Goal: Task Accomplishment & Management: Use online tool/utility

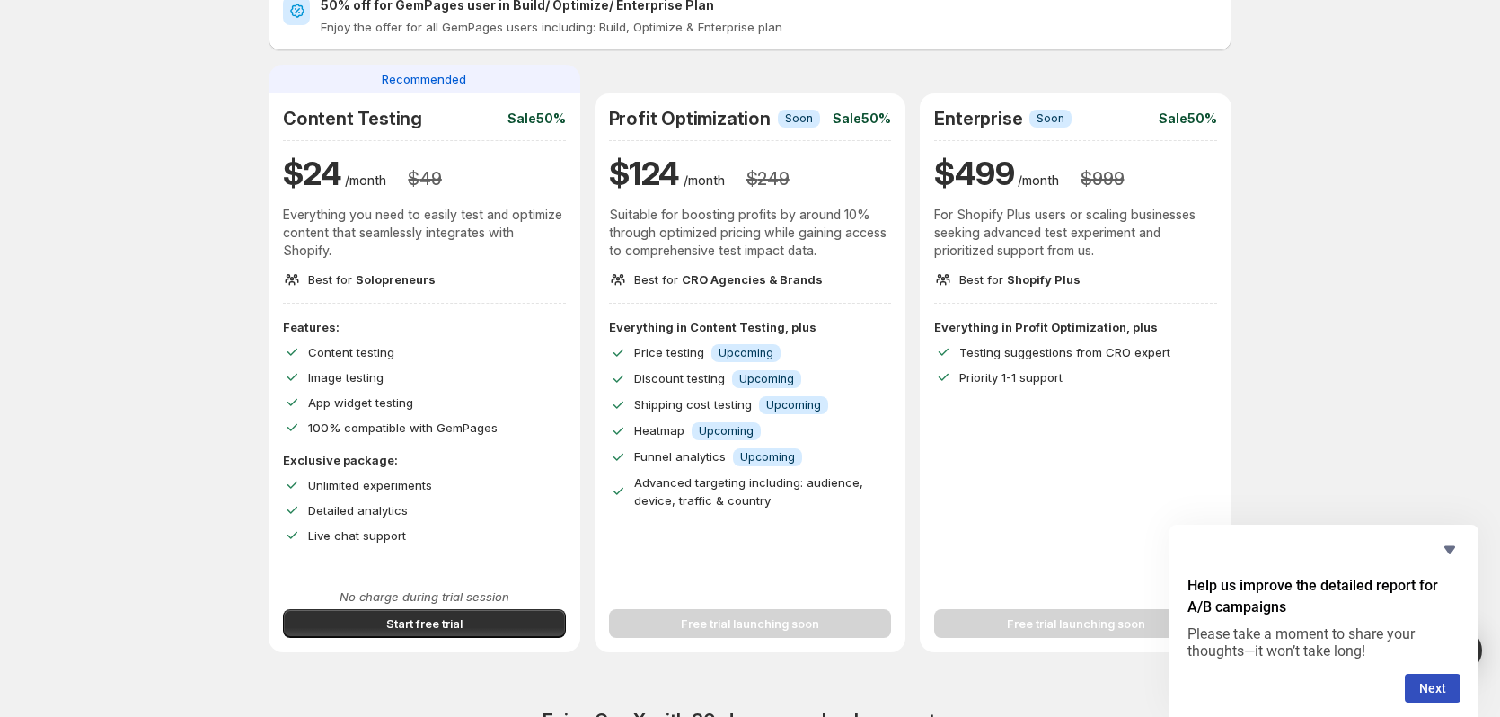
scroll to position [90, 0]
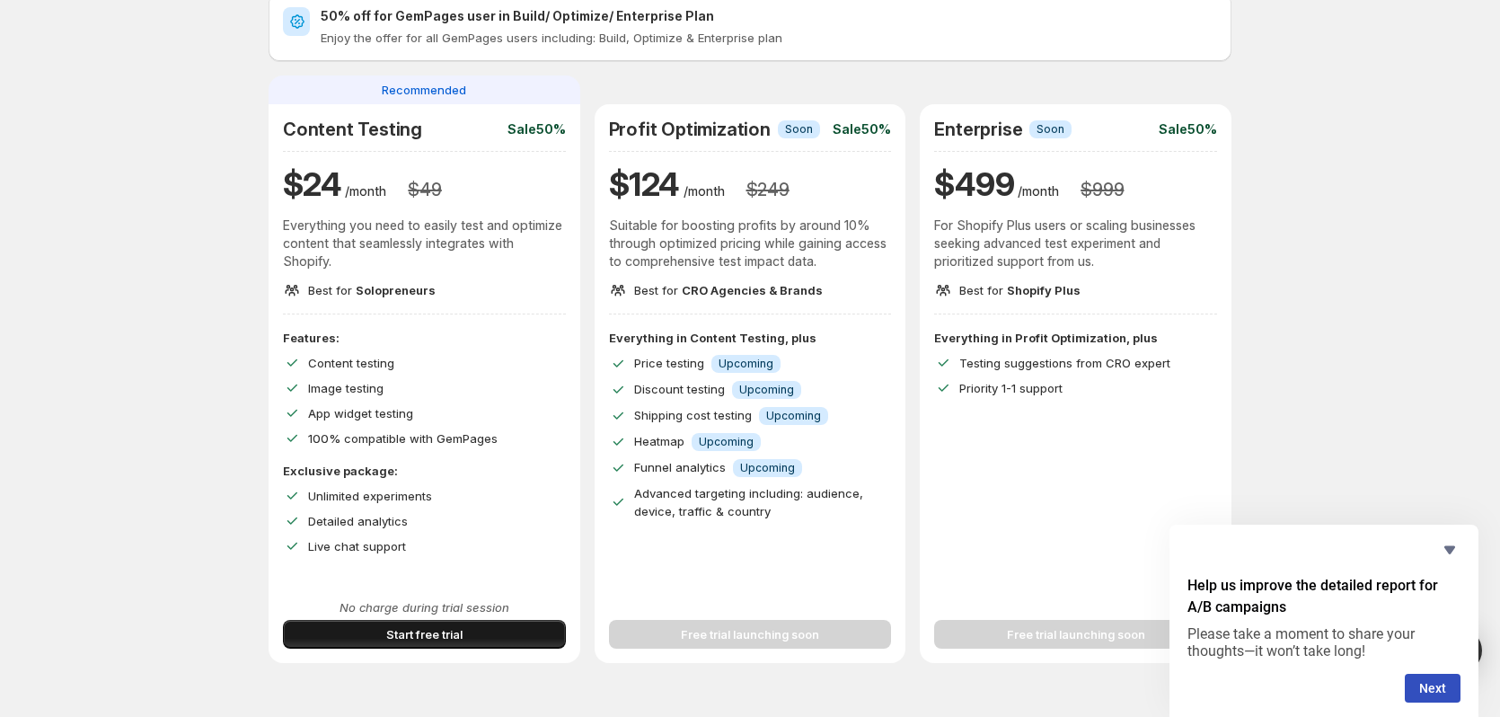
click at [426, 622] on button "Start free trial" at bounding box center [424, 634] width 283 height 29
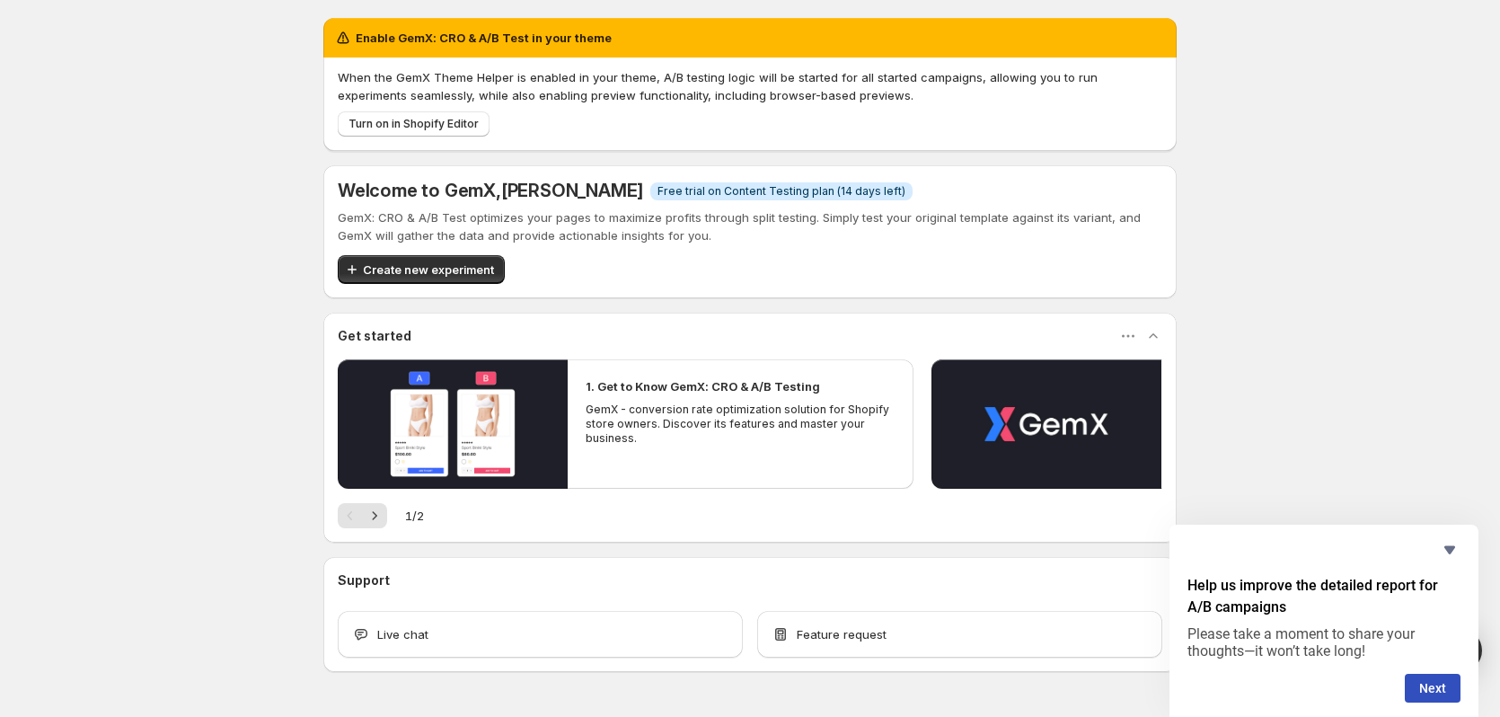
drag, startPoint x: 427, startPoint y: 124, endPoint x: 436, endPoint y: 183, distance: 60.0
click at [436, 182] on div "Enable GemX: CRO & A/B Test in your theme When the GemX Theme Helper is enabled…" at bounding box center [749, 345] width 853 height 654
click at [425, 269] on span "Create new experiment" at bounding box center [428, 269] width 131 height 18
click at [1450, 545] on icon "Hide survey" at bounding box center [1450, 550] width 22 height 22
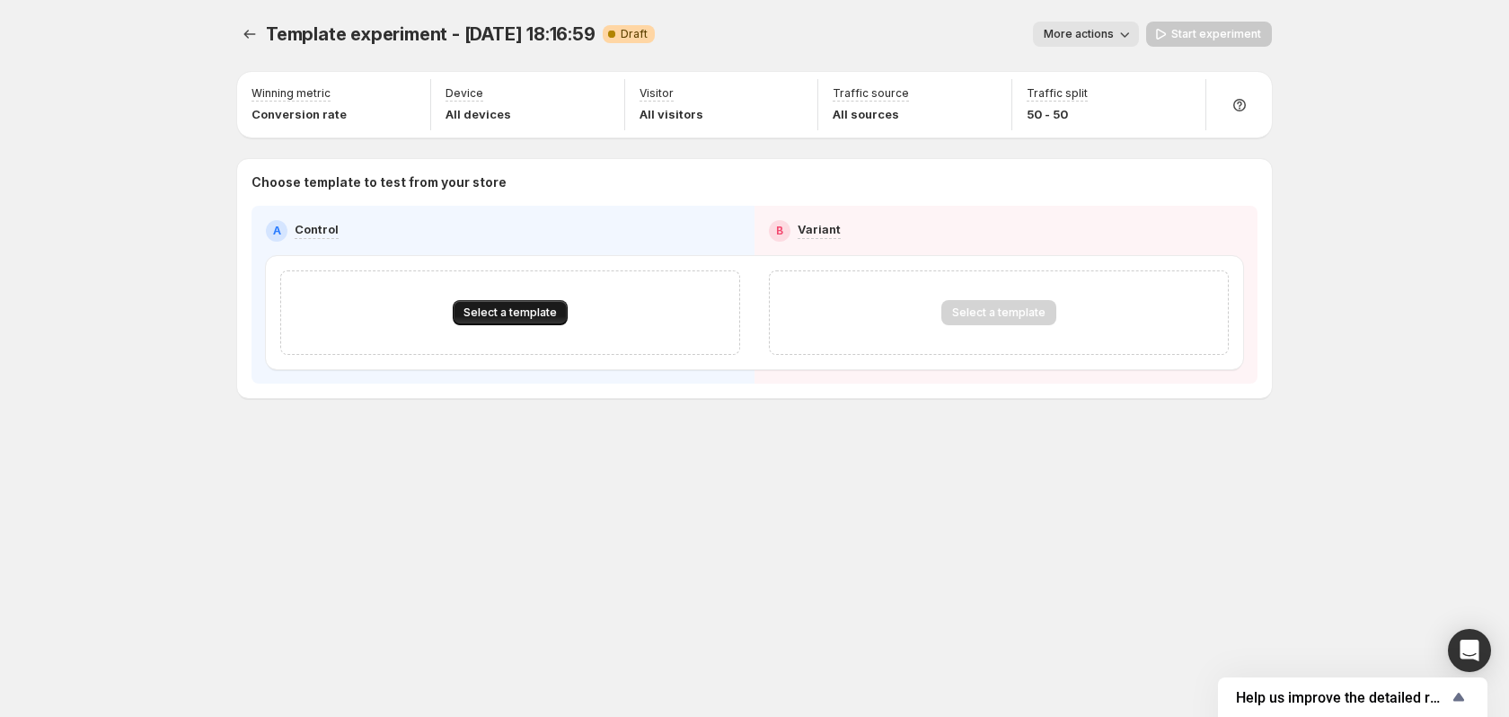
click at [534, 312] on span "Select a template" at bounding box center [509, 312] width 93 height 14
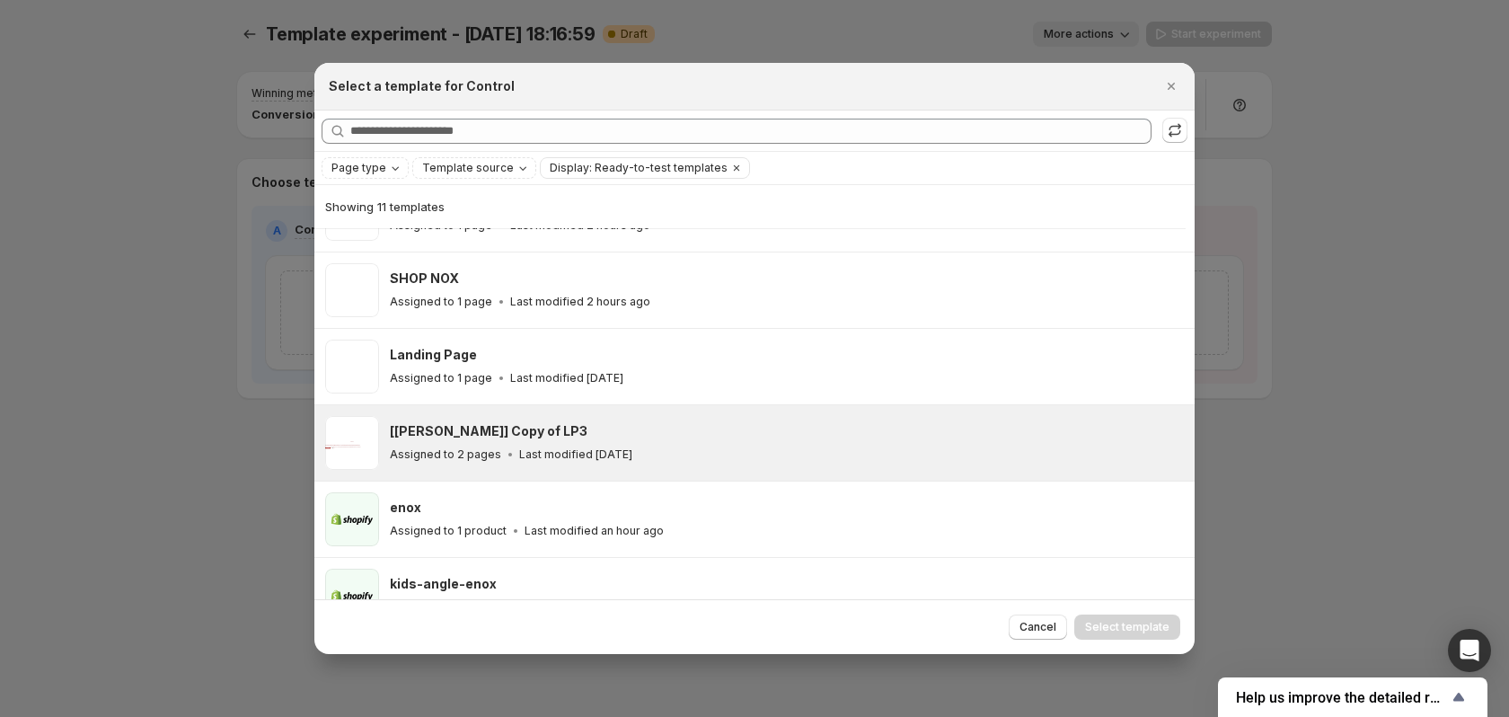
scroll to position [133, 0]
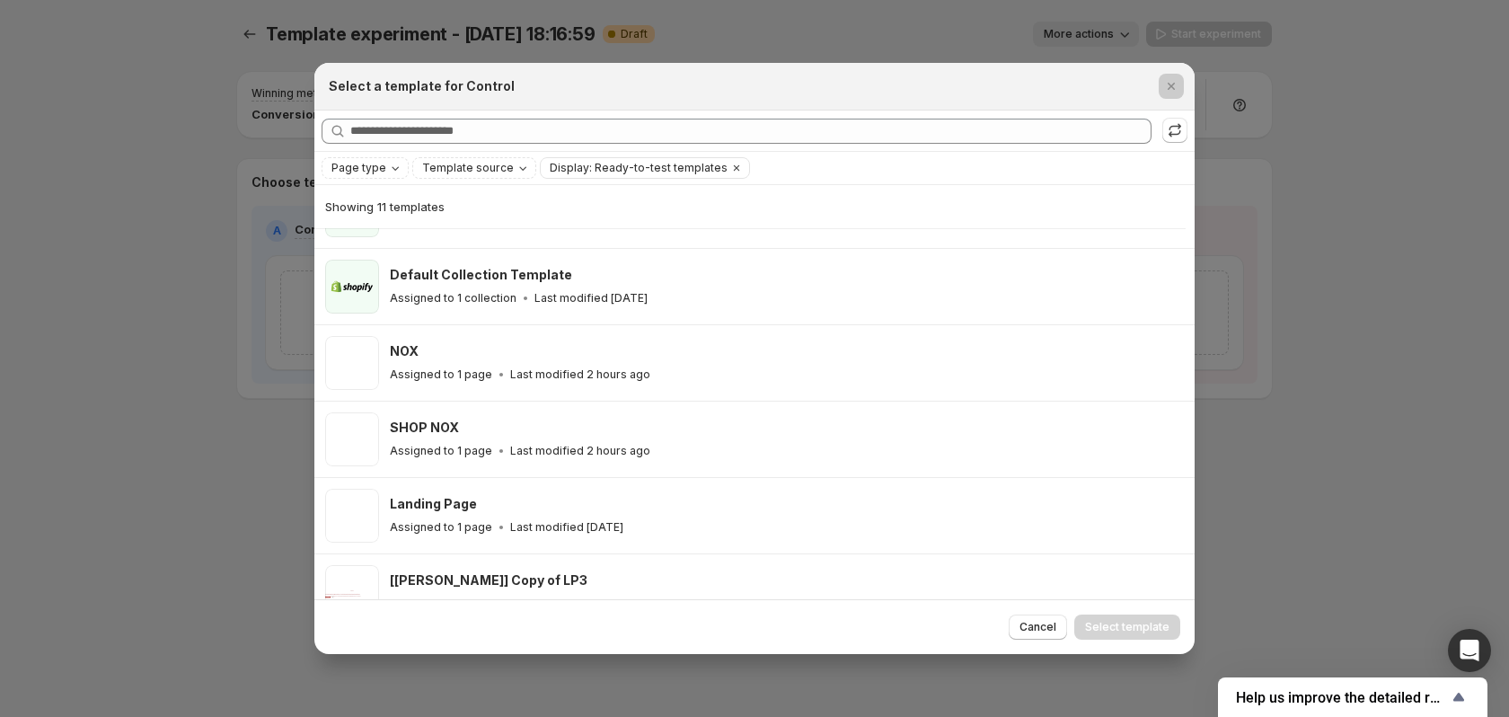
click at [99, 281] on div at bounding box center [754, 358] width 1509 height 717
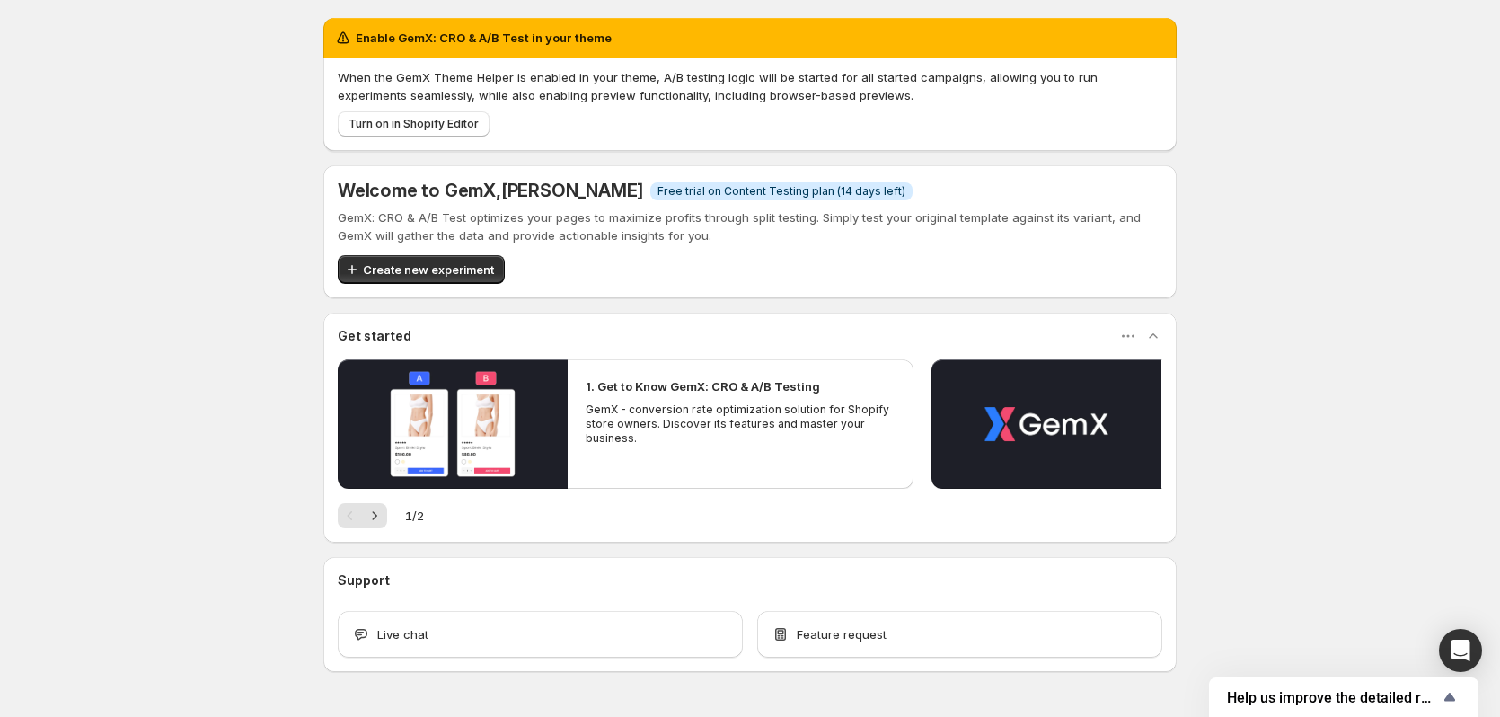
click at [460, 256] on button "Create new experiment" at bounding box center [421, 269] width 167 height 29
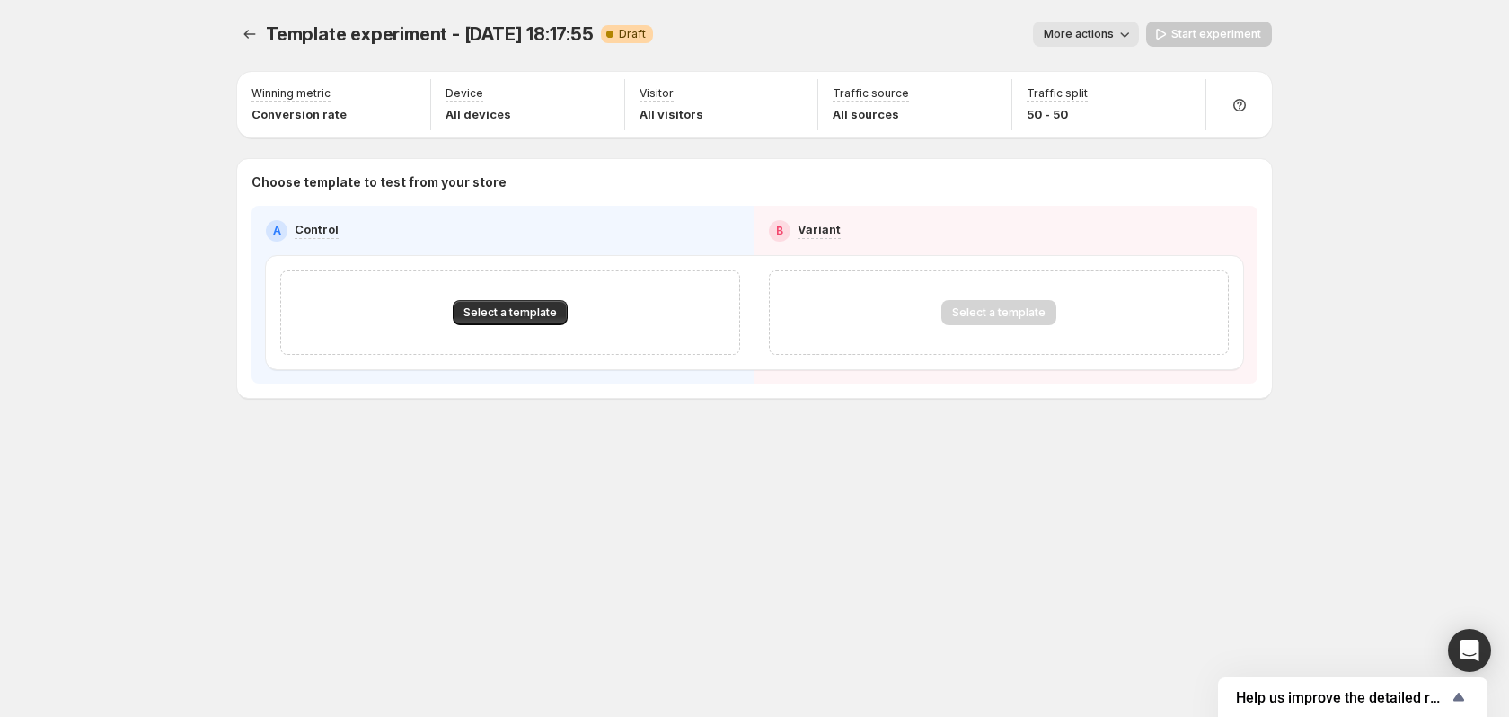
click at [513, 286] on div "Select a template" at bounding box center [510, 312] width 460 height 84
click at [521, 309] on span "Select a template" at bounding box center [509, 312] width 93 height 14
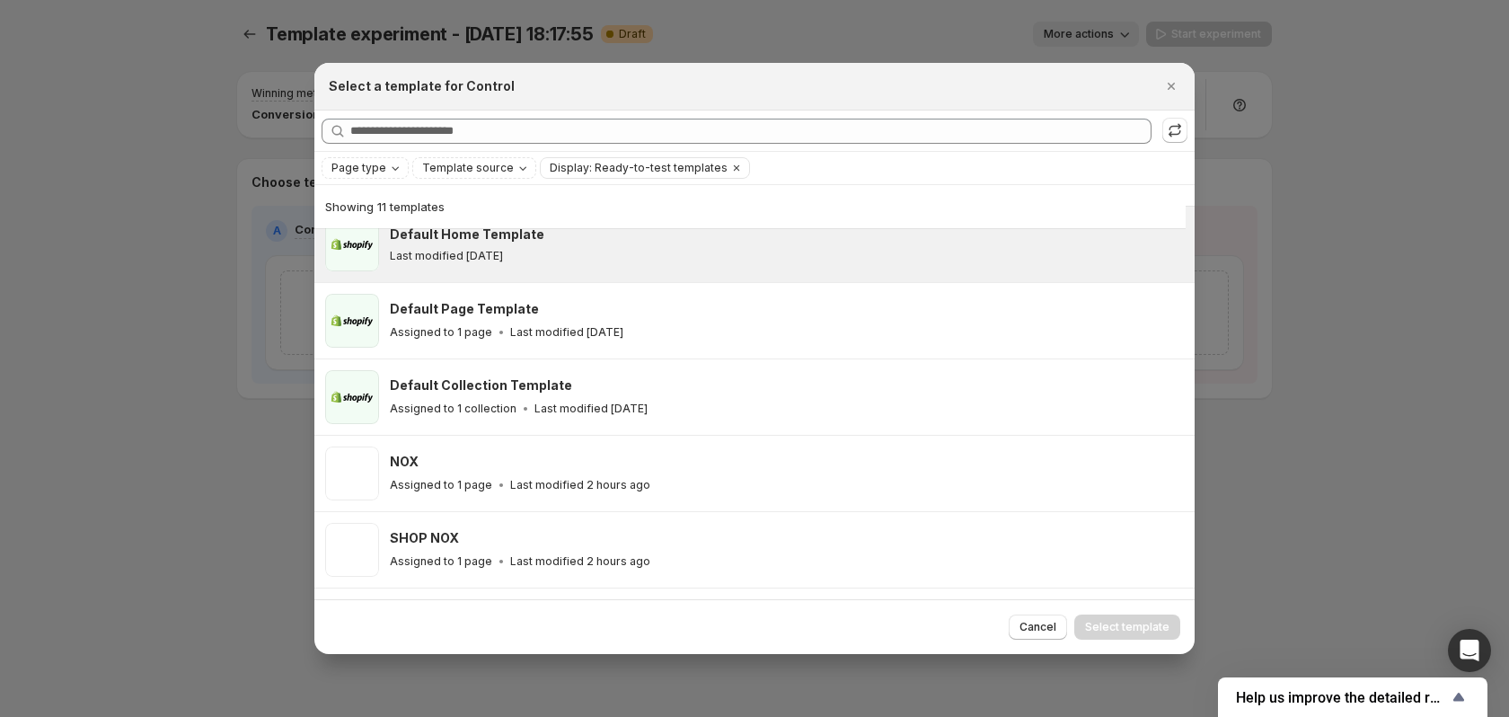
scroll to position [21, 0]
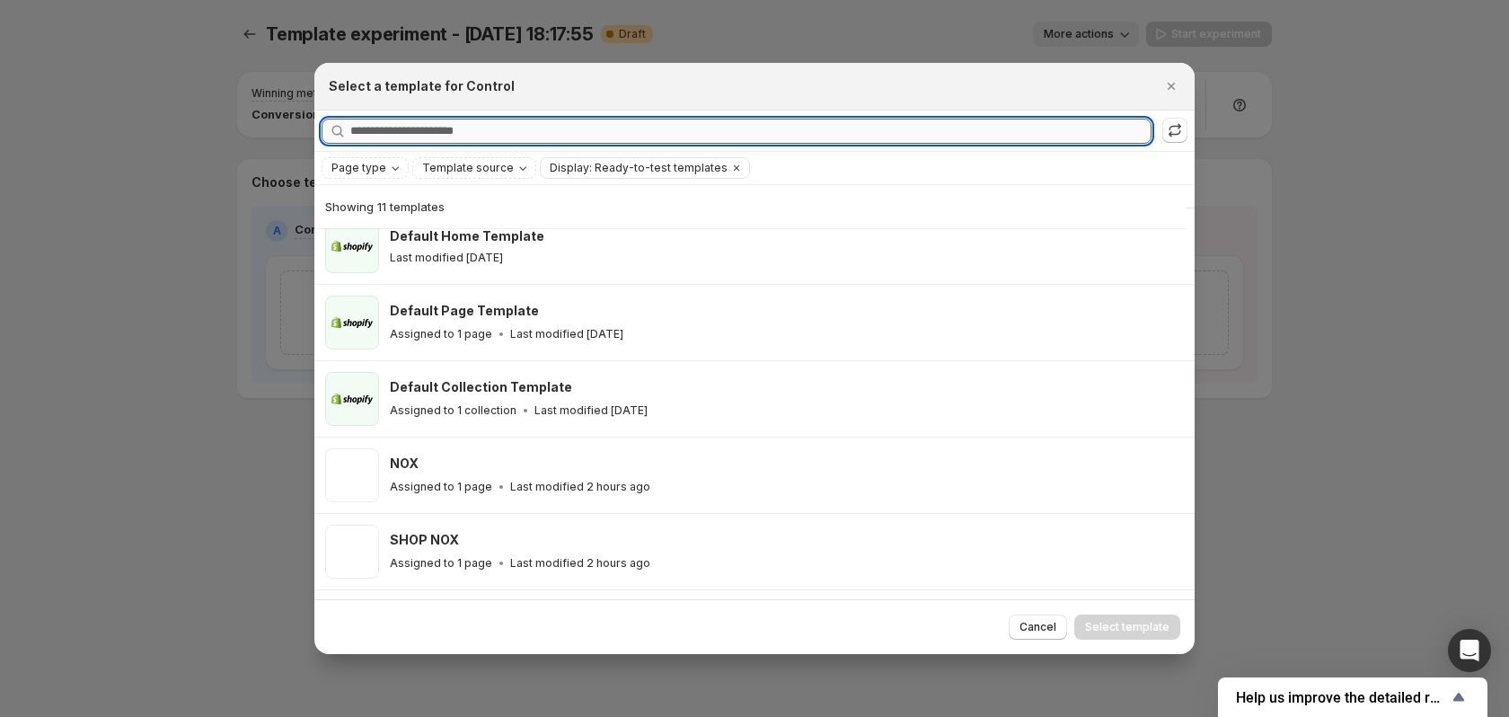
click at [487, 140] on input "Searching all templates" at bounding box center [750, 131] width 801 height 25
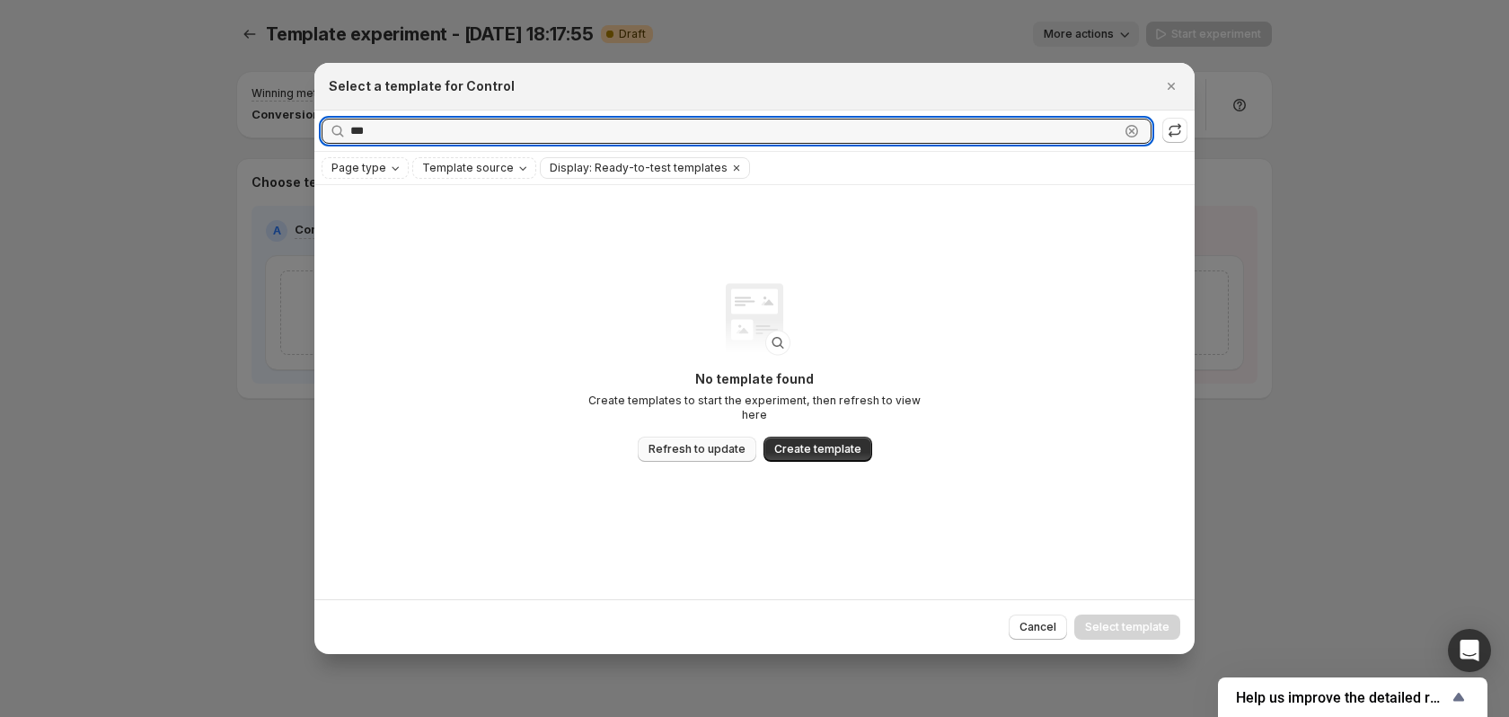
type input "***"
click at [701, 443] on span "Refresh to update" at bounding box center [696, 449] width 97 height 14
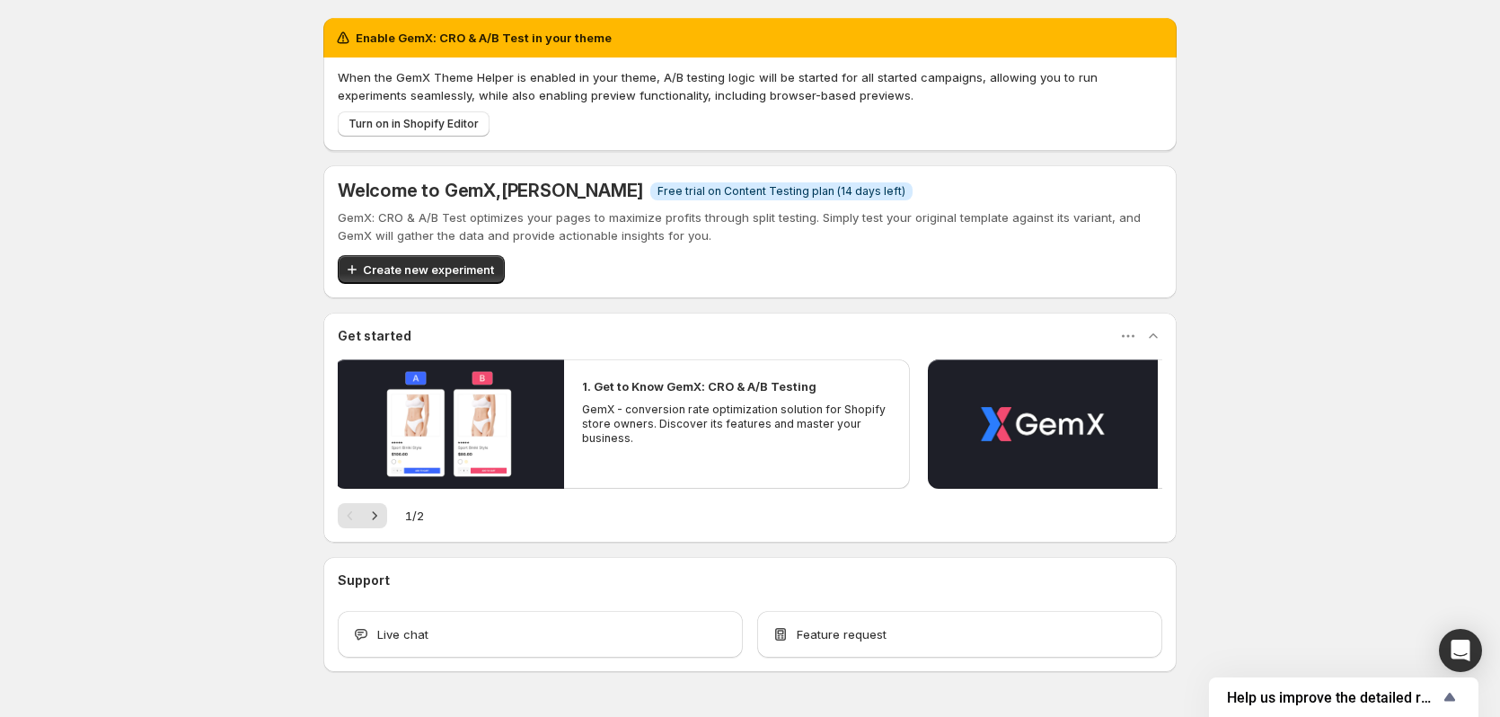
drag, startPoint x: 735, startPoint y: 412, endPoint x: 747, endPoint y: 410, distance: 12.7
click at [754, 418] on p "GemX - conversion rate optimization solution for Shopify store owners. Discover…" at bounding box center [736, 423] width 309 height 43
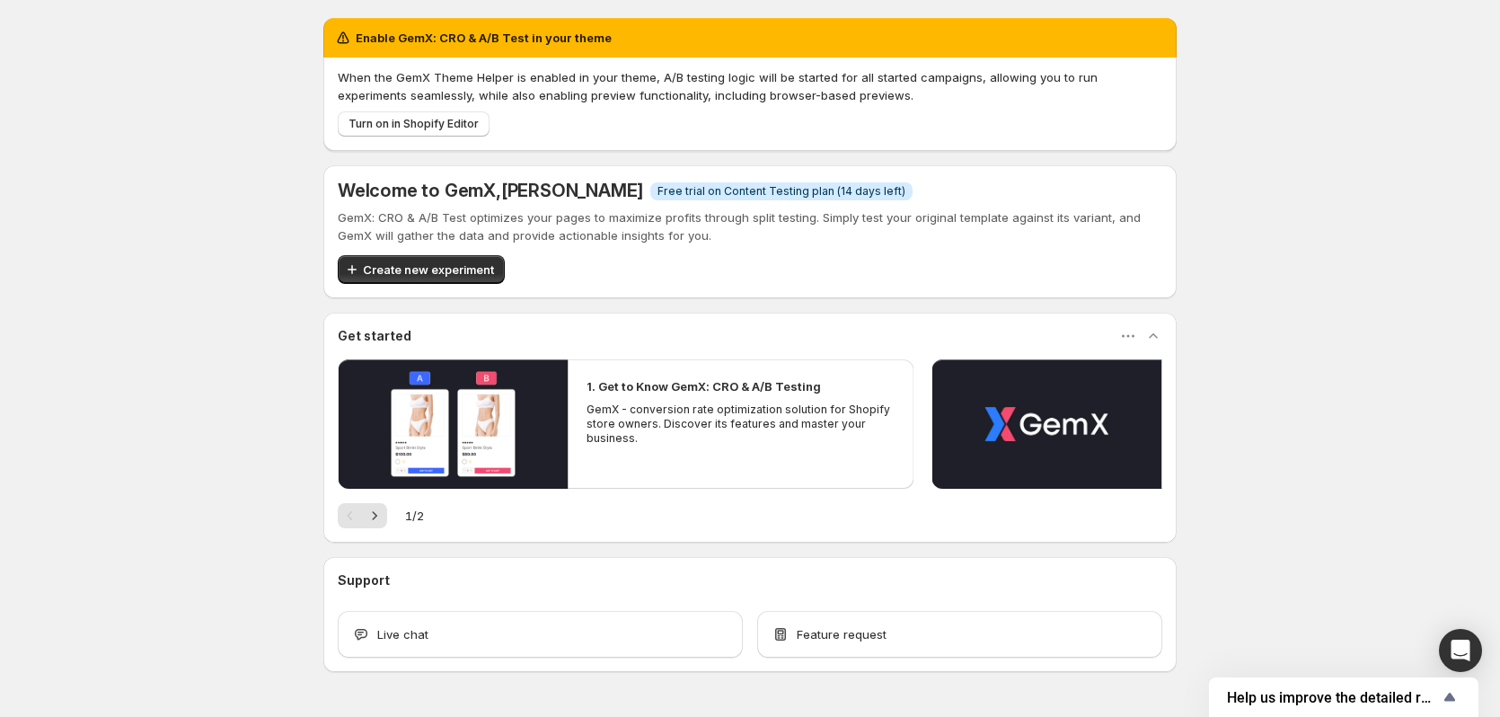
click at [489, 286] on div "Welcome to GemX , Seena Nemati Info Free trial on Content Testing plan (14 days…" at bounding box center [749, 231] width 853 height 133
click at [483, 278] on button "Create new experiment" at bounding box center [421, 269] width 167 height 29
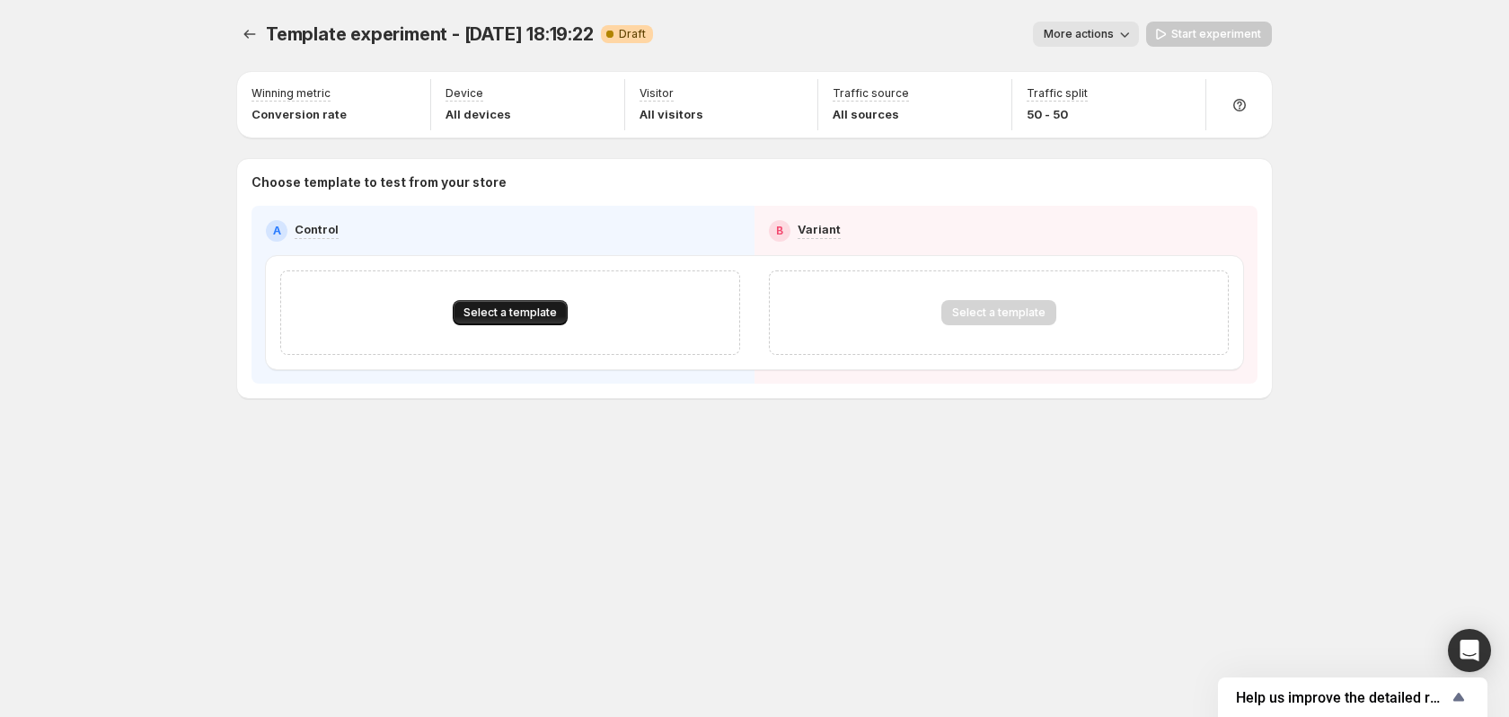
click at [526, 318] on span "Select a template" at bounding box center [509, 312] width 93 height 14
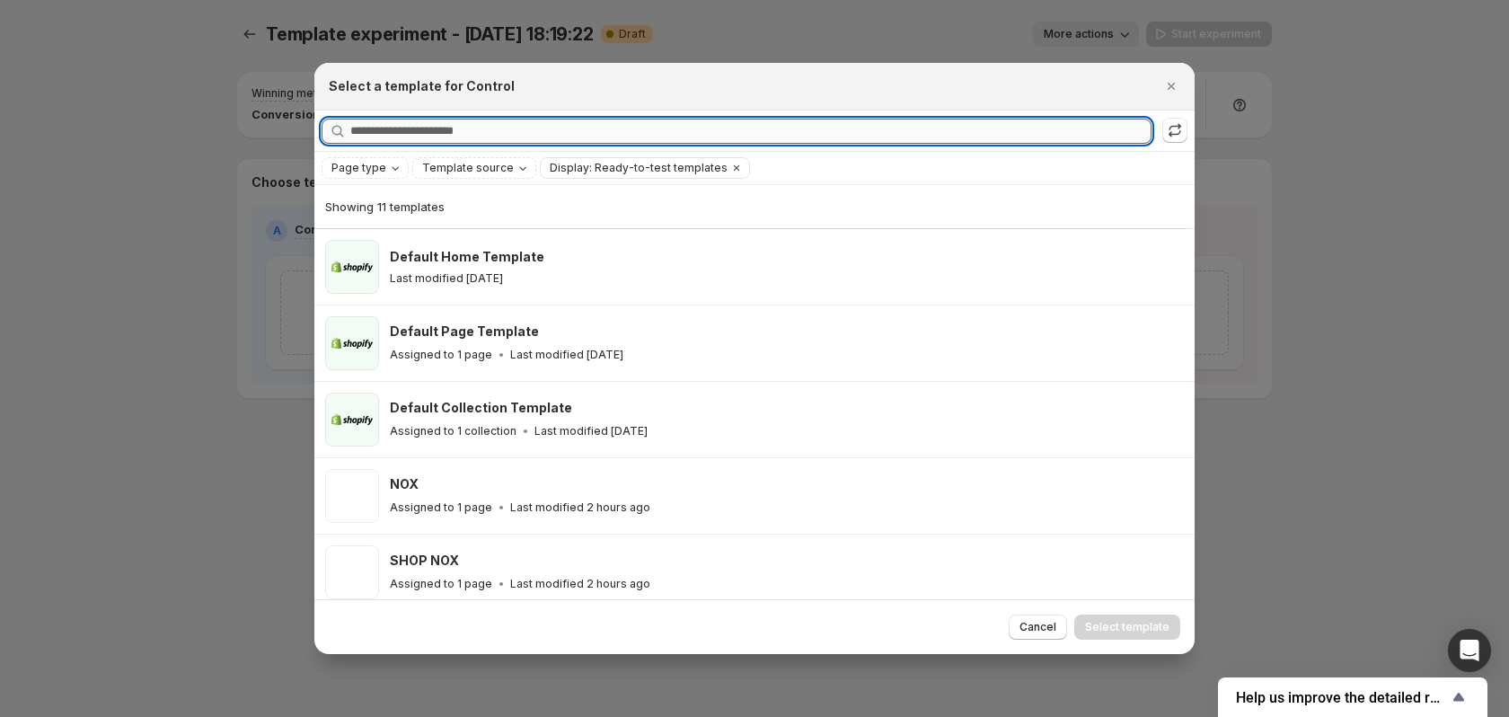
click at [480, 141] on input "Searching all templates" at bounding box center [750, 131] width 801 height 25
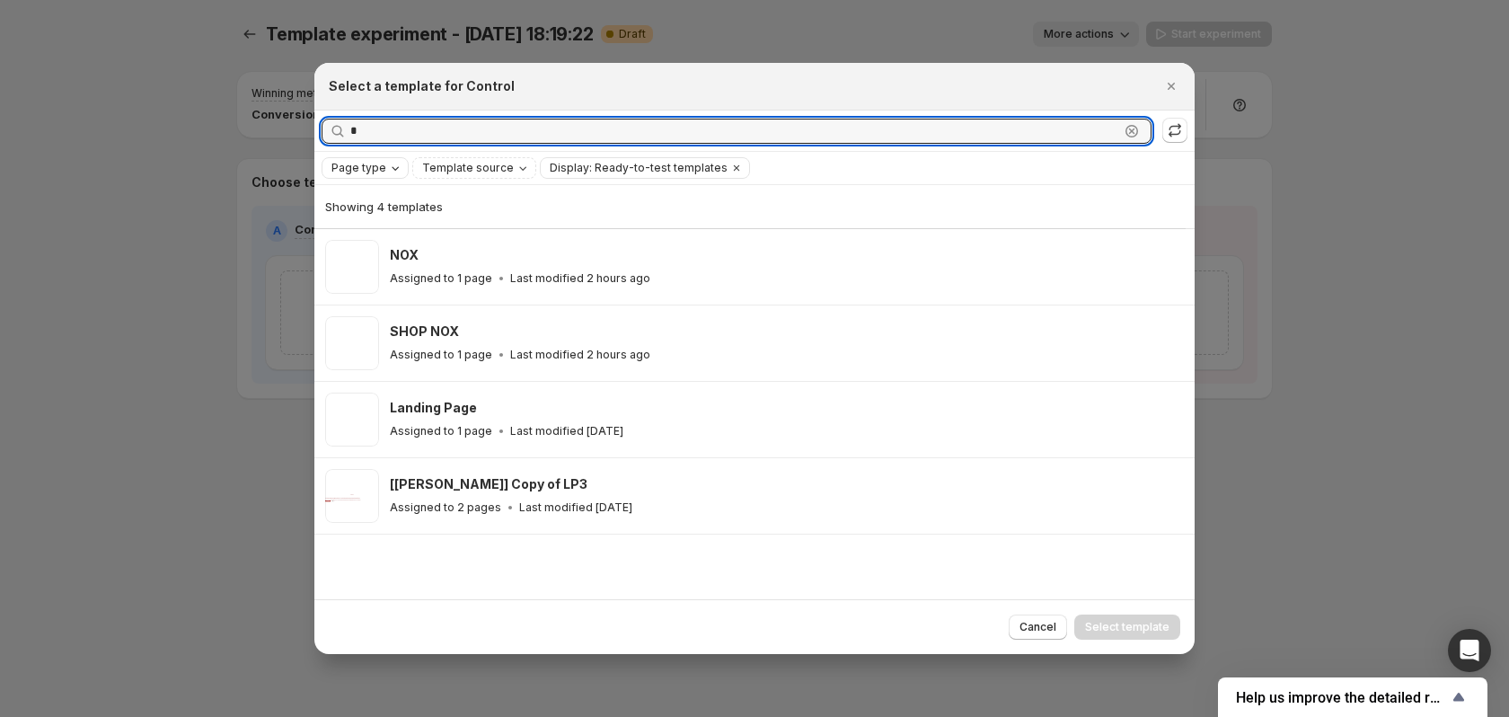
type input "*"
click at [354, 172] on span "Page type" at bounding box center [358, 168] width 55 height 14
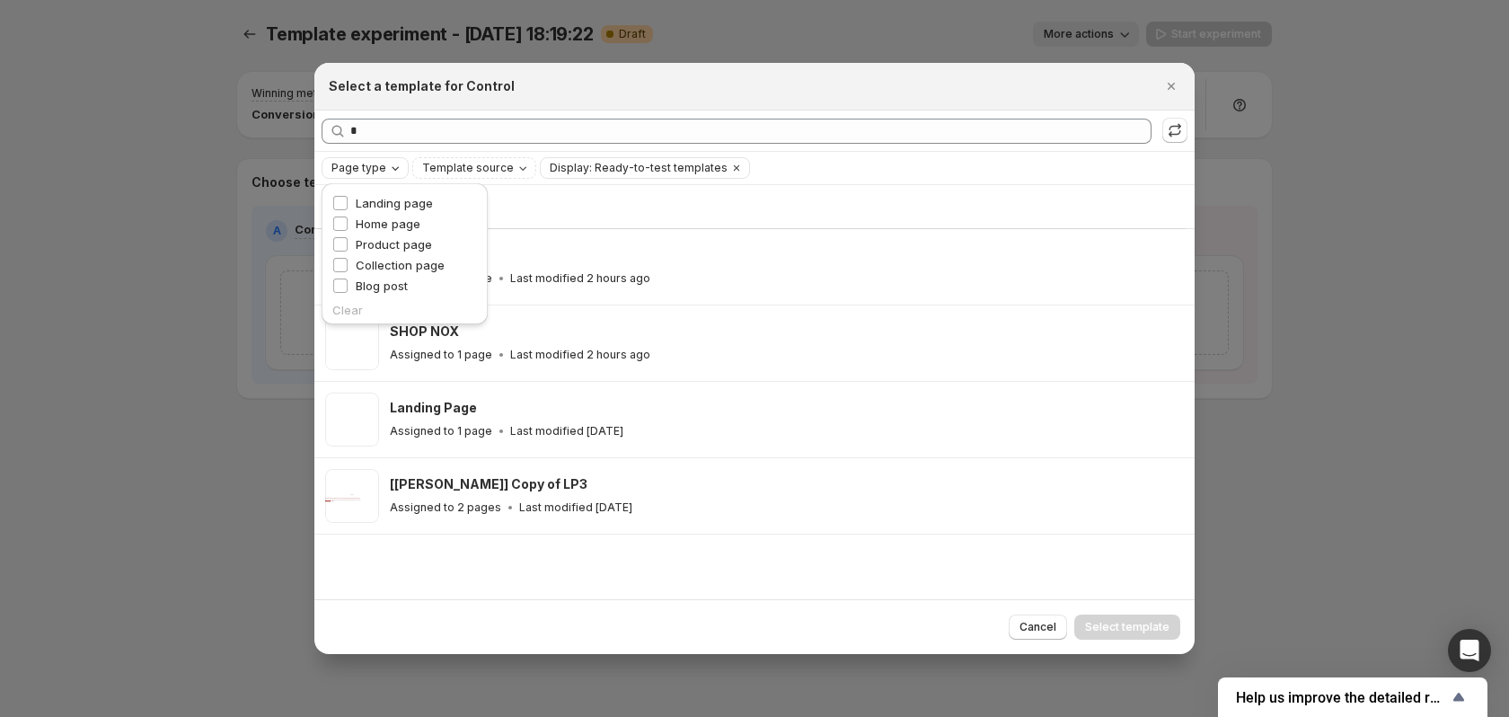
click at [354, 172] on span "Page type" at bounding box center [358, 168] width 55 height 14
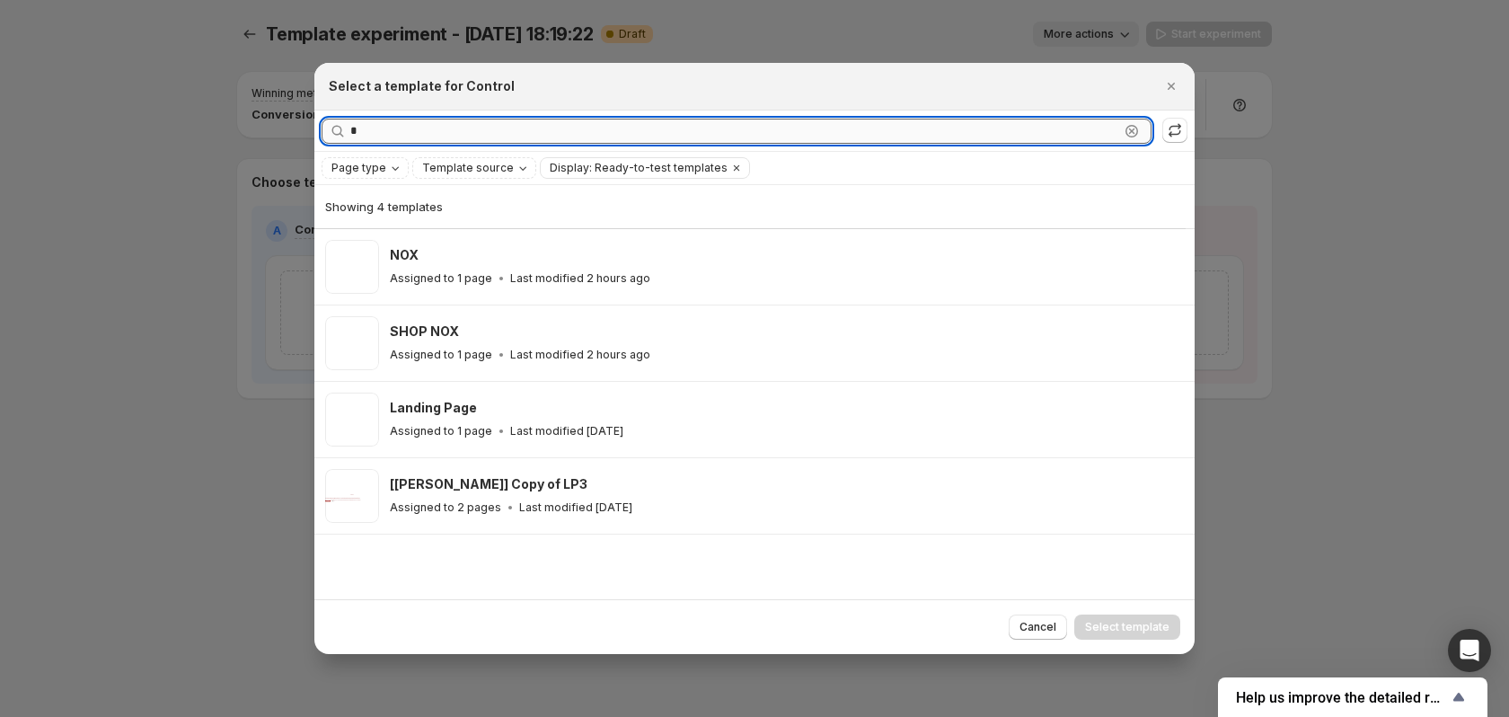
click at [460, 129] on input "*" at bounding box center [734, 131] width 769 height 25
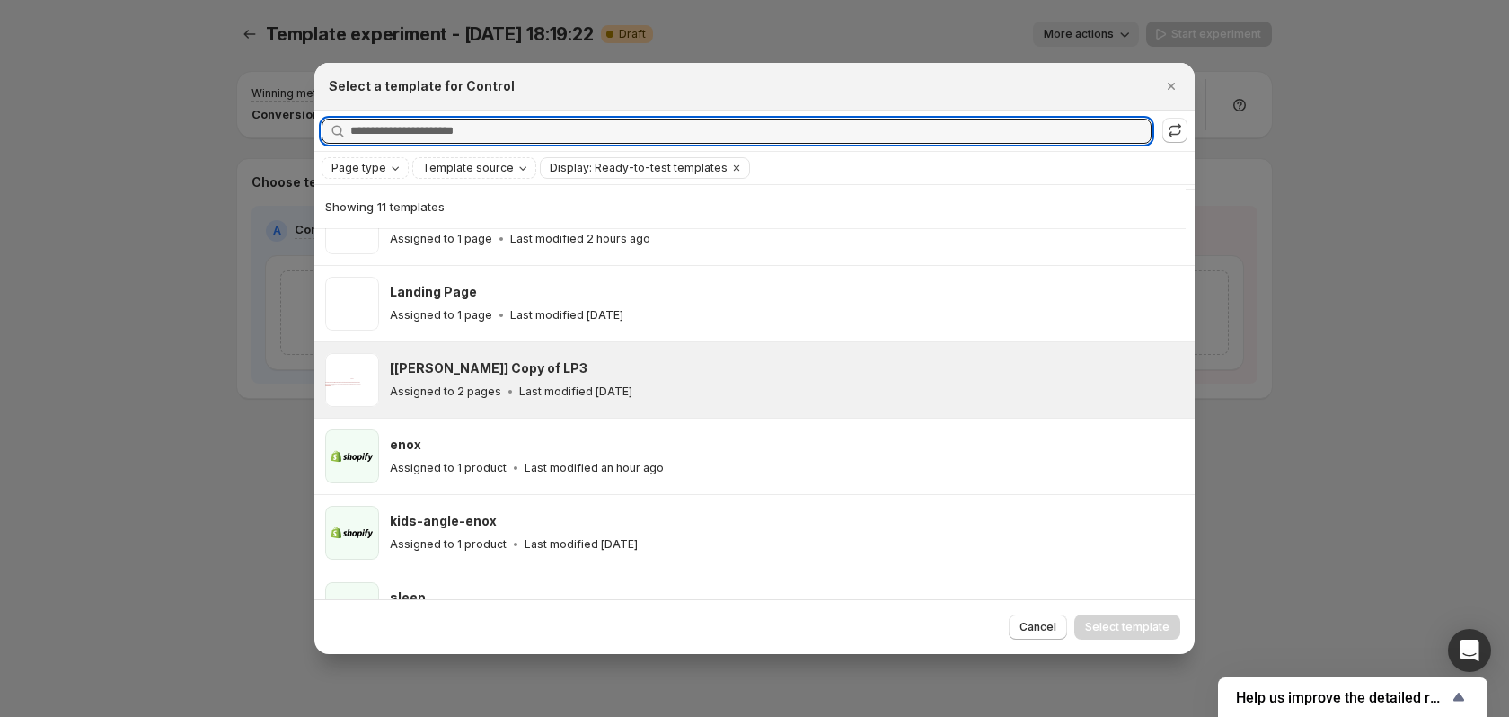
scroll to position [449, 0]
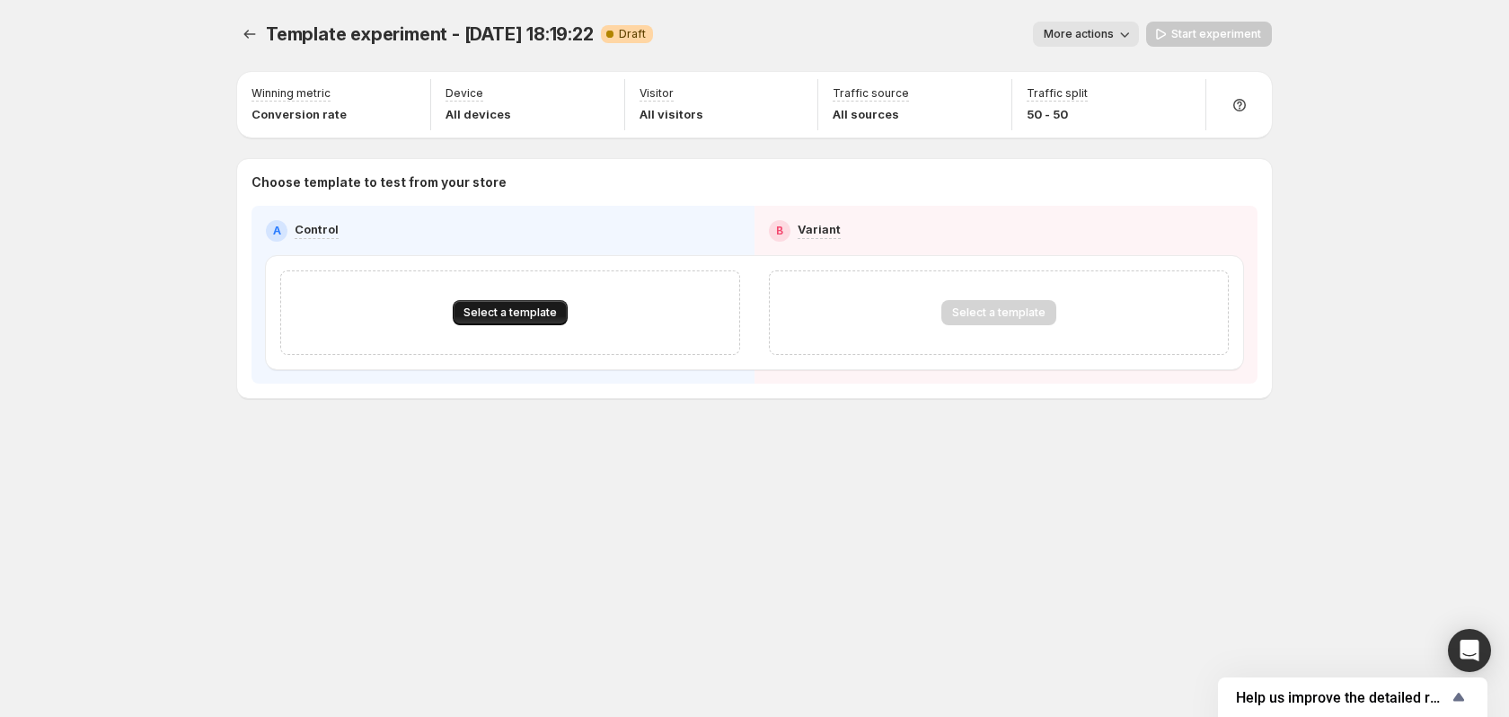
click at [532, 318] on span "Select a template" at bounding box center [509, 312] width 93 height 14
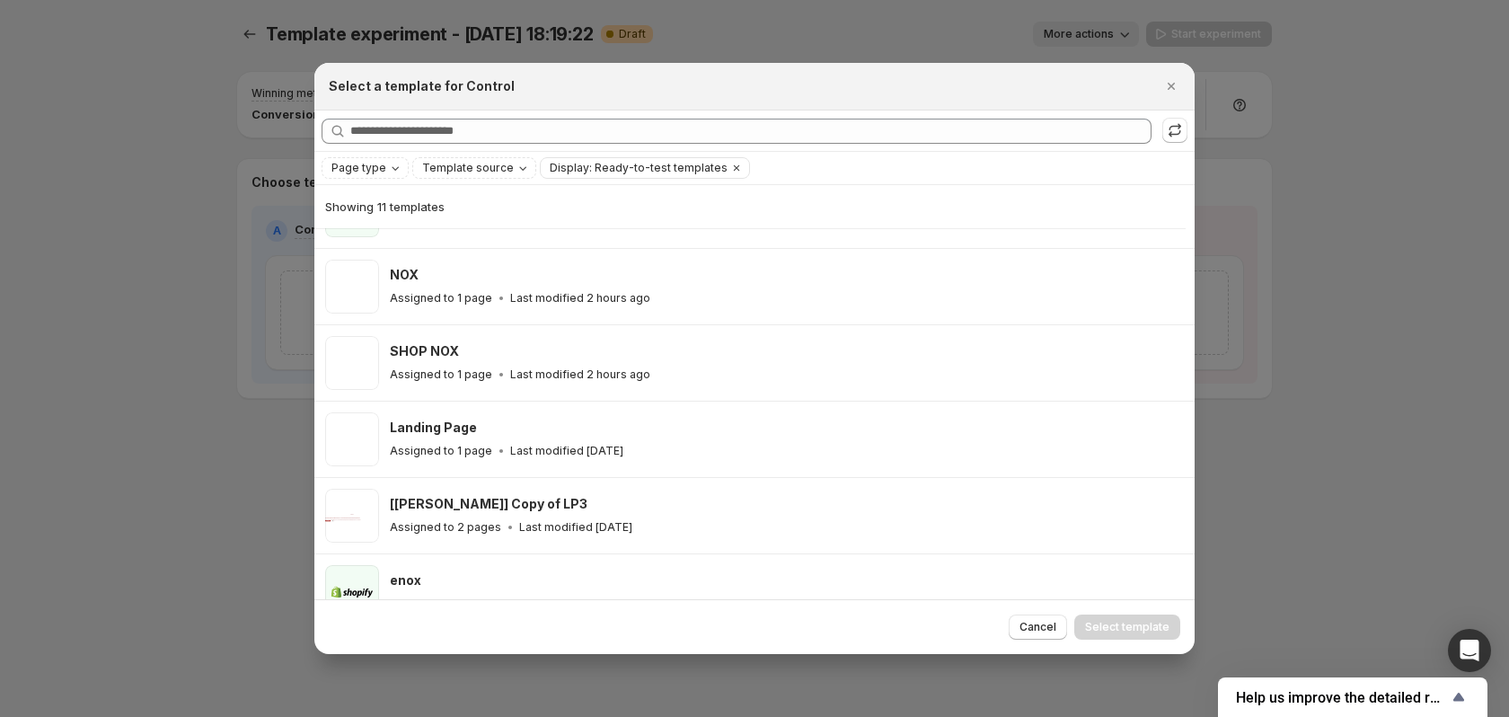
scroll to position [200, 0]
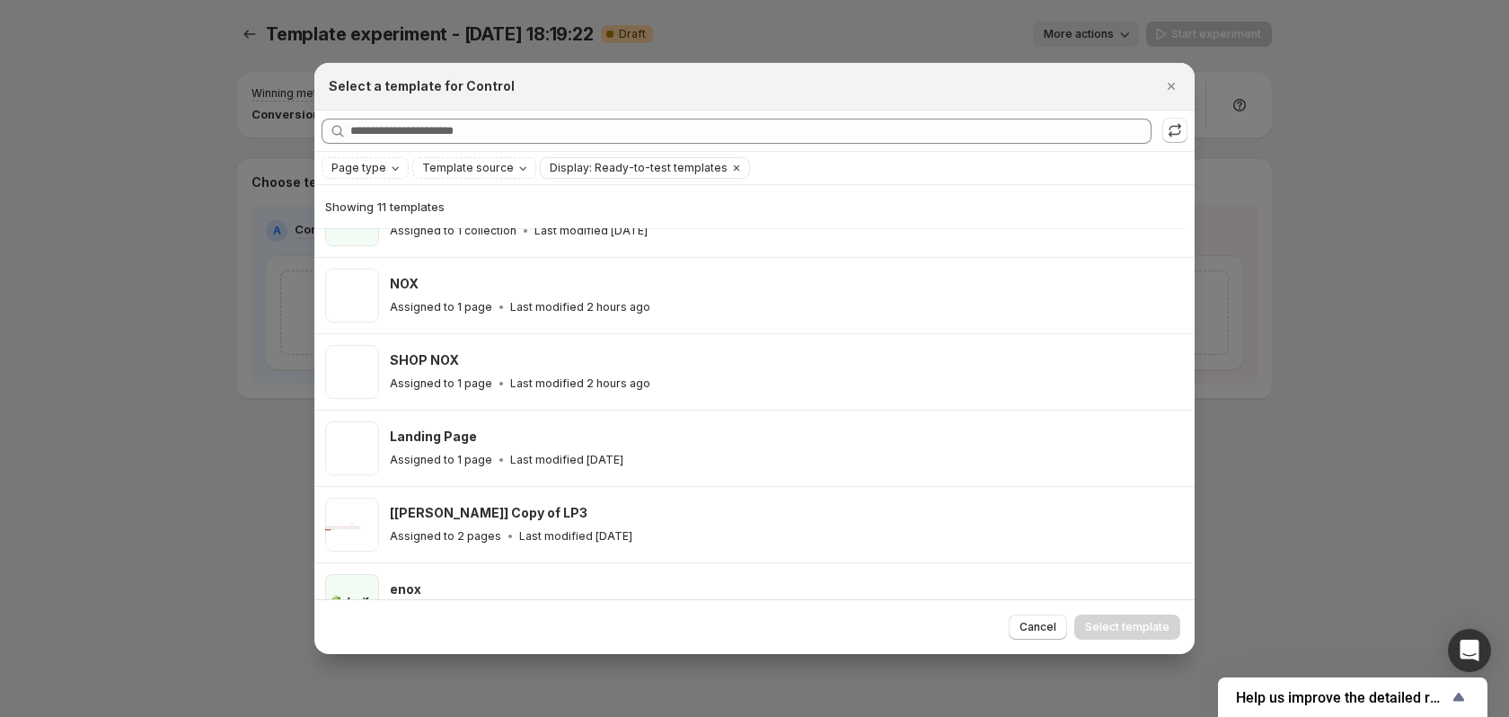
click at [367, 180] on div "Page type Template source Display: Ready-to-test templates Clear all" at bounding box center [754, 168] width 880 height 32
click at [368, 168] on span "Page type" at bounding box center [358, 168] width 55 height 14
click at [796, 165] on div "Page type Template source Display: Ready-to-test templates Clear all" at bounding box center [755, 168] width 866 height 22
click at [641, 172] on span "Display: Ready-to-test templates" at bounding box center [639, 168] width 178 height 14
click at [641, 171] on span "Display: Ready-to-test templates" at bounding box center [639, 168] width 178 height 14
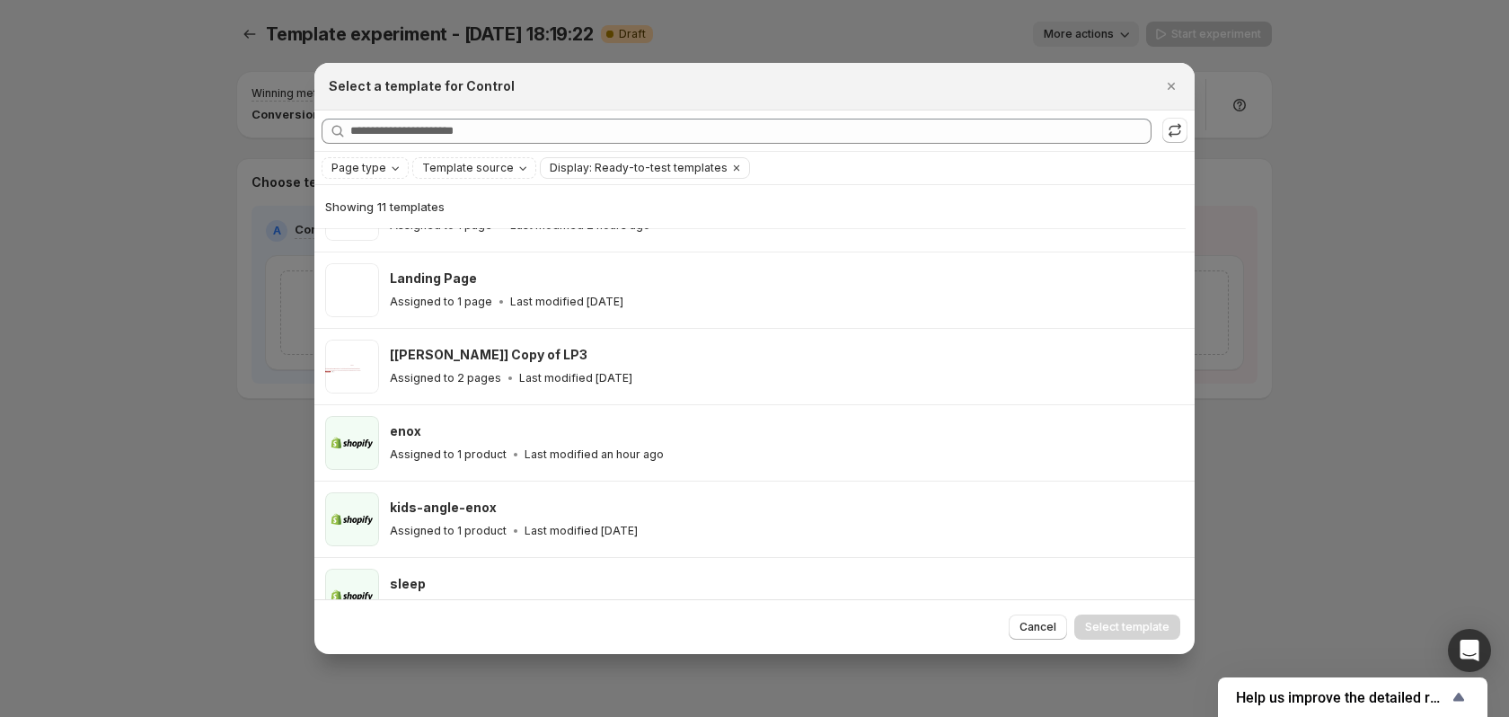
scroll to position [359, 0]
click at [202, 172] on div at bounding box center [754, 358] width 1509 height 717
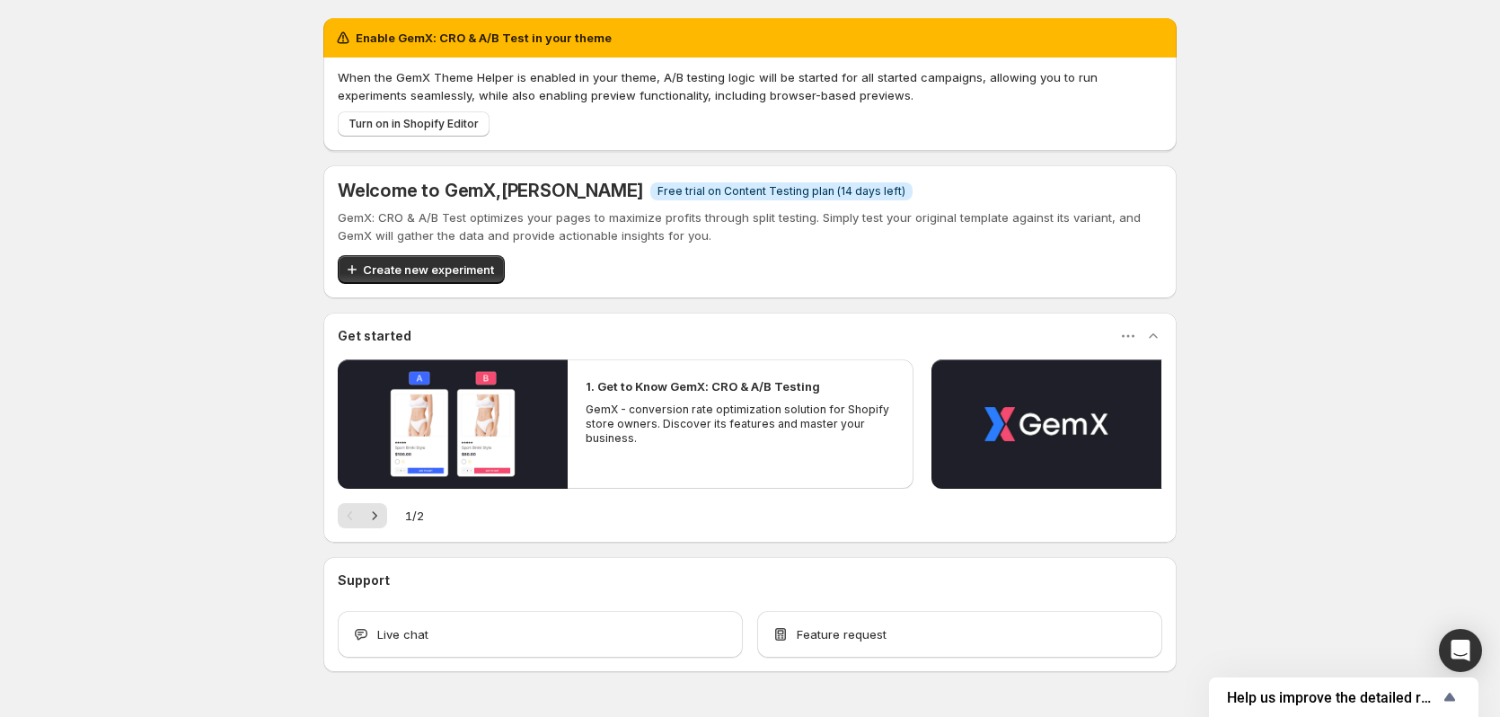
drag, startPoint x: 539, startPoint y: 481, endPoint x: 589, endPoint y: 362, distance: 128.8
click at [603, 381] on div "Welcome to GemX , [PERSON_NAME] Info Free trial on Content Testing plan (14 day…" at bounding box center [749, 418] width 853 height 507
click at [473, 269] on span "Create new experiment" at bounding box center [428, 269] width 131 height 18
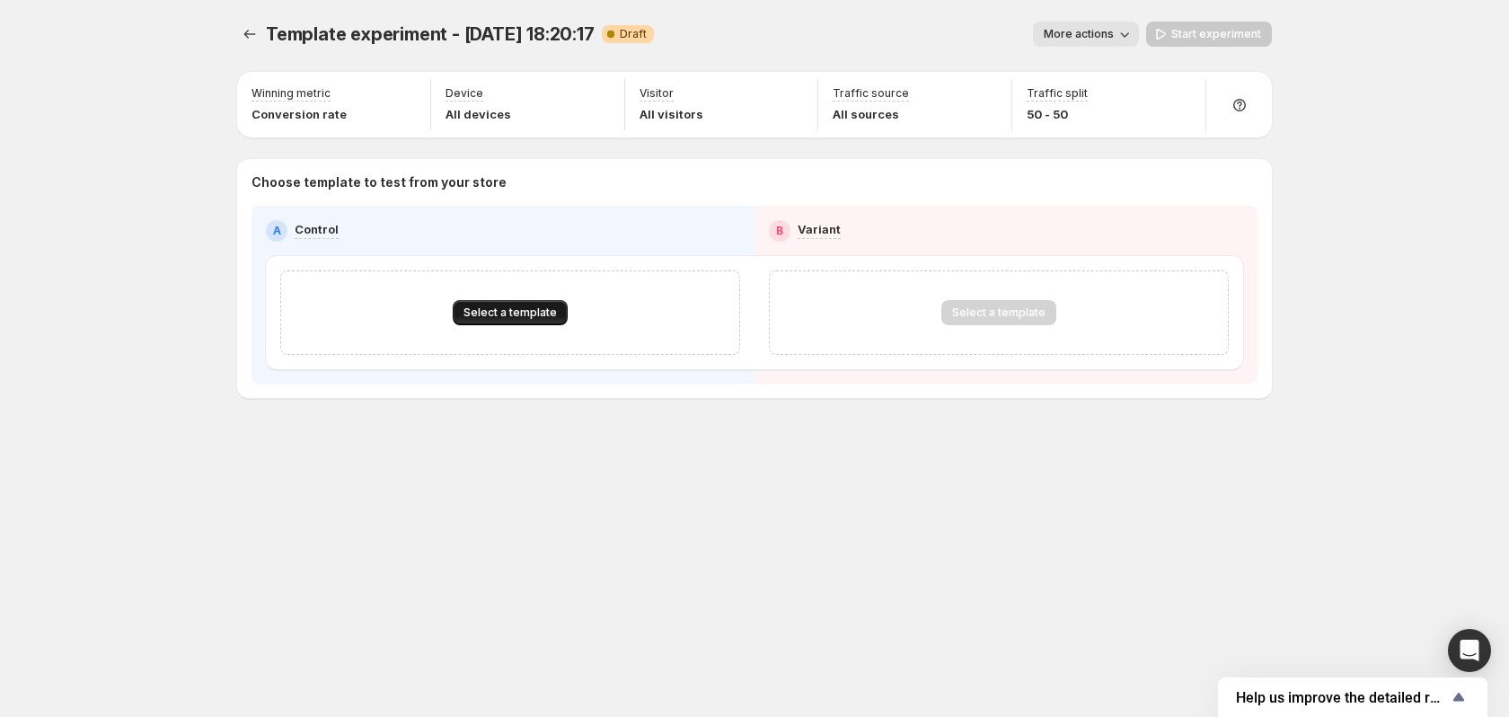
click at [517, 313] on span "Select a template" at bounding box center [509, 312] width 93 height 14
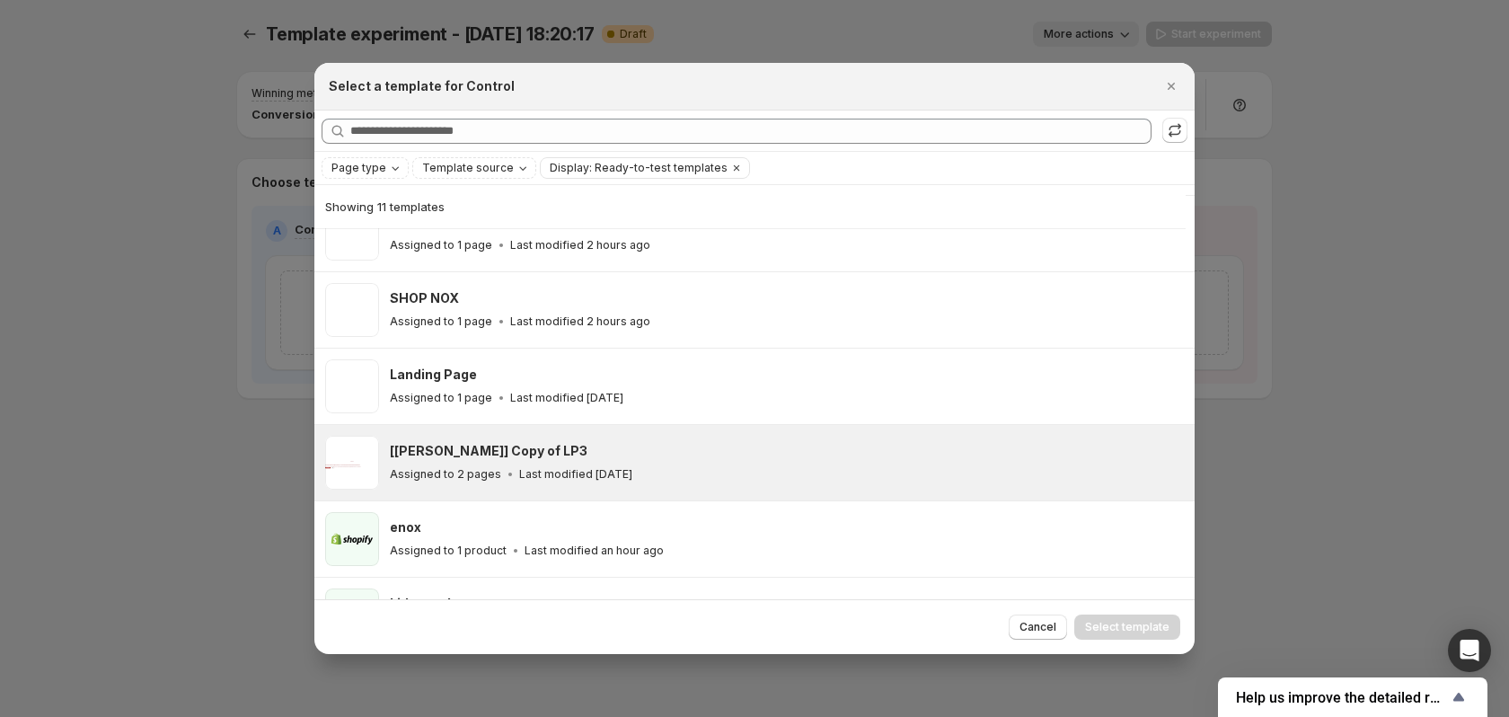
scroll to position [223, 0]
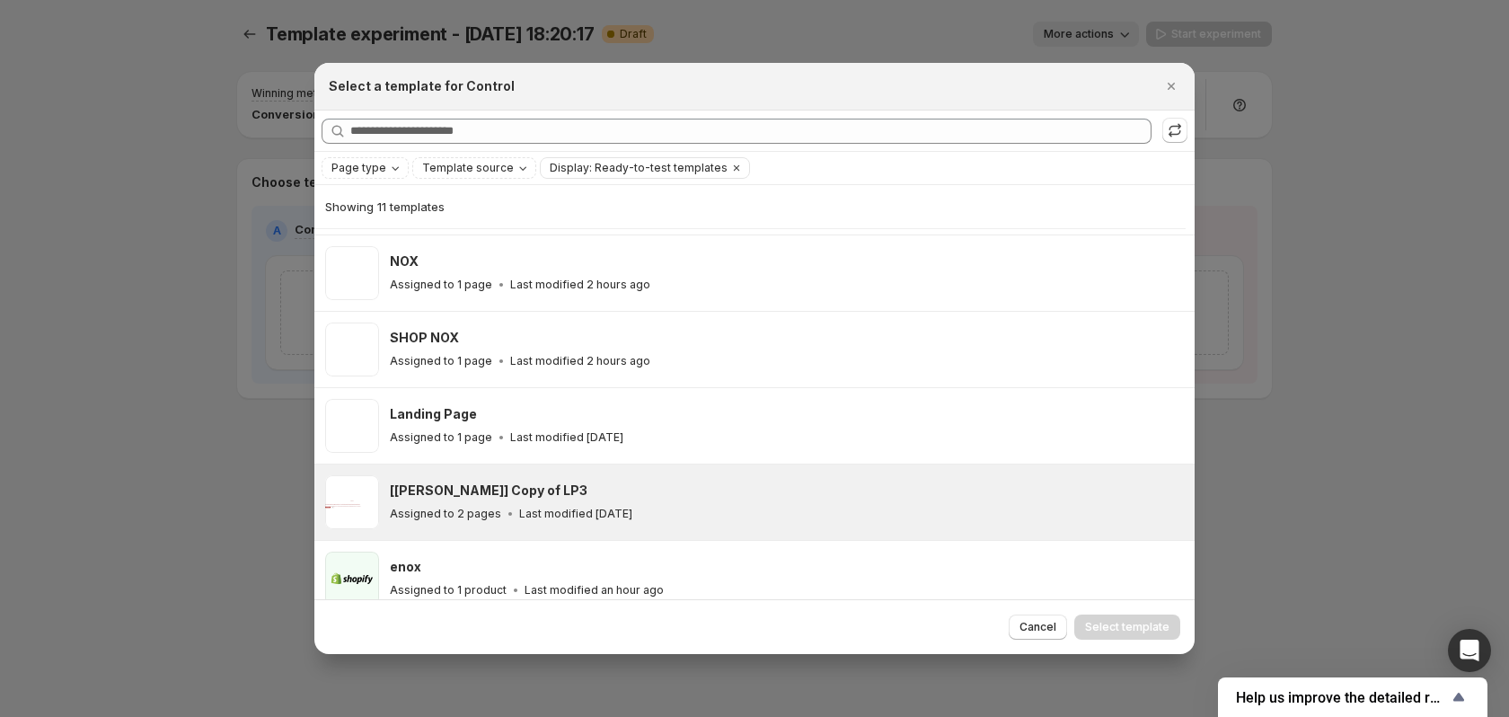
click at [601, 483] on div "[[PERSON_NAME]] Copy of LP3" at bounding box center [784, 490] width 789 height 18
click at [463, 519] on p "Assigned to 2 pages" at bounding box center [445, 514] width 111 height 14
click at [463, 514] on p "Assigned to 2 pages" at bounding box center [445, 514] width 111 height 14
click at [454, 514] on p "Assigned to 2 pages" at bounding box center [445, 514] width 111 height 14
click at [466, 499] on h3 "[[PERSON_NAME]] Copy of LP3" at bounding box center [489, 490] width 198 height 18
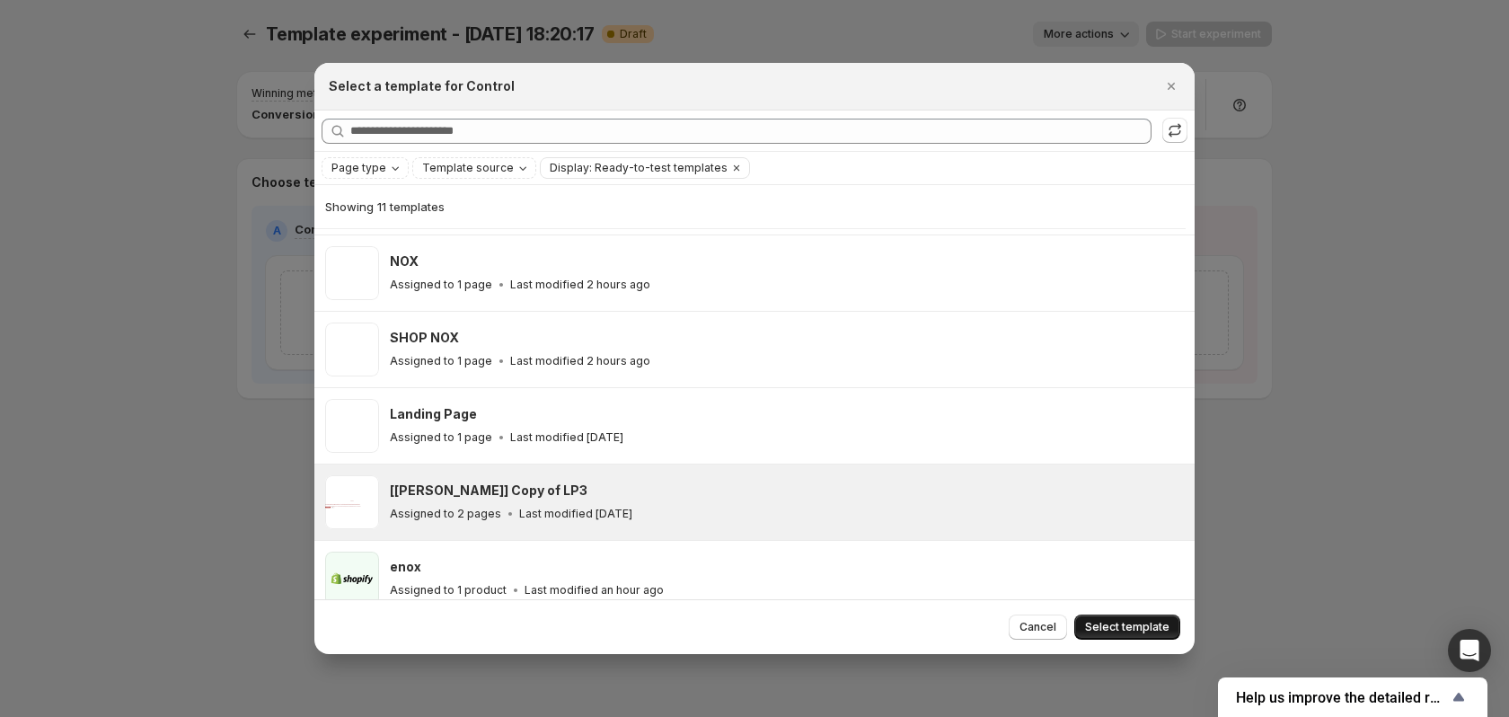
click at [1116, 620] on span "Select template" at bounding box center [1127, 627] width 84 height 14
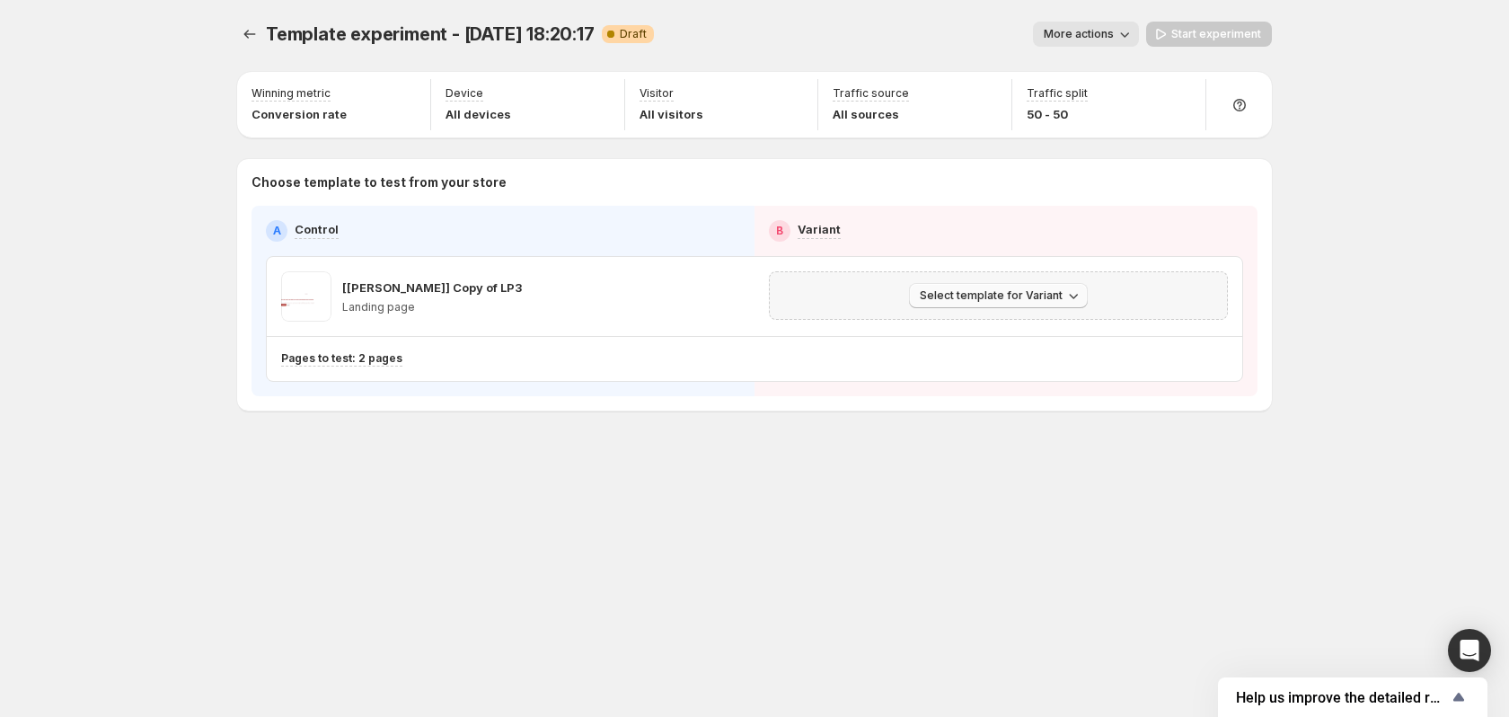
click at [1022, 302] on span "Select template for Variant" at bounding box center [991, 295] width 143 height 14
click at [1030, 367] on span "Create Variant based on Control" at bounding box center [1001, 364] width 183 height 14
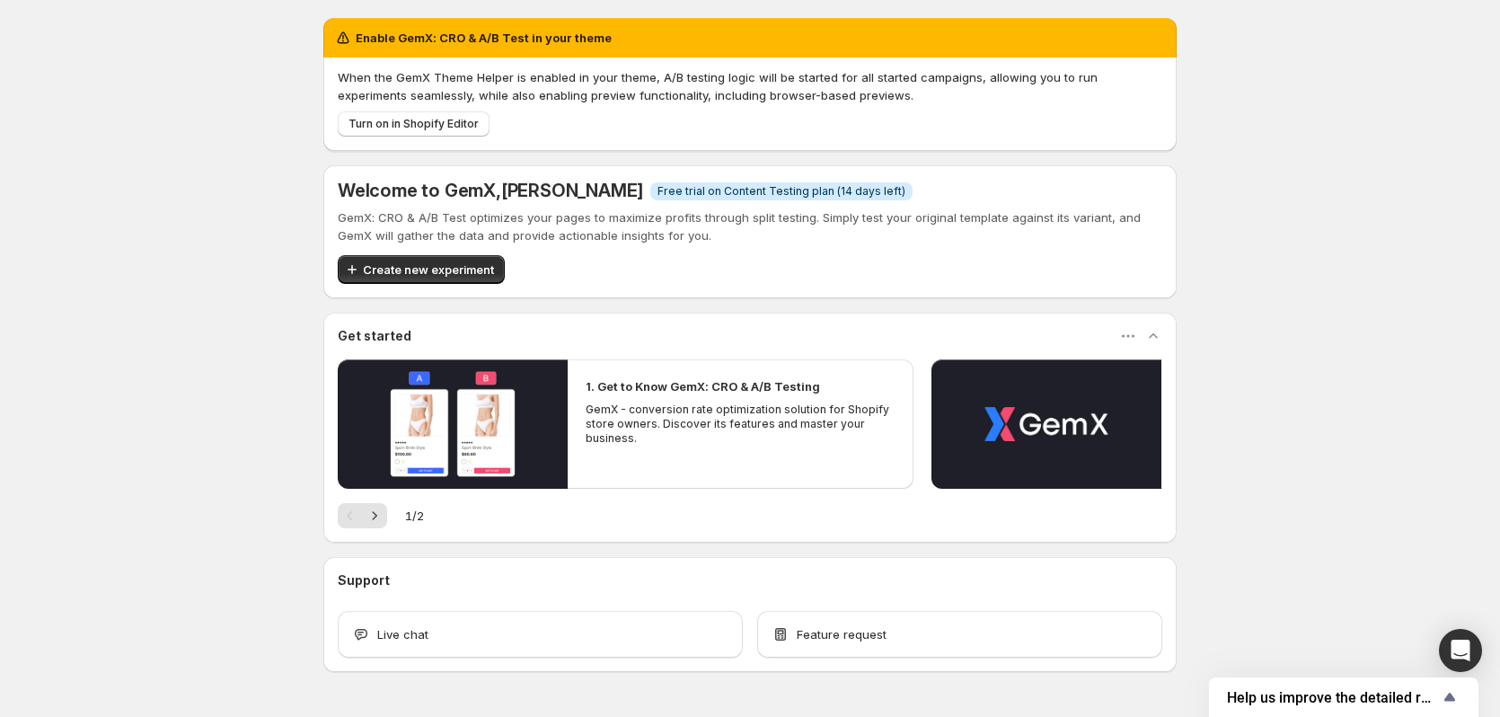
click at [492, 288] on div "Welcome to GemX , Seena Nemati Info Free trial on Content Testing plan (14 days…" at bounding box center [749, 231] width 853 height 133
click at [492, 269] on span "Create new experiment" at bounding box center [428, 269] width 131 height 18
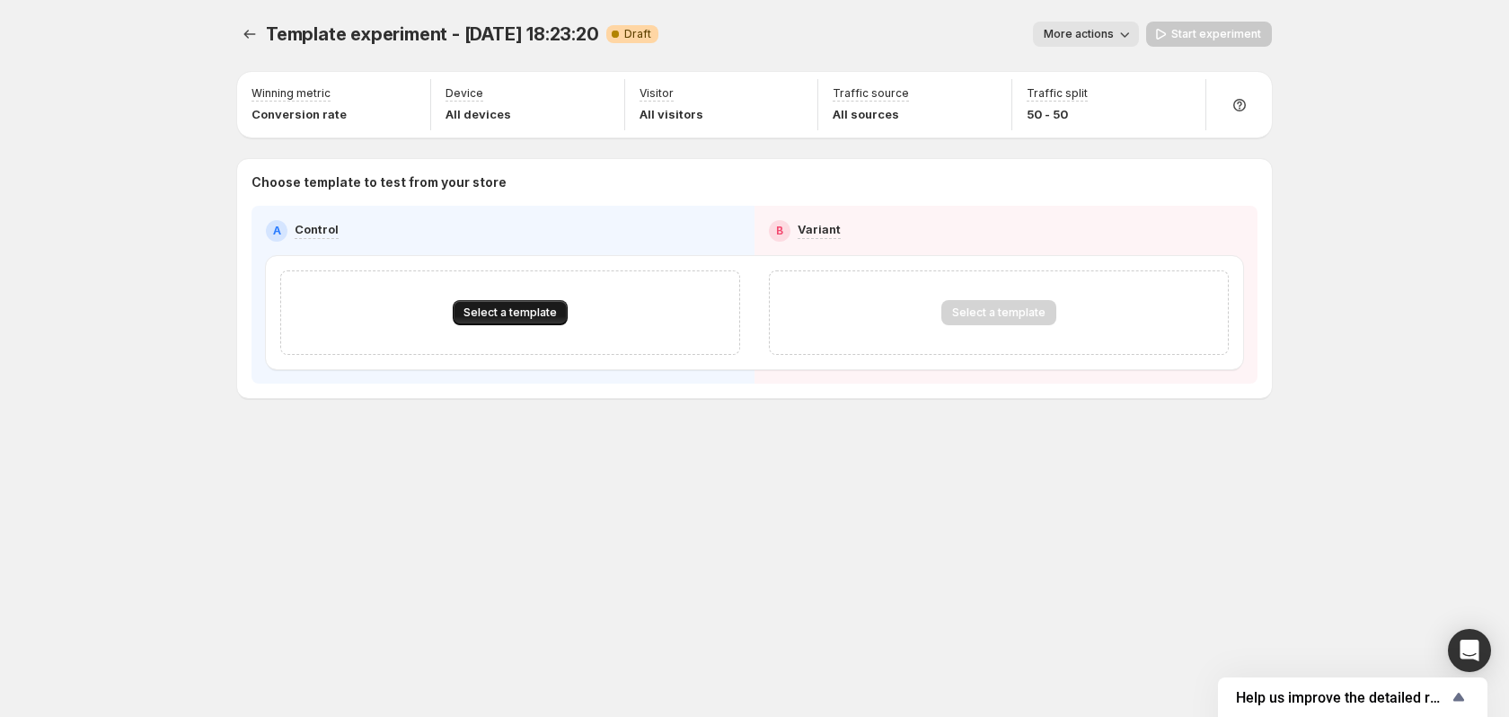
click at [516, 323] on button "Select a template" at bounding box center [510, 312] width 115 height 25
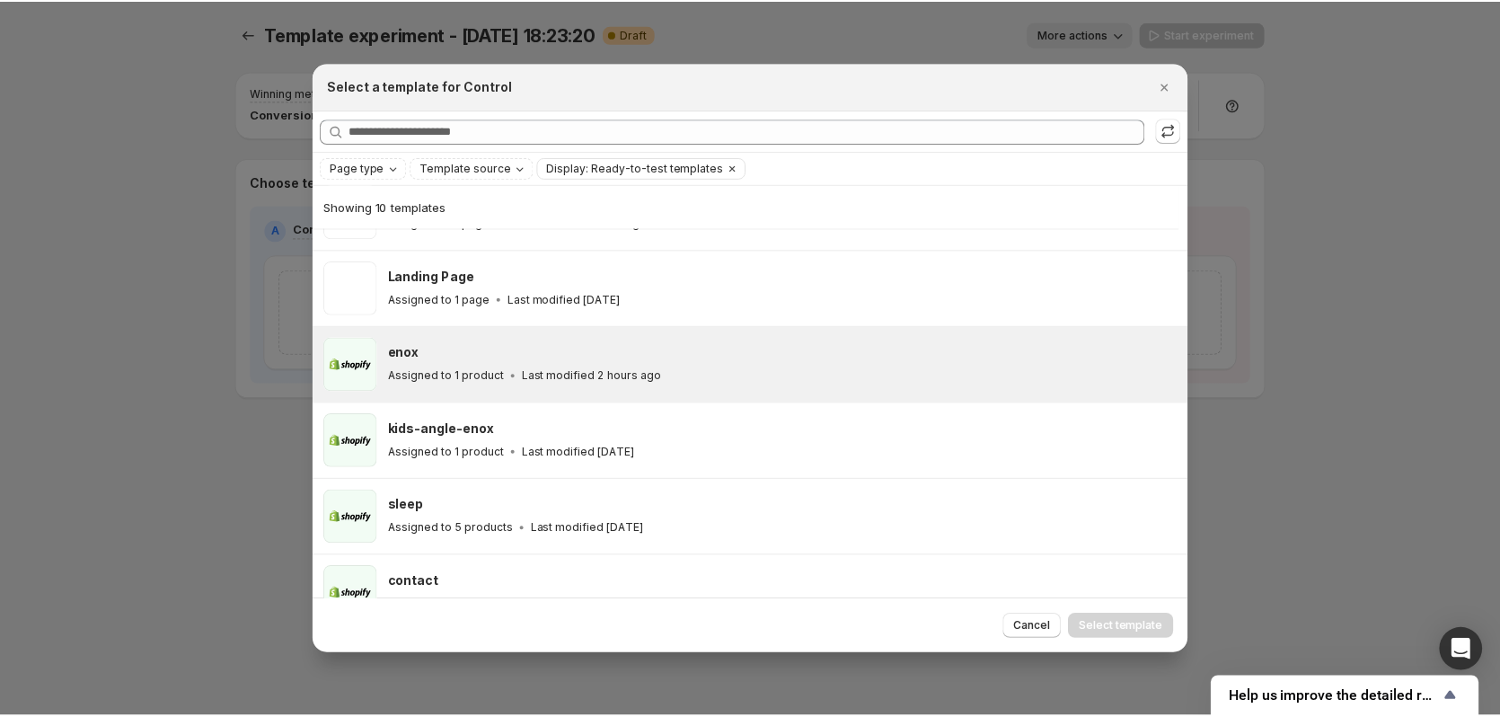
scroll to position [393, 0]
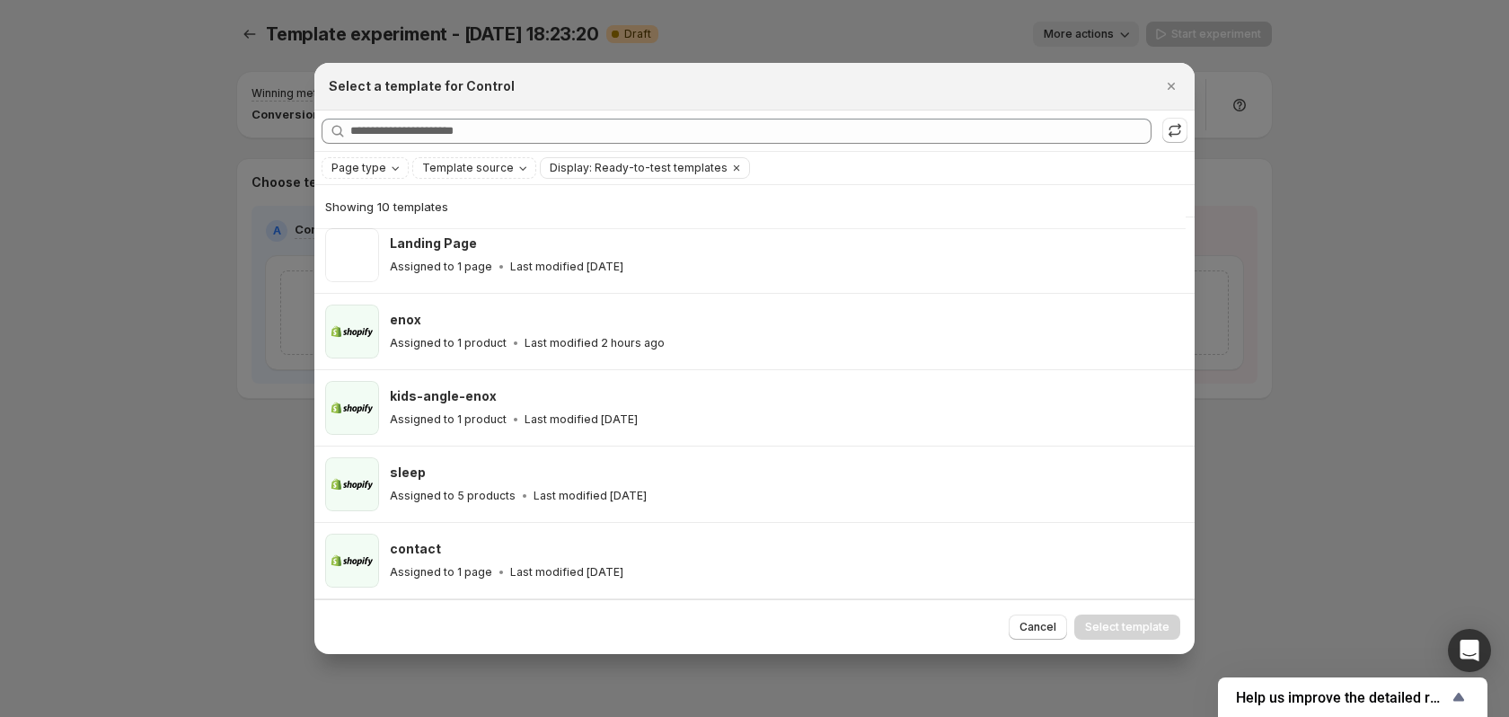
click at [183, 305] on div at bounding box center [754, 358] width 1509 height 717
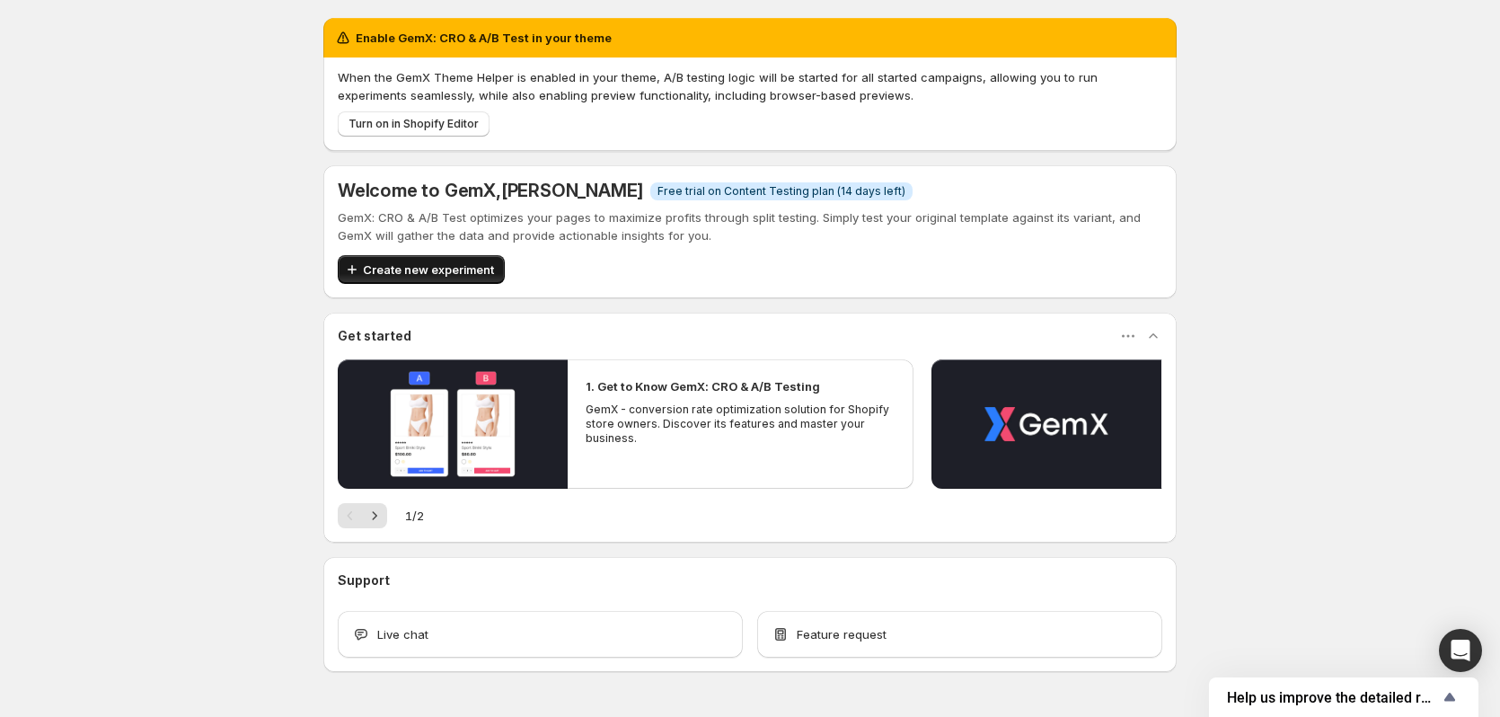
click at [456, 266] on span "Create new experiment" at bounding box center [428, 269] width 131 height 18
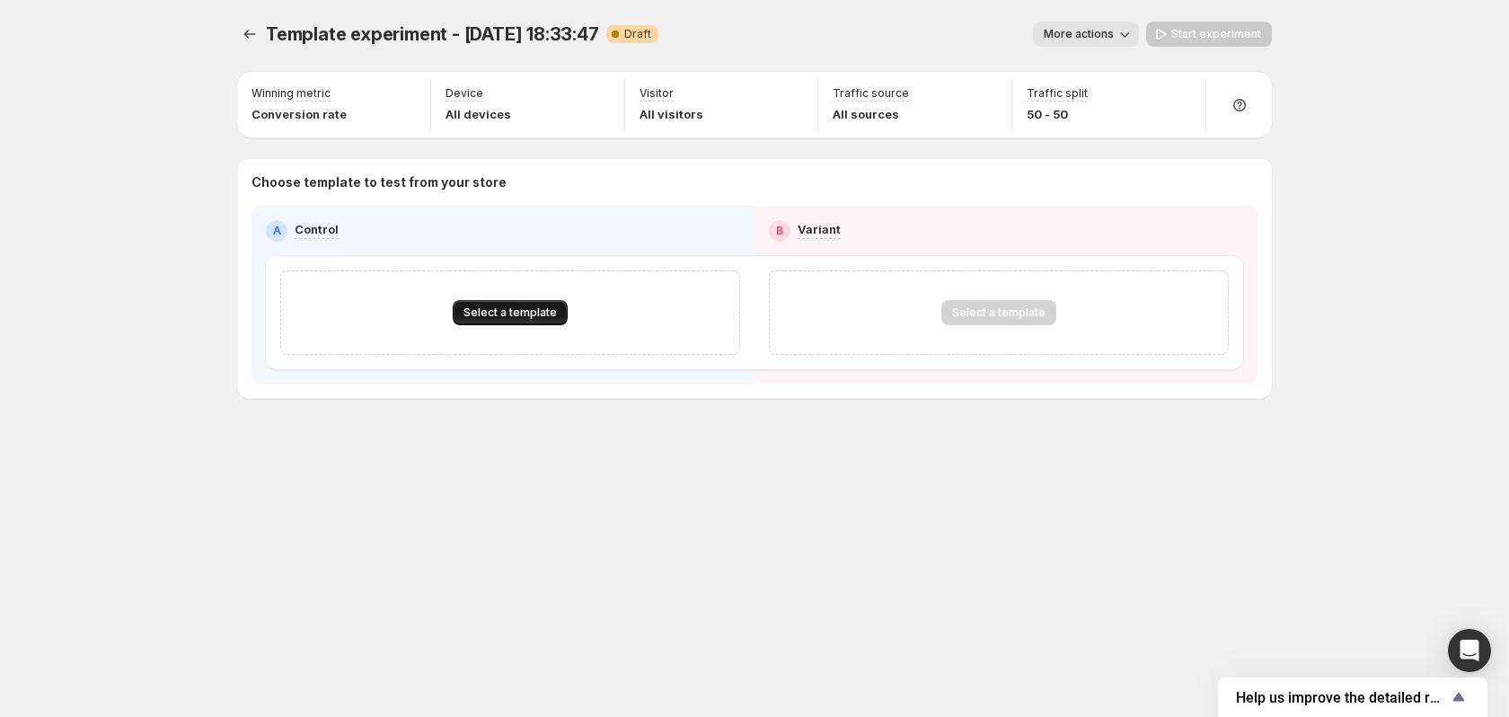
drag, startPoint x: 578, startPoint y: 342, endPoint x: 559, endPoint y: 310, distance: 37.4
click at [578, 342] on div "Select a template" at bounding box center [510, 312] width 460 height 84
click at [553, 305] on button "Select a template" at bounding box center [510, 312] width 115 height 25
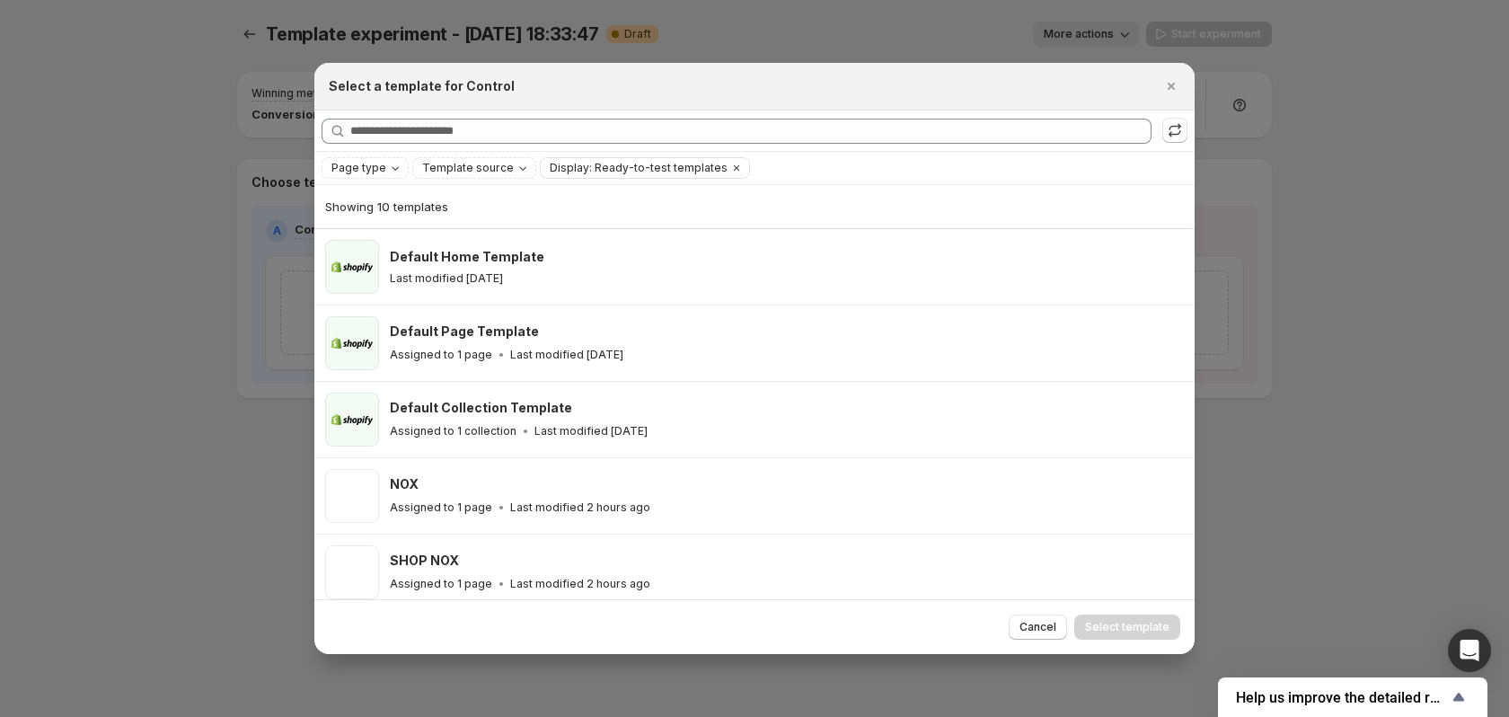
click at [190, 237] on div at bounding box center [754, 358] width 1509 height 717
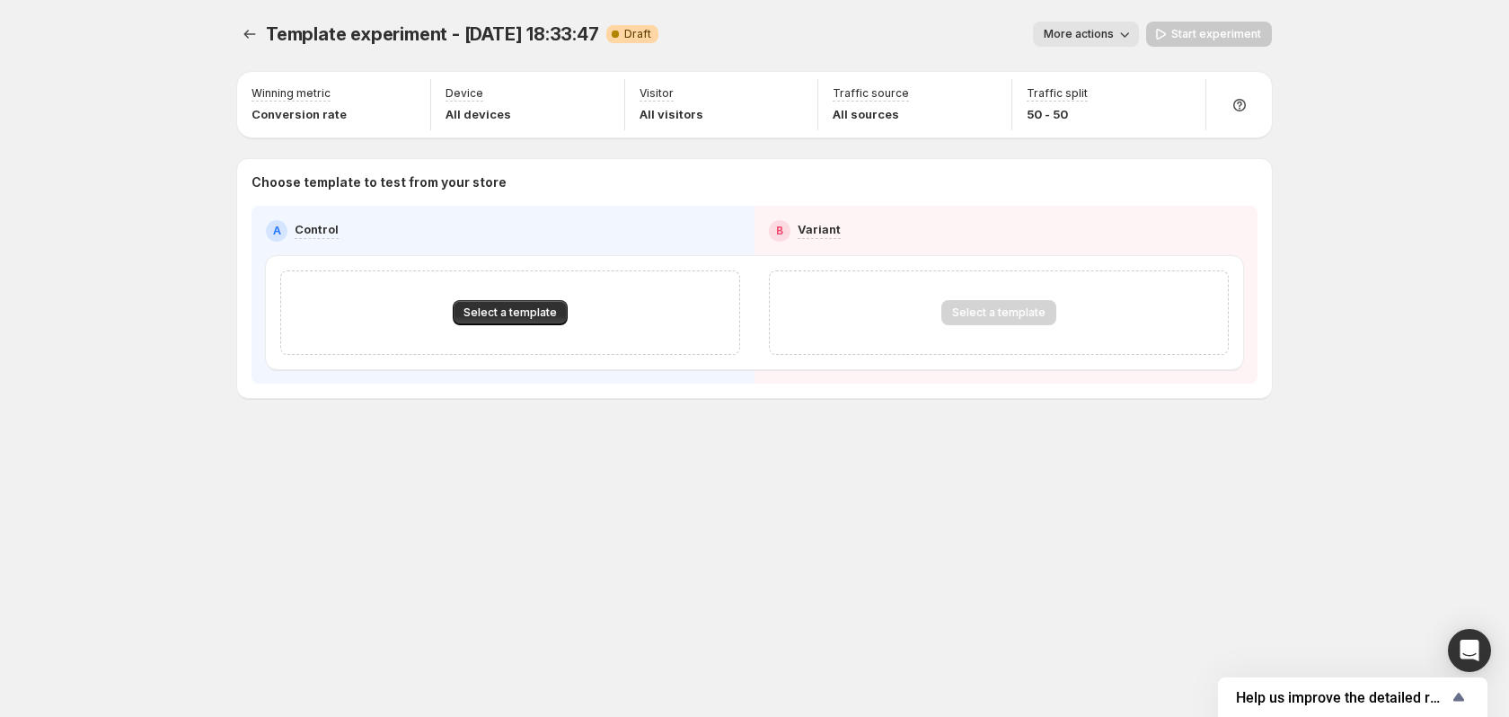
click at [1072, 22] on button "More actions" at bounding box center [1086, 34] width 106 height 25
click at [234, 30] on div "Template experiment - Sep 12, 18:33:47. This page is ready Template experiment …" at bounding box center [755, 247] width 1078 height 495
click at [248, 31] on icon "Experiments" at bounding box center [250, 34] width 18 height 18
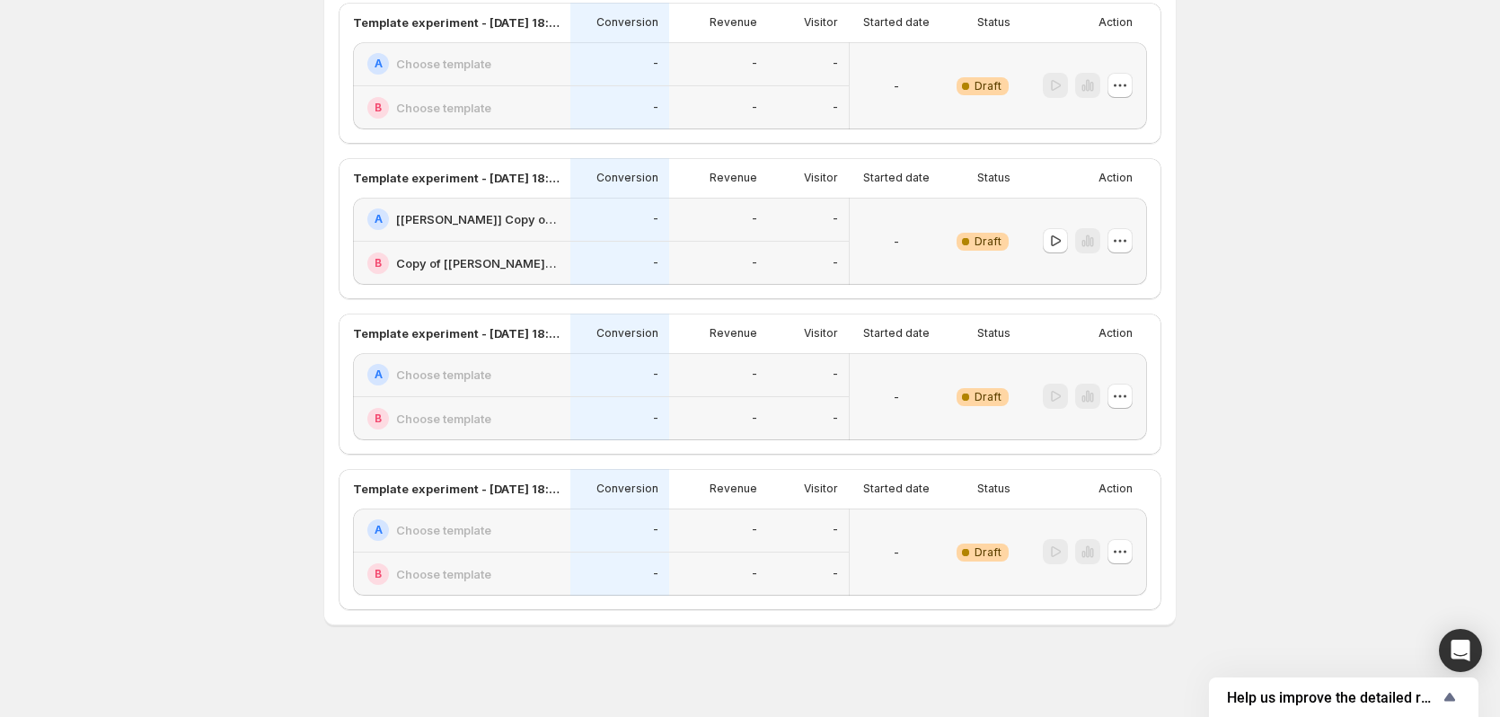
scroll to position [483, 0]
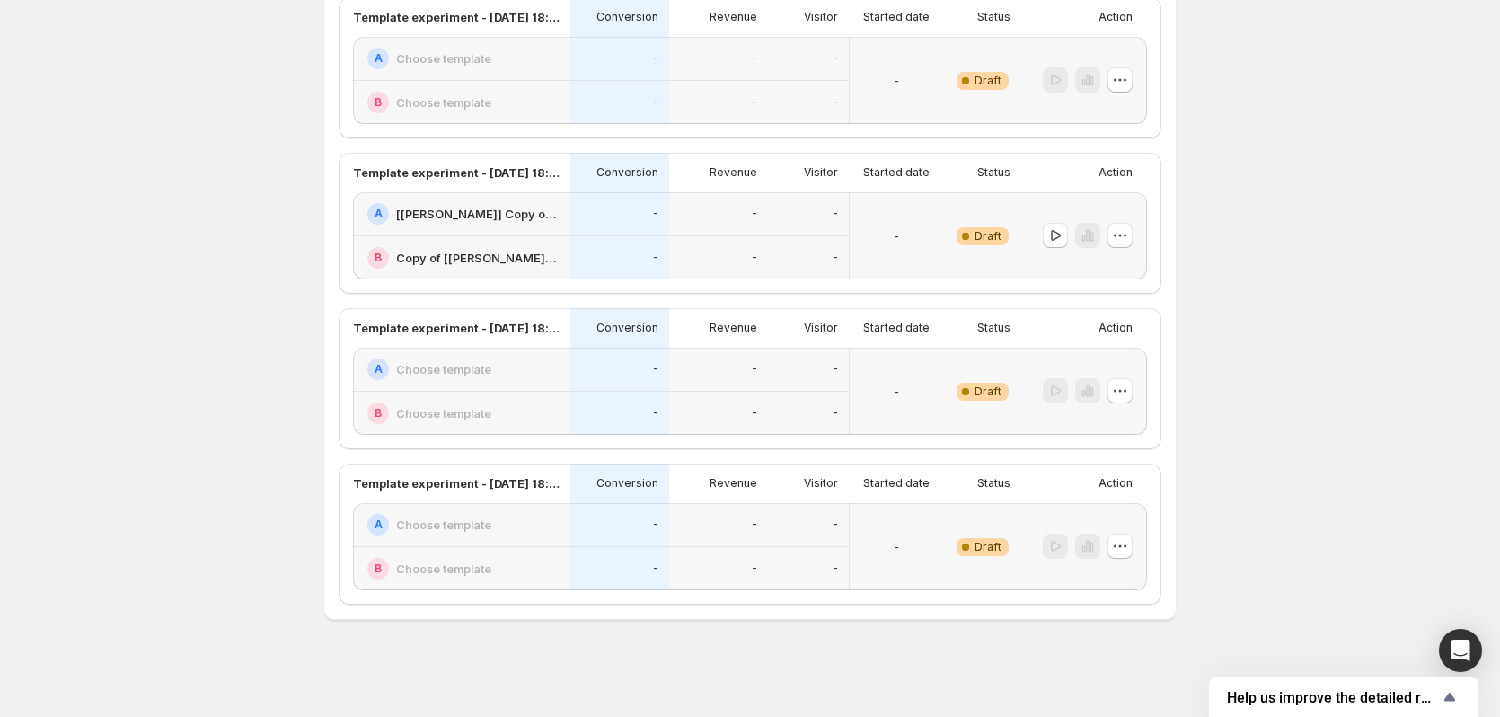
click at [1144, 551] on div at bounding box center [1084, 546] width 126 height 87
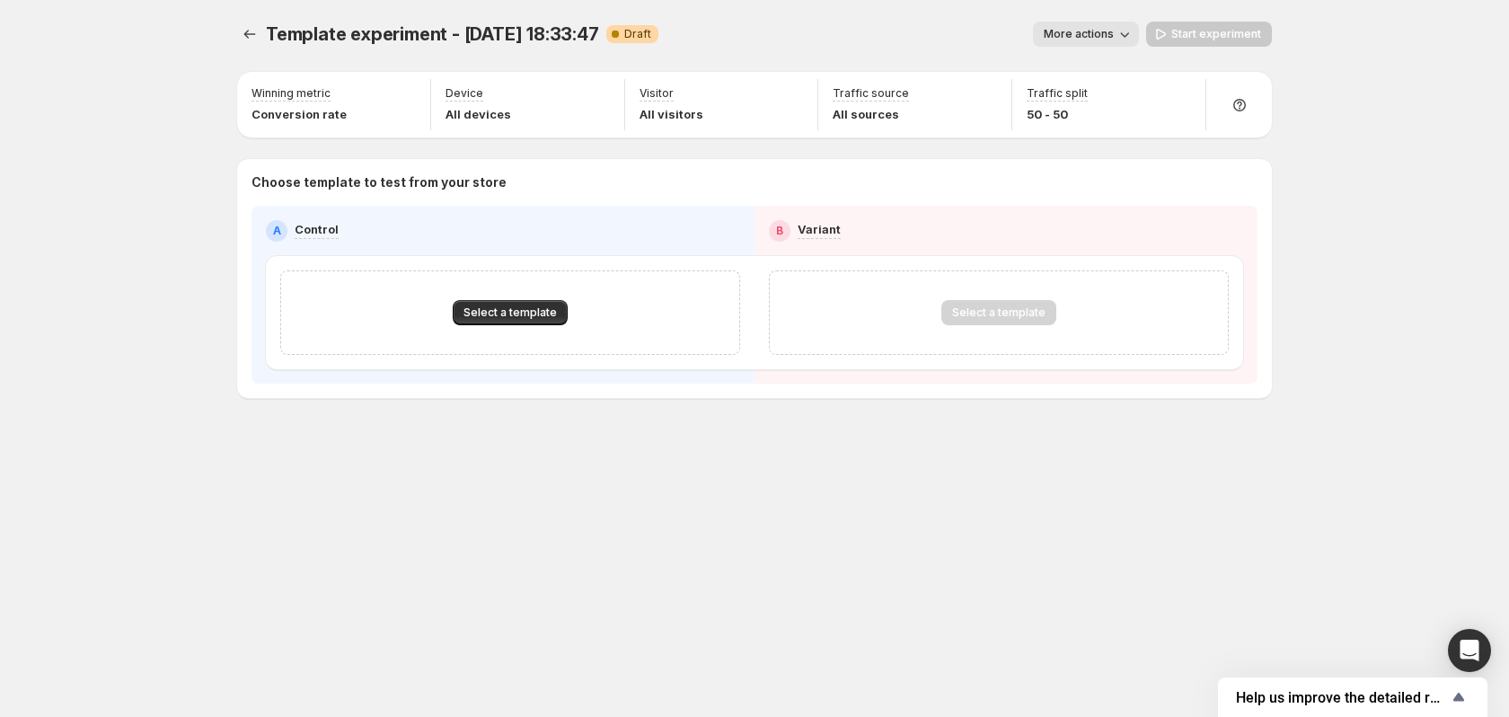
click at [1136, 542] on div "Template experiment - Sep 12, 18:33:47. This page is ready Template experiment …" at bounding box center [755, 358] width 1078 height 717
click at [243, 37] on icon "Experiments" at bounding box center [250, 34] width 18 height 18
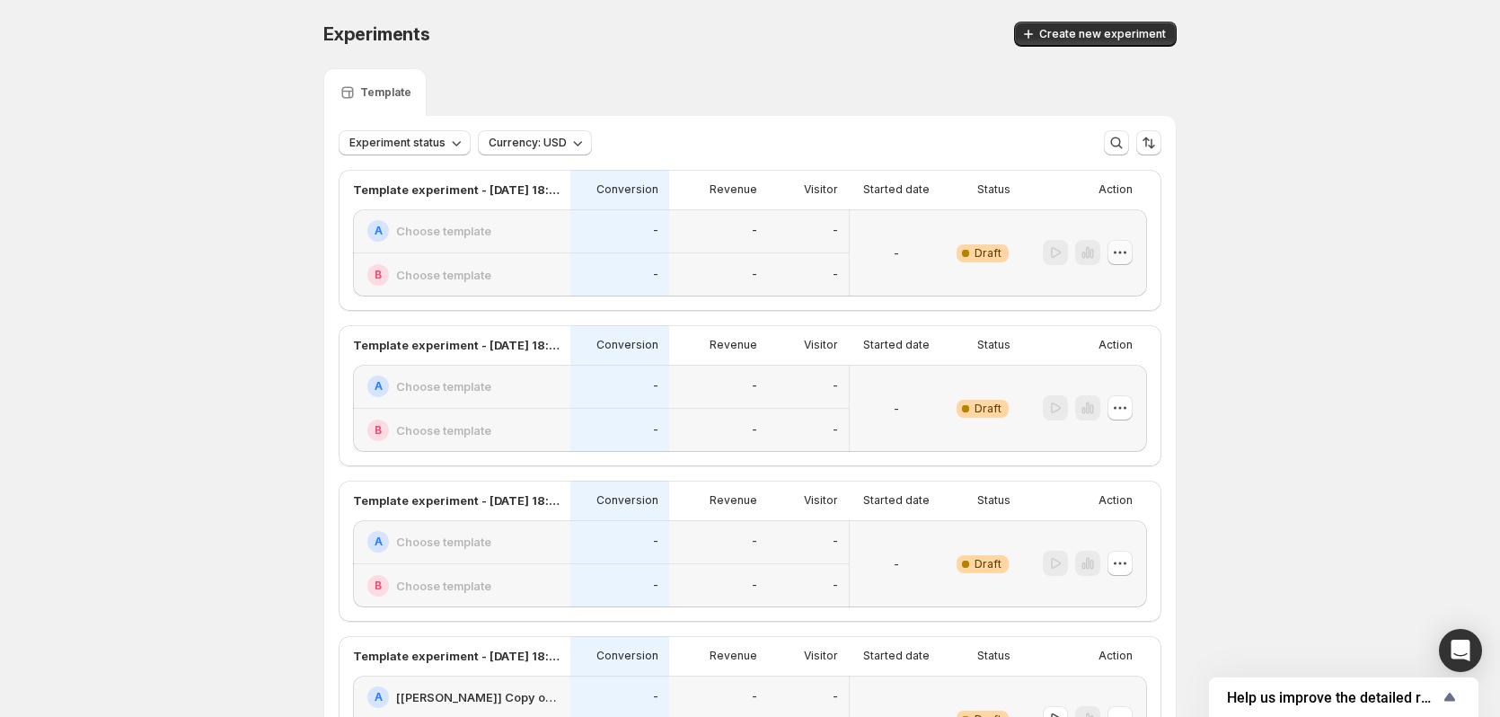
click at [1129, 254] on icon "button" at bounding box center [1120, 252] width 18 height 18
click at [1133, 384] on span "Delete" at bounding box center [1136, 382] width 87 height 18
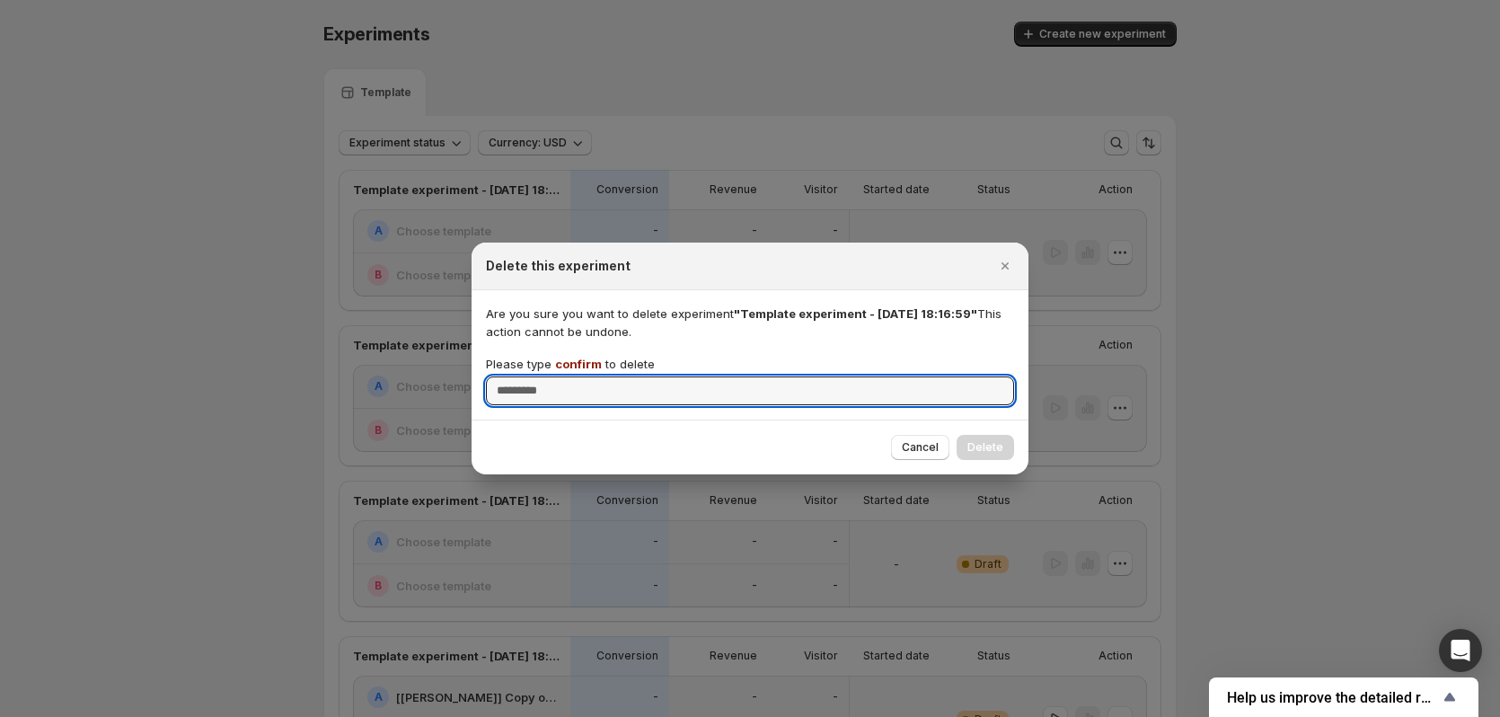
click at [601, 365] on p "Please type confirm to delete" at bounding box center [570, 364] width 169 height 18
click at [601, 376] on input "Please type confirm to delete" at bounding box center [750, 390] width 528 height 29
click at [601, 365] on p "Please type confirm to delete" at bounding box center [570, 364] width 169 height 18
click at [601, 376] on input "Please type confirm to delete" at bounding box center [750, 390] width 528 height 29
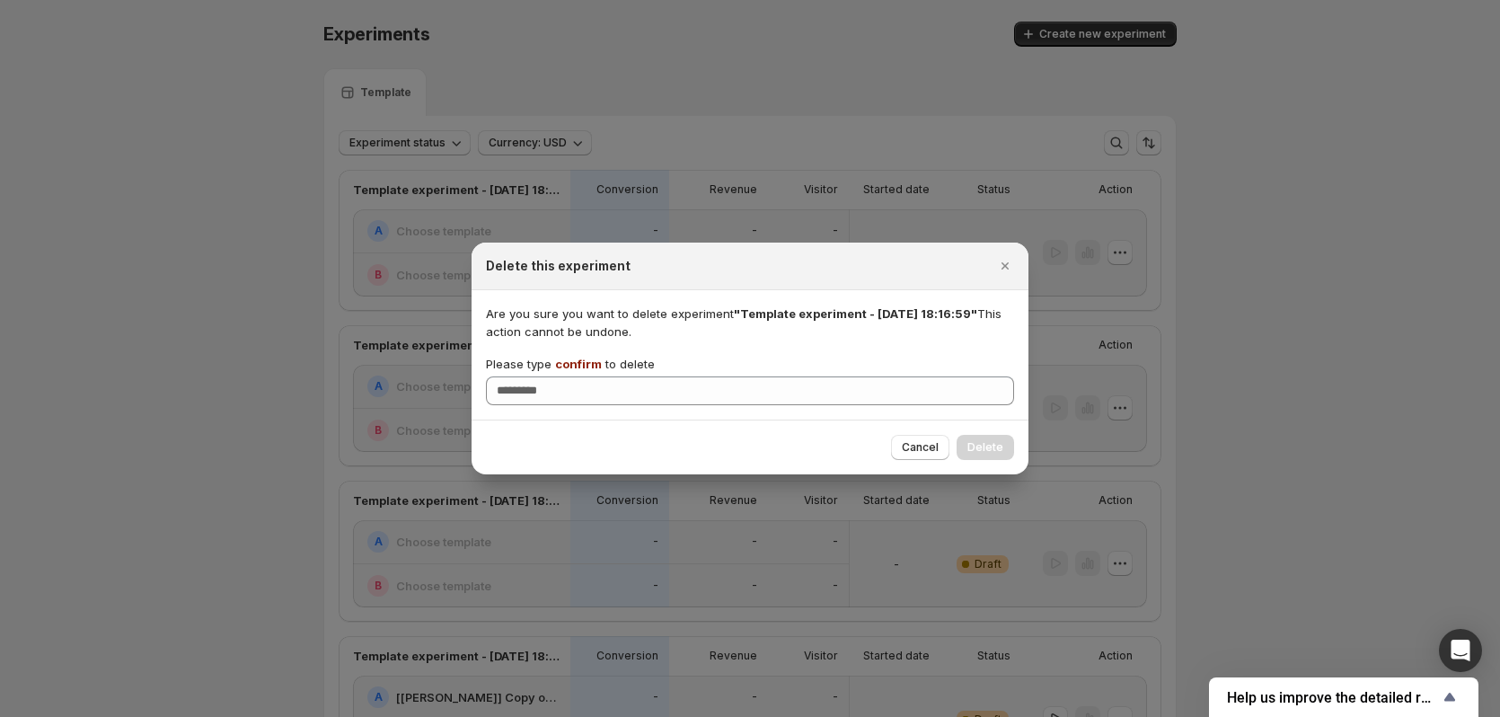
click at [578, 360] on span "confirm" at bounding box center [578, 364] width 47 height 14
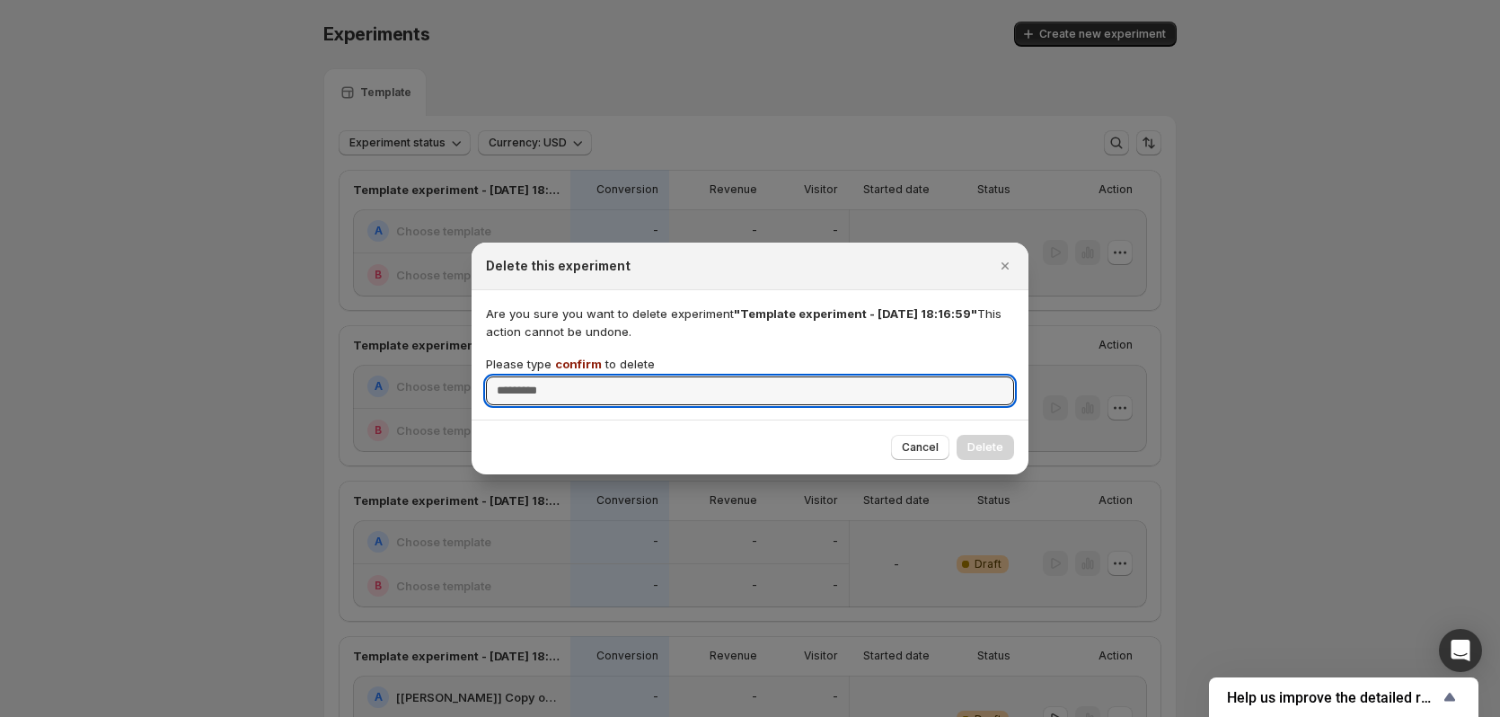
click at [578, 376] on input "Please type confirm to delete" at bounding box center [750, 390] width 528 height 29
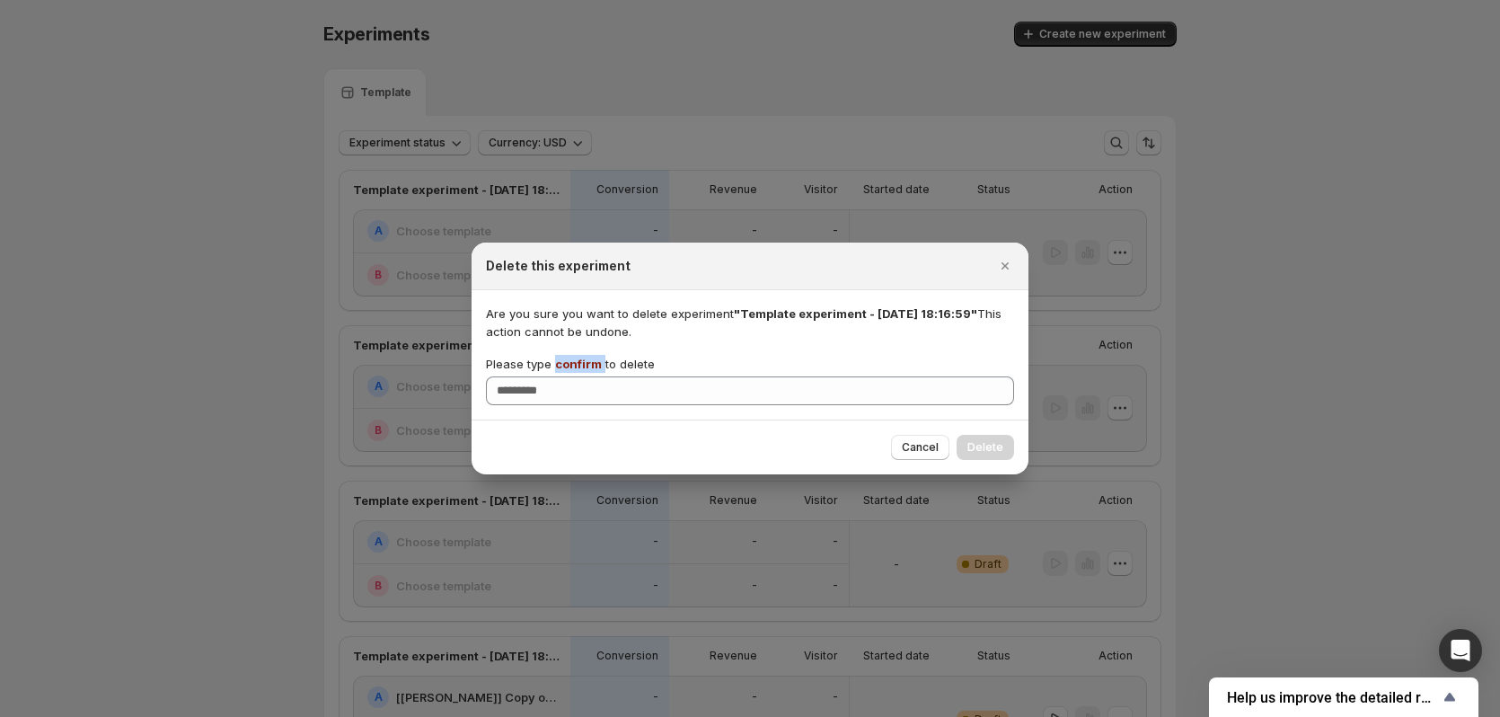
click at [578, 360] on span "confirm" at bounding box center [578, 364] width 47 height 14
click at [578, 376] on input "Please type confirm to delete" at bounding box center [750, 390] width 528 height 29
copy p "confirm"
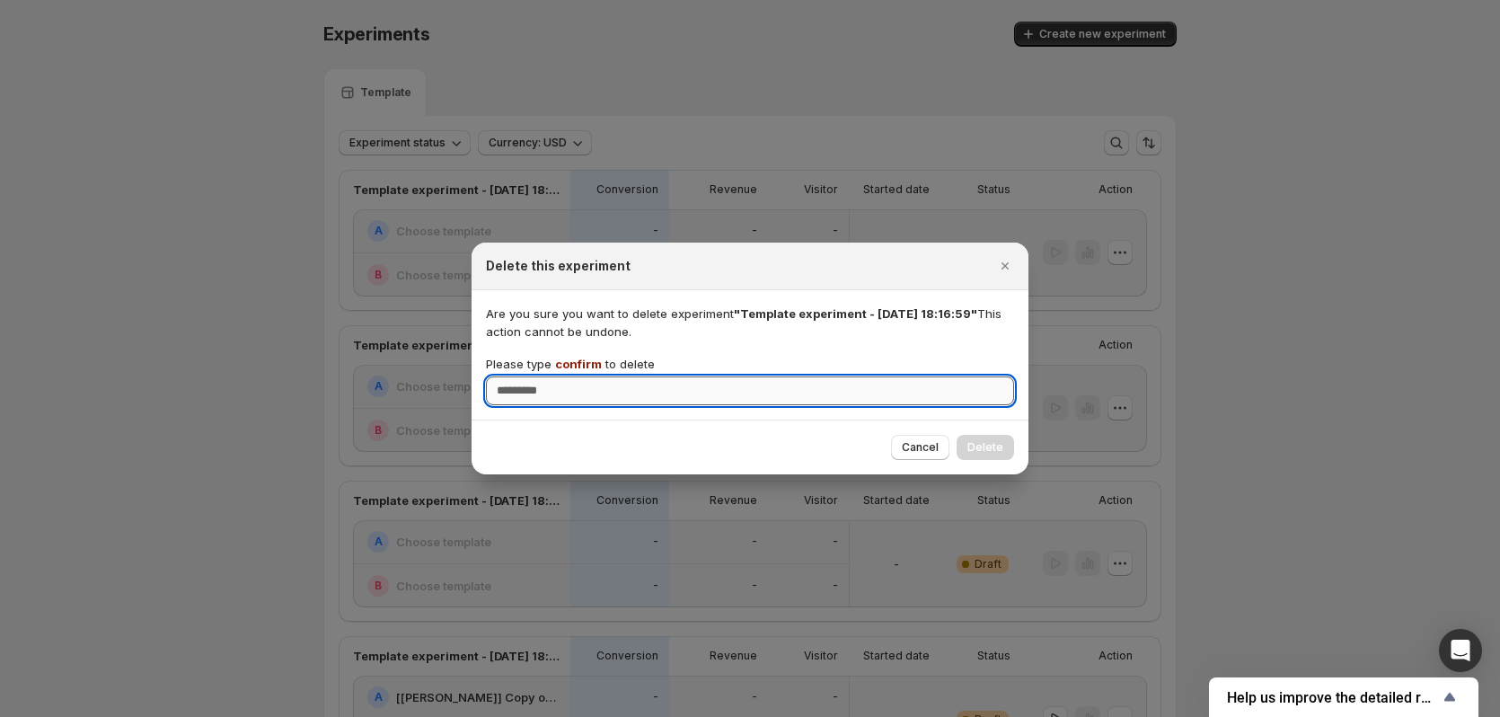
click at [583, 382] on input "Please type confirm to delete" at bounding box center [750, 390] width 528 height 29
paste input "*******"
type input "*******"
click at [986, 448] on span "Delete" at bounding box center [985, 447] width 36 height 14
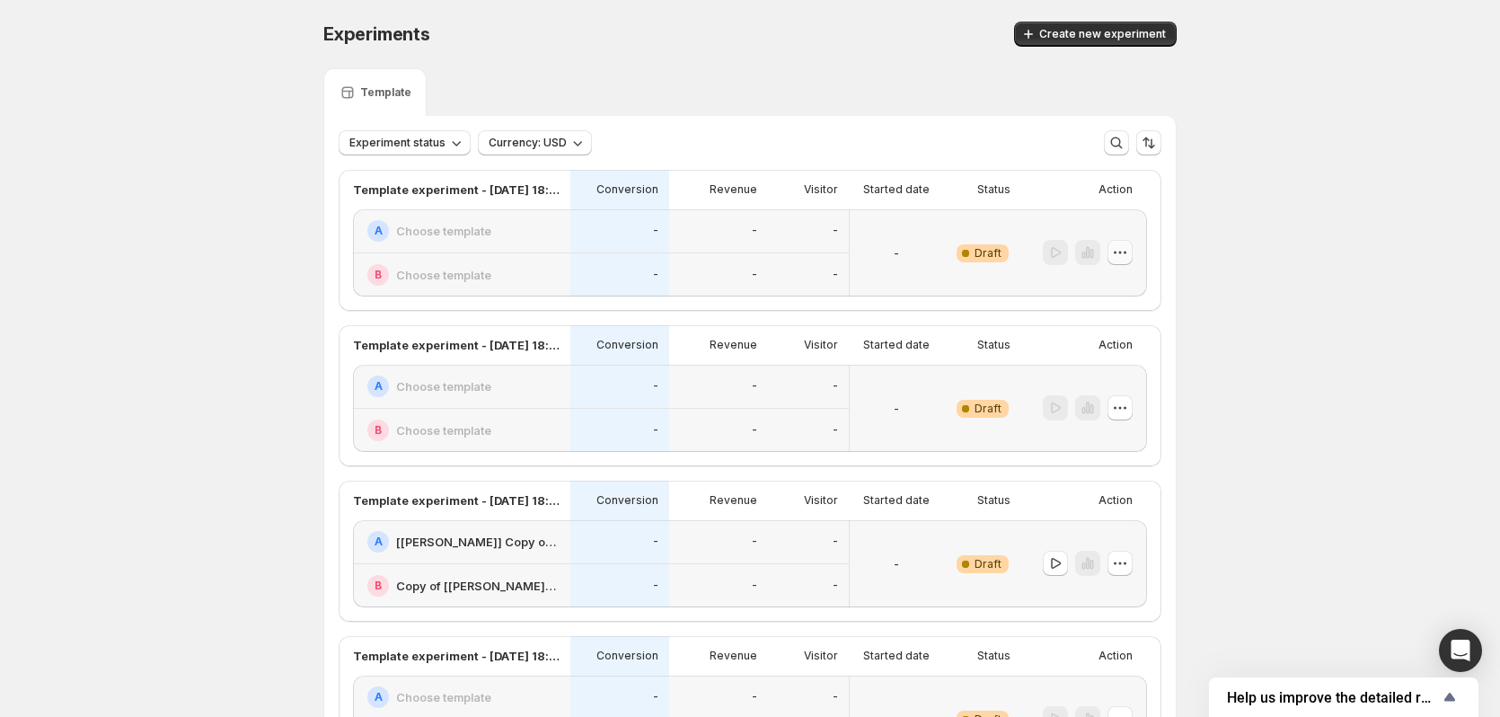
click at [1125, 256] on icon "button" at bounding box center [1120, 252] width 18 height 18
click at [1106, 368] on button "Delete" at bounding box center [1124, 380] width 121 height 29
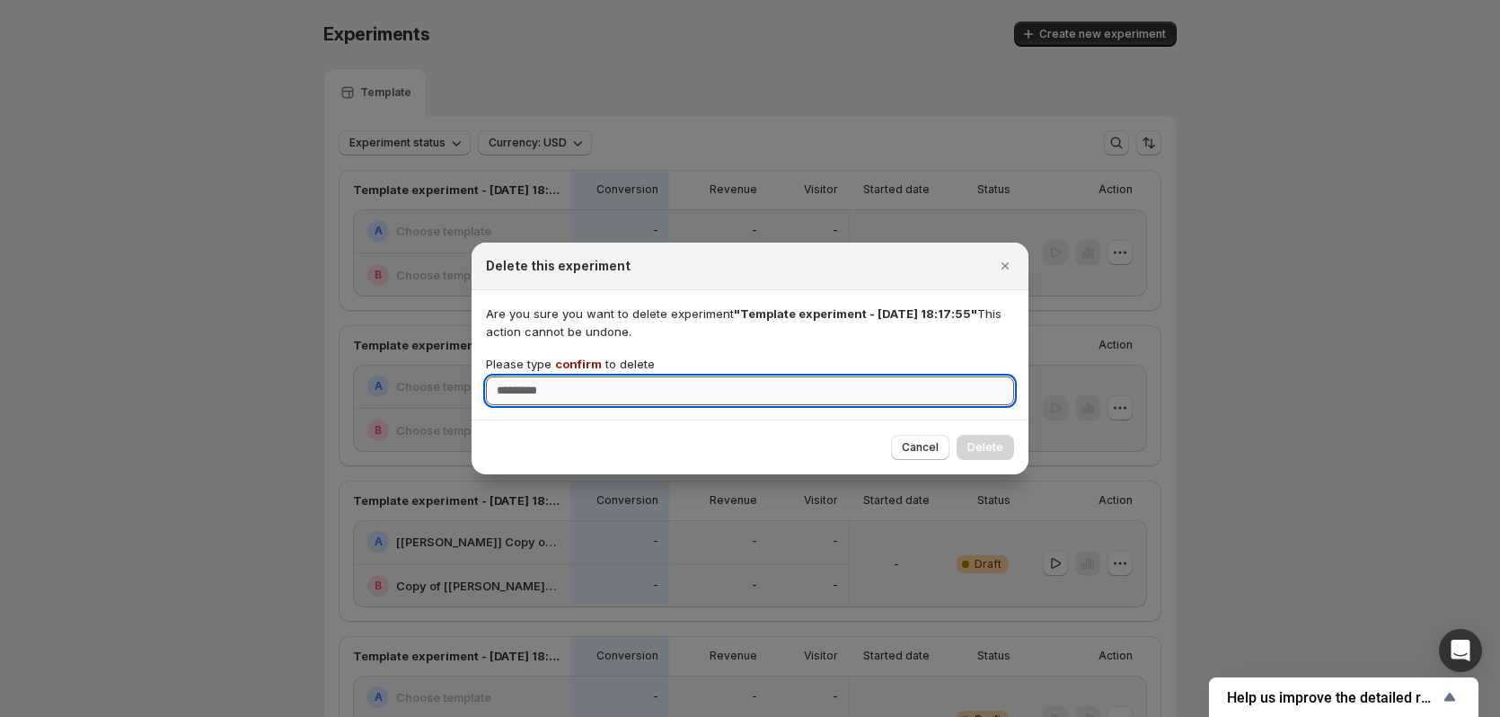
click at [790, 384] on input "Please type confirm to delete" at bounding box center [750, 390] width 528 height 29
type input "*******"
drag, startPoint x: 983, startPoint y: 446, endPoint x: 992, endPoint y: 439, distance: 10.8
click at [983, 447] on span "Delete" at bounding box center [985, 447] width 36 height 14
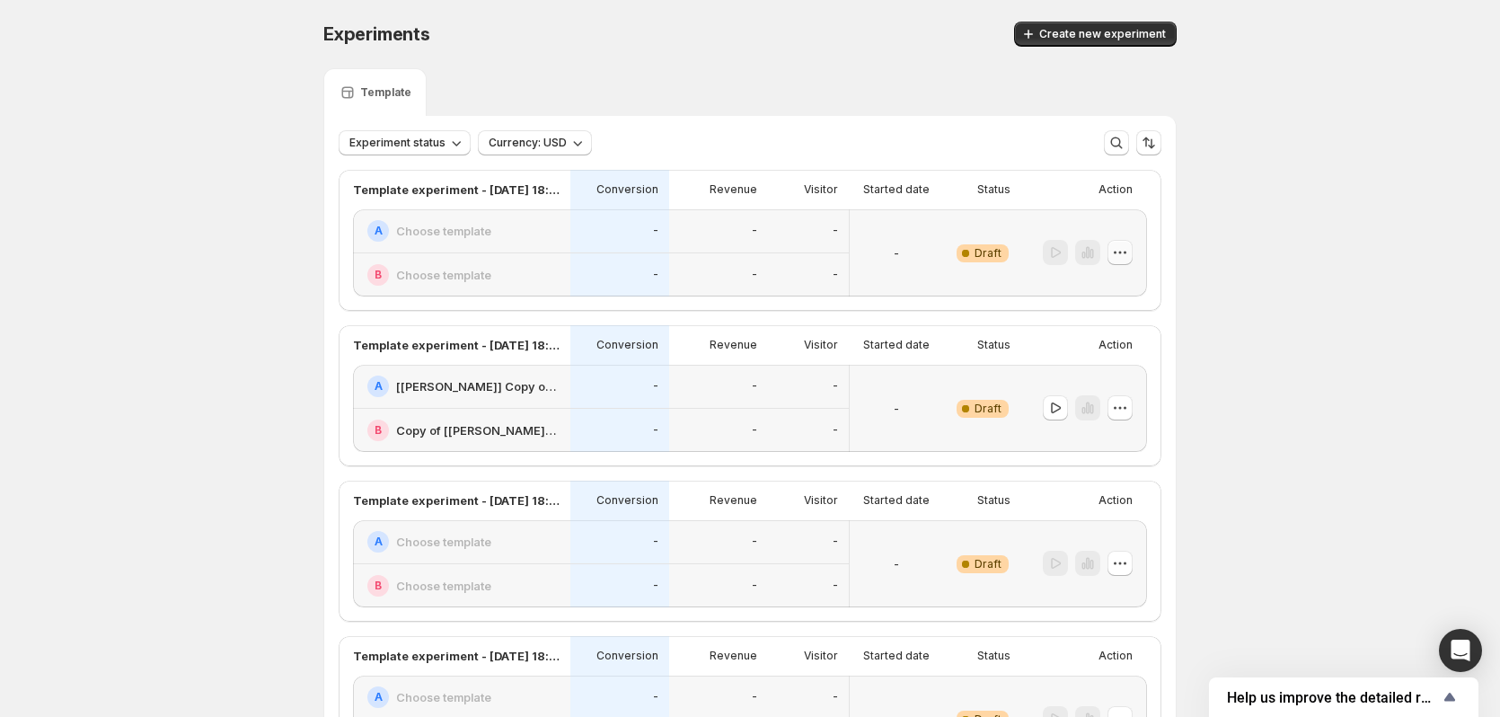
click at [1124, 251] on icon "button" at bounding box center [1120, 252] width 18 height 18
click at [1079, 380] on icon "button" at bounding box center [1079, 382] width 18 height 18
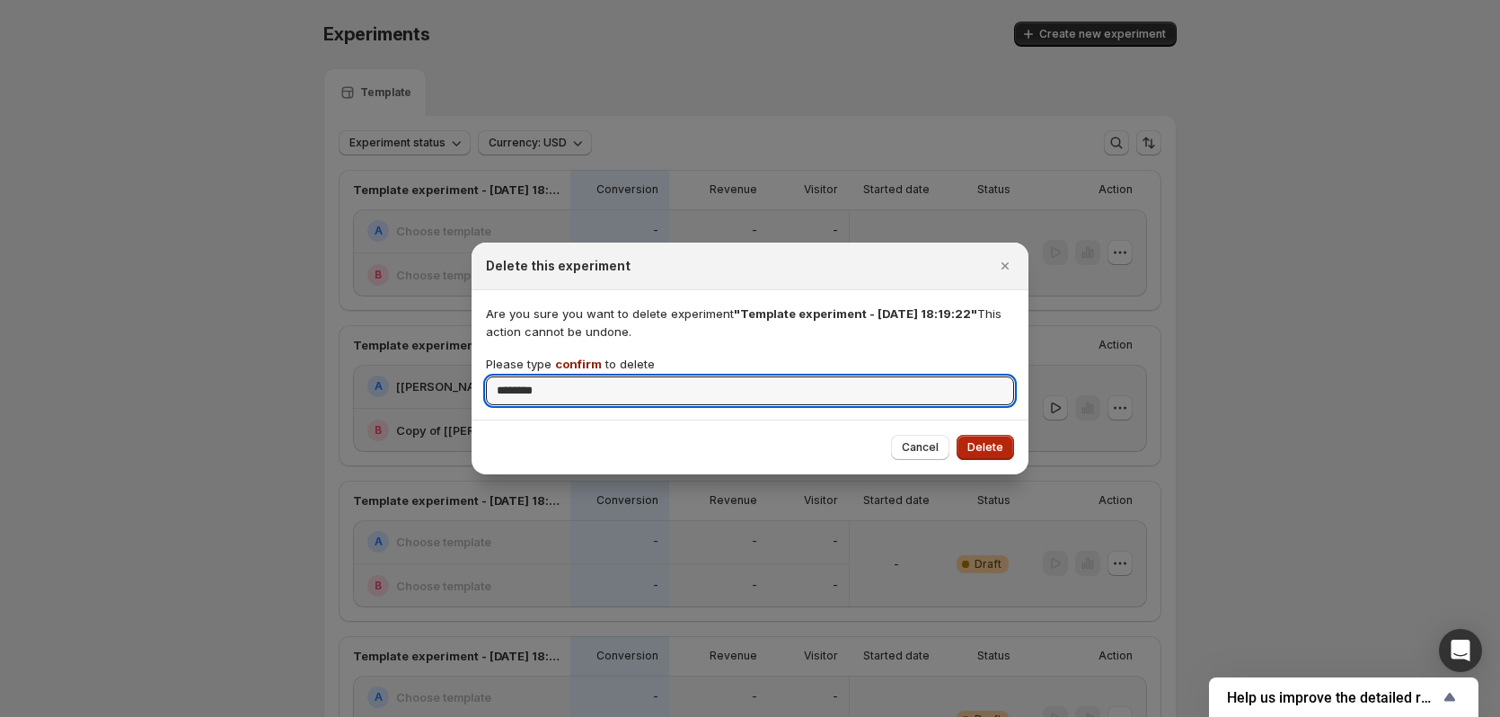
type input "*******"
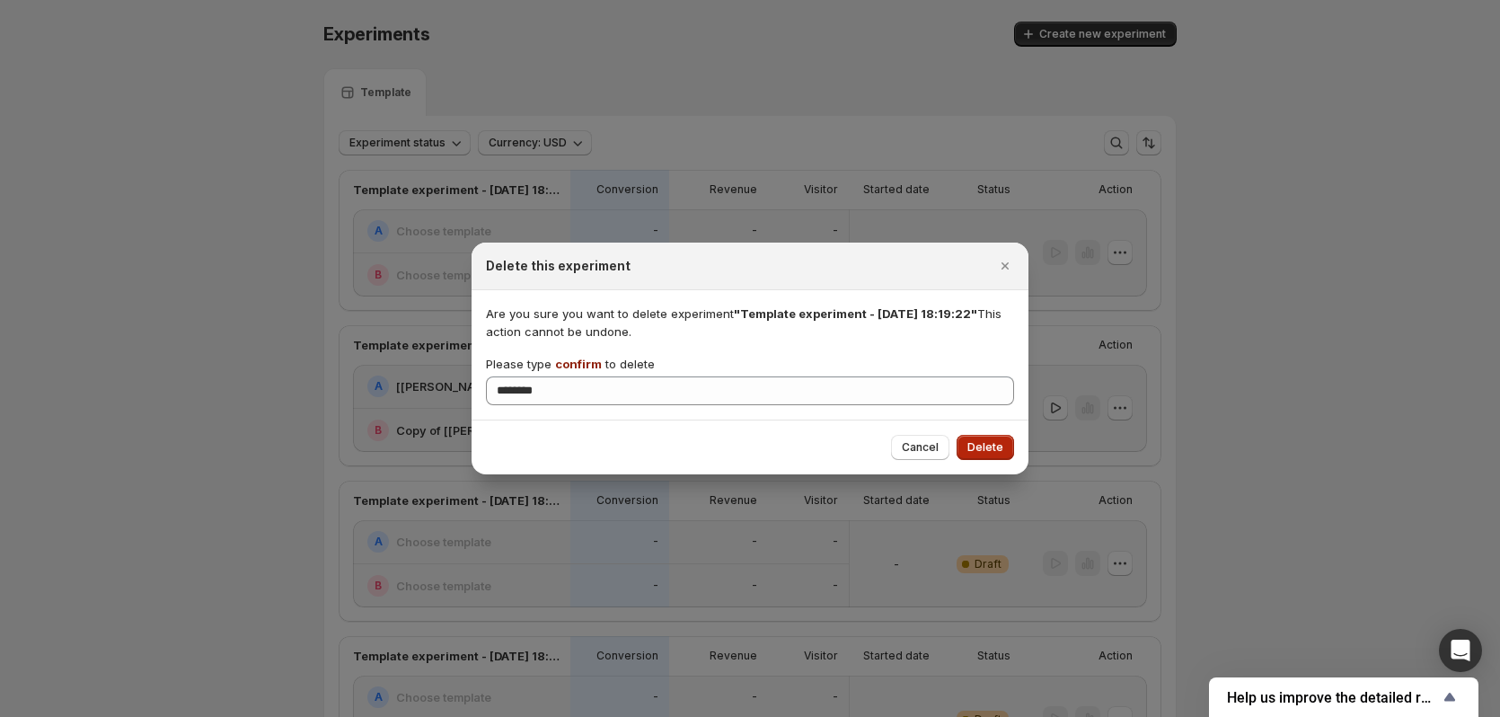
click at [987, 451] on span "Delete" at bounding box center [985, 447] width 36 height 14
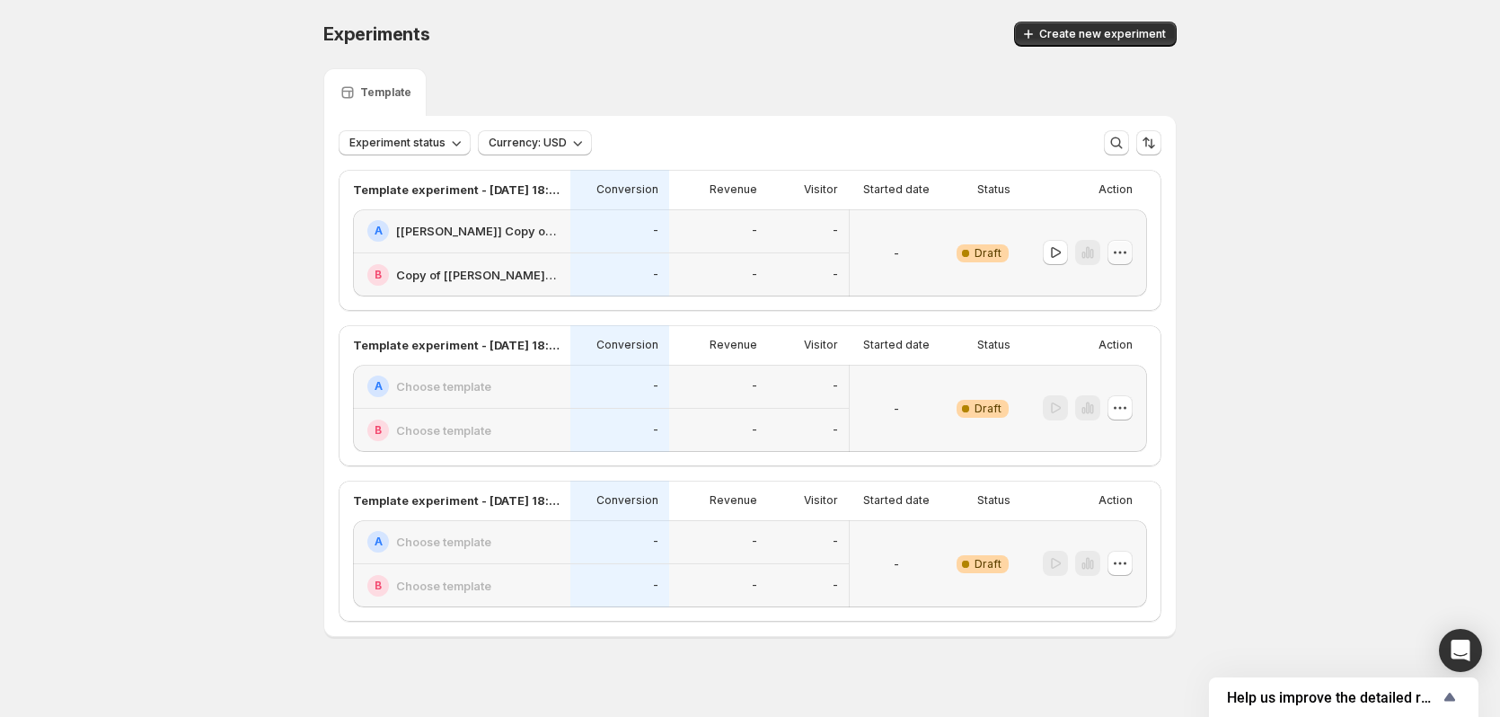
click at [1122, 252] on icon "button" at bounding box center [1120, 252] width 18 height 18
click at [1095, 377] on span "Delete" at bounding box center [1111, 382] width 36 height 14
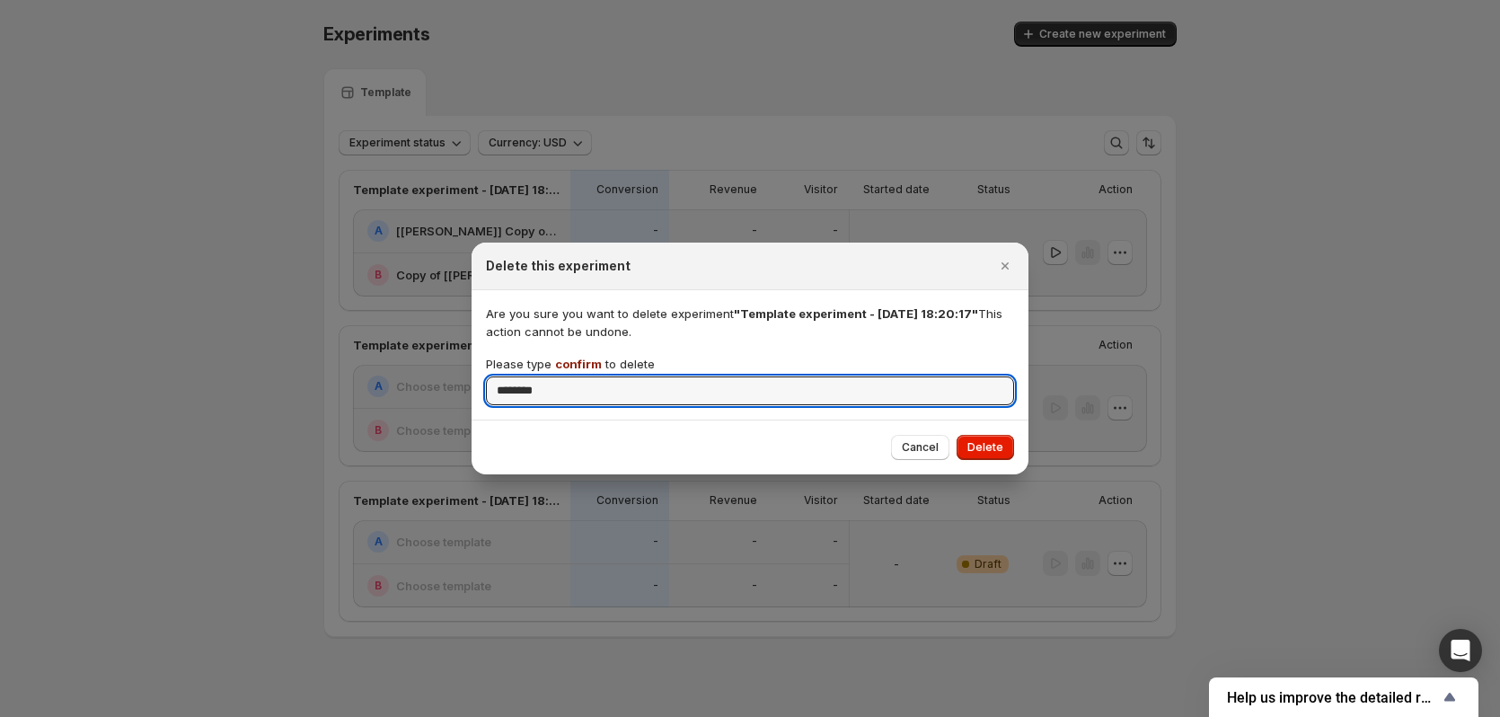
type input "*******"
click at [1001, 445] on span "Delete" at bounding box center [985, 447] width 36 height 14
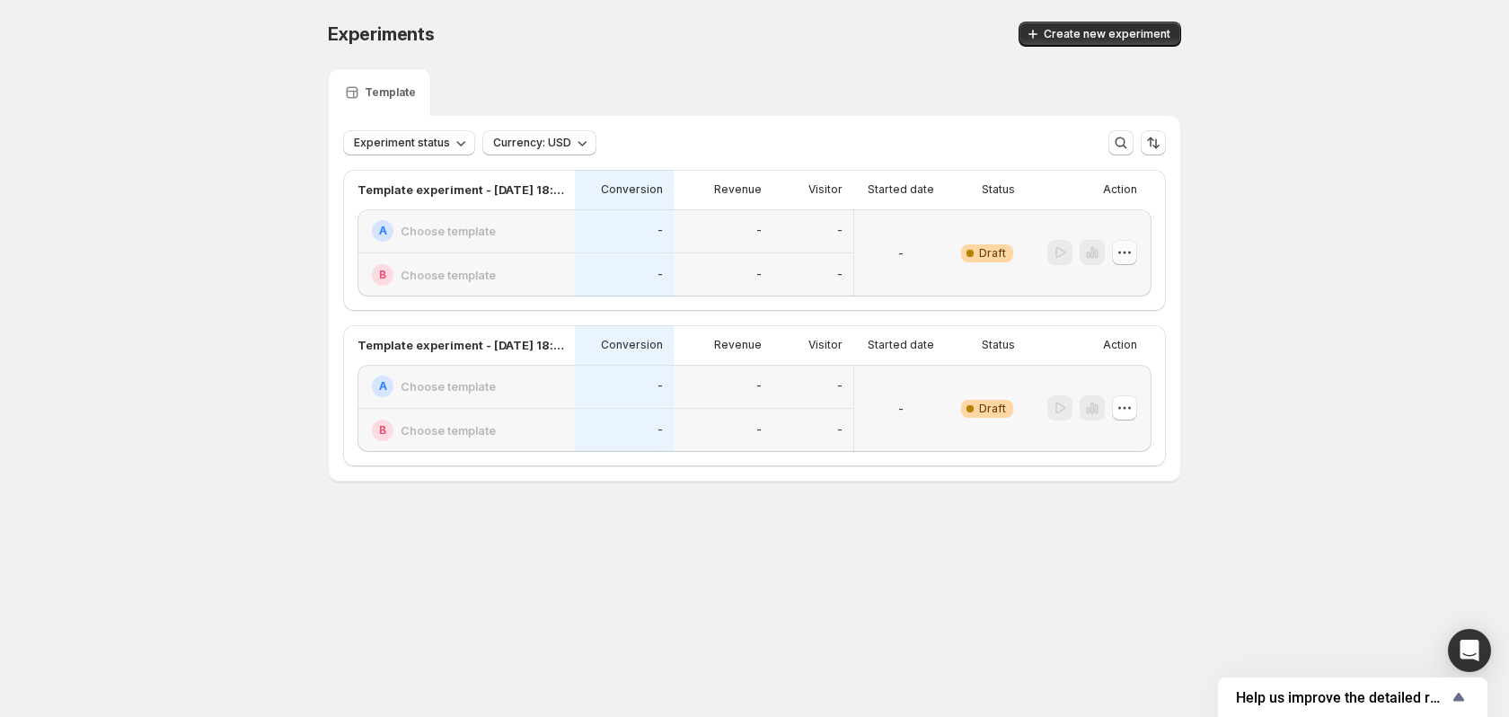
click at [1129, 247] on icon "button" at bounding box center [1125, 252] width 18 height 18
click at [1103, 384] on span "Delete" at bounding box center [1111, 382] width 36 height 14
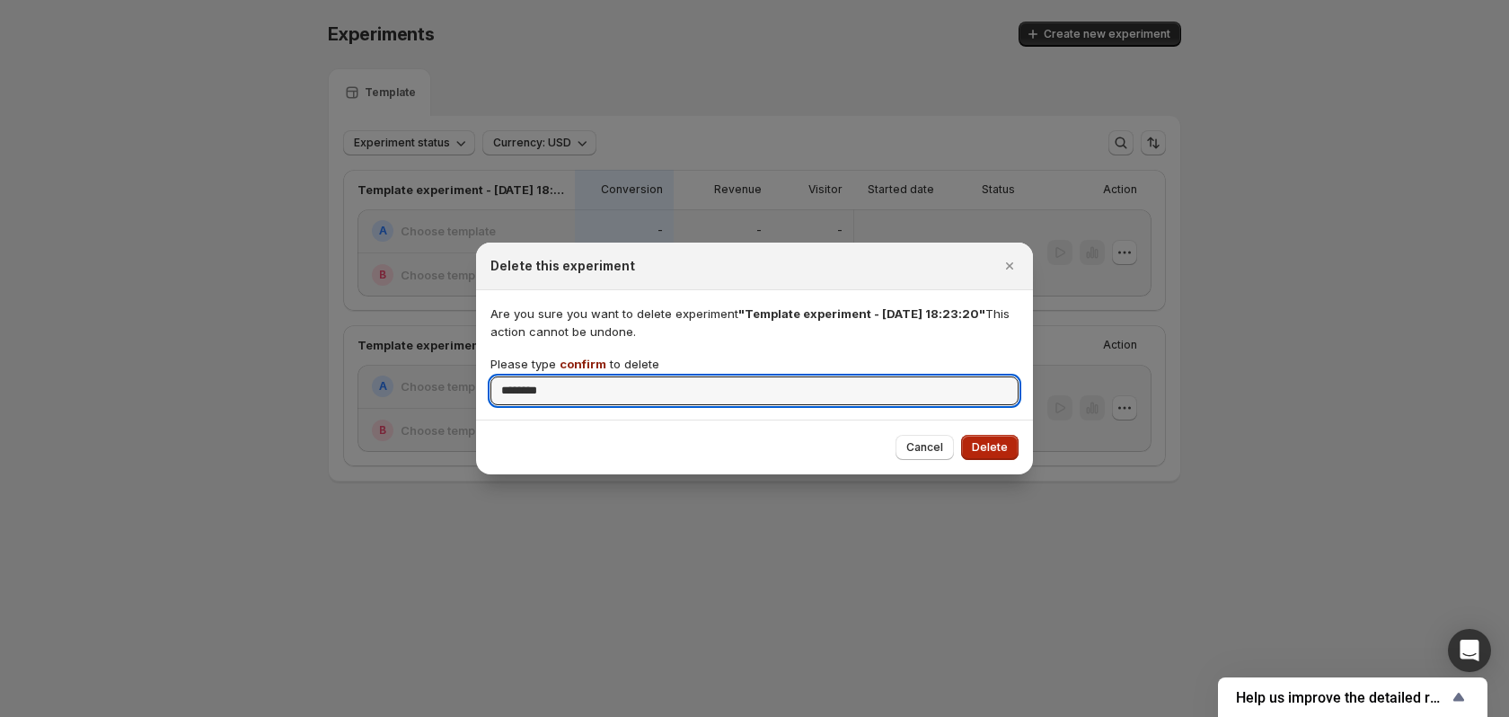
type input "*******"
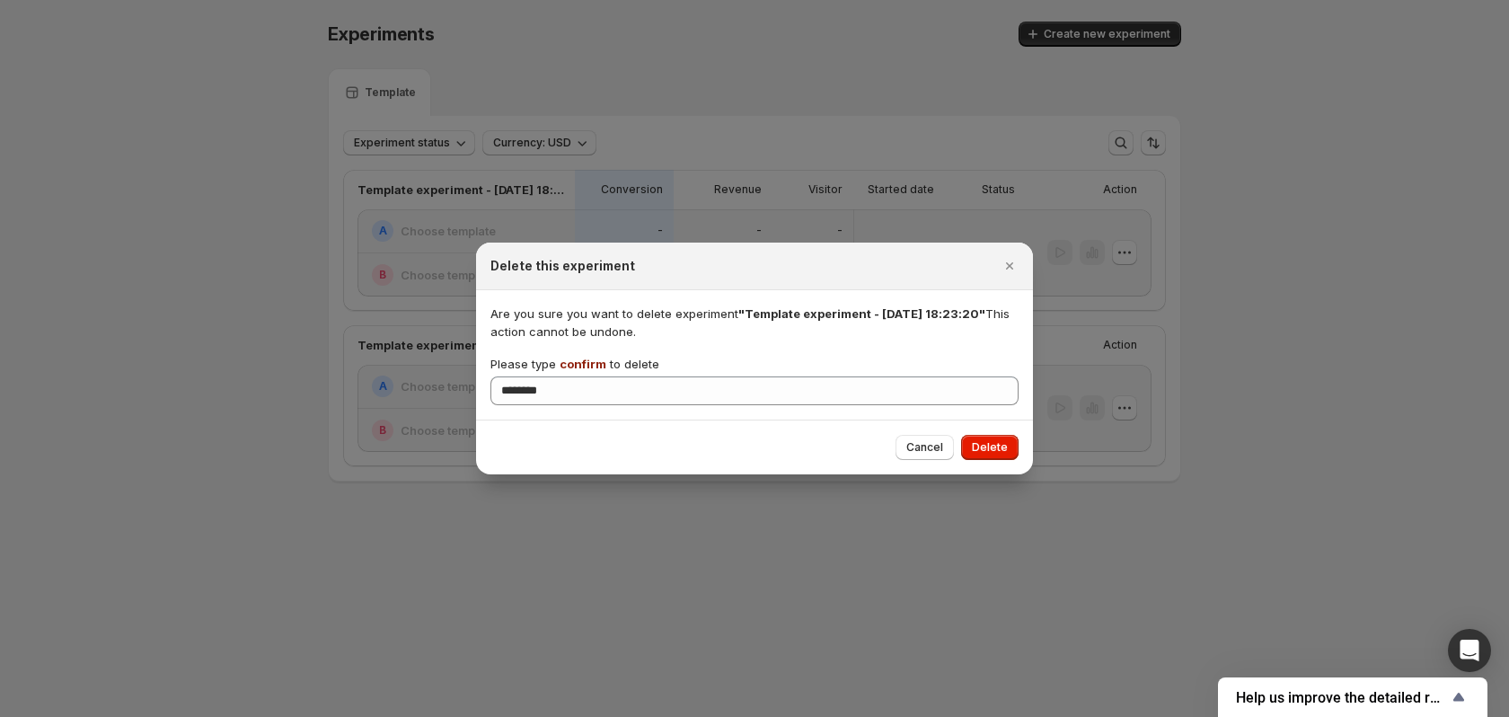
drag, startPoint x: 987, startPoint y: 455, endPoint x: 992, endPoint y: 445, distance: 12.1
click at [986, 454] on button "Delete" at bounding box center [989, 447] width 57 height 25
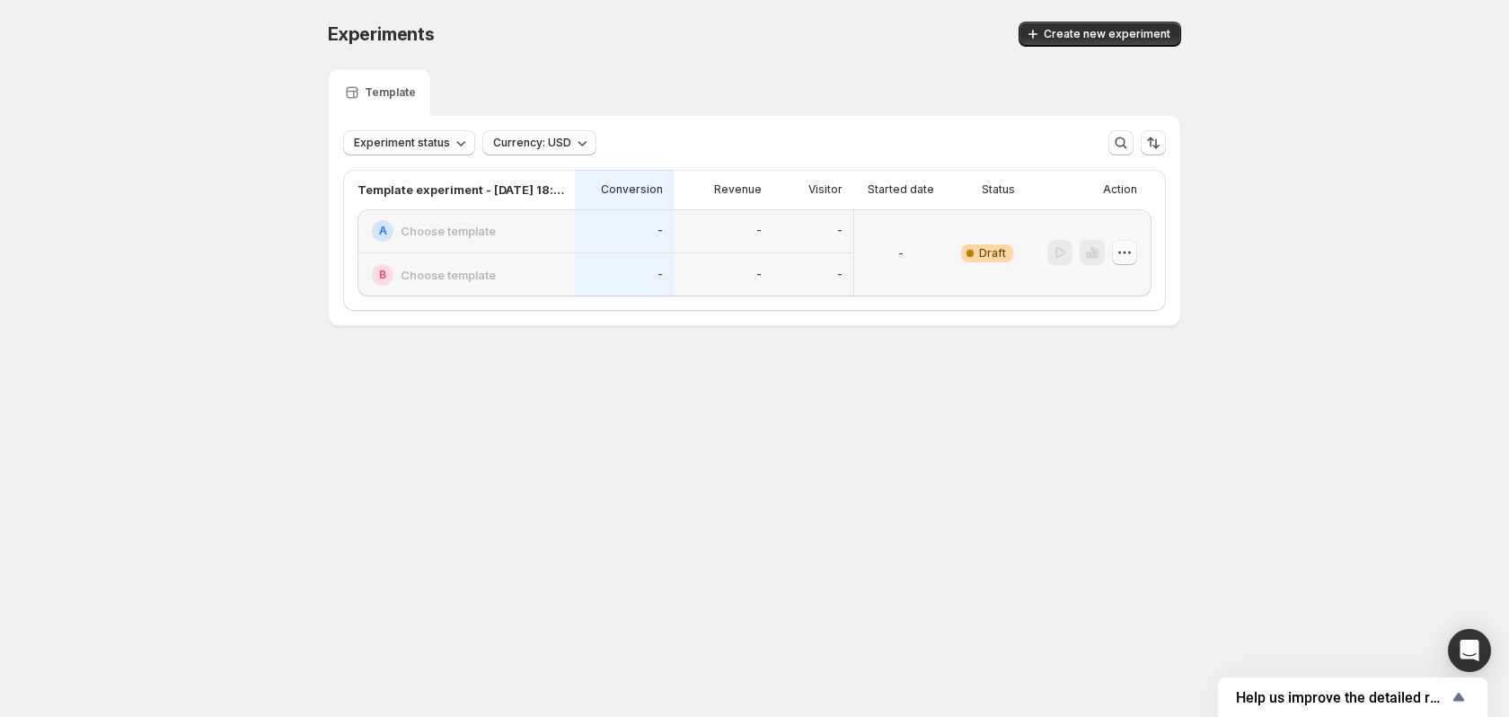
click at [1132, 248] on icon "button" at bounding box center [1125, 252] width 18 height 18
click at [1097, 376] on span "Delete" at bounding box center [1111, 382] width 36 height 14
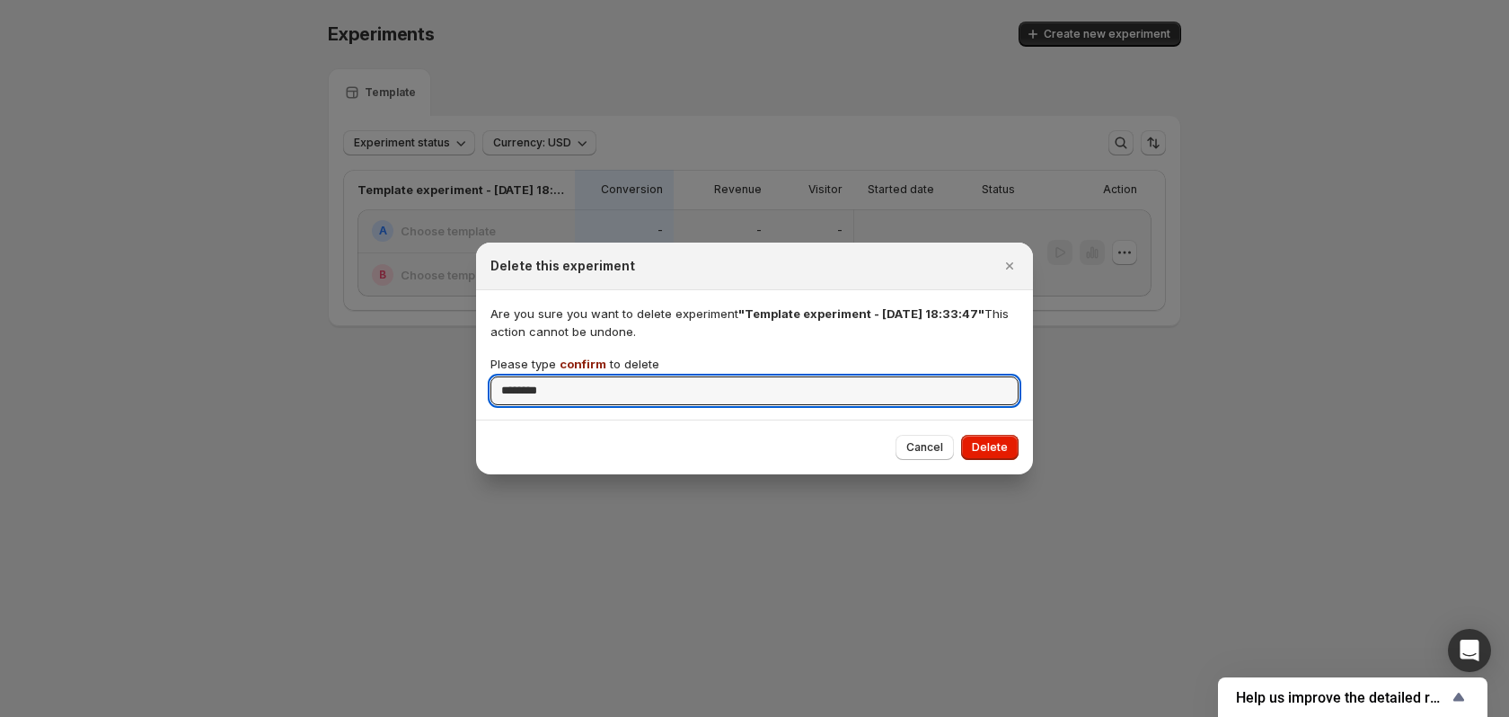
type input "*******"
click at [989, 446] on button "Delete" at bounding box center [989, 447] width 57 height 25
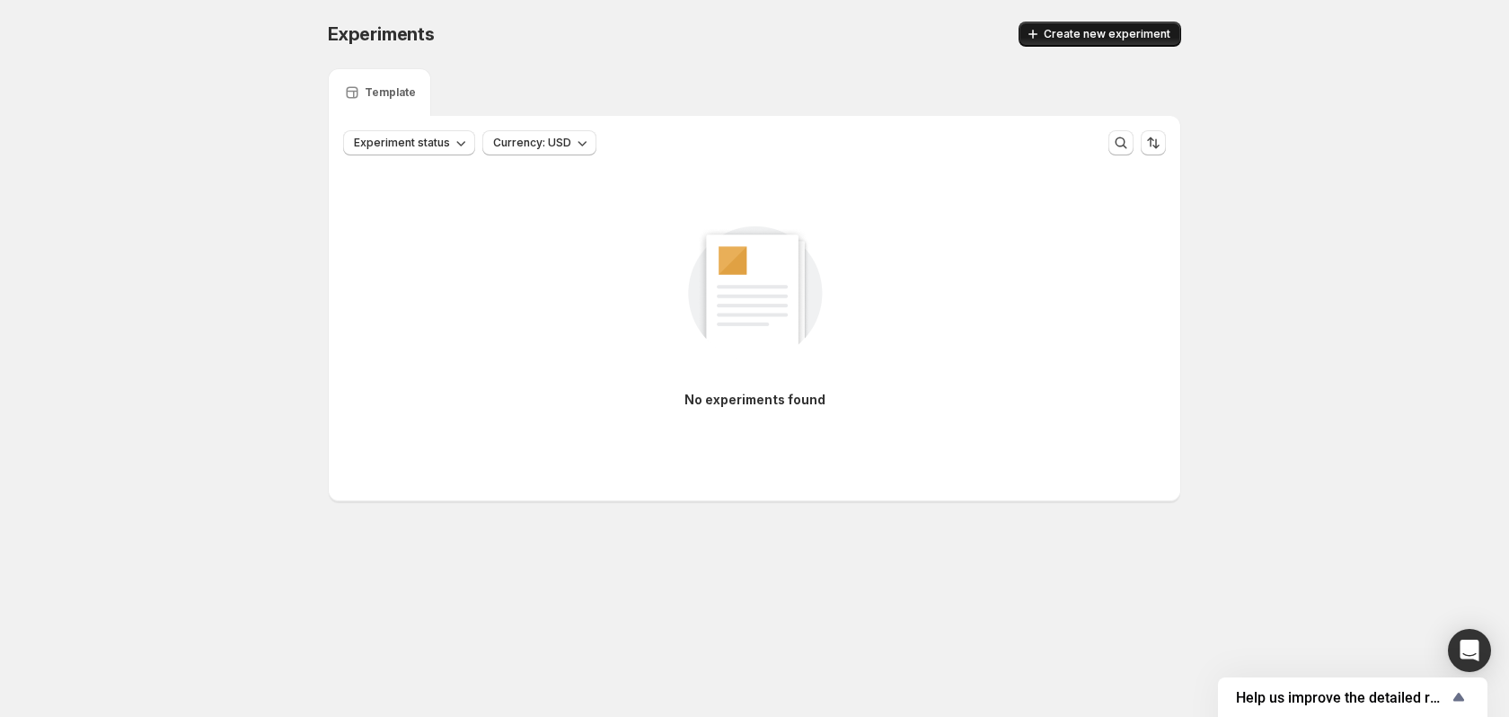
click at [1089, 35] on span "Create new experiment" at bounding box center [1107, 34] width 127 height 14
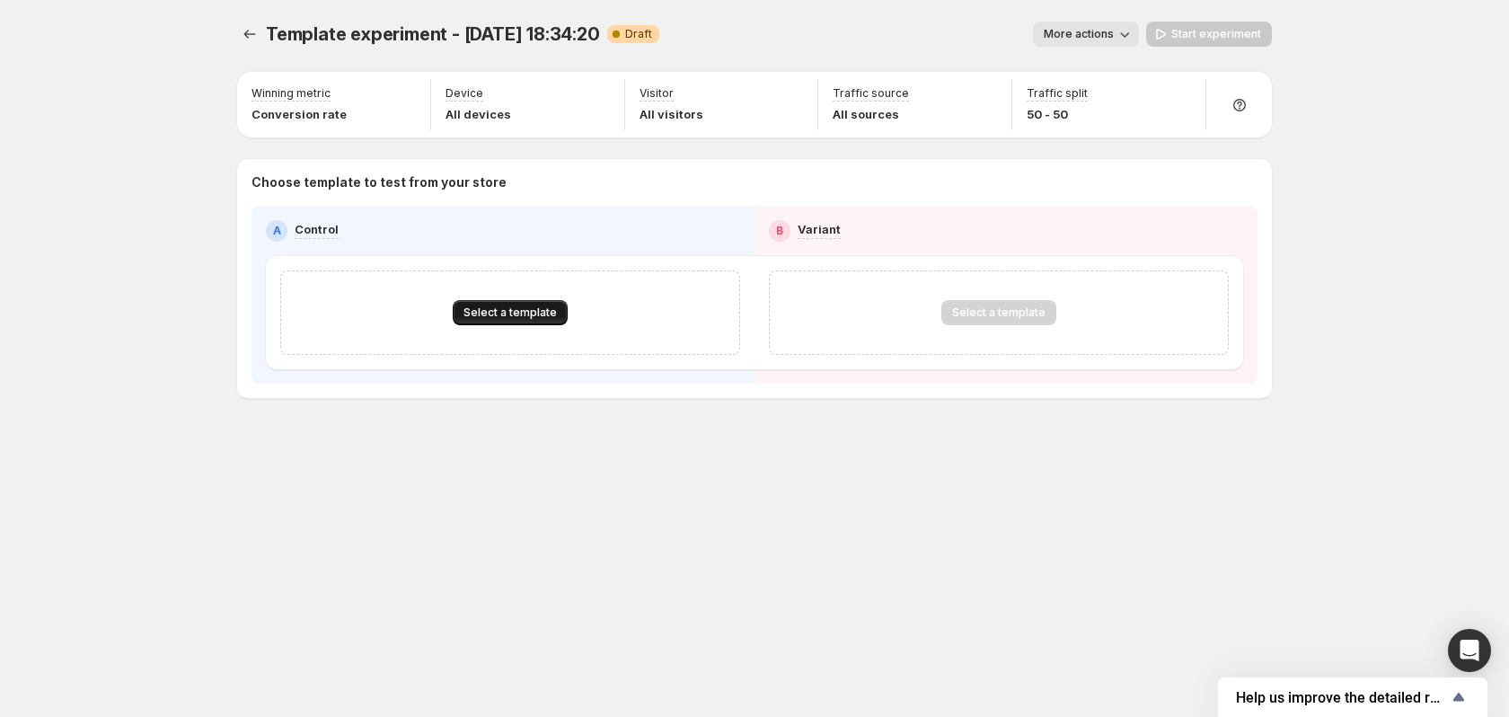
click at [538, 307] on span "Select a template" at bounding box center [509, 312] width 93 height 14
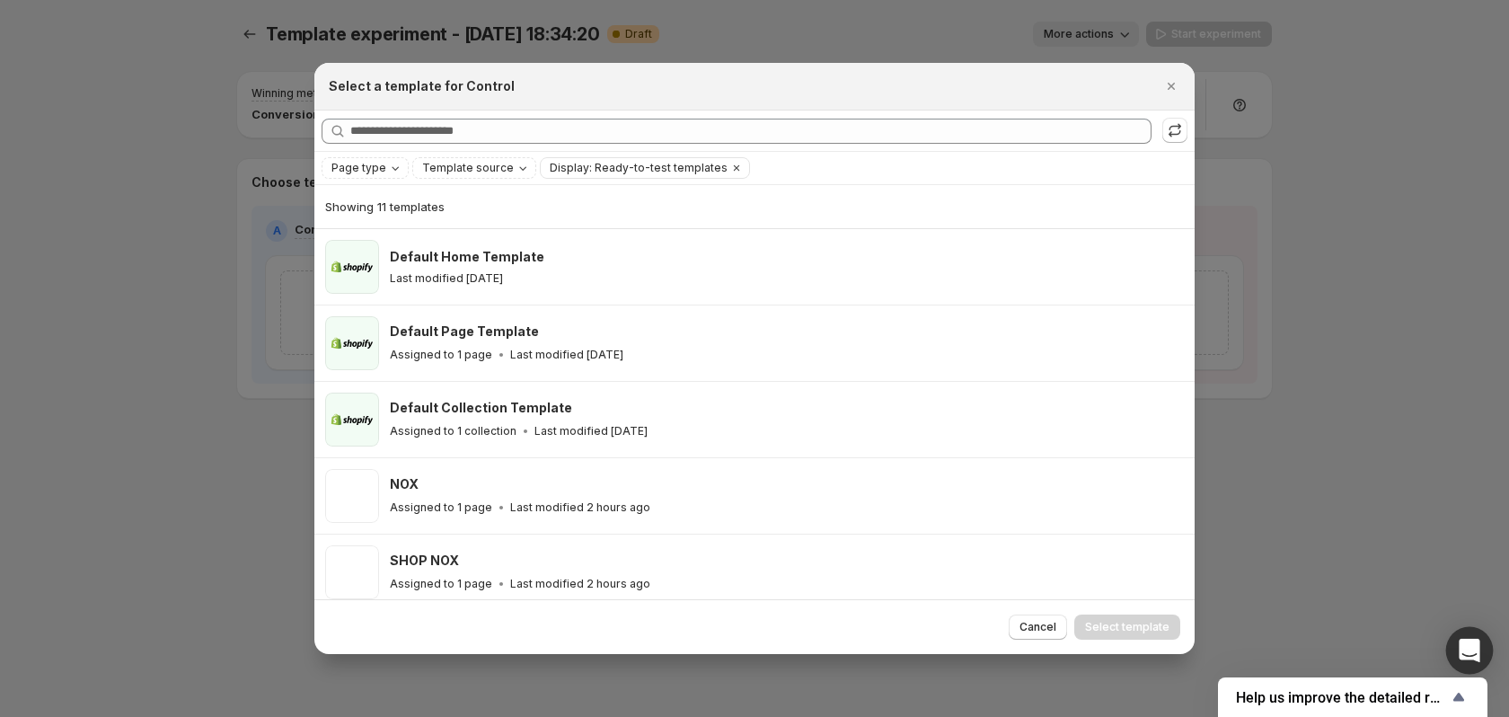
click at [1472, 642] on icon "Open Intercom Messenger" at bounding box center [1469, 650] width 21 height 23
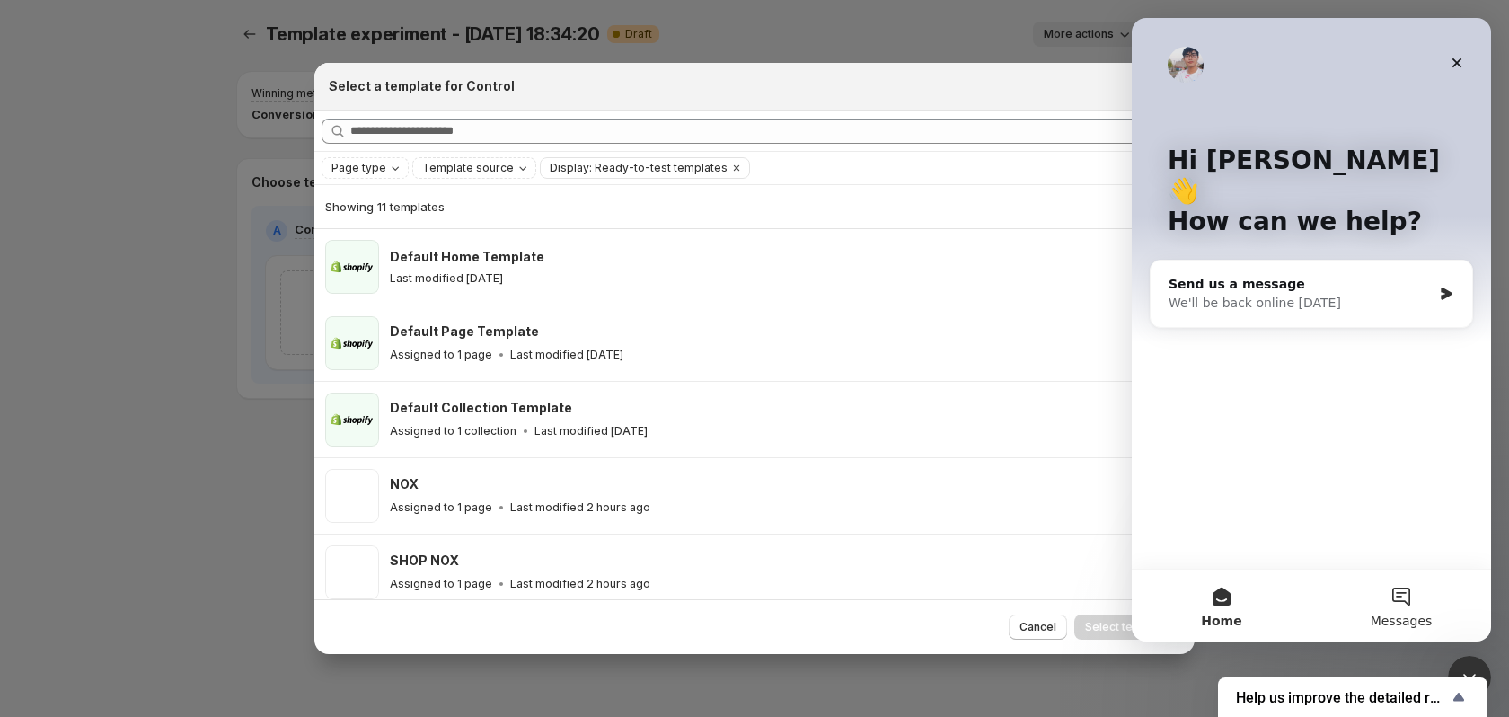
click at [1429, 611] on button "Messages" at bounding box center [1401, 605] width 180 height 72
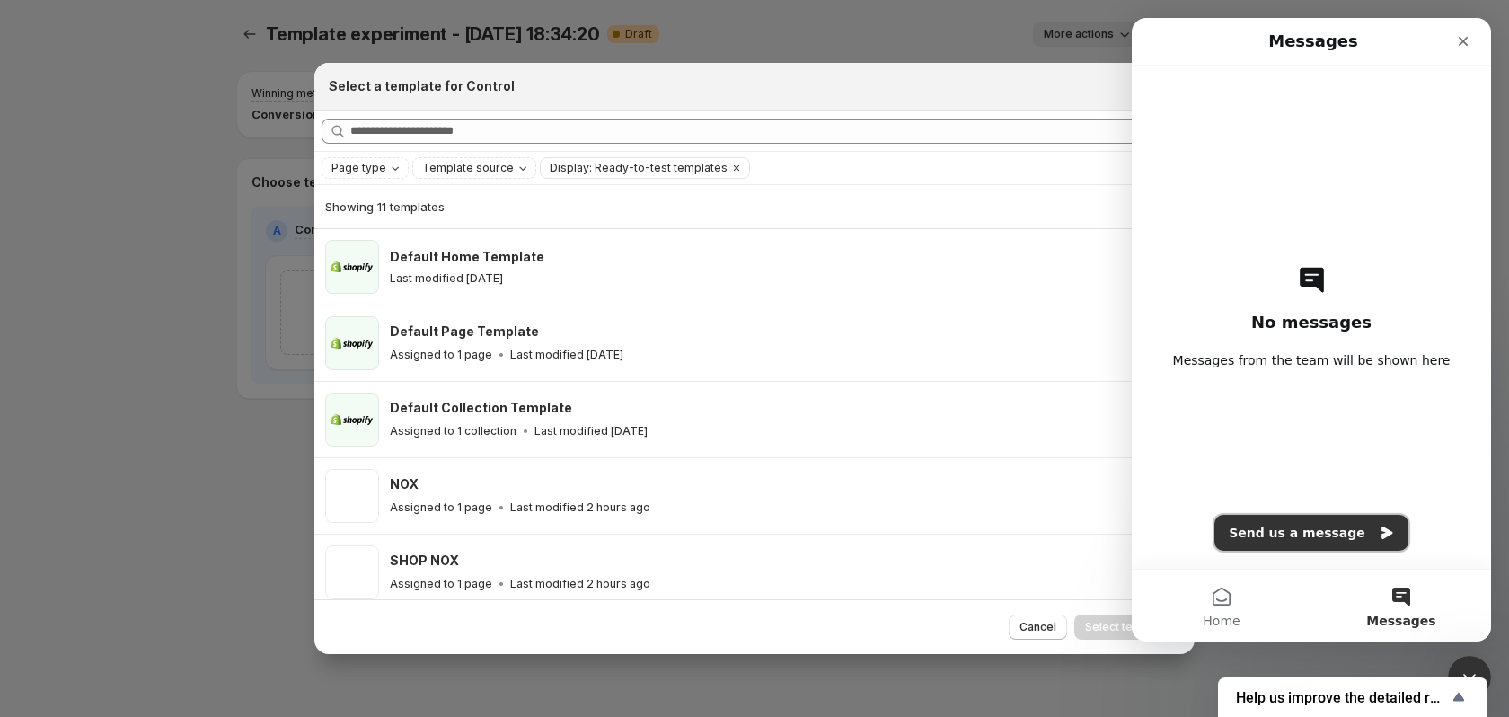
click at [1297, 540] on button "Send us a message" at bounding box center [1311, 533] width 194 height 36
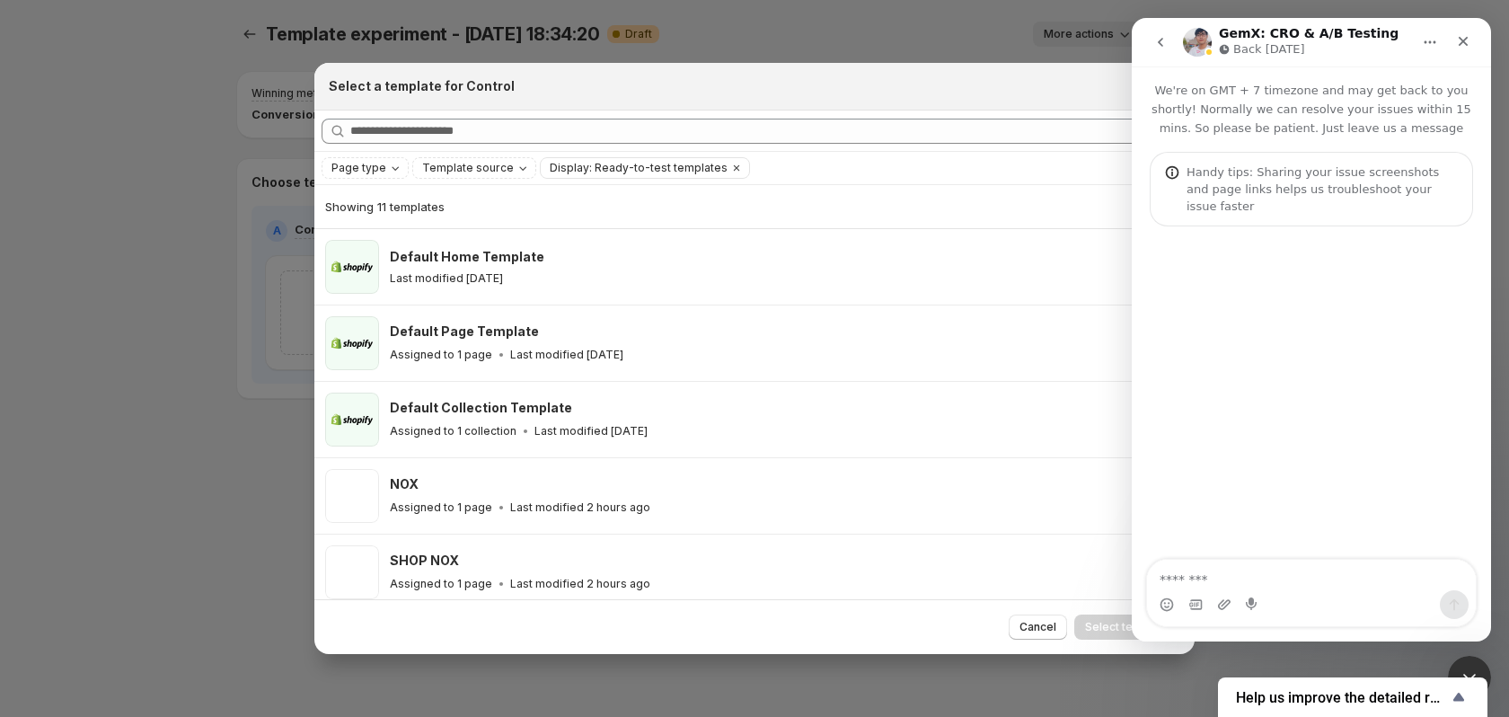
click at [1398, 587] on textarea "Message…" at bounding box center [1311, 575] width 329 height 31
click at [772, 165] on div at bounding box center [754, 331] width 1509 height 663
click at [584, 12] on div at bounding box center [754, 331] width 1509 height 663
click at [1486, 662] on div at bounding box center [1470, 678] width 48 height 48
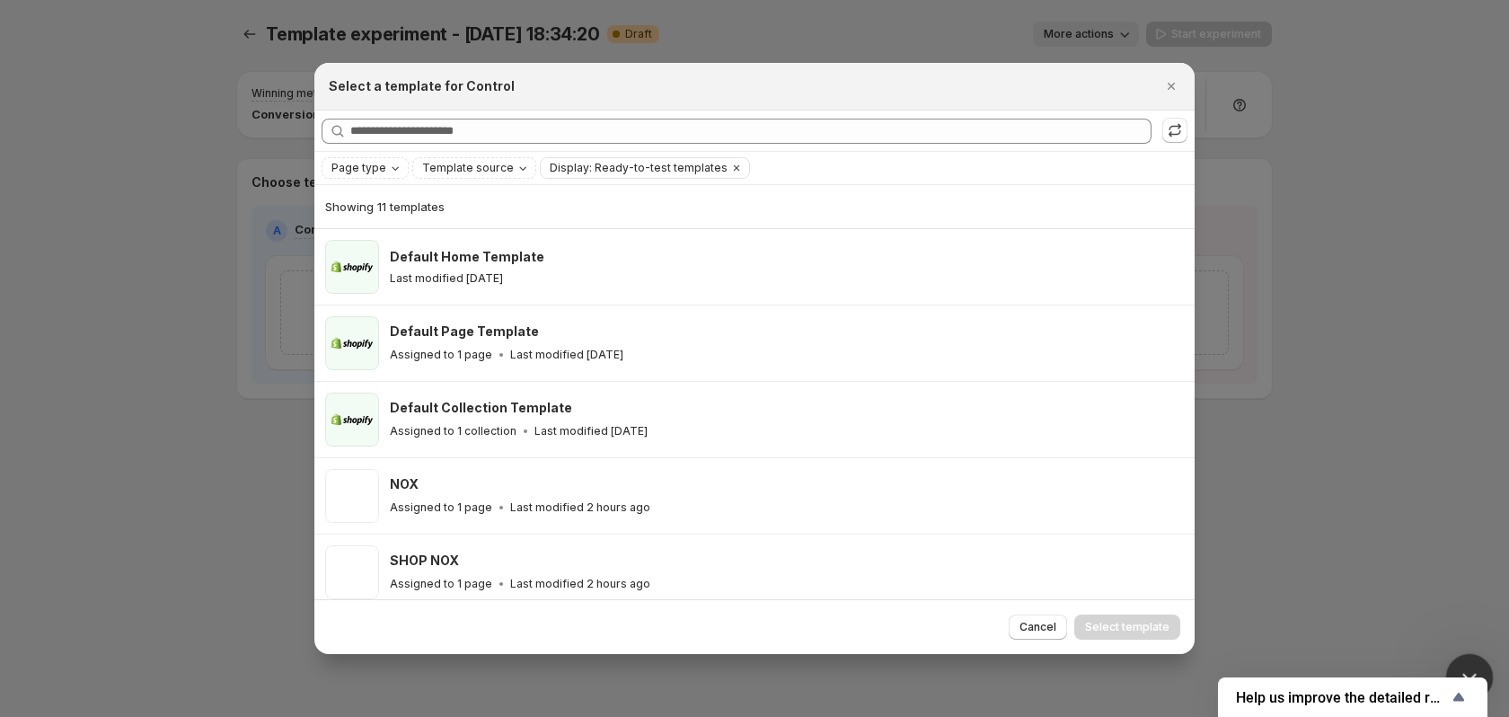
click at [1485, 668] on div "Close Intercom Messenger" at bounding box center [1466, 674] width 43 height 43
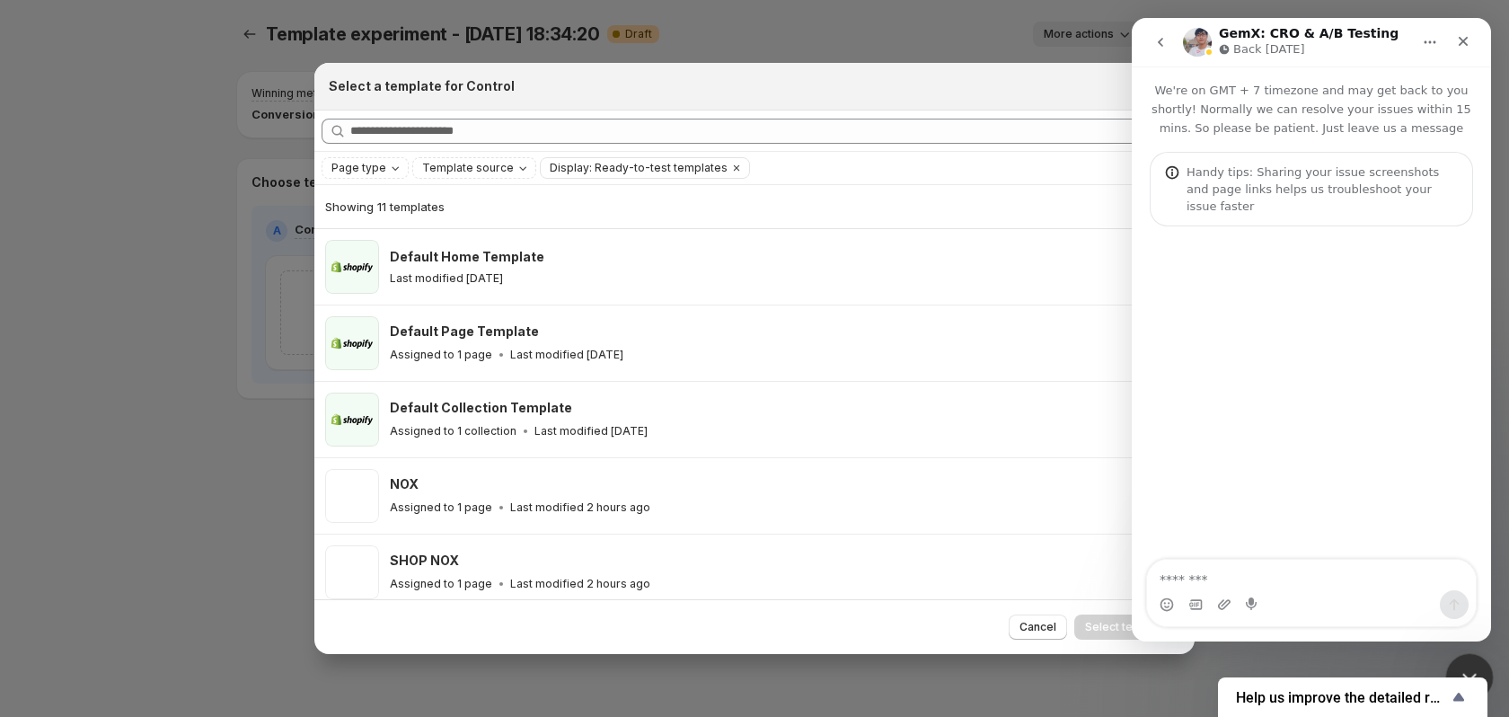
click at [1474, 660] on div "Close Intercom Messenger" at bounding box center [1466, 674] width 43 height 43
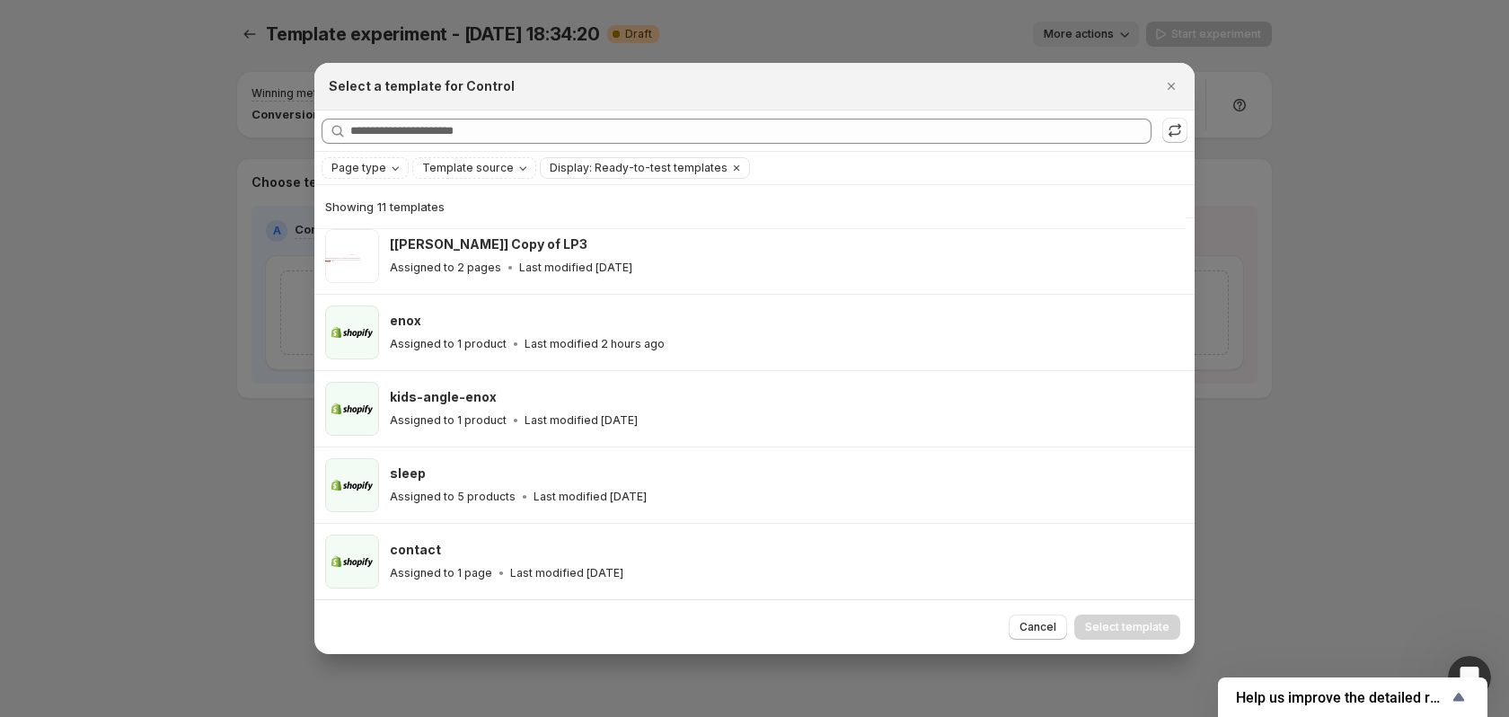
scroll to position [470, 0]
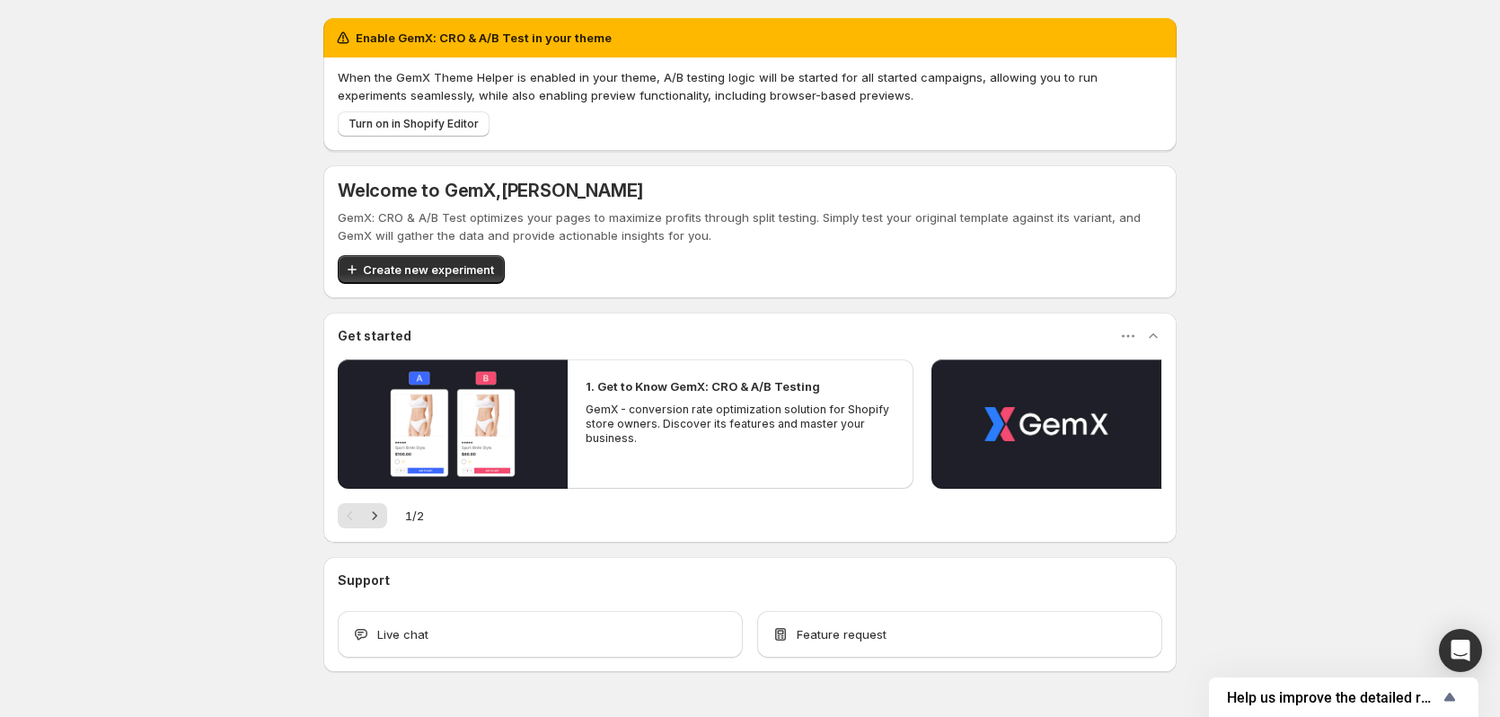
click at [440, 249] on div "GemX: CRO & A/B Test optimizes your pages to maximize profits through split tes…" at bounding box center [750, 245] width 825 height 75
click at [445, 263] on span "Create new experiment" at bounding box center [428, 269] width 131 height 18
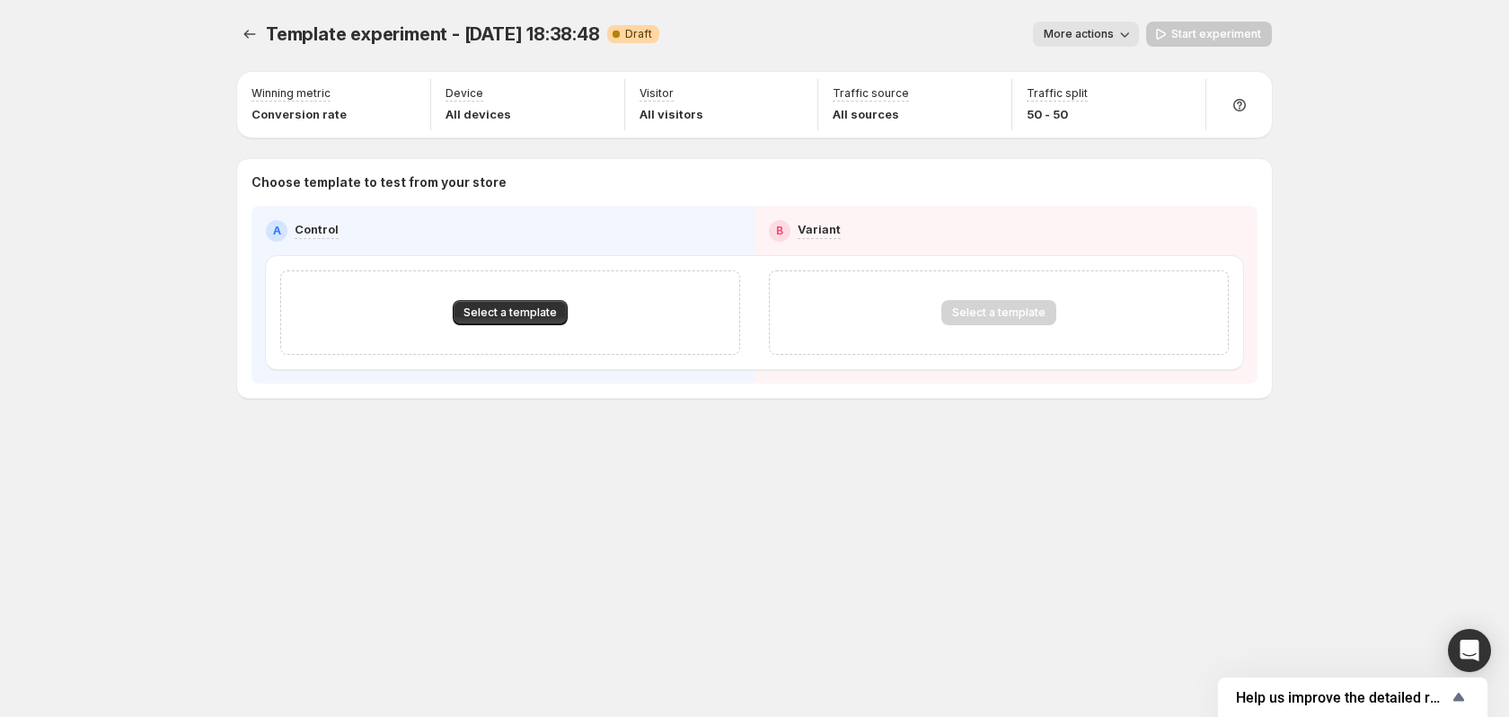
click at [501, 337] on div "Select a template" at bounding box center [510, 312] width 460 height 84
click at [504, 318] on span "Select a template" at bounding box center [509, 312] width 93 height 14
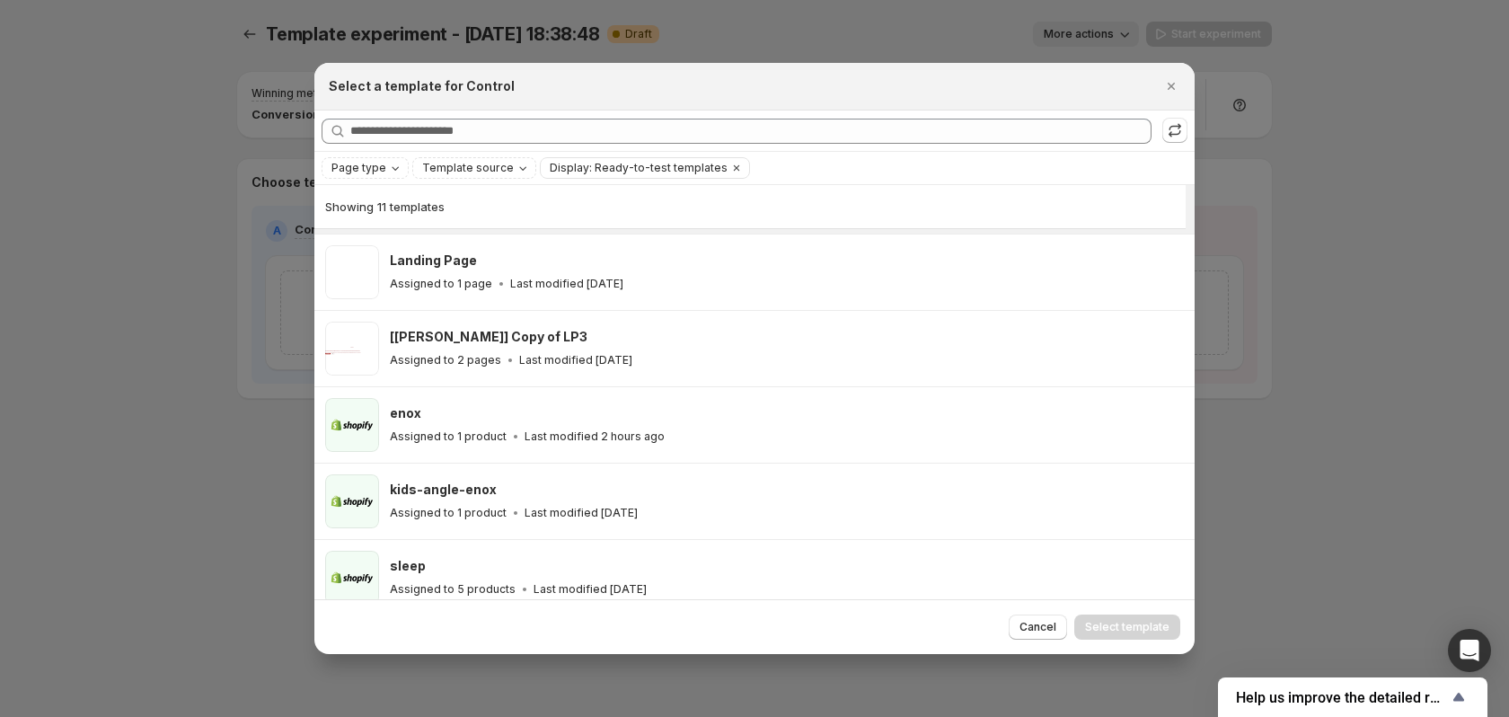
scroll to position [470, 0]
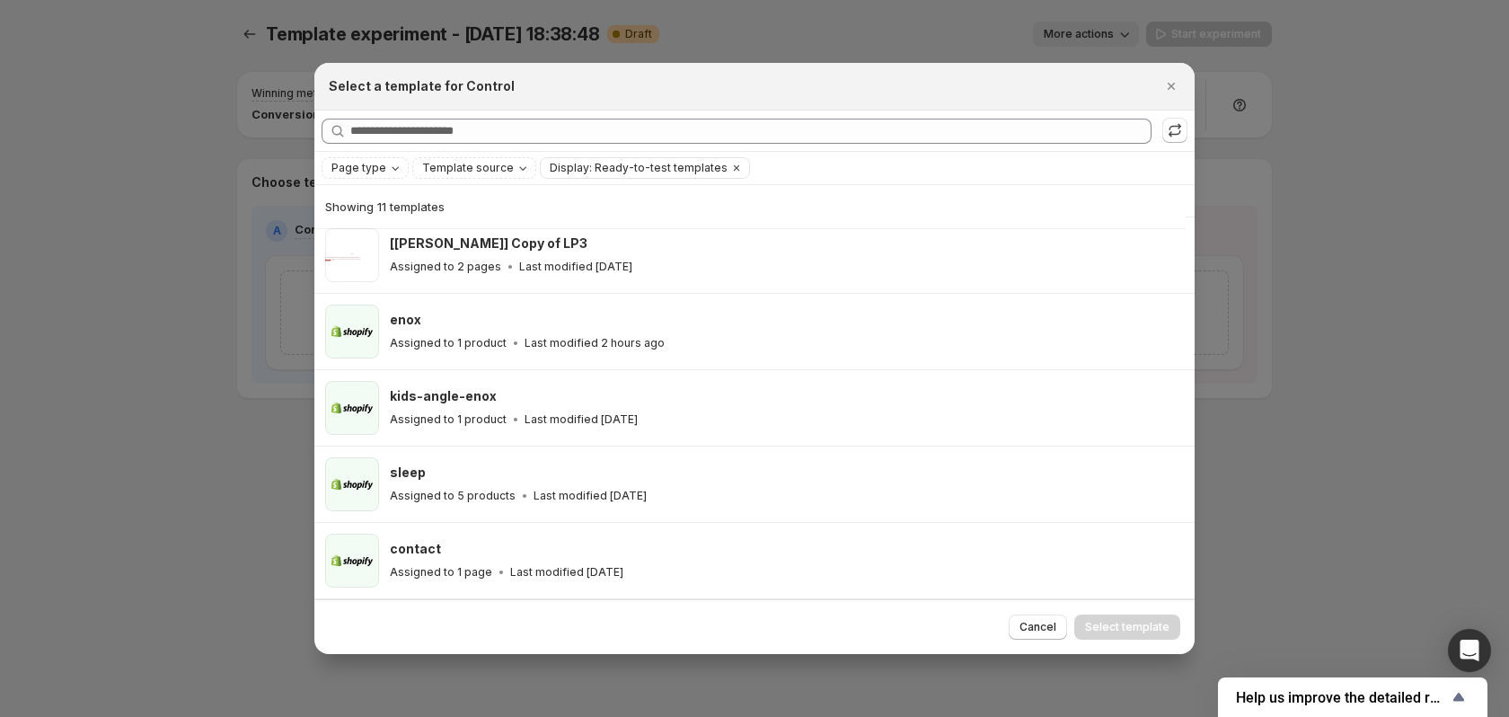
click at [401, 189] on div "Showing 11 templates" at bounding box center [750, 206] width 850 height 43
click at [403, 181] on div "Page type Template source Display: Ready-to-test templates Clear all" at bounding box center [754, 168] width 880 height 32
click at [447, 172] on span "Template source" at bounding box center [468, 168] width 92 height 14
click at [614, 172] on span "Display: Ready-to-test templates" at bounding box center [639, 168] width 178 height 14
click at [496, 167] on span "Template source" at bounding box center [468, 168] width 92 height 14
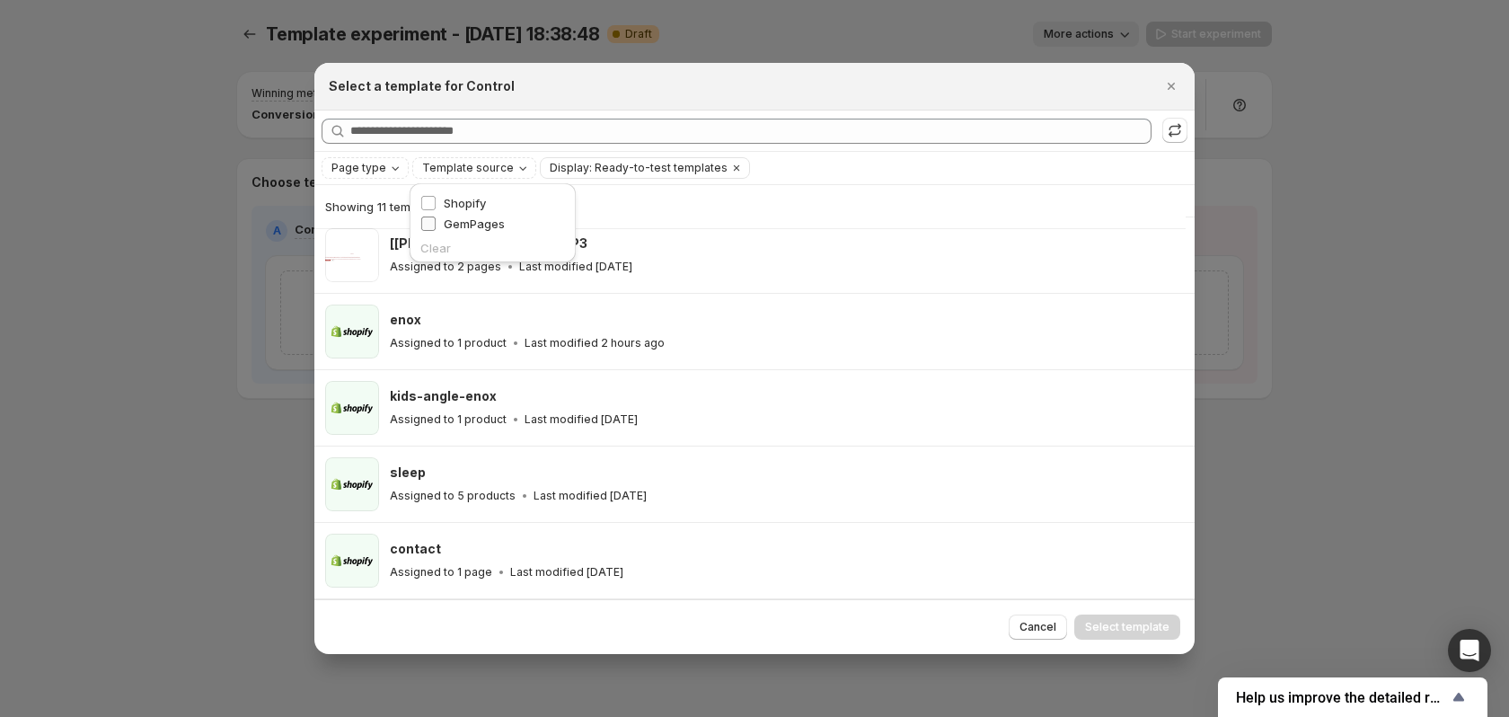
click at [487, 216] on span "GemPages" at bounding box center [474, 223] width 61 height 14
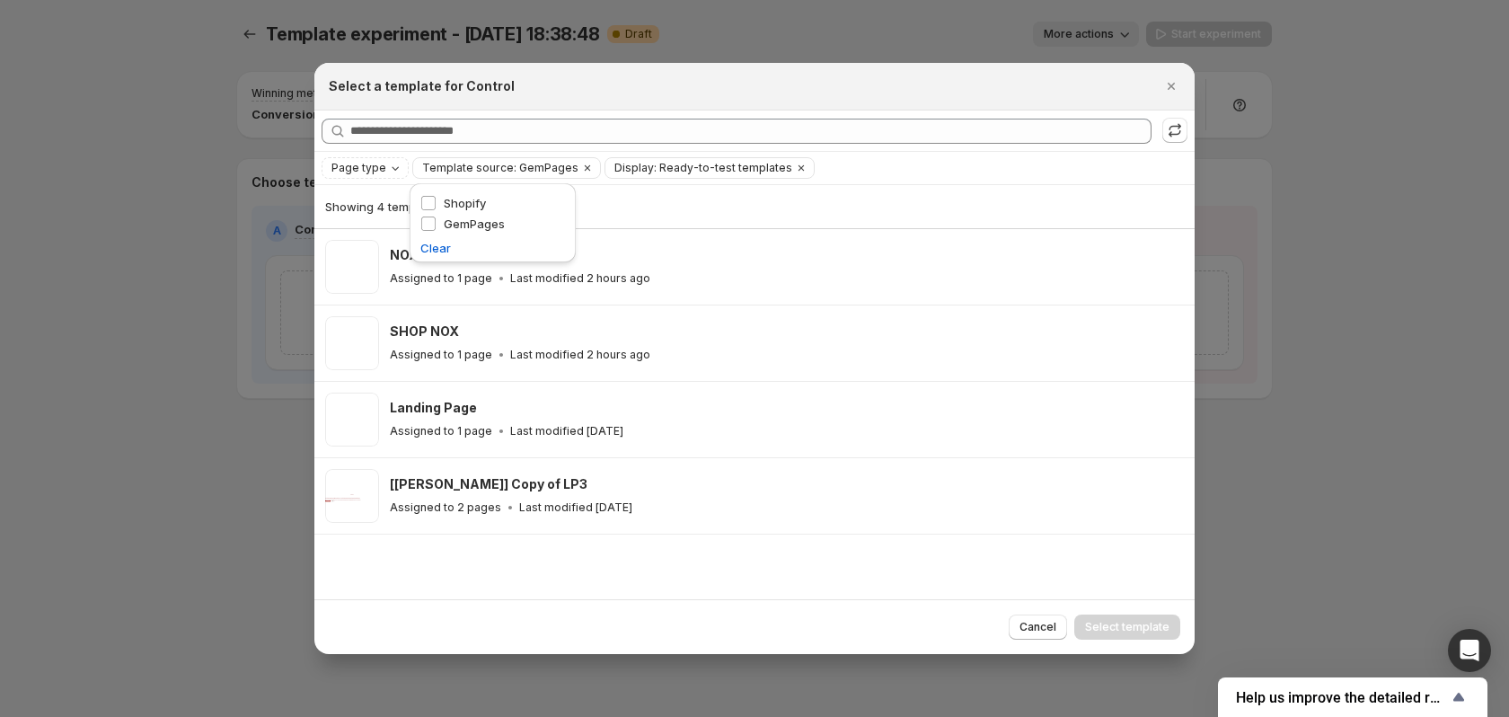
click at [537, 615] on div "Cancel Select template" at bounding box center [754, 626] width 851 height 25
click at [701, 165] on span "Display: Ready-to-test templates" at bounding box center [703, 168] width 178 height 14
click at [684, 207] on span "Ready-to-test templates" at bounding box center [693, 203] width 135 height 14
click at [606, 191] on fieldset "Display Ready-to-test templates" at bounding box center [682, 202] width 158 height 24
click at [606, 193] on fieldset "Display Ready-to-test templates" at bounding box center [682, 202] width 158 height 24
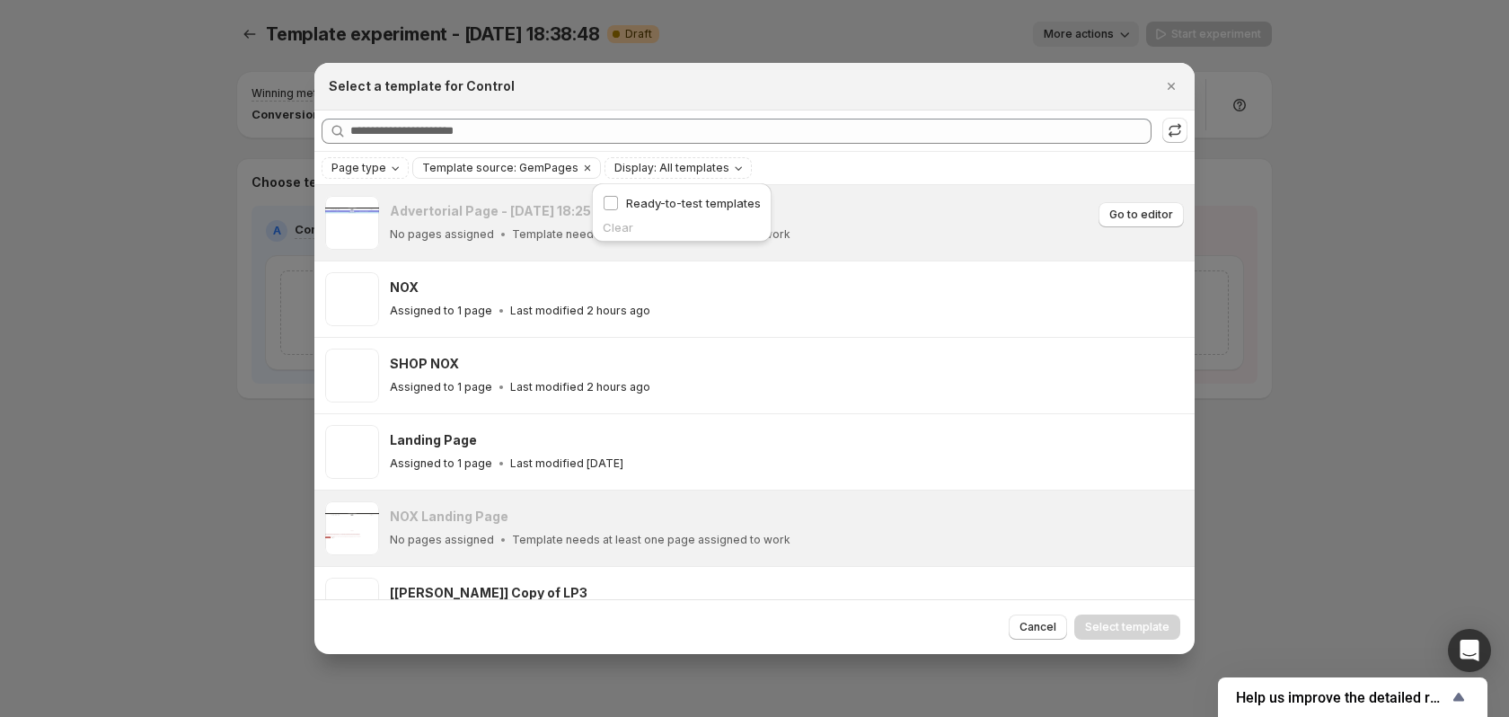
click at [829, 234] on div "No pages assigned Template needs at least one page assigned to work" at bounding box center [741, 234] width 703 height 18
click at [1133, 216] on span "Go to editor" at bounding box center [1141, 214] width 64 height 14
click at [593, 225] on div "No pages assigned Template needs at least one page assigned to work" at bounding box center [741, 234] width 703 height 18
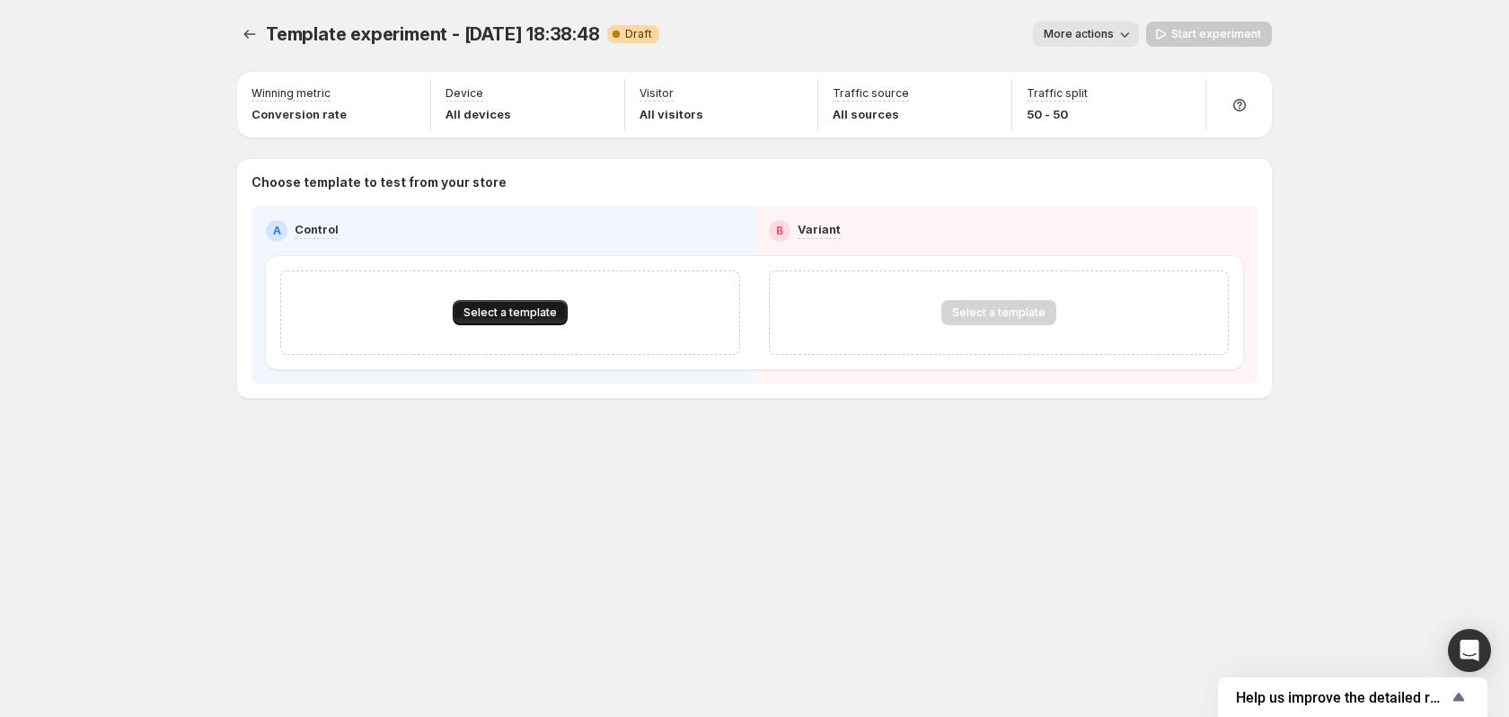
click at [483, 316] on span "Select a template" at bounding box center [509, 312] width 93 height 14
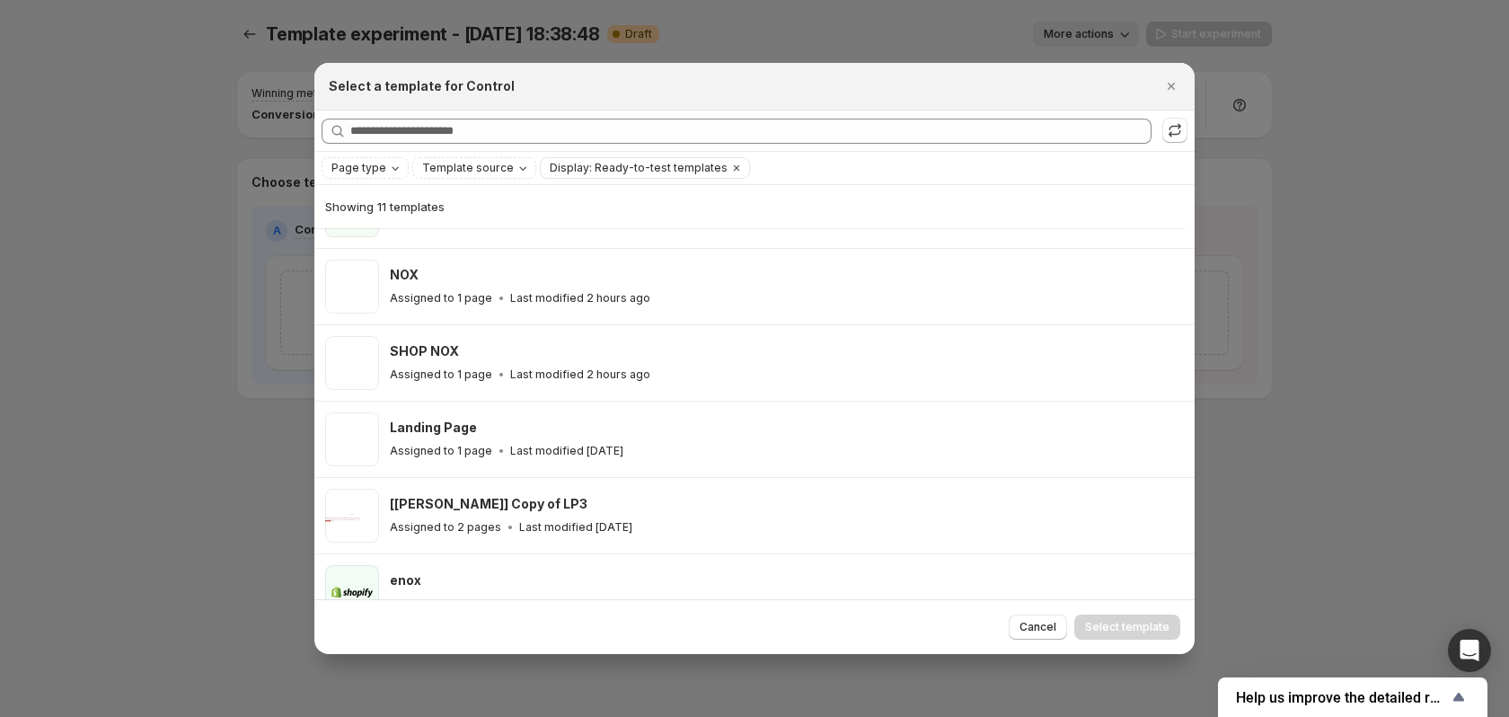
scroll to position [110, 0]
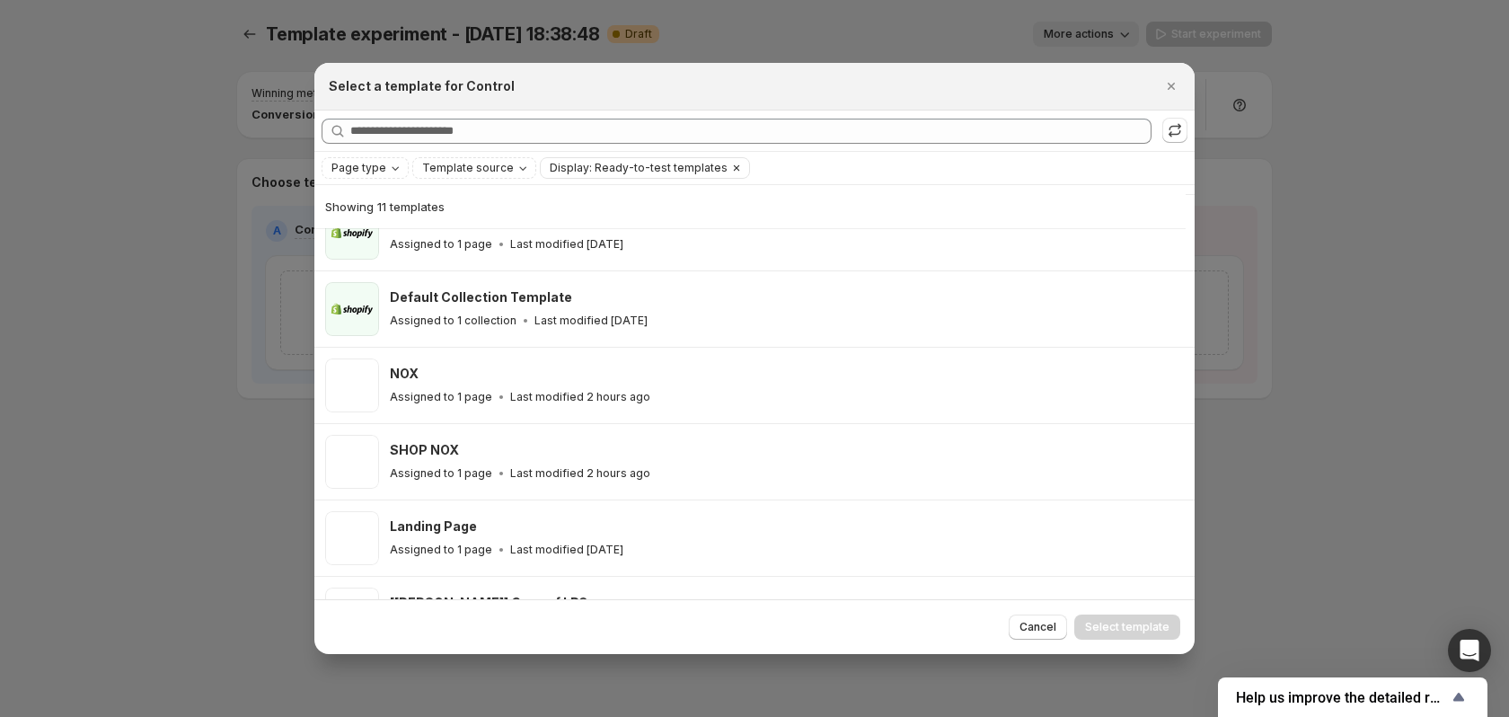
click at [676, 167] on span "Display: Ready-to-test templates" at bounding box center [639, 168] width 178 height 14
click at [680, 202] on span "Ready-to-test templates" at bounding box center [631, 203] width 135 height 14
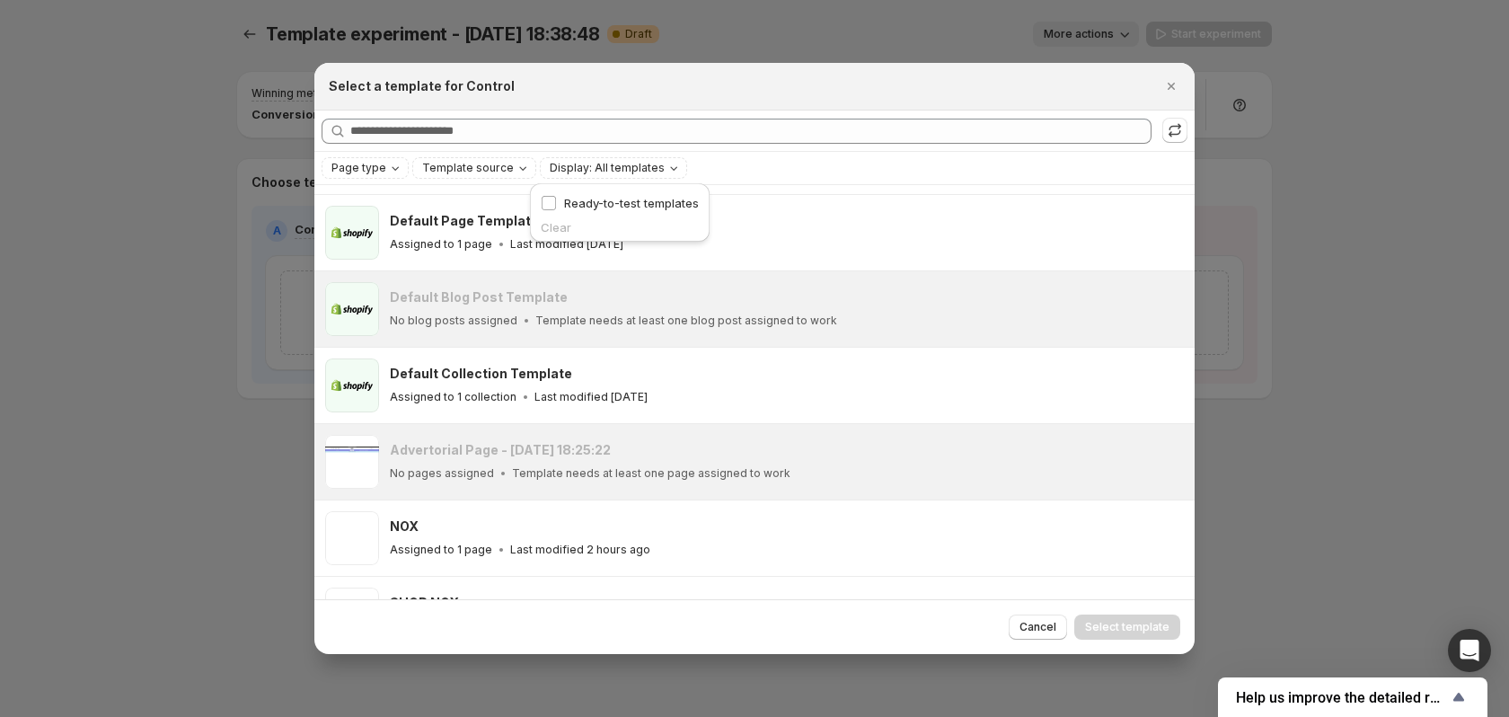
click at [890, 154] on div "Page type Template source Display: All templates" at bounding box center [754, 168] width 880 height 32
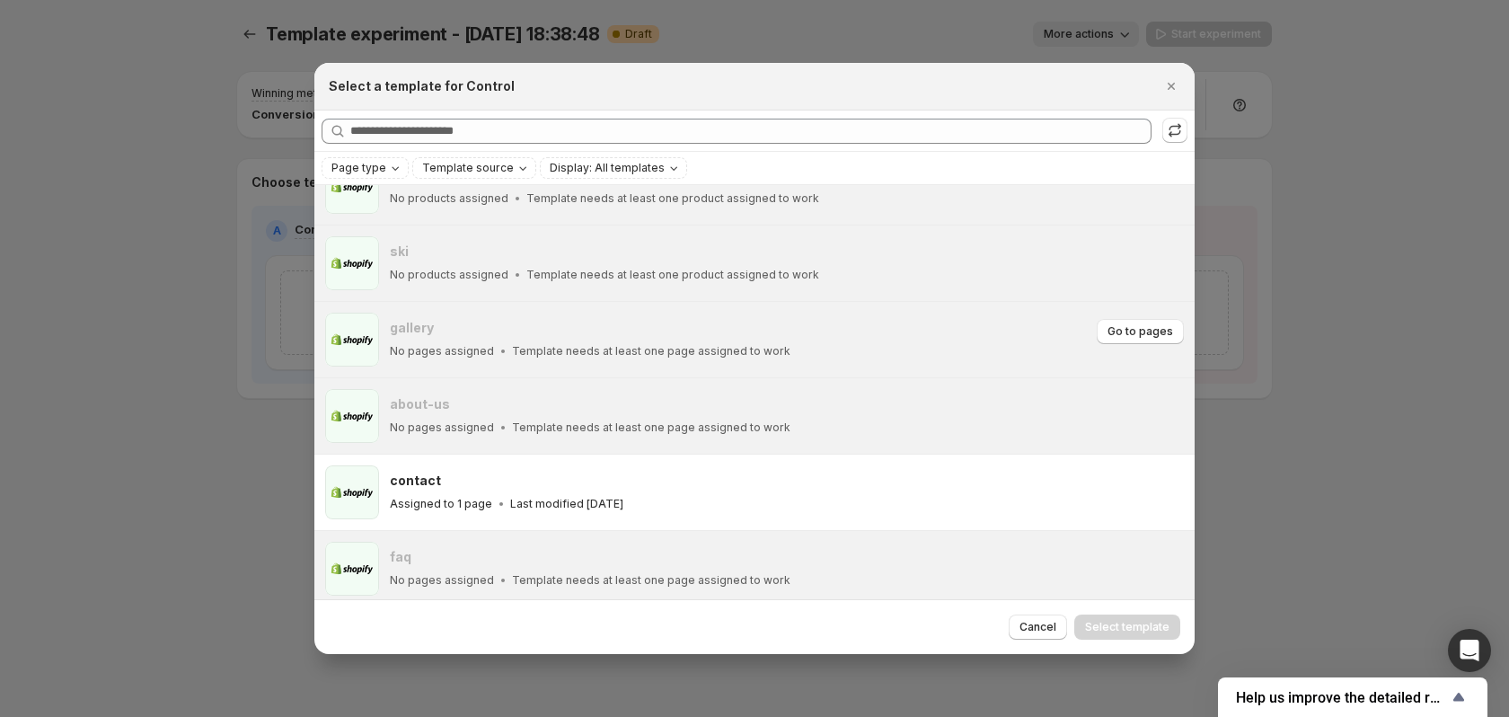
scroll to position [1571, 0]
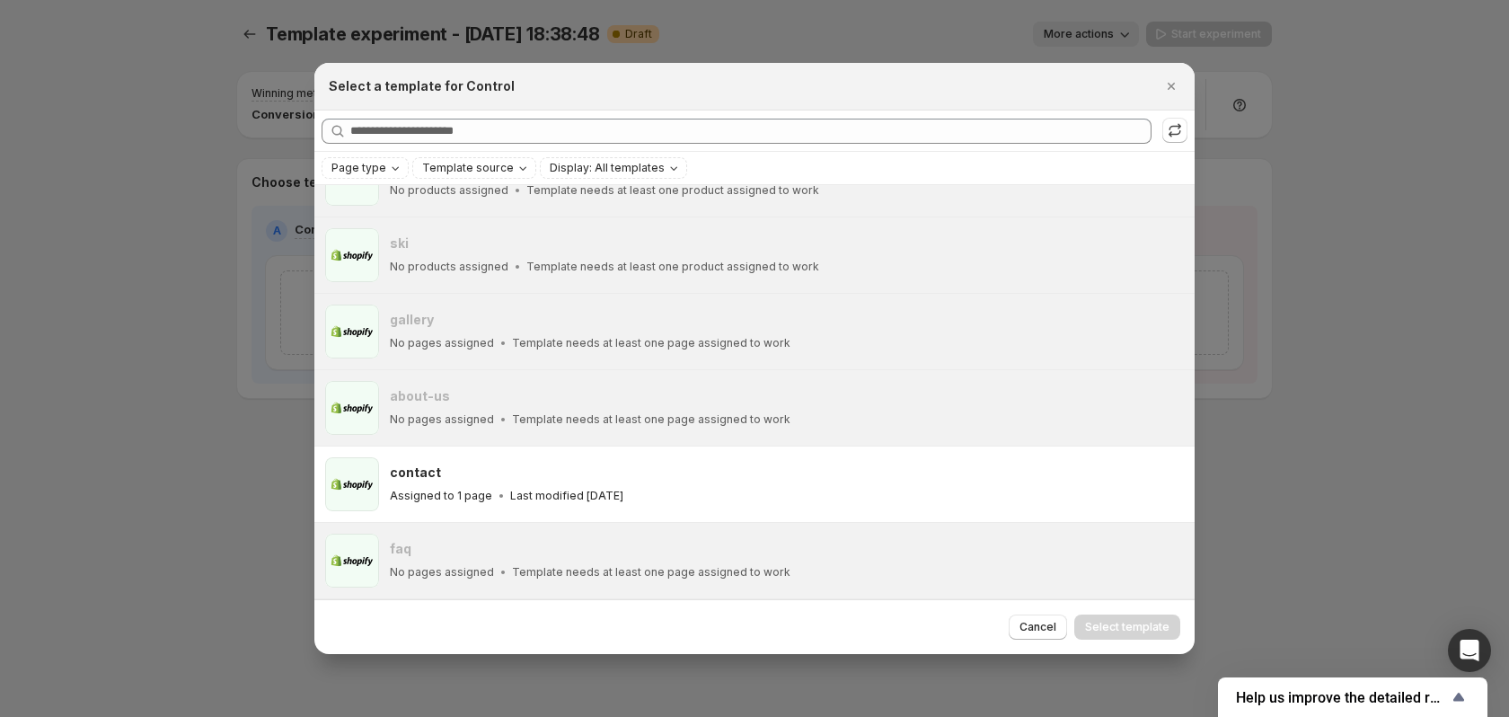
click at [183, 328] on div at bounding box center [754, 358] width 1509 height 717
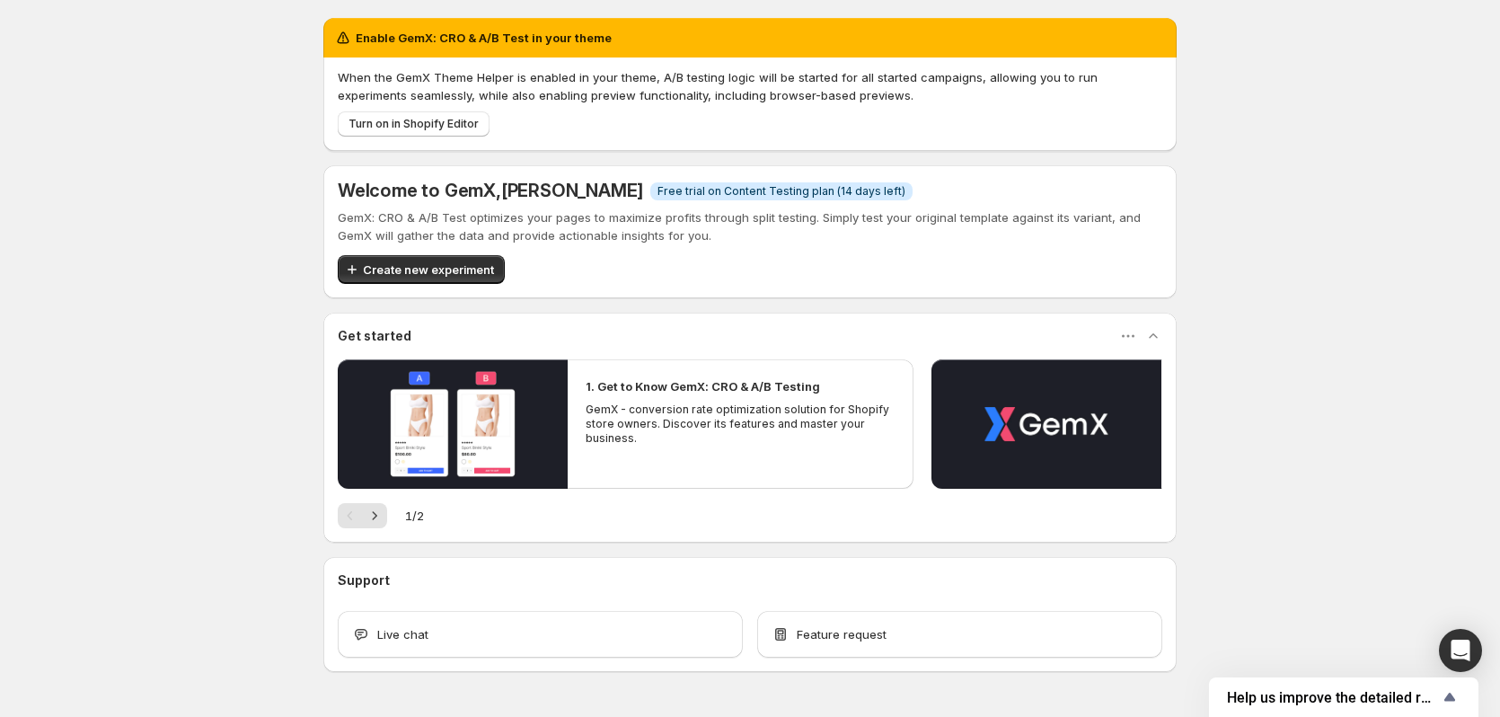
drag, startPoint x: 447, startPoint y: 115, endPoint x: 522, endPoint y: 265, distance: 167.5
click at [545, 284] on div "Enable GemX: CRO & A/B Test in your theme When the GemX Theme Helper is enabled…" at bounding box center [749, 345] width 853 height 654
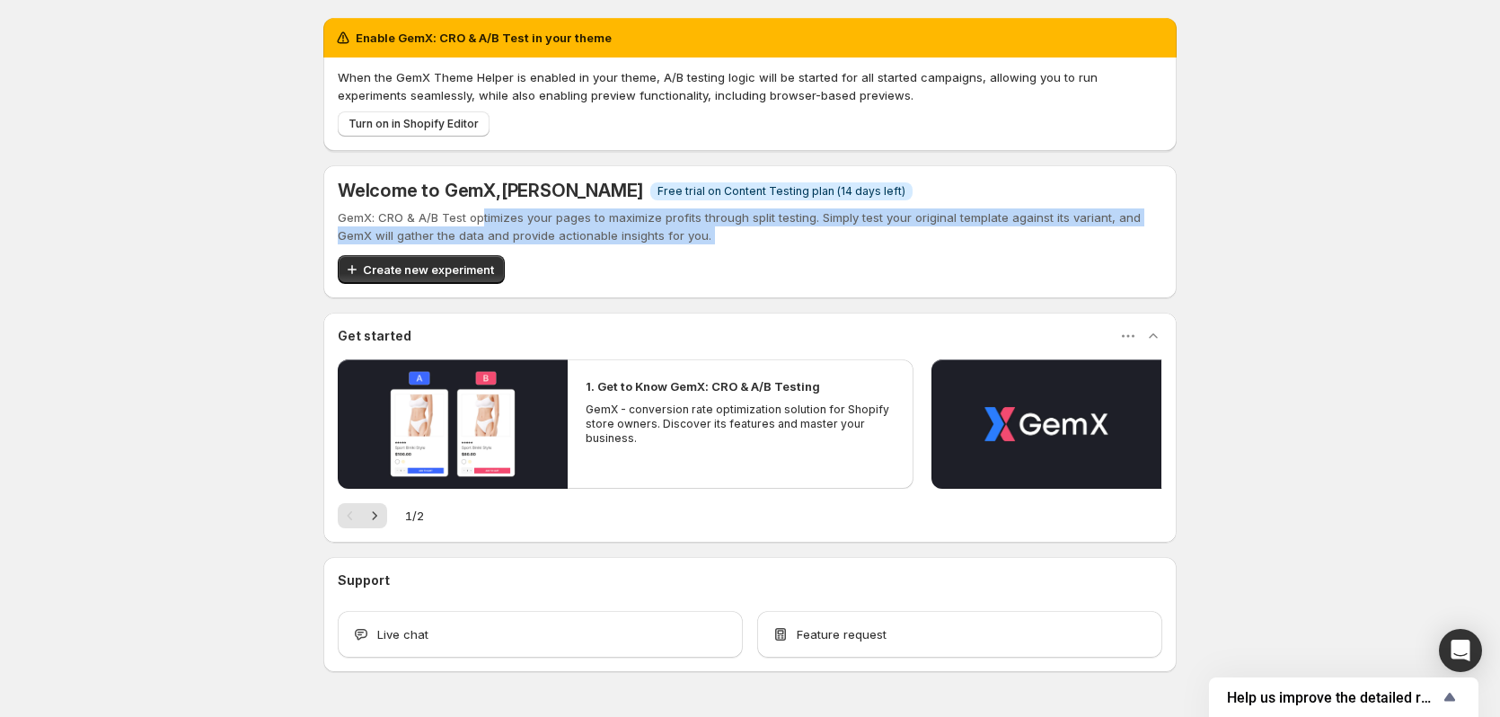
drag, startPoint x: 481, startPoint y: 251, endPoint x: 476, endPoint y: 163, distance: 88.2
click at [486, 218] on div "GemX: CRO & A/B Test optimizes your pages to maximize profits through split tes…" at bounding box center [750, 245] width 825 height 75
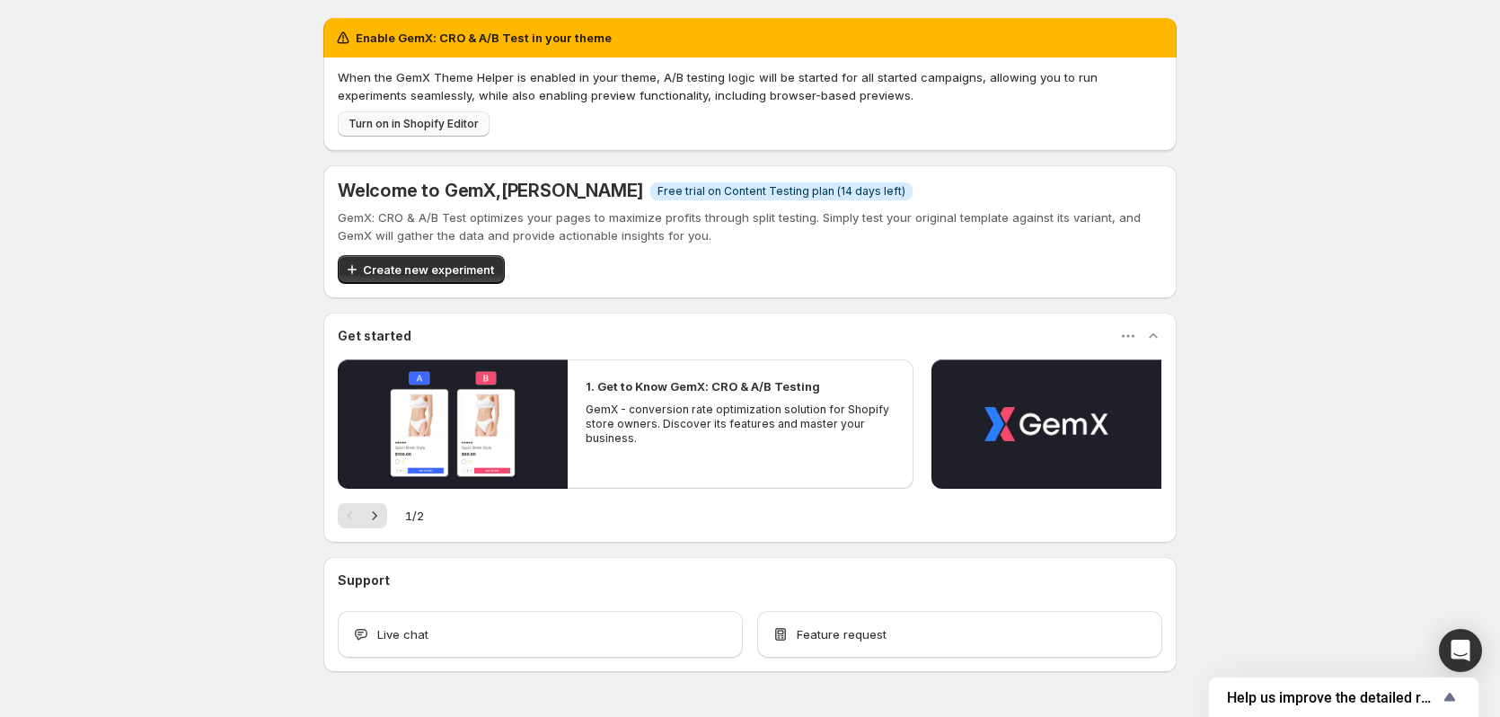
drag, startPoint x: 462, startPoint y: 140, endPoint x: 461, endPoint y: 124, distance: 16.2
click at [461, 135] on div "When the GemX Theme Helper is enabled in your theme, A/B testing logic will be …" at bounding box center [749, 103] width 853 height 93
click at [461, 124] on span "Turn on in Shopify Editor" at bounding box center [413, 124] width 130 height 14
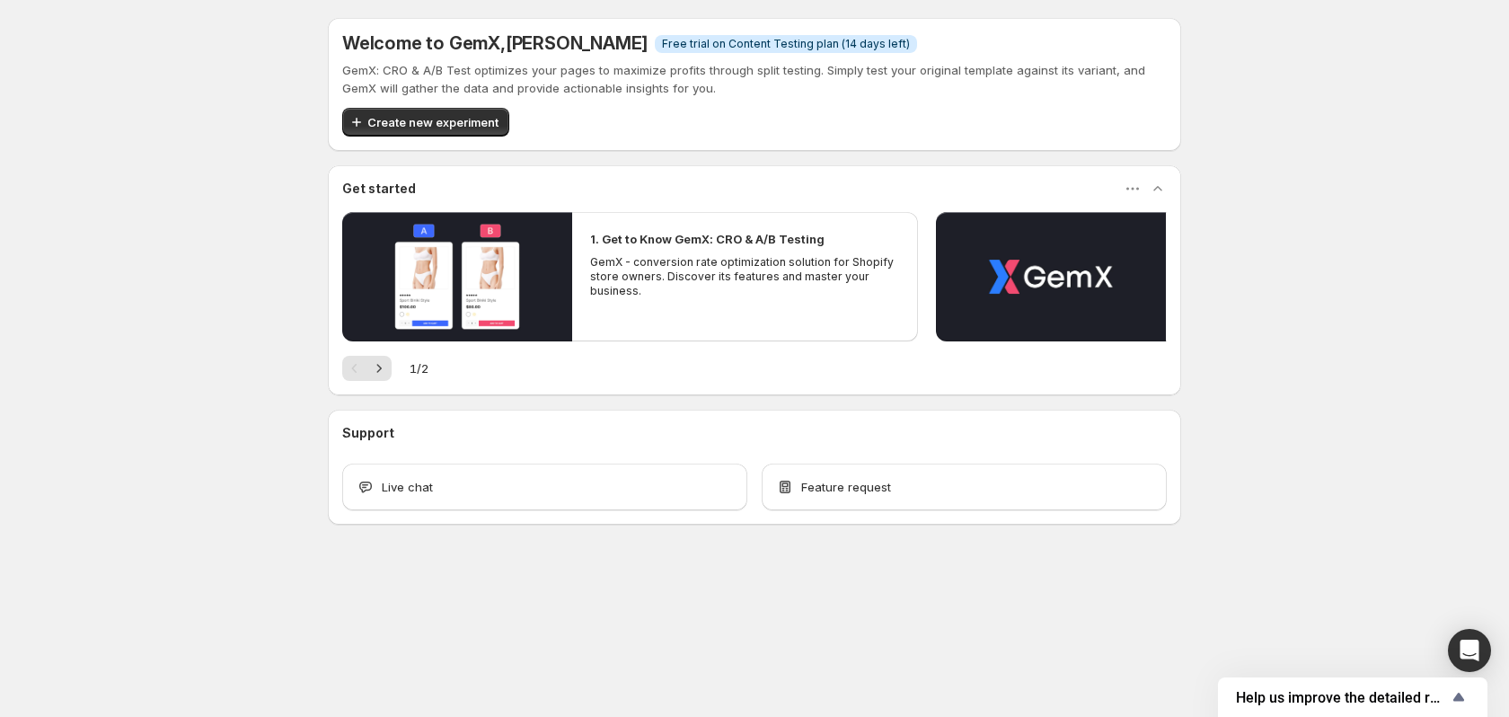
click at [447, 103] on div "GemX: CRO & A/B Test optimizes your pages to maximize profits through split tes…" at bounding box center [754, 98] width 825 height 75
click at [445, 118] on span "Create new experiment" at bounding box center [432, 122] width 131 height 18
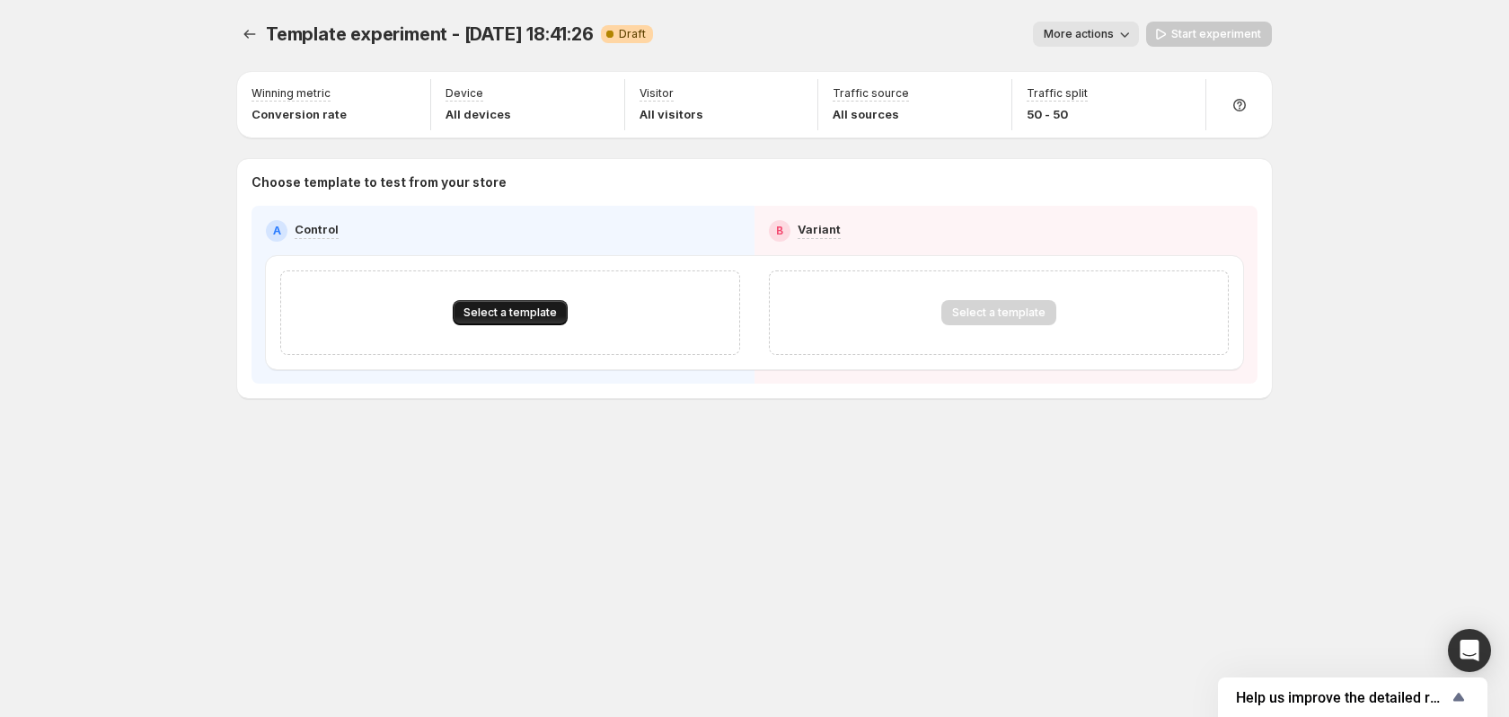
click at [543, 305] on button "Select a template" at bounding box center [510, 312] width 115 height 25
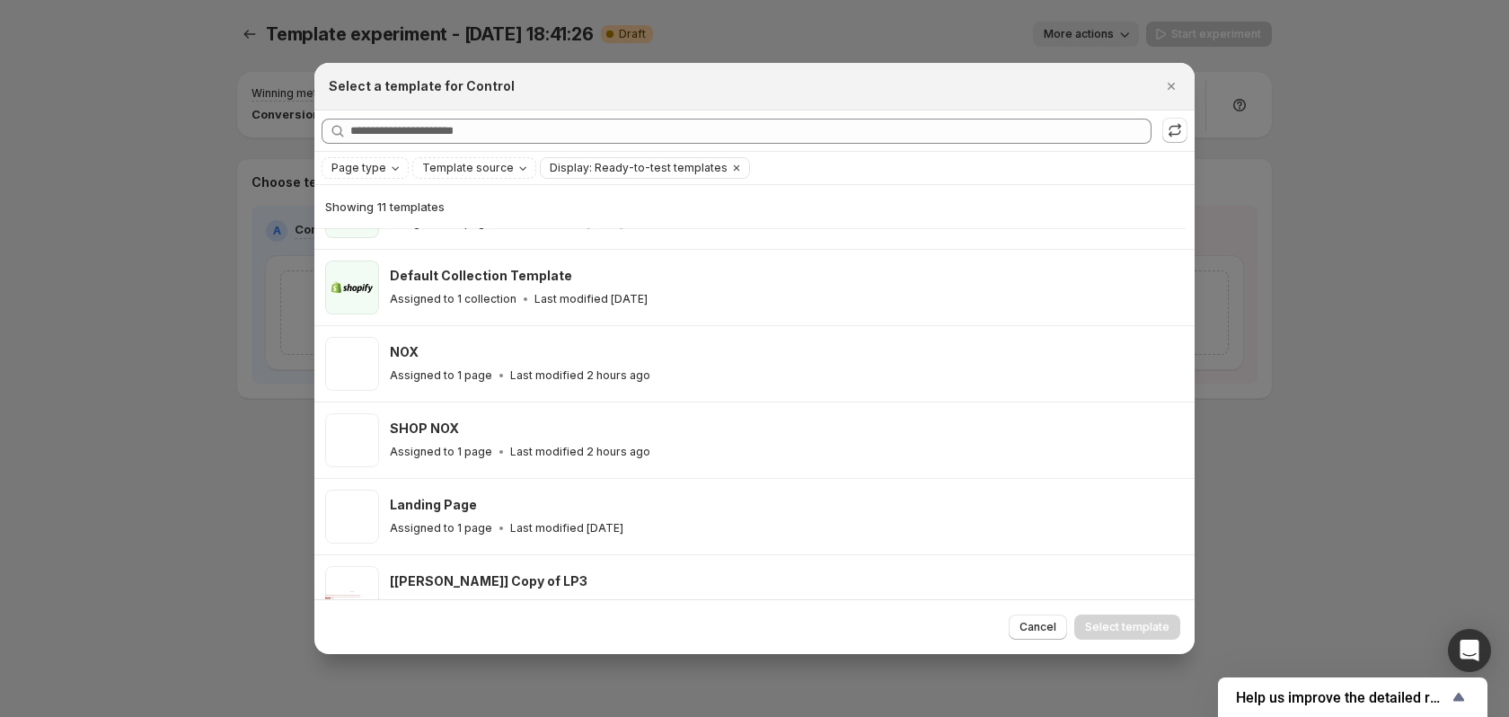
scroll to position [180, 0]
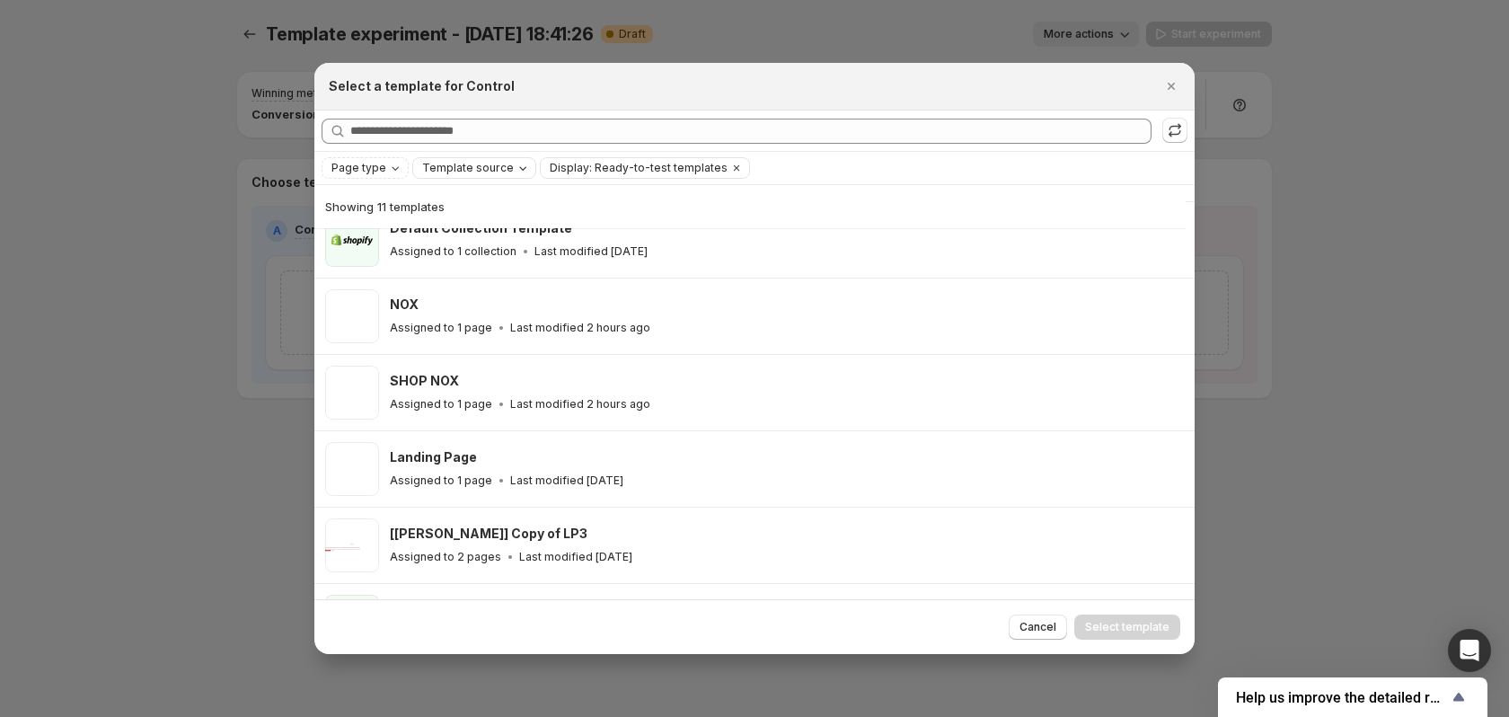
click at [516, 164] on icon "Template source" at bounding box center [523, 168] width 14 height 14
click at [516, 163] on icon "Template source" at bounding box center [523, 168] width 14 height 14
click at [363, 163] on div "Page type" at bounding box center [365, 168] width 87 height 22
click at [363, 163] on span "Page type" at bounding box center [358, 168] width 55 height 14
click at [363, 164] on span "Page type" at bounding box center [358, 168] width 55 height 14
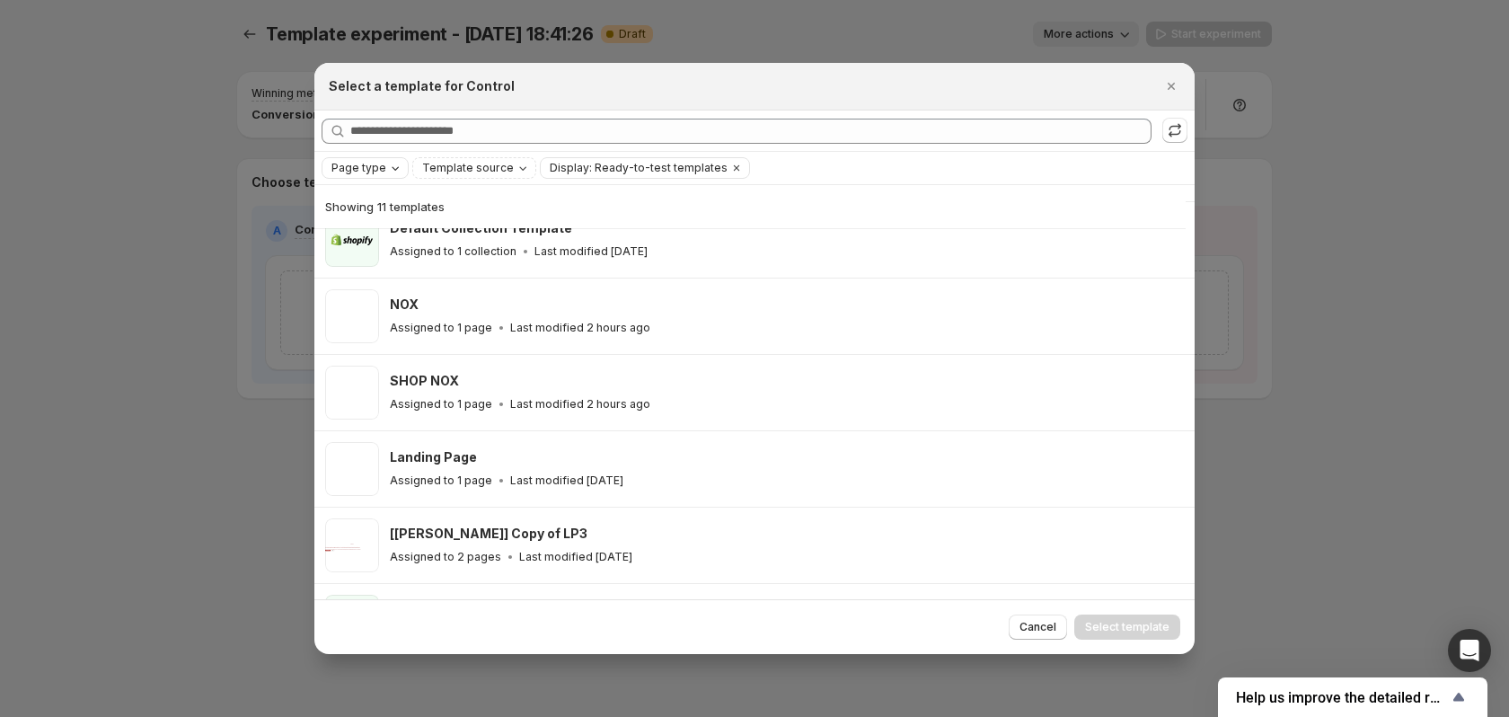
click at [366, 164] on span "Page type" at bounding box center [358, 168] width 55 height 14
click at [367, 164] on span "Page type" at bounding box center [358, 168] width 55 height 14
click at [606, 179] on div "Display: Ready-to-test templates" at bounding box center [645, 168] width 210 height 22
click at [729, 172] on icon "Clear" at bounding box center [736, 168] width 14 height 14
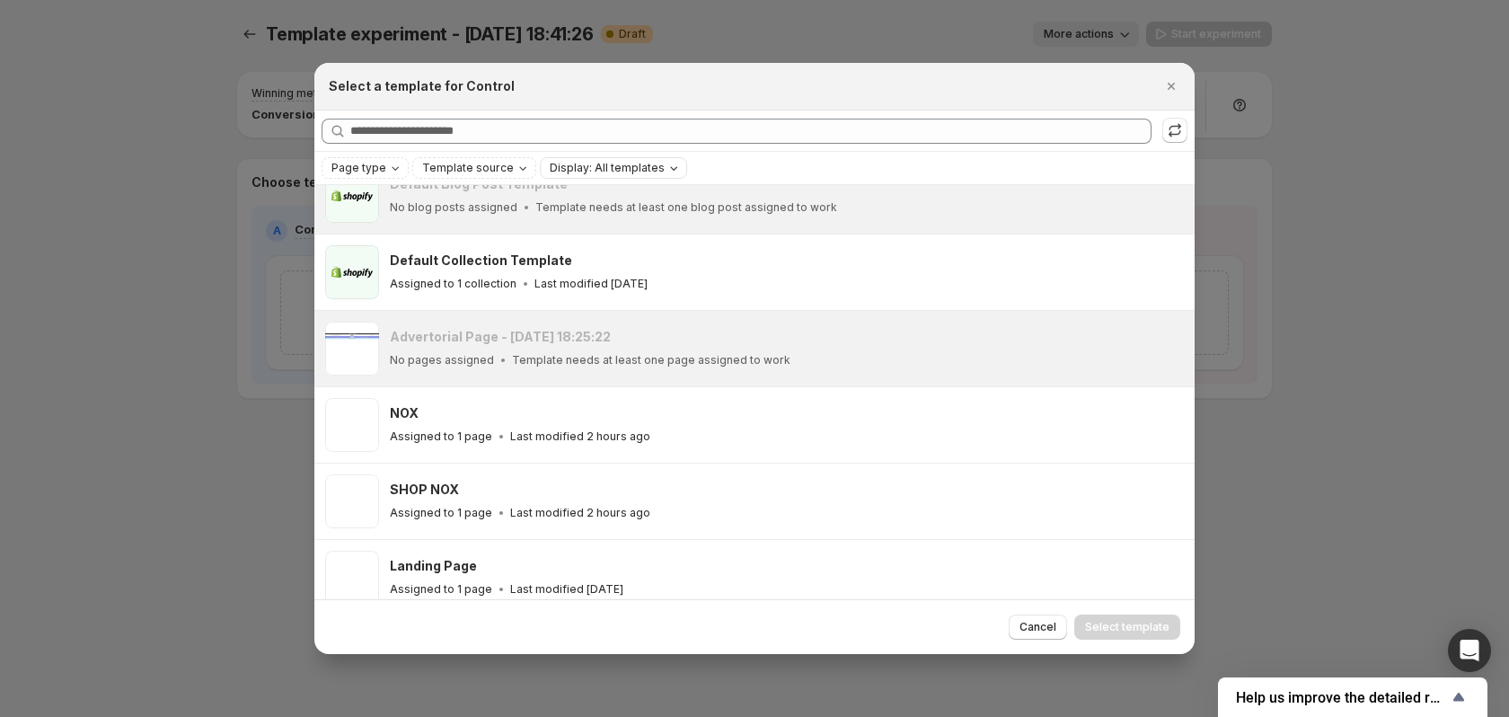
scroll to position [136, 0]
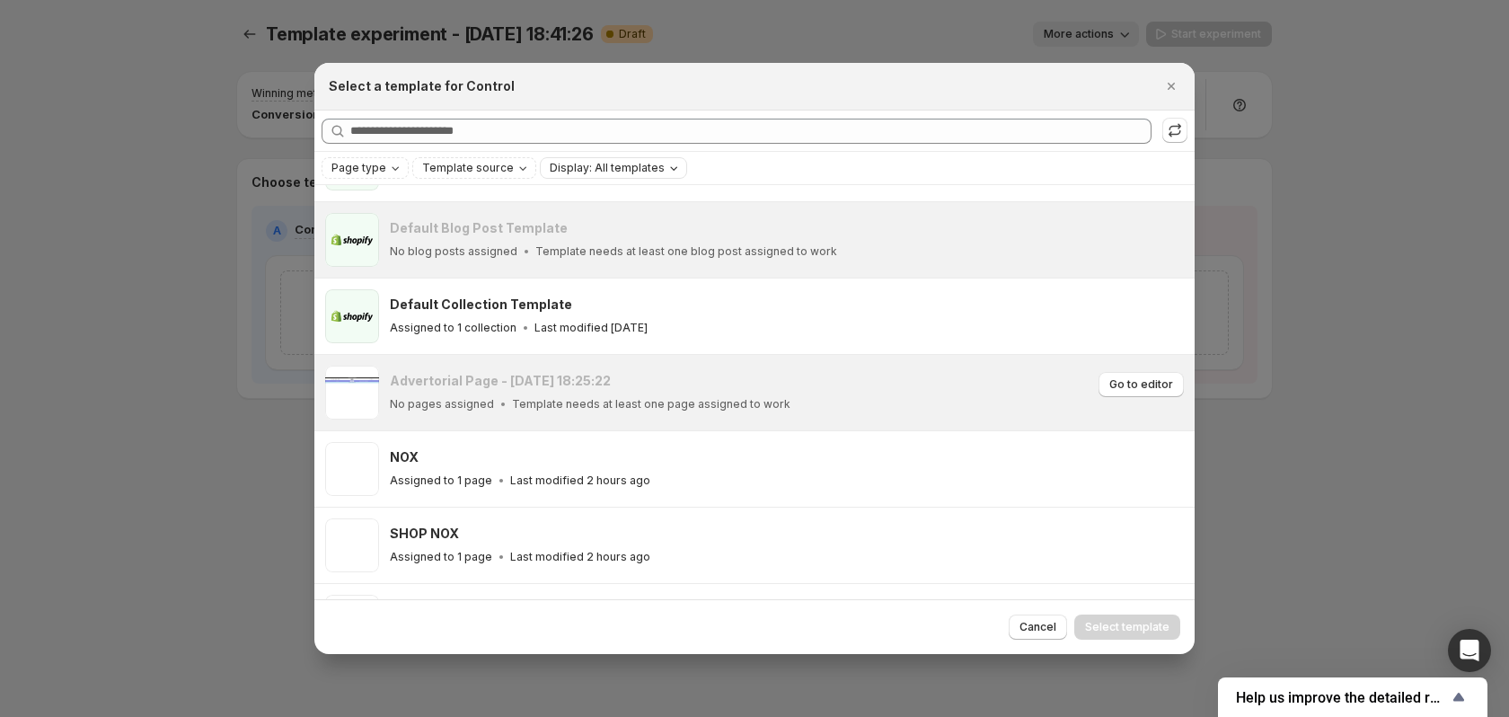
click at [797, 372] on div "Advertorial Page - [DATE] 18:25:22" at bounding box center [741, 381] width 703 height 18
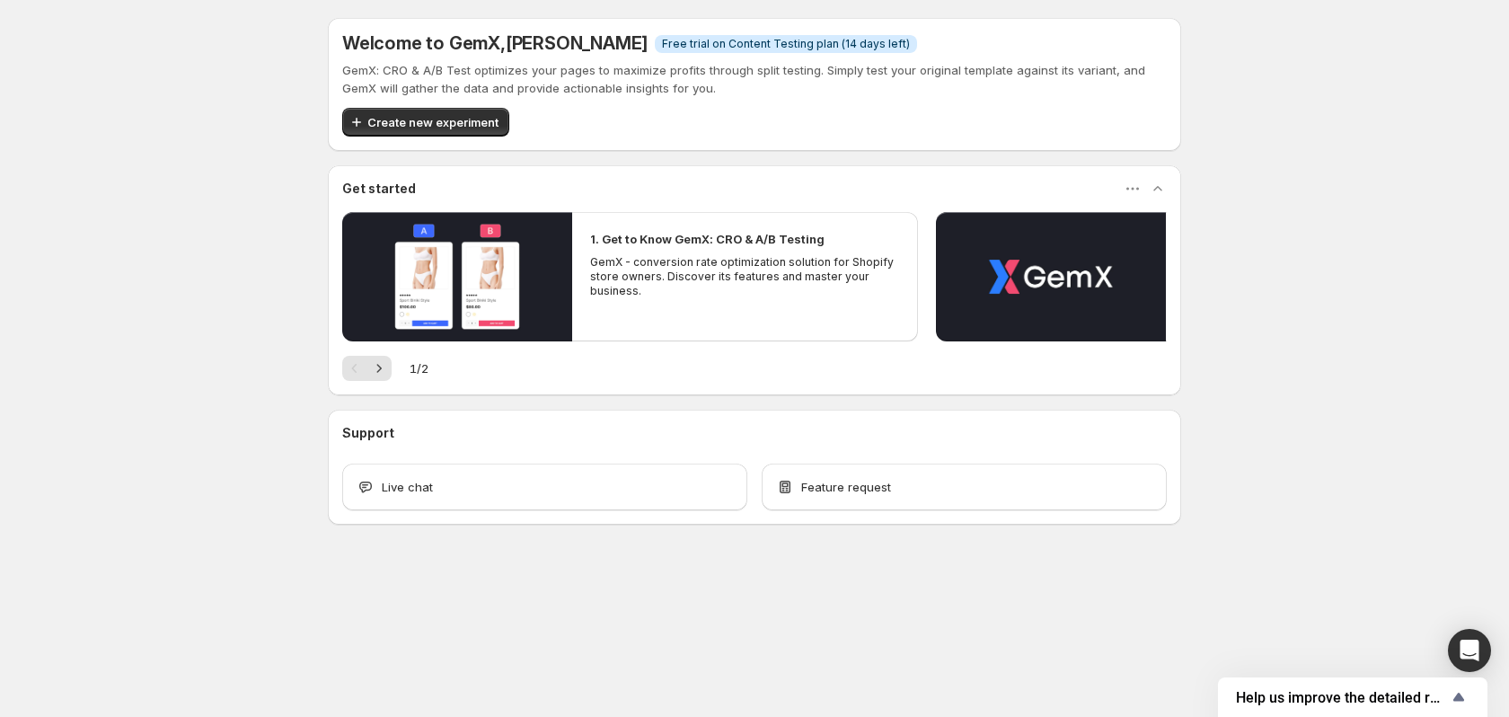
click at [439, 118] on span "Create new experiment" at bounding box center [432, 122] width 131 height 18
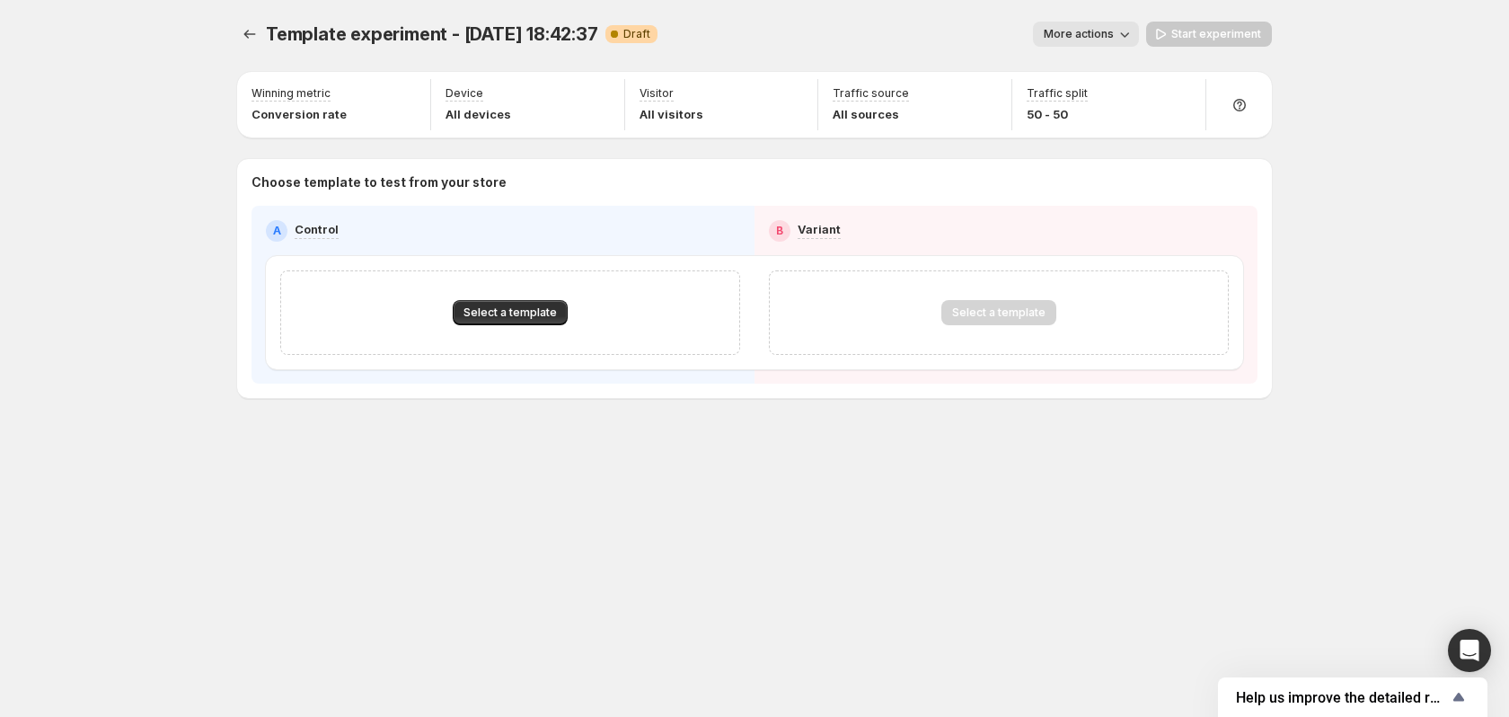
click at [518, 292] on div "Select a template" at bounding box center [510, 312] width 460 height 84
click at [522, 313] on span "Select a template" at bounding box center [509, 312] width 93 height 14
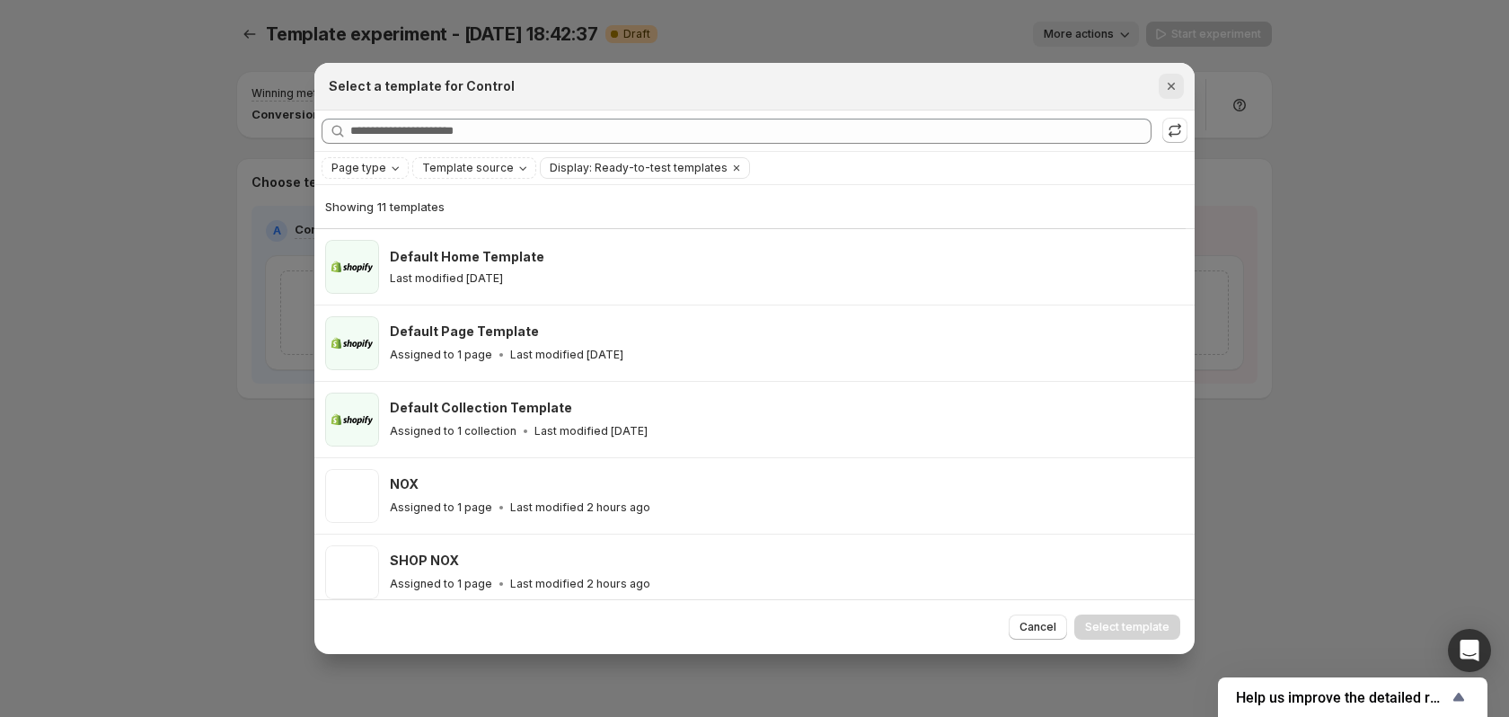
click at [1170, 81] on icon "Close" at bounding box center [1171, 86] width 18 height 18
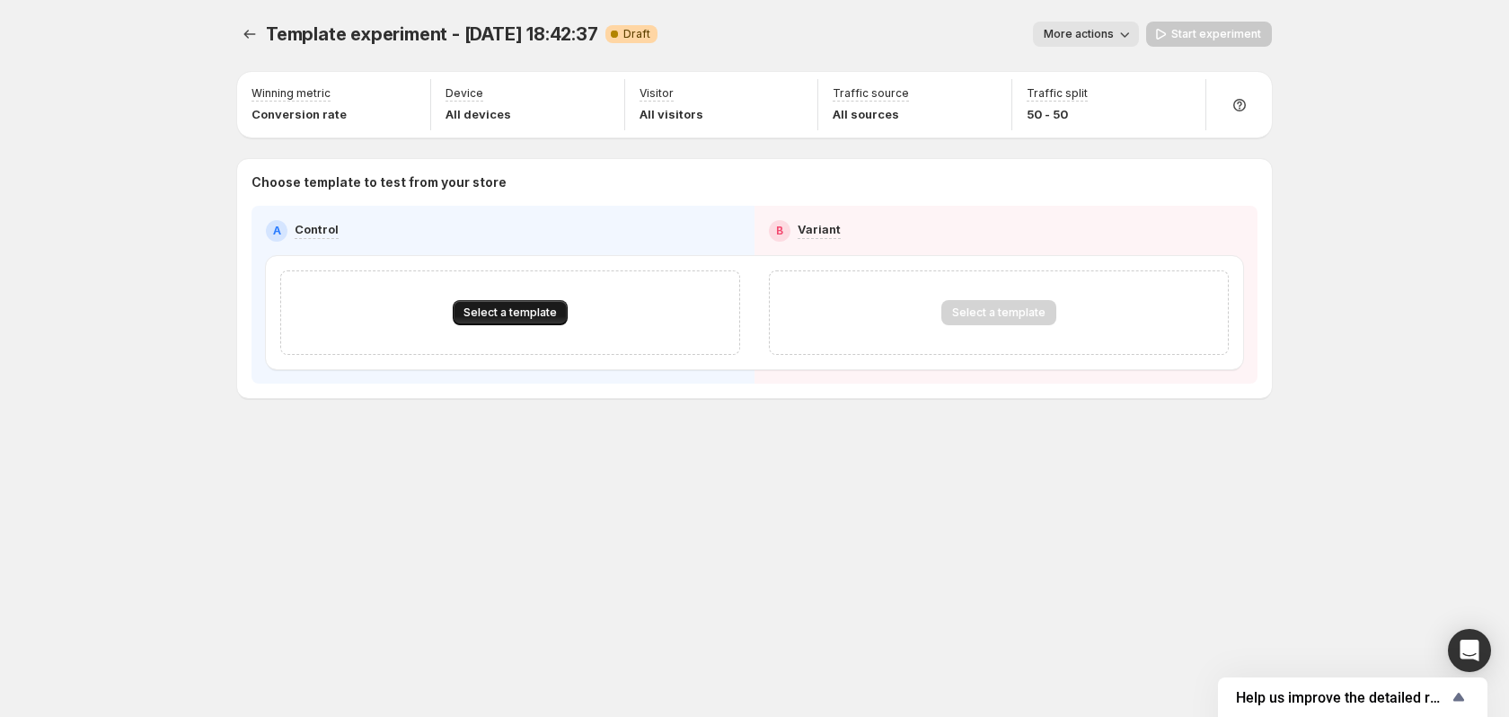
click at [524, 318] on span "Select a template" at bounding box center [509, 312] width 93 height 14
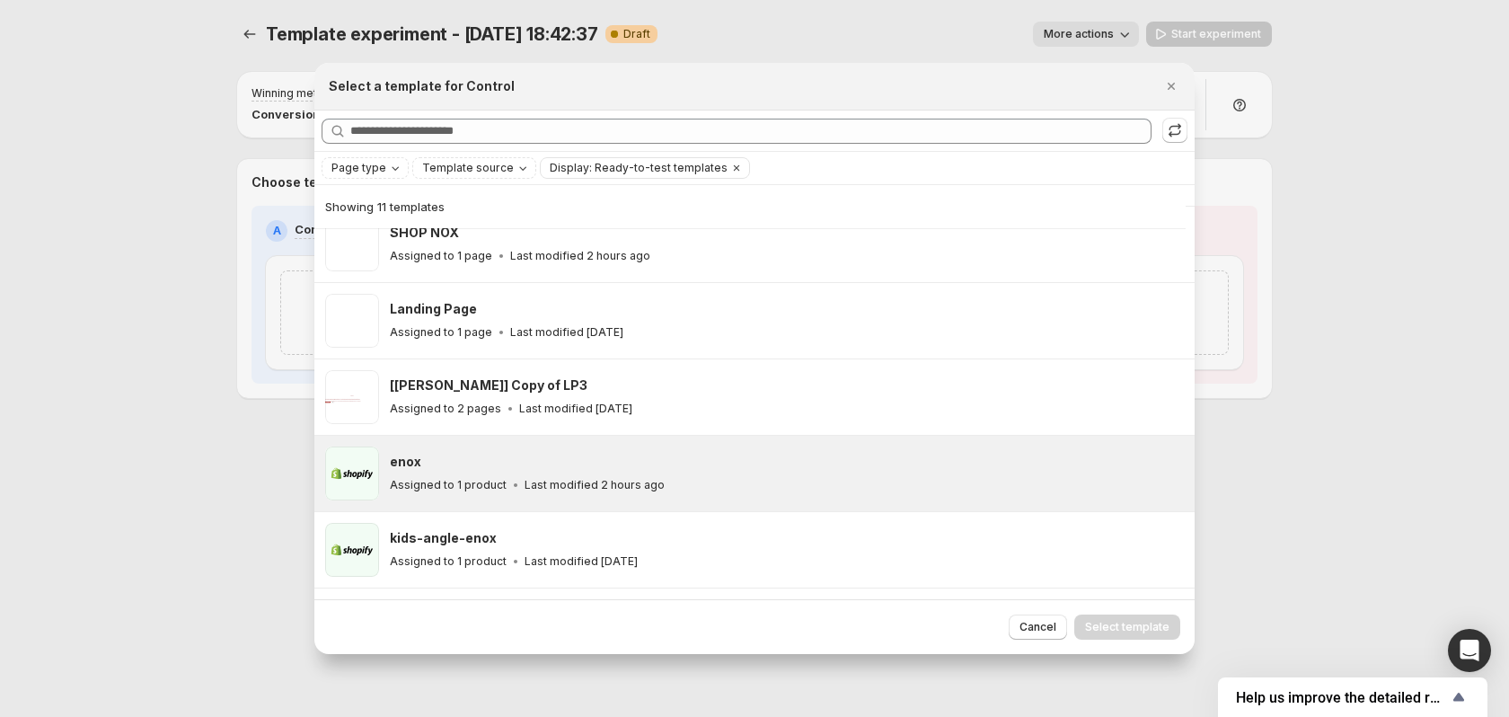
scroll to position [449, 0]
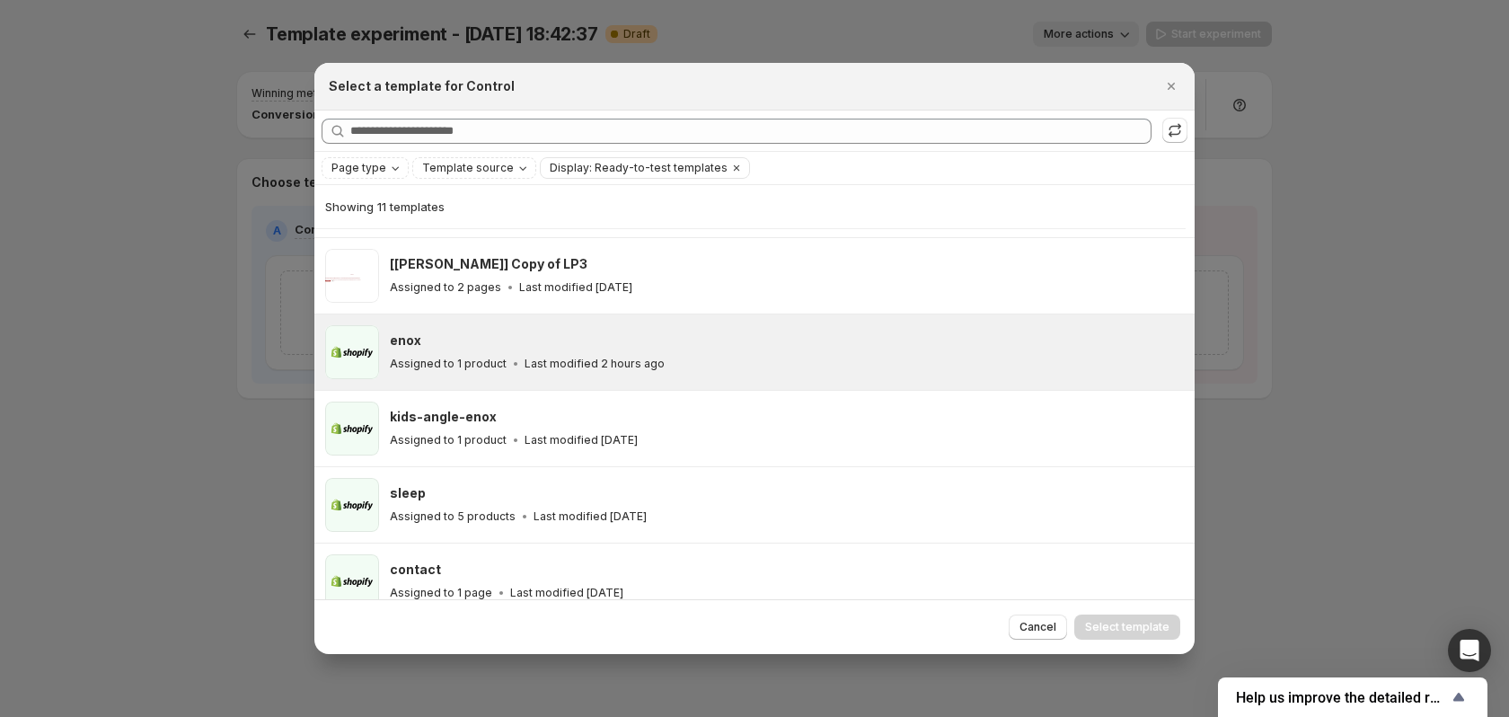
click at [606, 340] on div "enox" at bounding box center [784, 340] width 789 height 18
click at [675, 348] on div "enox" at bounding box center [784, 340] width 789 height 18
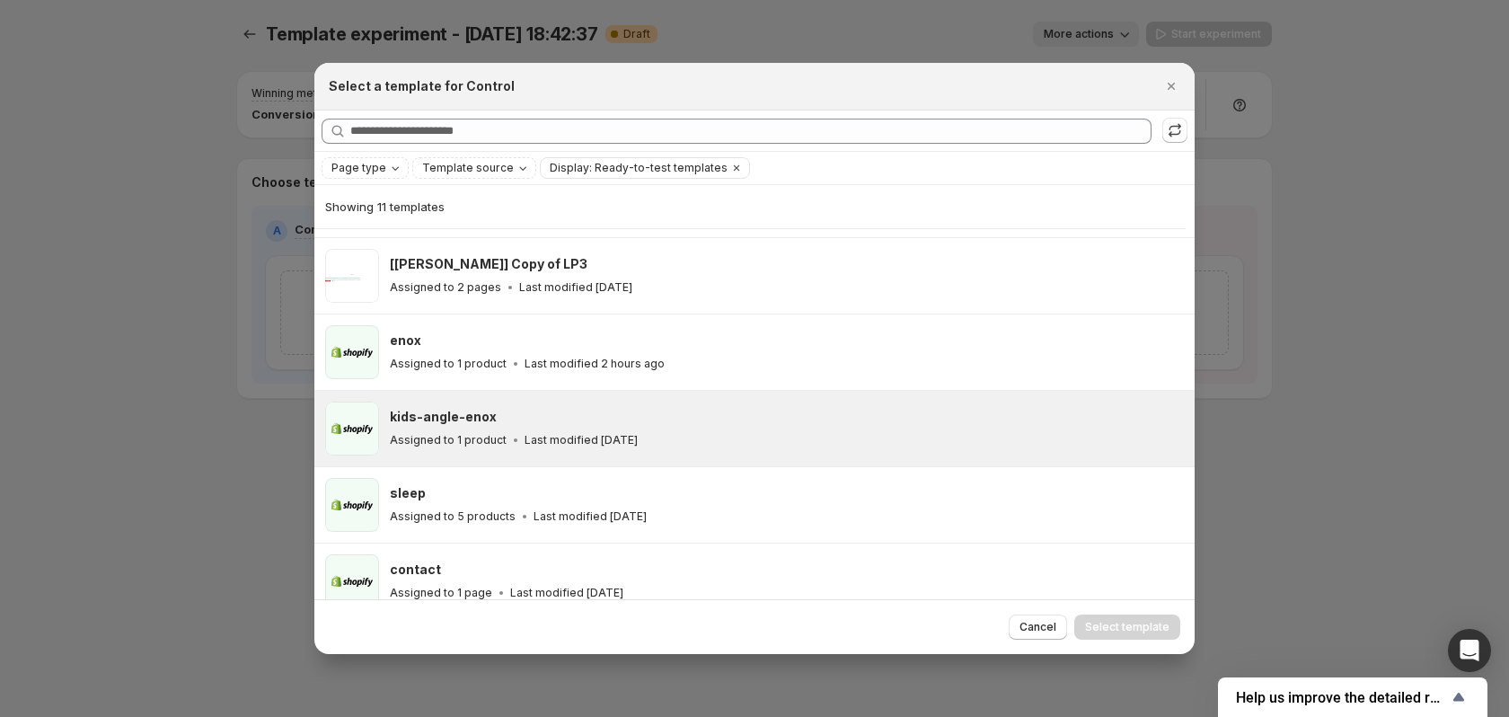
click at [686, 433] on div "Assigned to 1 product Last modified [DATE]" at bounding box center [784, 440] width 789 height 18
click at [1135, 610] on div "Cancel Select template" at bounding box center [754, 626] width 880 height 55
click at [1140, 624] on span "Select template" at bounding box center [1127, 627] width 84 height 14
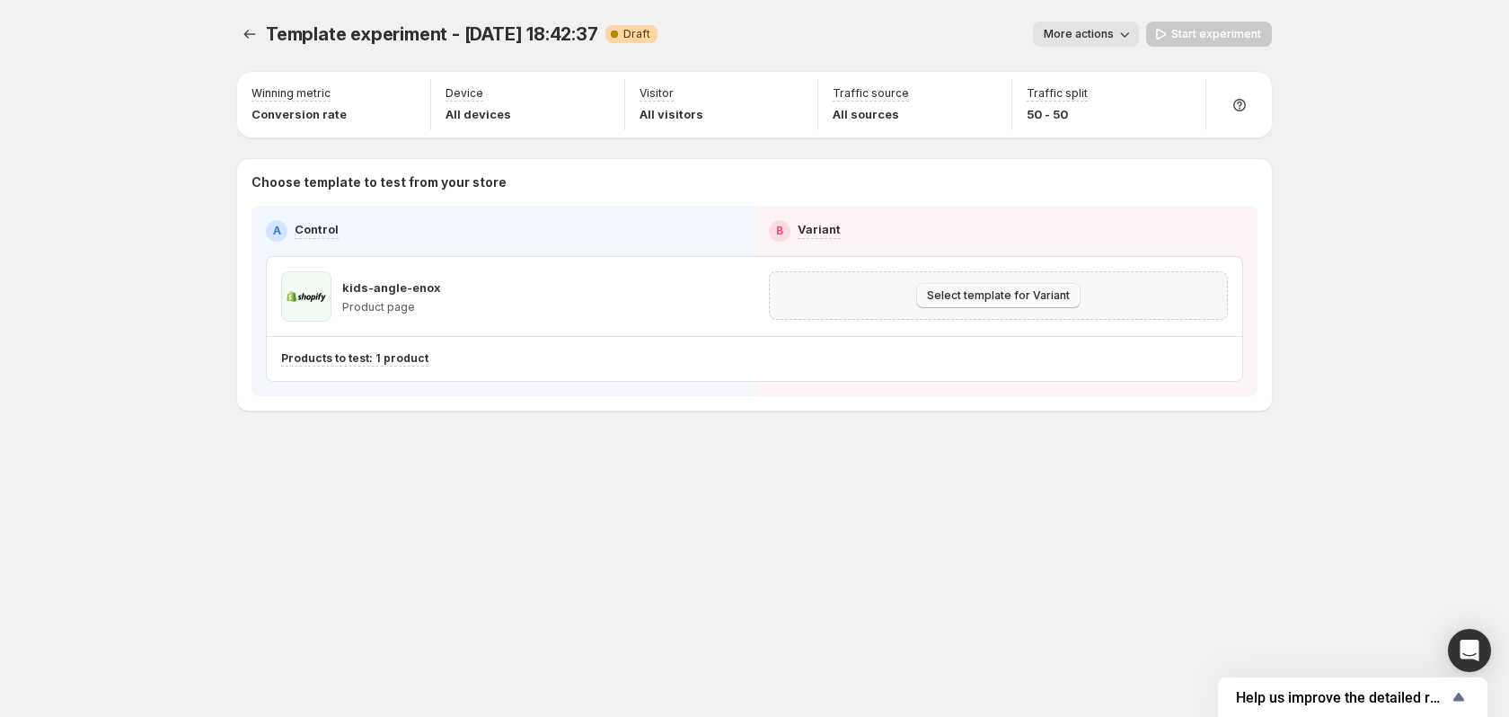
click at [1002, 294] on span "Select template for Variant" at bounding box center [998, 295] width 143 height 14
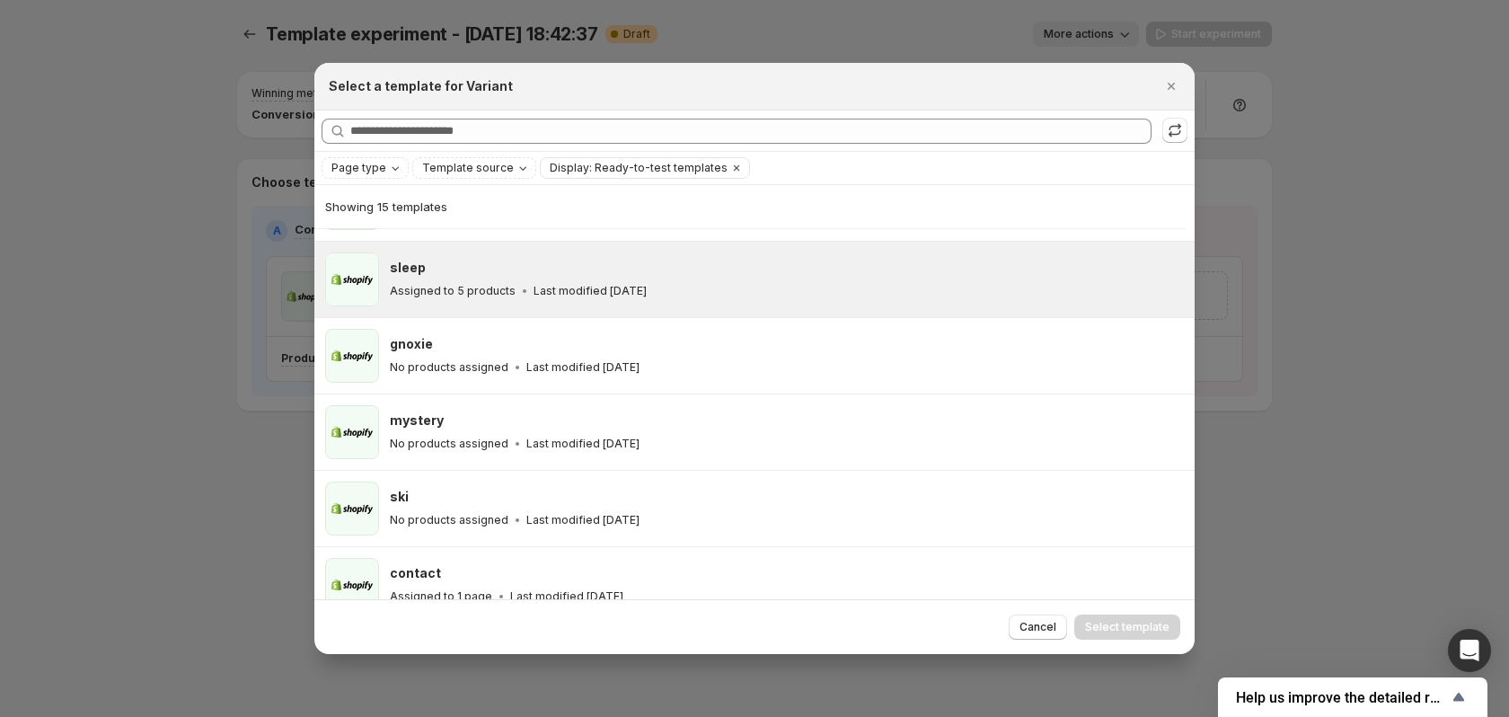
scroll to position [762, 0]
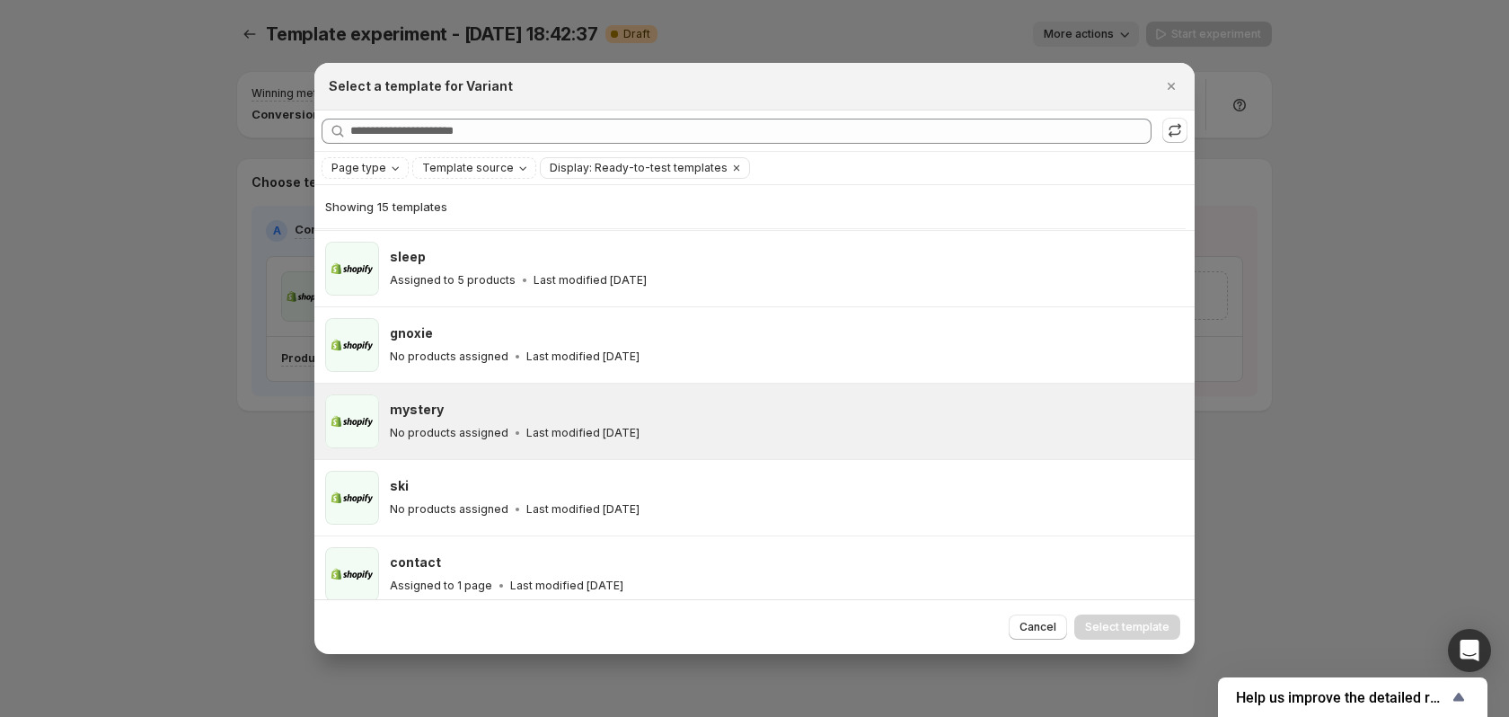
click at [763, 412] on div "mystery" at bounding box center [784, 410] width 789 height 18
click at [1146, 628] on button "Select template" at bounding box center [1127, 626] width 106 height 25
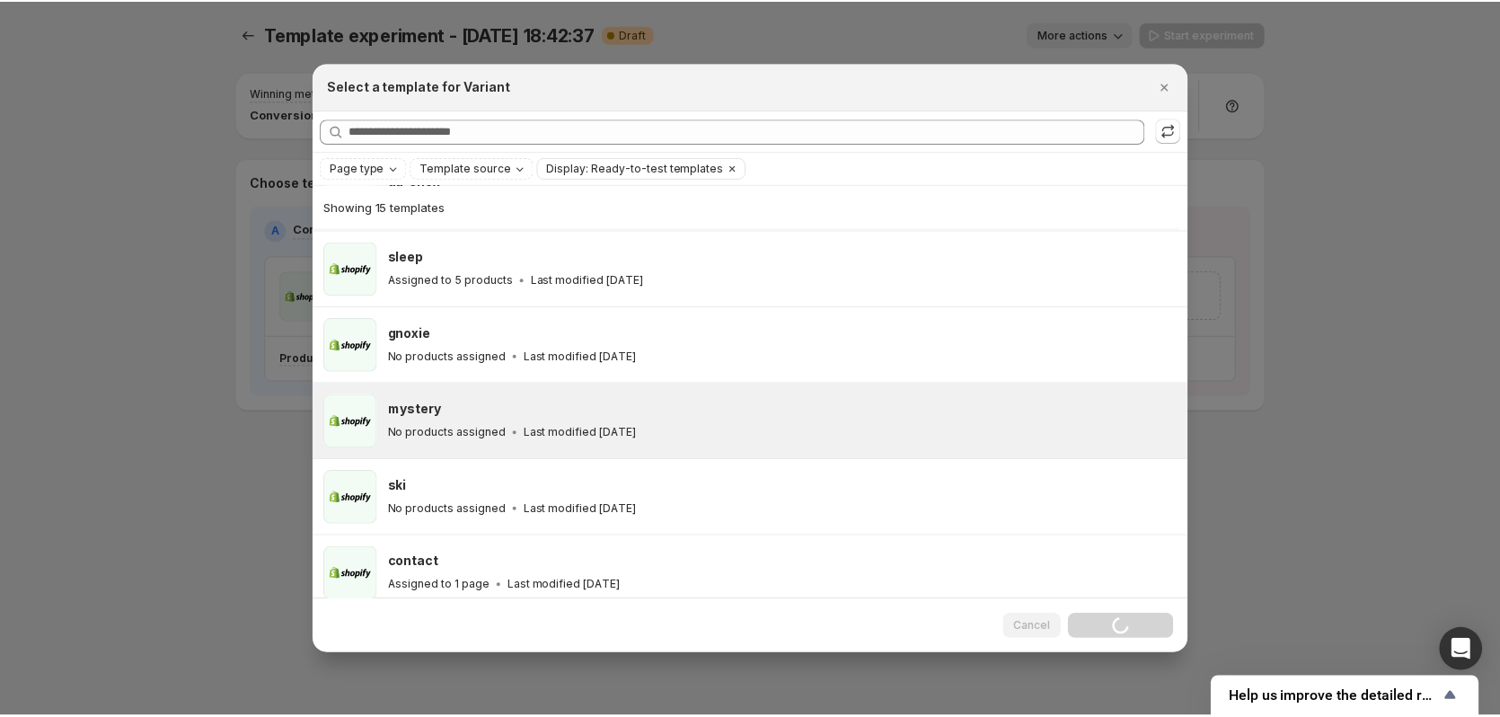
scroll to position [393, 0]
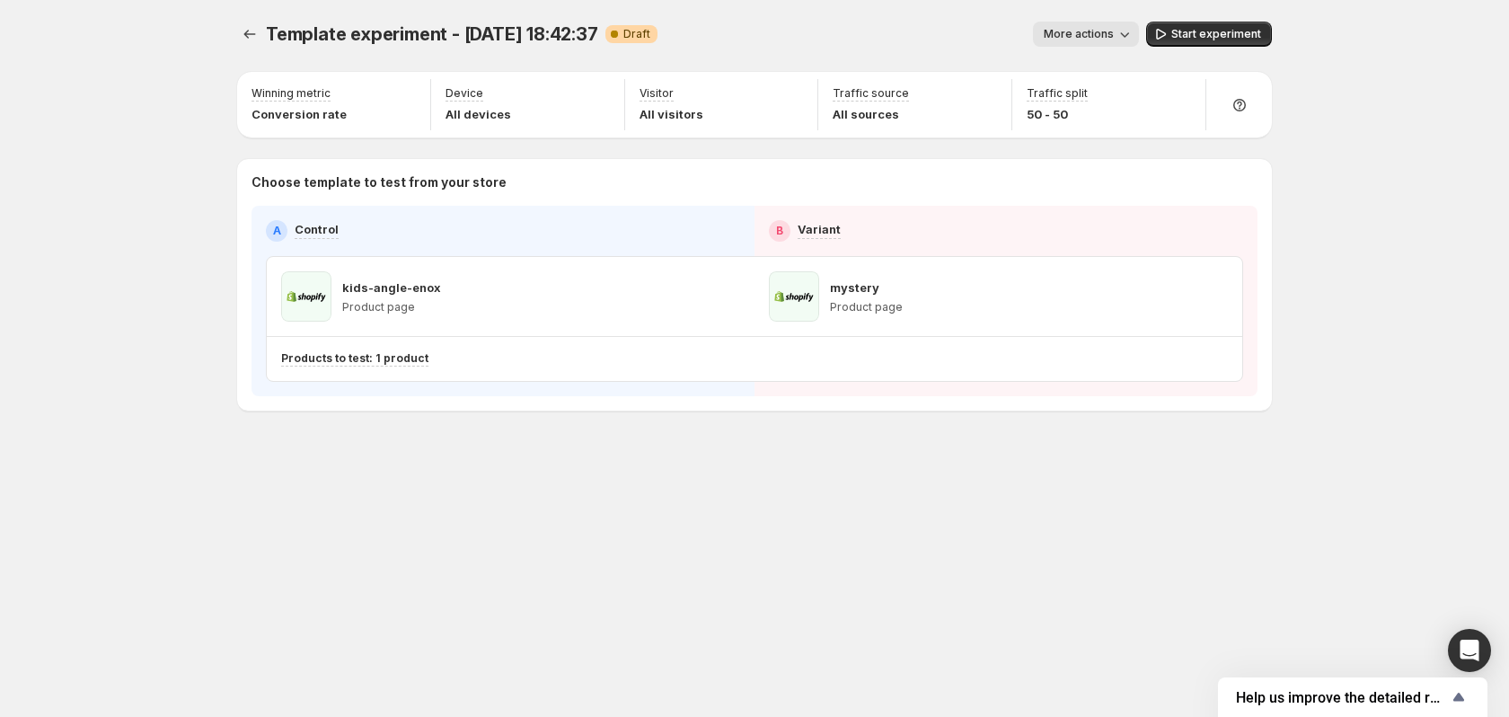
click at [1089, 31] on span "More actions" at bounding box center [1079, 34] width 70 height 14
click at [1088, 29] on span "More actions" at bounding box center [1079, 34] width 70 height 14
click at [1372, 702] on span "Help us improve the detailed report for A/B campaigns" at bounding box center [1342, 697] width 212 height 17
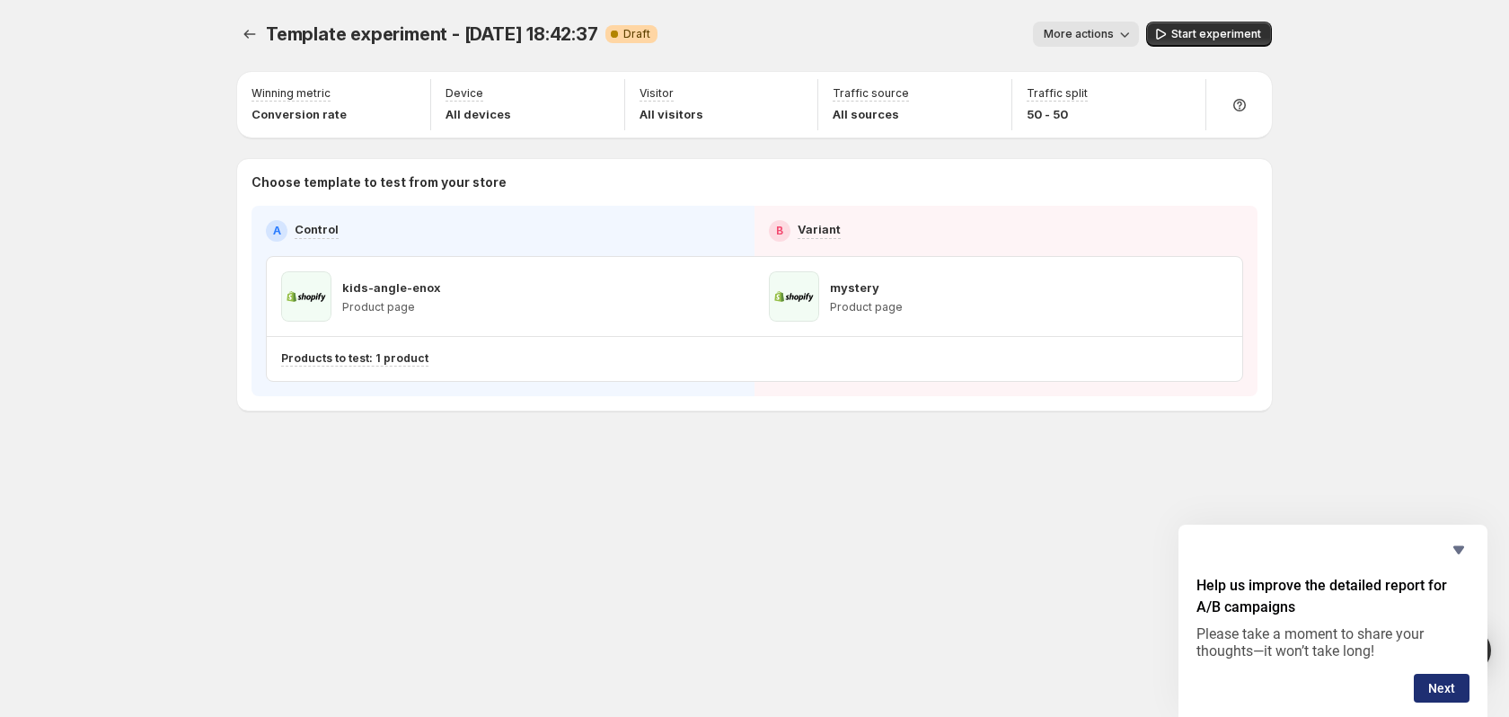
click at [1442, 685] on button "Next" at bounding box center [1442, 688] width 56 height 29
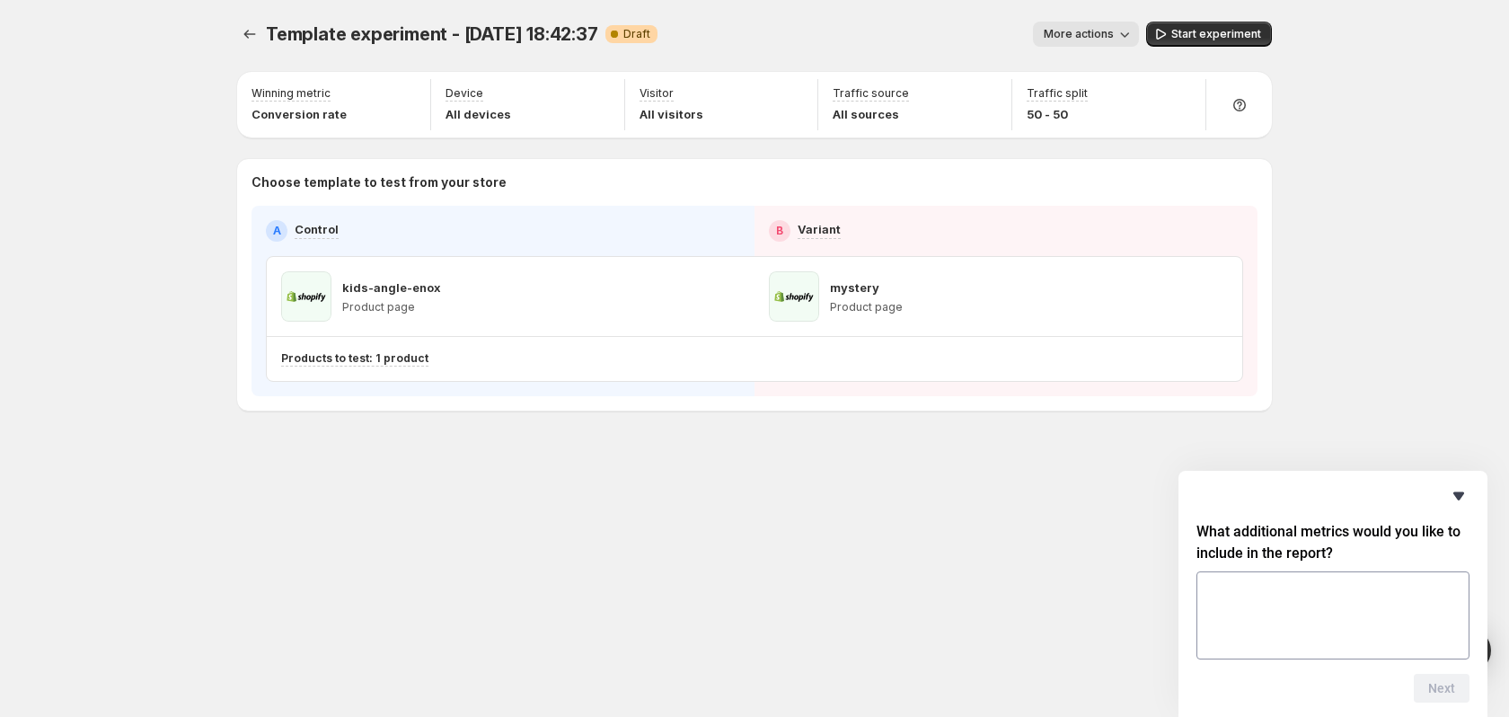
click at [1461, 492] on icon "Hide survey" at bounding box center [1458, 496] width 11 height 8
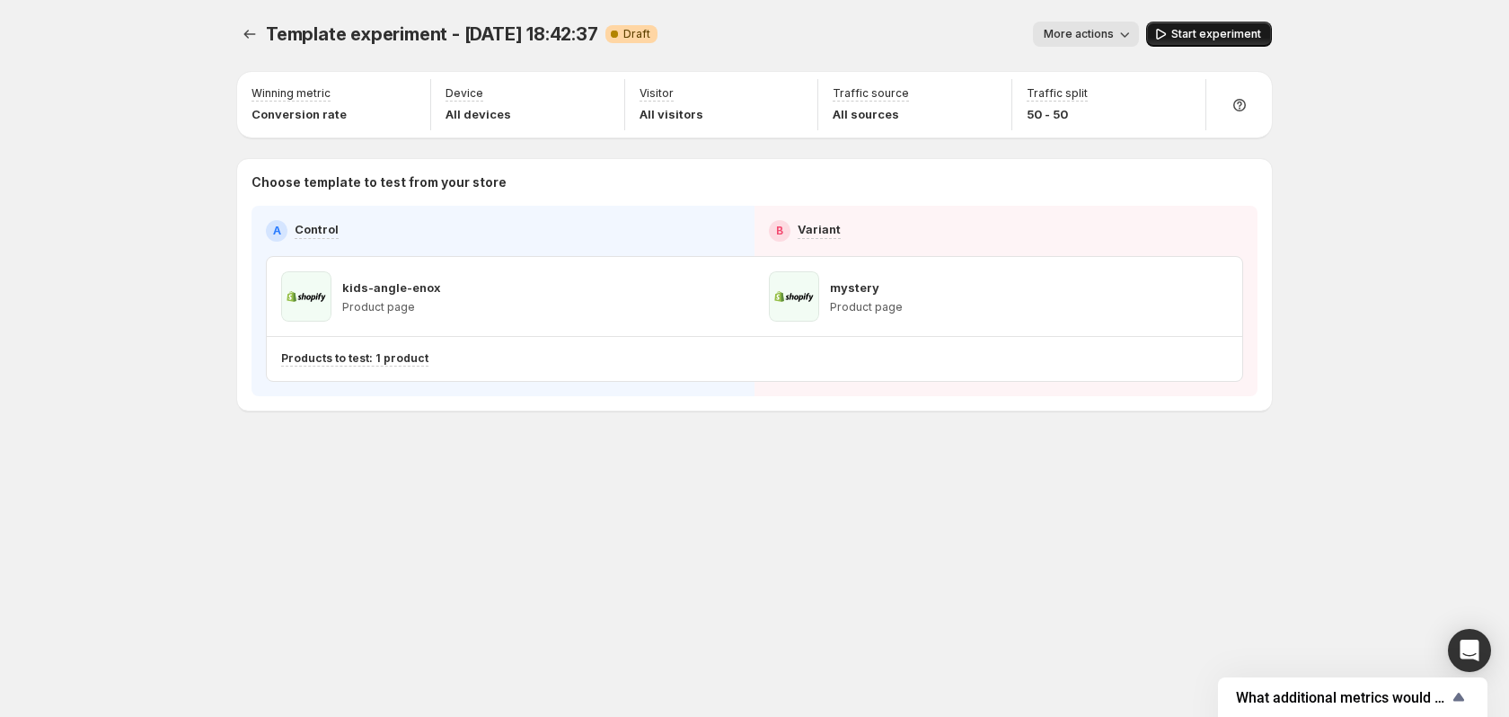
click at [1239, 31] on span "Start experiment" at bounding box center [1216, 34] width 90 height 14
click at [1088, 44] on button "More actions" at bounding box center [1078, 34] width 106 height 25
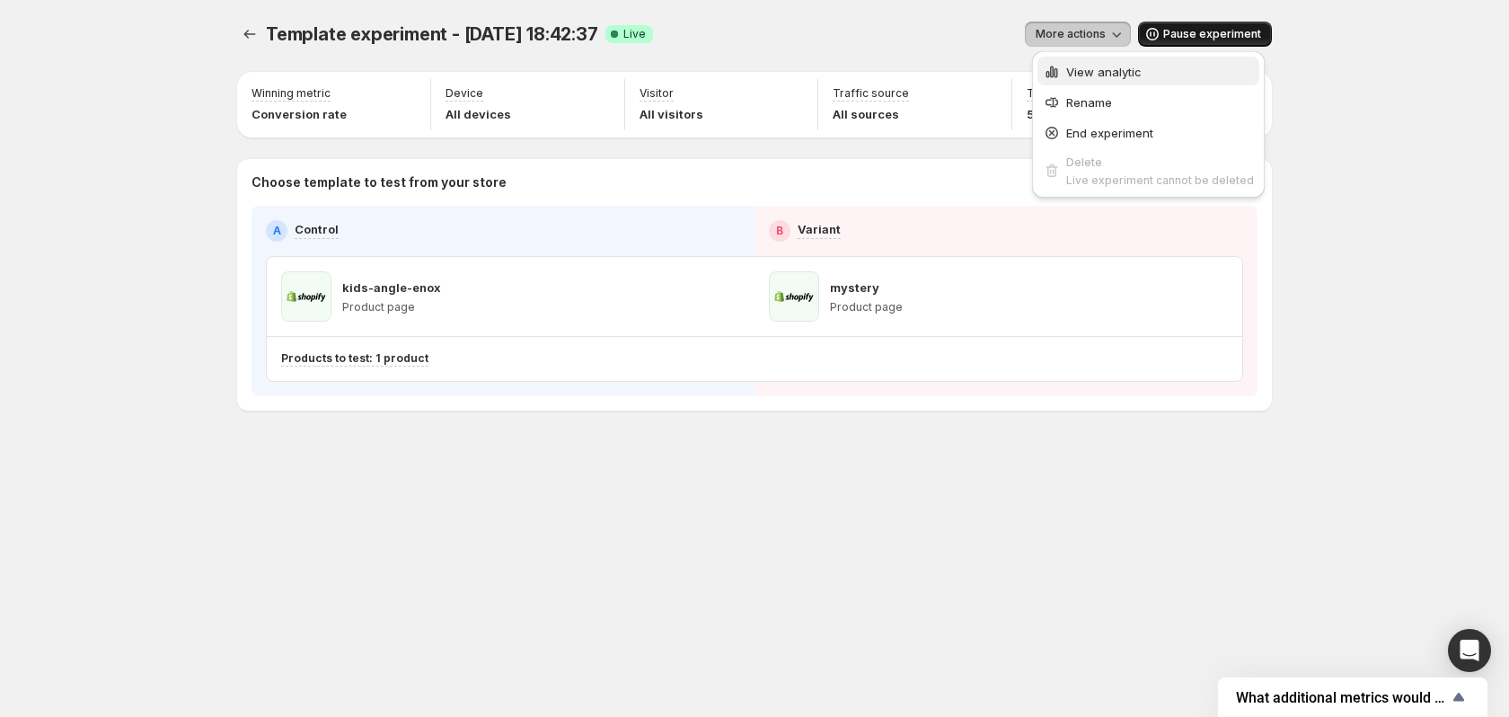
click at [1148, 75] on span "View analytic" at bounding box center [1160, 72] width 188 height 18
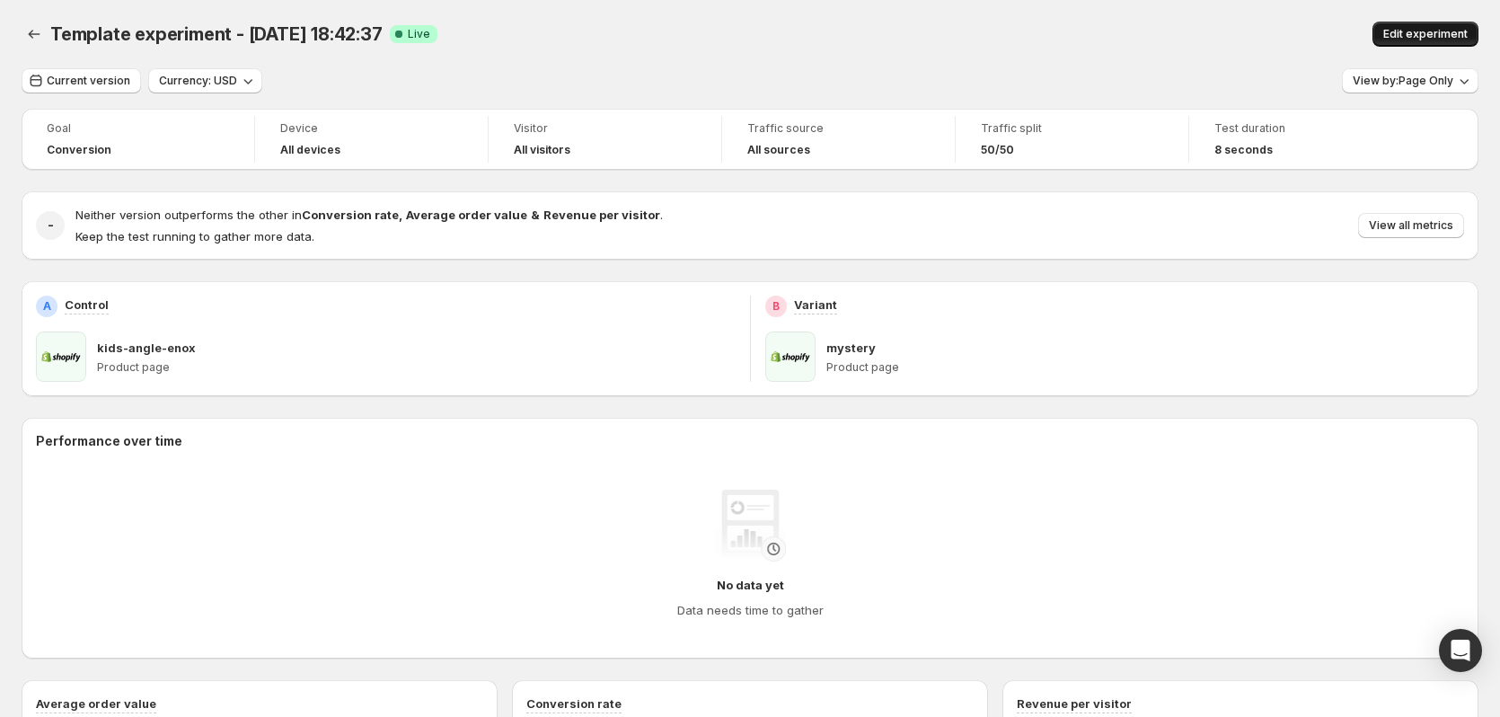
click at [1443, 38] on button "Edit experiment" at bounding box center [1425, 34] width 106 height 25
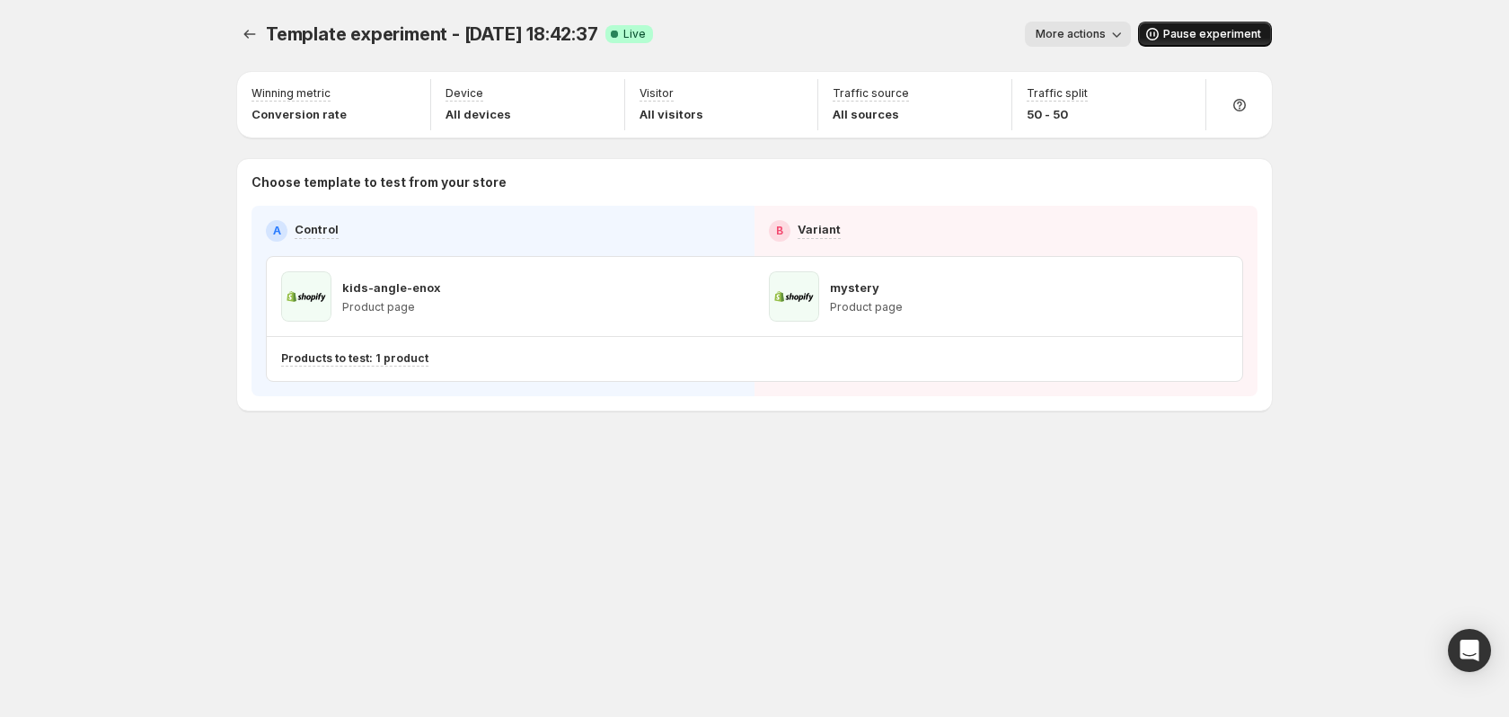
click at [1237, 23] on button "Pause experiment" at bounding box center [1205, 34] width 134 height 25
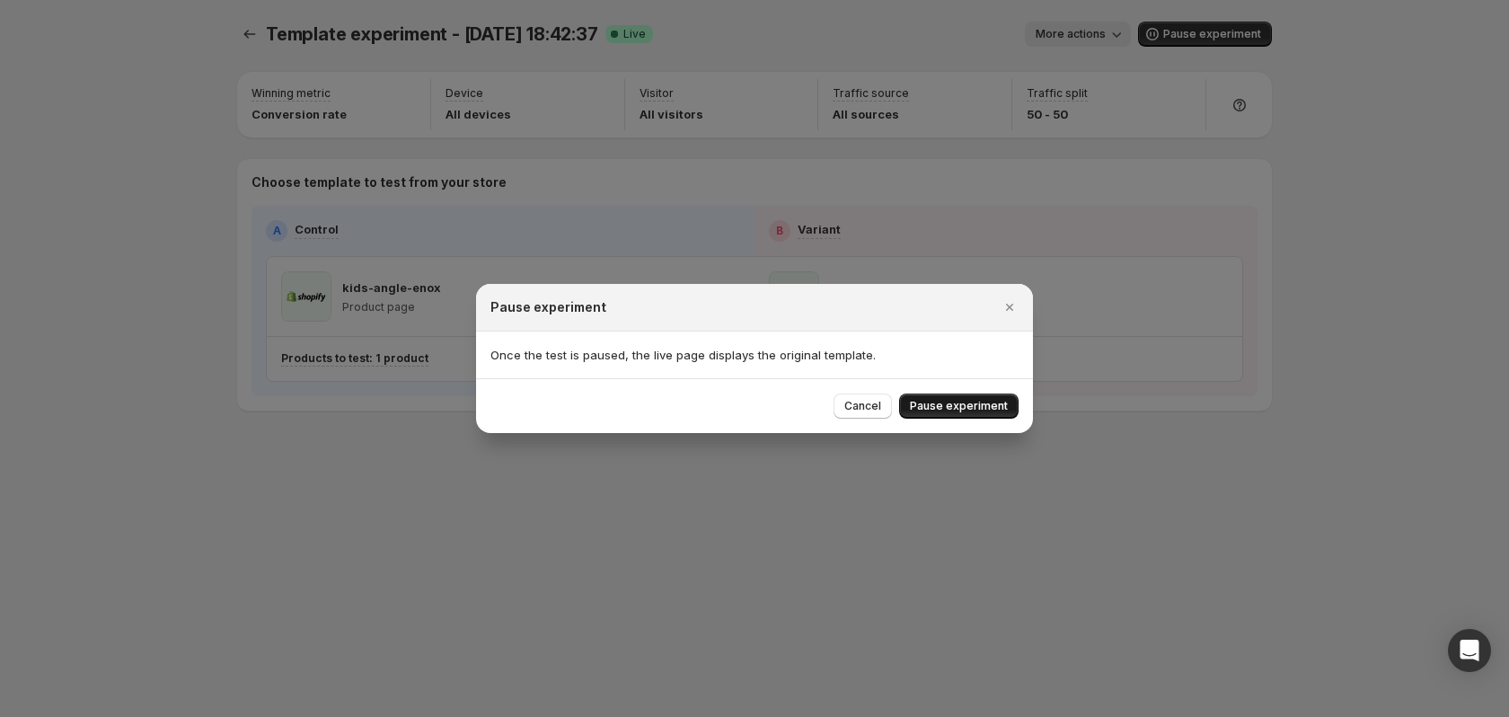
click at [973, 395] on button "Pause experiment" at bounding box center [958, 405] width 119 height 25
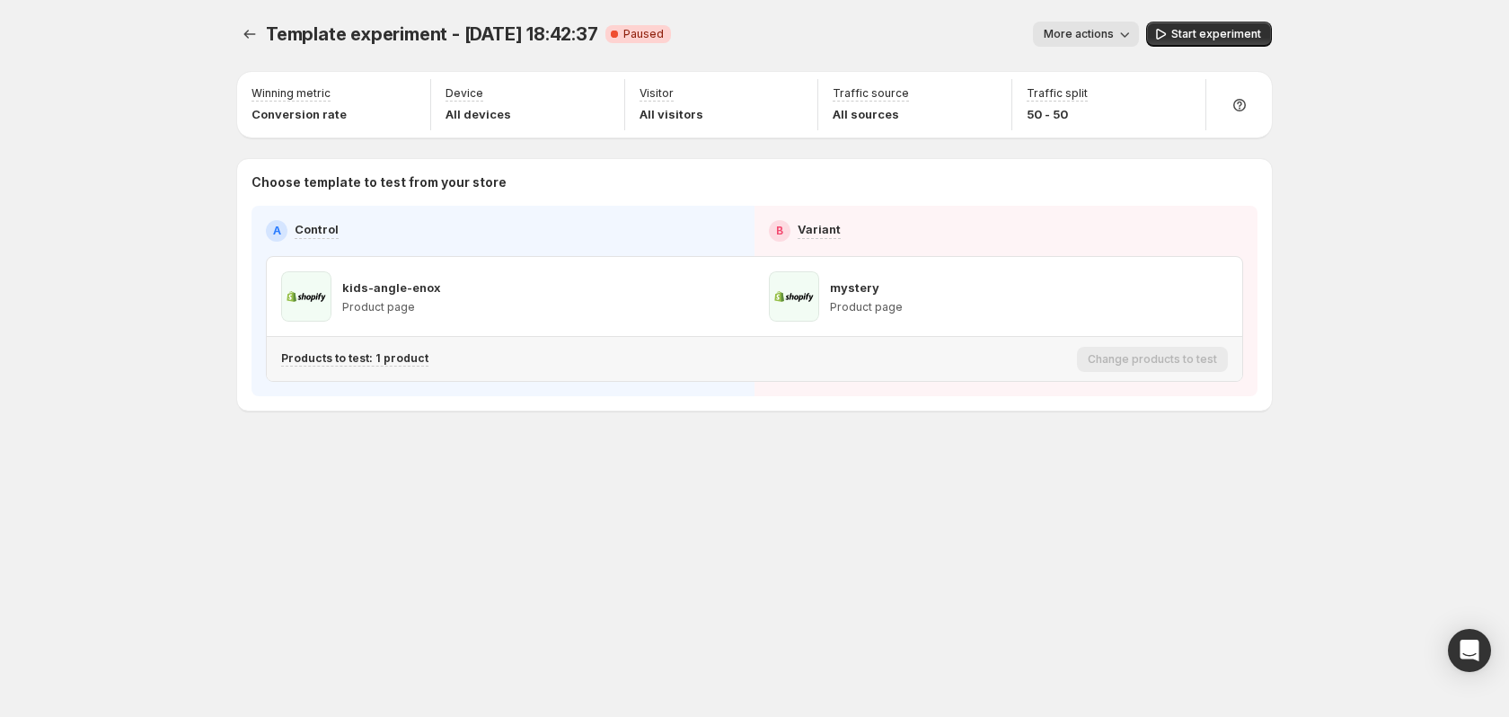
click at [376, 365] on p "Products to test: 1 product" at bounding box center [354, 358] width 147 height 14
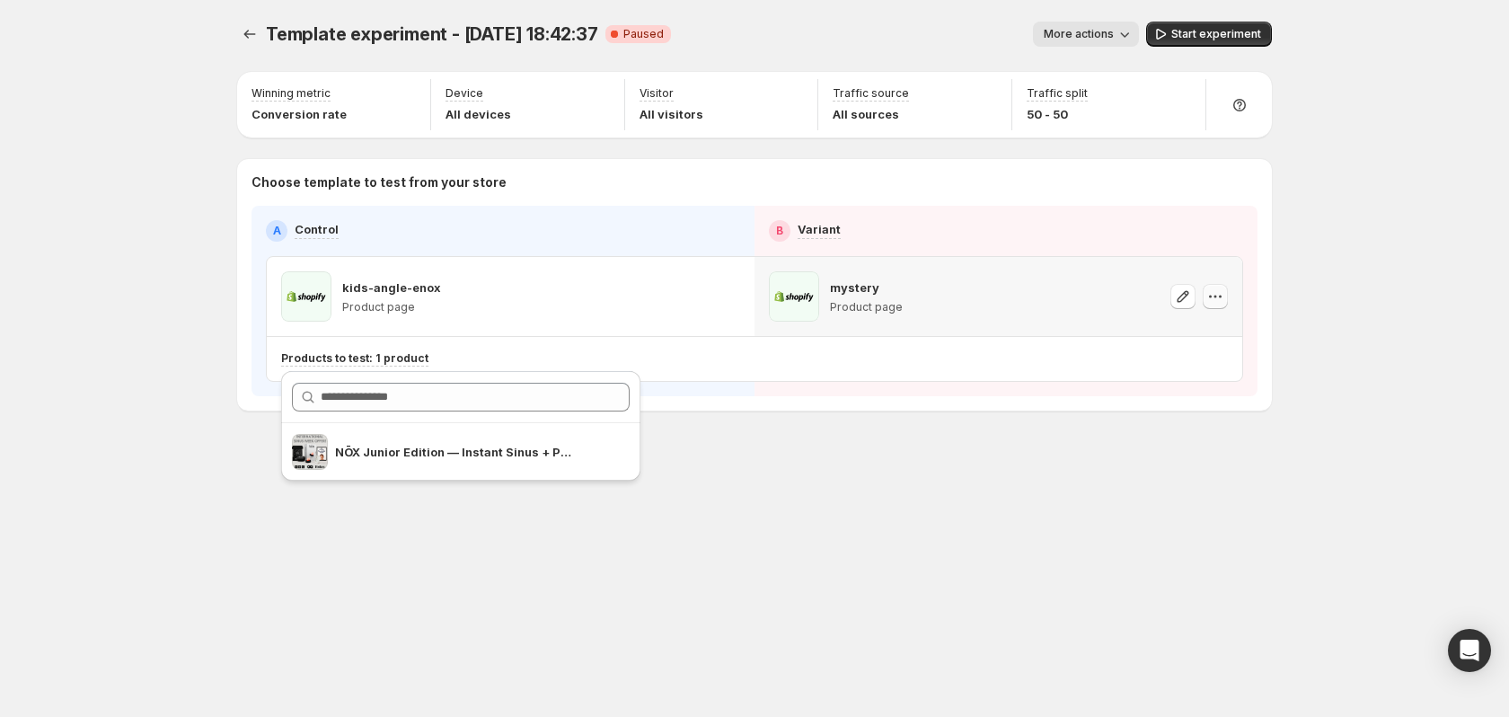
click at [1219, 294] on icon "button" at bounding box center [1215, 296] width 18 height 18
click at [1236, 337] on span "Change template" at bounding box center [1220, 334] width 97 height 14
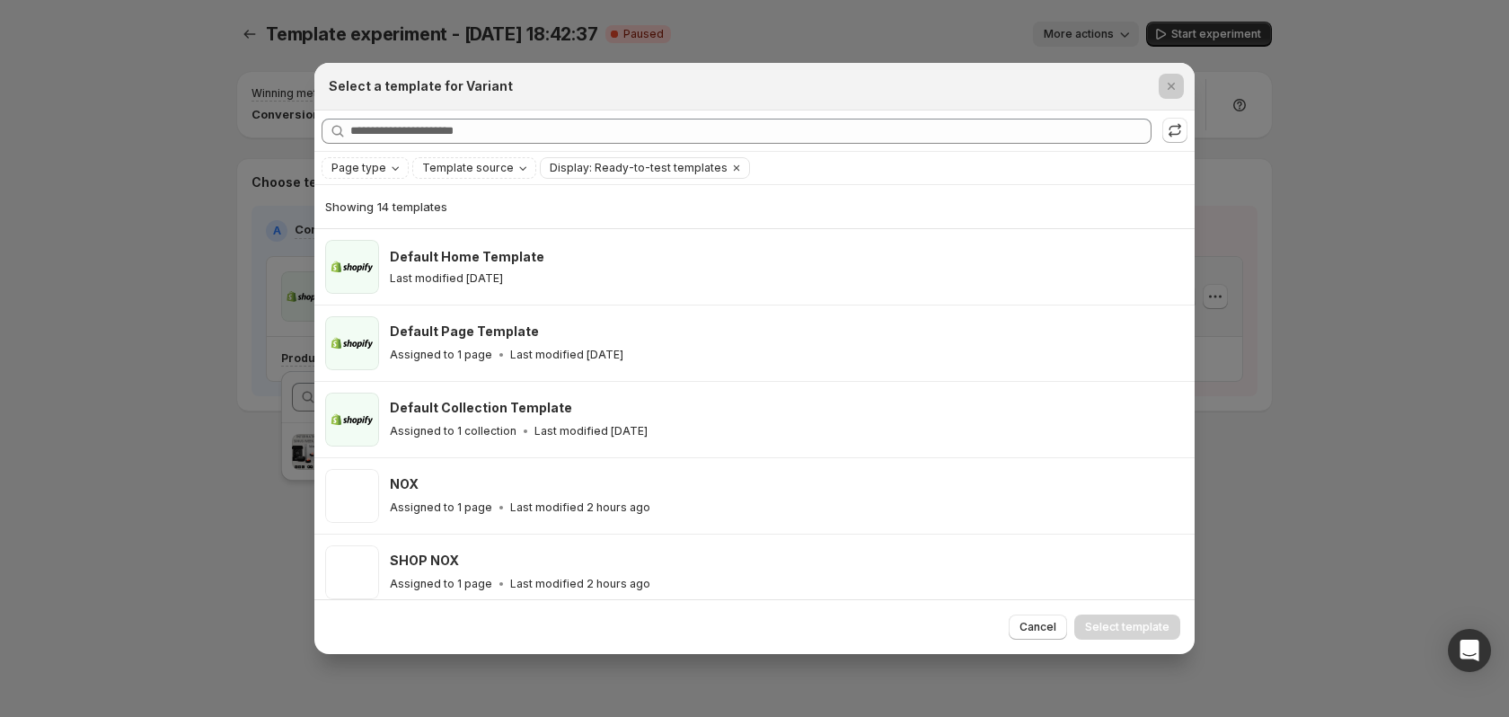
drag, startPoint x: 136, startPoint y: 265, endPoint x: 69, endPoint y: 220, distance: 80.2
click at [137, 264] on div at bounding box center [754, 358] width 1509 height 717
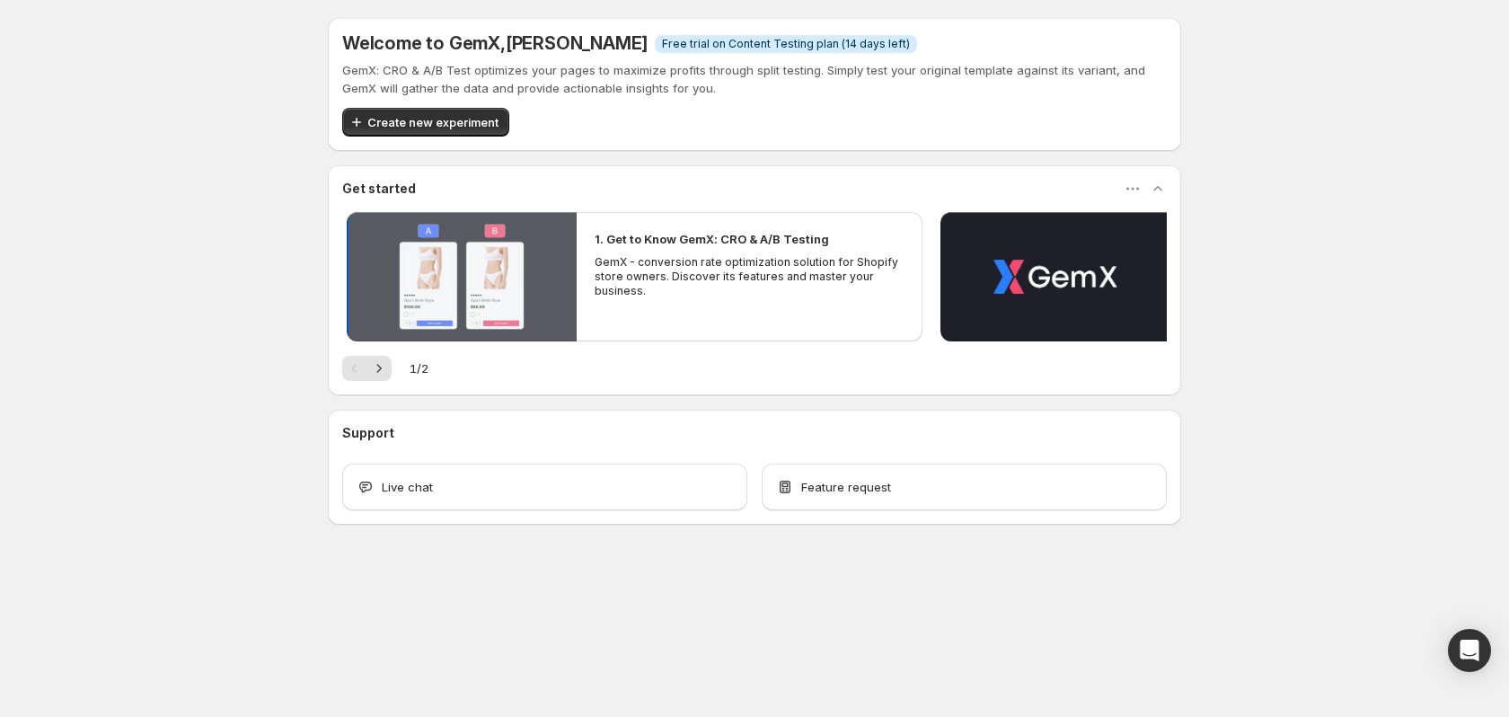
click at [509, 271] on button "Play video" at bounding box center [462, 276] width 230 height 129
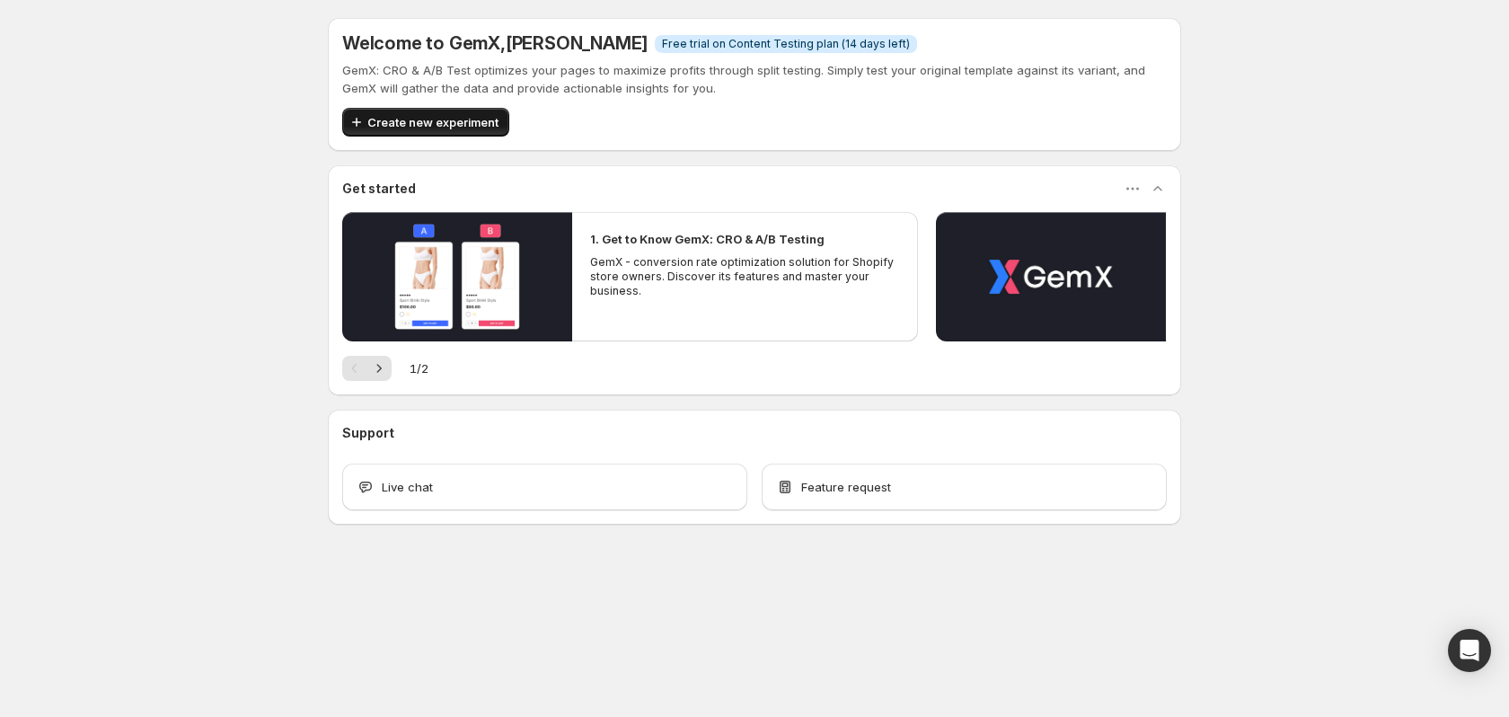
click at [439, 110] on button "Create new experiment" at bounding box center [425, 122] width 167 height 29
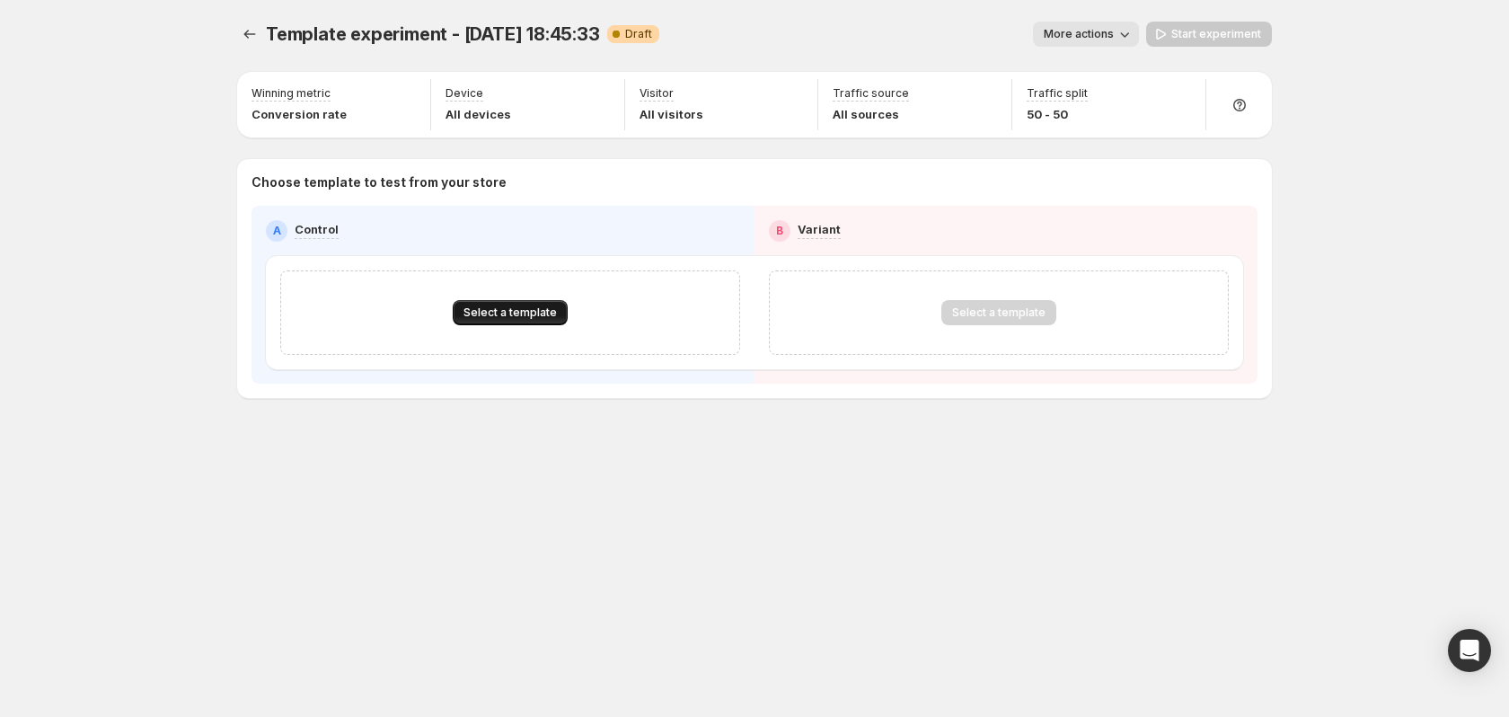
click at [520, 313] on span "Select a template" at bounding box center [509, 312] width 93 height 14
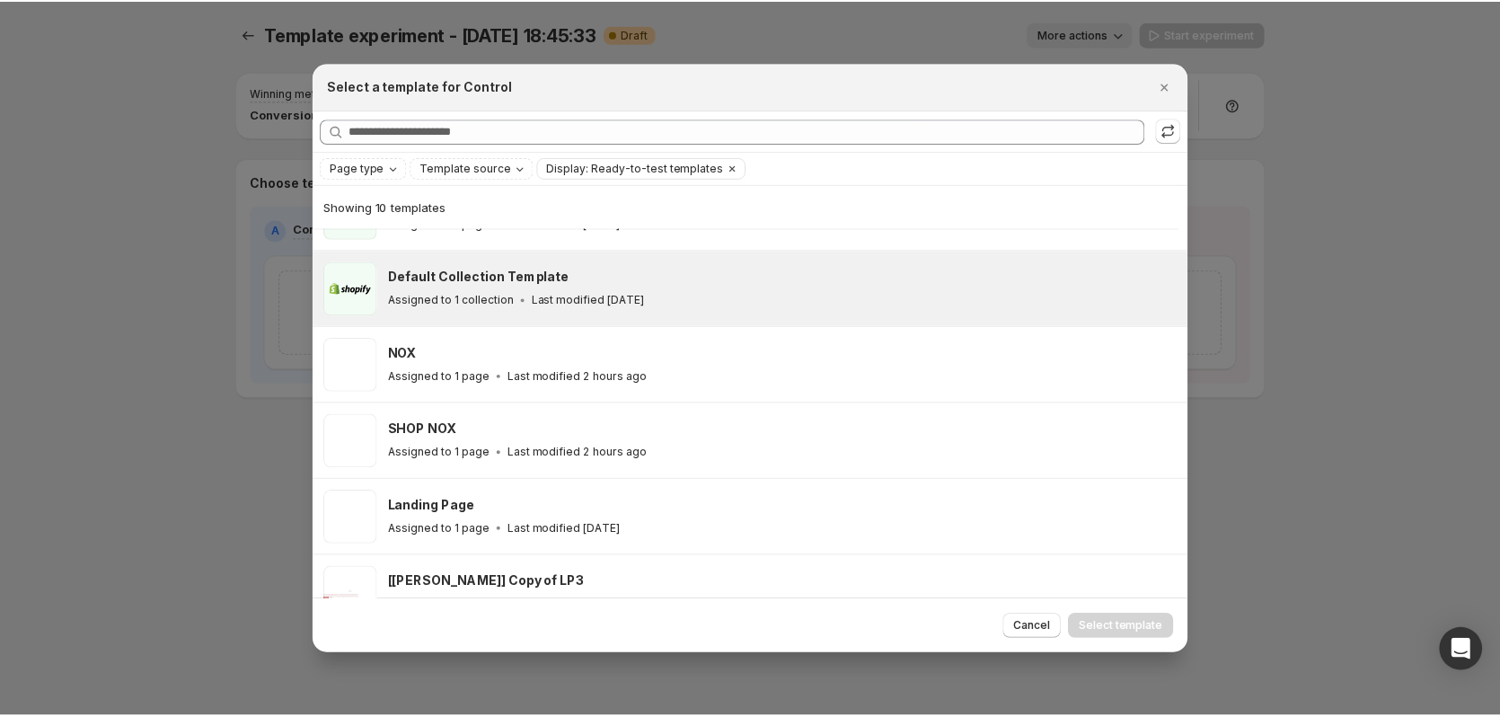
scroll to position [124, 0]
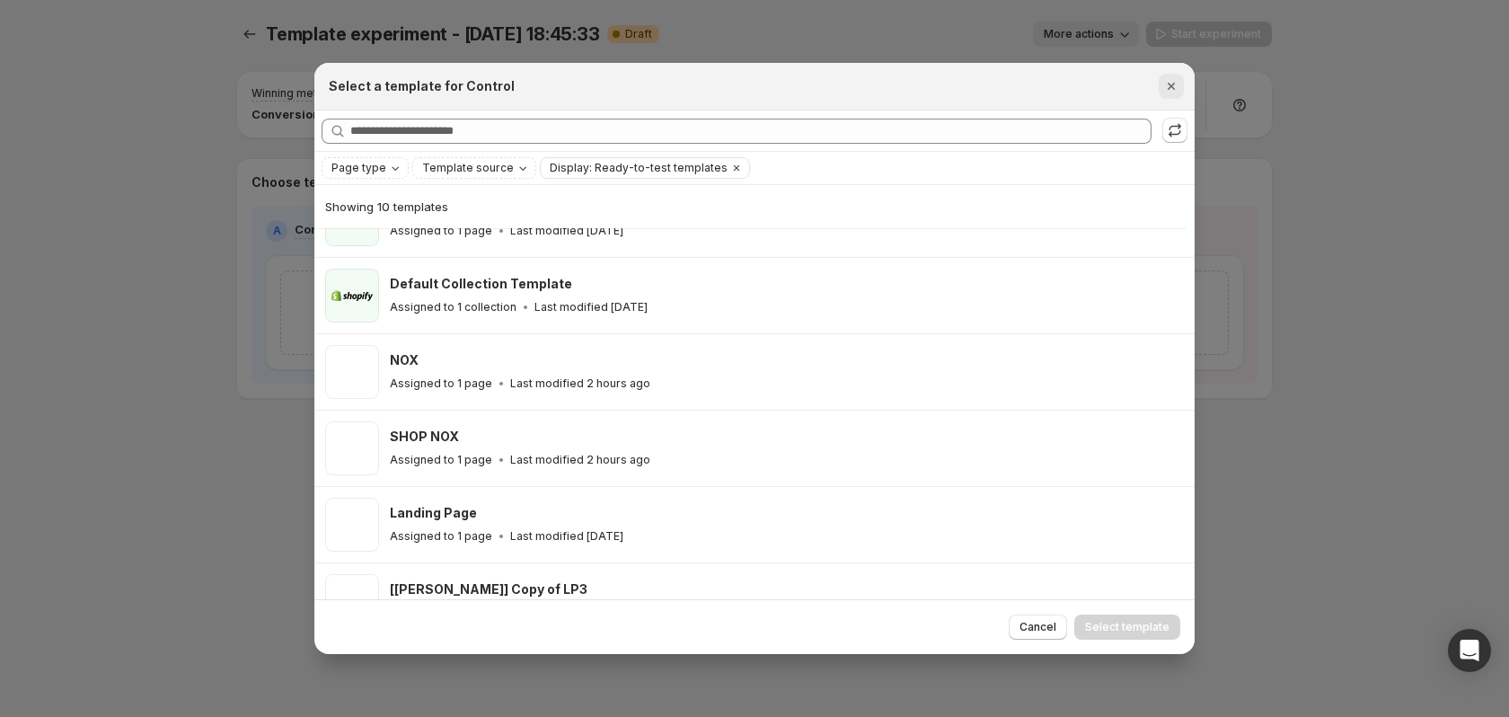
click at [1169, 78] on icon "Close" at bounding box center [1171, 86] width 18 height 18
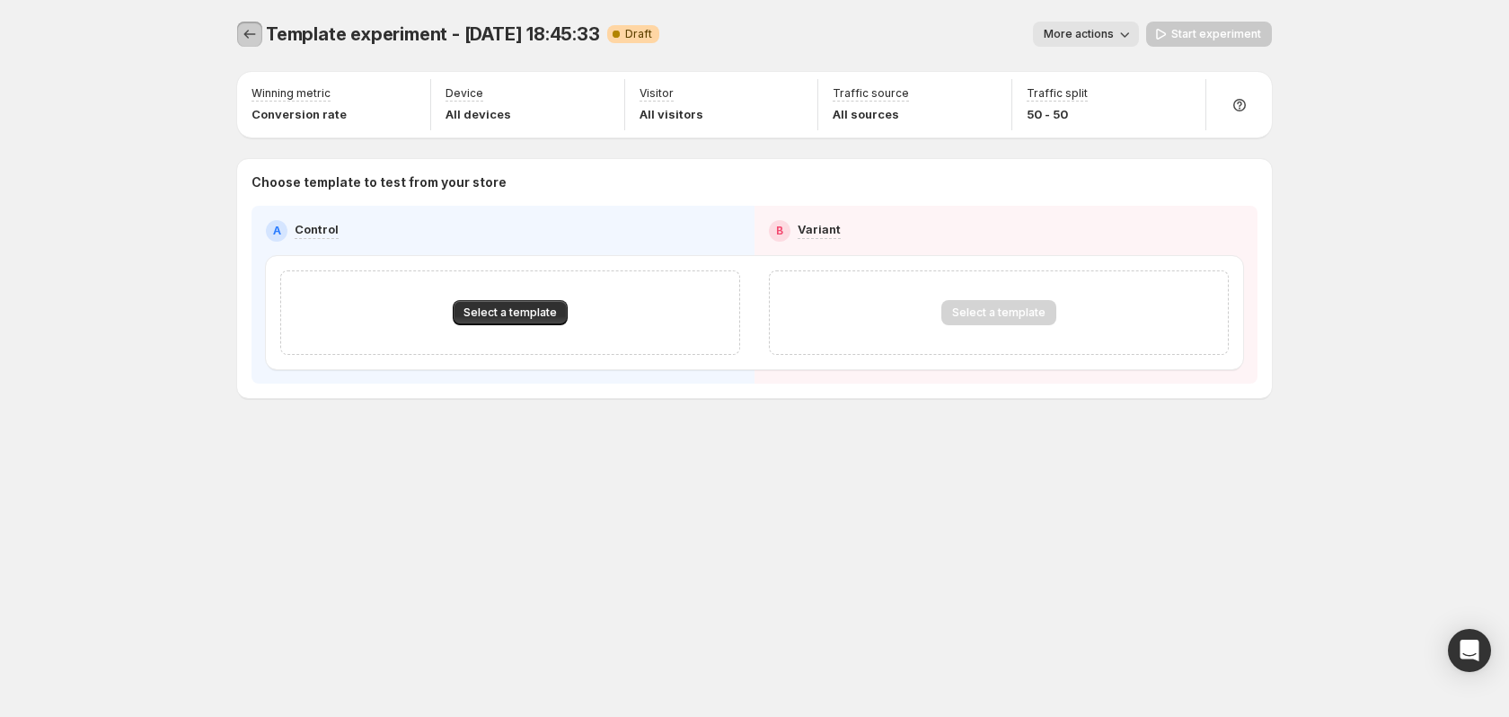
click at [245, 31] on icon "Experiments" at bounding box center [250, 34] width 18 height 18
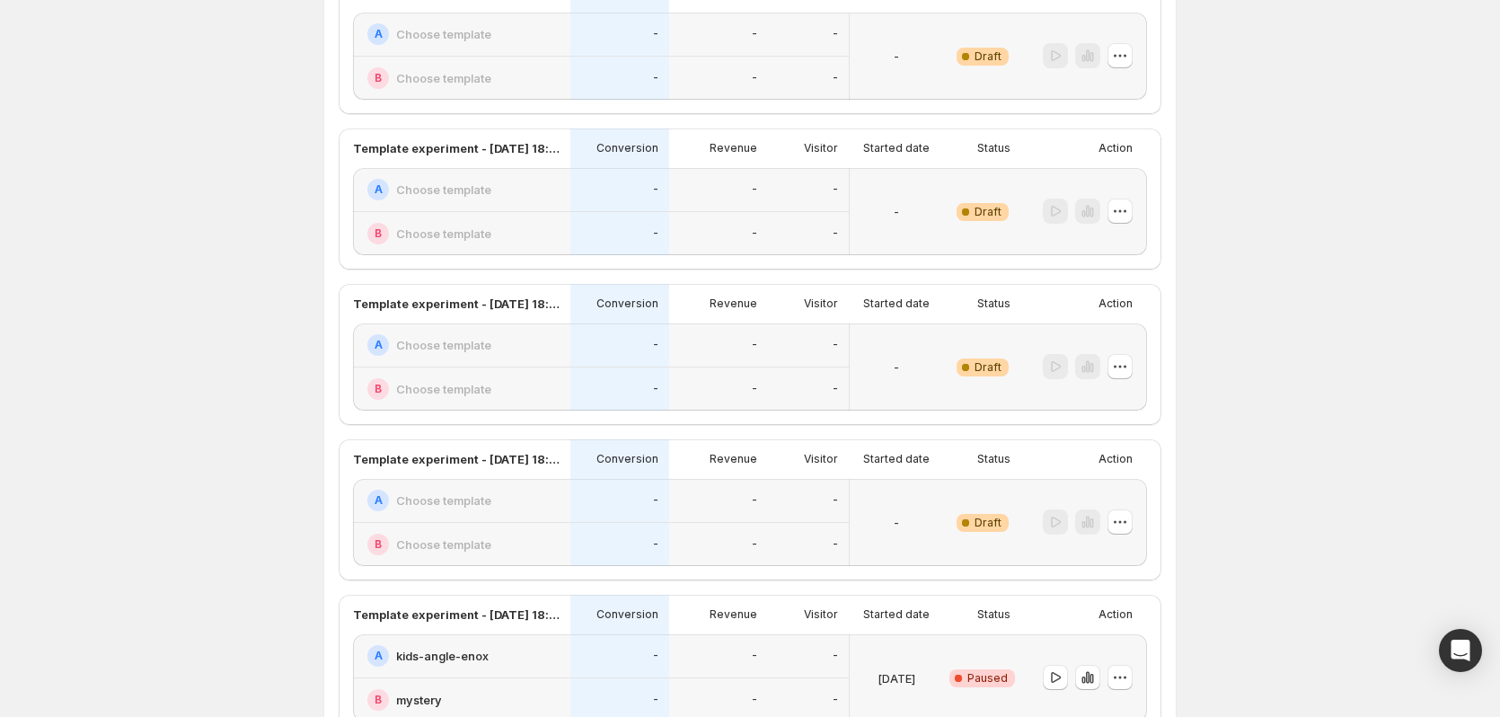
scroll to position [328, 0]
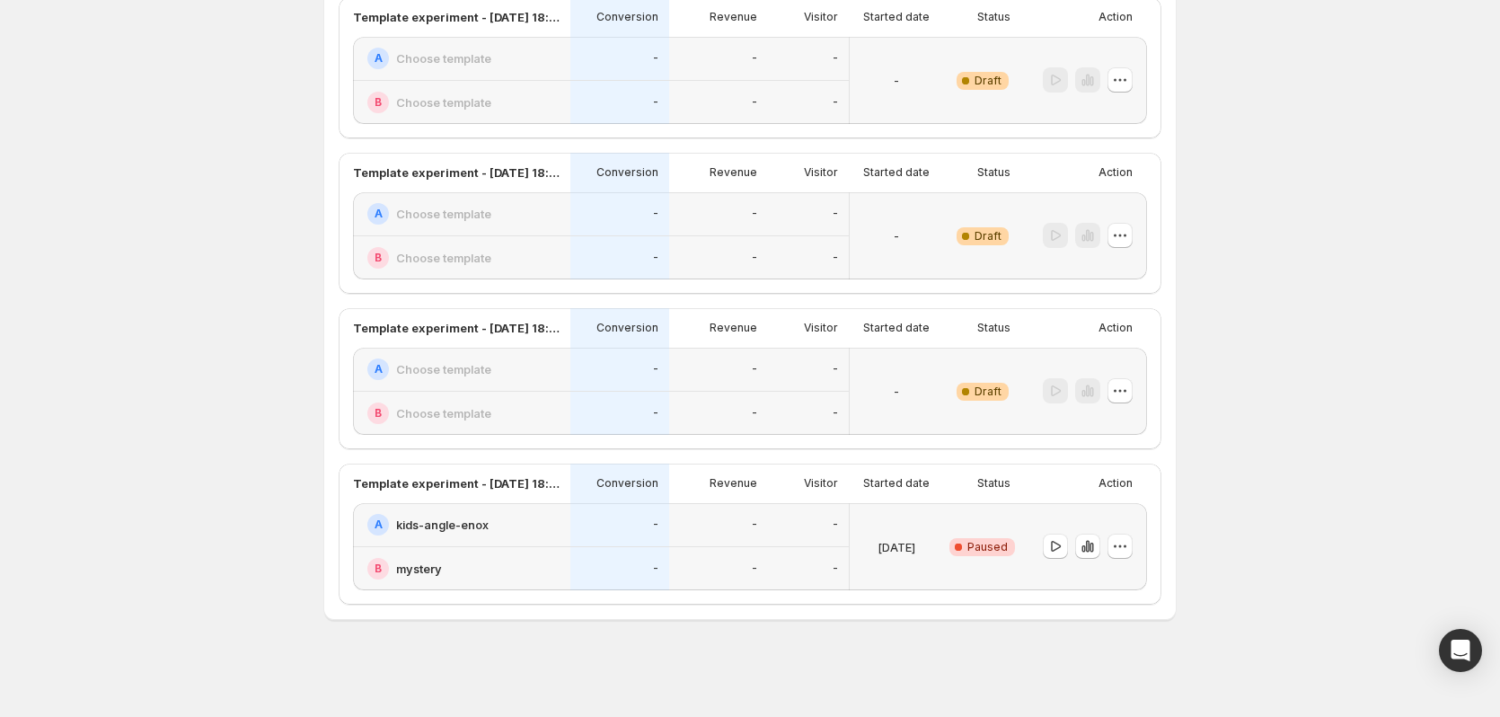
click at [1138, 548] on div at bounding box center [1084, 546] width 126 height 87
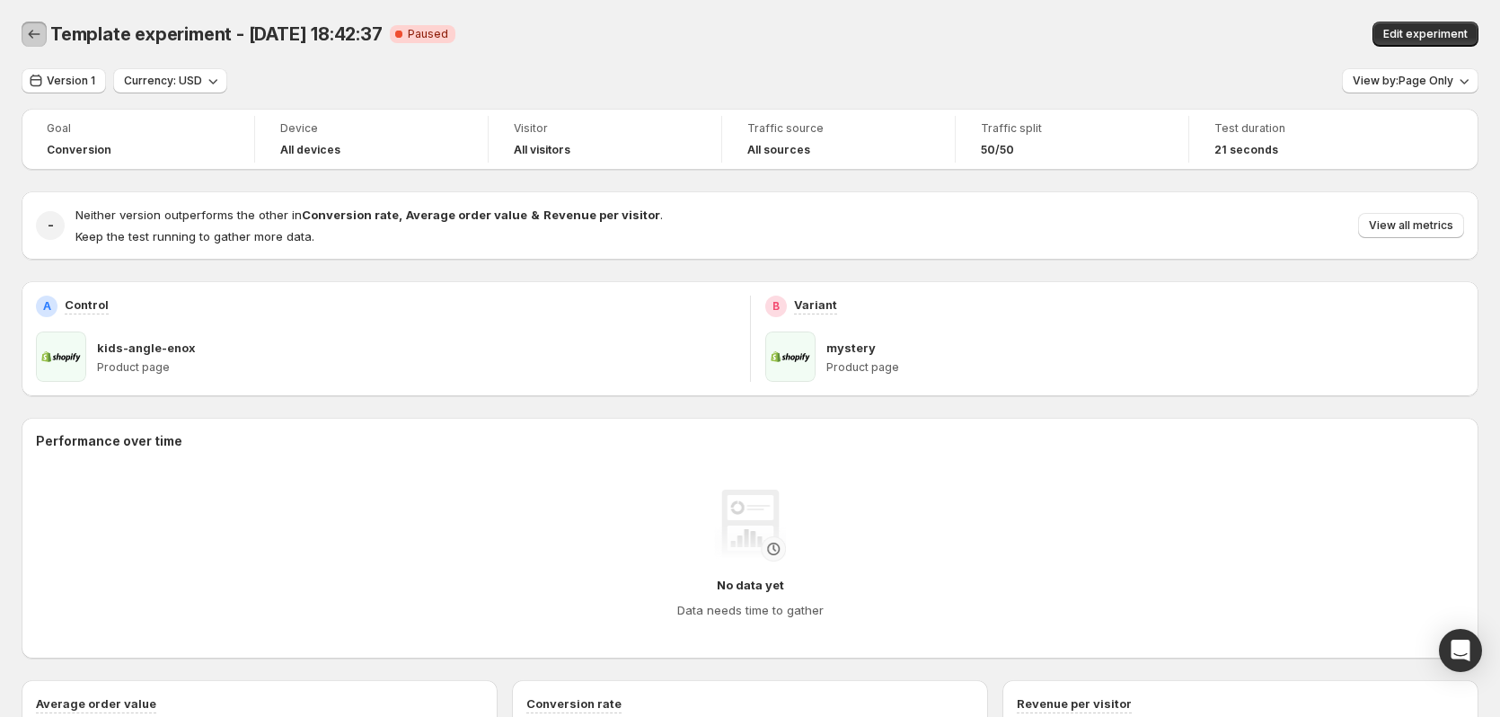
click at [25, 27] on icon "Back" at bounding box center [34, 34] width 18 height 18
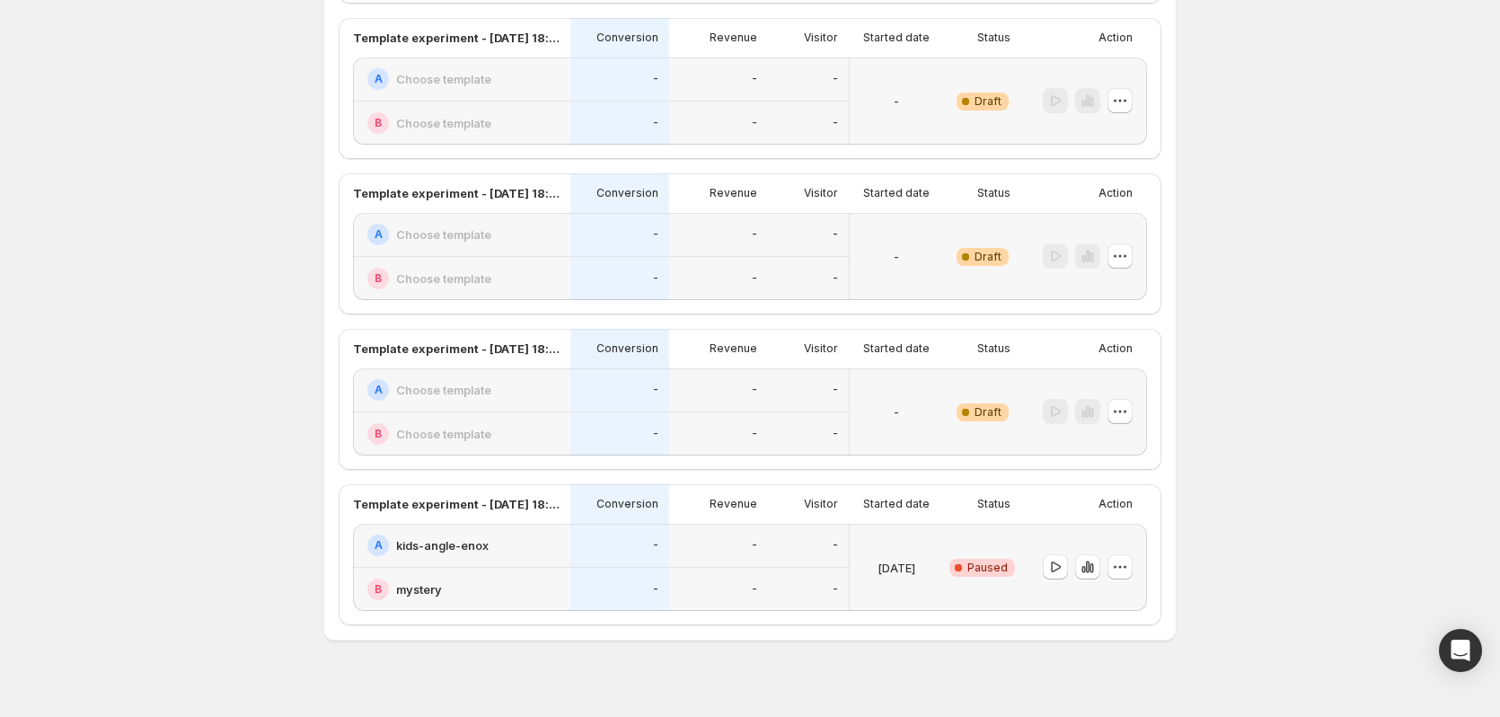
scroll to position [328, 0]
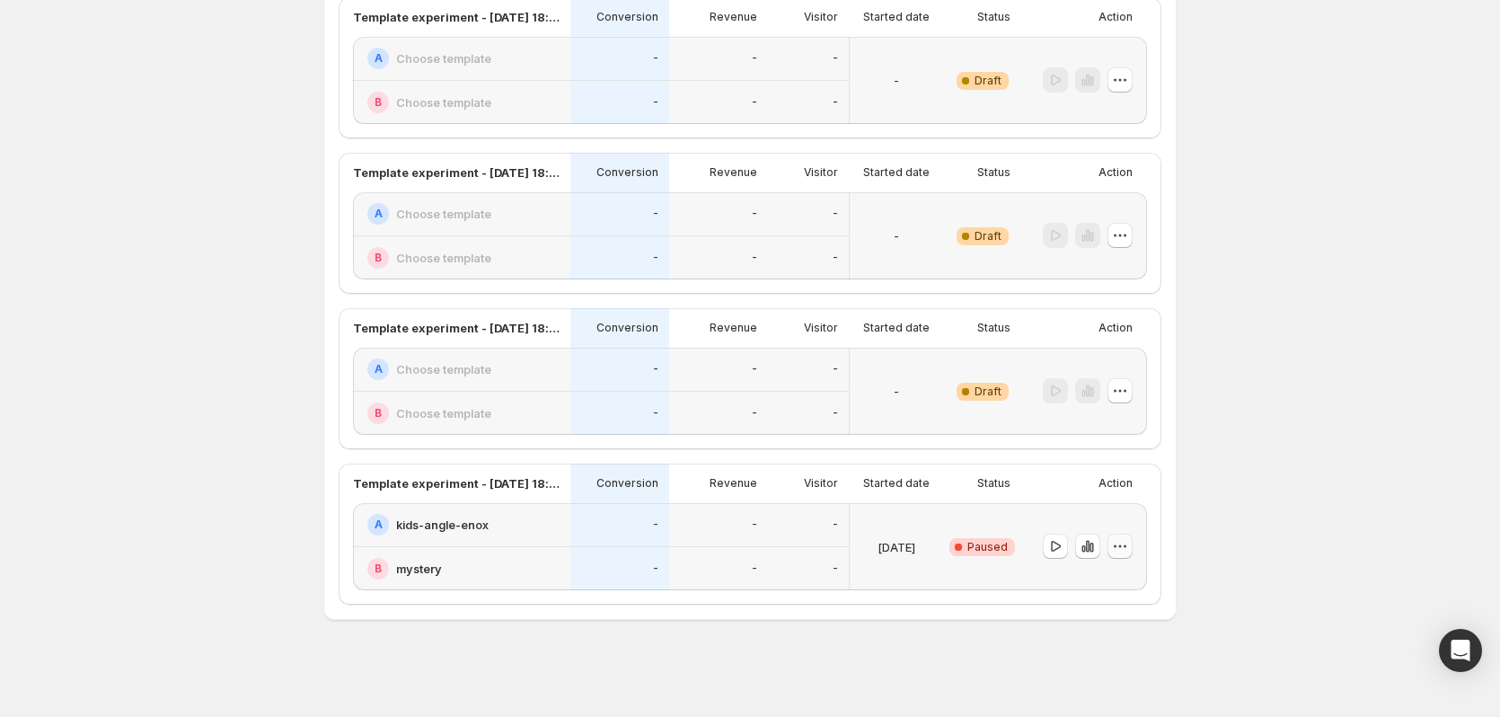
click at [1119, 551] on icon "button" at bounding box center [1120, 546] width 18 height 18
click at [1162, 663] on button "Delete" at bounding box center [1124, 674] width 121 height 29
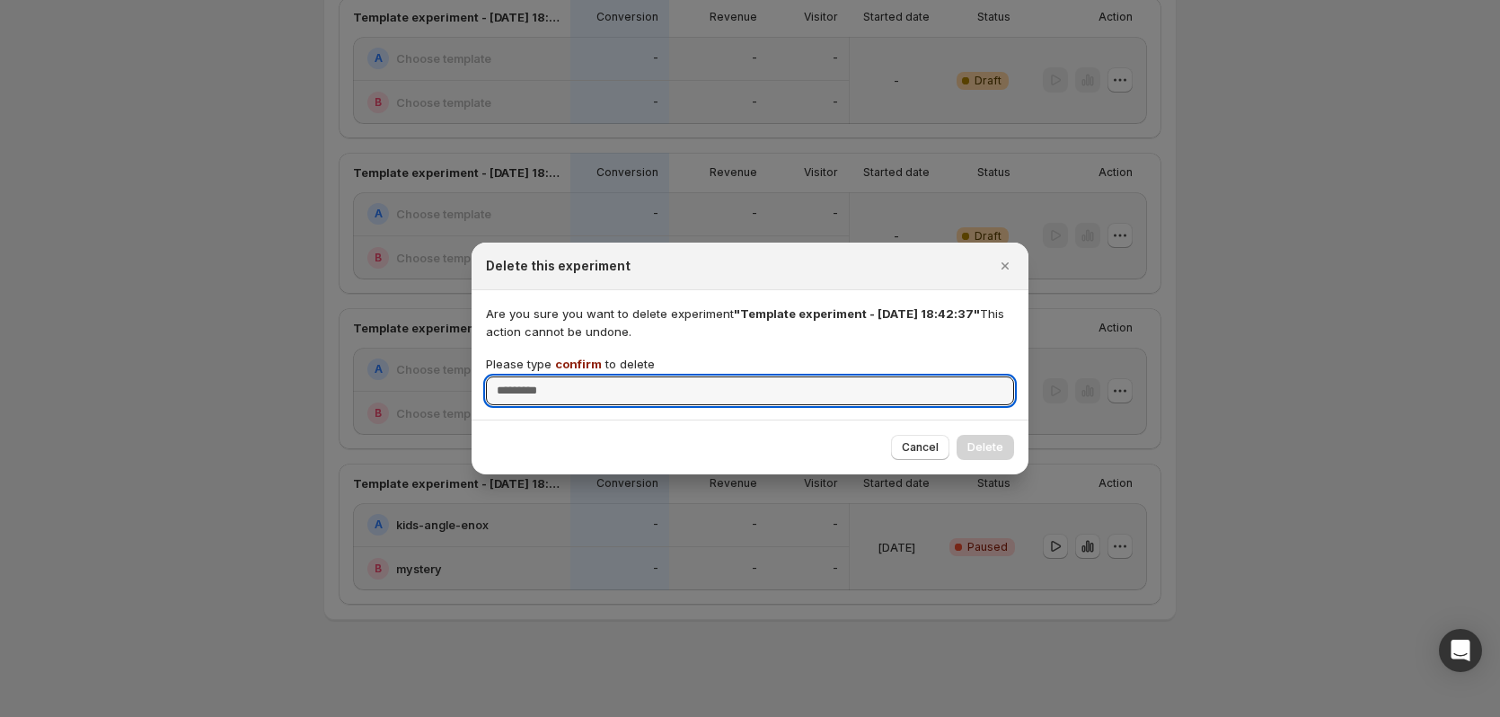
click at [588, 356] on p "Please type confirm to delete" at bounding box center [570, 364] width 169 height 18
click at [588, 376] on input "Please type confirm to delete" at bounding box center [750, 390] width 528 height 29
click at [587, 357] on span "confirm" at bounding box center [578, 364] width 47 height 14
click at [587, 376] on input "Please type confirm to delete" at bounding box center [750, 390] width 528 height 29
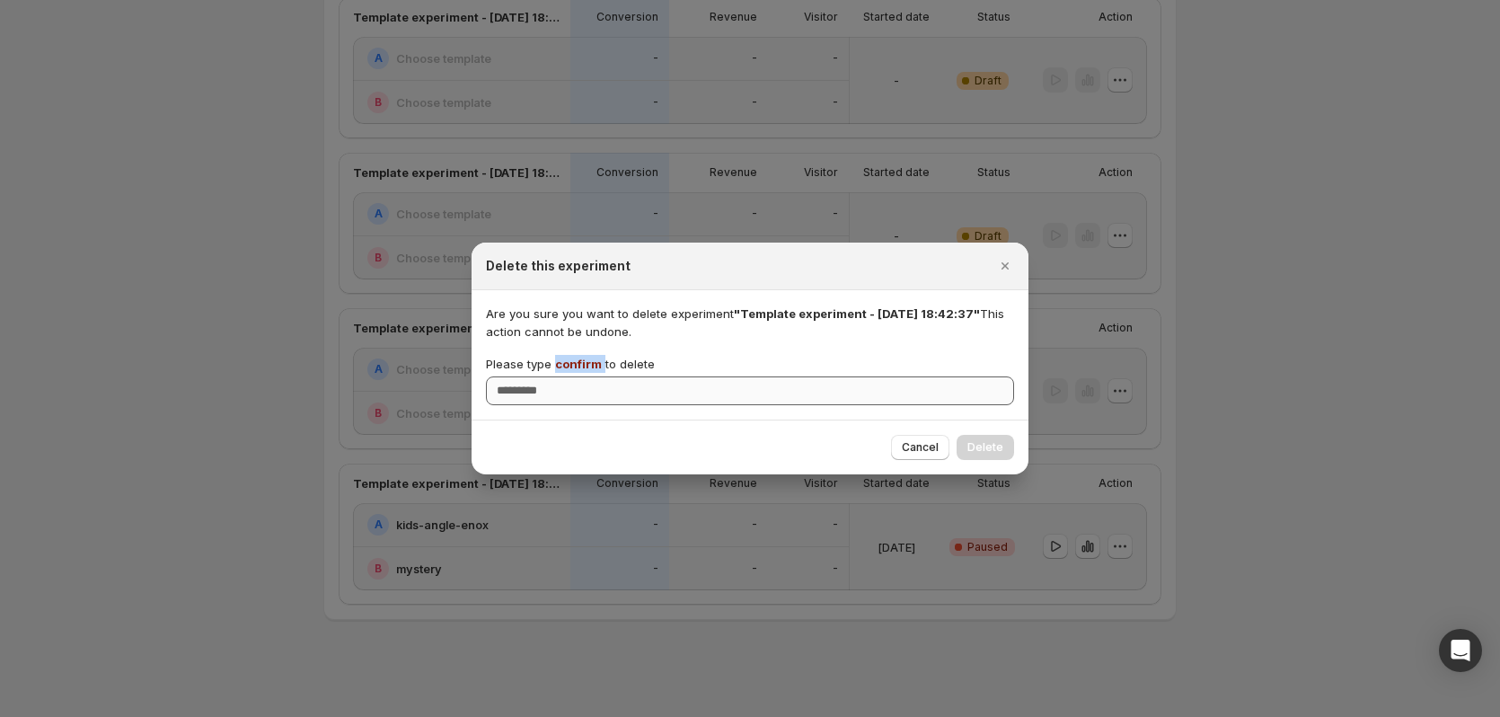
copy p "confirm"
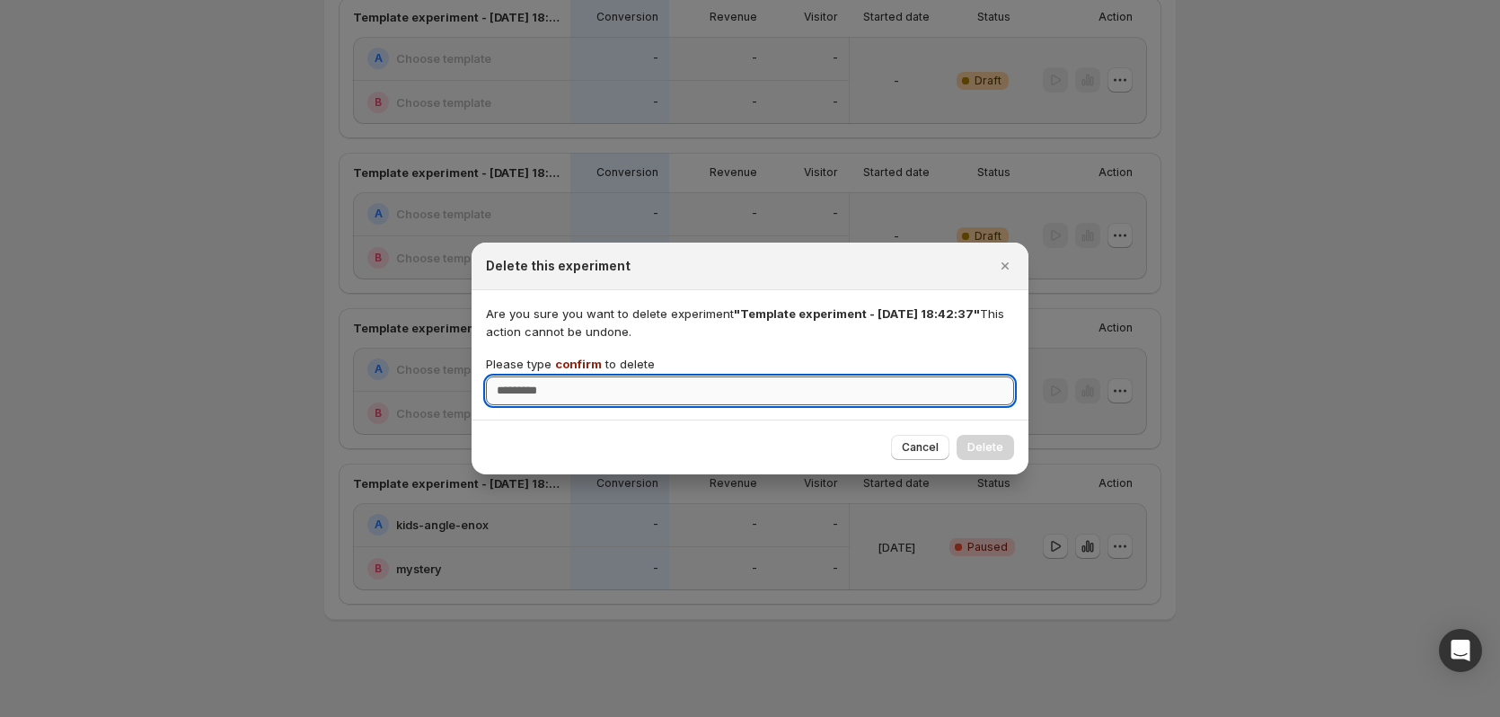
click at [603, 396] on input "Please type confirm to delete" at bounding box center [750, 390] width 528 height 29
paste input "*******"
type input "*******"
click at [977, 450] on span "Delete" at bounding box center [985, 447] width 36 height 14
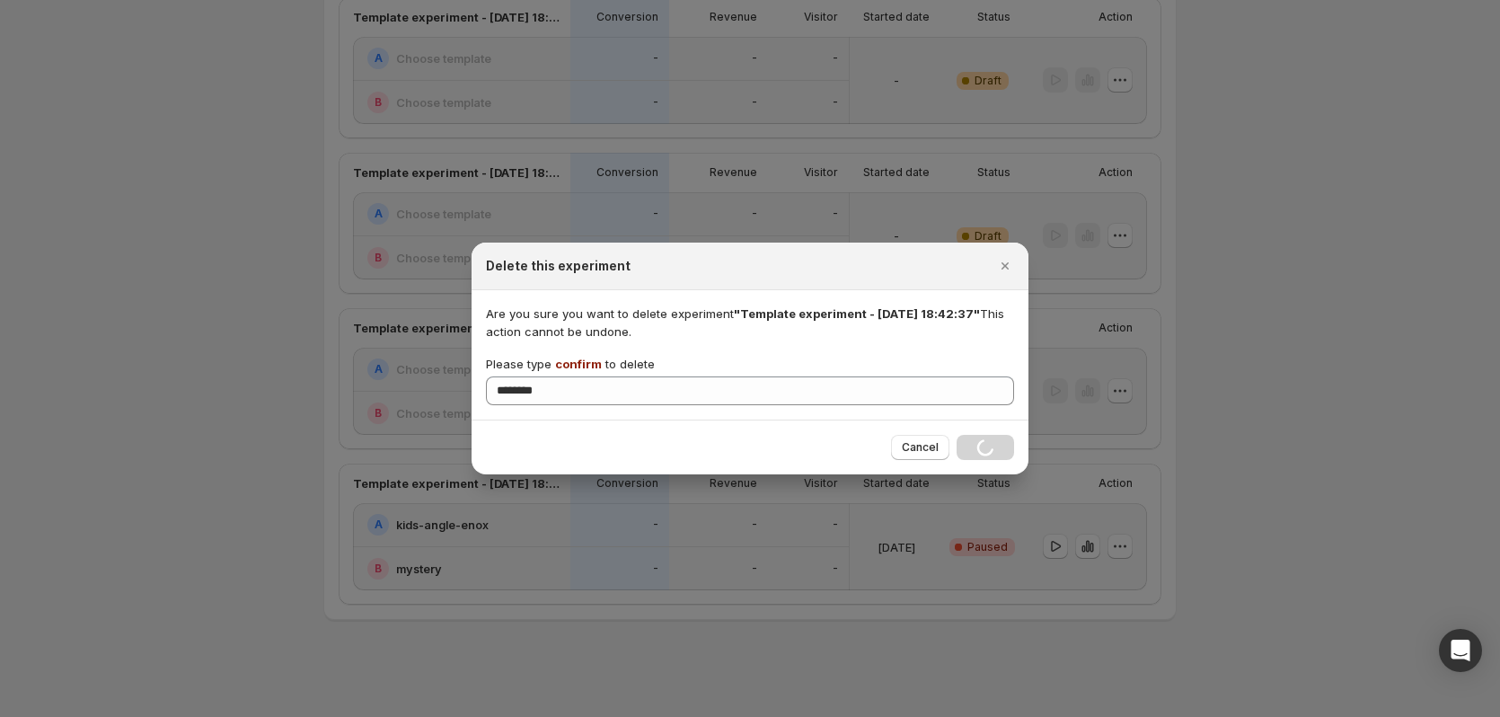
scroll to position [172, 0]
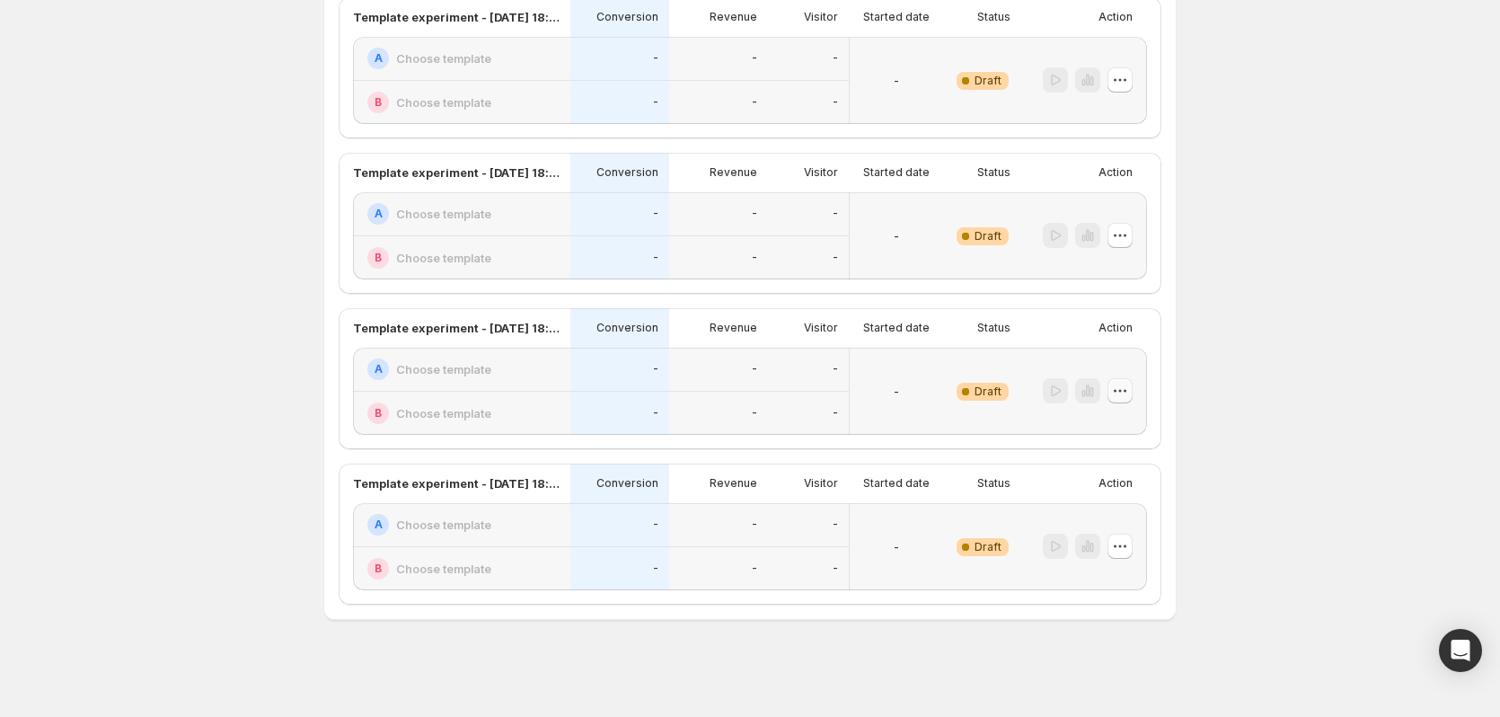
click at [1122, 399] on icon "button" at bounding box center [1120, 391] width 18 height 18
click at [1122, 515] on span "Delete" at bounding box center [1111, 520] width 36 height 14
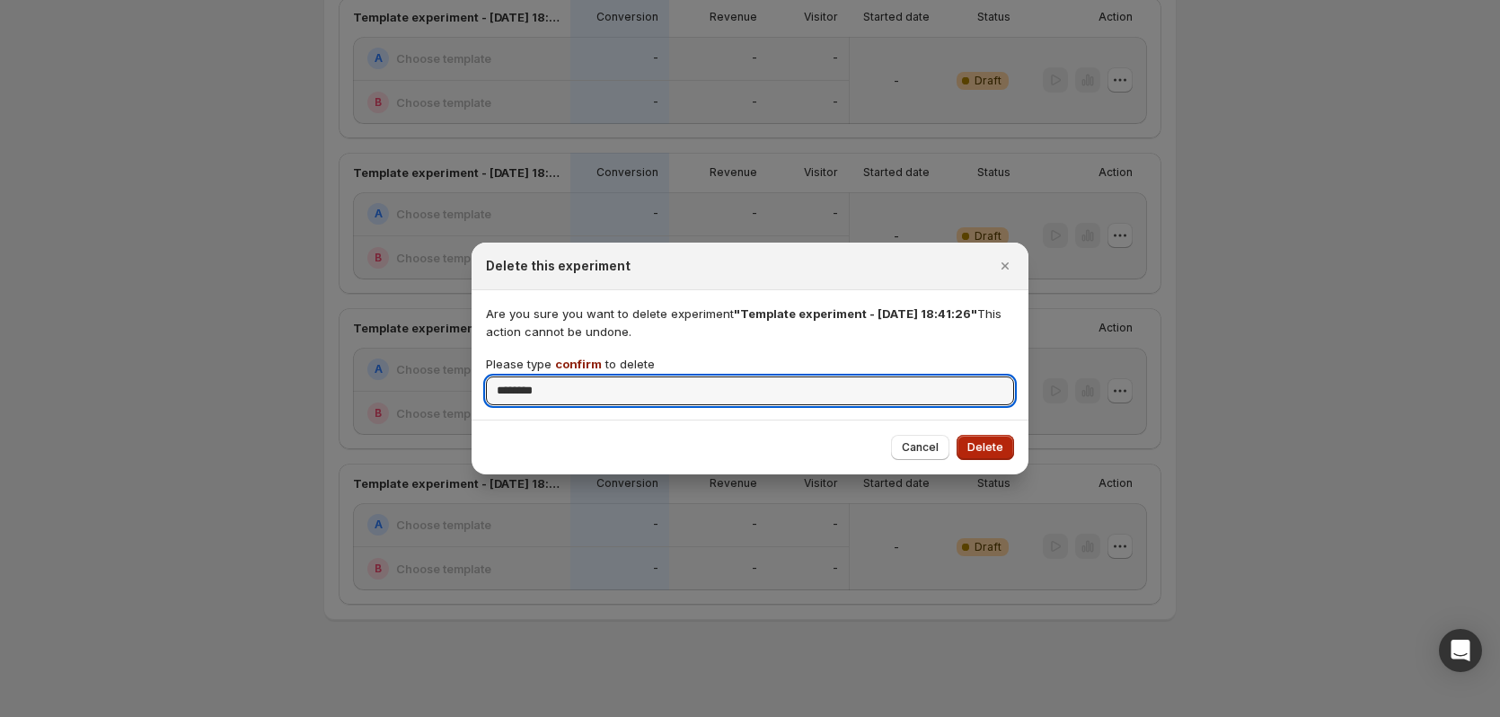
type input "*******"
click at [981, 440] on div "Cancel Delete" at bounding box center [750, 446] width 557 height 55
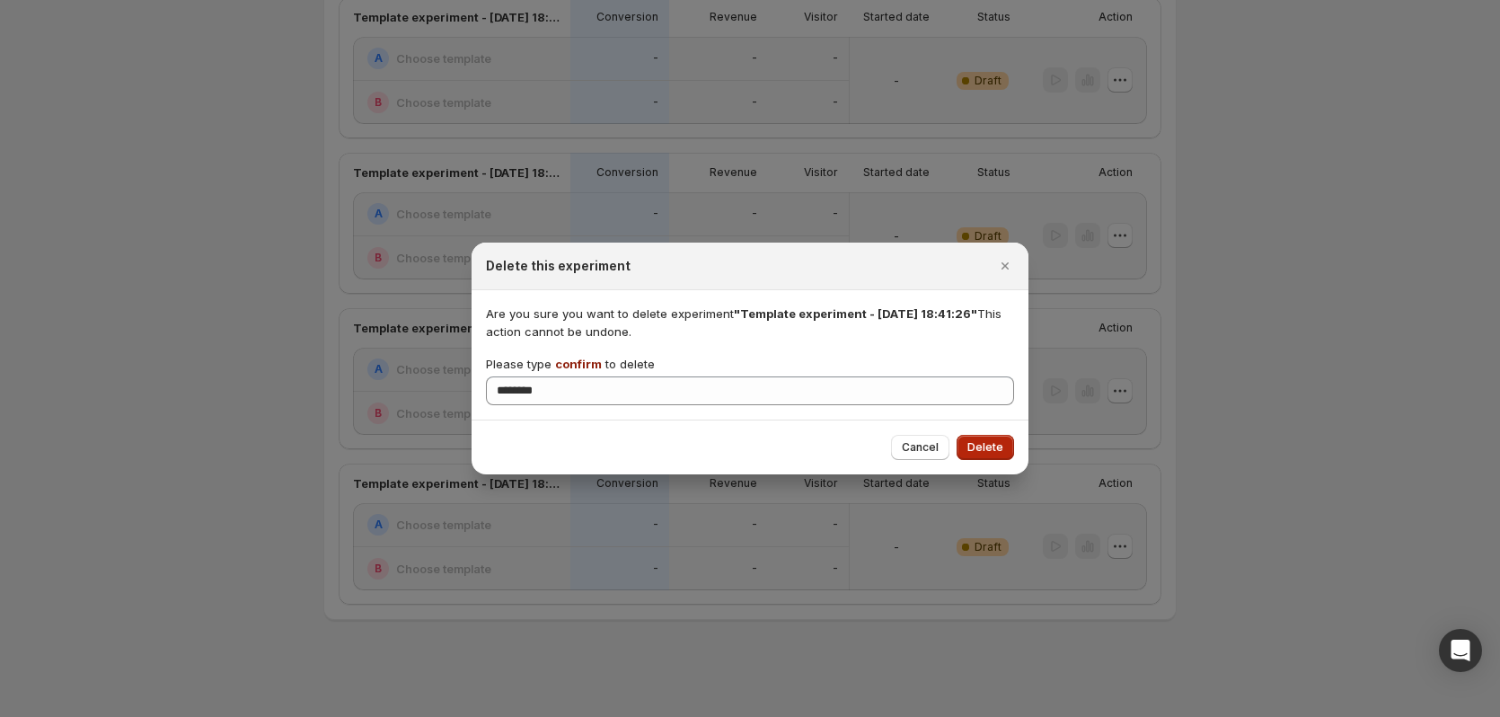
click at [982, 444] on span "Delete" at bounding box center [985, 447] width 36 height 14
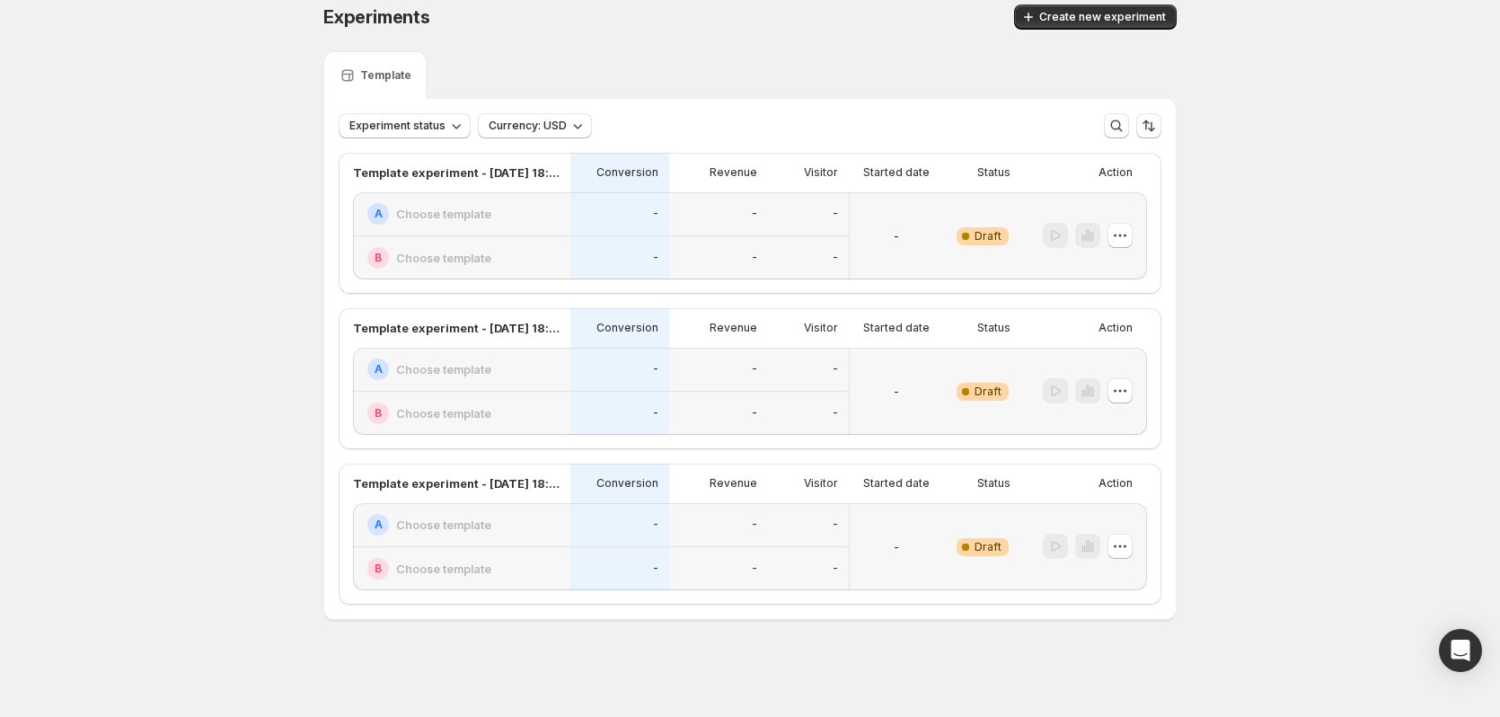
scroll to position [17, 0]
click at [1129, 552] on icon "button" at bounding box center [1120, 546] width 18 height 18
click at [1130, 679] on span "Delete" at bounding box center [1136, 675] width 87 height 18
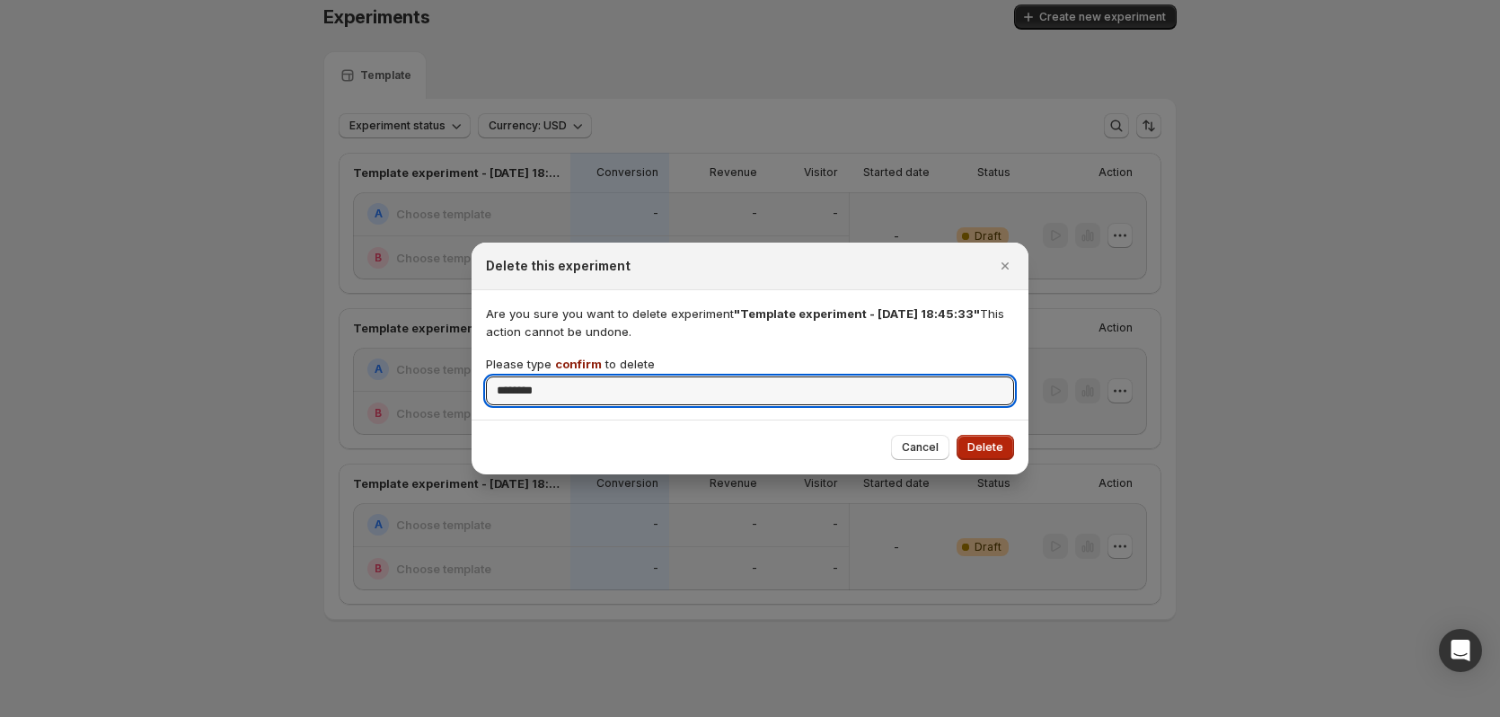
type input "*******"
click at [977, 454] on button "Delete" at bounding box center [985, 447] width 57 height 25
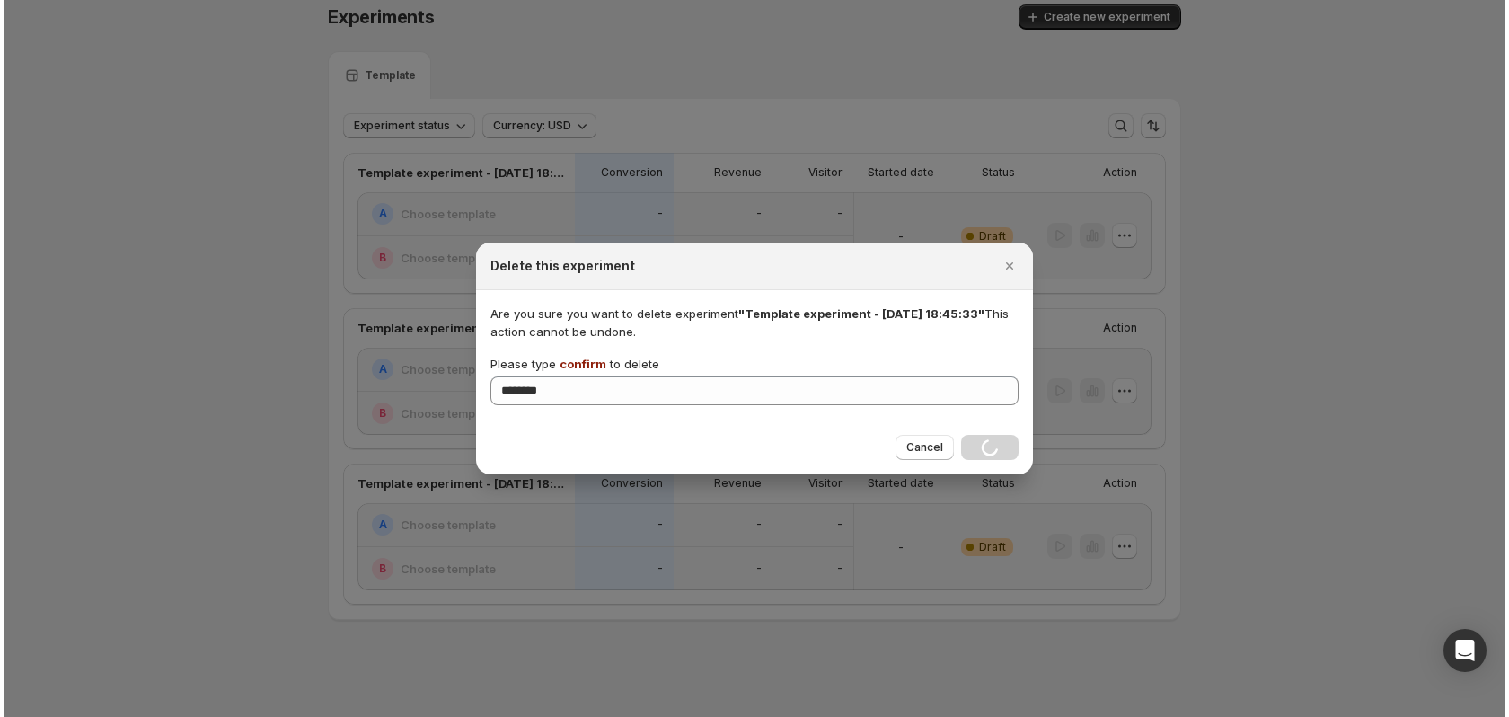
scroll to position [0, 0]
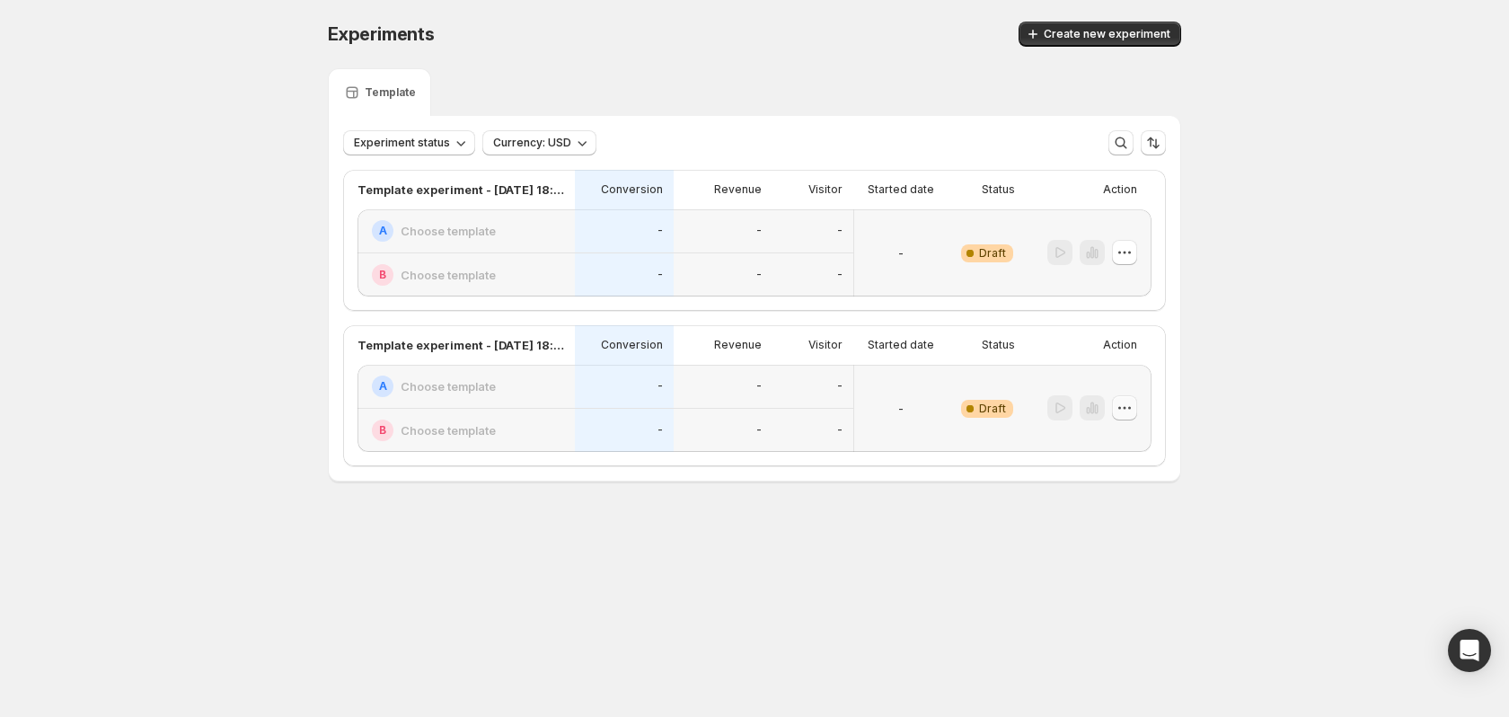
click at [1125, 407] on icon "button" at bounding box center [1125, 408] width 18 height 18
click at [1121, 535] on span "Delete" at bounding box center [1111, 537] width 36 height 14
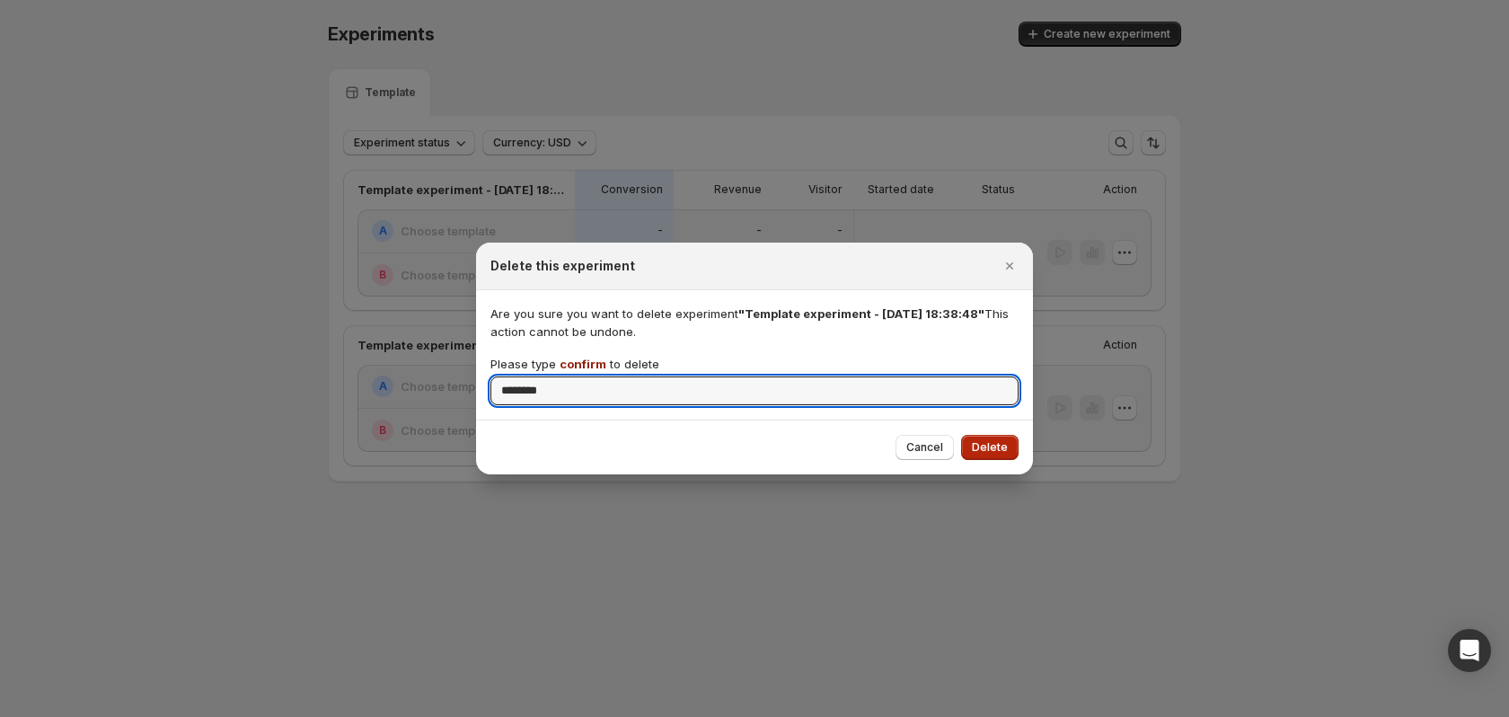
type input "*******"
click at [1014, 454] on button "Delete" at bounding box center [989, 447] width 57 height 25
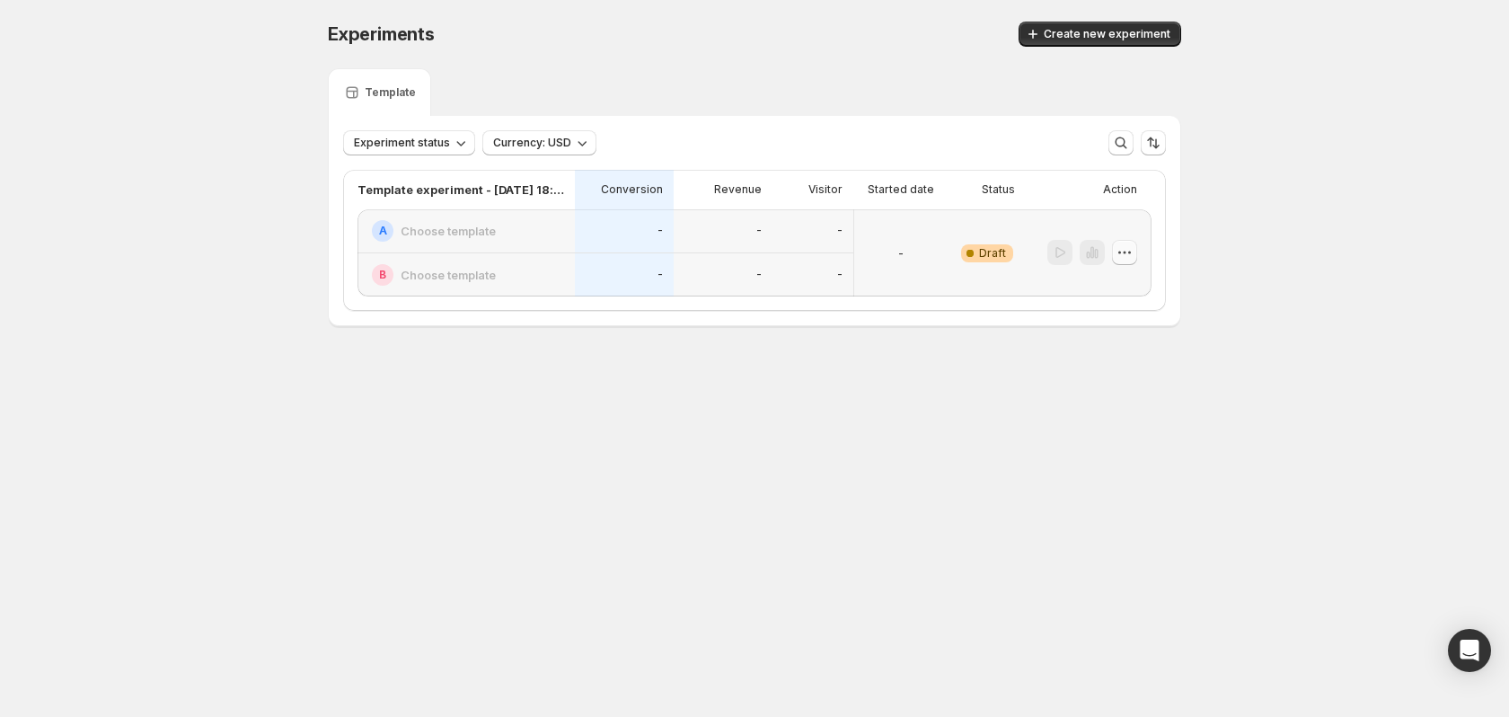
click at [1133, 255] on icon "button" at bounding box center [1125, 252] width 18 height 18
click at [1085, 381] on icon "button" at bounding box center [1079, 382] width 18 height 18
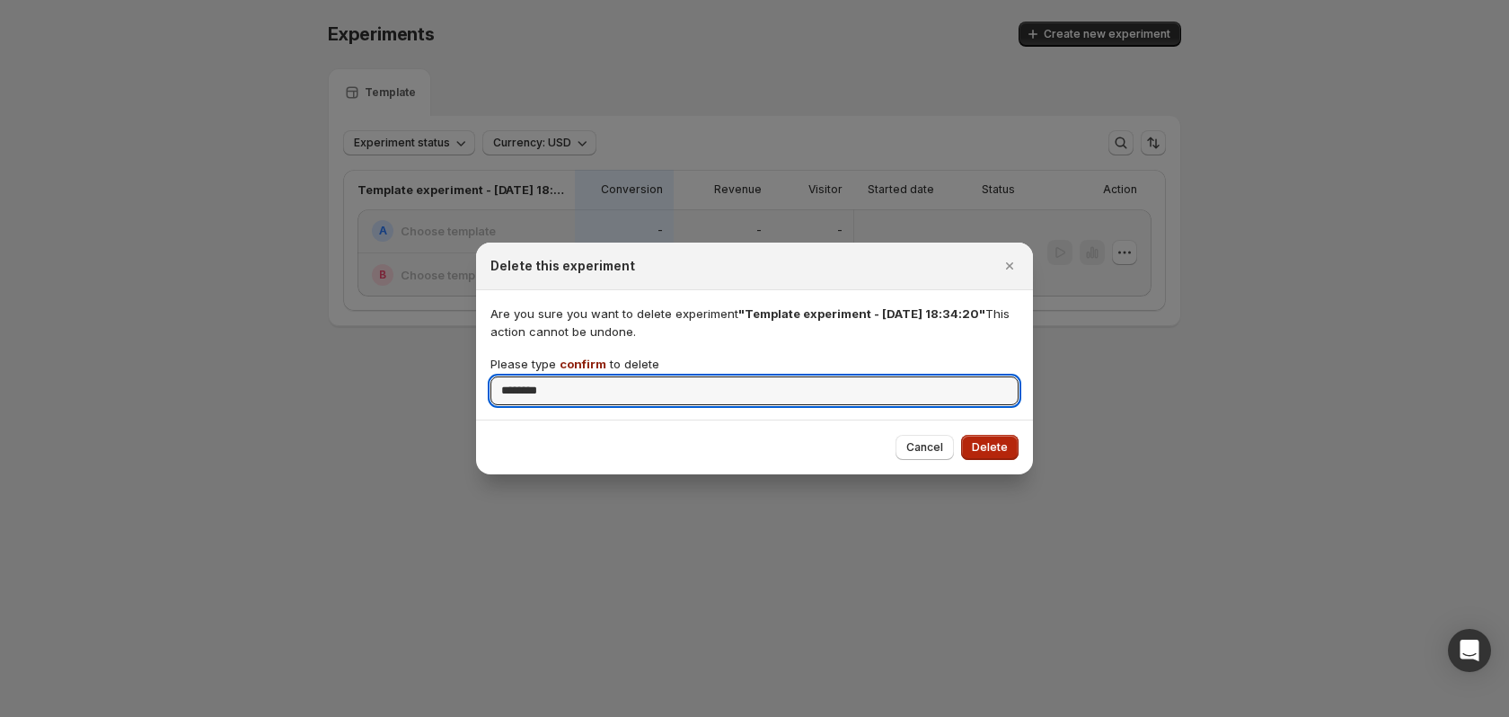
type input "*******"
click at [996, 447] on span "Delete" at bounding box center [990, 447] width 36 height 14
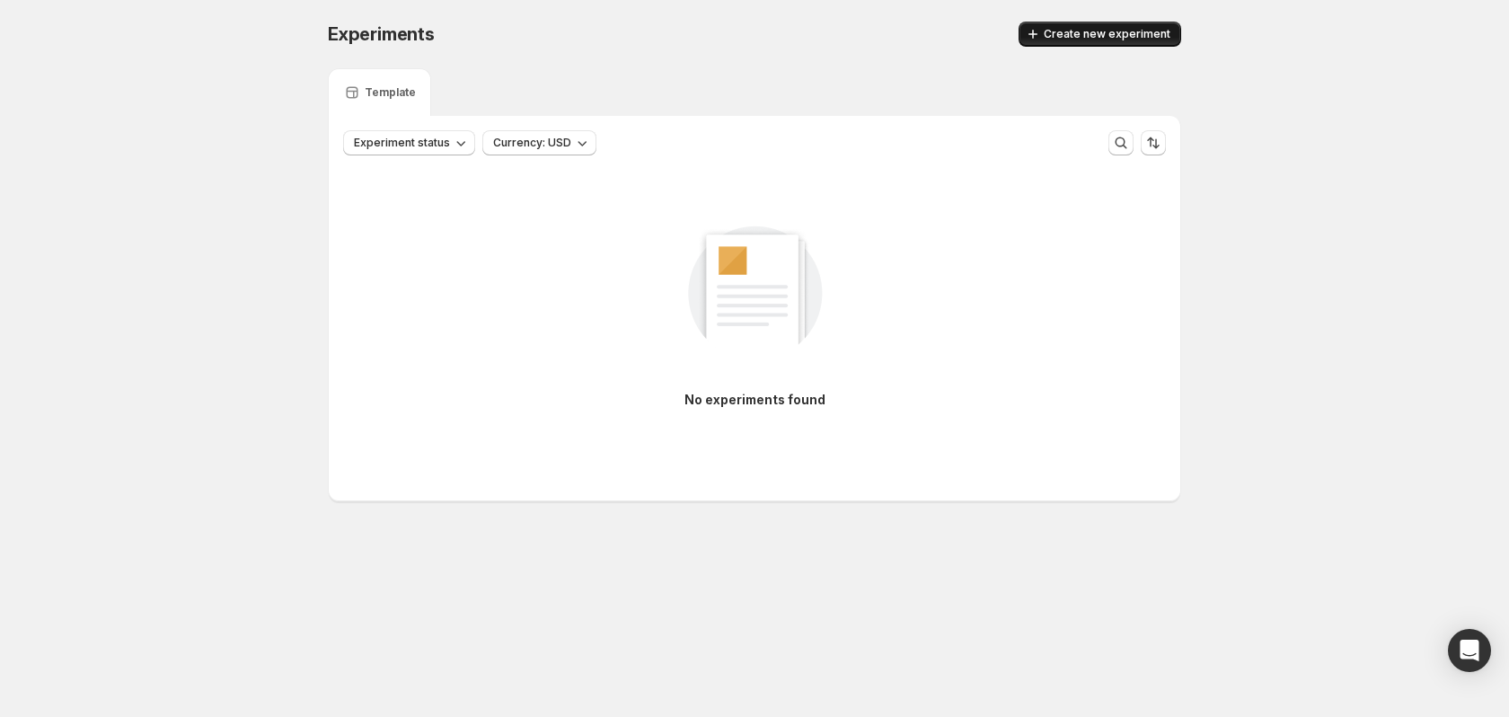
click at [1107, 30] on span "Create new experiment" at bounding box center [1107, 34] width 127 height 14
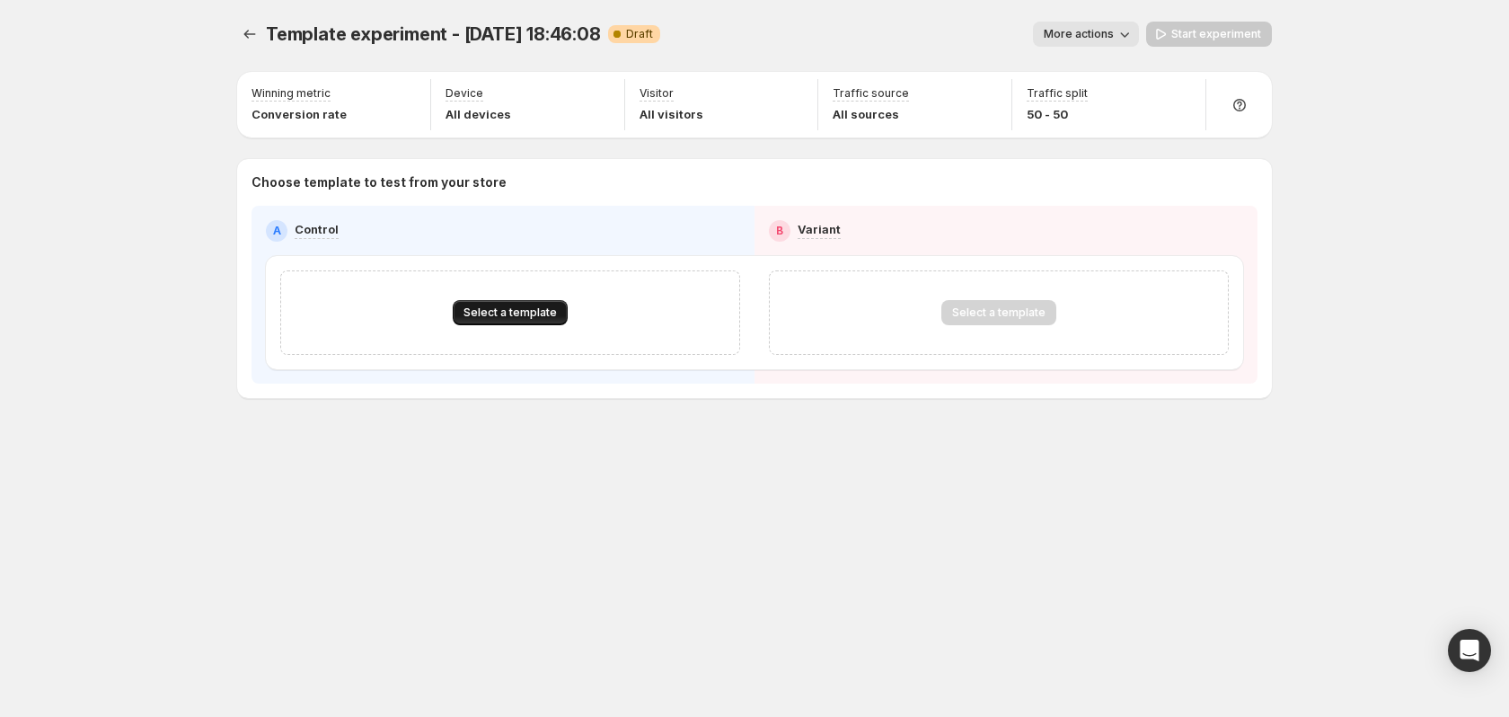
click at [521, 309] on span "Select a template" at bounding box center [509, 312] width 93 height 14
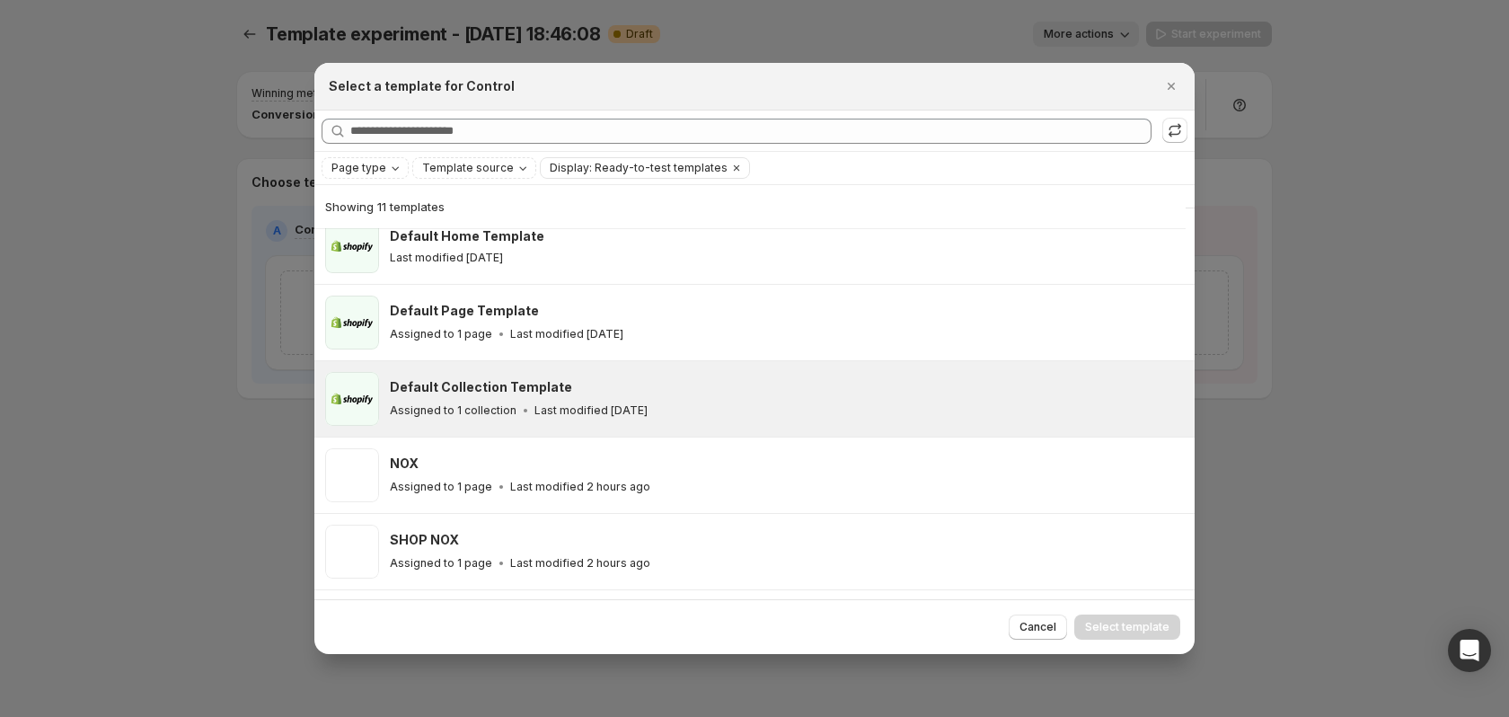
scroll to position [380, 0]
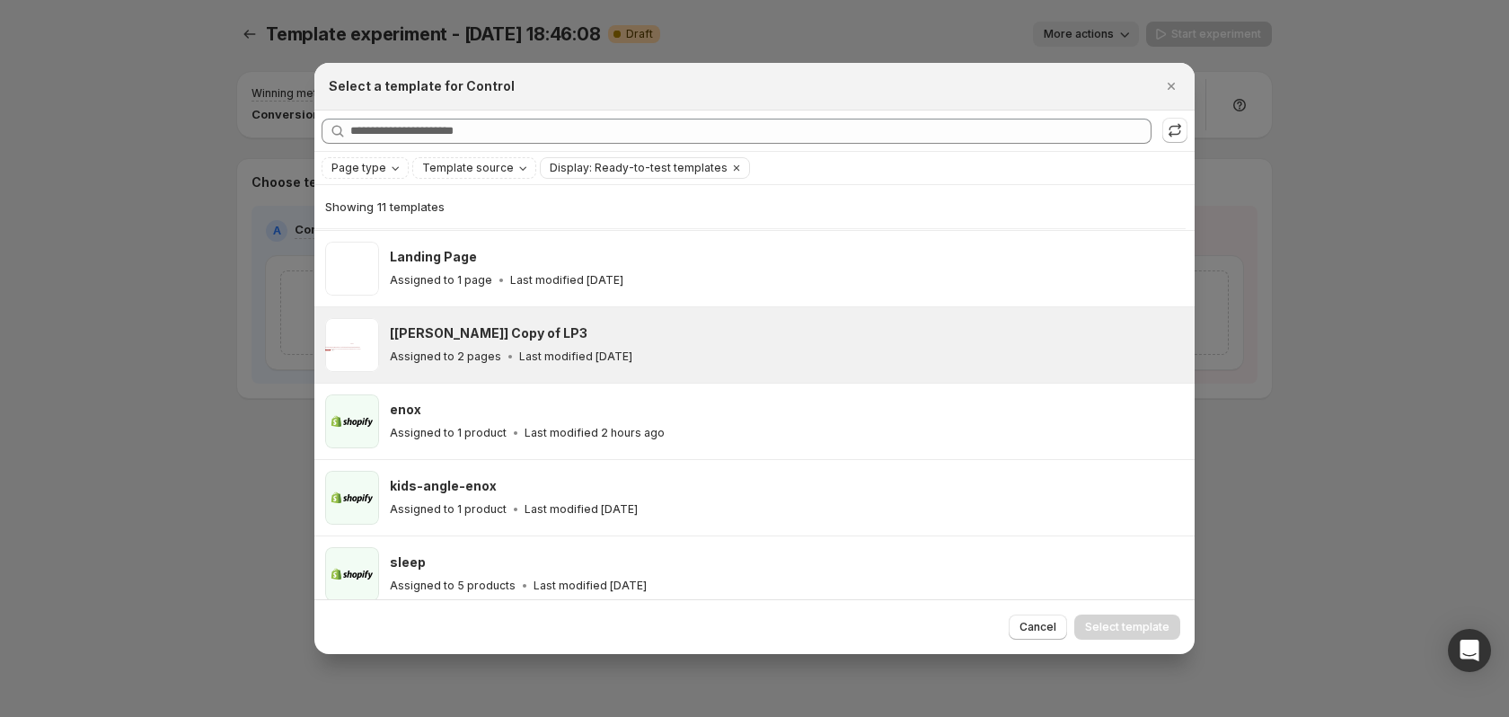
drag, startPoint x: 1176, startPoint y: 89, endPoint x: 783, endPoint y: 348, distance: 470.6
click at [835, 348] on div "Select a template for Control Searching all templates Page type Template source…" at bounding box center [754, 358] width 880 height 591
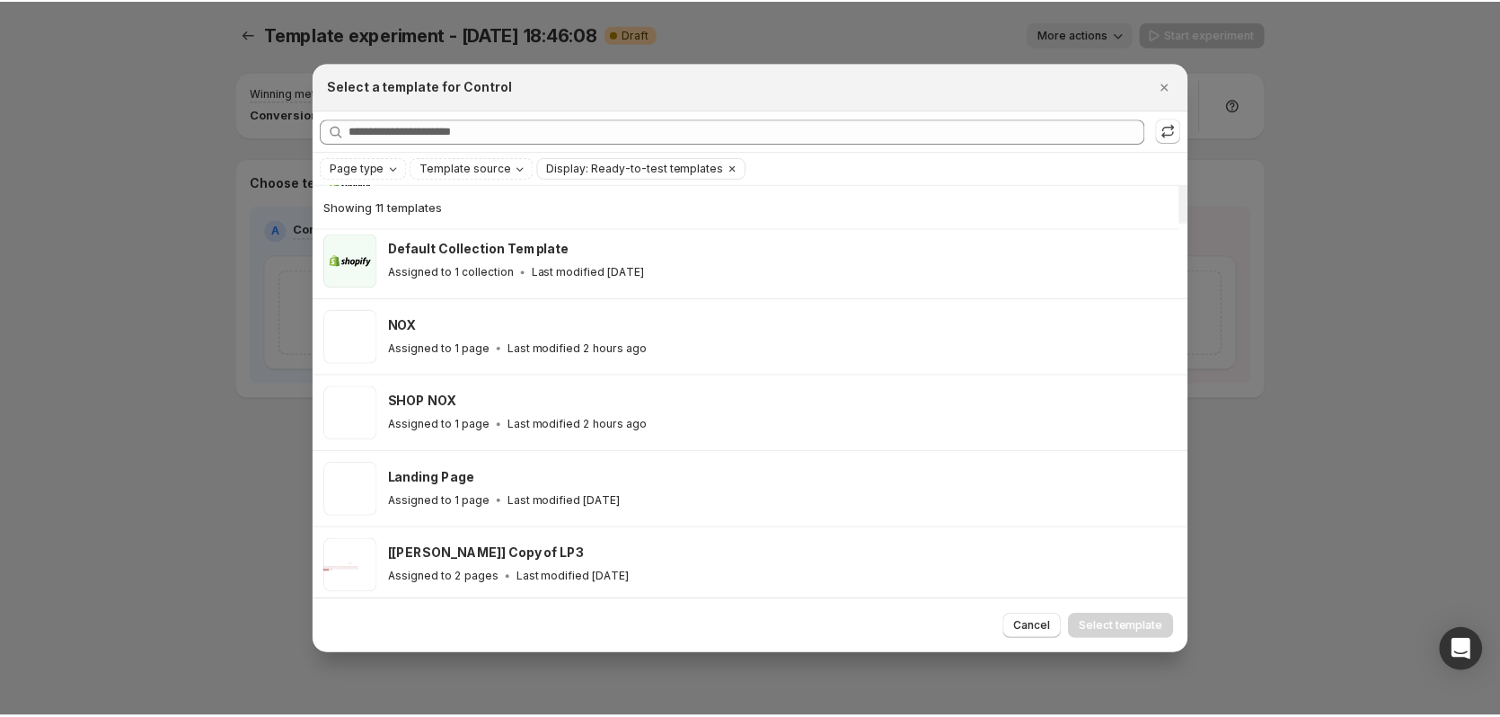
scroll to position [180, 0]
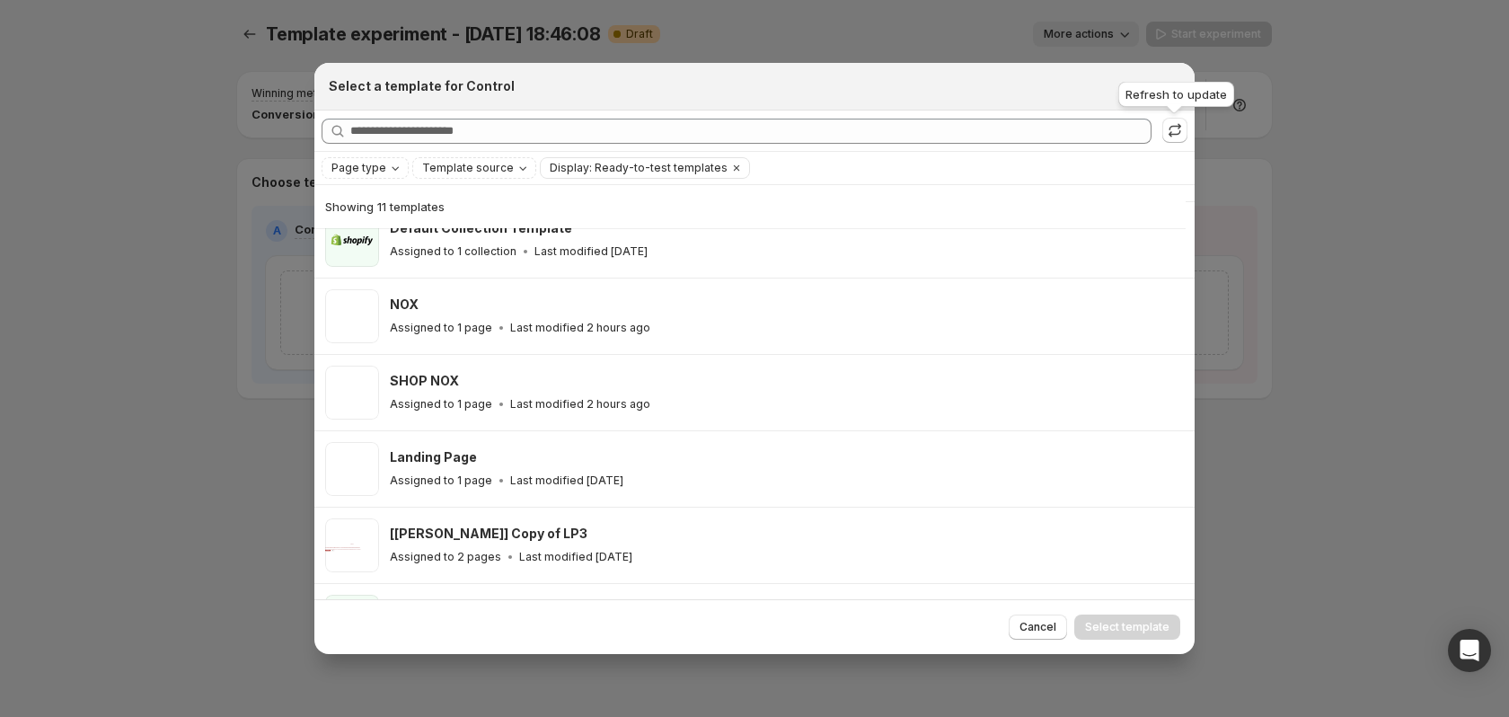
click at [1177, 81] on div "Refresh to update" at bounding box center [1176, 98] width 123 height 40
click at [1169, 94] on icon "Close" at bounding box center [1171, 86] width 18 height 18
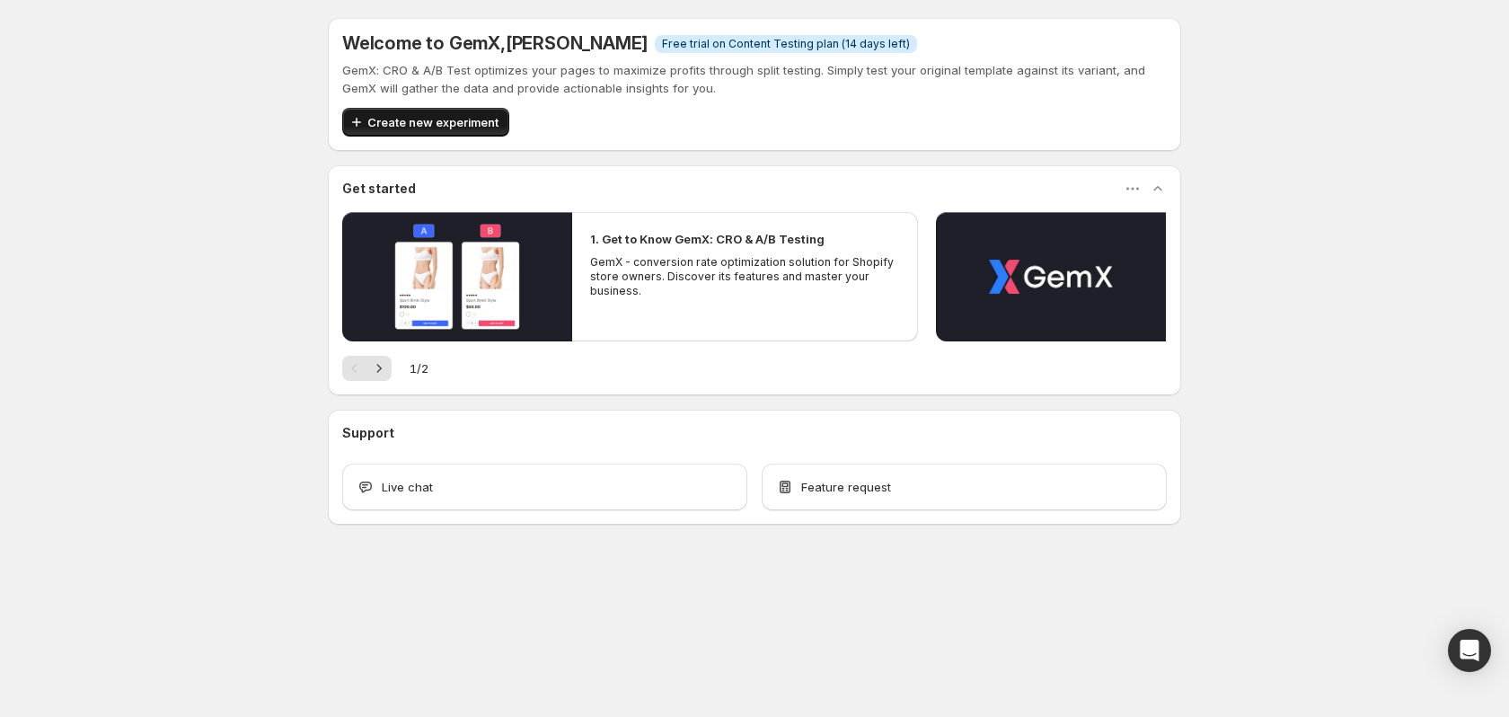
click at [433, 108] on button "Create new experiment" at bounding box center [425, 122] width 167 height 29
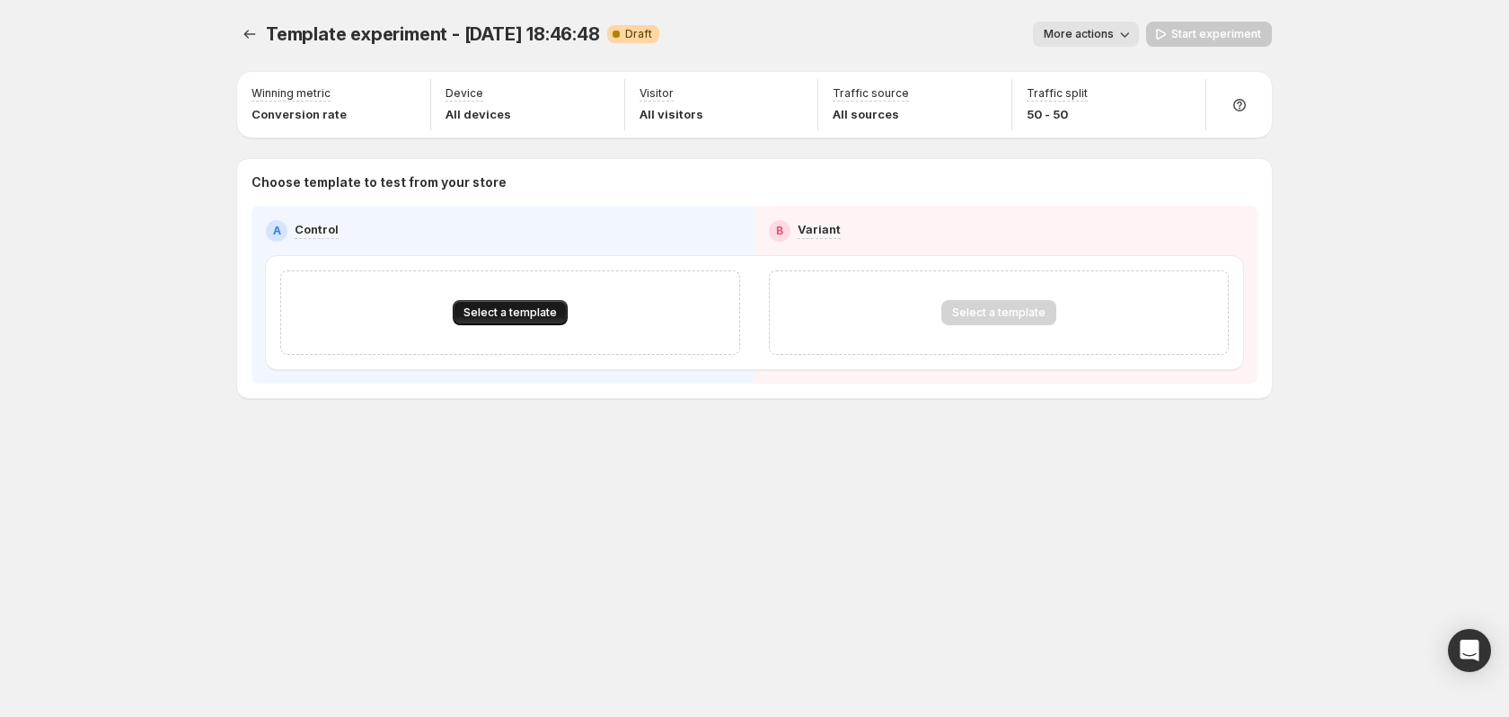
drag, startPoint x: 531, startPoint y: 340, endPoint x: 528, endPoint y: 314, distance: 26.2
click at [530, 325] on div "Select a template" at bounding box center [510, 312] width 460 height 84
click at [528, 314] on span "Select a template" at bounding box center [509, 312] width 93 height 14
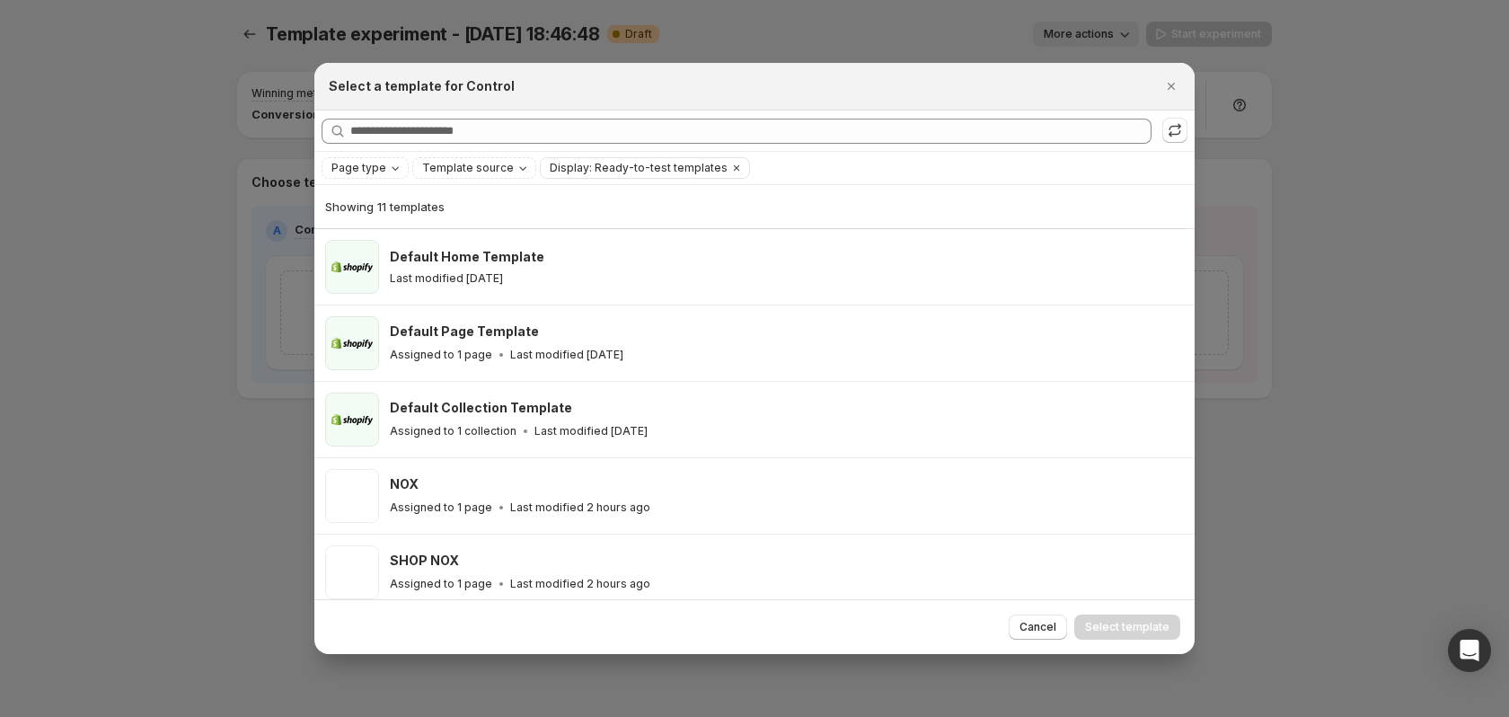
click at [815, 172] on div "Page type Template source Display: Ready-to-test templates Clear all" at bounding box center [755, 168] width 866 height 22
drag, startPoint x: 818, startPoint y: 173, endPoint x: 798, endPoint y: 182, distance: 22.5
click at [812, 185] on div "Searching all templates Page type Template source Display: Ready-to-test templa…" at bounding box center [754, 354] width 880 height 489
click at [645, 169] on span "Display: Ready-to-test templates" at bounding box center [639, 168] width 178 height 14
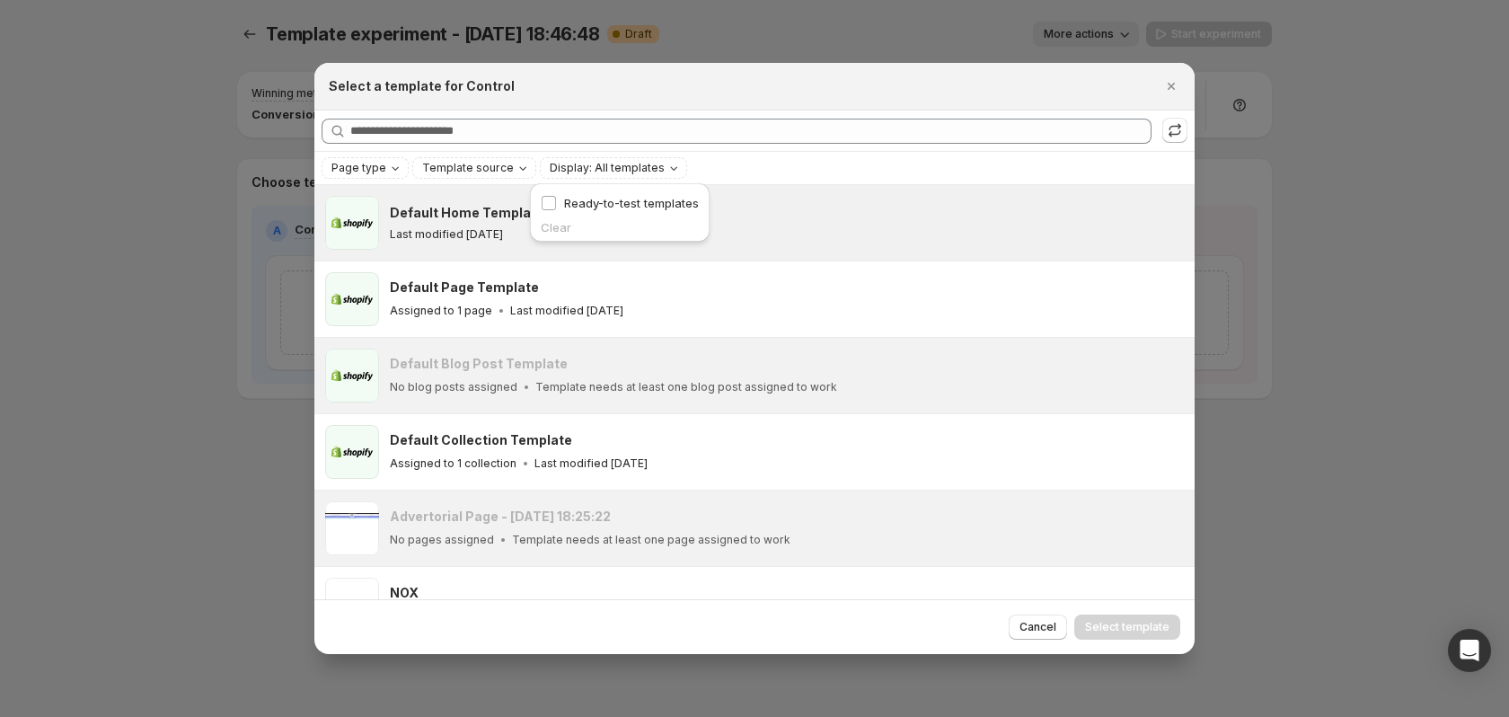
click at [823, 187] on div "Default Home Template Last modified [DATE]" at bounding box center [754, 222] width 880 height 75
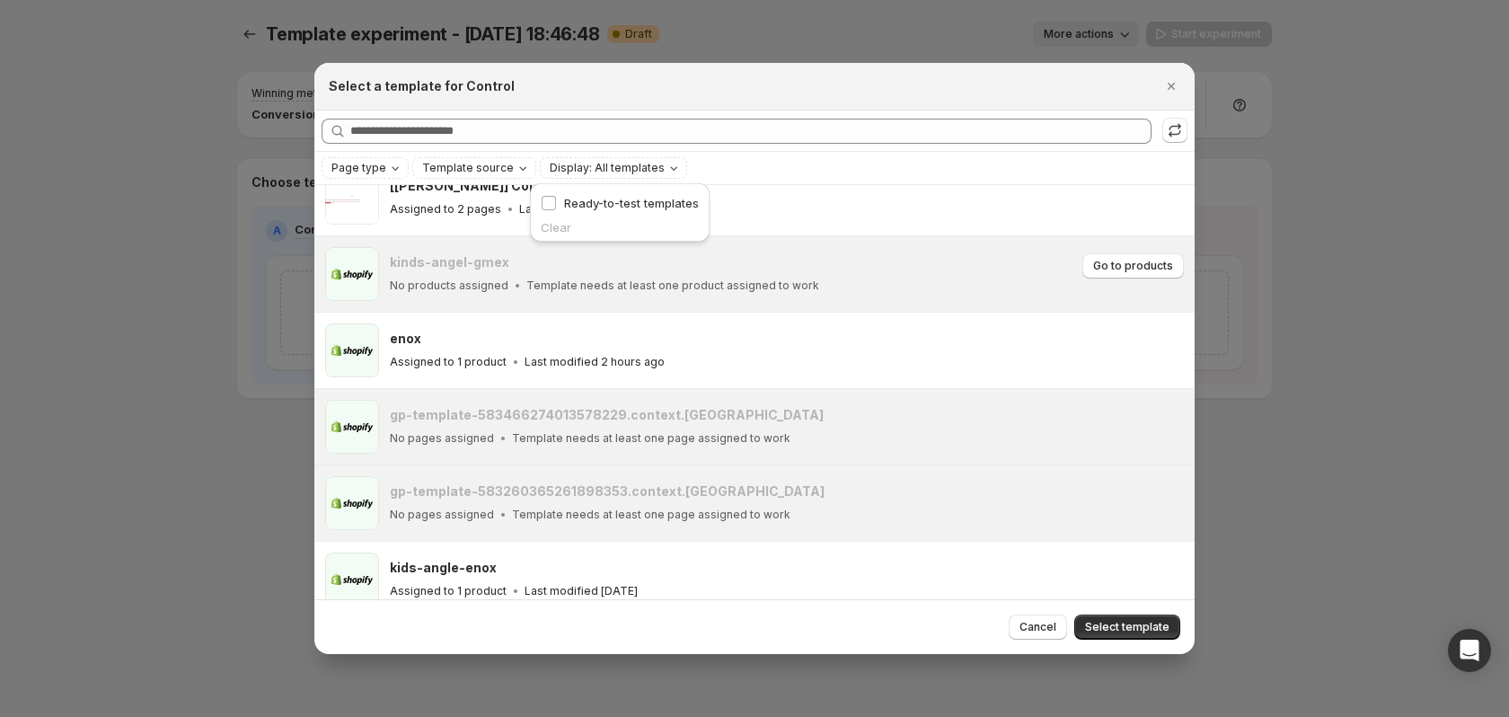
scroll to position [569, 0]
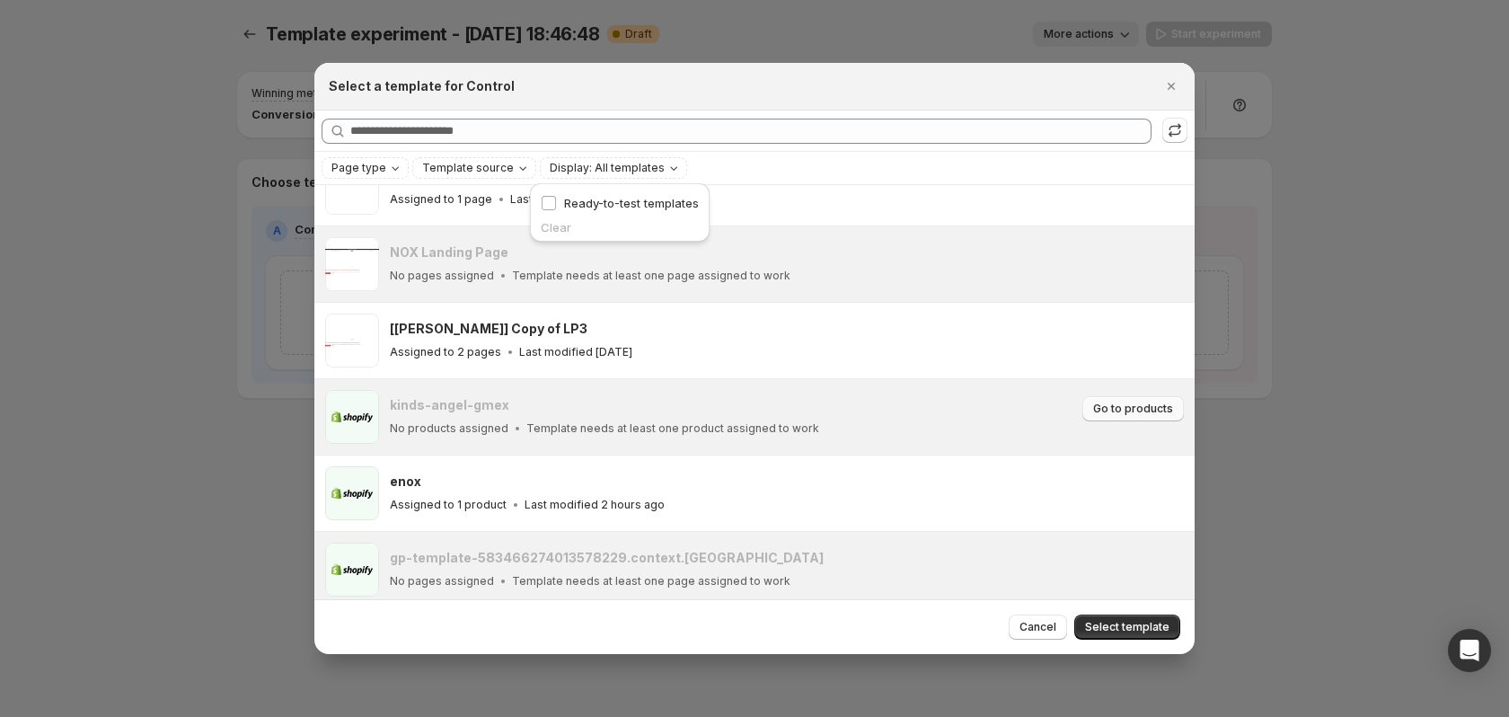
click at [1116, 412] on span "Go to products" at bounding box center [1133, 408] width 80 height 14
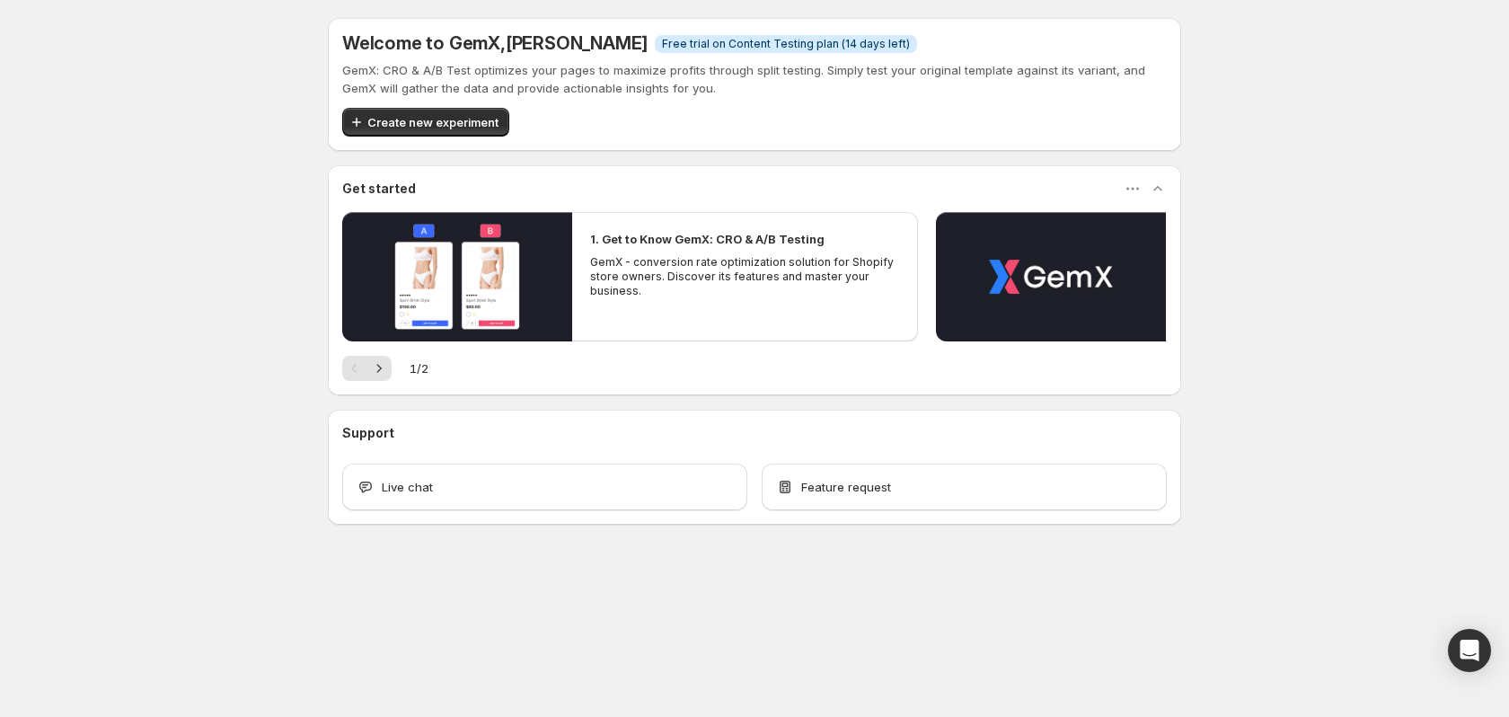
click at [506, 126] on button "Create new experiment" at bounding box center [425, 122] width 167 height 29
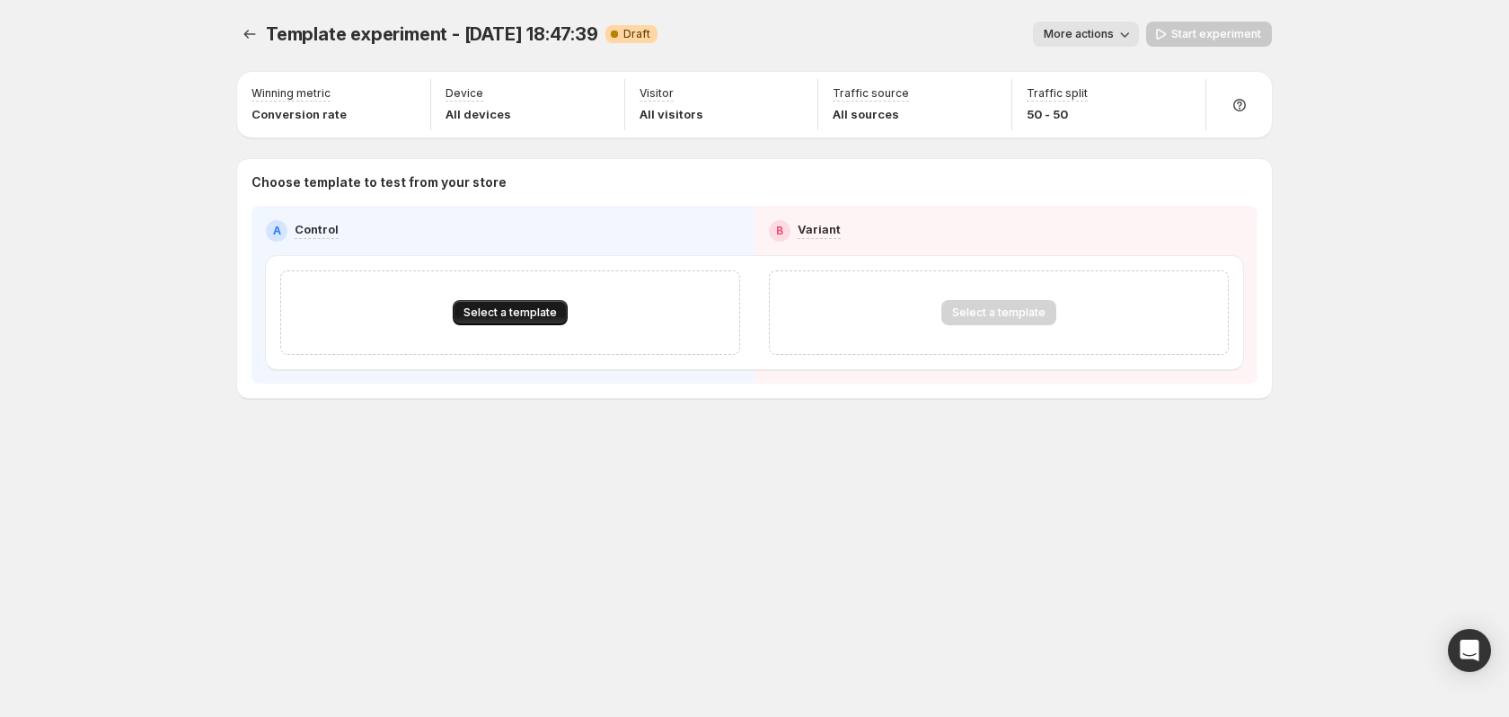
click at [514, 319] on span "Select a template" at bounding box center [509, 312] width 93 height 14
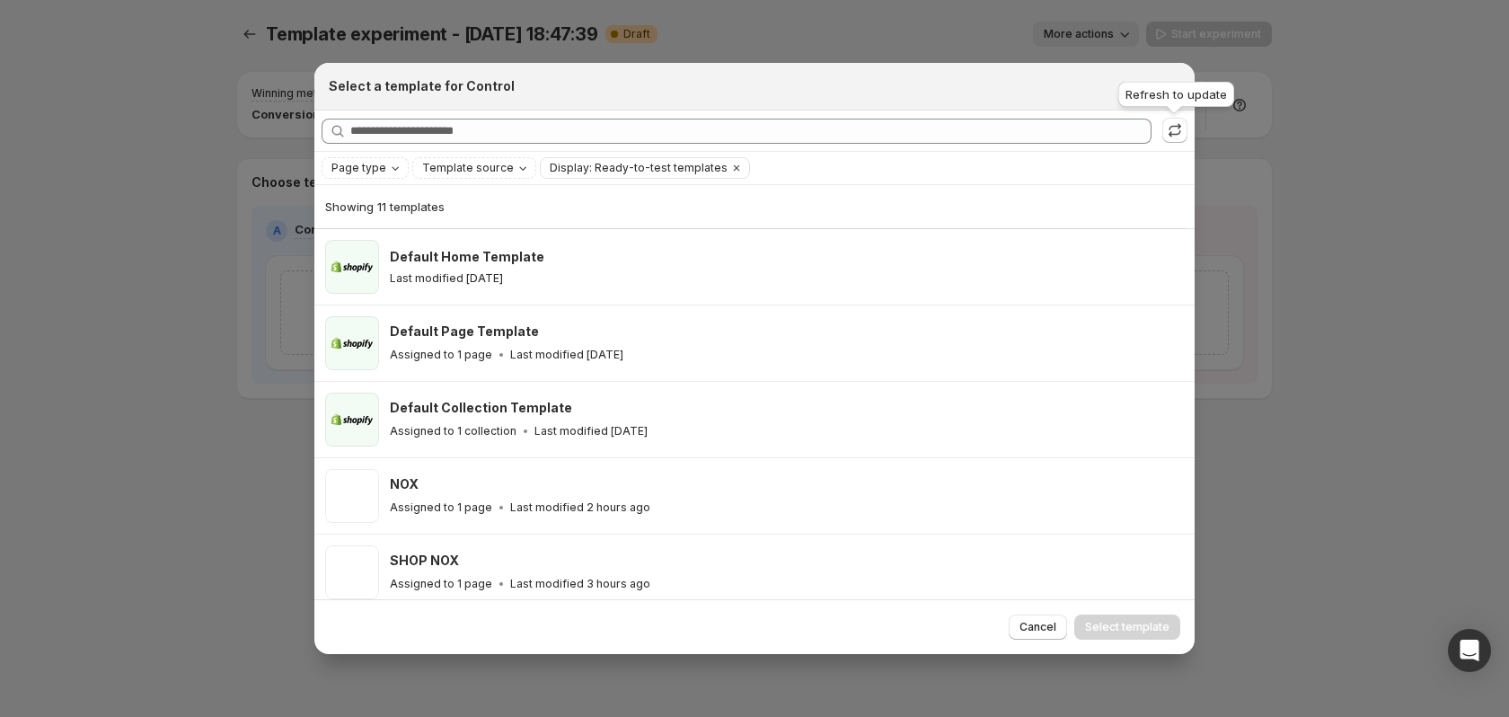
click at [1165, 83] on div "Refresh to update" at bounding box center [1176, 98] width 123 height 40
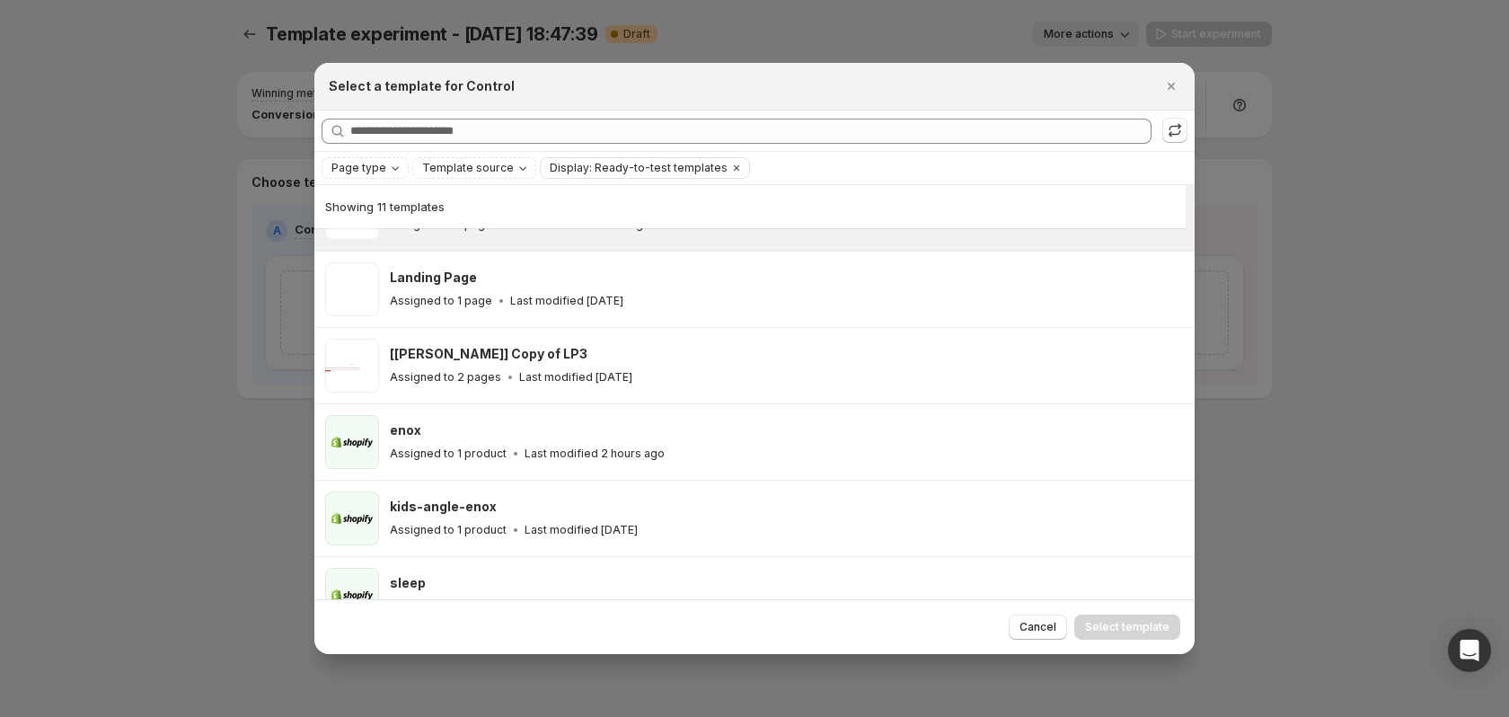
scroll to position [470, 0]
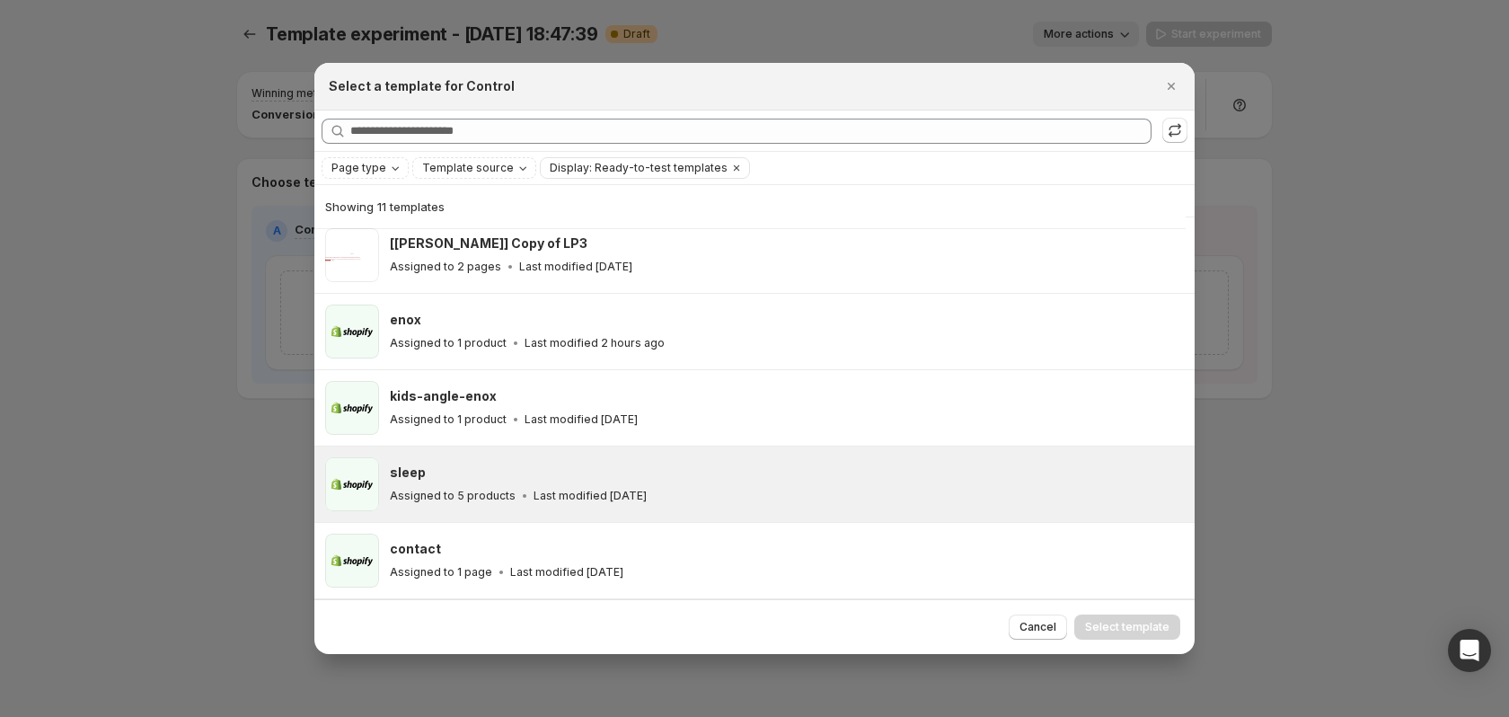
click at [795, 460] on div "sleep Assigned to 5 products Last modified [DATE]" at bounding box center [787, 484] width 794 height 54
click at [1114, 627] on span "Select template" at bounding box center [1127, 627] width 84 height 14
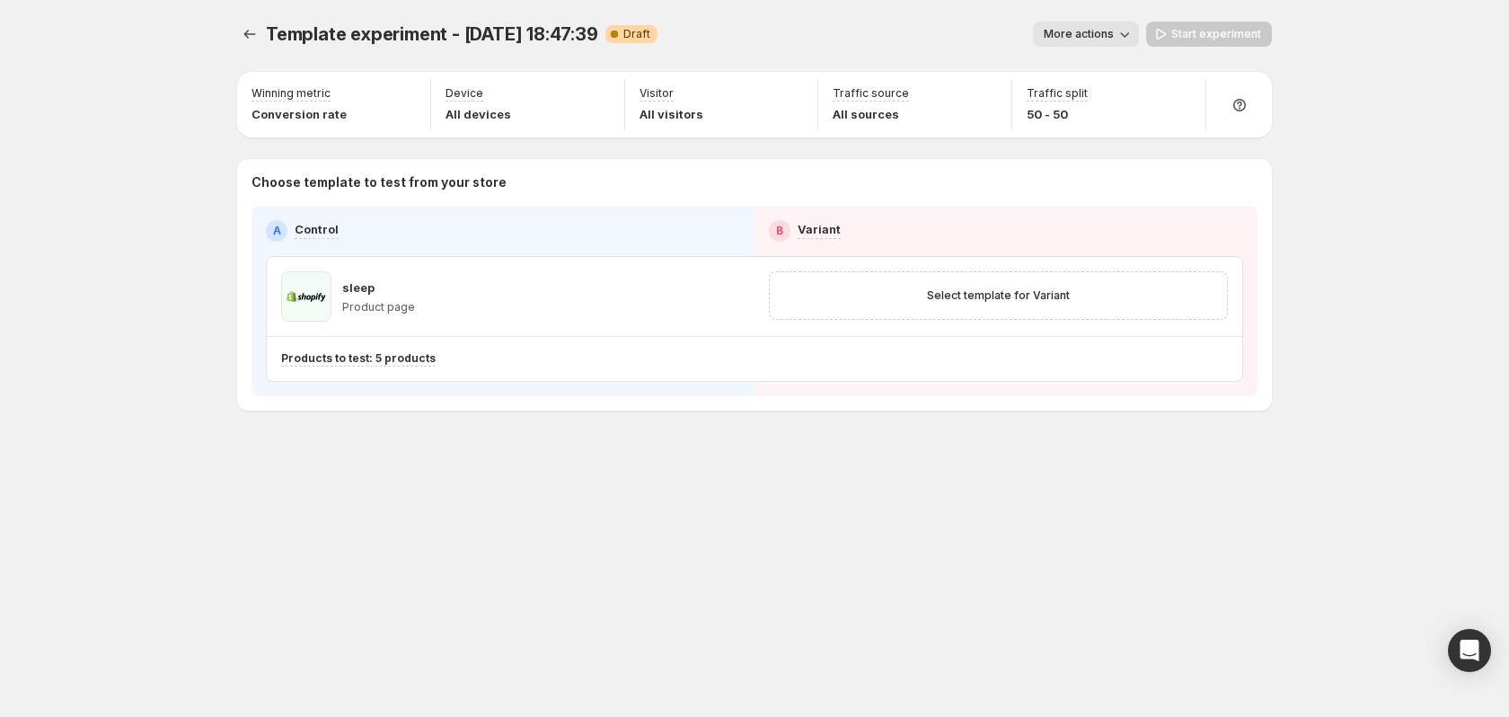
scroll to position [393, 0]
click at [966, 292] on span "Select template for Variant" at bounding box center [998, 295] width 143 height 14
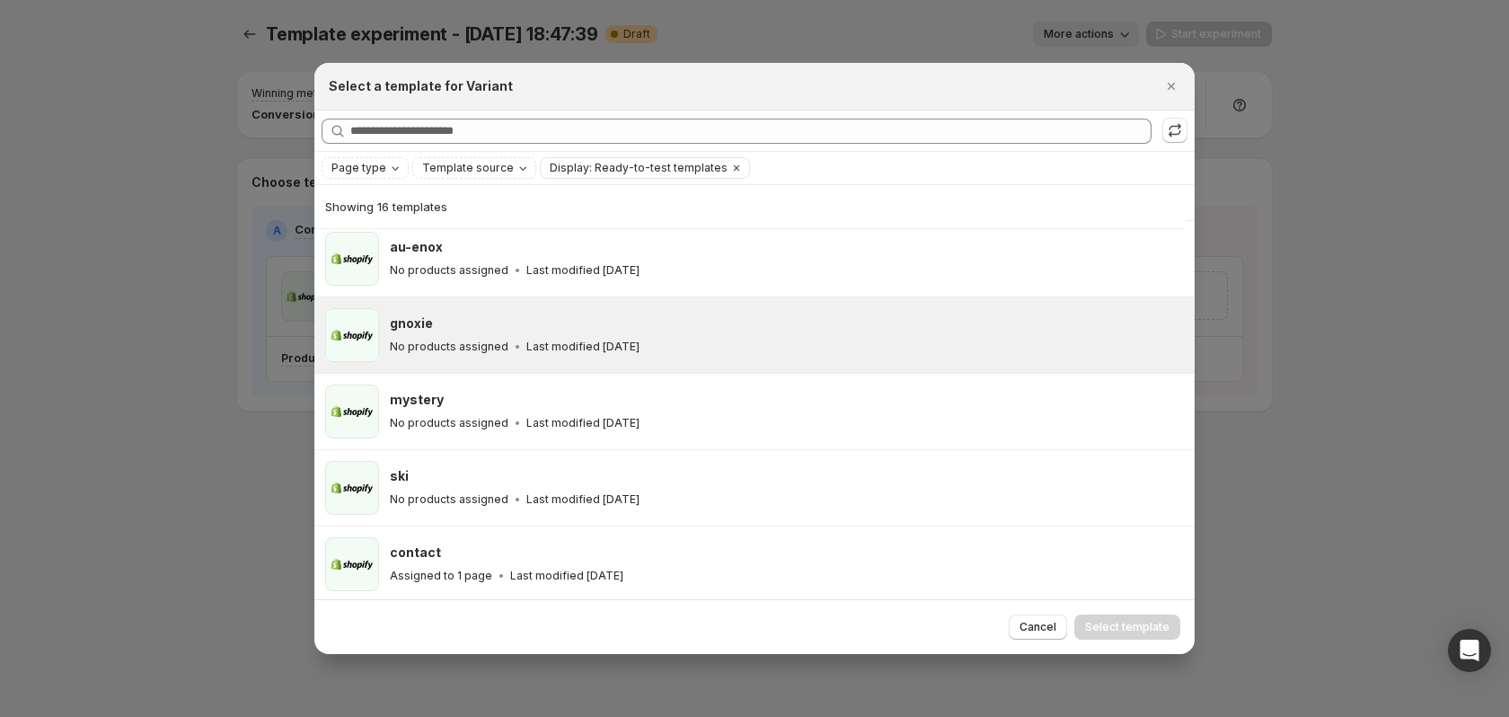
scroll to position [851, 0]
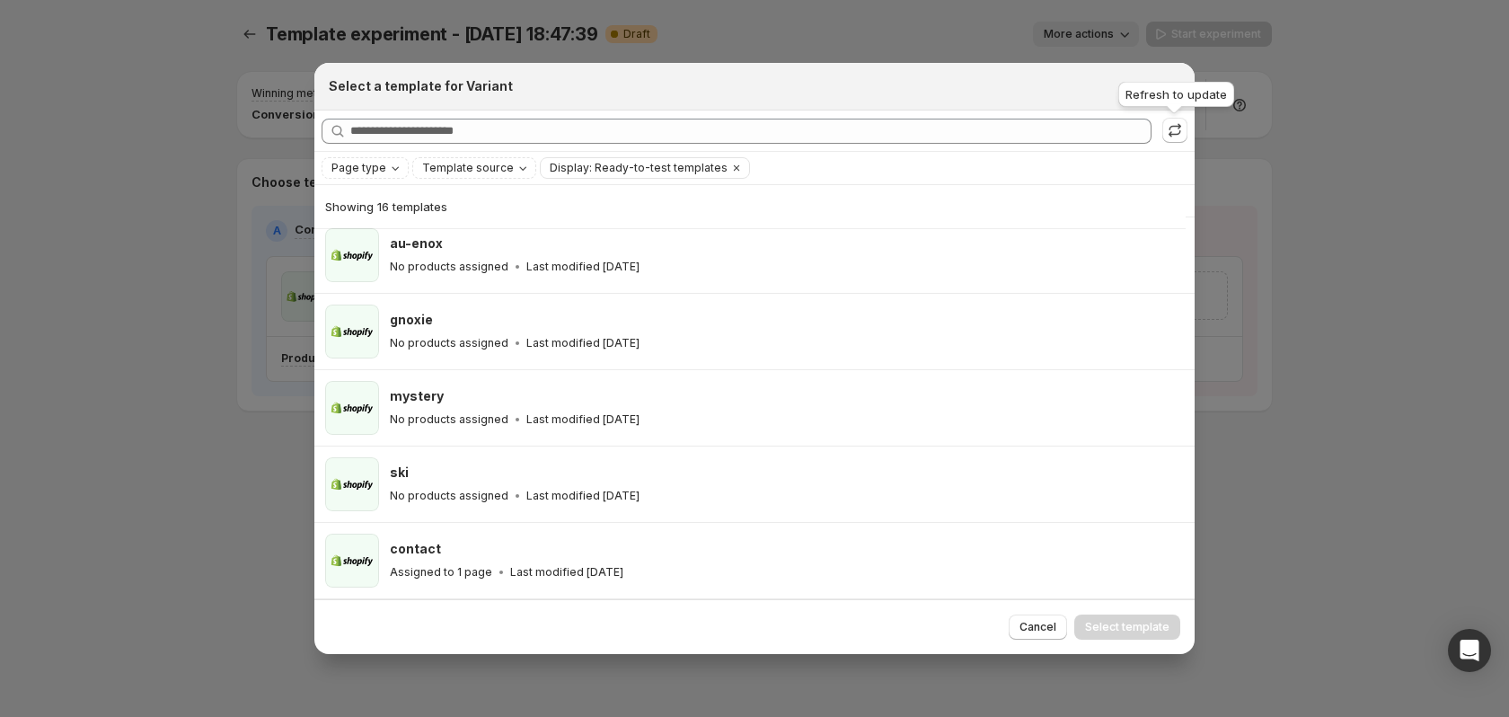
click at [1170, 84] on div "Refresh to update" at bounding box center [1176, 98] width 123 height 40
click at [1169, 83] on icon "Close" at bounding box center [1171, 86] width 18 height 18
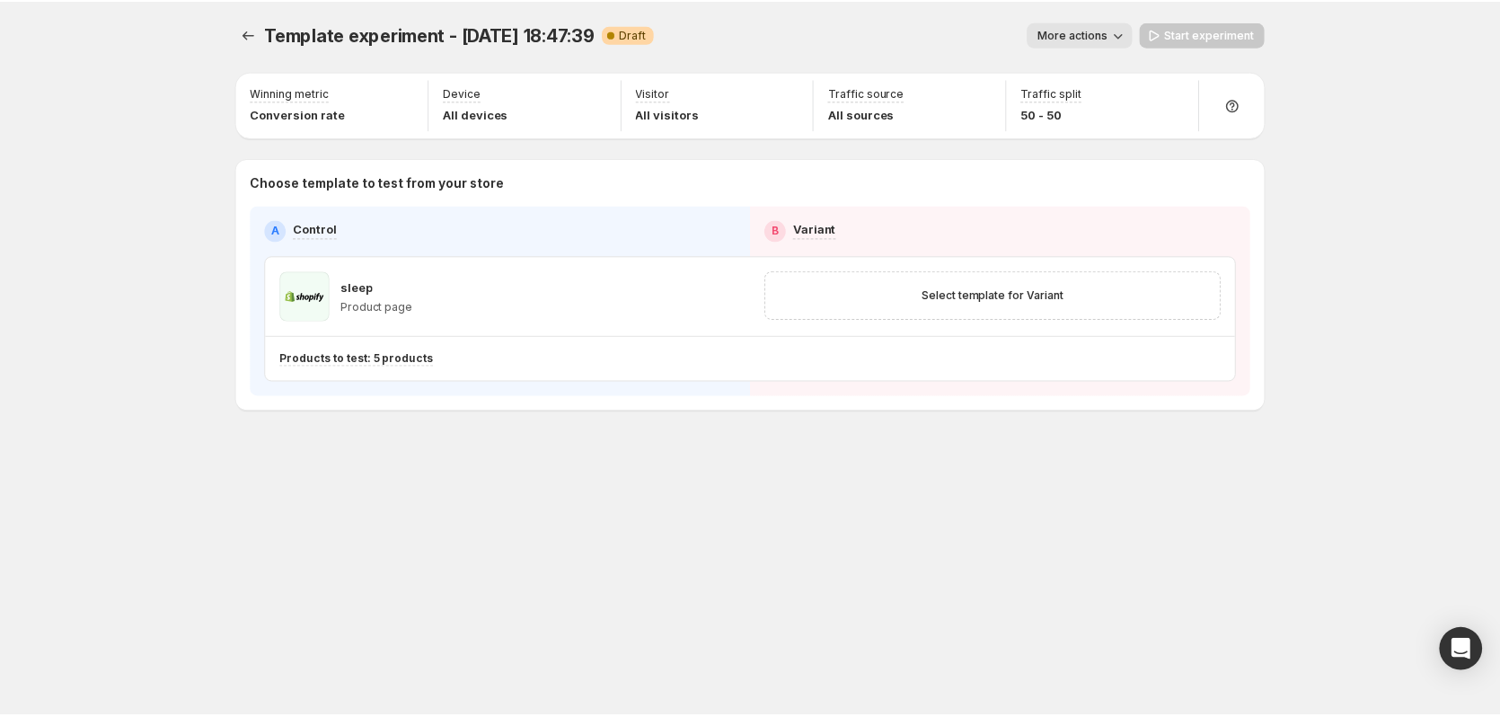
scroll to position [393, 0]
click at [726, 295] on icon "button" at bounding box center [728, 296] width 18 height 18
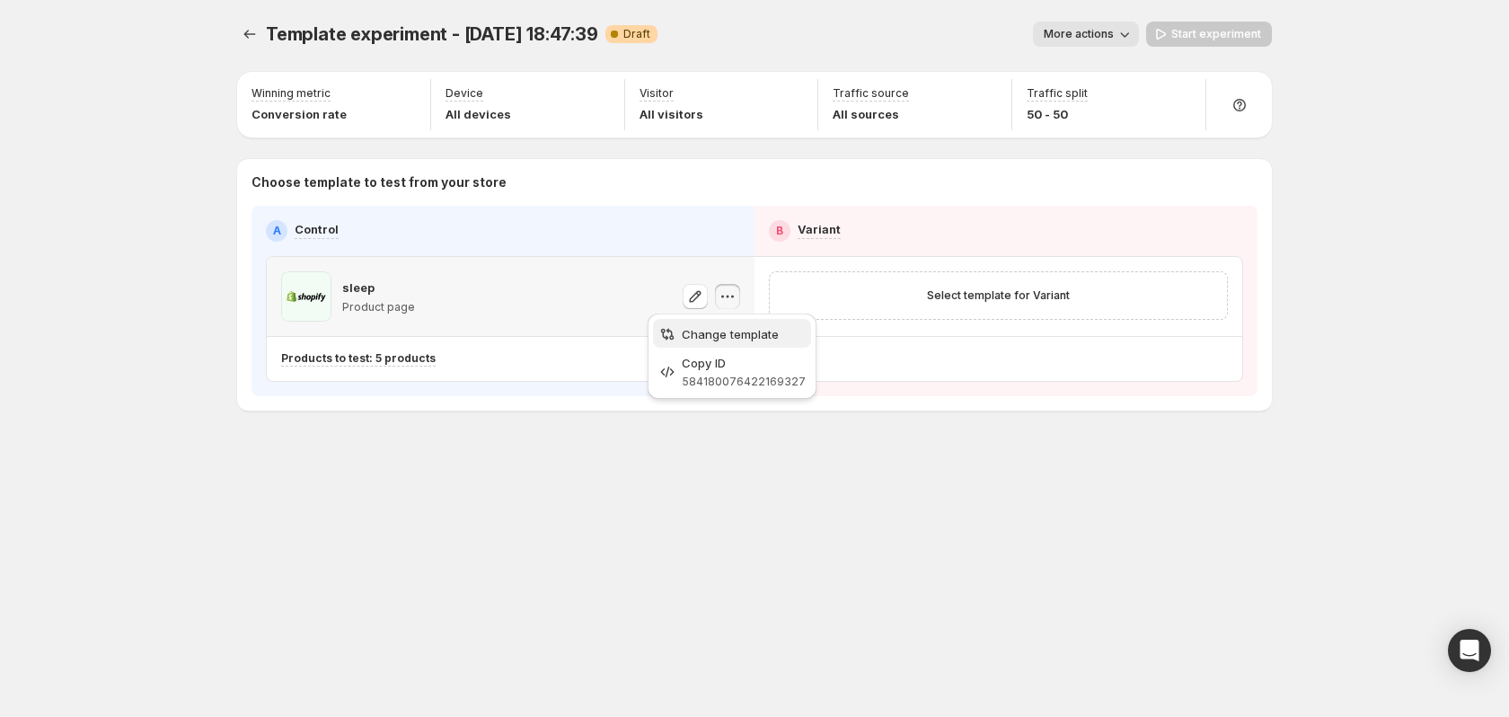
click at [754, 339] on span "Change template" at bounding box center [730, 334] width 97 height 14
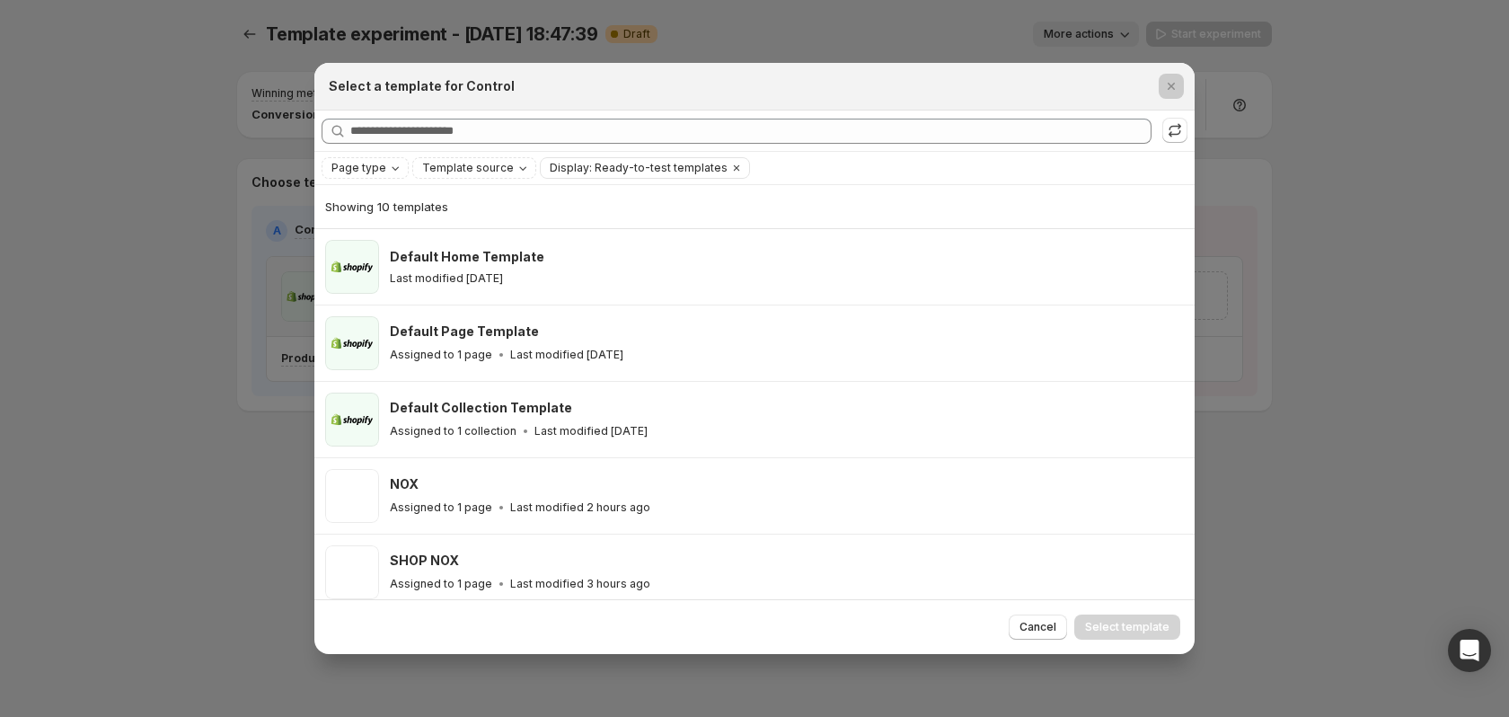
click at [196, 187] on div at bounding box center [754, 358] width 1509 height 717
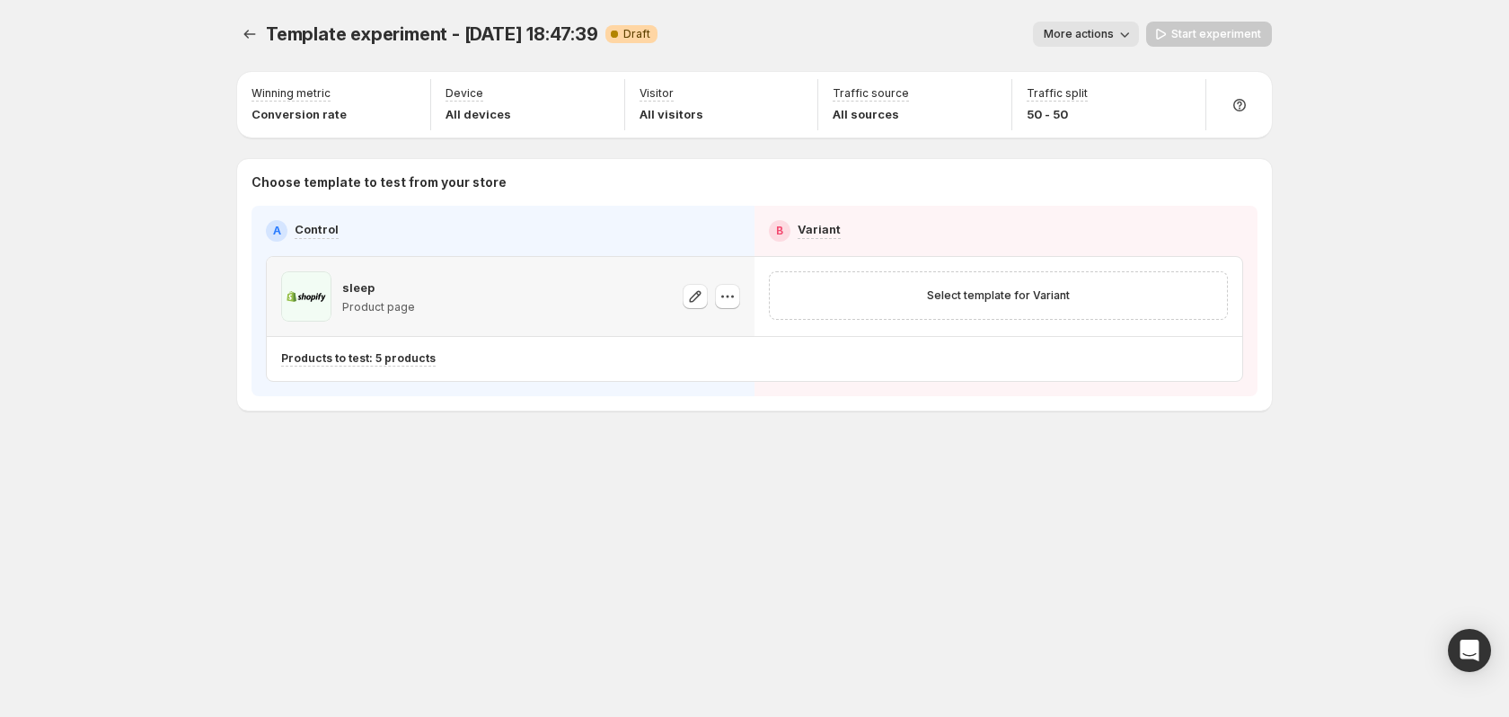
drag, startPoint x: 1017, startPoint y: 23, endPoint x: 1084, endPoint y: 33, distance: 68.1
click at [1018, 23] on div "More actions" at bounding box center [905, 34] width 467 height 25
click at [1088, 33] on span "More actions" at bounding box center [1079, 34] width 70 height 14
click at [1106, 161] on span "Delete" at bounding box center [1091, 163] width 36 height 14
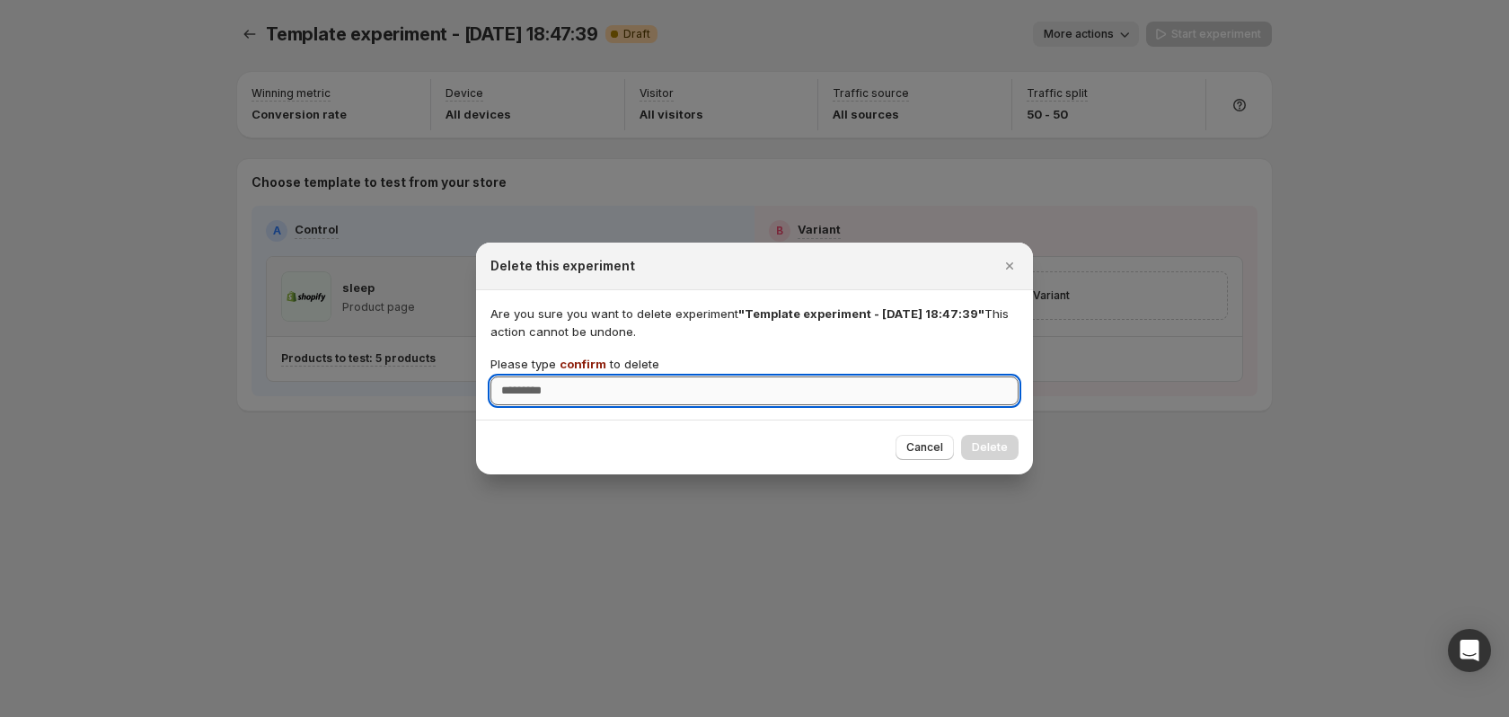
click at [567, 382] on input "Please type confirm to delete" at bounding box center [754, 390] width 528 height 29
type input "*******"
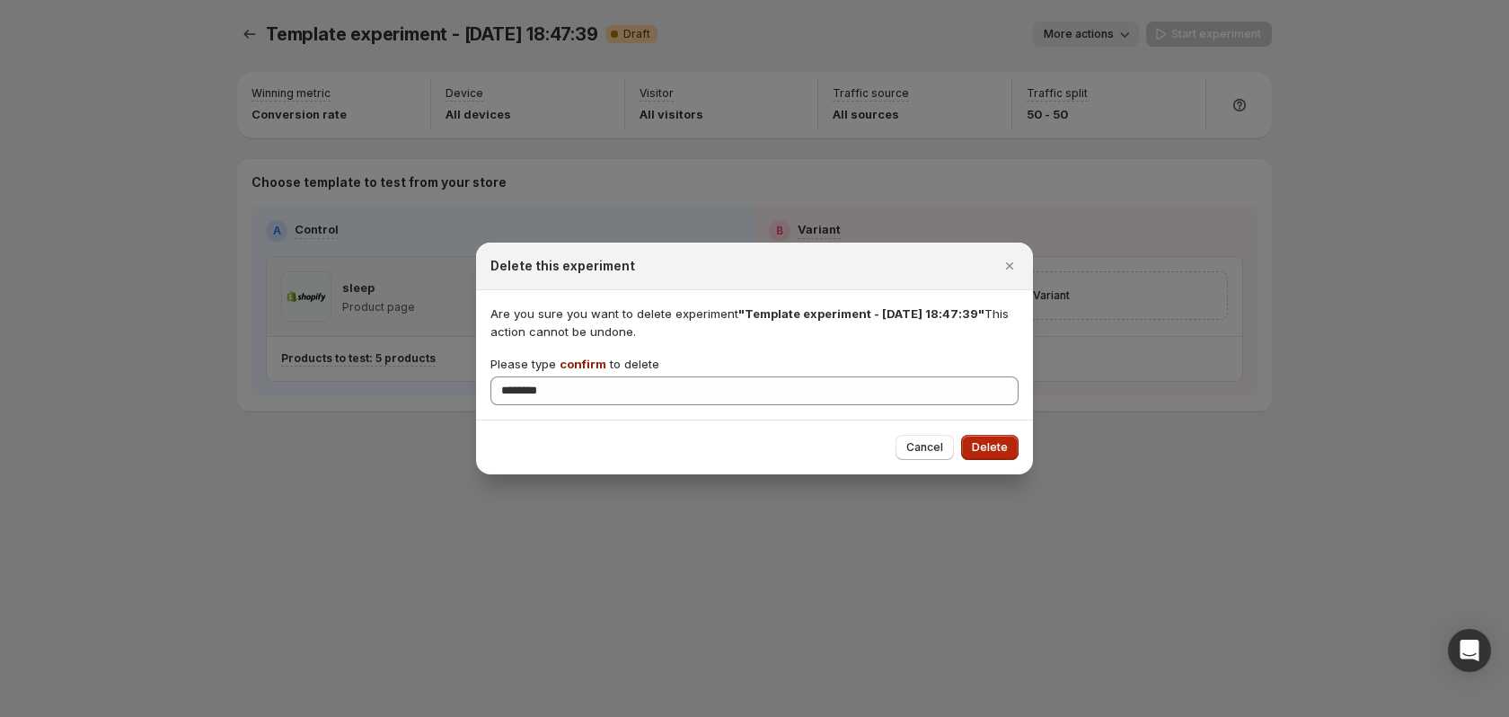
click at [986, 448] on span "Delete" at bounding box center [990, 447] width 36 height 14
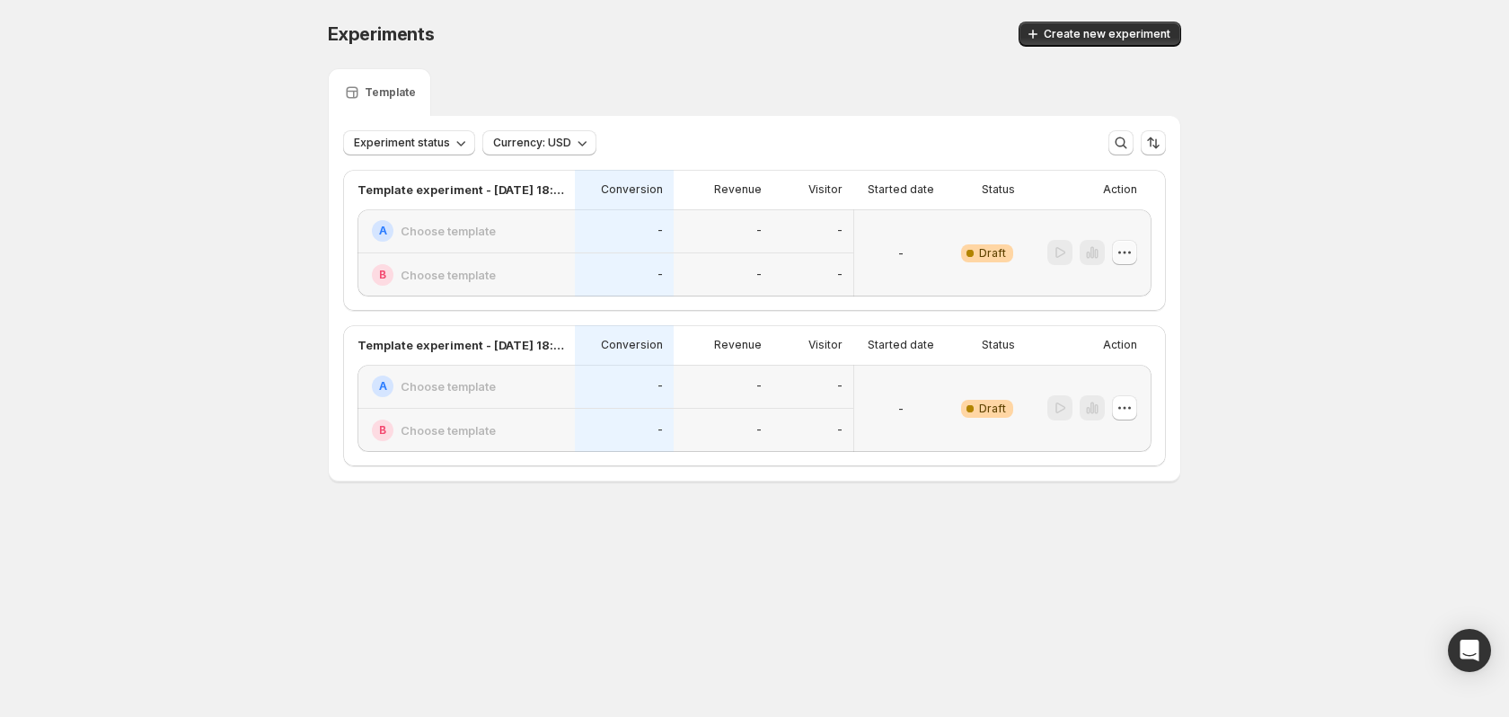
click at [1122, 255] on icon "button" at bounding box center [1125, 252] width 18 height 18
click at [1093, 371] on button "Delete" at bounding box center [1124, 380] width 121 height 29
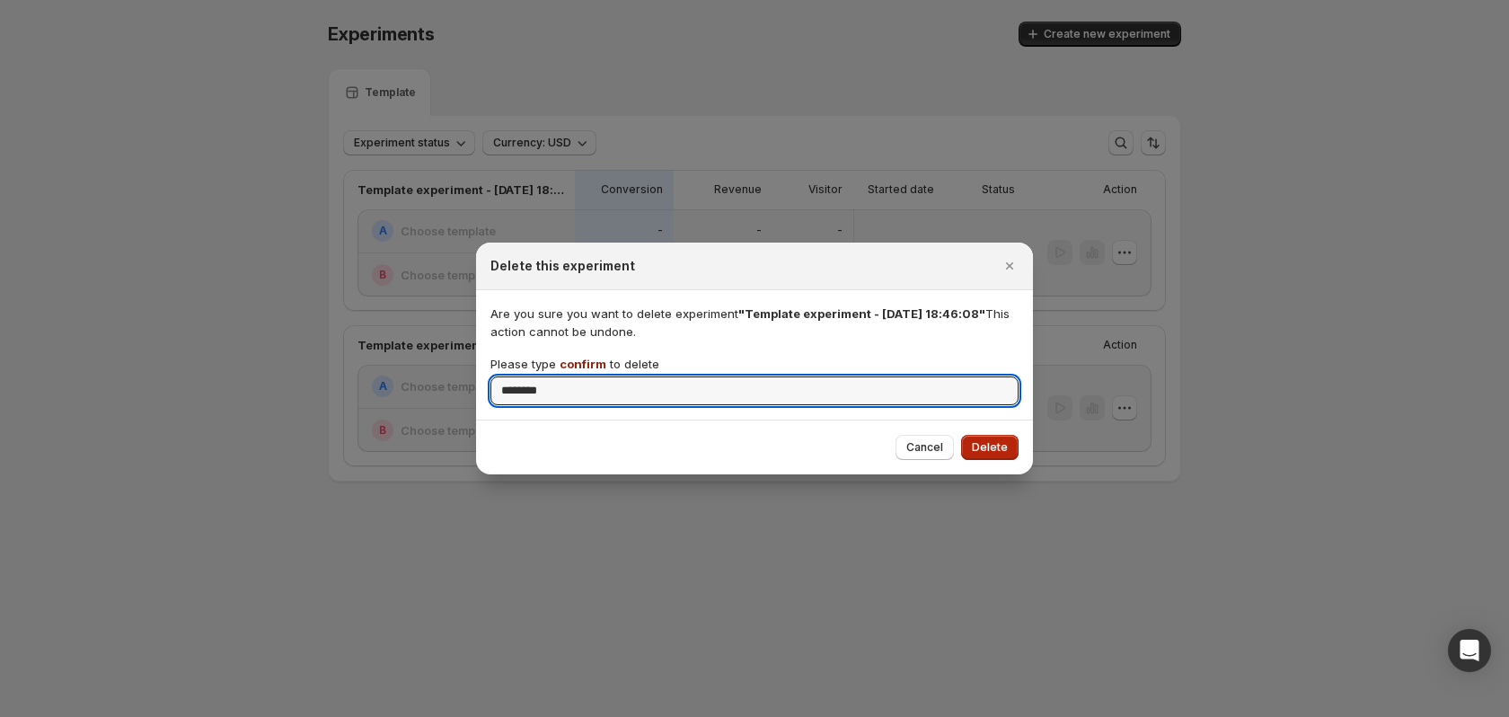
type input "*******"
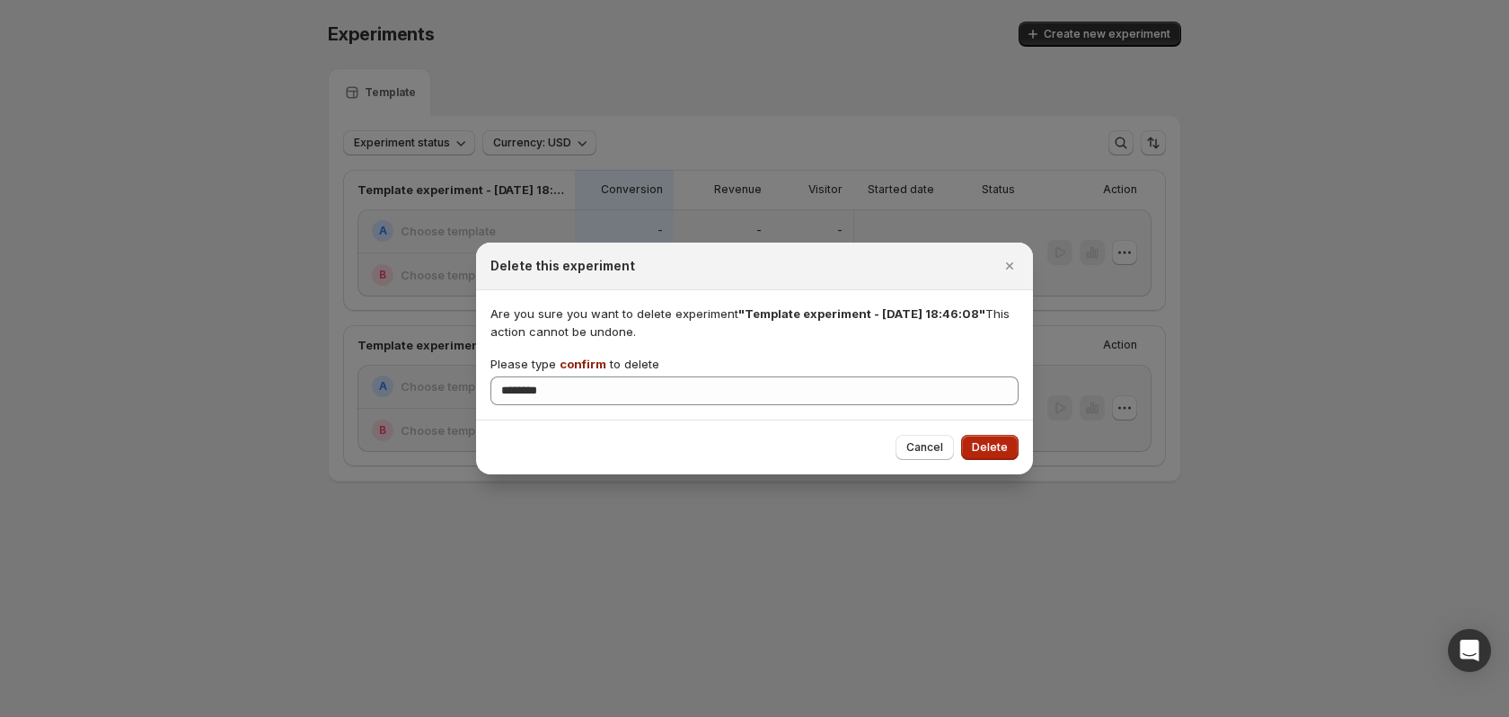
click at [1007, 438] on button "Delete" at bounding box center [989, 447] width 57 height 25
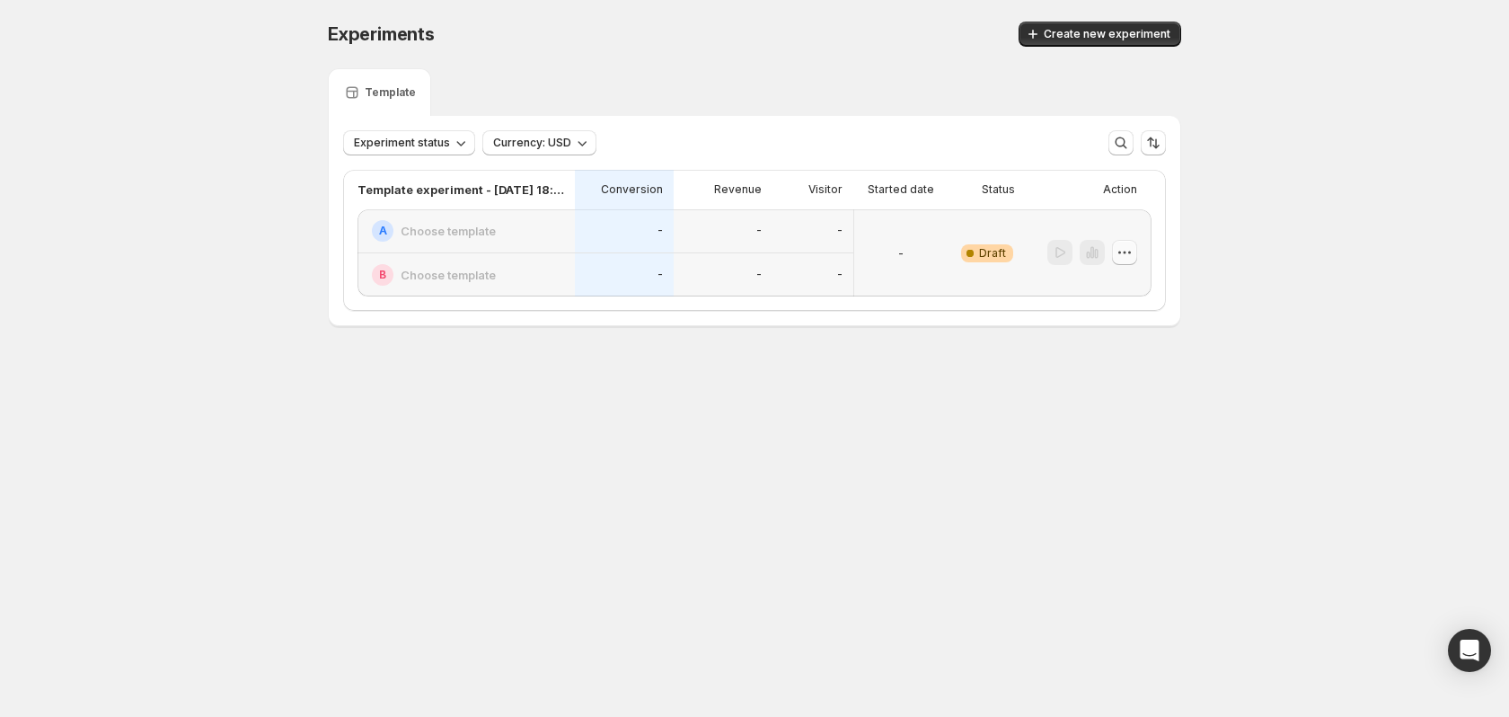
click at [1129, 259] on icon "button" at bounding box center [1125, 252] width 18 height 18
click at [1116, 392] on button "Delete" at bounding box center [1124, 380] width 121 height 29
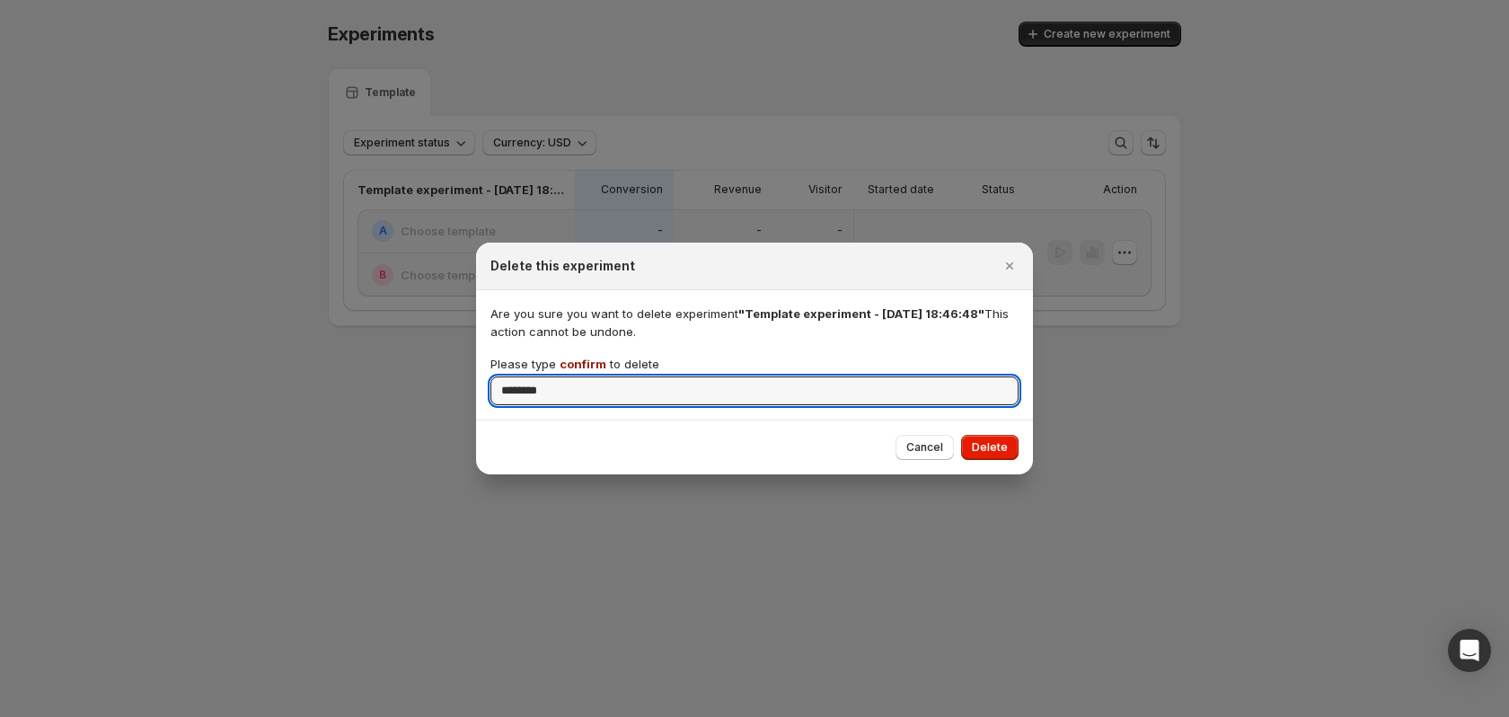
type input "*******"
click at [1001, 442] on span "Delete" at bounding box center [990, 447] width 36 height 14
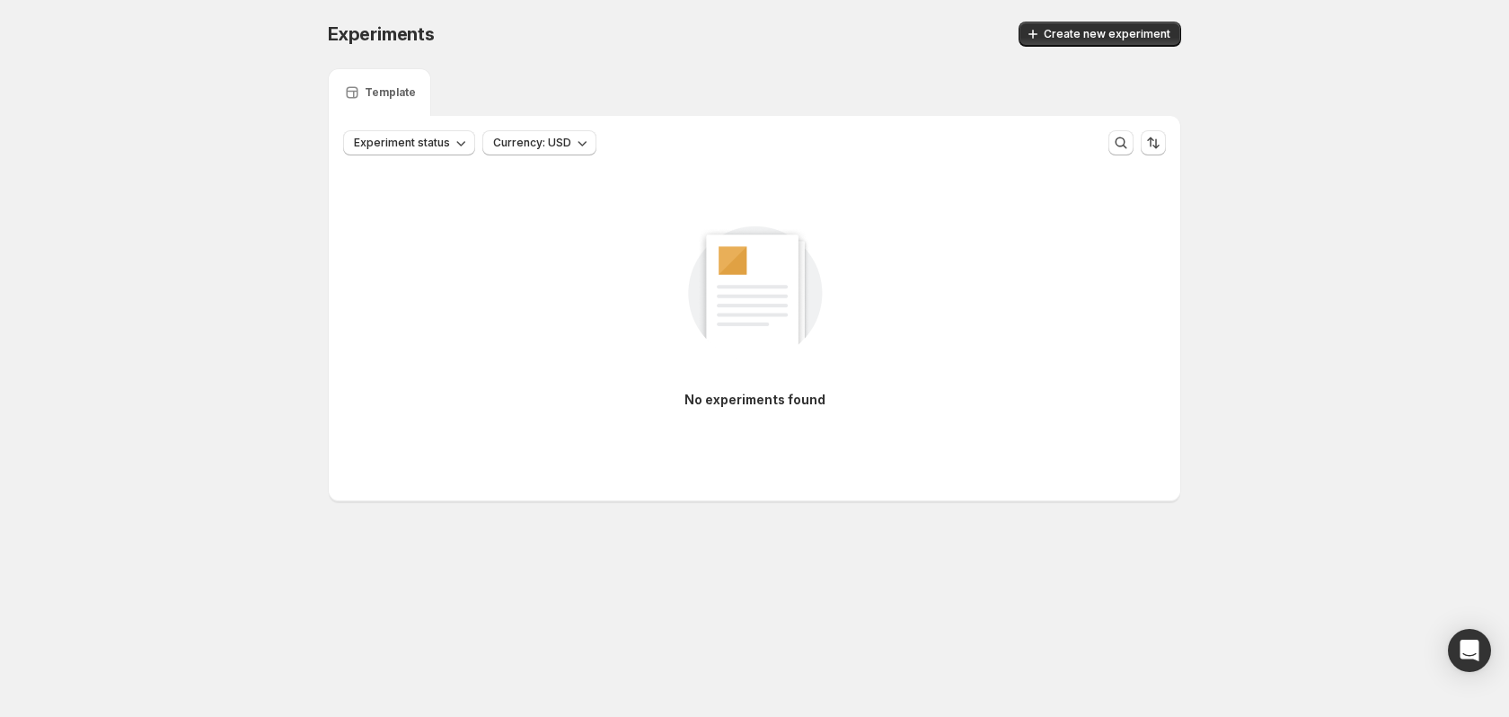
drag, startPoint x: 444, startPoint y: 96, endPoint x: 430, endPoint y: 100, distance: 13.9
click at [435, 105] on div "Template" at bounding box center [754, 92] width 853 height 48
click at [410, 82] on div "Template" at bounding box center [379, 92] width 103 height 48
click at [393, 88] on p "Template" at bounding box center [390, 92] width 51 height 14
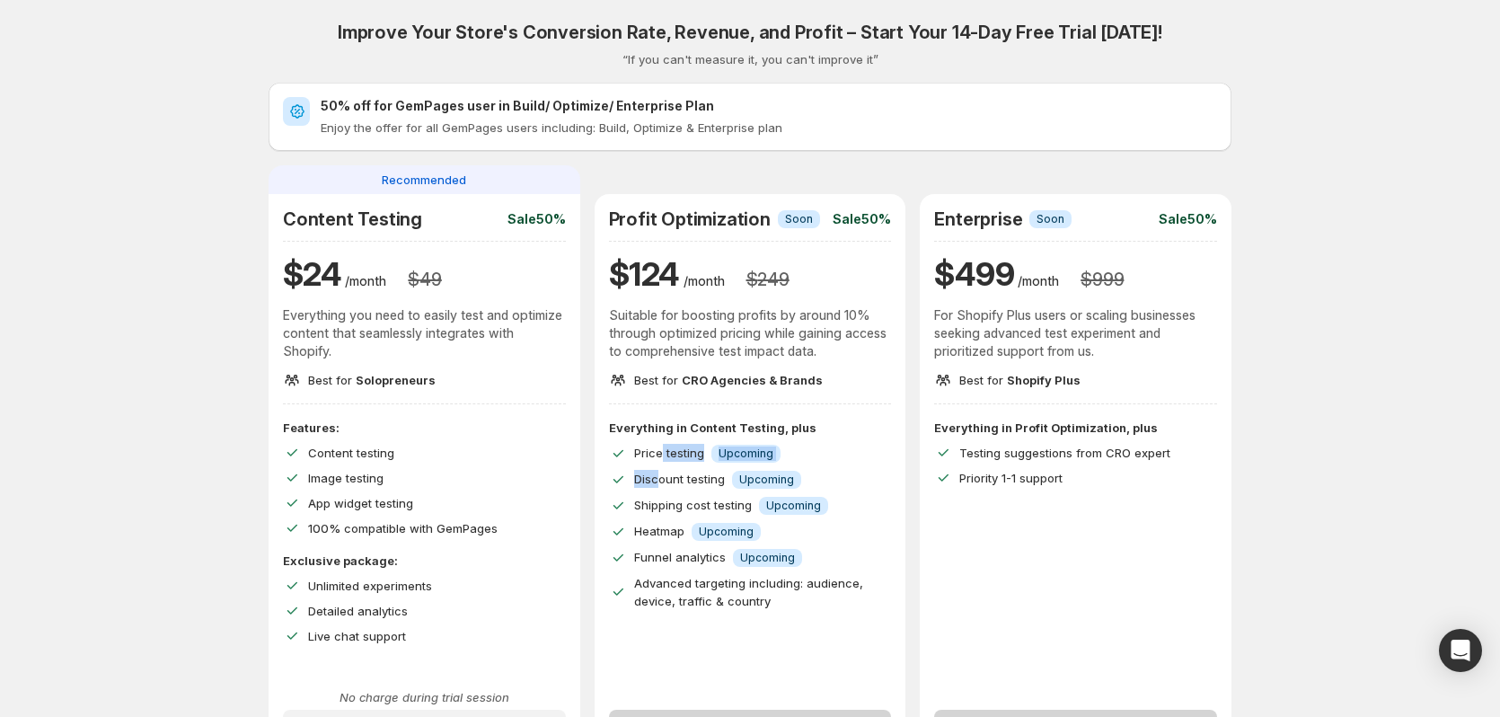
click at [662, 484] on div "Everything in Content Testing, plus Price testing Info Upcoming Discount testin…" at bounding box center [750, 514] width 283 height 191
click at [666, 457] on span "Price testing" at bounding box center [669, 452] width 70 height 14
click at [645, 444] on p "Price testing" at bounding box center [671, 453] width 74 height 19
click at [658, 449] on span "Price testing" at bounding box center [669, 452] width 70 height 14
click at [662, 447] on span "Price testing" at bounding box center [669, 452] width 70 height 14
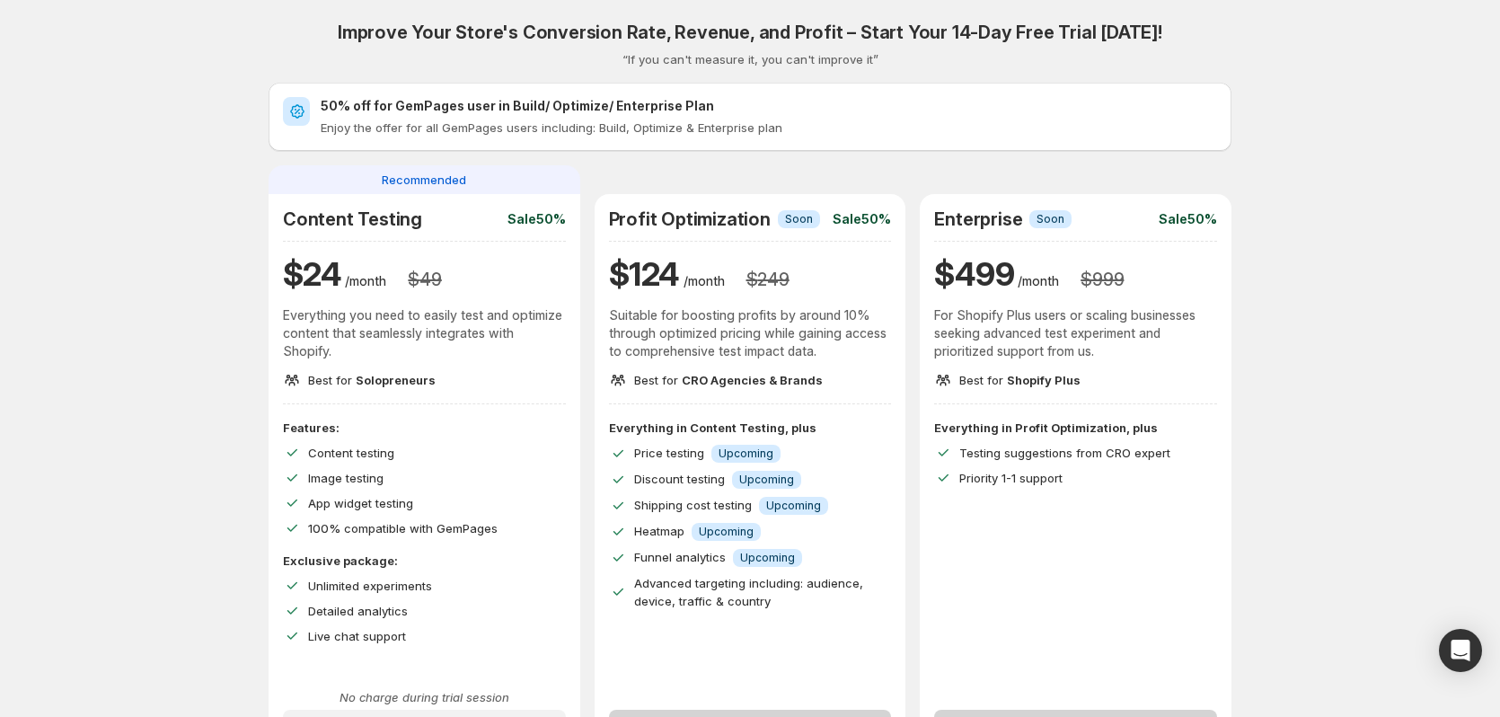
click at [683, 447] on span "Price testing" at bounding box center [669, 452] width 70 height 14
drag, startPoint x: 691, startPoint y: 447, endPoint x: 708, endPoint y: 452, distance: 17.6
click at [704, 452] on span "Price testing" at bounding box center [669, 452] width 70 height 14
drag, startPoint x: 658, startPoint y: 508, endPoint x: 671, endPoint y: 504, distance: 13.4
click at [671, 504] on span "Shipping cost testing" at bounding box center [693, 505] width 118 height 14
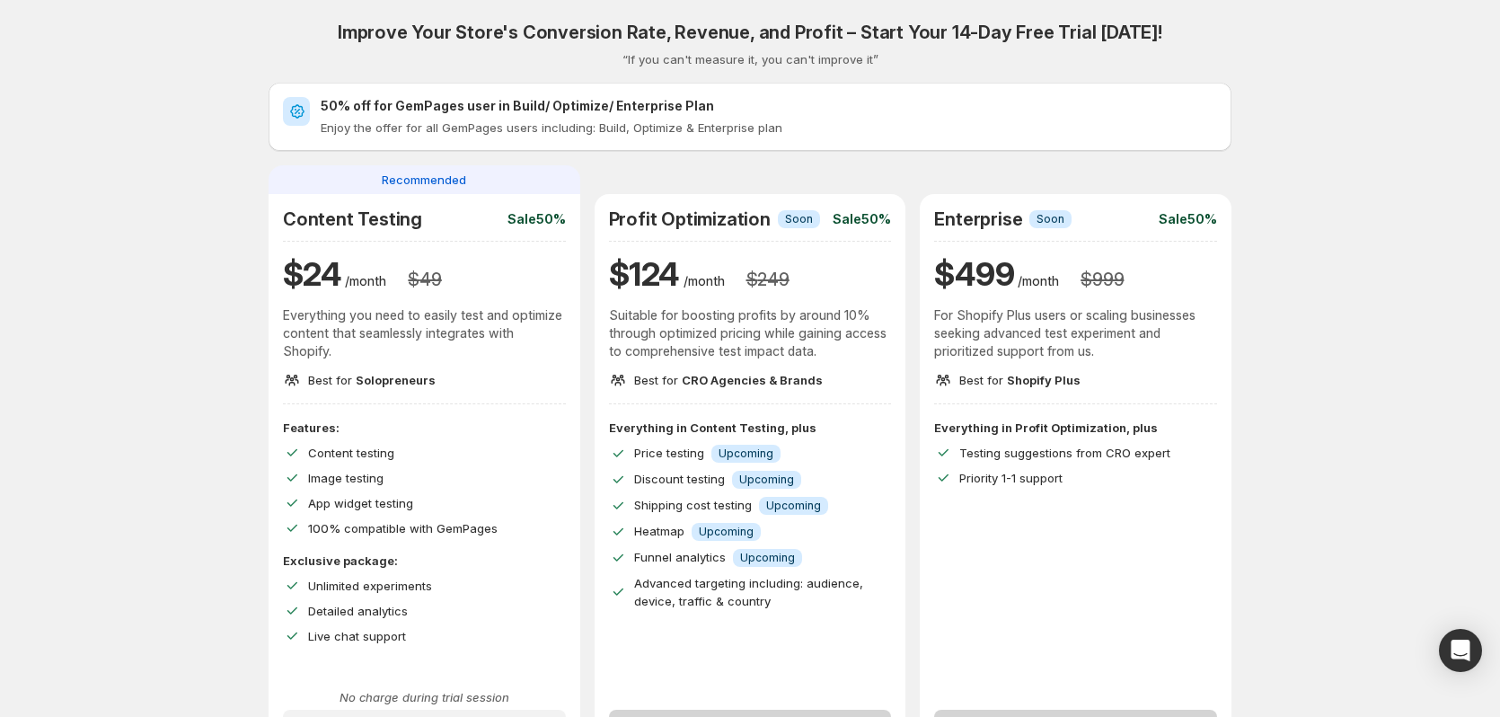
click at [694, 503] on span "Shipping cost testing" at bounding box center [693, 505] width 118 height 14
click at [703, 501] on span "Shipping cost testing" at bounding box center [693, 505] width 118 height 14
drag, startPoint x: 705, startPoint y: 502, endPoint x: 719, endPoint y: 502, distance: 13.5
click at [717, 502] on span "Shipping cost testing" at bounding box center [693, 505] width 118 height 14
drag, startPoint x: 735, startPoint y: 496, endPoint x: 756, endPoint y: 503, distance: 22.7
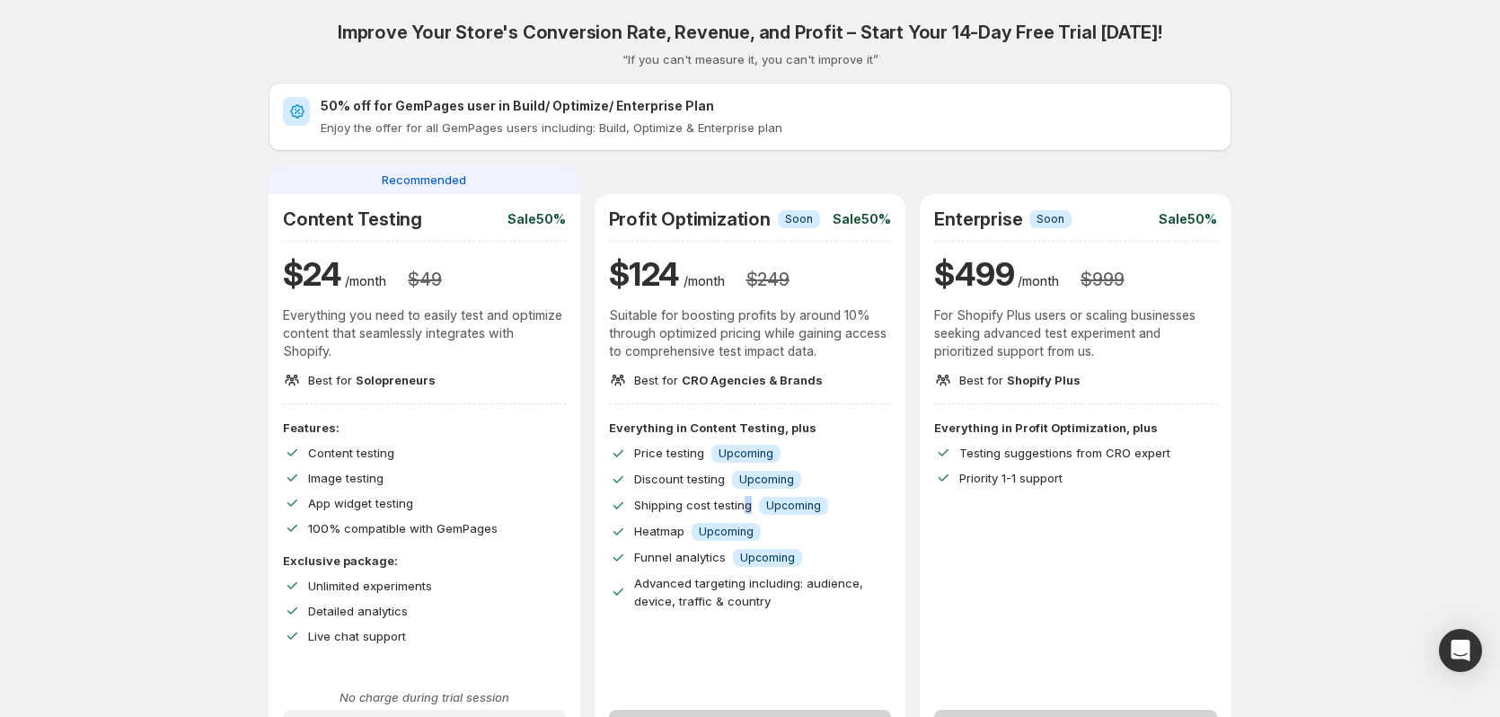
click at [755, 503] on p "Shipping cost testing" at bounding box center [694, 505] width 121 height 19
drag, startPoint x: 658, startPoint y: 527, endPoint x: 685, endPoint y: 530, distance: 27.1
click at [684, 530] on span "Heatmap" at bounding box center [659, 531] width 50 height 14
drag, startPoint x: 649, startPoint y: 559, endPoint x: 664, endPoint y: 554, distance: 15.1
click at [664, 556] on span "Funnel analytics" at bounding box center [680, 557] width 92 height 14
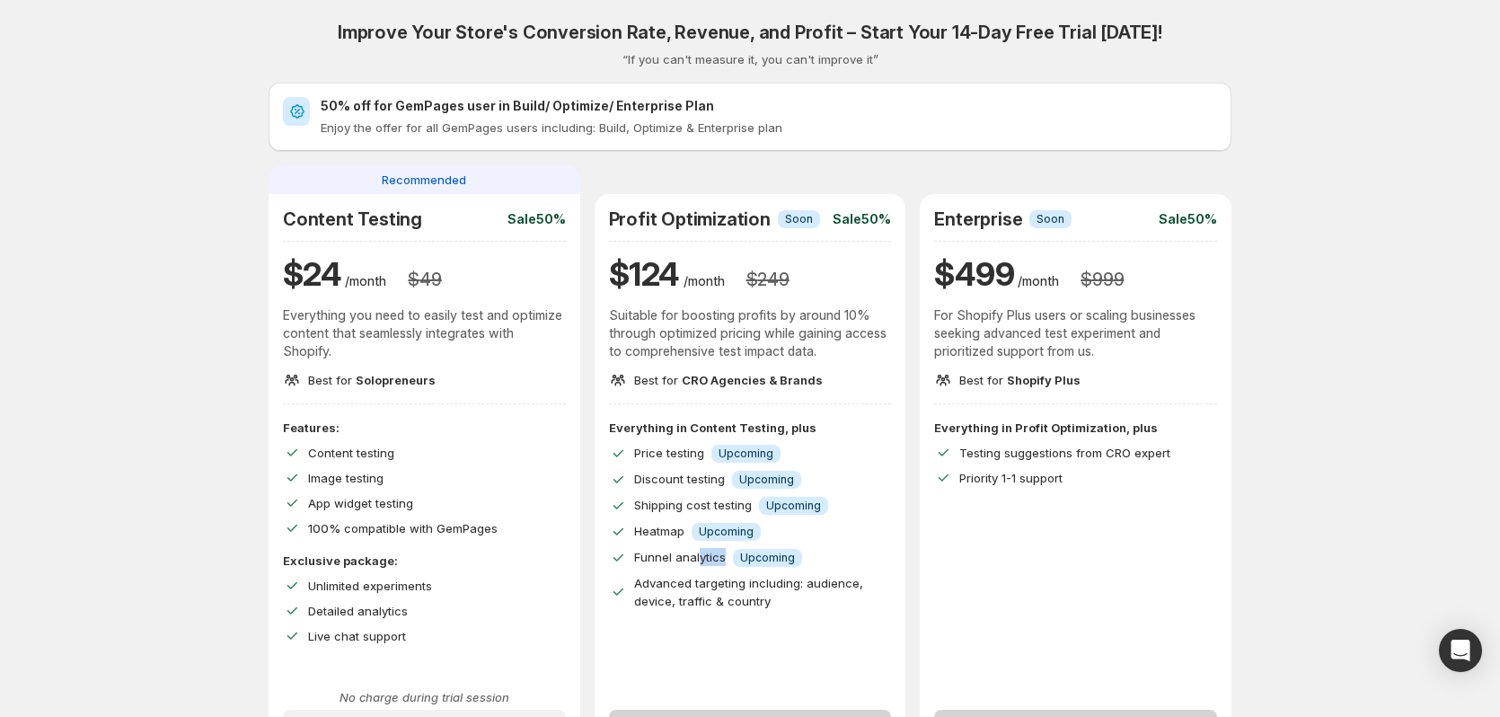
drag, startPoint x: 684, startPoint y: 552, endPoint x: 727, endPoint y: 557, distance: 43.3
click at [726, 557] on span "Funnel analytics" at bounding box center [680, 557] width 92 height 14
click at [674, 583] on span "Advanced targeting including: audience, device, traffic & country" at bounding box center [748, 592] width 229 height 32
drag, startPoint x: 705, startPoint y: 582, endPoint x: 773, endPoint y: 575, distance: 68.6
click at [765, 580] on span "Advanced targeting including: audience, device, traffic & country" at bounding box center [748, 592] width 229 height 32
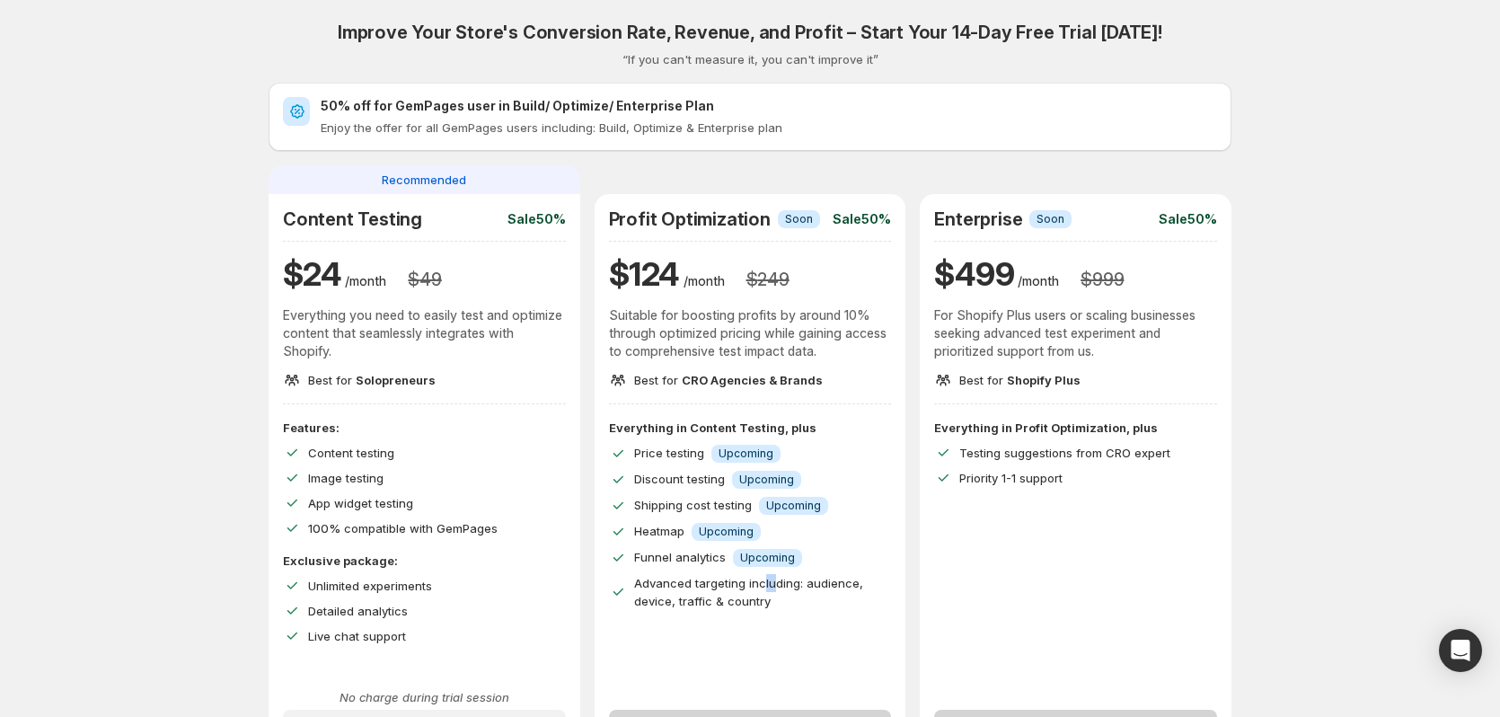
click at [766, 578] on p "Advanced targeting including: audience, device, traffic & country" at bounding box center [763, 592] width 258 height 36
drag, startPoint x: 839, startPoint y: 578, endPoint x: 875, endPoint y: 581, distance: 36.0
click at [875, 581] on p "Advanced targeting including: audience, device, traffic & country" at bounding box center [763, 592] width 258 height 36
drag, startPoint x: 648, startPoint y: 604, endPoint x: 665, endPoint y: 610, distance: 18.2
click at [664, 610] on div "Everything in Content Testing, plus Price testing Info Upcoming Discount testin…" at bounding box center [751, 546] width 312 height 255
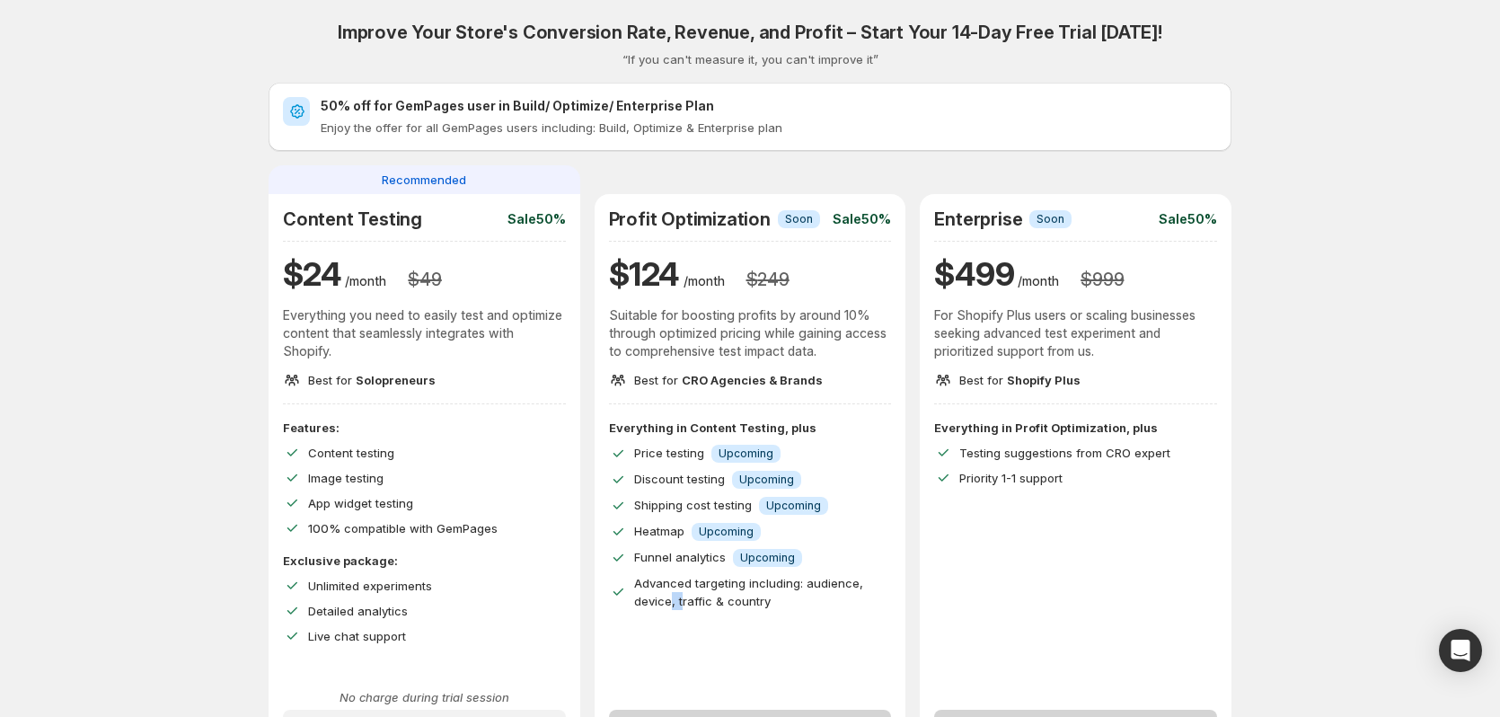
drag, startPoint x: 685, startPoint y: 604, endPoint x: 675, endPoint y: 602, distance: 10.0
click at [675, 602] on span "Advanced targeting including: audience, device, traffic & country" at bounding box center [748, 592] width 229 height 32
drag, startPoint x: 652, startPoint y: 597, endPoint x: 678, endPoint y: 606, distance: 27.6
click at [678, 606] on span "Advanced targeting including: audience, device, traffic & country" at bounding box center [748, 592] width 229 height 32
click at [679, 604] on span "Advanced targeting including: audience, device, traffic & country" at bounding box center [748, 592] width 229 height 32
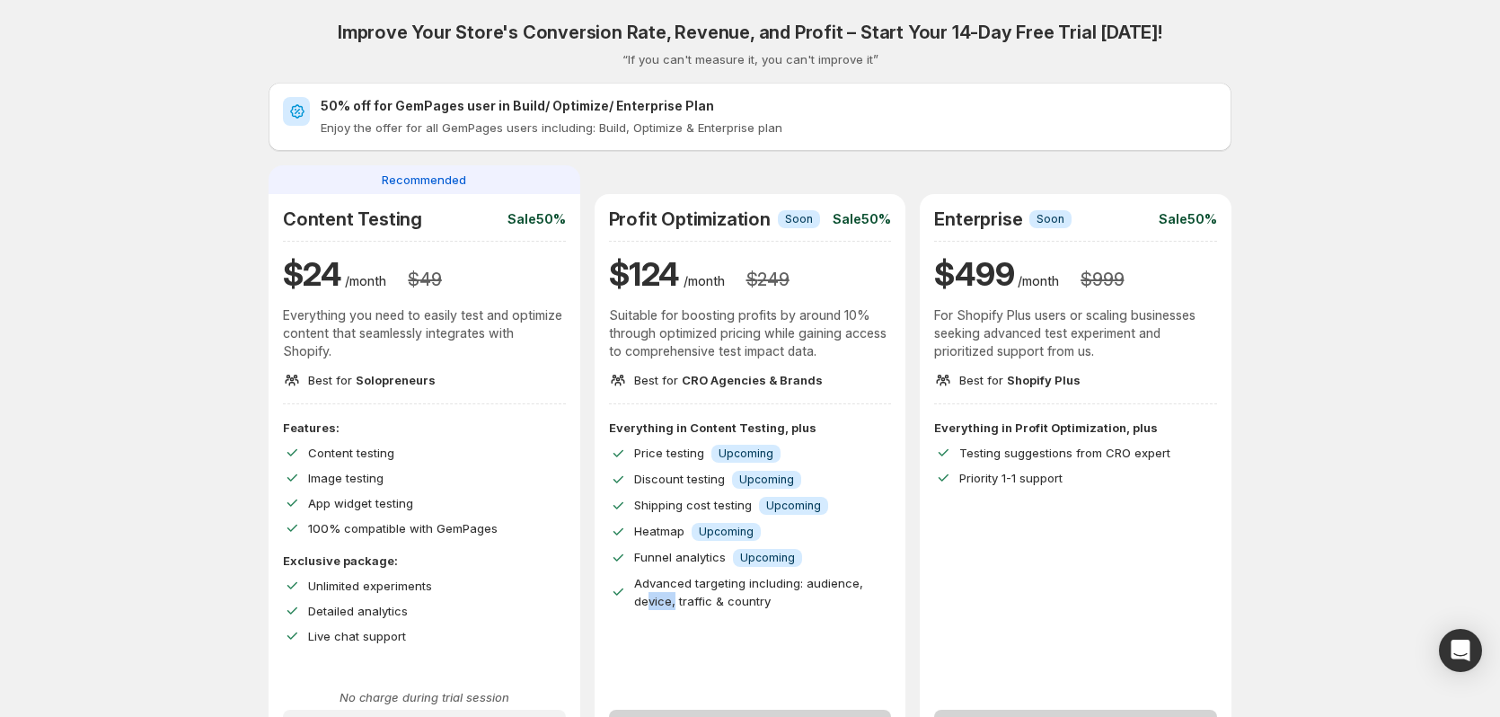
drag, startPoint x: 645, startPoint y: 602, endPoint x: 679, endPoint y: 608, distance: 34.7
click at [679, 608] on p "Advanced targeting including: audience, device, traffic & country" at bounding box center [763, 592] width 258 height 36
drag, startPoint x: 696, startPoint y: 604, endPoint x: 736, endPoint y: 604, distance: 40.4
click at [727, 607] on span "Advanced targeting including: audience, device, traffic & country" at bounding box center [748, 592] width 229 height 32
drag, startPoint x: 745, startPoint y: 602, endPoint x: 754, endPoint y: 598, distance: 10.5
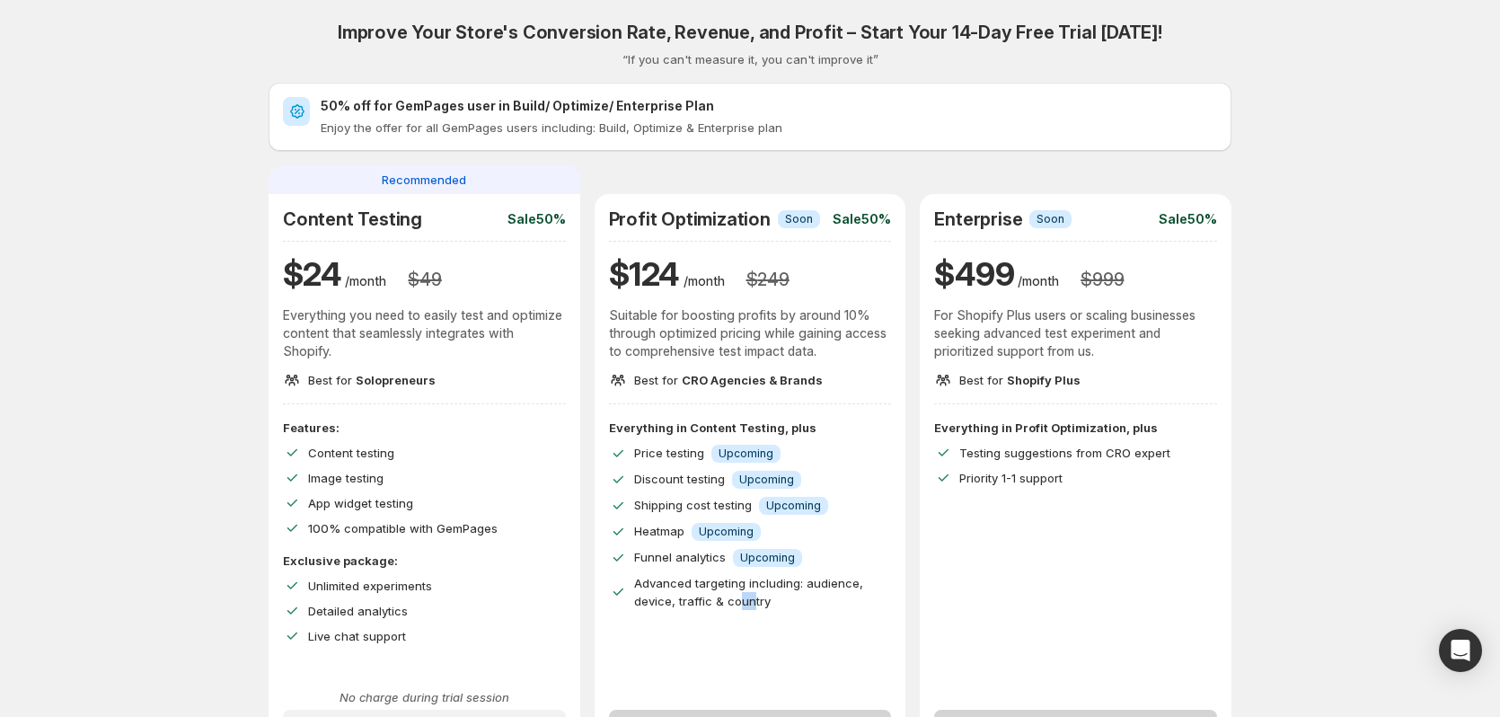
click at [754, 598] on span "Advanced targeting including: audience, device, traffic & country" at bounding box center [748, 592] width 229 height 32
click at [754, 597] on span "Advanced targeting including: audience, device, traffic & country" at bounding box center [748, 592] width 229 height 32
click at [739, 599] on span "Advanced targeting including: audience, device, traffic & country" at bounding box center [748, 592] width 229 height 32
click at [731, 601] on span "Advanced targeting including: audience, device, traffic & country" at bounding box center [748, 592] width 229 height 32
drag, startPoint x: 749, startPoint y: 598, endPoint x: 771, endPoint y: 605, distance: 22.7
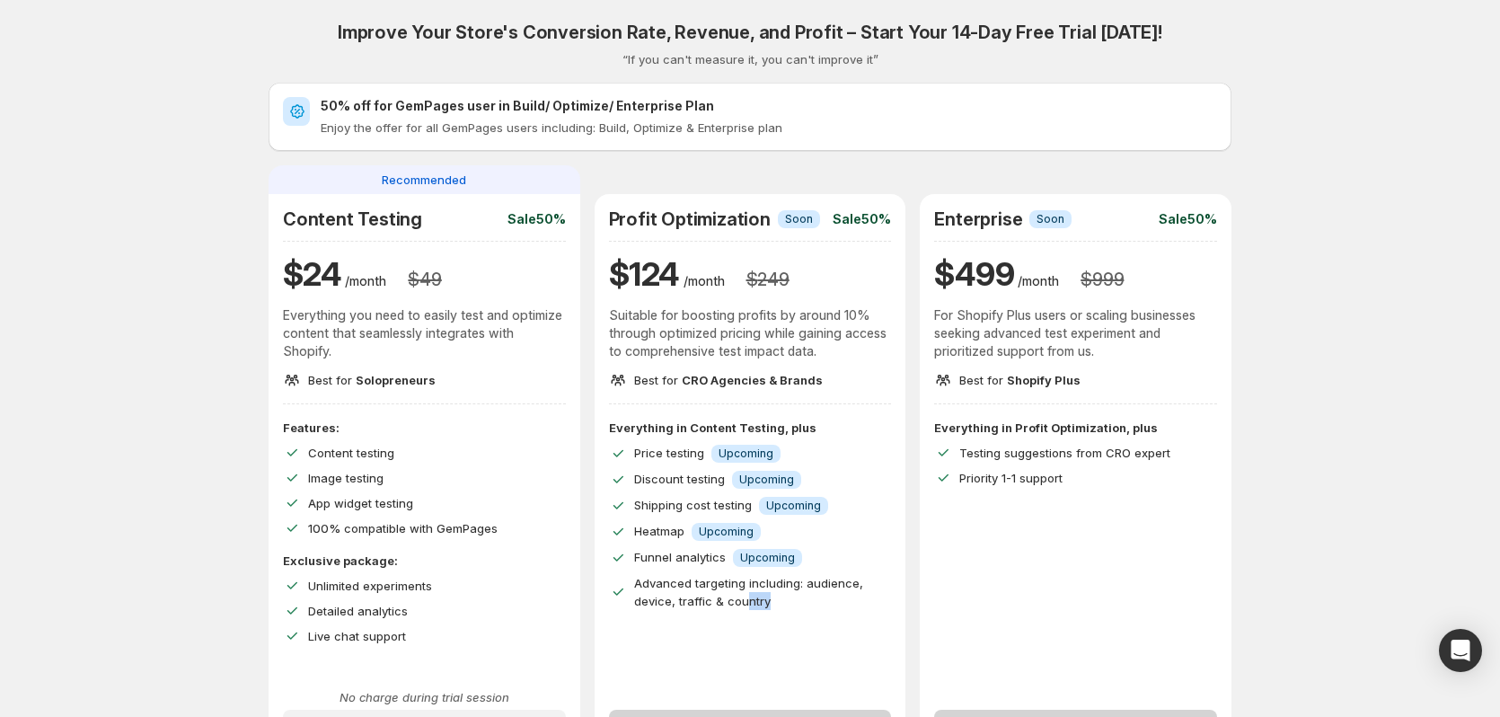
click at [771, 605] on span "Advanced targeting including: audience, device, traffic & country" at bounding box center [748, 592] width 229 height 32
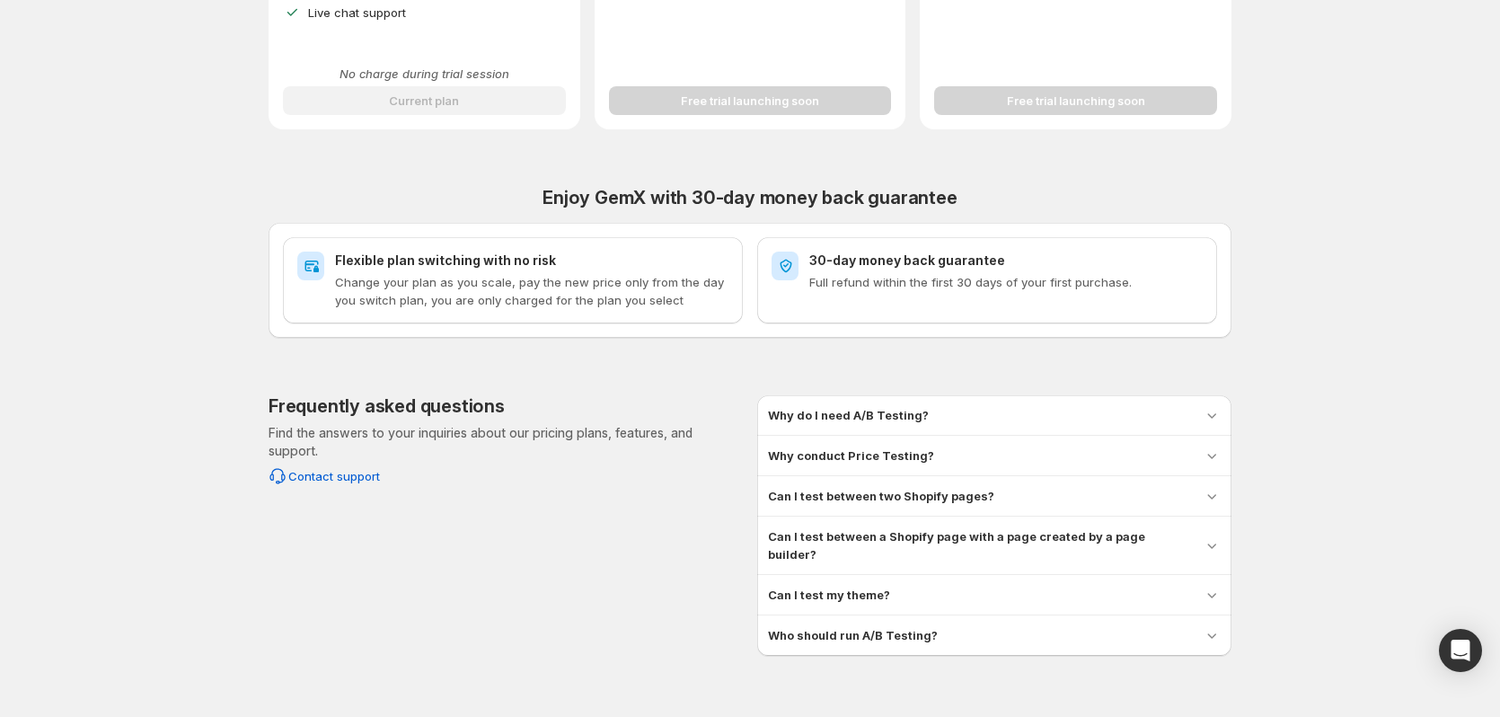
scroll to position [629, 0]
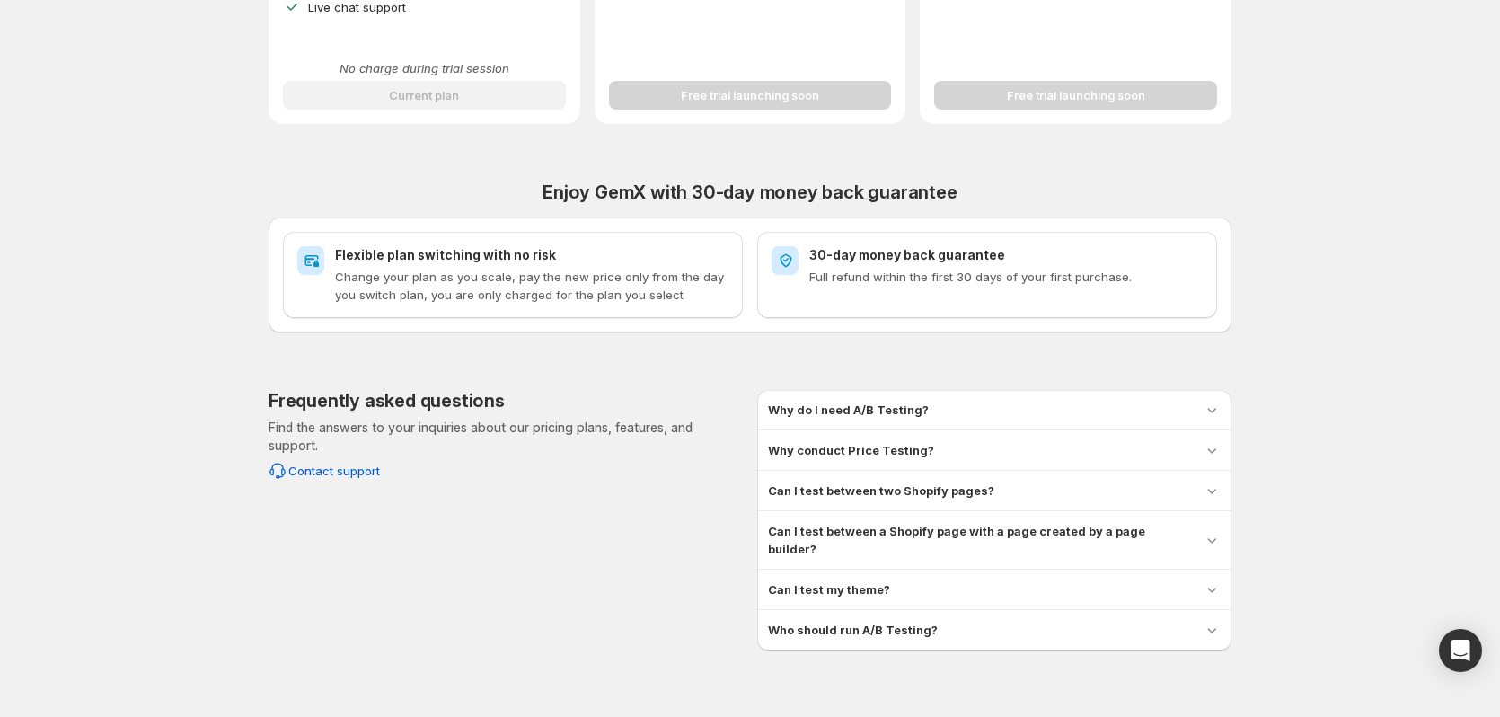
click at [852, 407] on h3 "Why do I need A/B Testing?" at bounding box center [848, 410] width 161 height 18
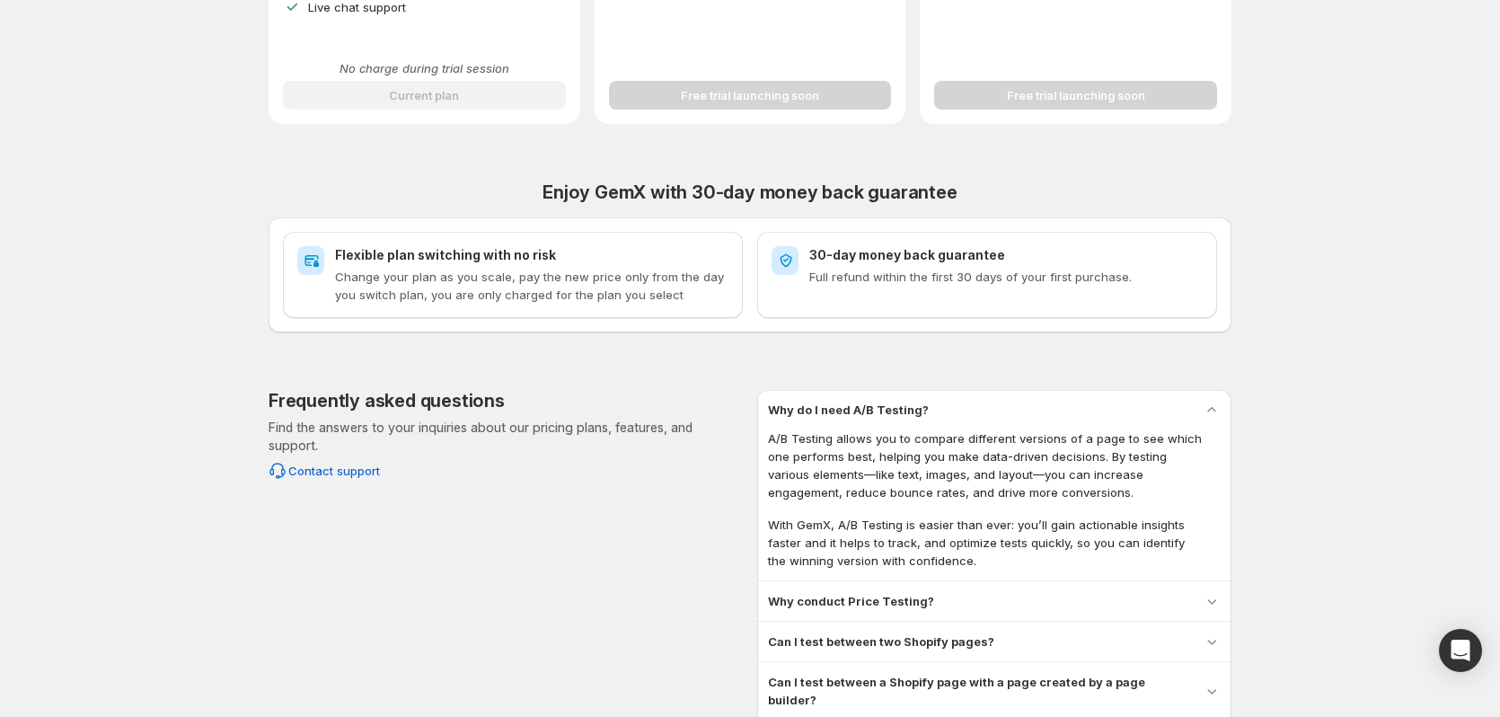
click at [896, 407] on h3 "Why do I need A/B Testing?" at bounding box center [848, 410] width 161 height 18
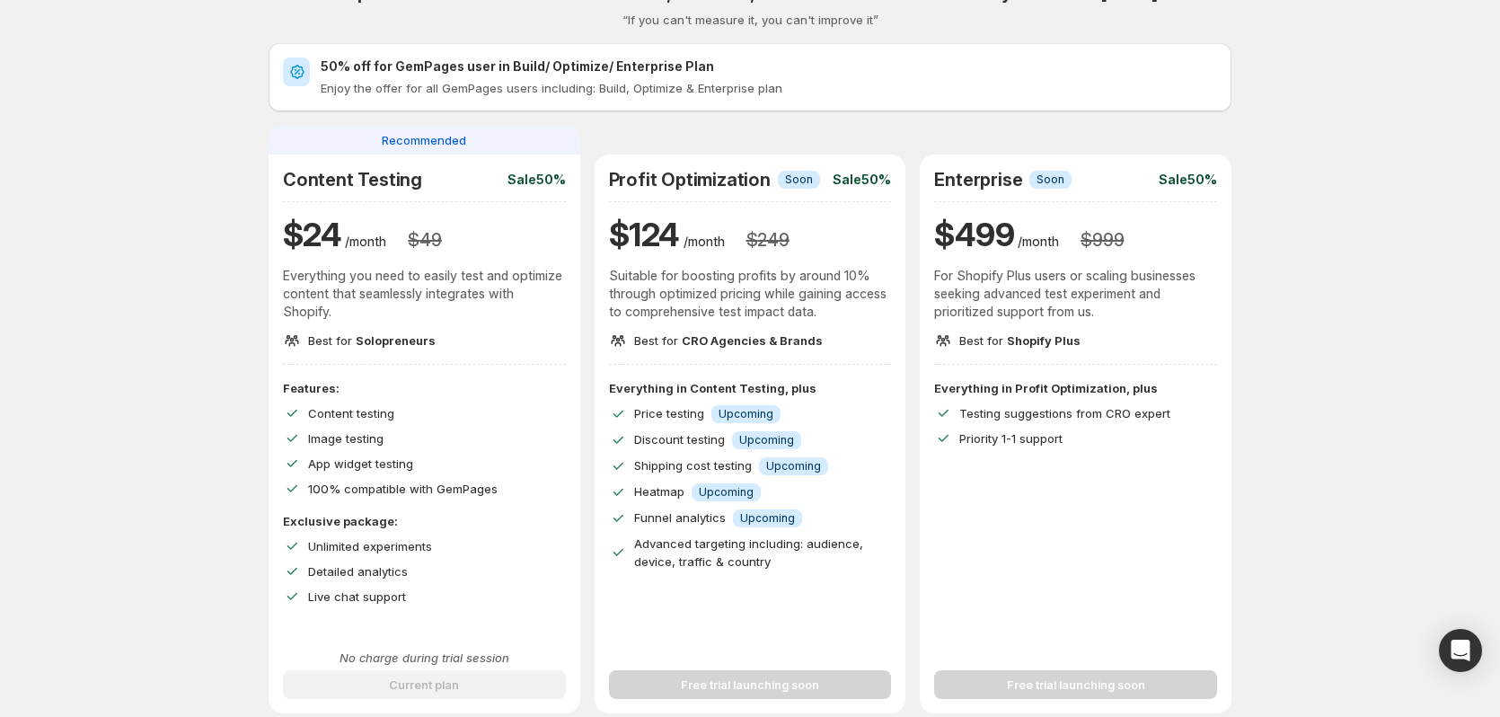
scroll to position [0, 0]
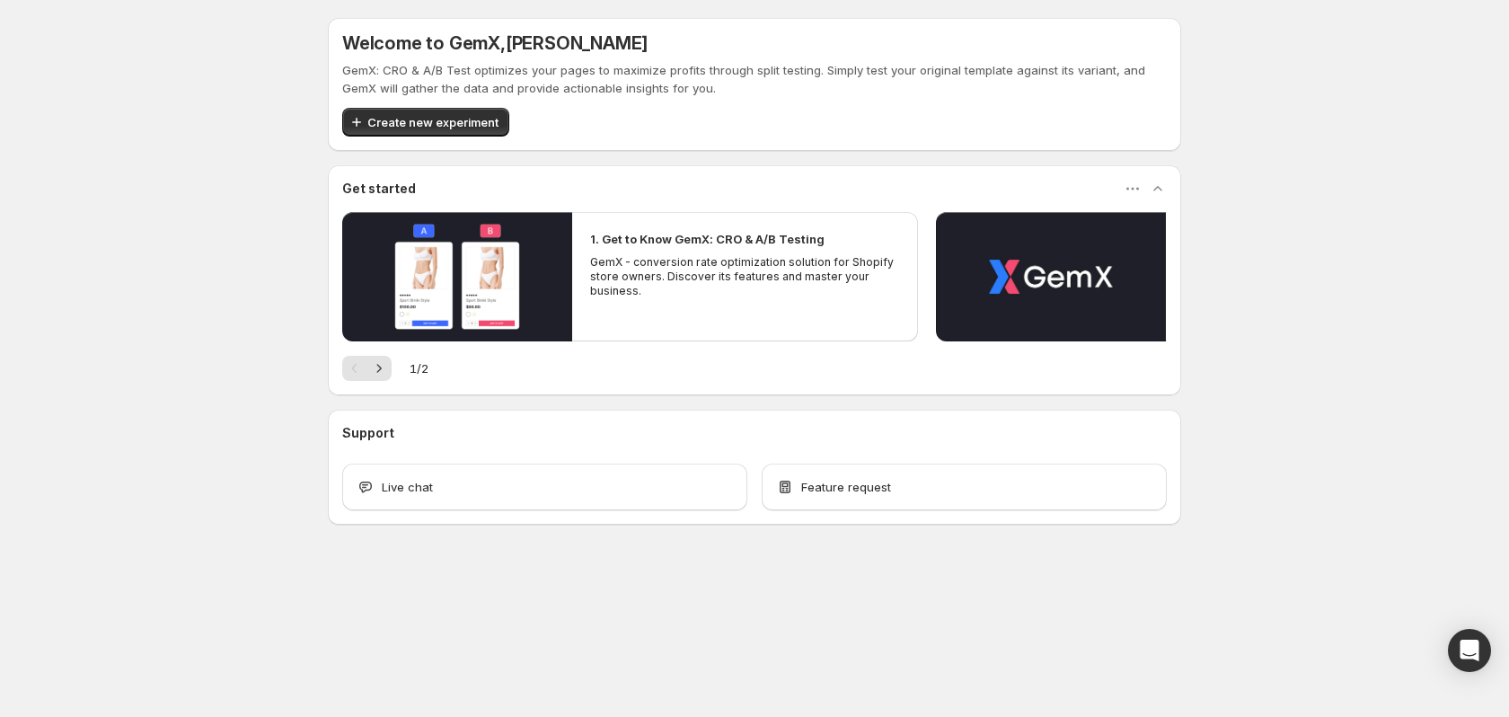
drag, startPoint x: 143, startPoint y: 216, endPoint x: 345, endPoint y: 417, distance: 285.2
click at [277, 317] on div "Welcome to GemX , [PERSON_NAME] GemX: CRO & A/B Test optimizes your pages to ma…" at bounding box center [754, 311] width 1509 height 622
click at [430, 116] on span "Create new experiment" at bounding box center [432, 122] width 131 height 18
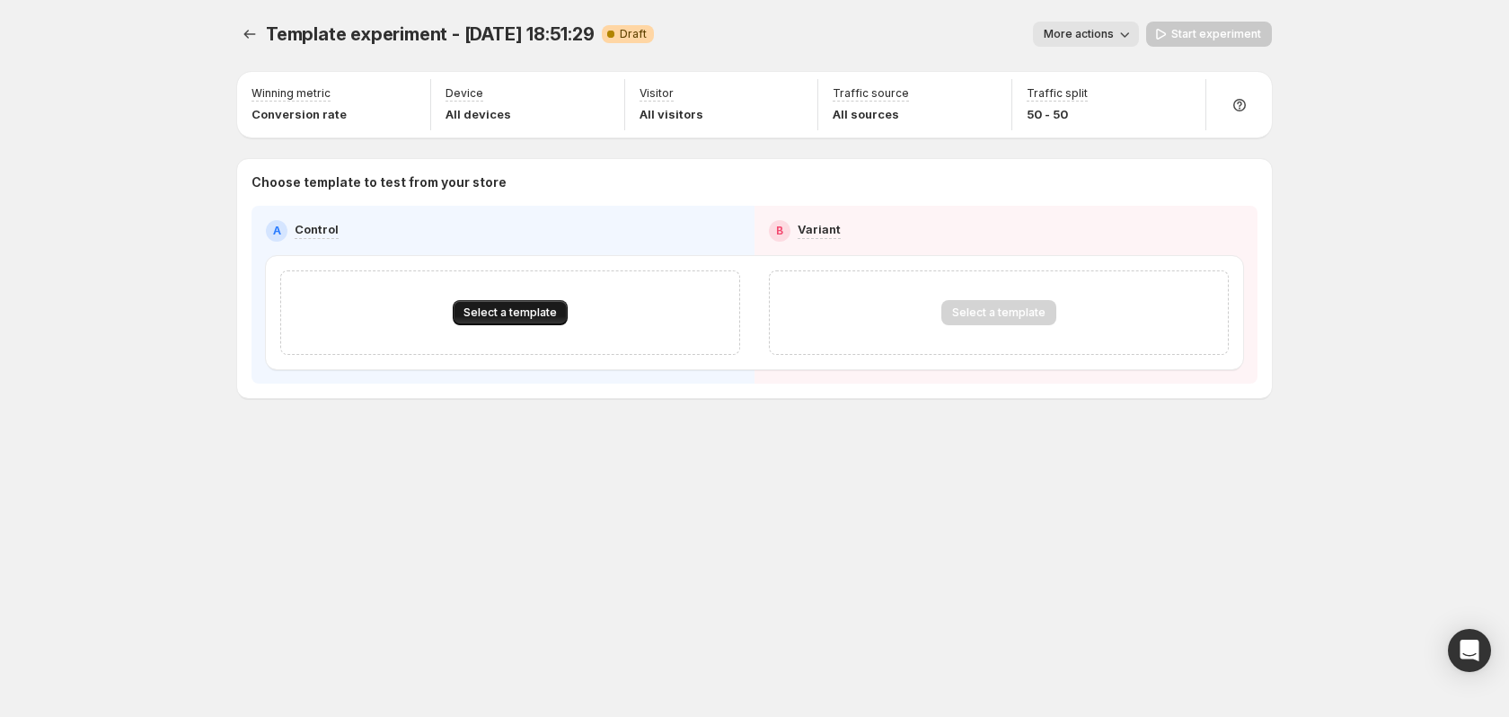
click at [515, 315] on span "Select a template" at bounding box center [509, 312] width 93 height 14
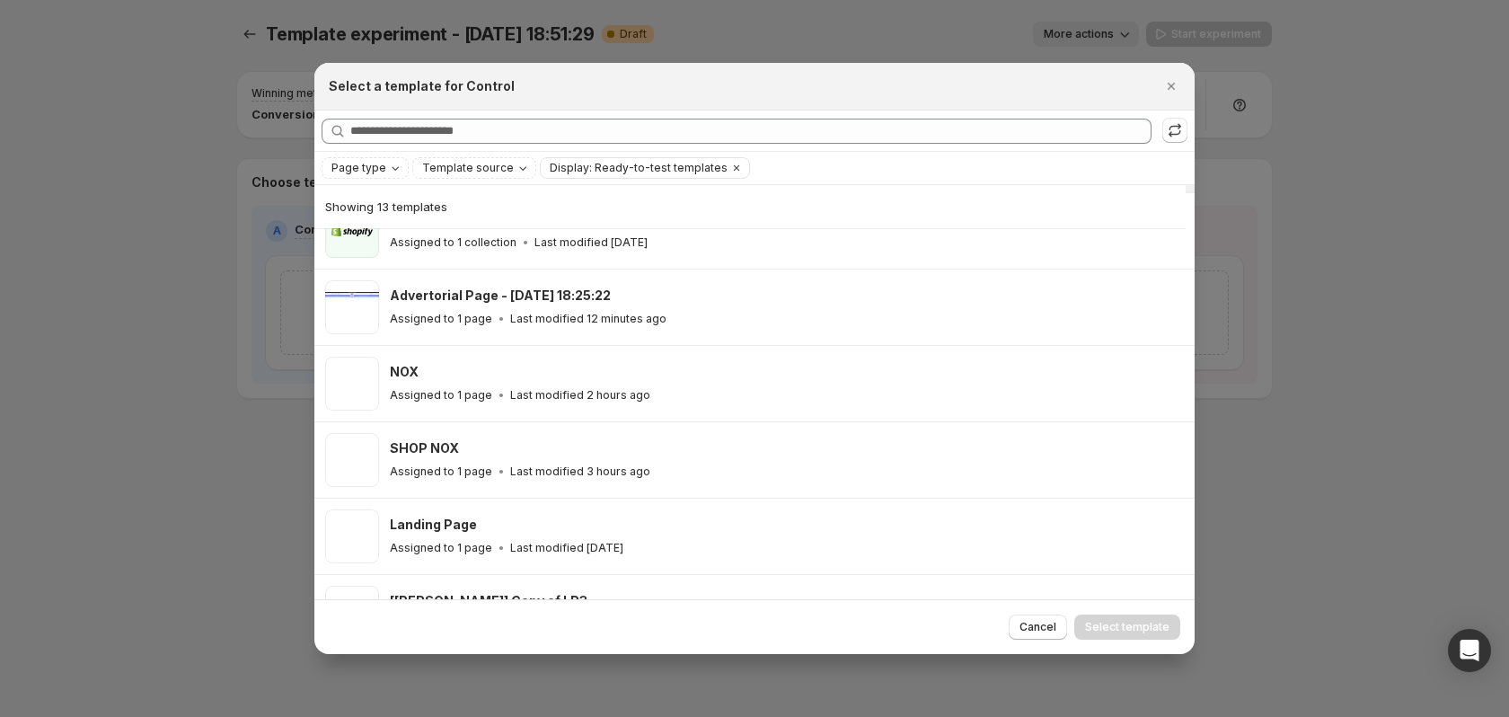
scroll to position [223, 0]
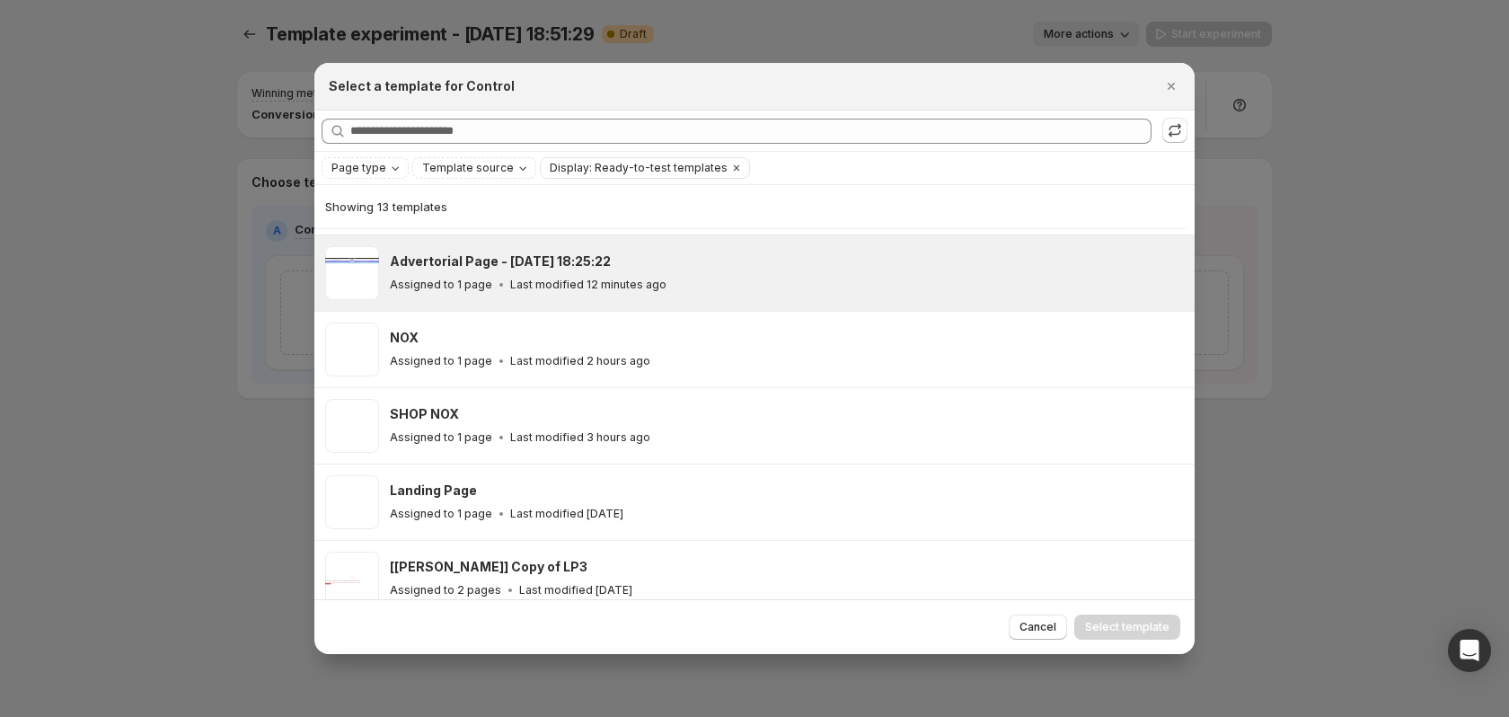
click at [522, 272] on div "Advertorial Page - [DATE] 18:25:22 Assigned to 1 page Last modified 12 minutes …" at bounding box center [784, 272] width 789 height 41
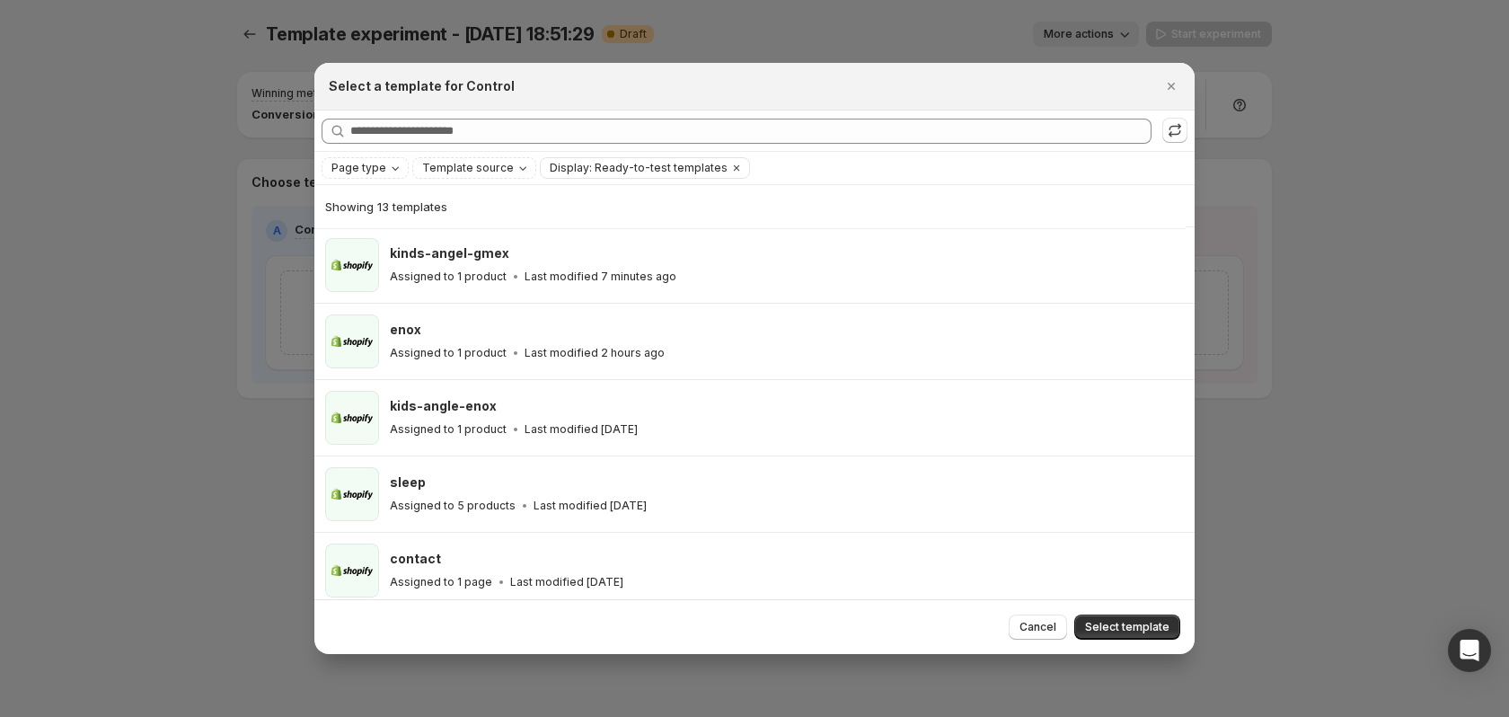
scroll to position [622, 0]
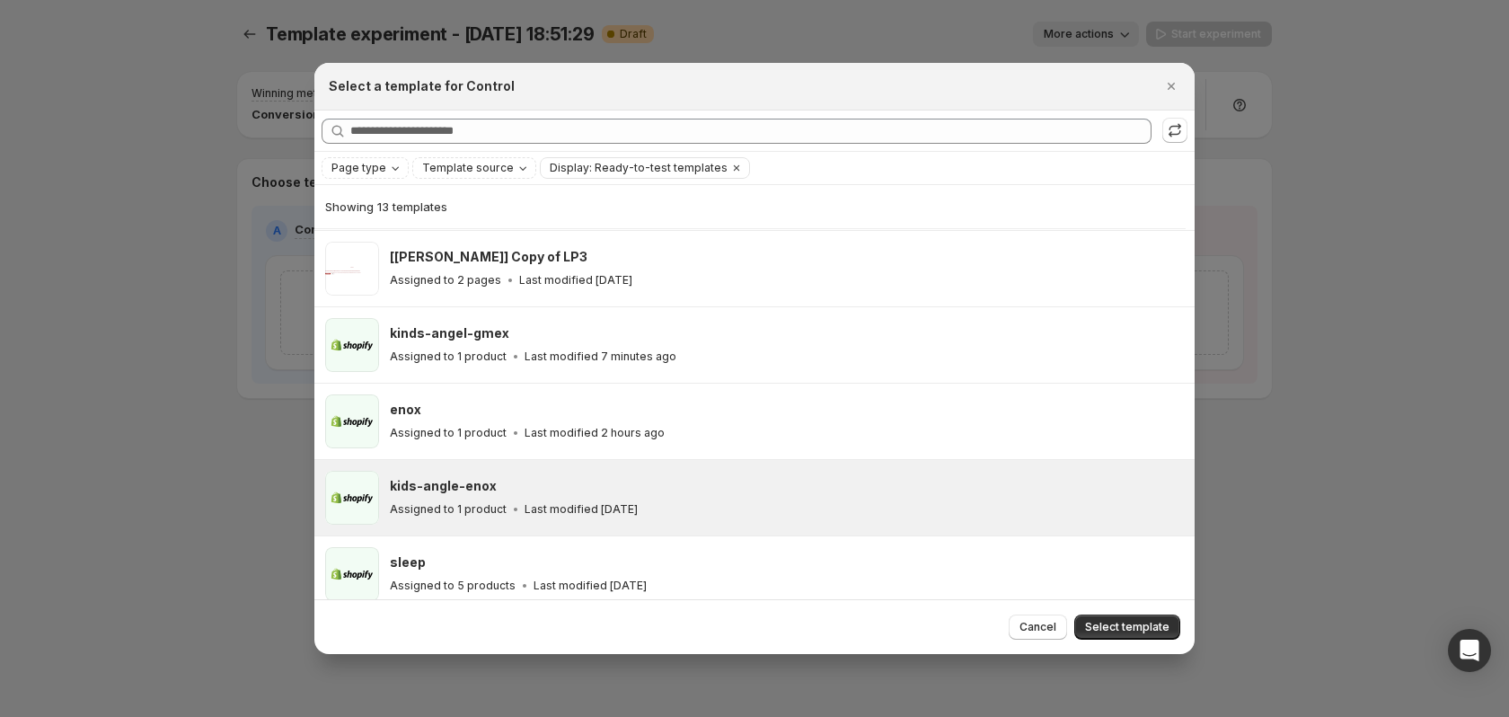
click at [629, 490] on div "kids-angle-enox" at bounding box center [784, 486] width 789 height 18
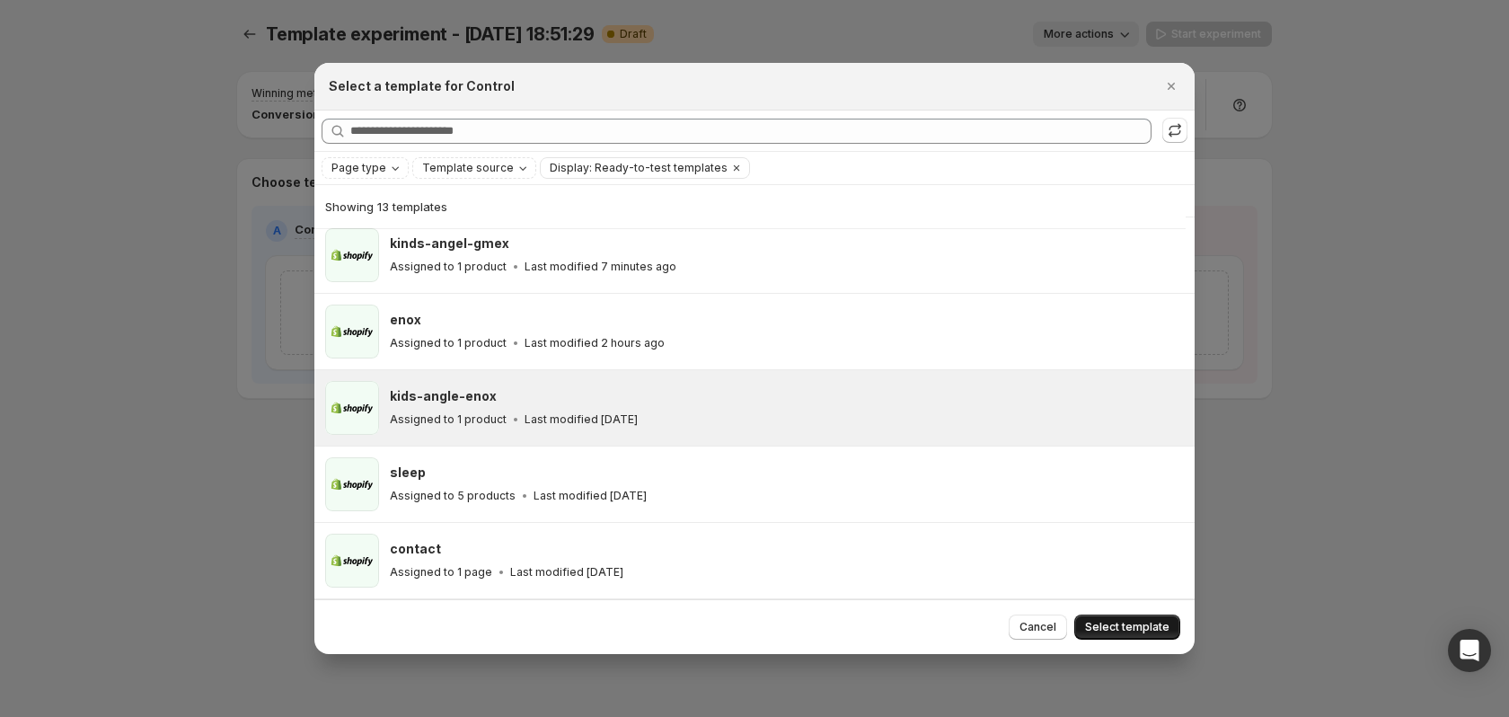
click at [1133, 626] on span "Select template" at bounding box center [1127, 627] width 84 height 14
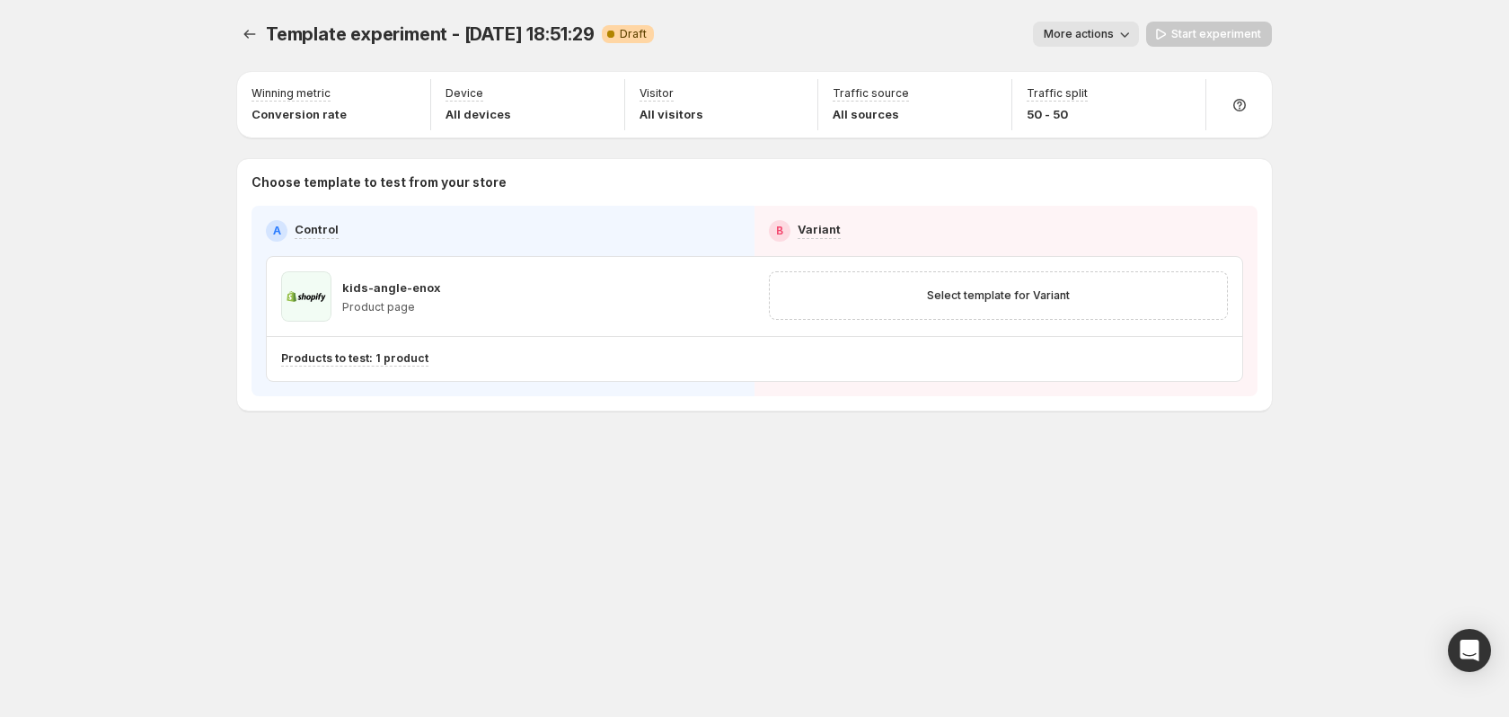
scroll to position [546, 0]
click at [1001, 287] on button "Select template for Variant" at bounding box center [998, 295] width 164 height 25
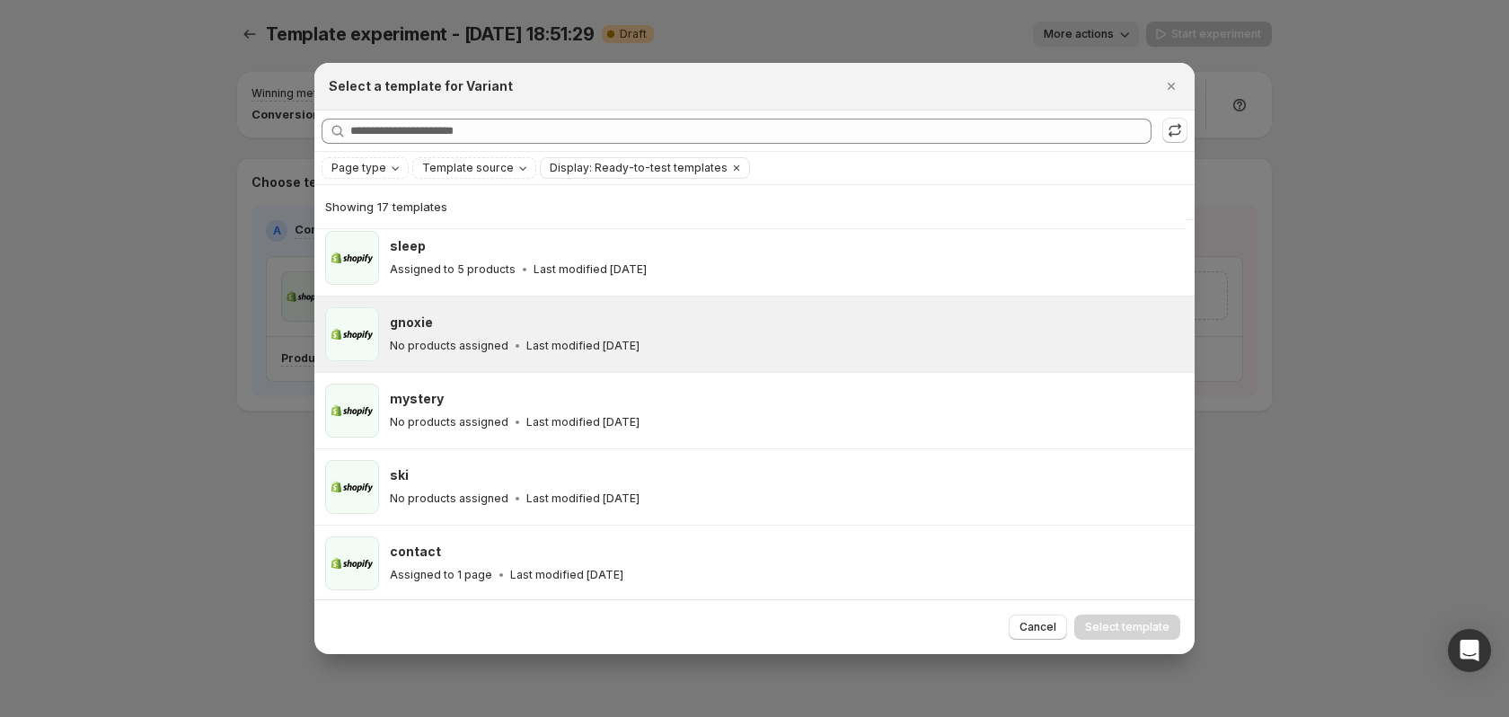
scroll to position [928, 0]
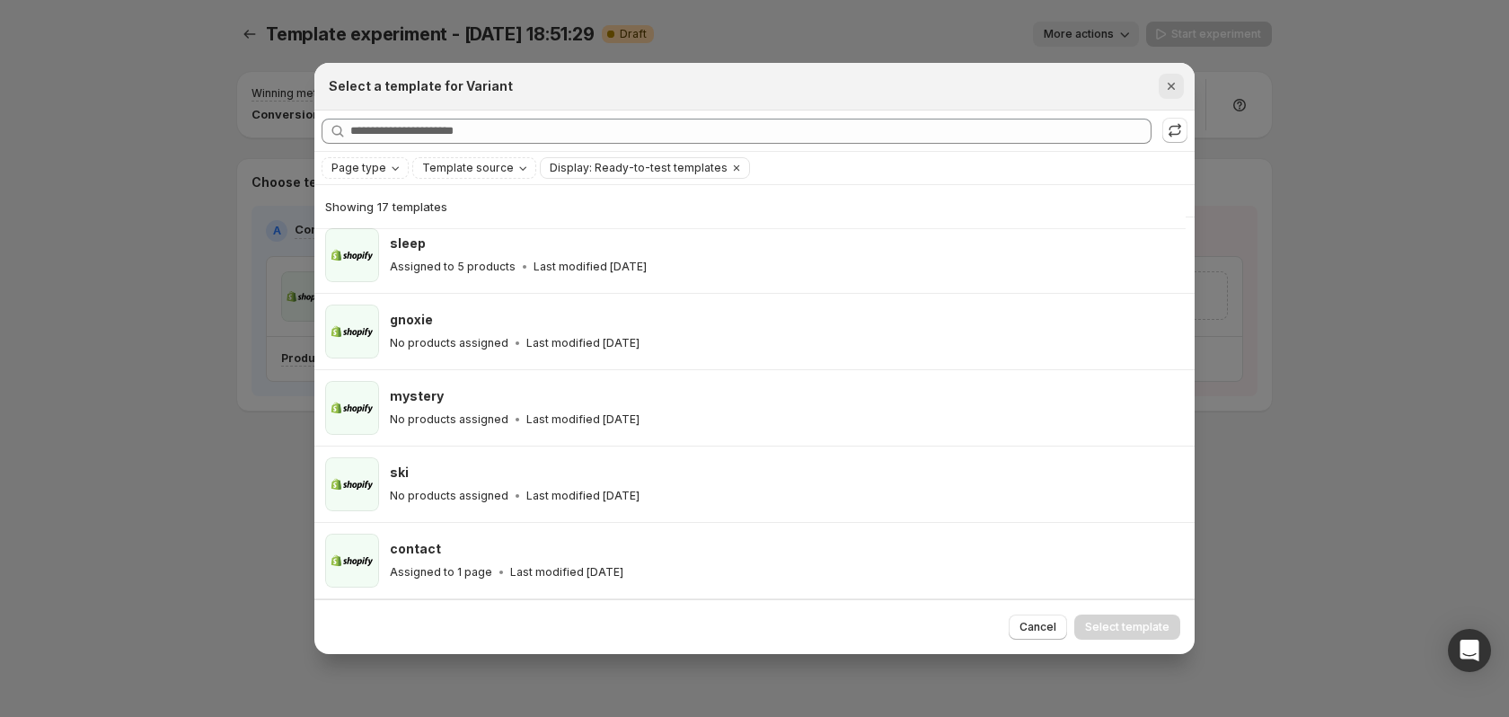
click at [1172, 85] on icon "Close" at bounding box center [1171, 86] width 7 height 7
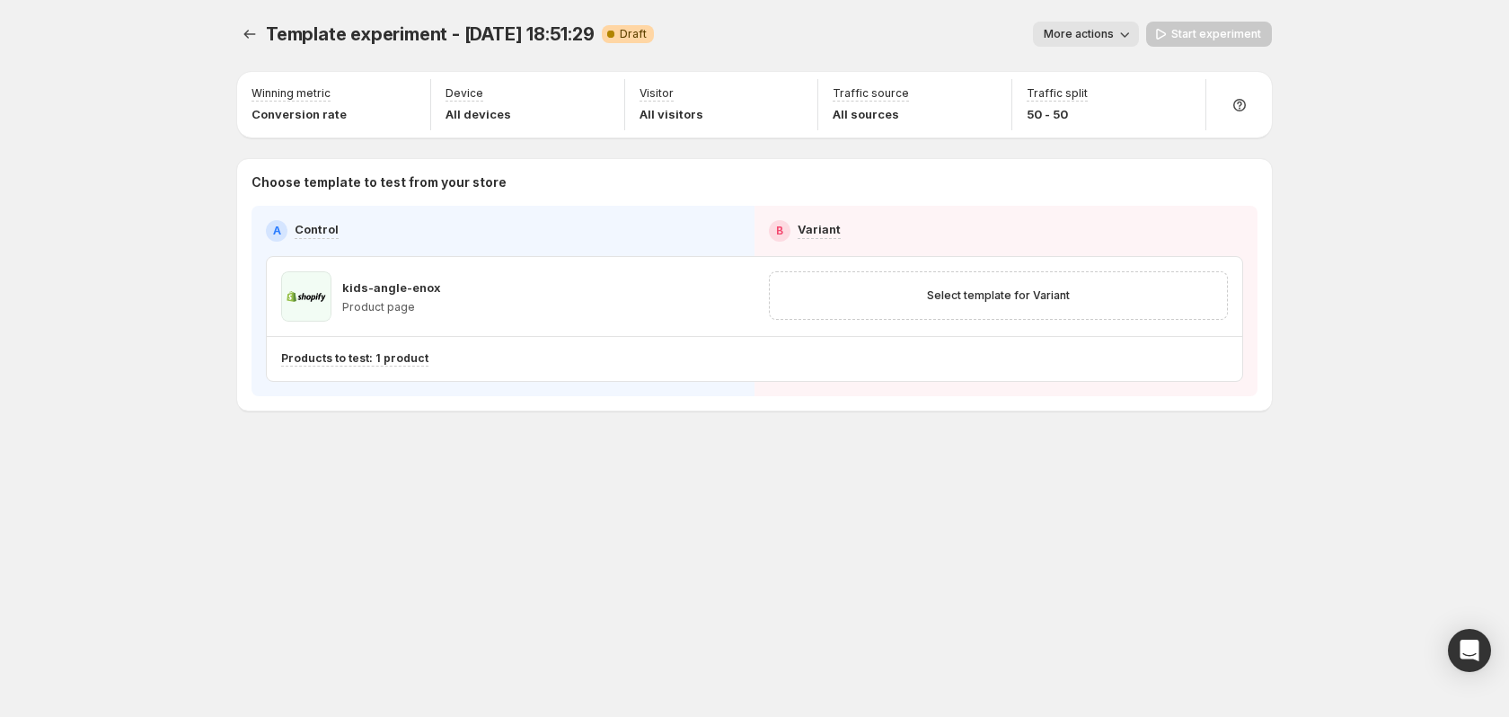
scroll to position [546, 0]
click at [240, 31] on div "Template experiment - Sep 12, 18:51:29. This page is ready Template experiment …" at bounding box center [755, 253] width 1078 height 507
drag, startPoint x: 240, startPoint y: 31, endPoint x: 927, endPoint y: 334, distance: 751.2
click at [881, 243] on div "Template experiment - Sep 12, 18:51:29. This page is ready Template experiment …" at bounding box center [755, 253] width 1078 height 507
click at [468, 290] on div "kids-angle-enox Product page" at bounding box center [510, 296] width 459 height 50
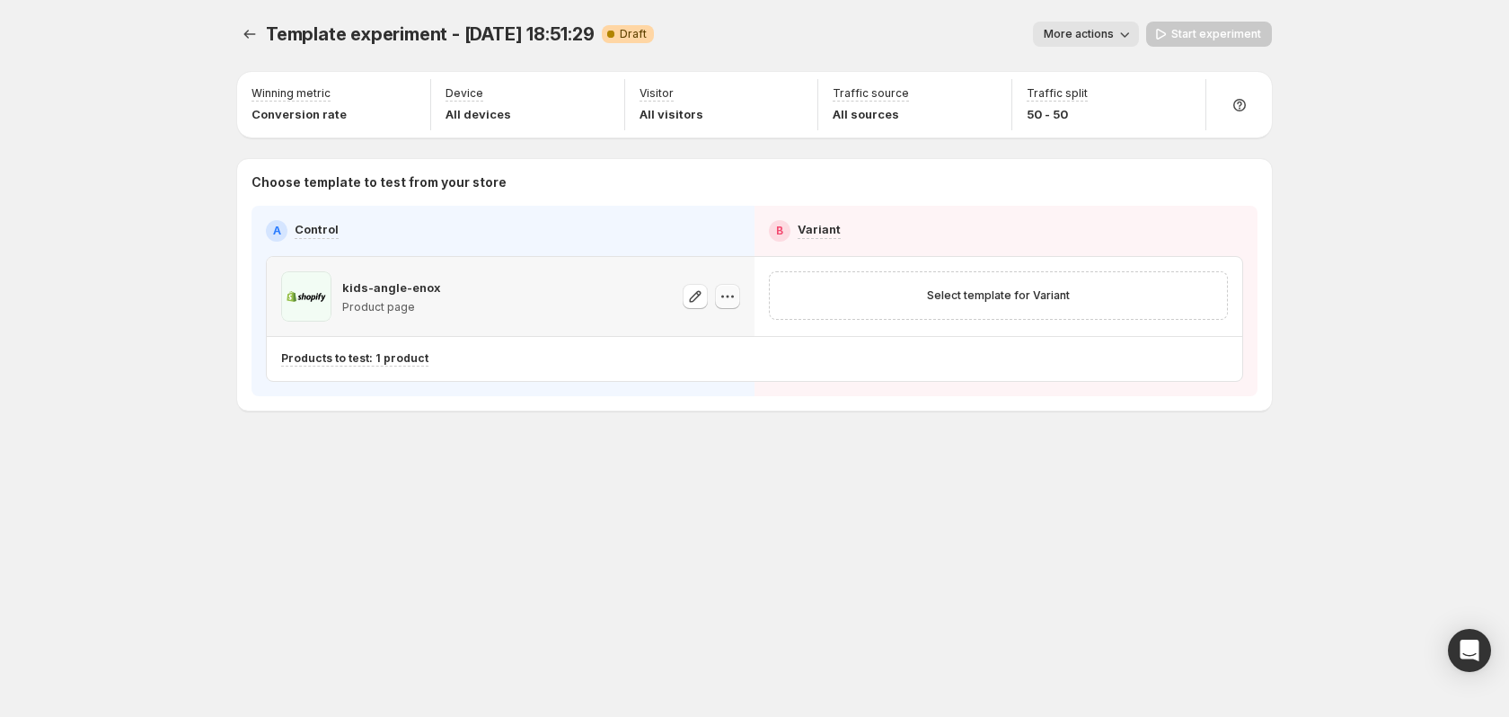
click at [736, 295] on icon "button" at bounding box center [728, 296] width 18 height 18
click at [696, 299] on icon "button" at bounding box center [695, 296] width 18 height 18
click at [730, 298] on icon "button" at bounding box center [728, 296] width 18 height 18
click at [696, 300] on icon "button" at bounding box center [695, 296] width 18 height 18
drag, startPoint x: 731, startPoint y: 303, endPoint x: 721, endPoint y: 295, distance: 12.8
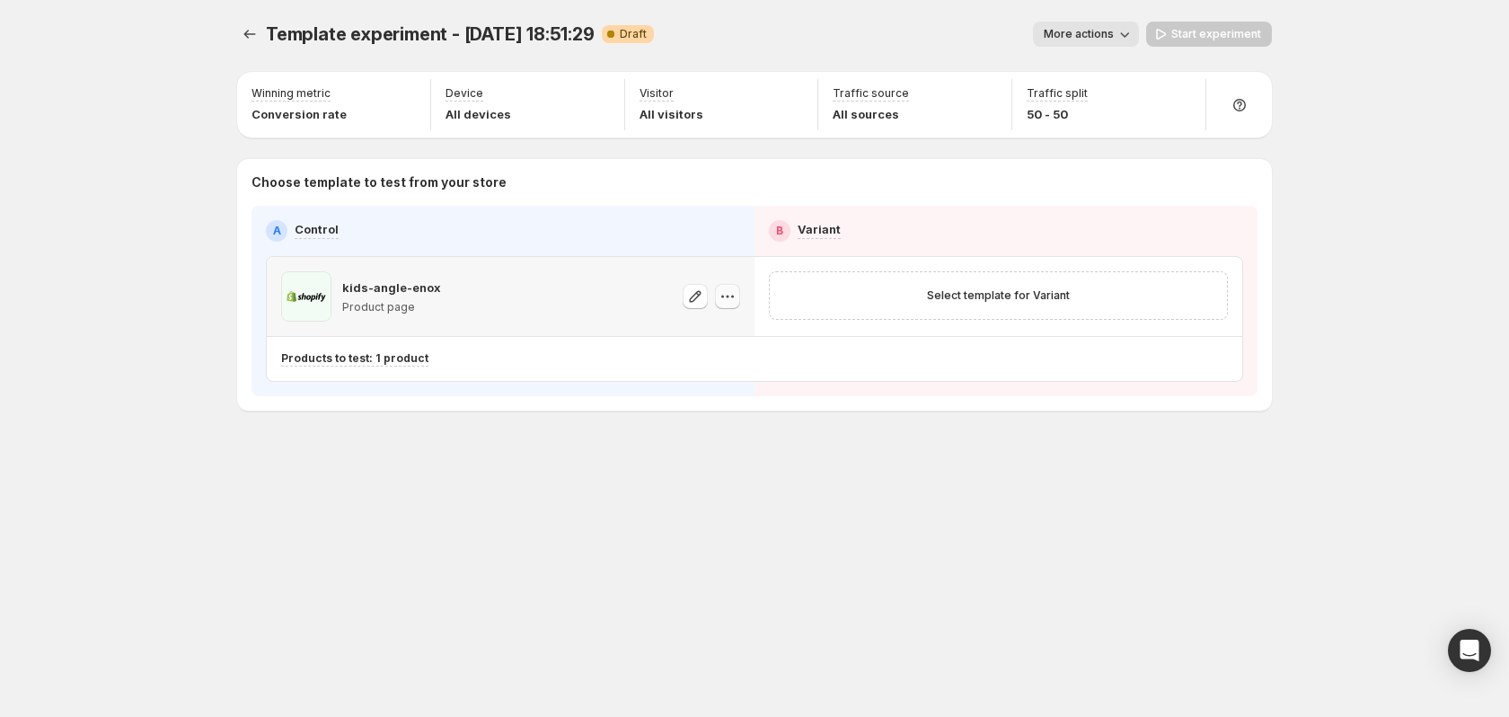
click at [726, 296] on icon "button" at bounding box center [728, 296] width 18 height 18
click at [738, 334] on span "Change template" at bounding box center [732, 334] width 97 height 14
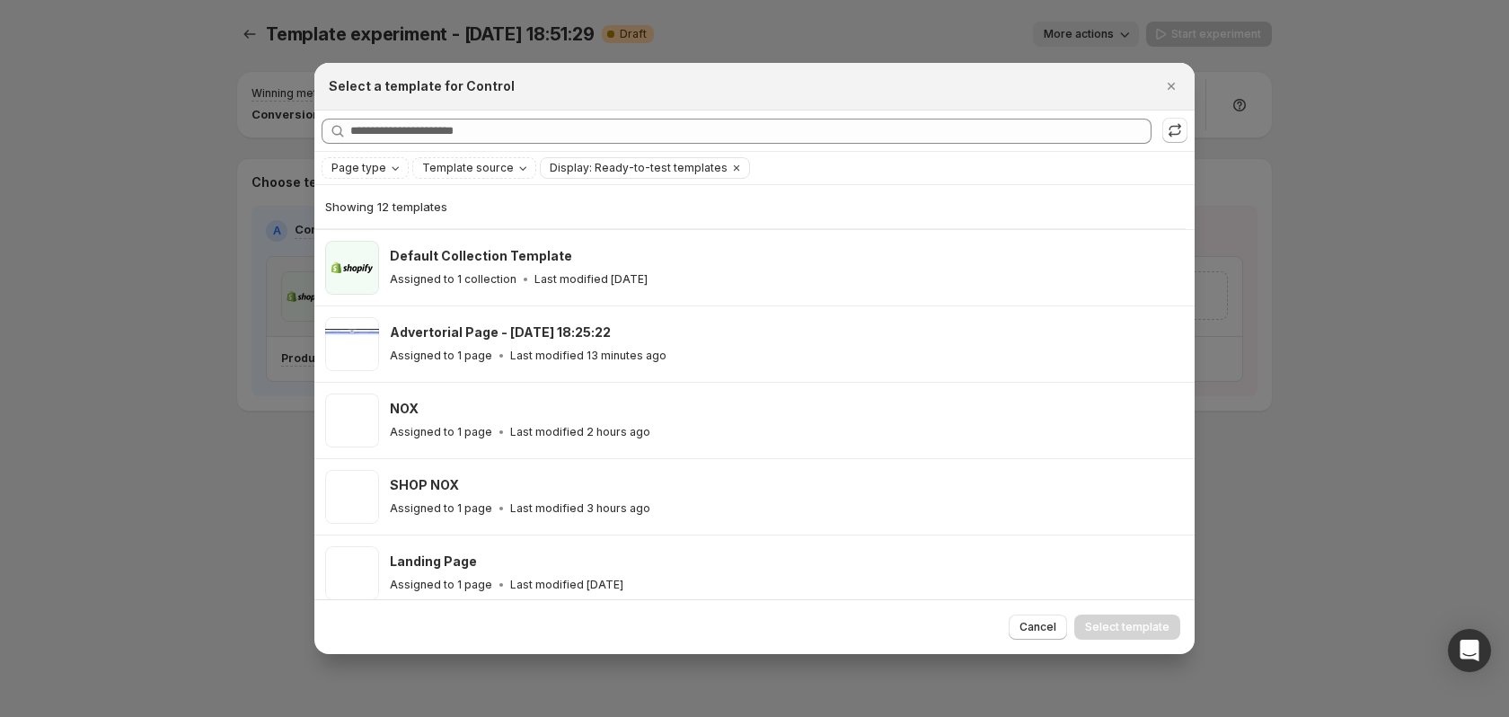
scroll to position [223, 0]
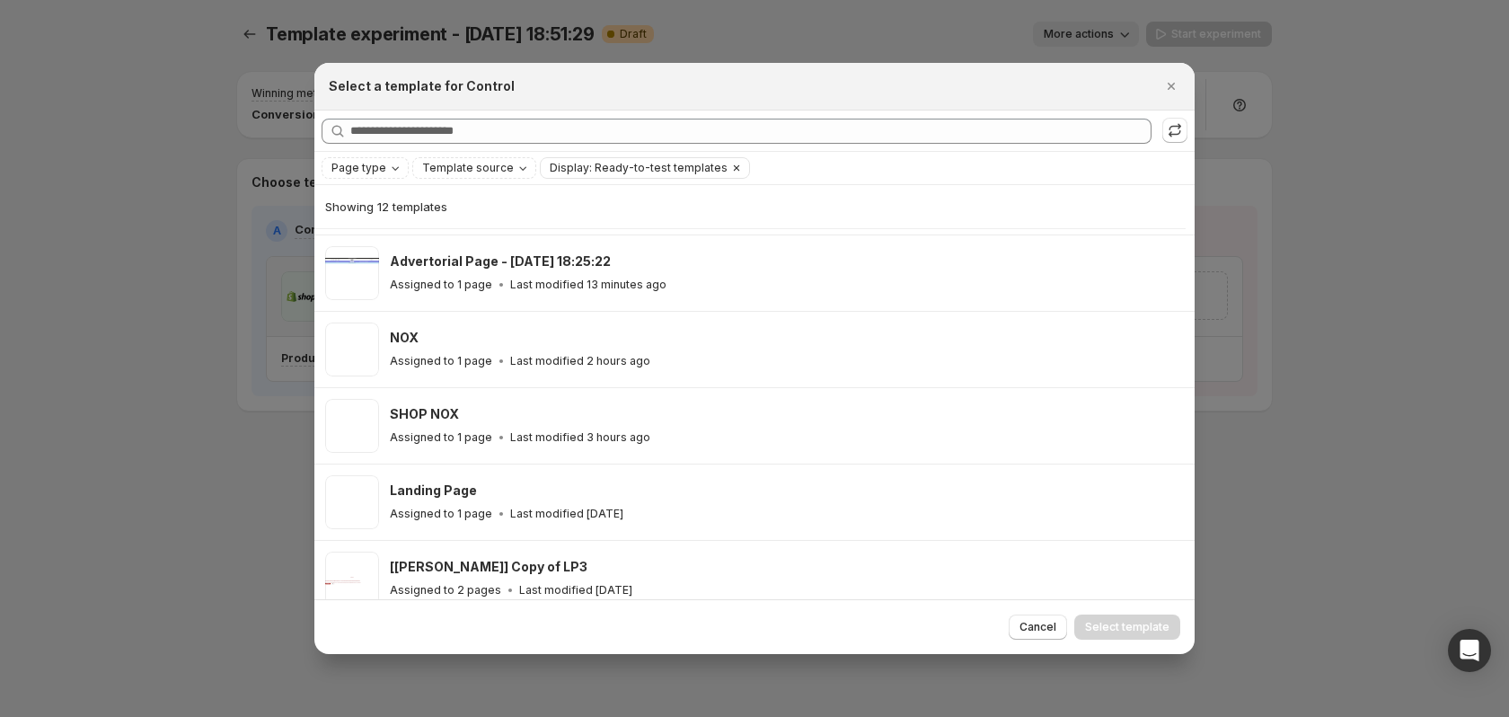
click at [683, 171] on span "Display: Ready-to-test templates" at bounding box center [639, 168] width 178 height 14
click at [580, 201] on span "Ready-to-test templates" at bounding box center [631, 203] width 135 height 14
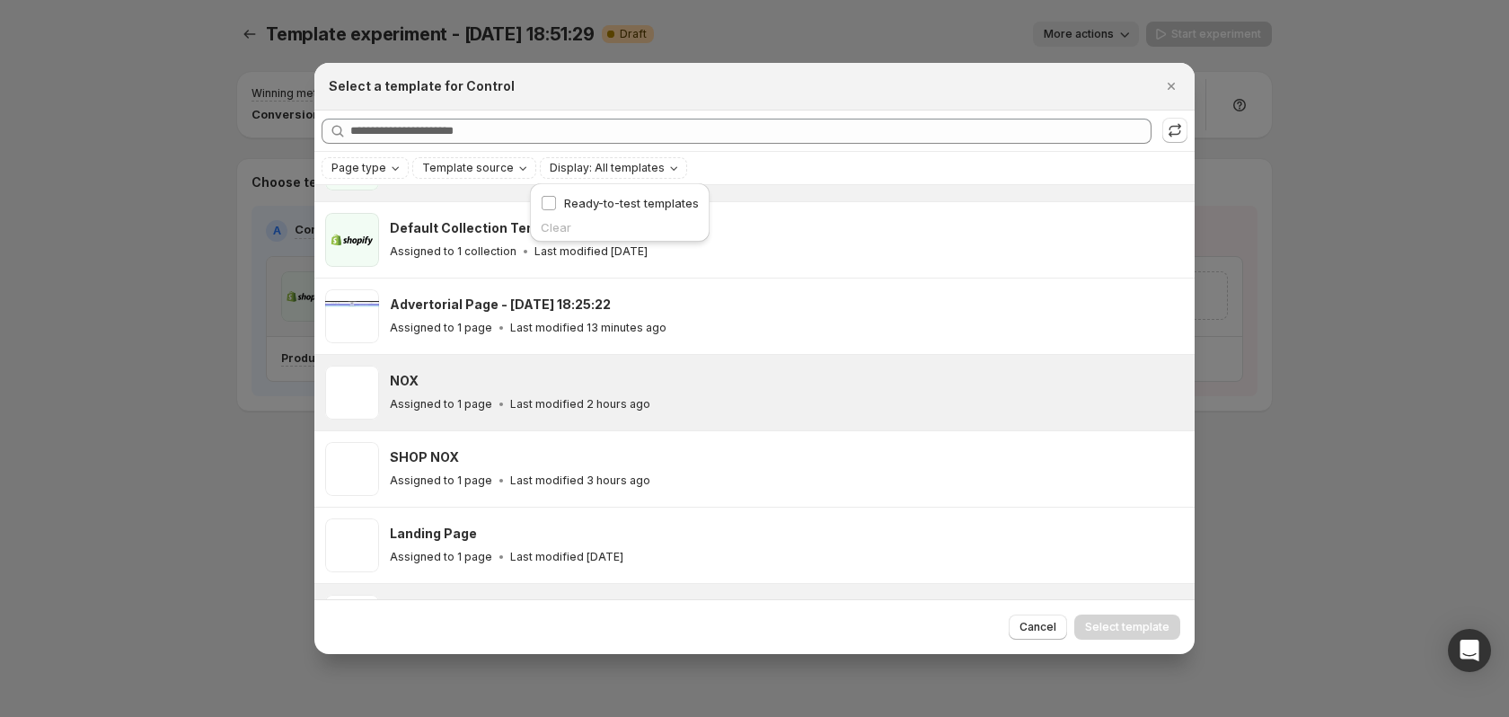
scroll to position [269, 0]
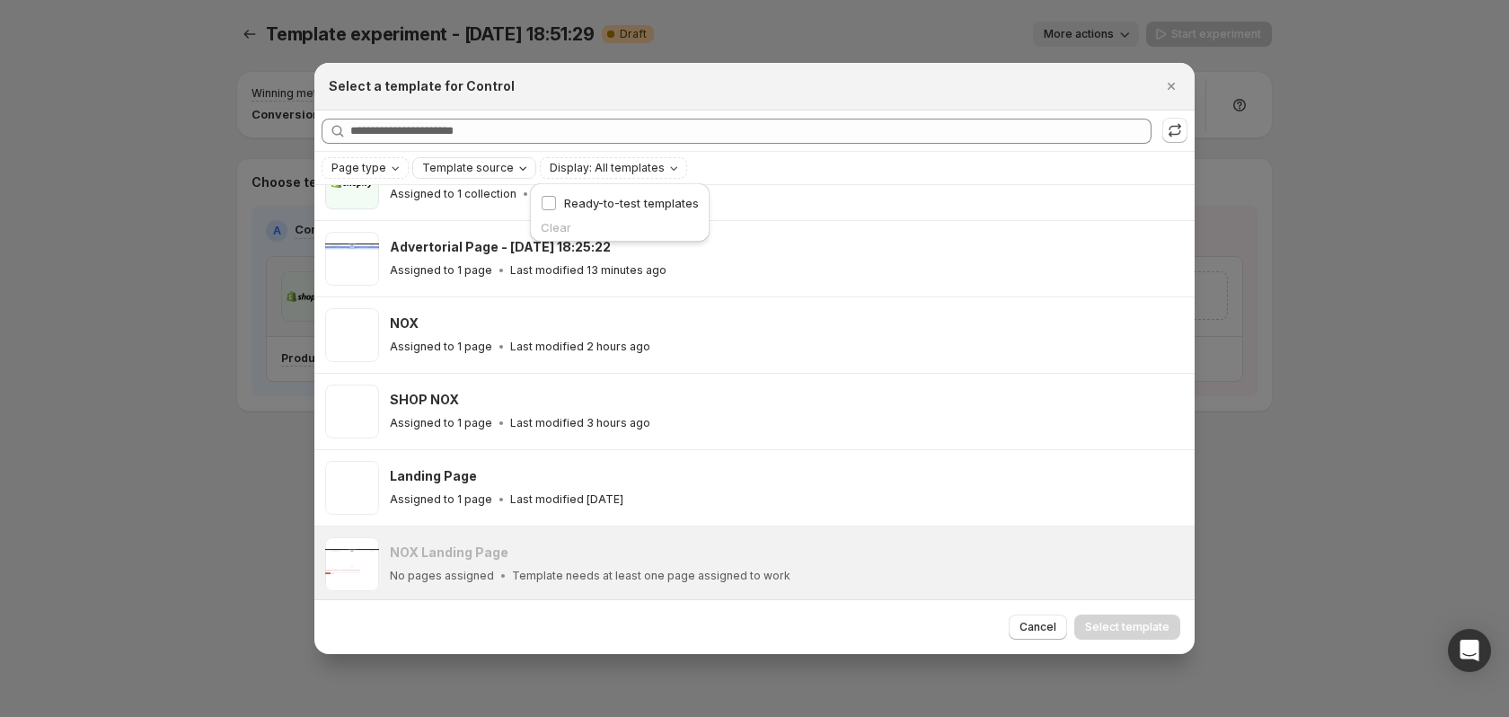
click at [470, 172] on span "Template source" at bounding box center [468, 168] width 92 height 14
click at [472, 199] on span "Shopify" at bounding box center [465, 203] width 42 height 14
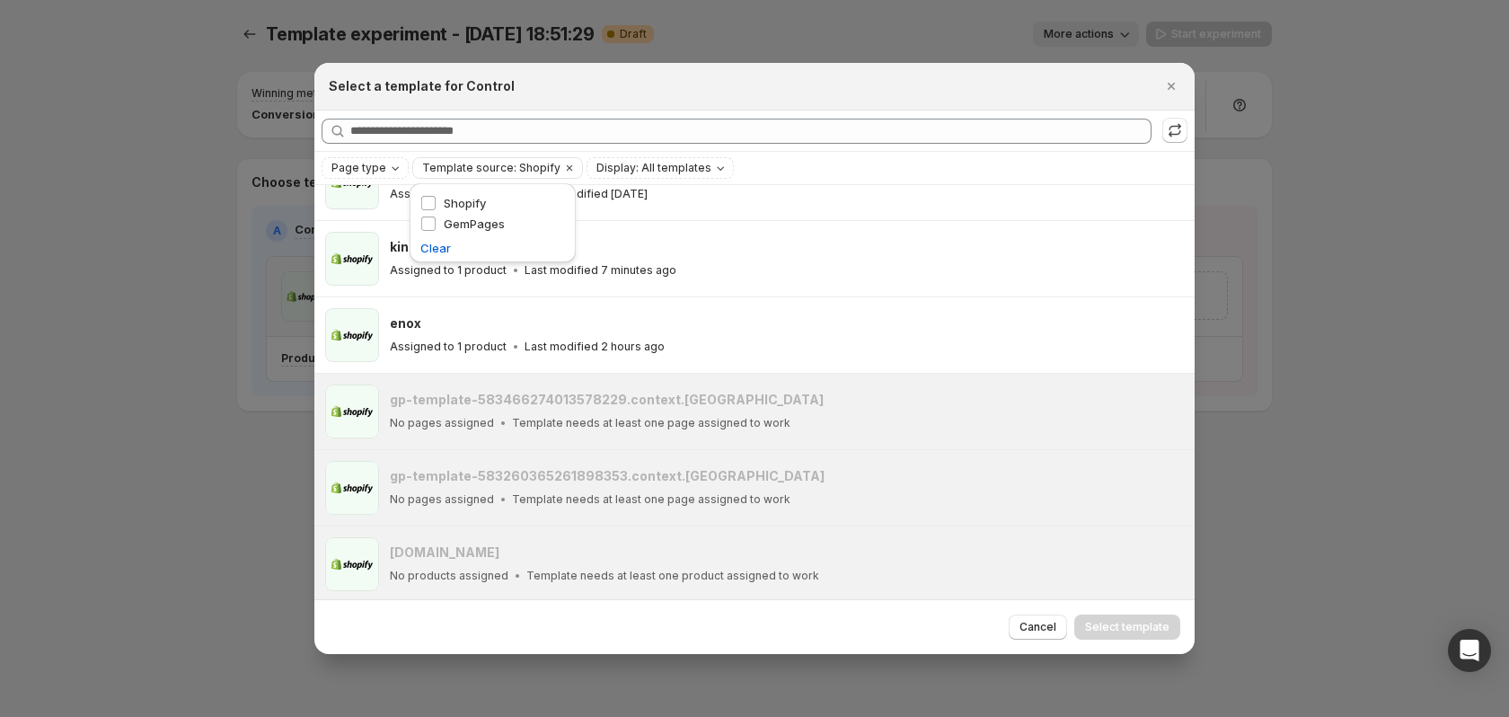
click at [801, 152] on div "Searching all templates" at bounding box center [754, 130] width 880 height 41
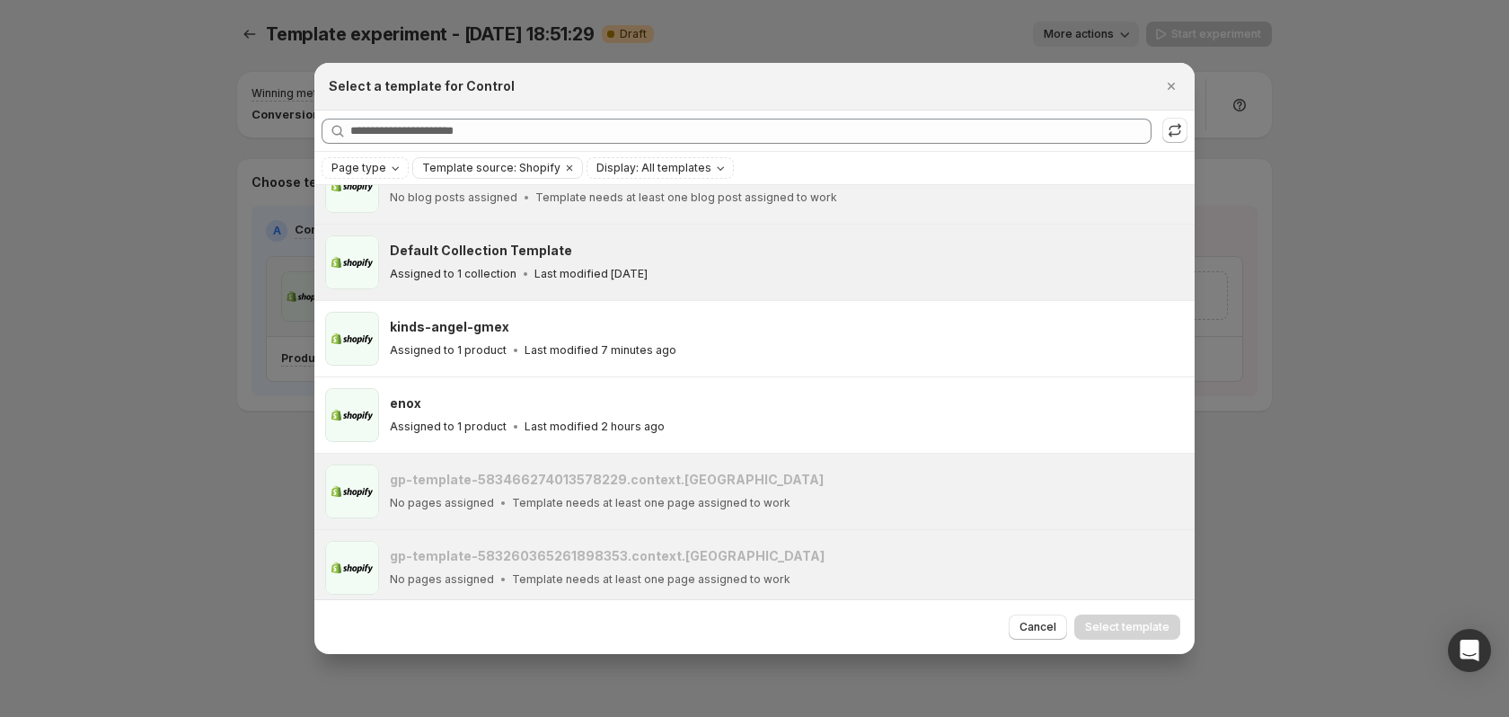
scroll to position [180, 0]
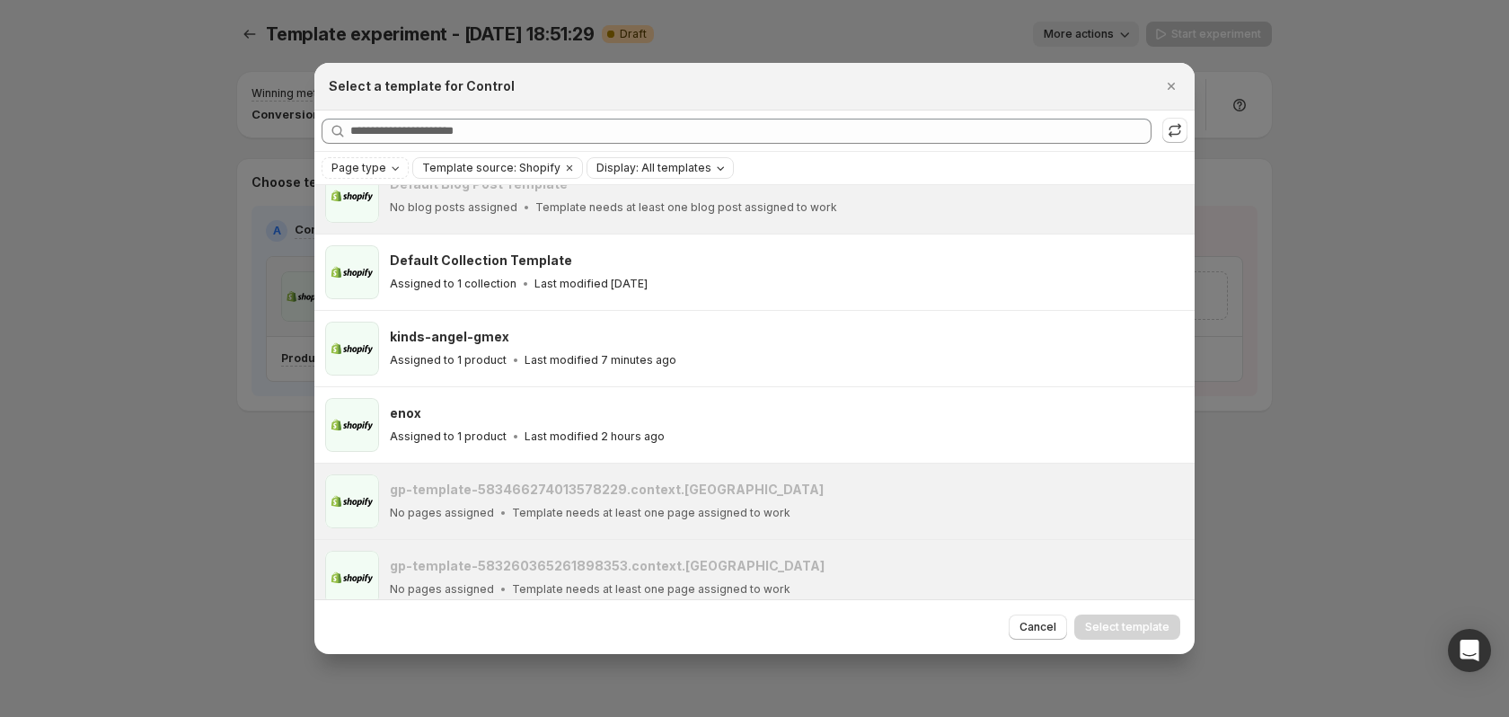
click at [653, 165] on span "Display: All templates" at bounding box center [653, 168] width 115 height 14
click at [631, 163] on span "Display: All templates" at bounding box center [653, 168] width 115 height 14
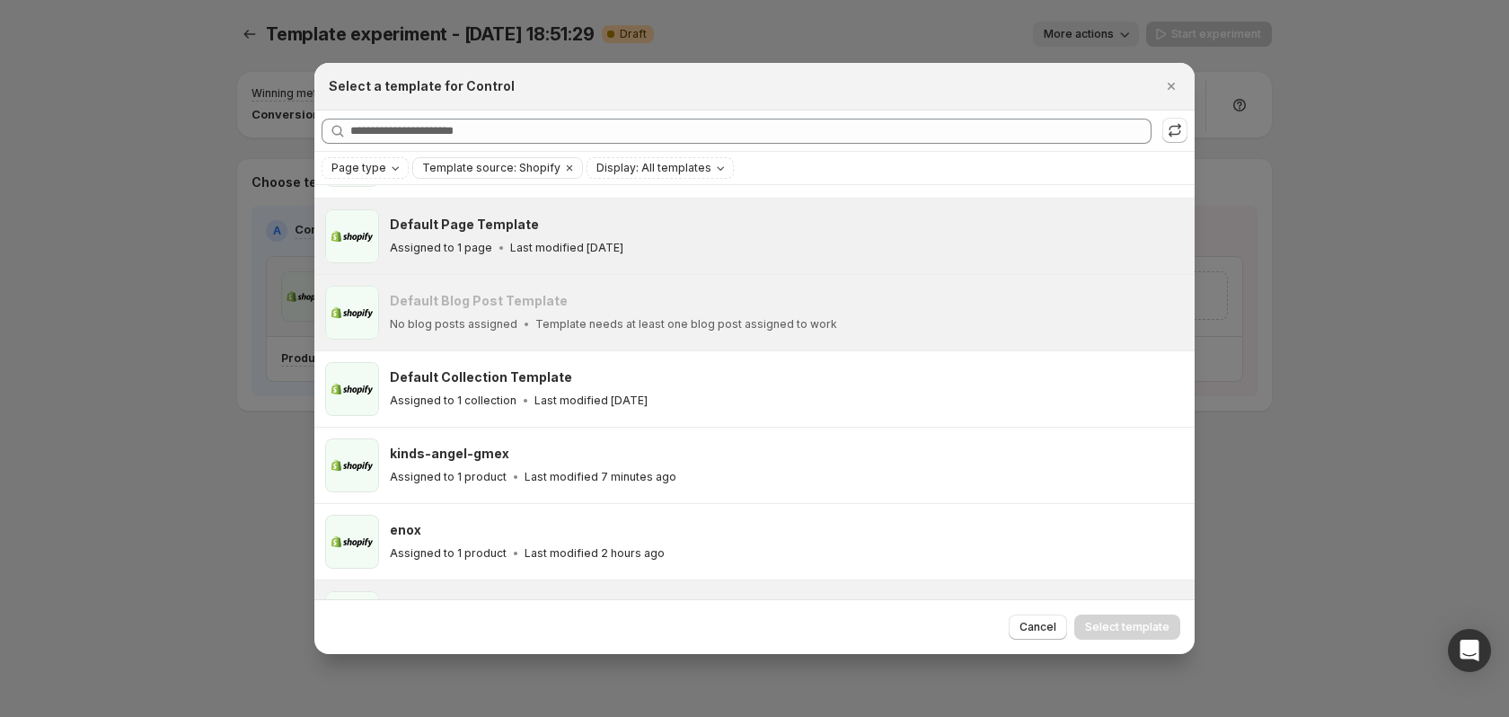
scroll to position [0, 0]
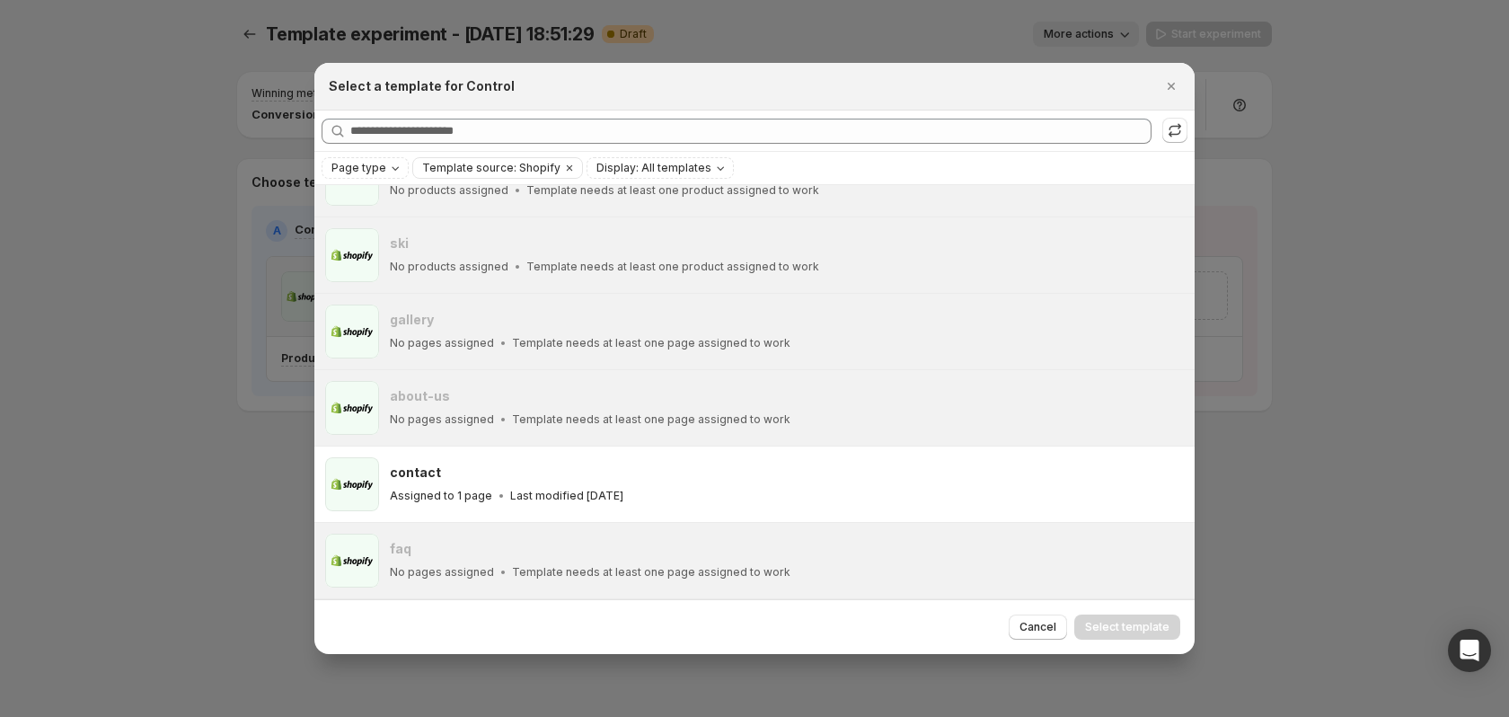
click at [170, 377] on div at bounding box center [754, 358] width 1509 height 717
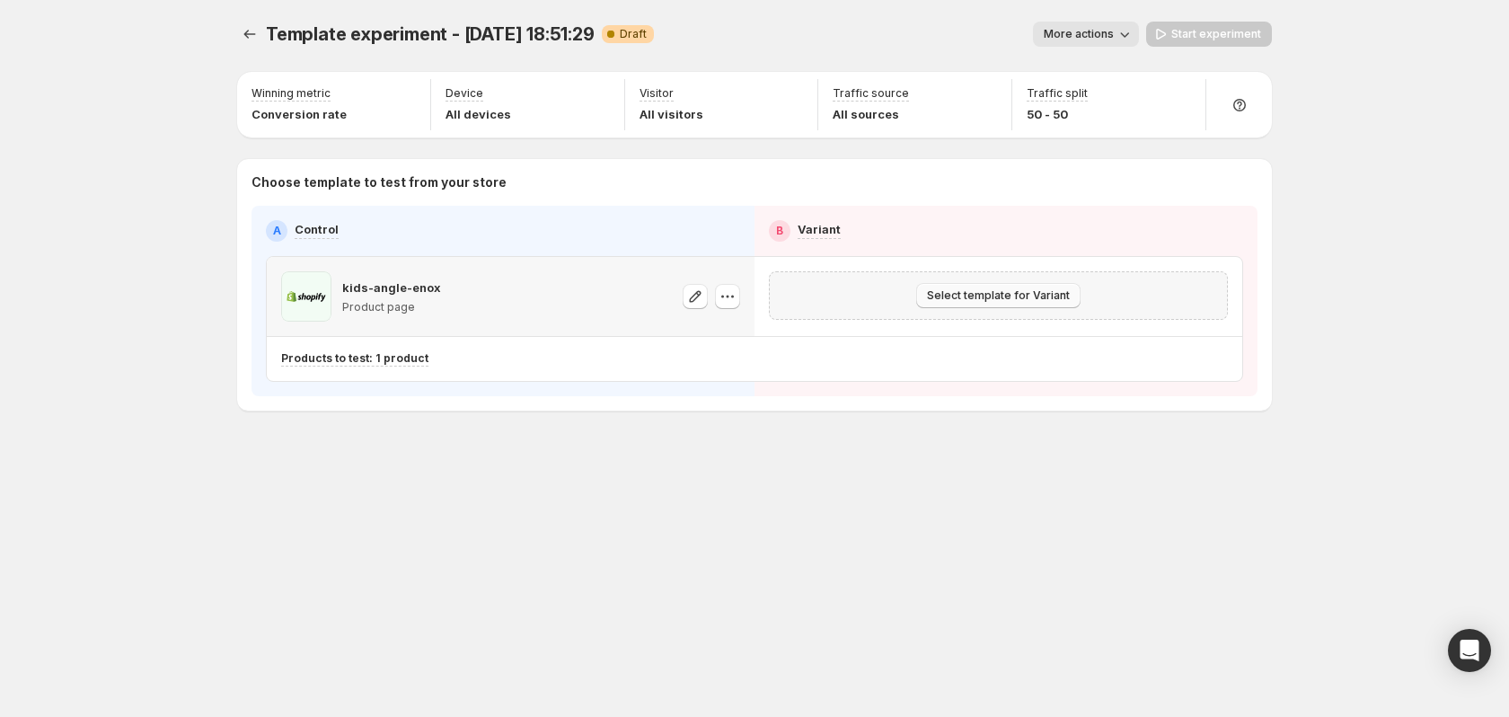
click at [982, 297] on span "Select template for Variant" at bounding box center [998, 295] width 143 height 14
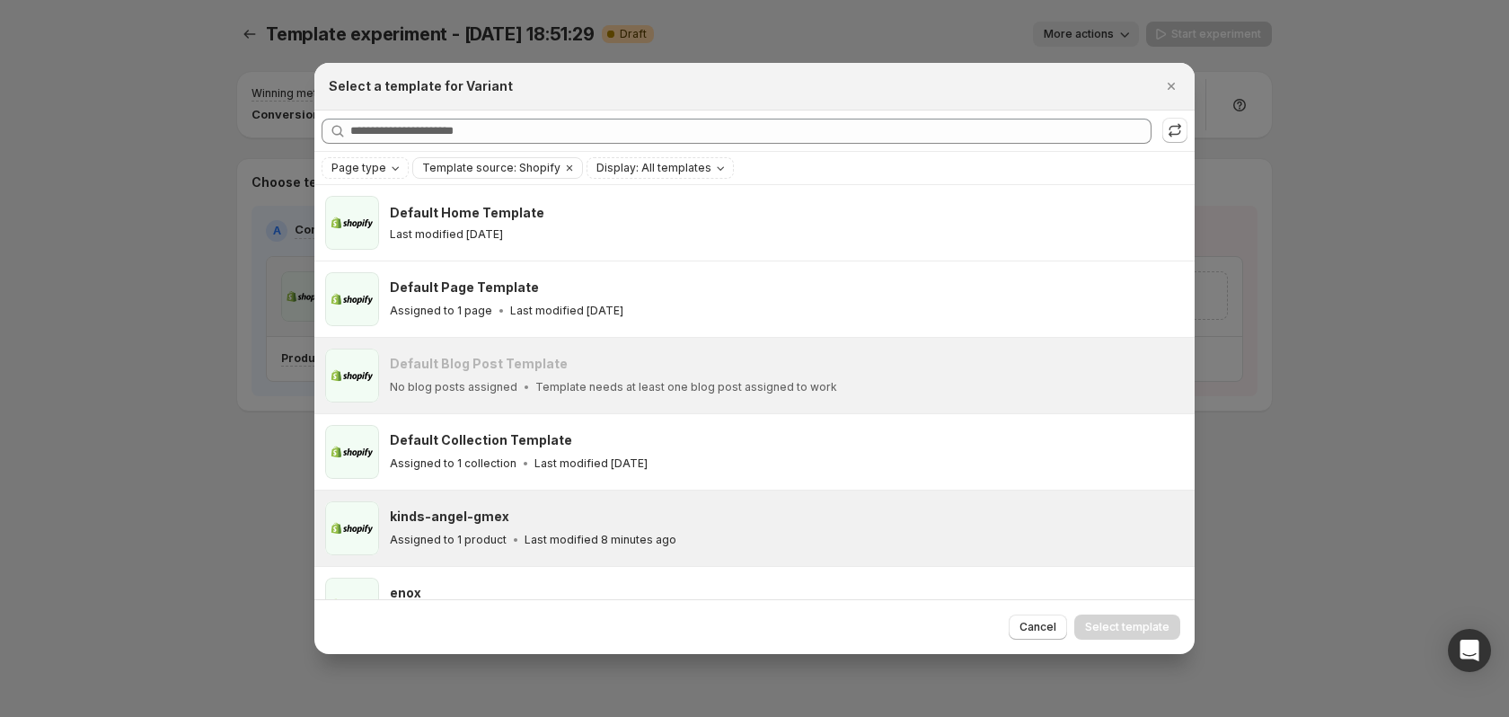
click at [642, 528] on div "kinds-angel-gmex Assigned to 1 product Last modified 8 minutes ago" at bounding box center [784, 527] width 789 height 41
click at [1130, 625] on span "Select template" at bounding box center [1127, 627] width 84 height 14
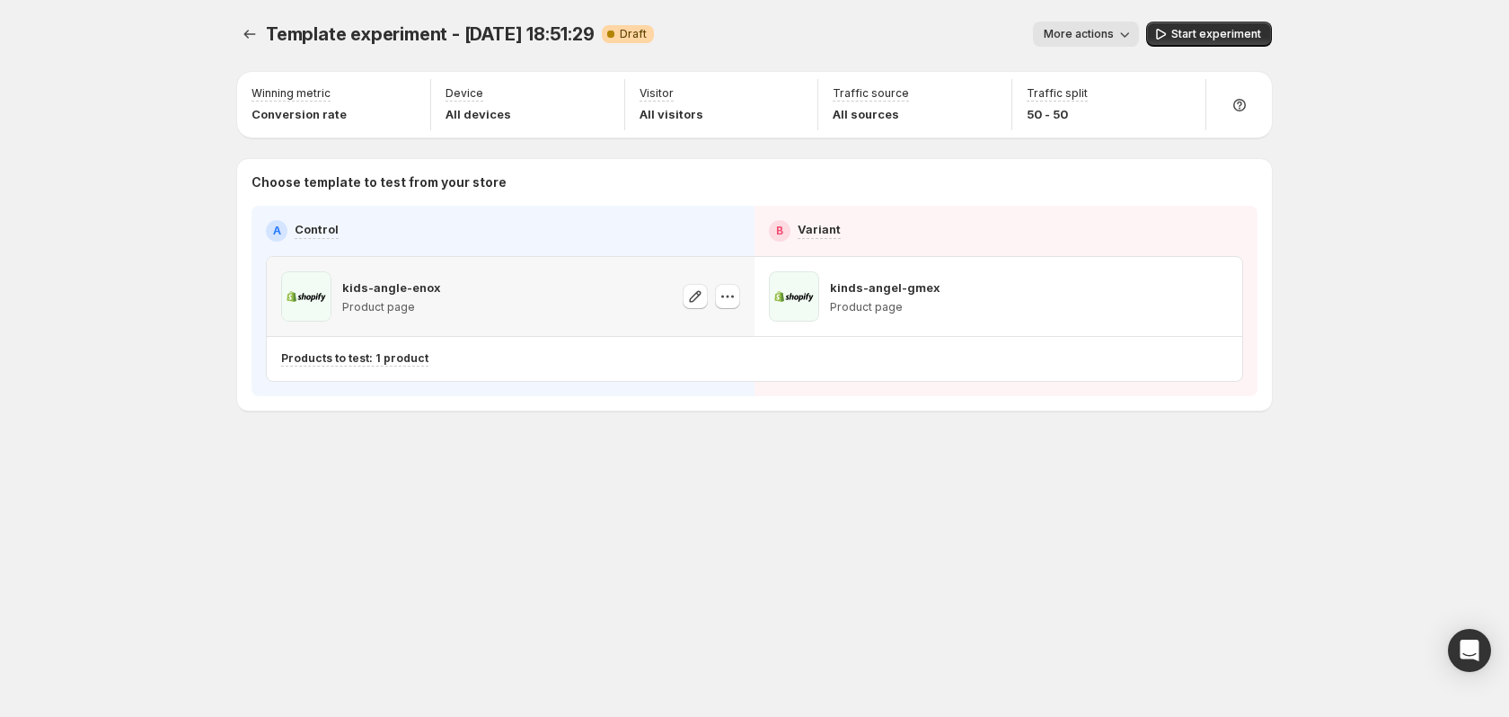
click at [1048, 522] on div "Template experiment - Sep 12, 18:51:29. This page is ready Template experiment …" at bounding box center [755, 358] width 1078 height 717
click at [353, 190] on div "Choose template to test from your store A Control B Variant kids-angle-enox Pro…" at bounding box center [754, 284] width 1006 height 223
click at [352, 183] on p "Choose template to test from your store" at bounding box center [754, 182] width 1006 height 18
click at [344, 102] on div "Winning metric Conversion rate" at bounding box center [333, 104] width 179 height 51
click at [584, 107] on div "Device All devices" at bounding box center [527, 104] width 179 height 51
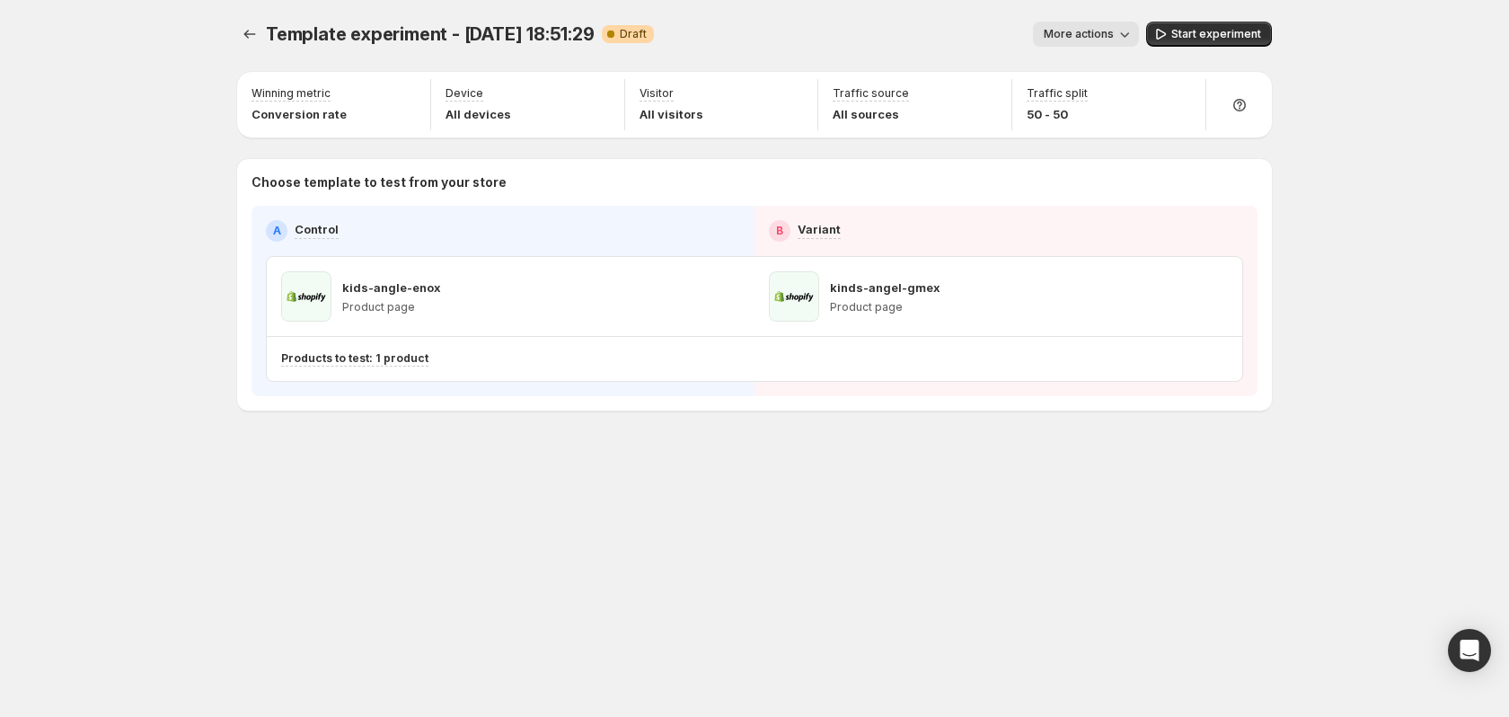
drag, startPoint x: 1213, startPoint y: 27, endPoint x: 1151, endPoint y: 22, distance: 62.1
click at [1160, 22] on button "Start experiment" at bounding box center [1209, 34] width 126 height 25
click at [1106, 27] on button "More actions" at bounding box center [1078, 34] width 106 height 25
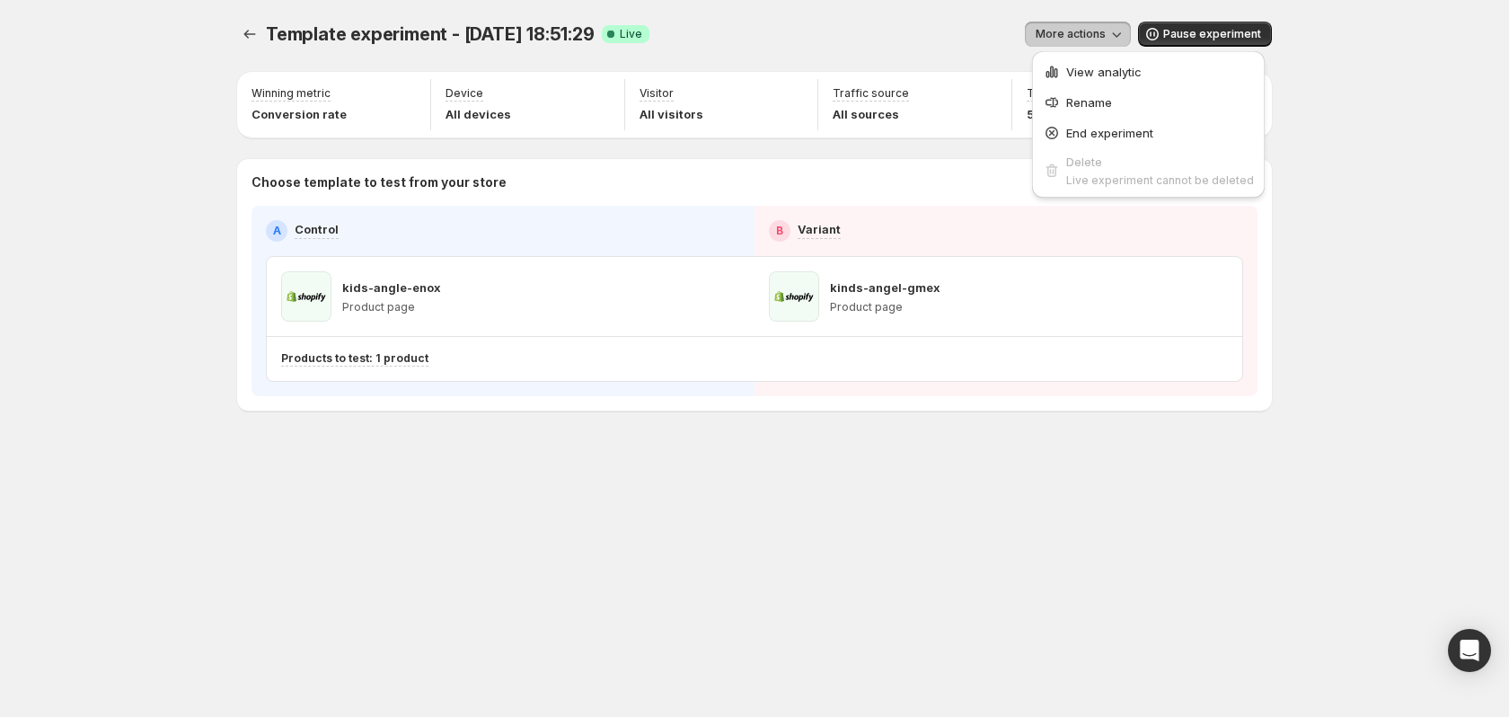
drag, startPoint x: 632, startPoint y: 13, endPoint x: 627, endPoint y: 22, distance: 10.5
click at [631, 13] on div "Template experiment - Sep 12, 18:51:29. This page is ready Template experiment …" at bounding box center [754, 34] width 1035 height 68
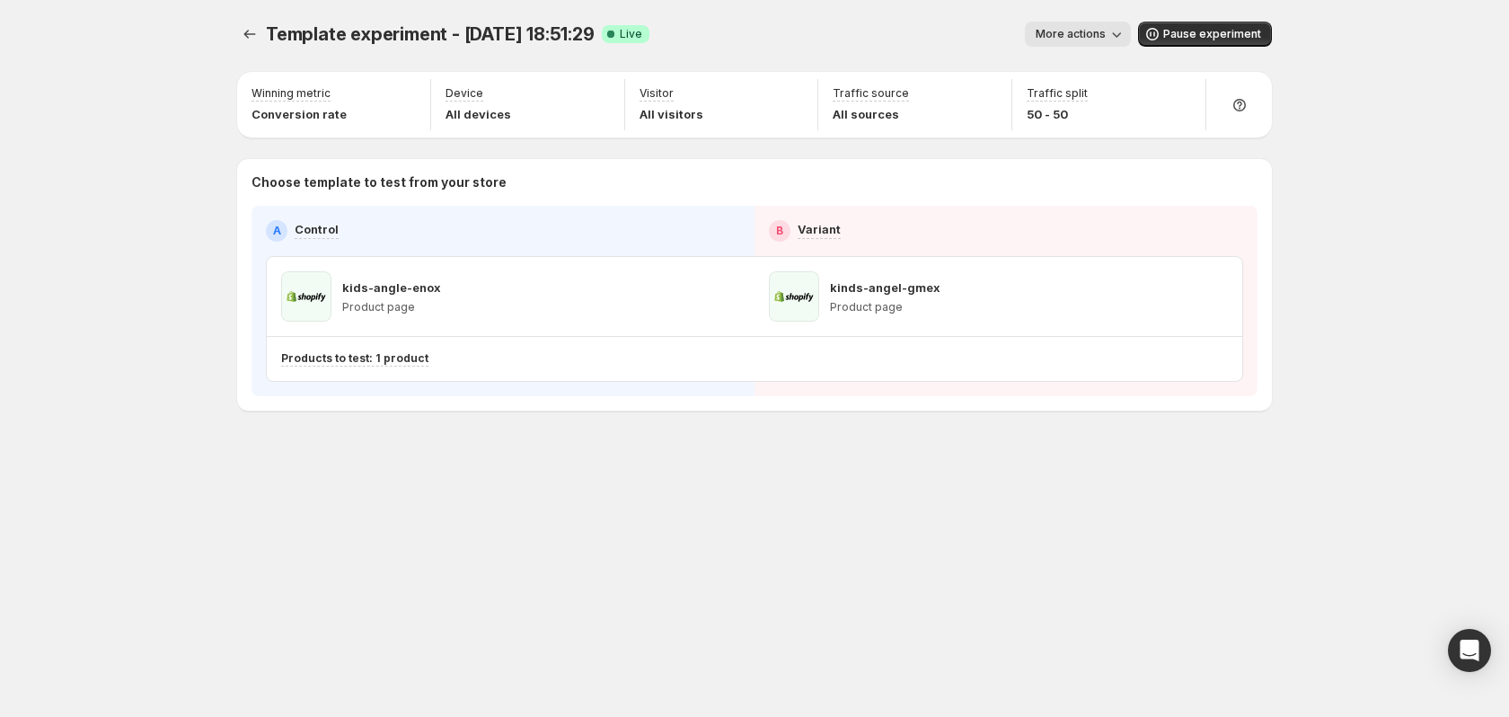
click at [627, 22] on div "Template experiment - Sep 12, 18:51:29 Success Complete Live" at bounding box center [458, 34] width 384 height 25
click at [1473, 646] on icon "Open Intercom Messenger" at bounding box center [1469, 650] width 21 height 23
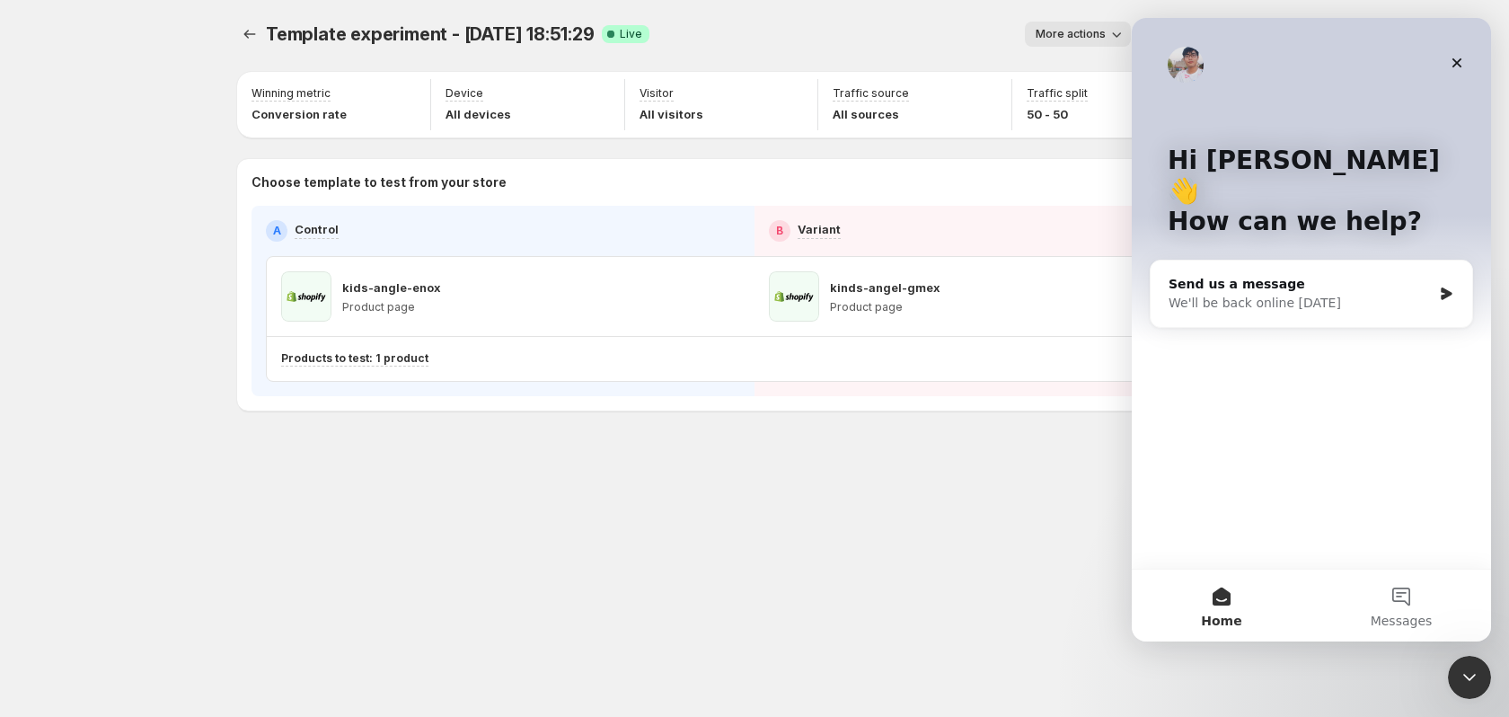
scroll to position [0, 0]
click at [1407, 580] on button "Messages" at bounding box center [1401, 605] width 180 height 72
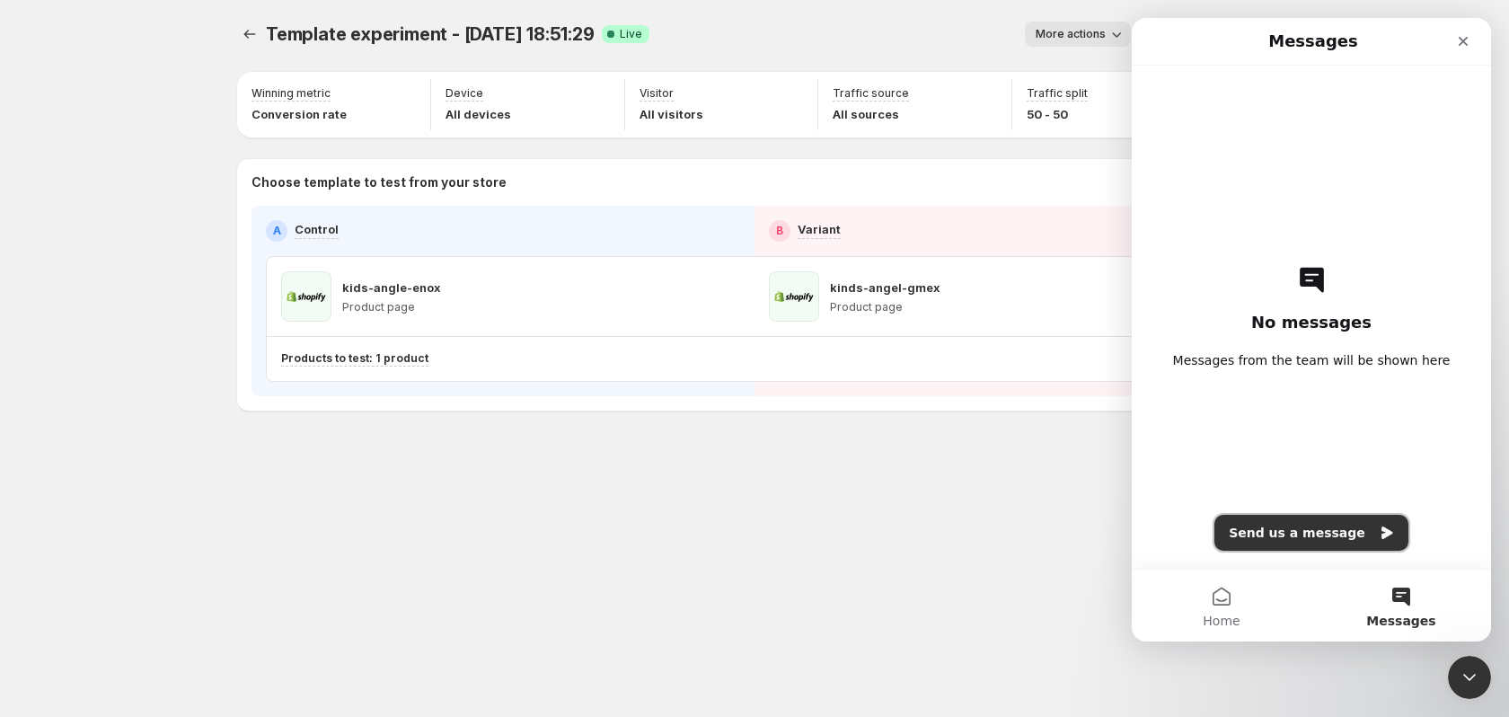
click at [1324, 527] on button "Send us a message" at bounding box center [1311, 533] width 194 height 36
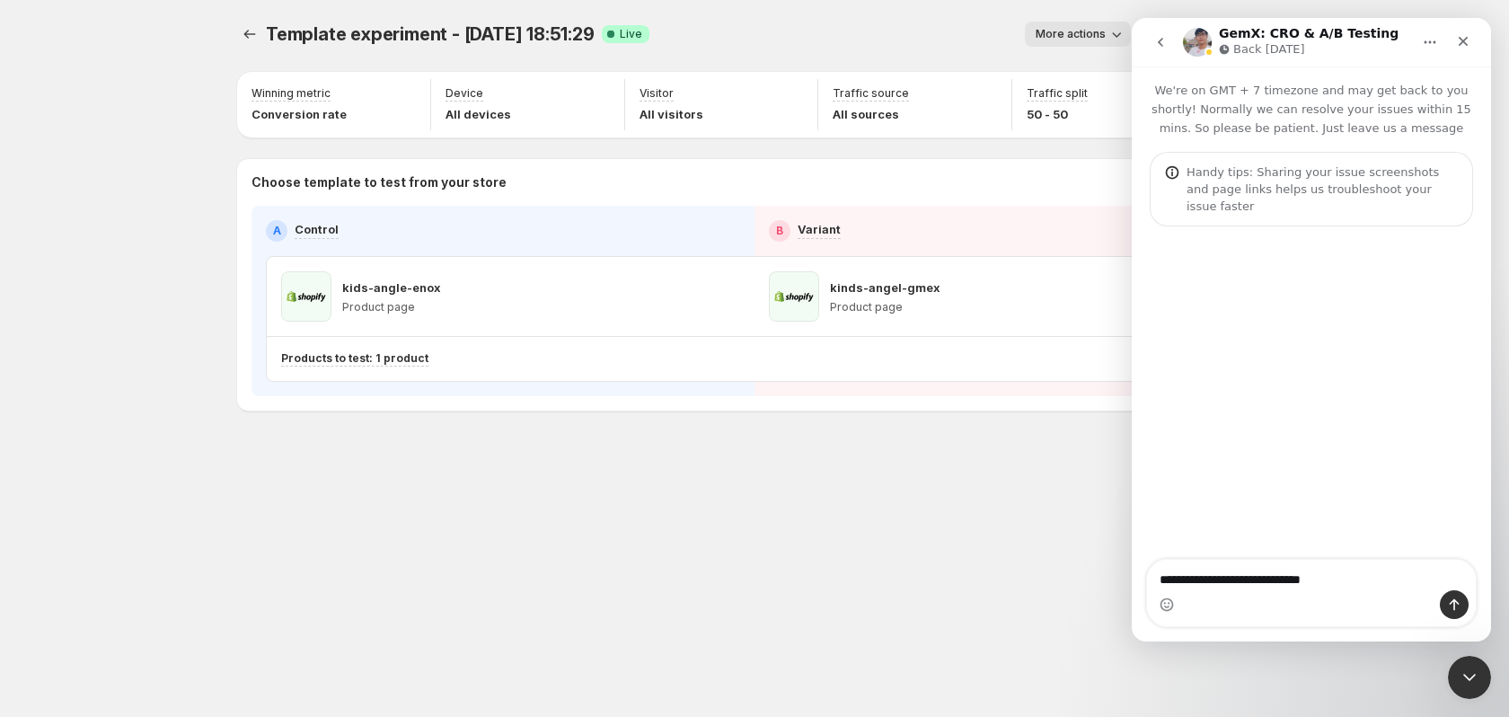
type textarea "**********"
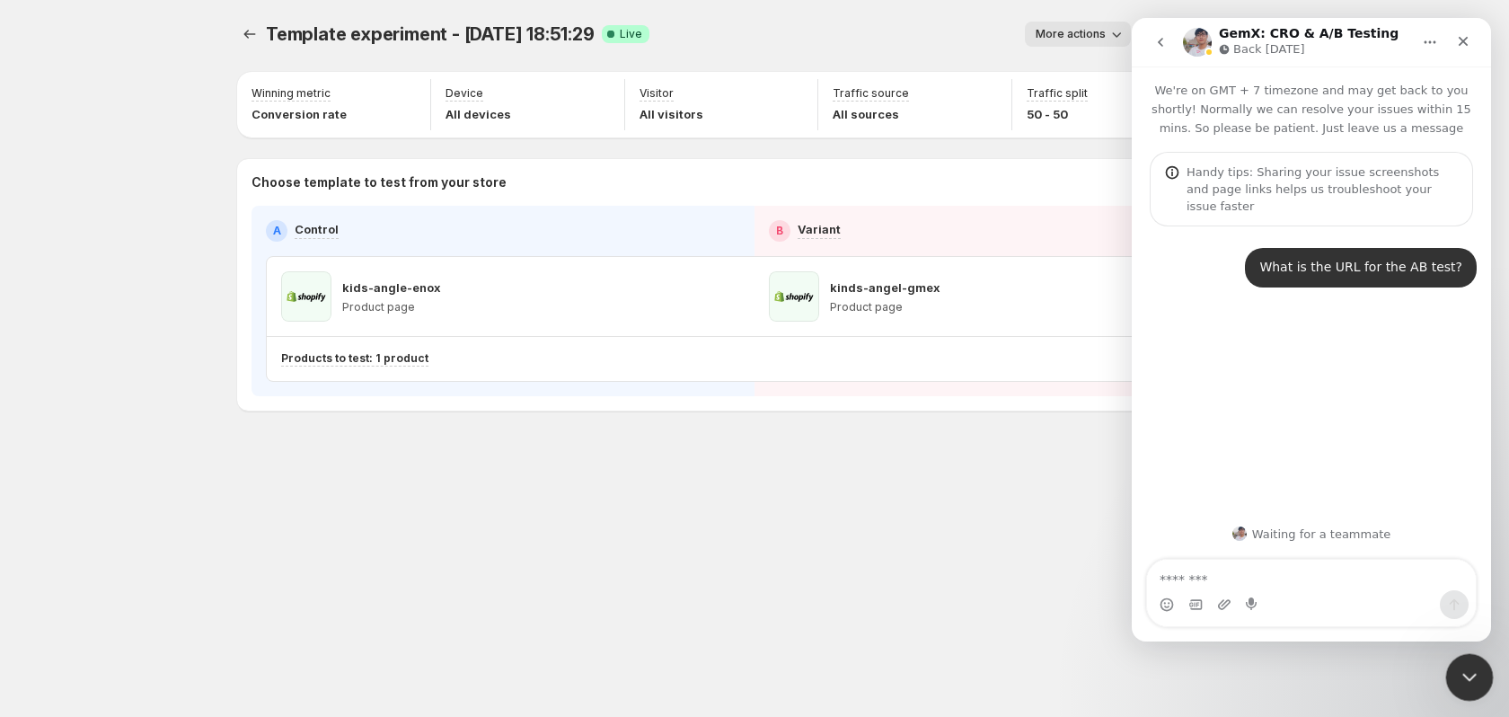
drag, startPoint x: 1458, startPoint y: 655, endPoint x: 1455, endPoint y: 676, distance: 21.7
click at [1457, 657] on div "Close Intercom Messenger" at bounding box center [1466, 674] width 43 height 43
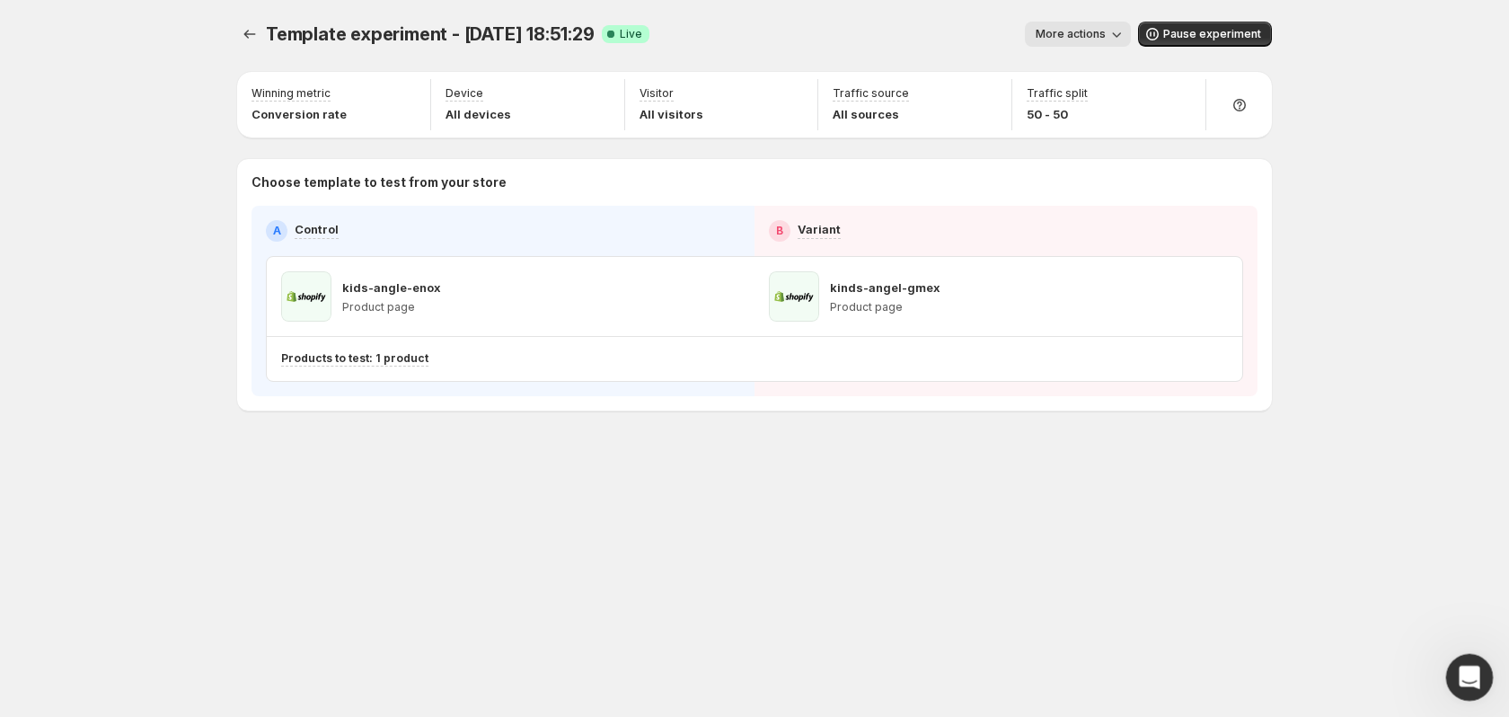
click at [1452, 681] on div "Open Intercom Messenger" at bounding box center [1466, 674] width 59 height 59
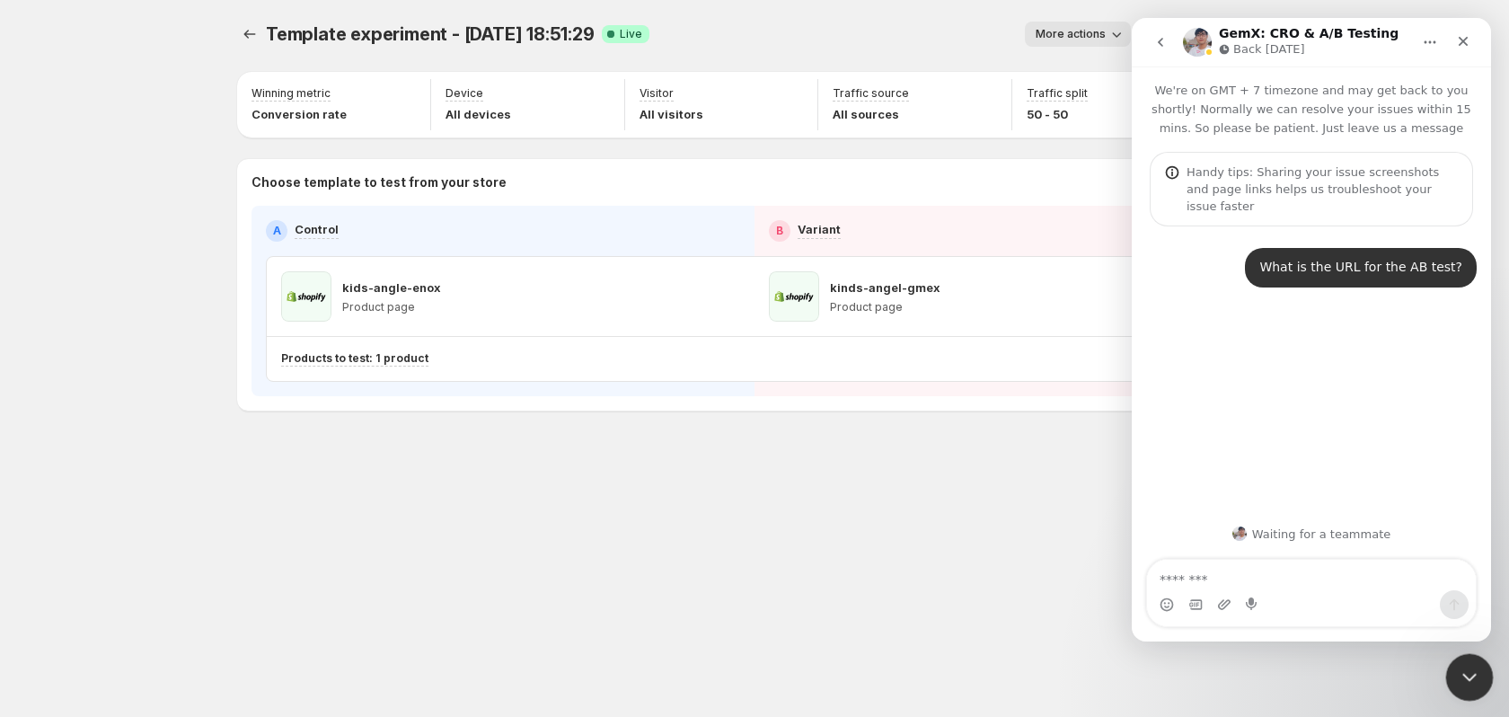
click at [1445, 683] on div "Close Intercom Messenger" at bounding box center [1466, 674] width 43 height 43
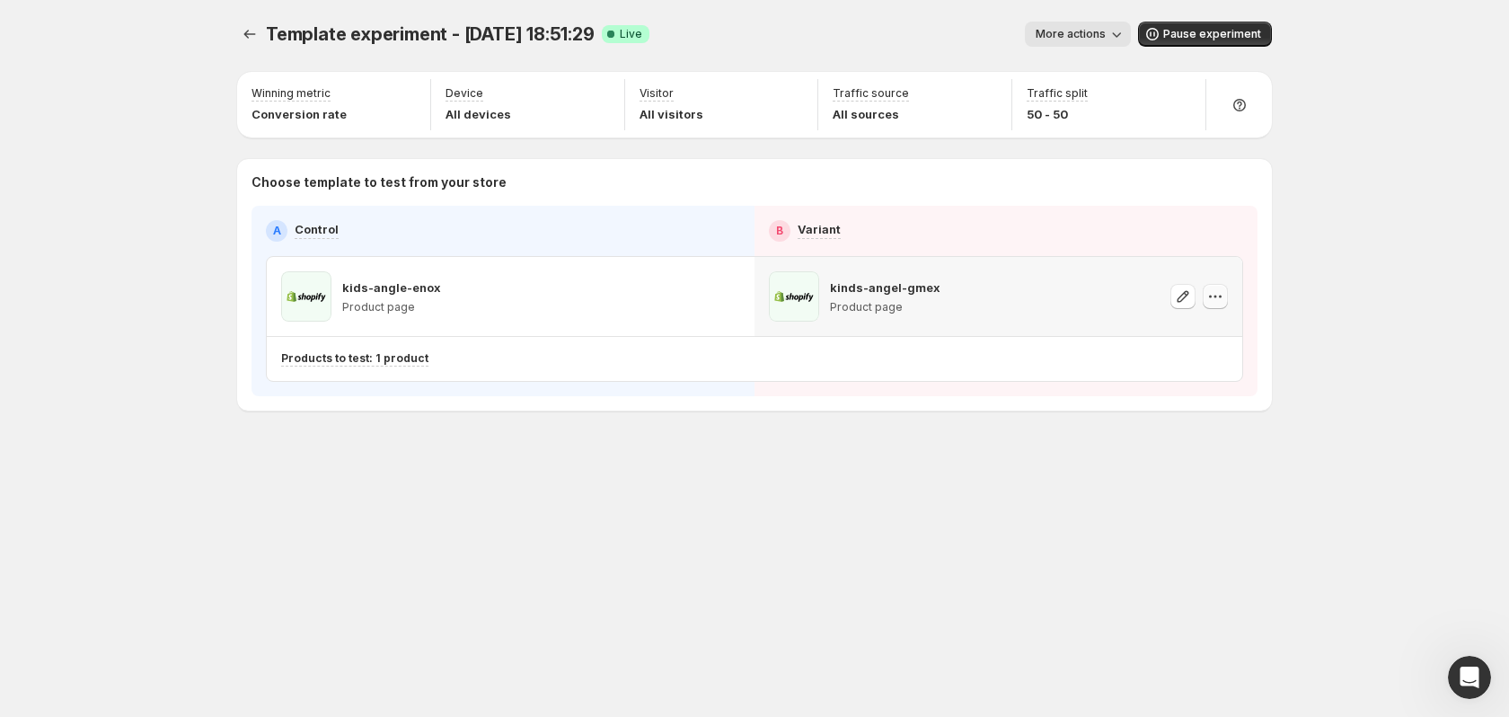
click at [1217, 295] on icon "button" at bounding box center [1215, 296] width 18 height 18
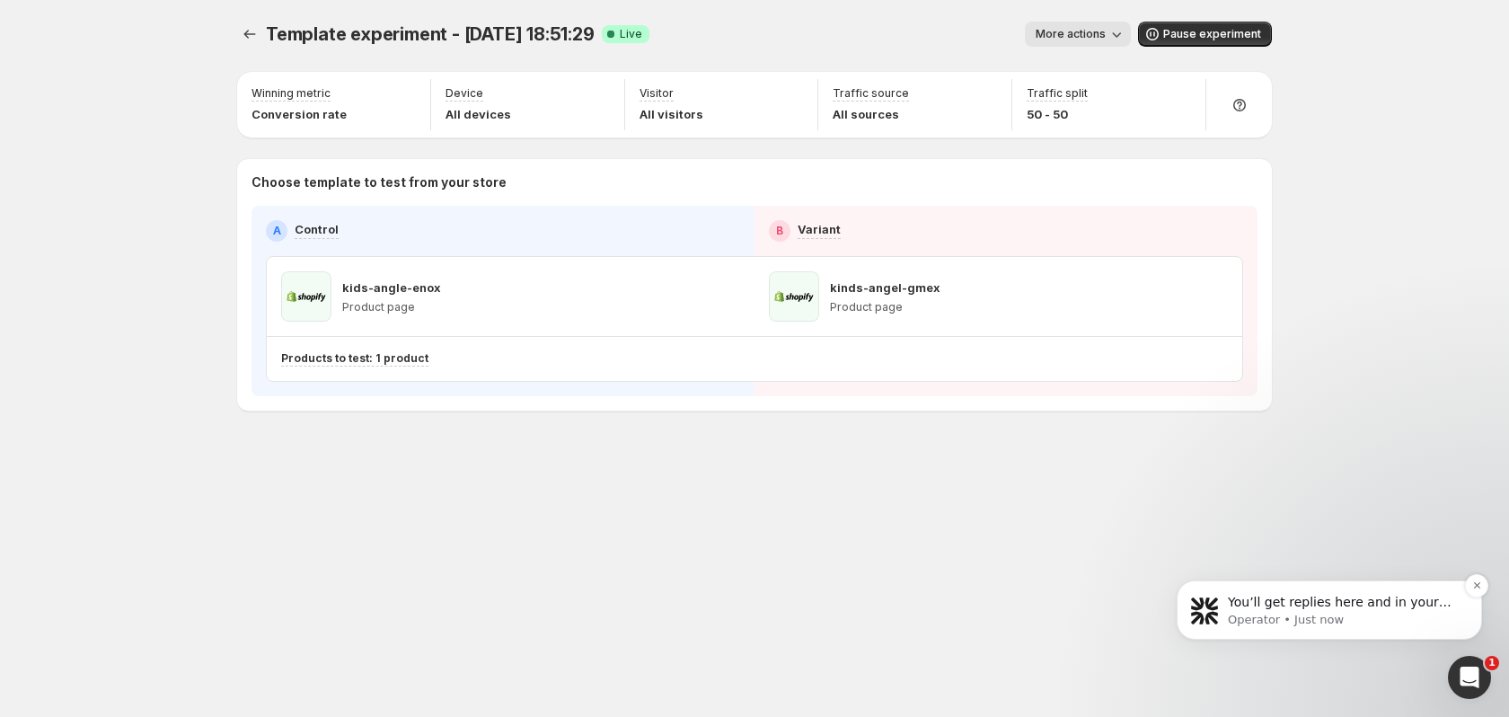
click at [1354, 621] on p "Operator • Just now" at bounding box center [1344, 620] width 232 height 16
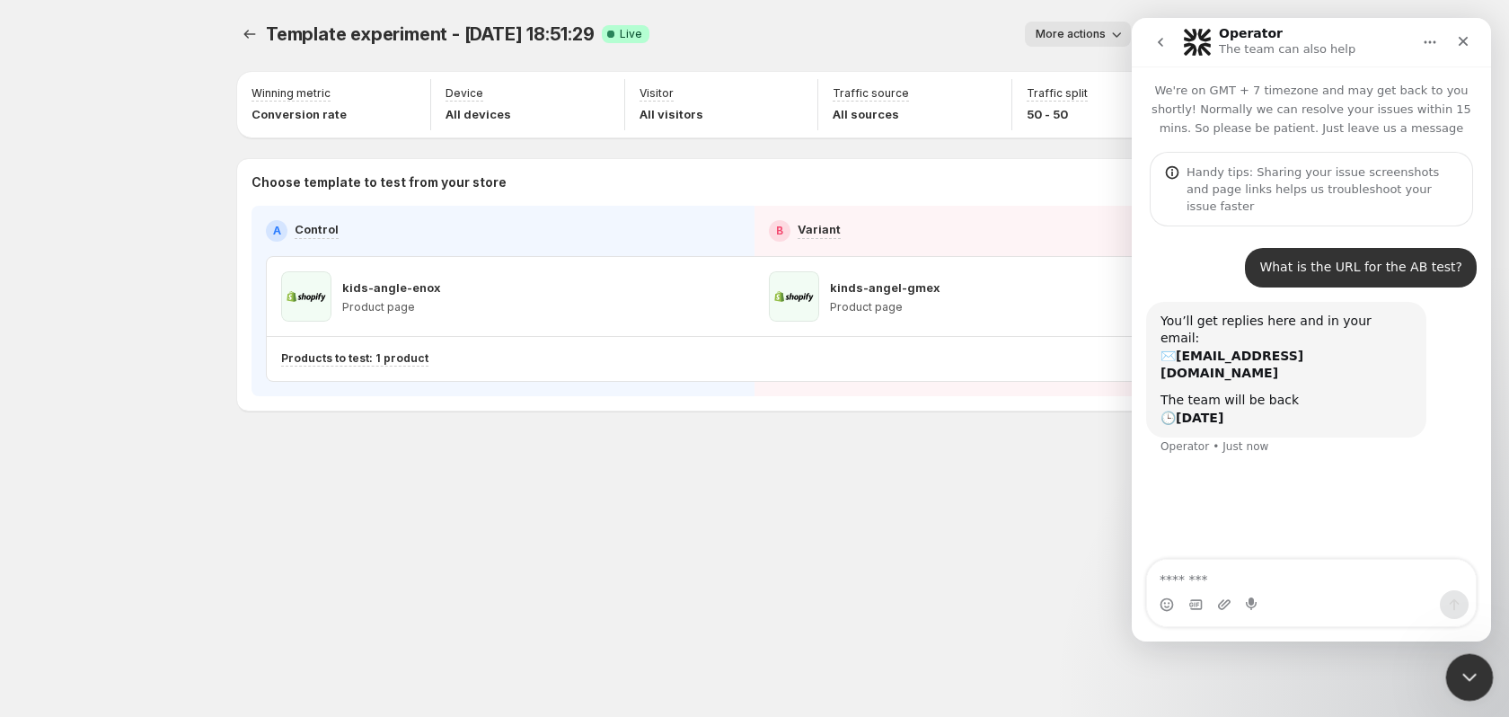
click at [1469, 657] on div "Close Intercom Messenger" at bounding box center [1466, 674] width 43 height 43
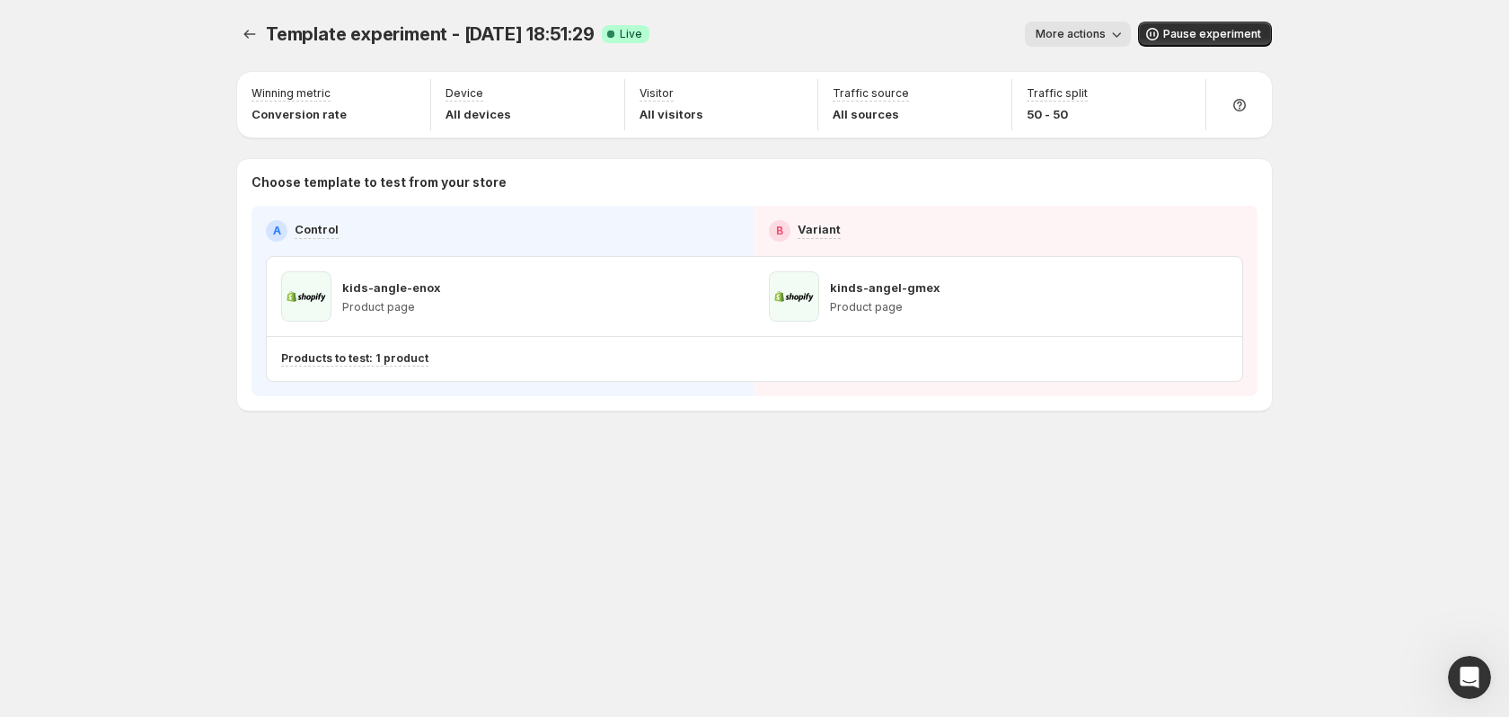
click at [1075, 22] on button "More actions" at bounding box center [1078, 34] width 106 height 25
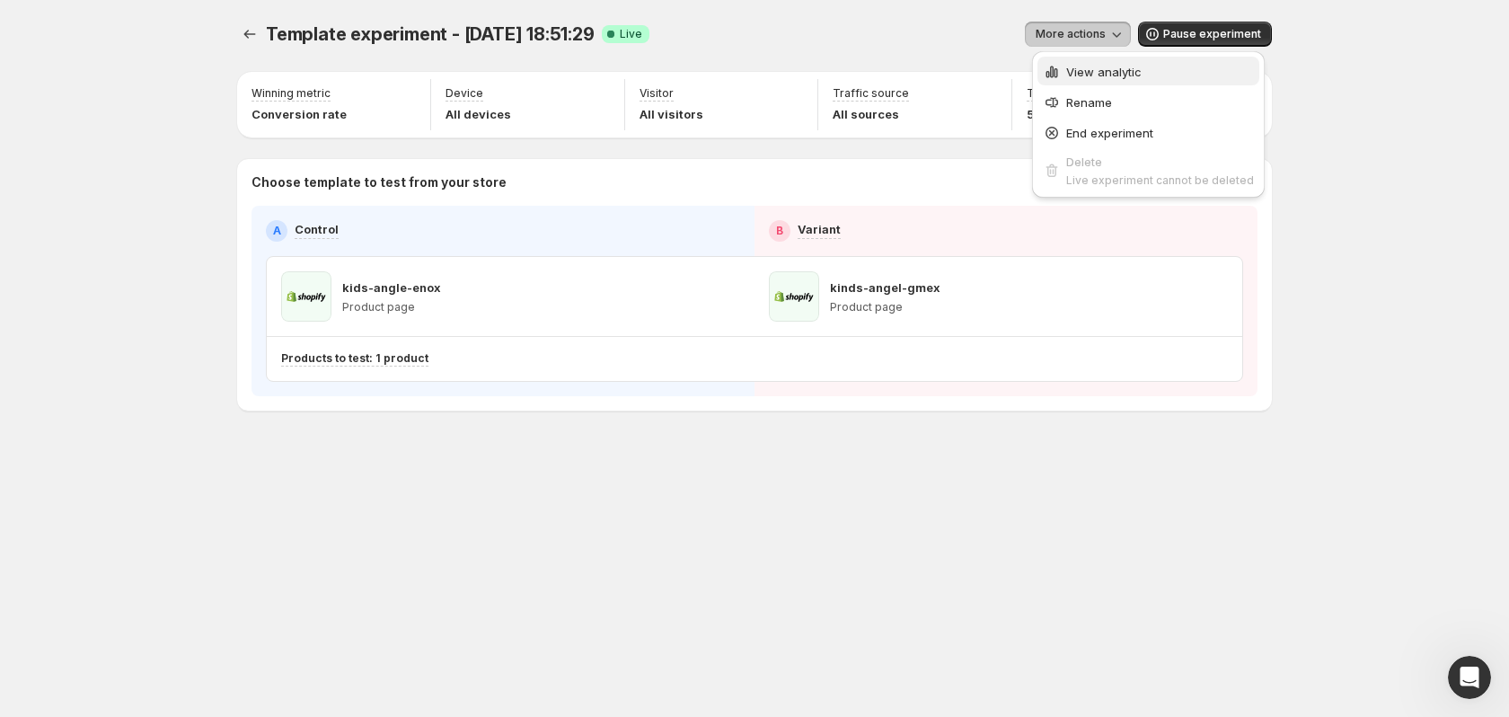
click at [1111, 73] on span "View analytic" at bounding box center [1103, 72] width 75 height 14
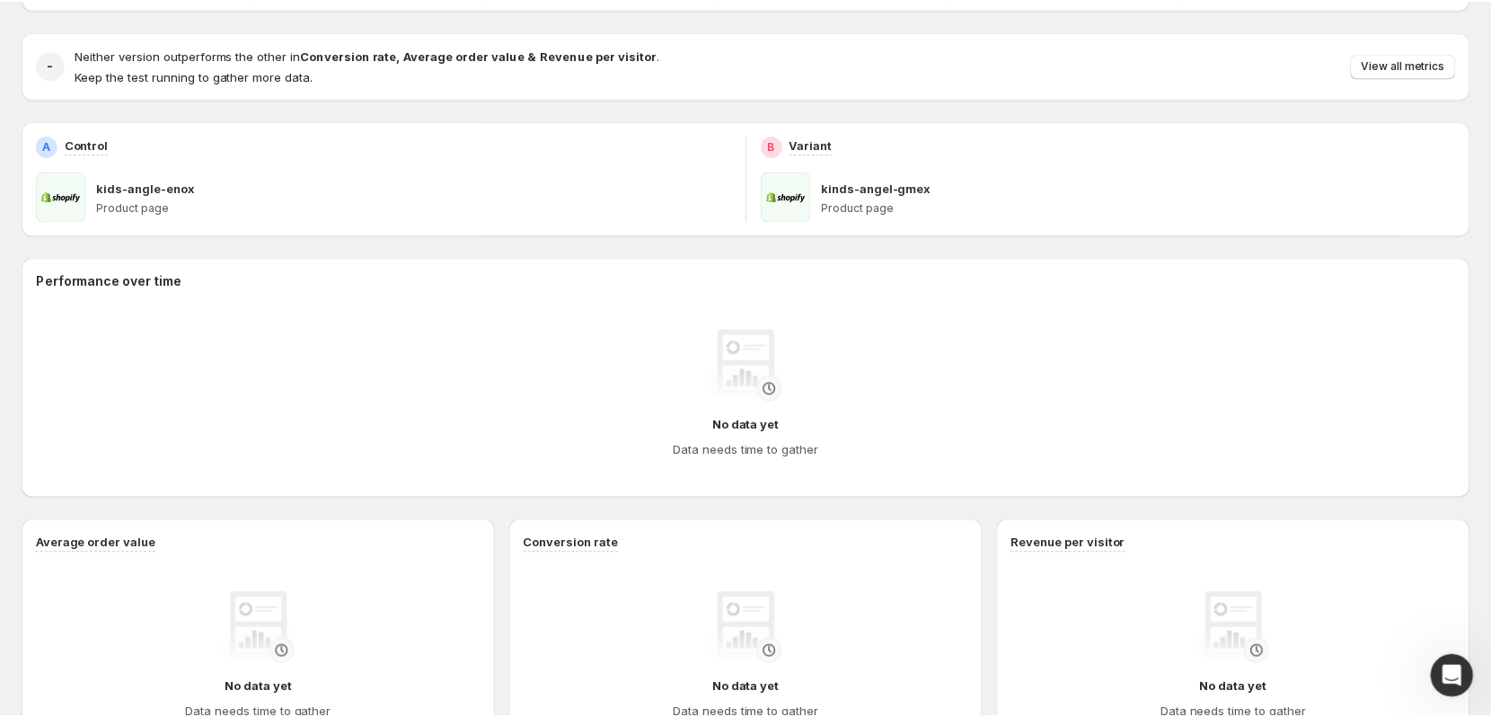
scroll to position [90, 0]
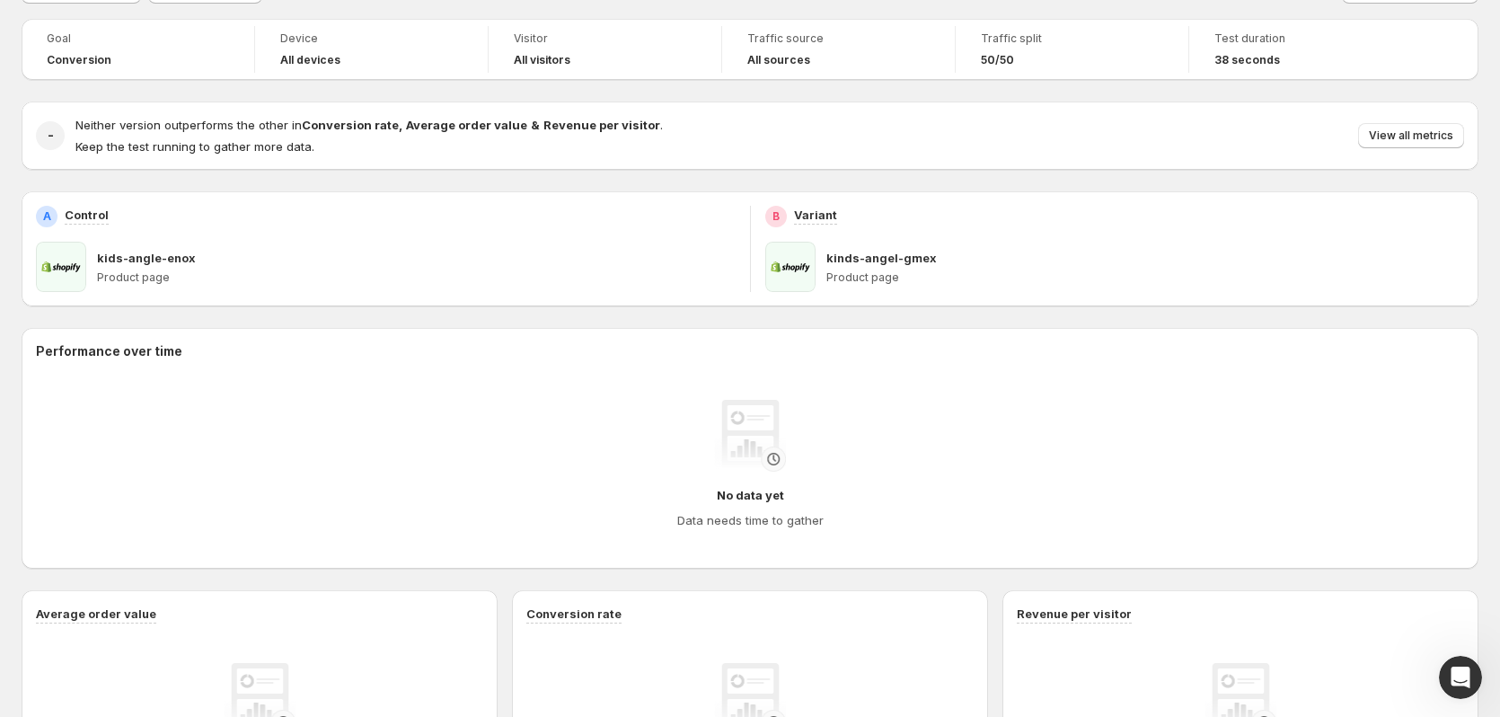
drag, startPoint x: 868, startPoint y: 287, endPoint x: 866, endPoint y: 258, distance: 28.8
click at [867, 286] on div "kinds-angel-gmex Product page" at bounding box center [1145, 267] width 639 height 50
click at [866, 258] on p "kinds-angel-gmex" at bounding box center [881, 258] width 110 height 18
click at [804, 262] on span at bounding box center [790, 267] width 50 height 50
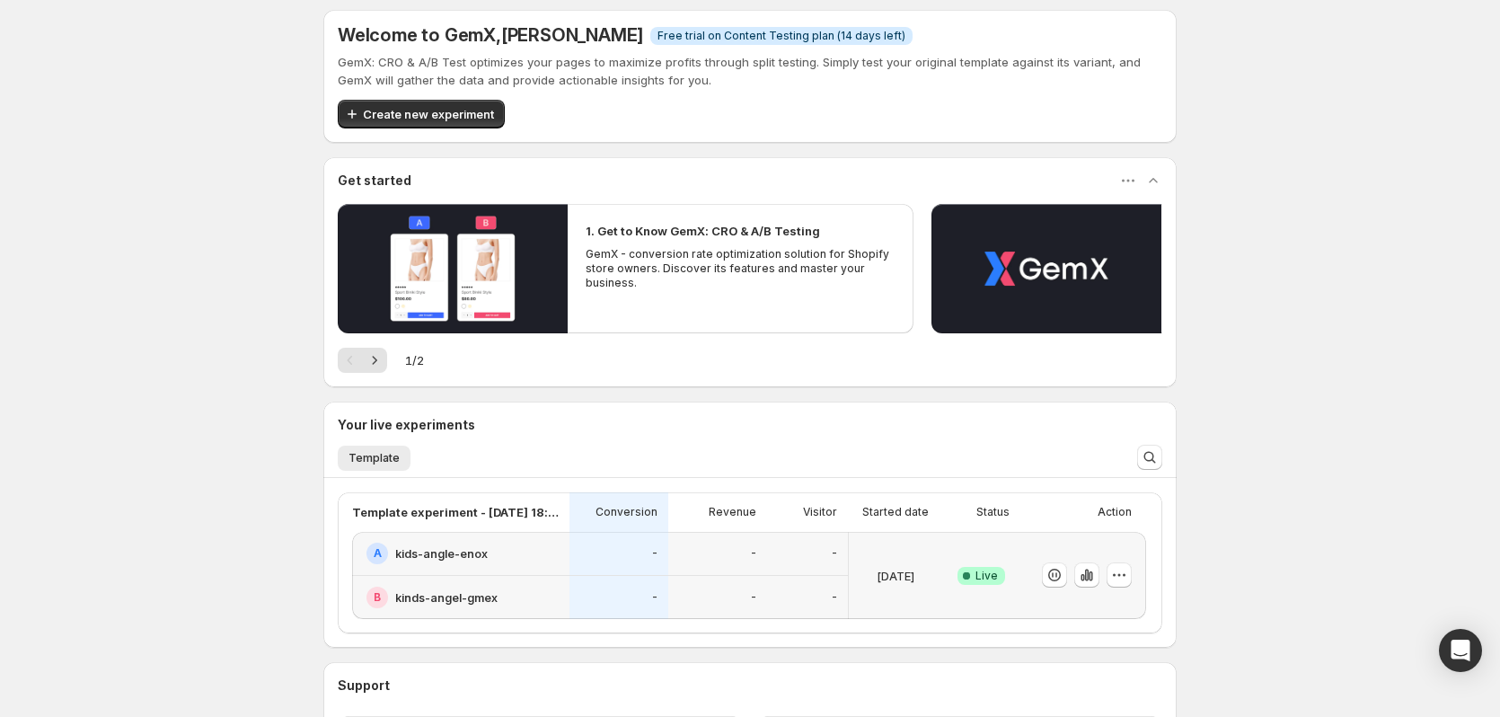
scroll to position [165, 0]
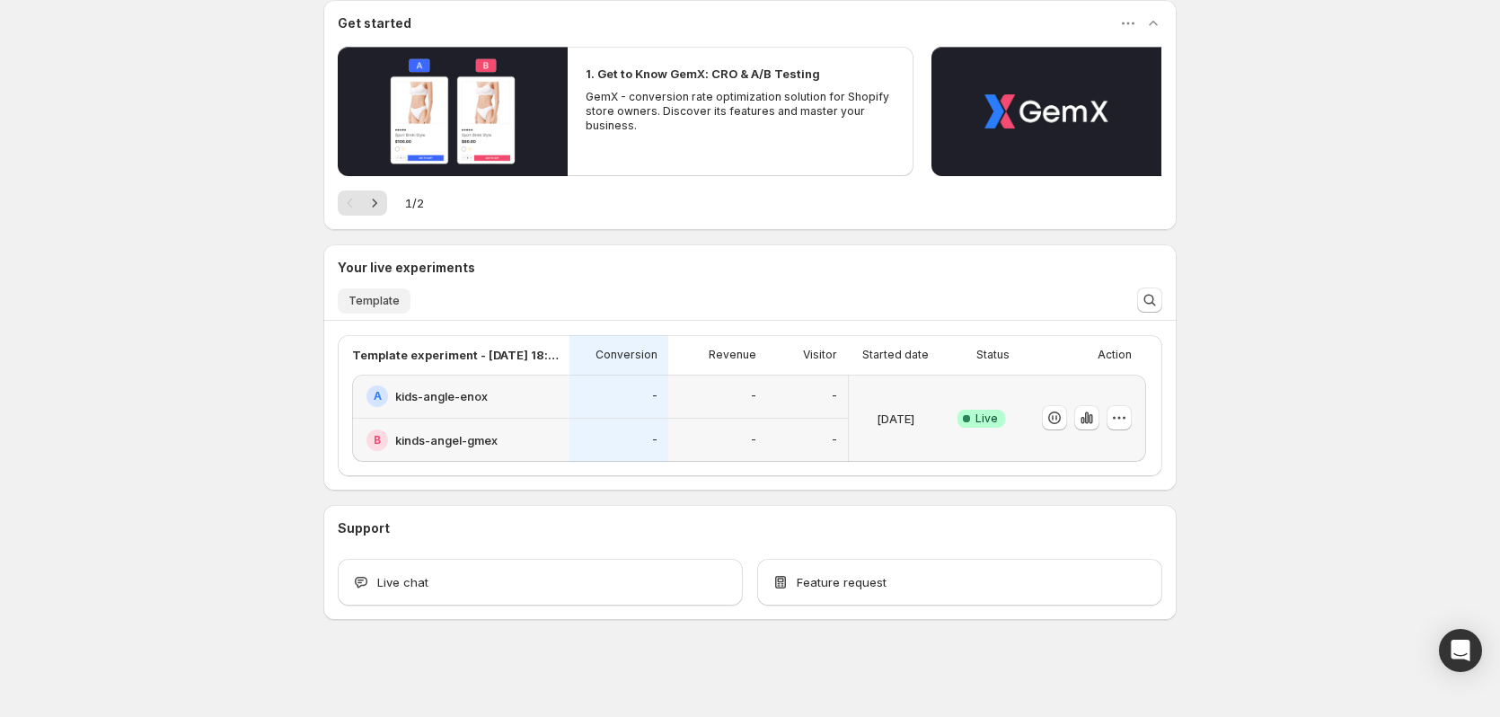
click at [361, 296] on span "Template" at bounding box center [373, 301] width 51 height 14
click at [595, 386] on div "-" at bounding box center [618, 396] width 77 height 22
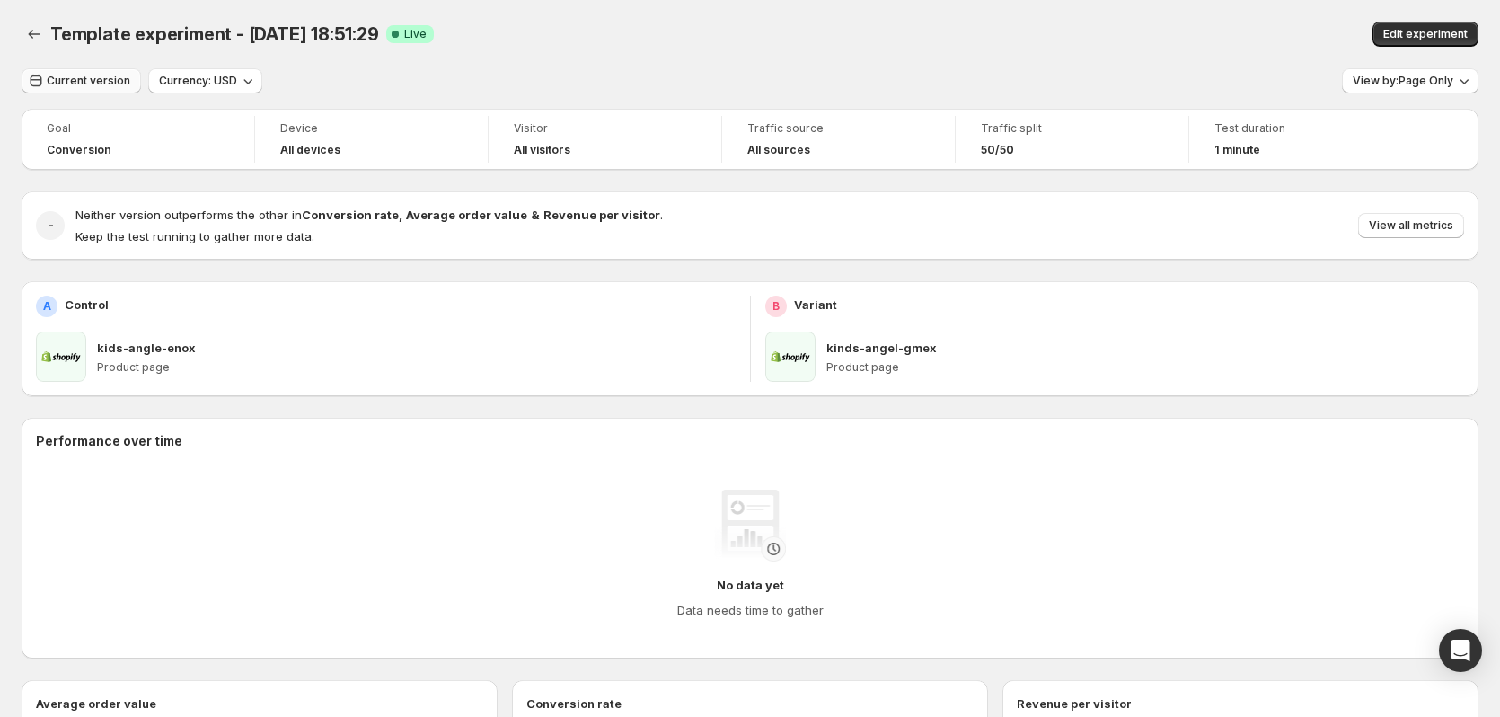
click at [72, 73] on button "Current version" at bounding box center [81, 80] width 119 height 25
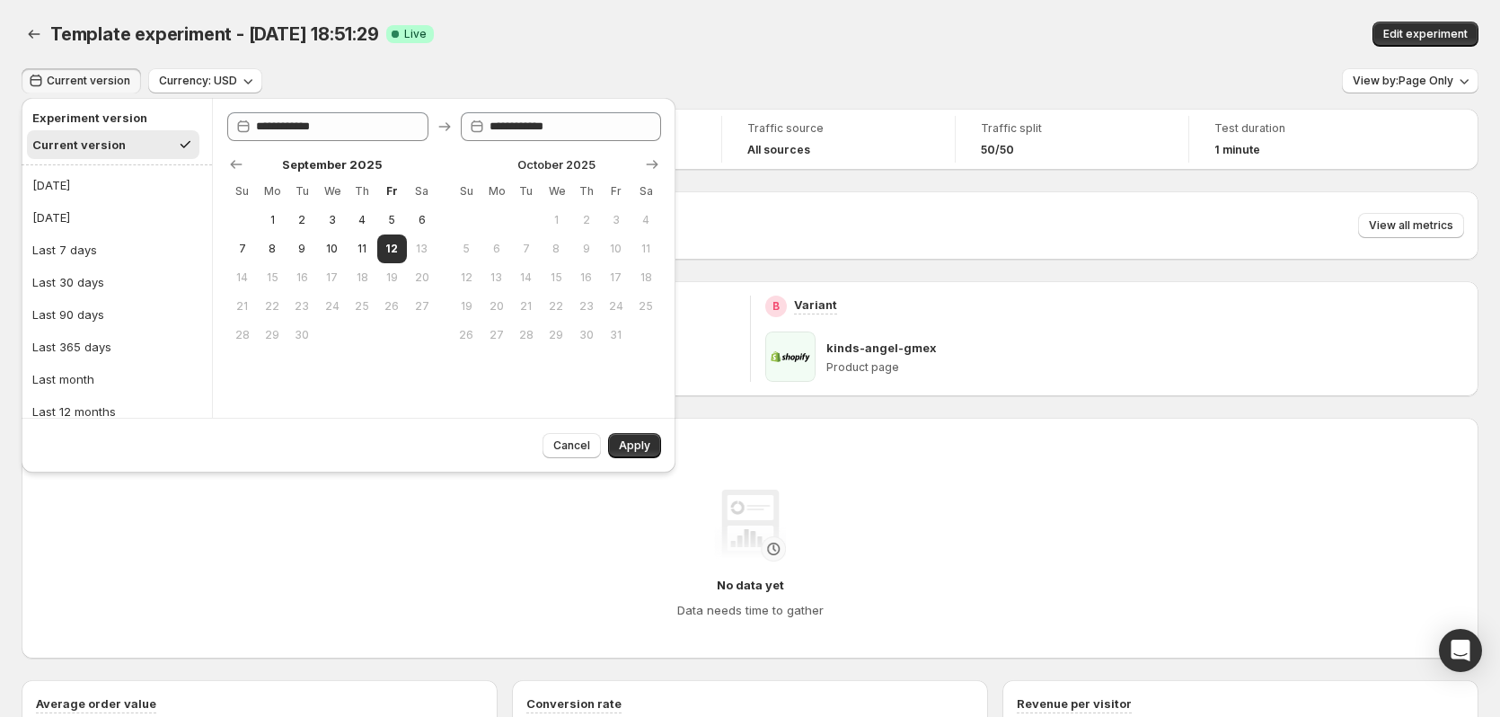
click at [869, 34] on div "Template experiment - [DATE] 18:51:29 Success Complete Live" at bounding box center [471, 34] width 842 height 25
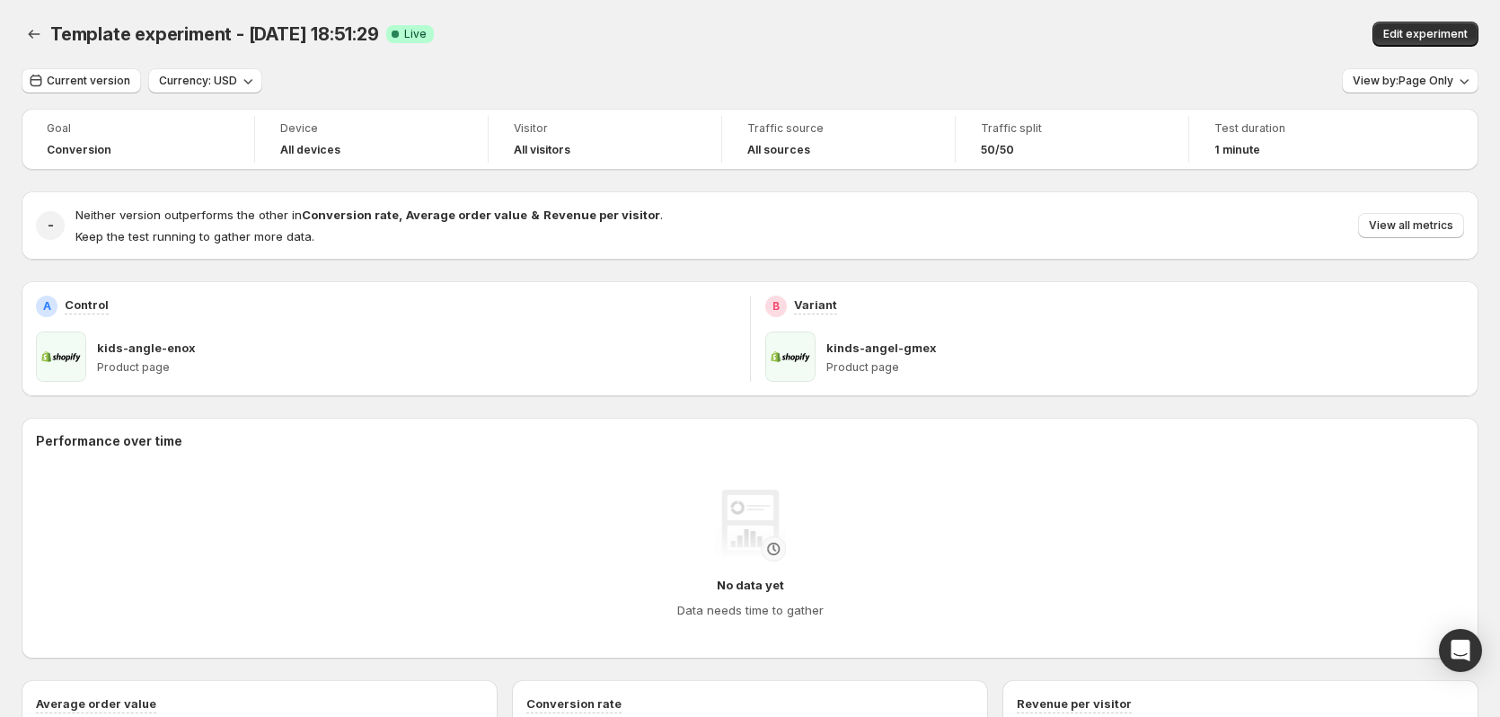
click at [1063, 3] on div "Template experiment - [DATE] 18:51:29. This page is ready Template experiment -…" at bounding box center [750, 34] width 1457 height 68
click at [1139, 116] on div "Traffic split 50/50" at bounding box center [1071, 139] width 211 height 47
click at [998, 133] on span "Traffic split" at bounding box center [1072, 128] width 182 height 14
click at [26, 32] on icon "Back" at bounding box center [34, 34] width 18 height 18
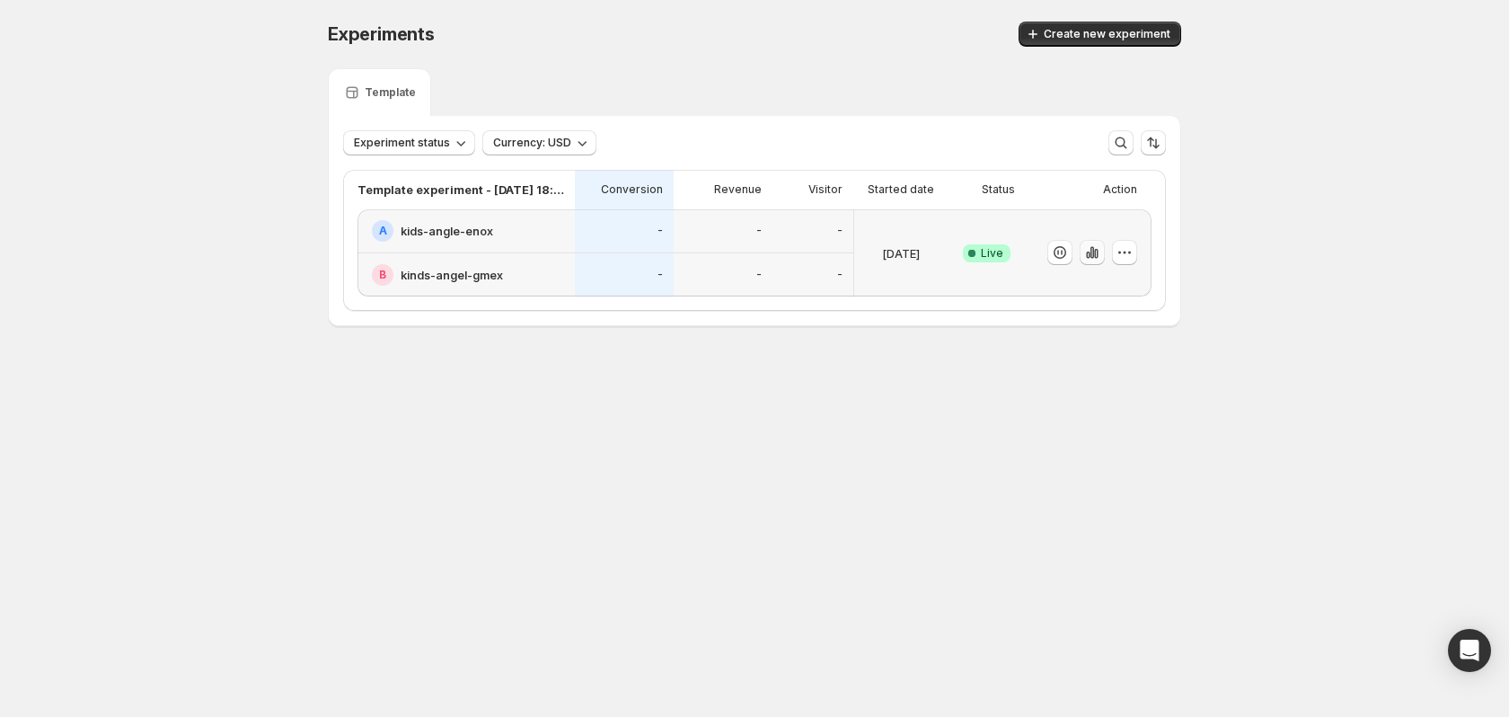
click at [1095, 252] on icon "button" at bounding box center [1096, 254] width 4 height 10
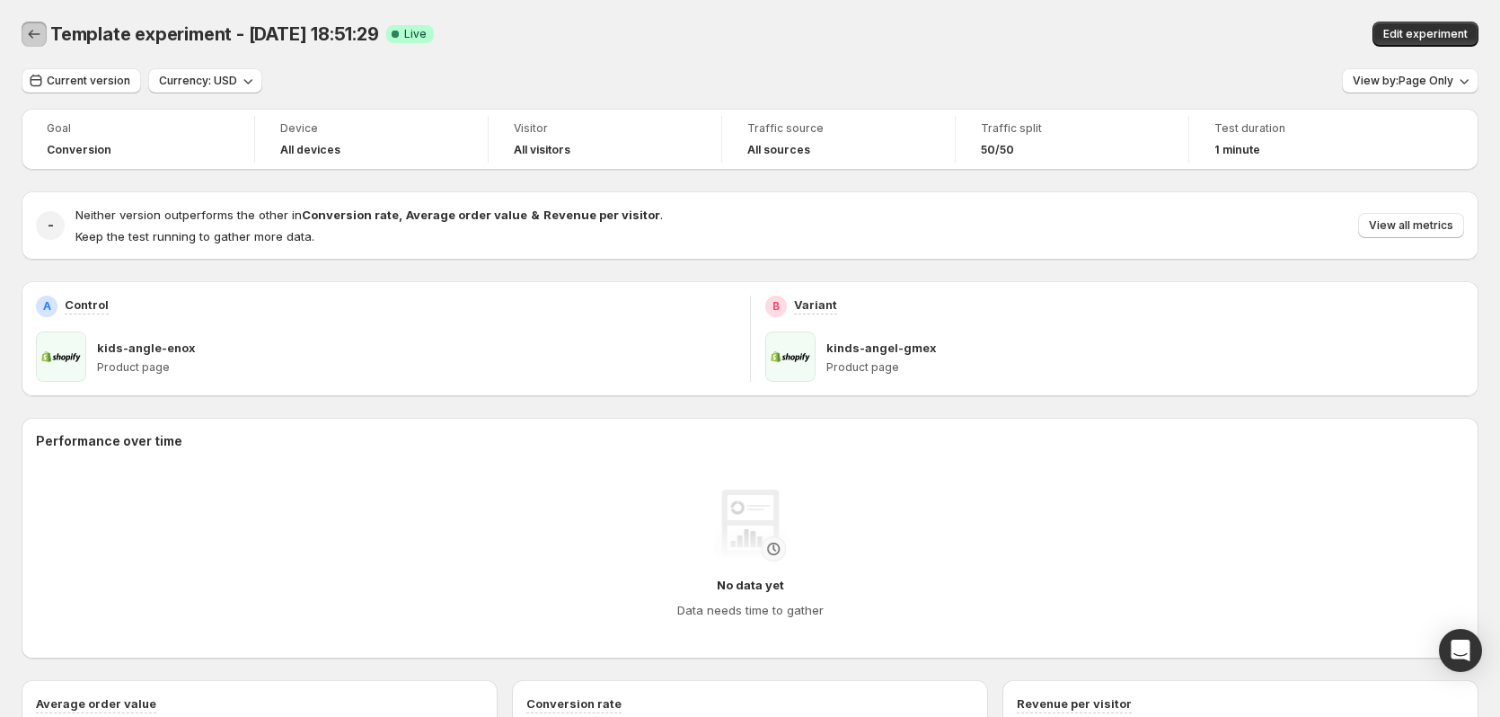
click at [44, 40] on button "Back" at bounding box center [34, 34] width 25 height 25
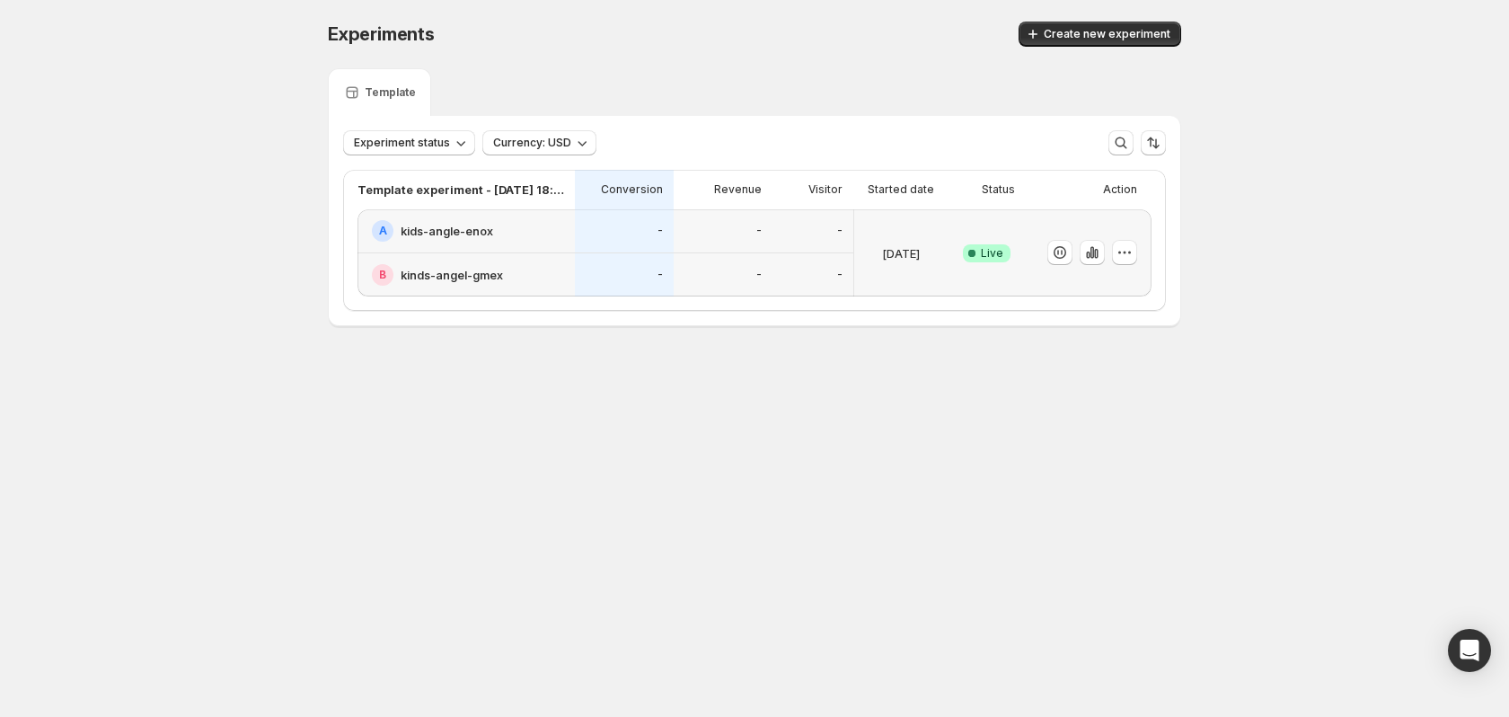
click at [409, 280] on h2 "kinds-angel-gmex" at bounding box center [452, 275] width 102 height 18
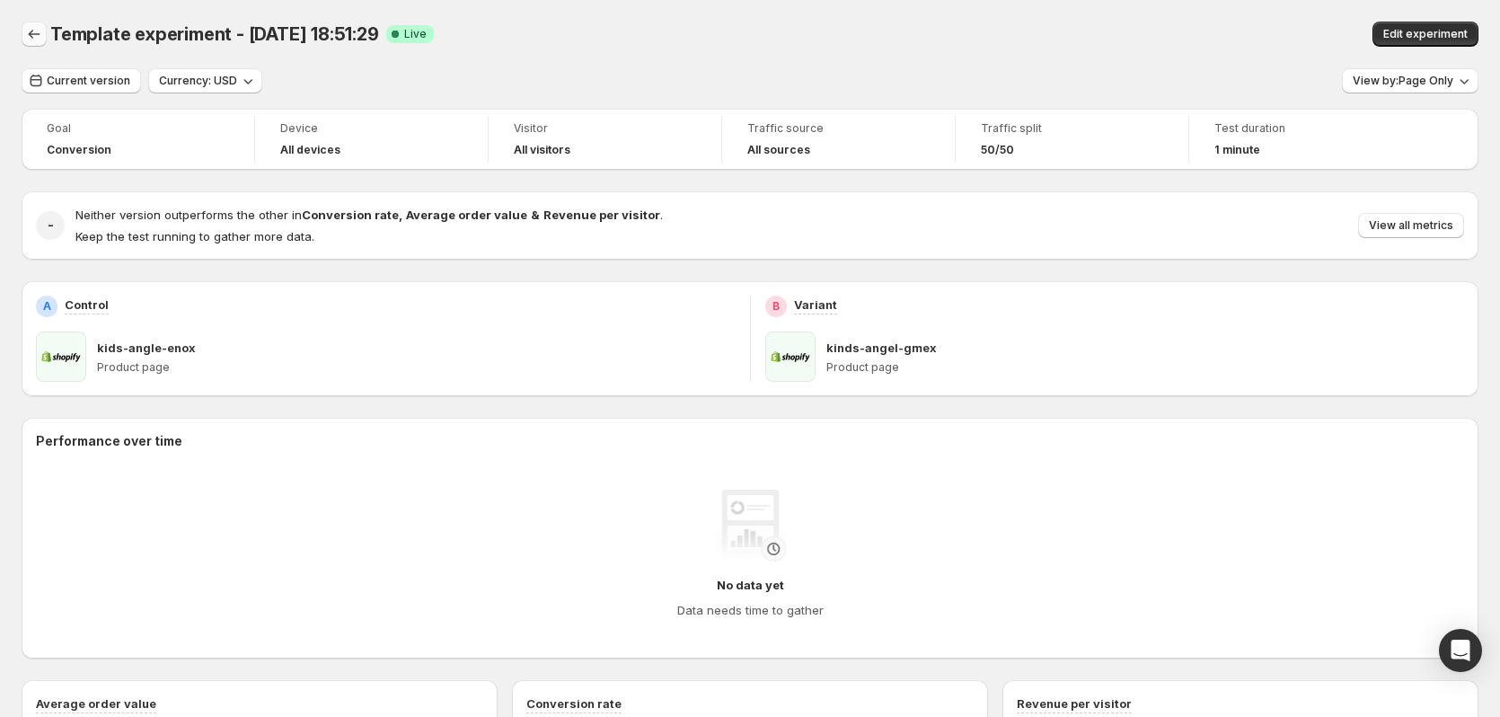
click at [45, 46] on div at bounding box center [36, 34] width 29 height 25
click at [43, 34] on button "Back" at bounding box center [34, 34] width 25 height 25
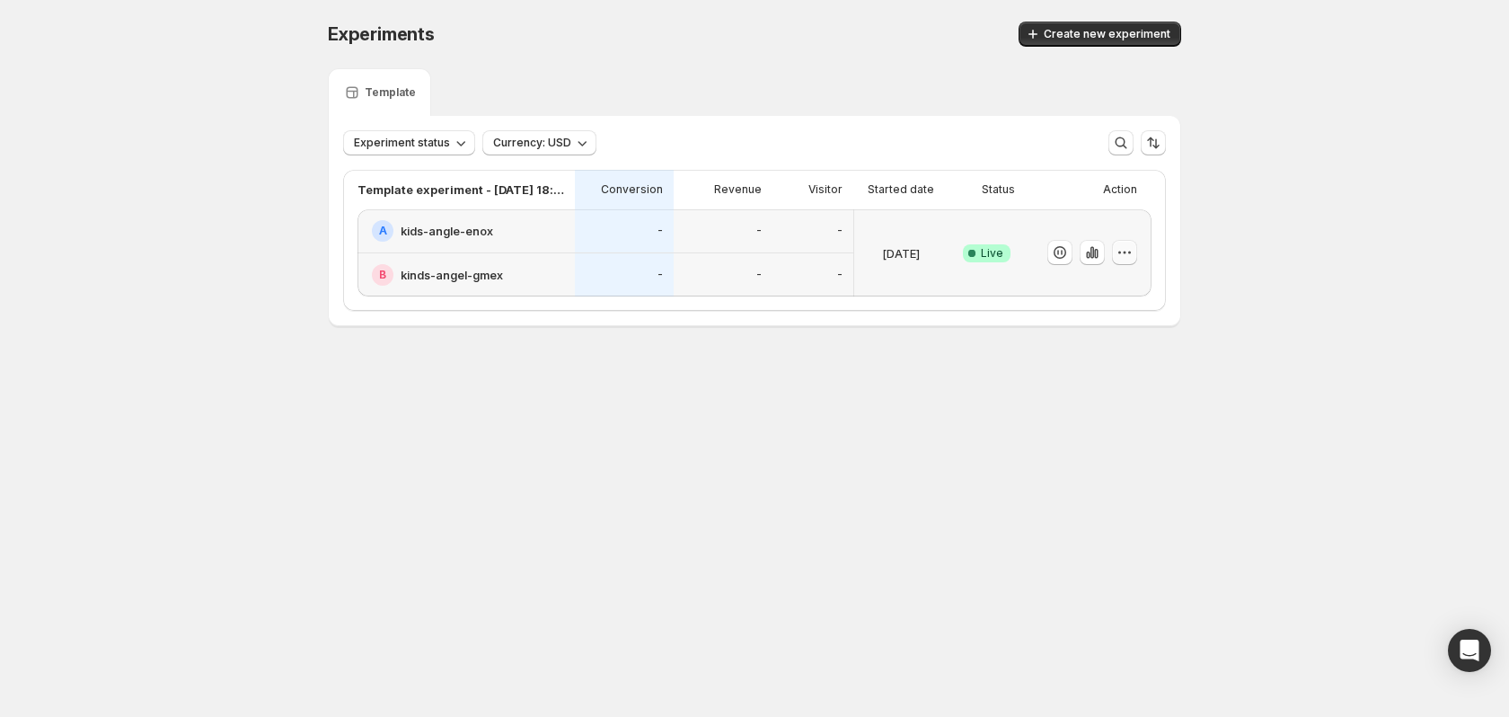
click at [1129, 258] on icon "button" at bounding box center [1125, 252] width 18 height 18
click at [1135, 348] on span "End experiment" at bounding box center [1141, 351] width 188 height 18
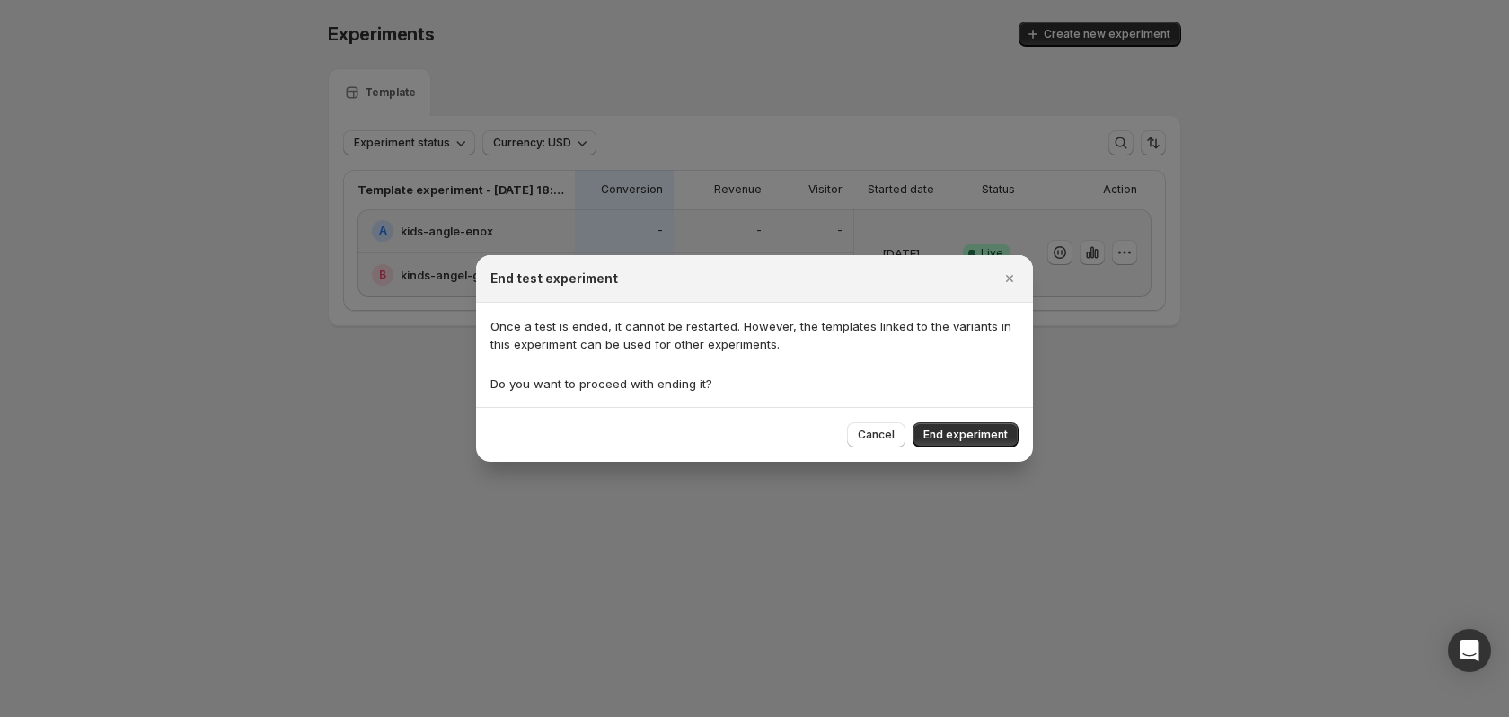
click at [989, 433] on span "End experiment" at bounding box center [965, 435] width 84 height 14
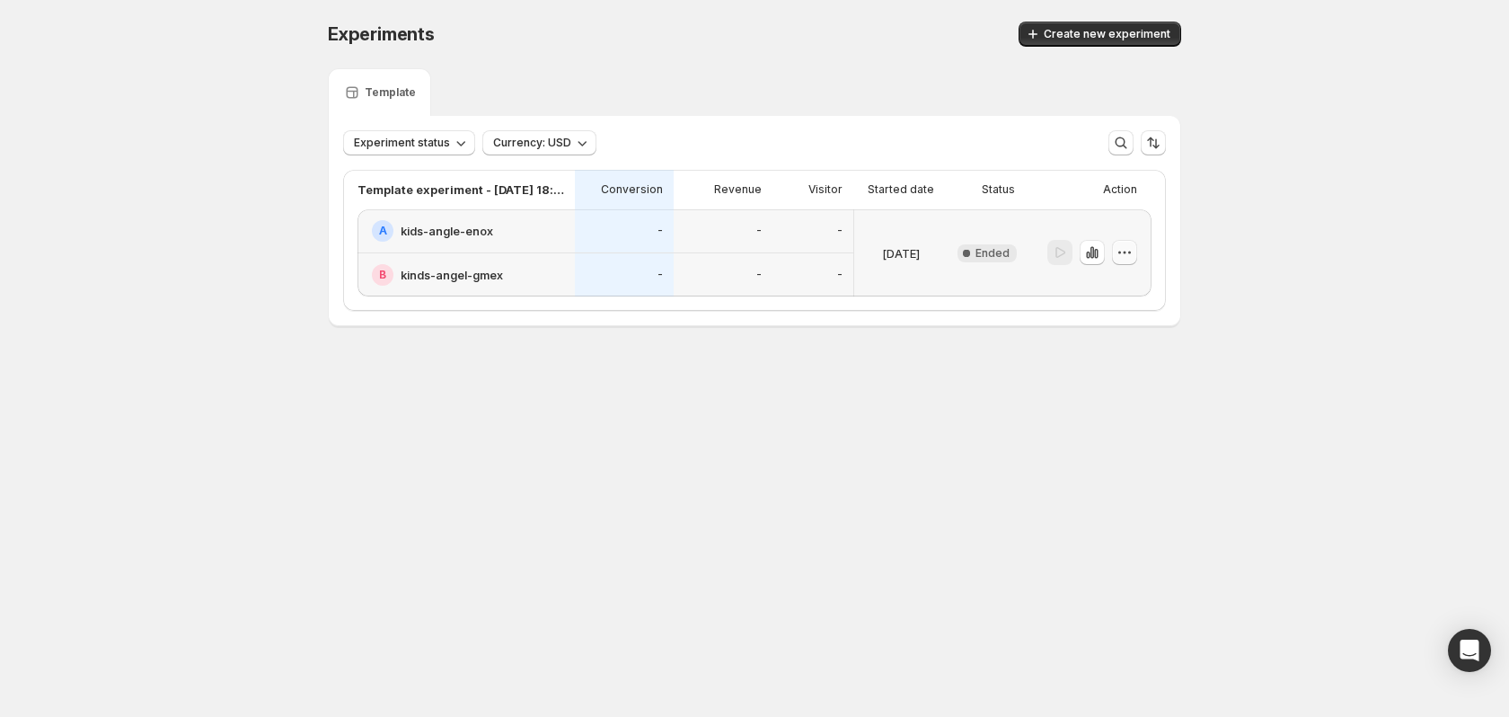
click at [1118, 246] on icon "button" at bounding box center [1125, 252] width 18 height 18
click at [1131, 375] on span "Delete" at bounding box center [1136, 382] width 87 height 18
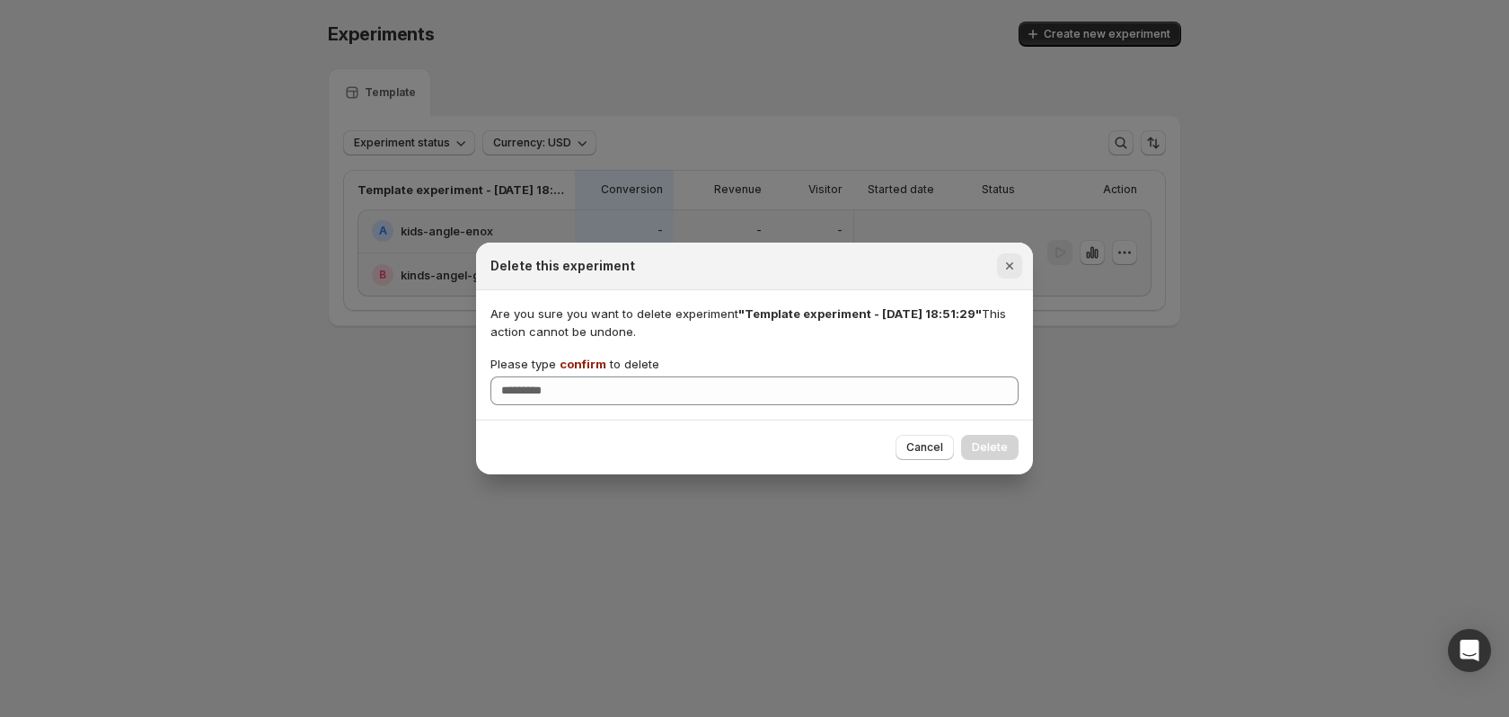
click at [1015, 261] on icon "Close" at bounding box center [1010, 266] width 18 height 18
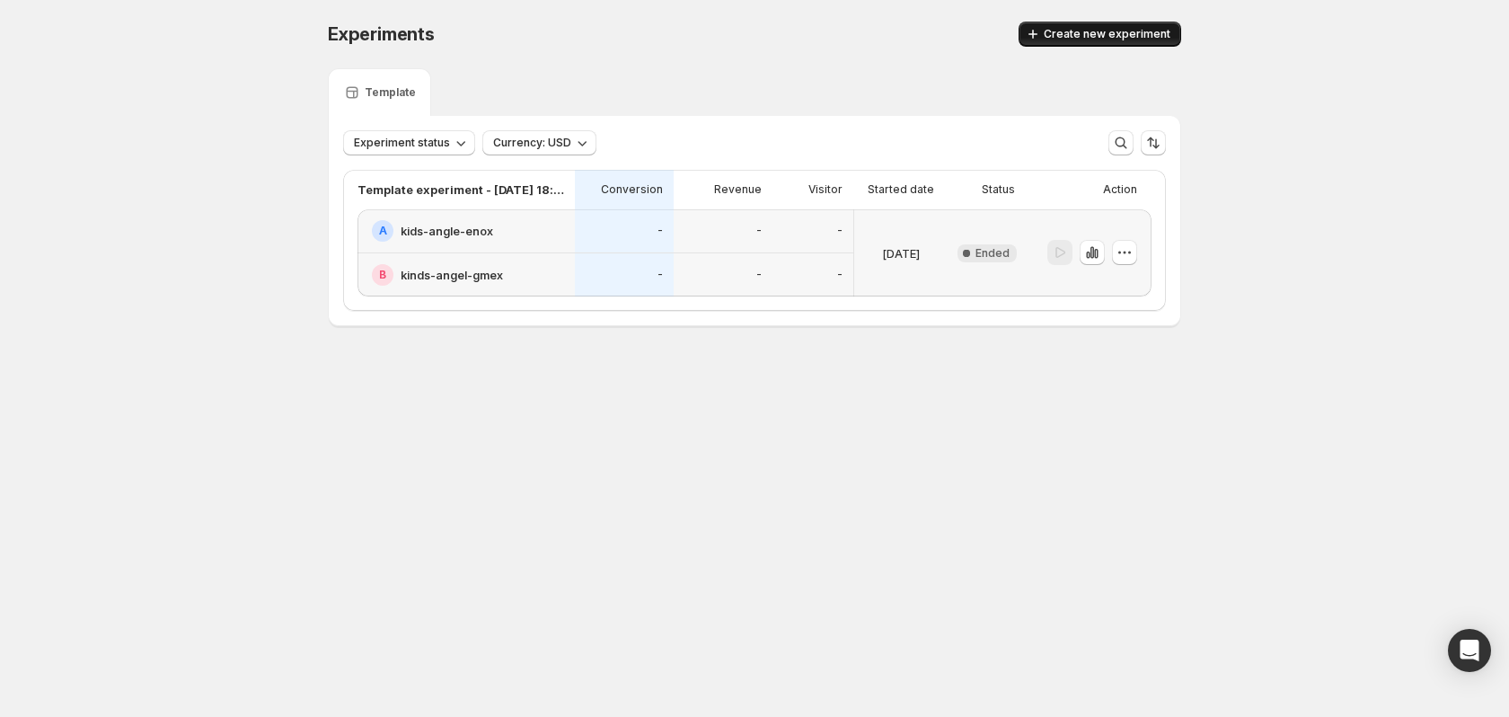
click at [1123, 31] on span "Create new experiment" at bounding box center [1107, 34] width 127 height 14
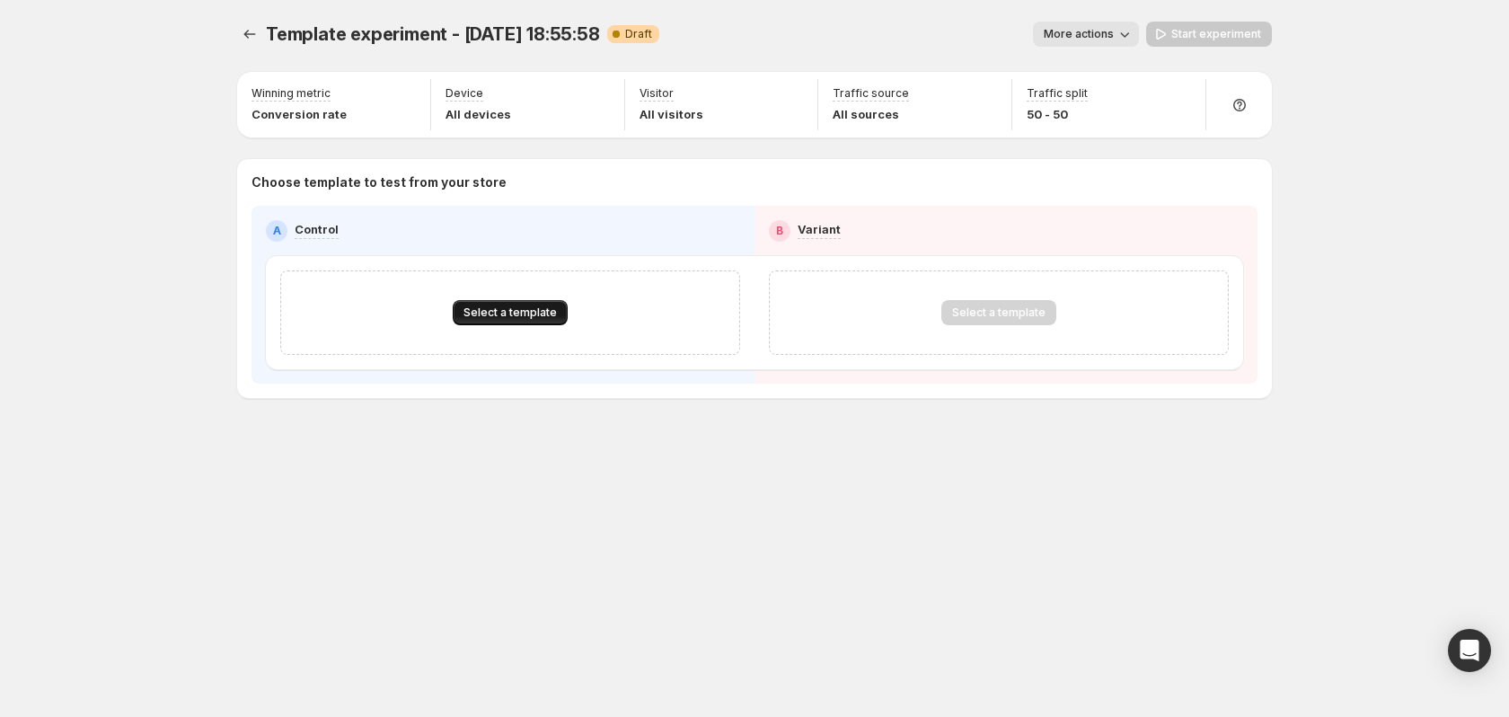
click at [512, 310] on button "Select a template" at bounding box center [510, 312] width 115 height 25
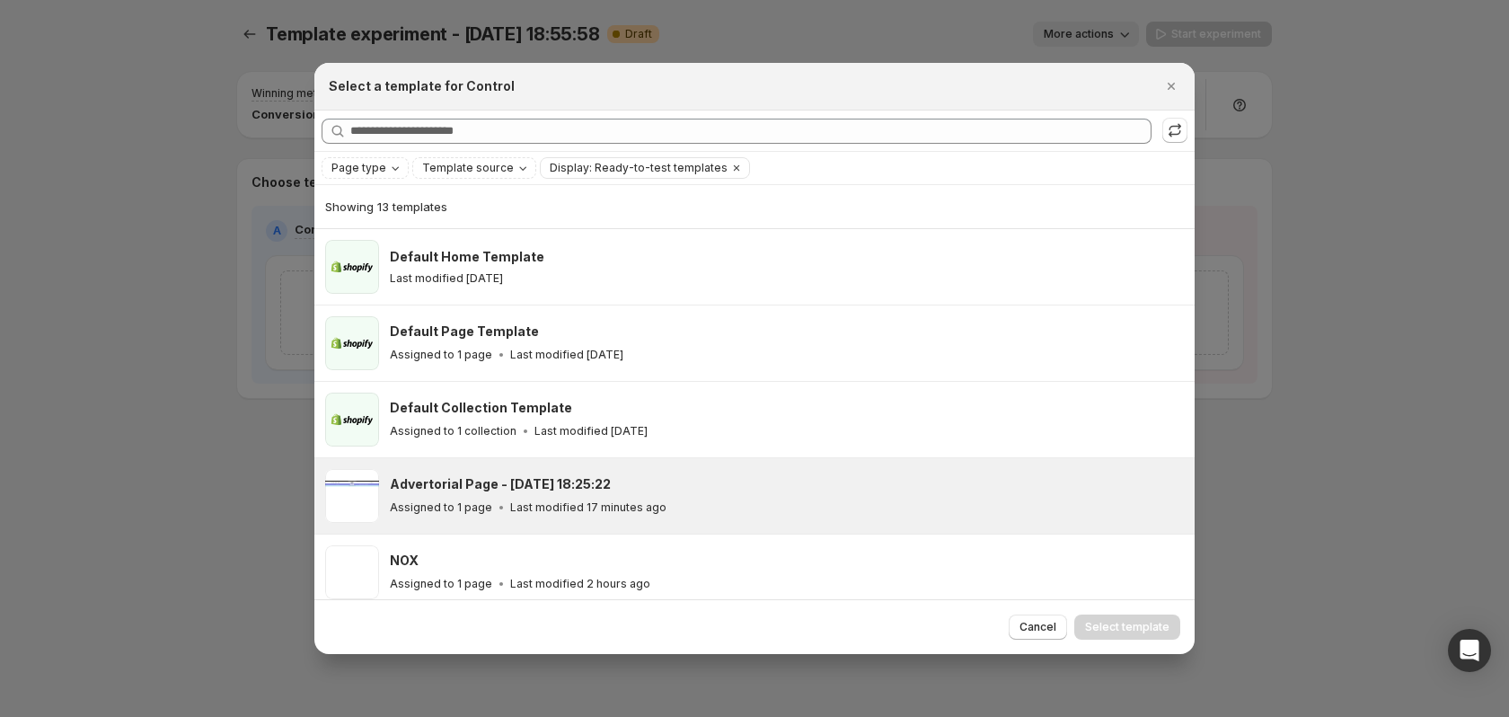
click at [560, 481] on h3 "Advertorial Page - [DATE] 18:25:22" at bounding box center [500, 484] width 221 height 18
click at [1146, 620] on span "Select template" at bounding box center [1127, 627] width 84 height 14
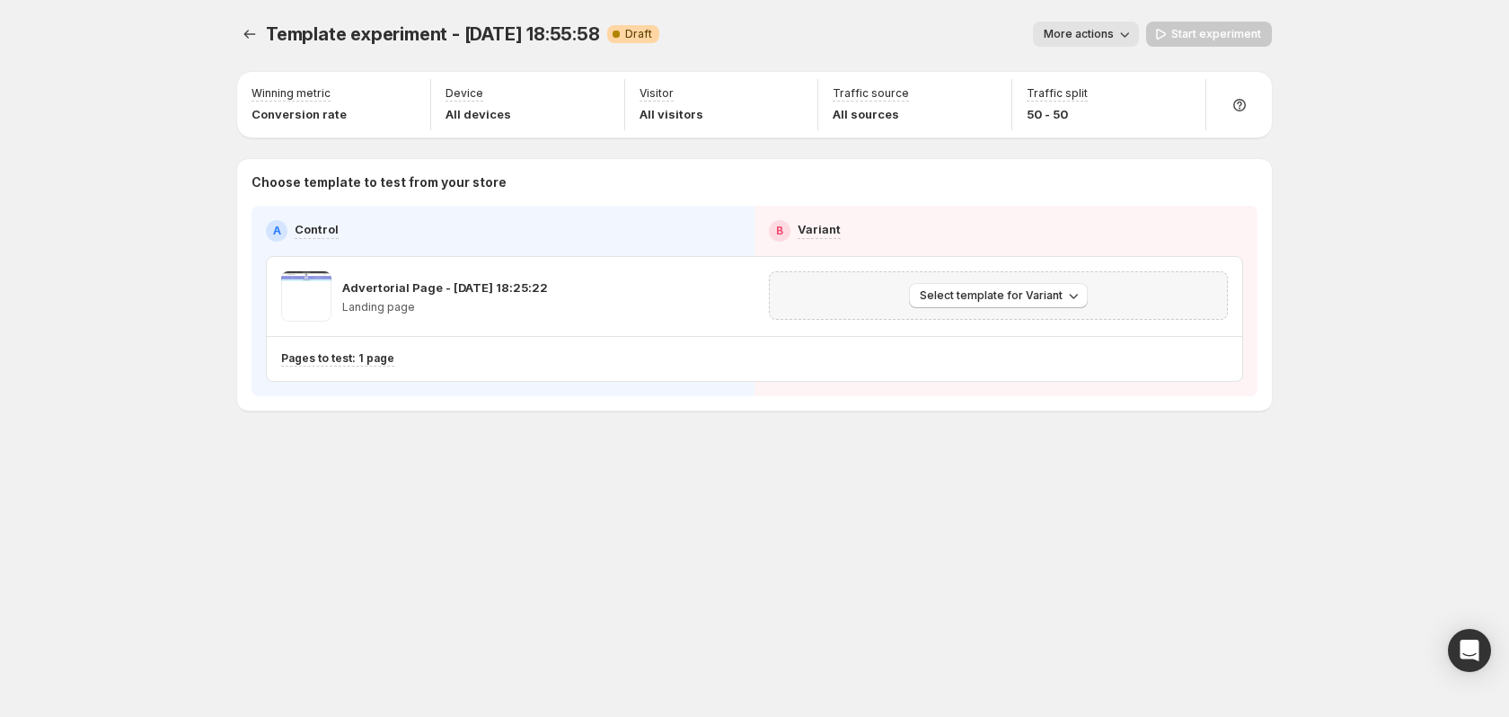
click at [1013, 267] on div "Select template for Variant" at bounding box center [998, 295] width 488 height 77
click at [1005, 289] on span "Select template for Variant" at bounding box center [991, 295] width 143 height 14
click at [1026, 340] on span "Select an existing template" at bounding box center [986, 333] width 152 height 14
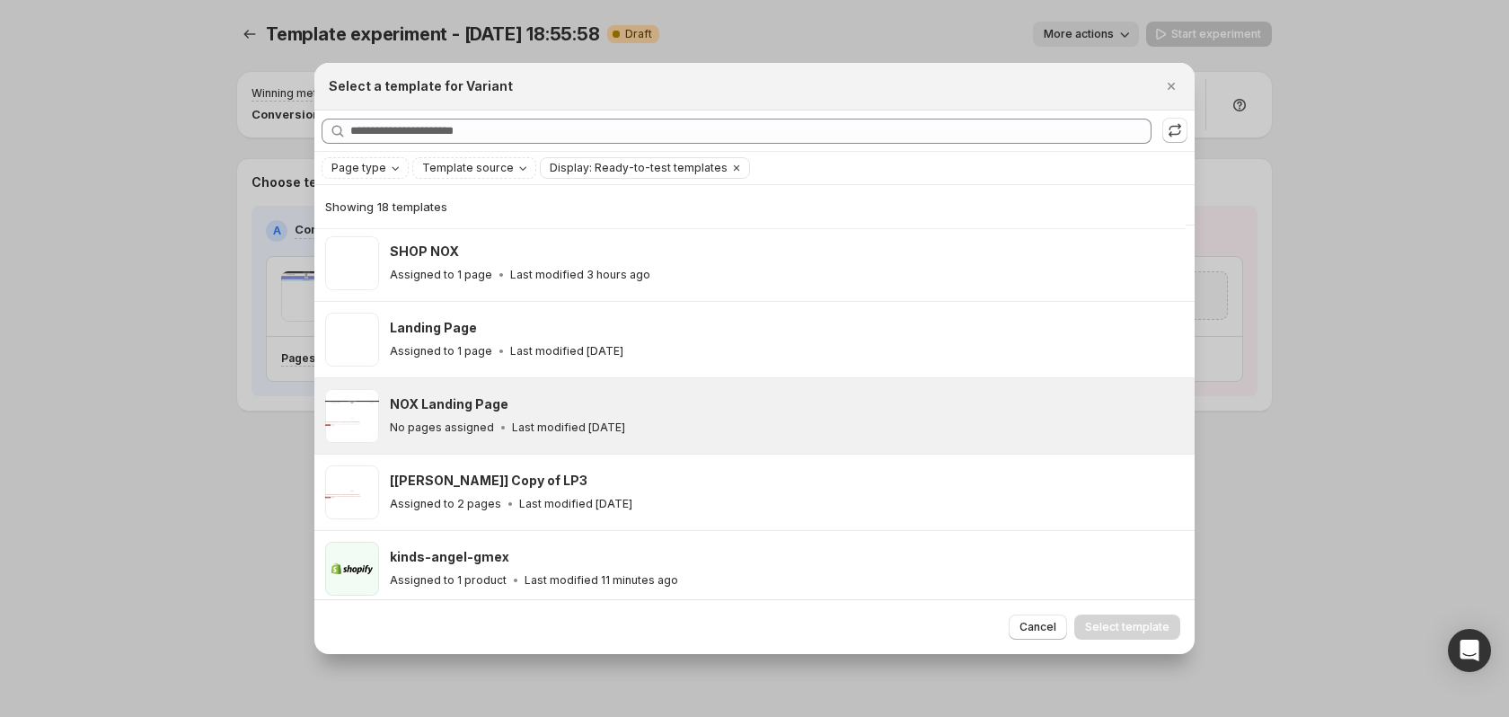
scroll to position [313, 0]
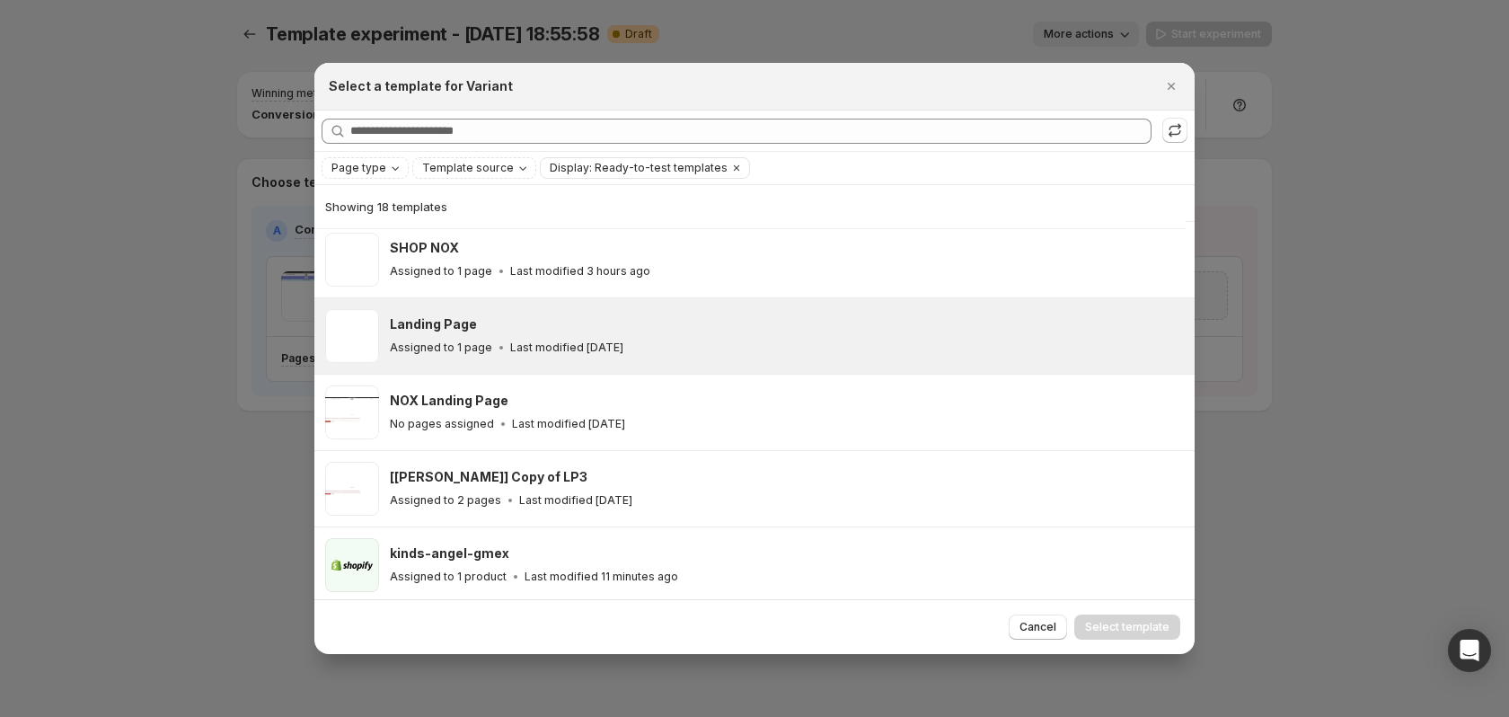
click at [641, 325] on div "Landing Page" at bounding box center [784, 324] width 789 height 18
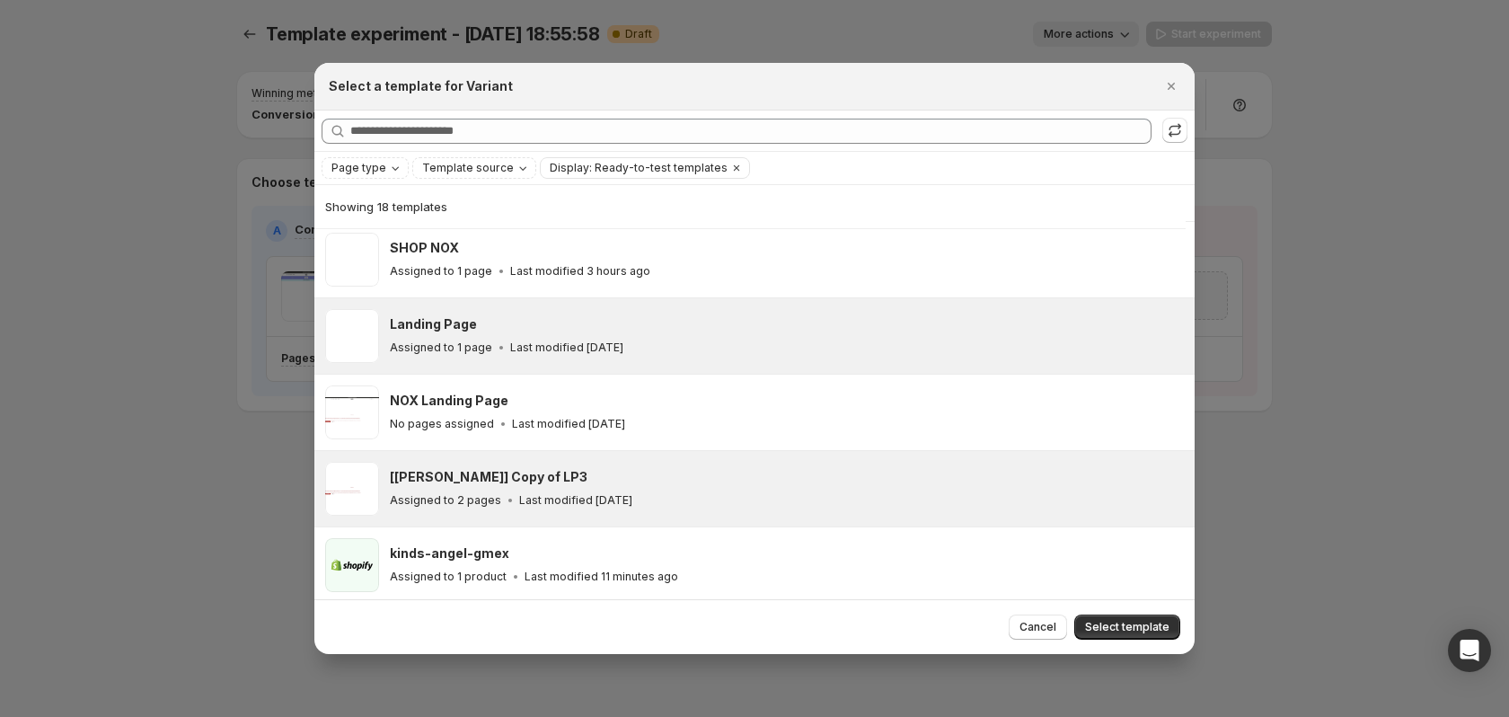
click at [525, 478] on h3 "[[PERSON_NAME]] Copy of LP3" at bounding box center [489, 477] width 198 height 18
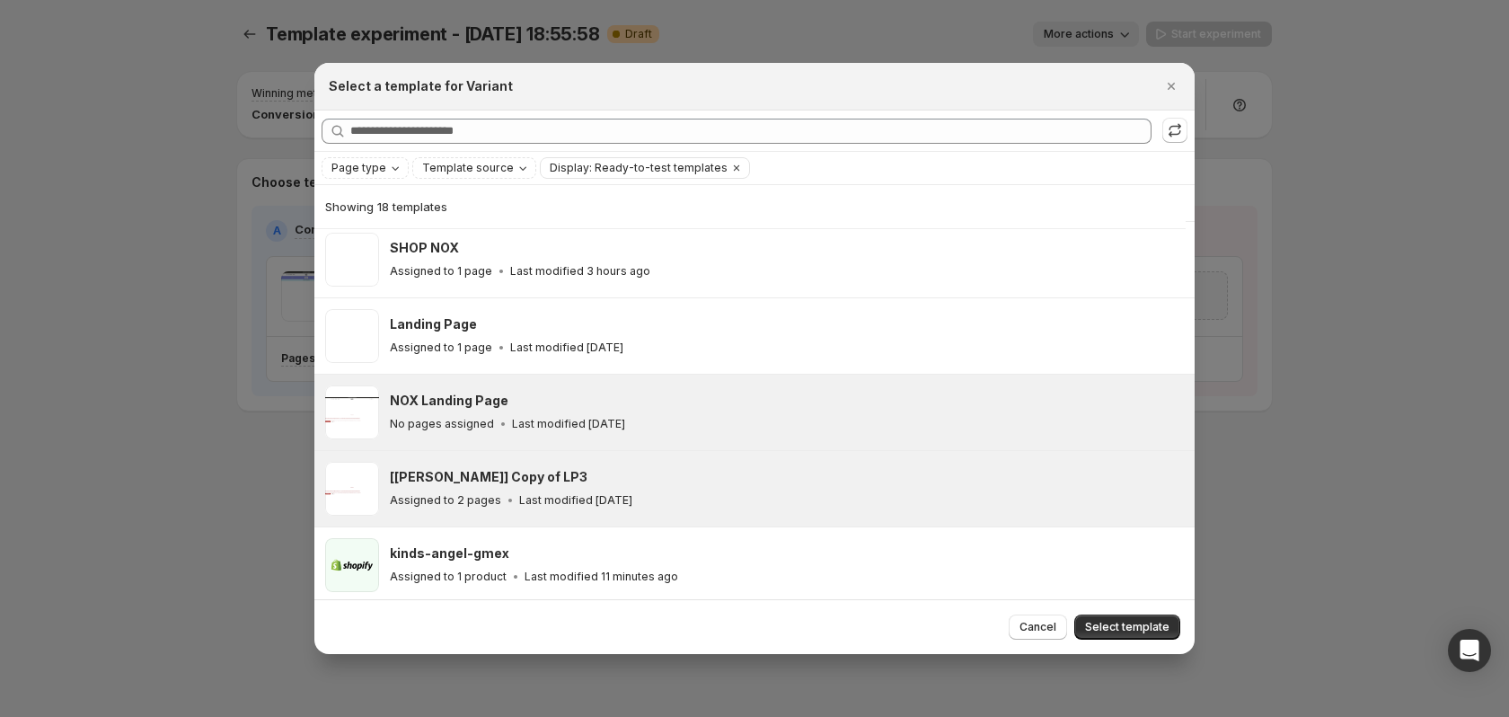
click at [569, 435] on div "NOX Landing Page No pages assigned Last modified [DATE]" at bounding box center [787, 412] width 794 height 54
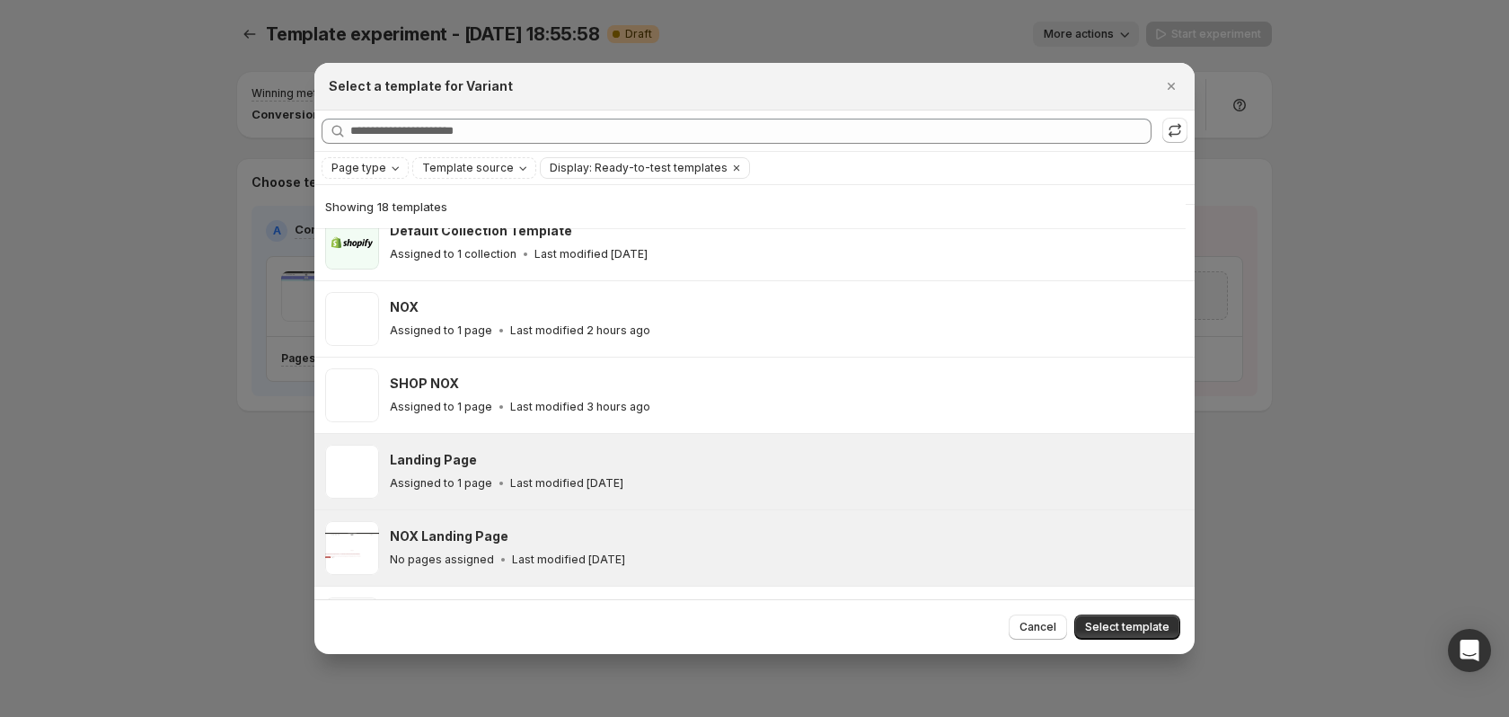
scroll to position [196, 0]
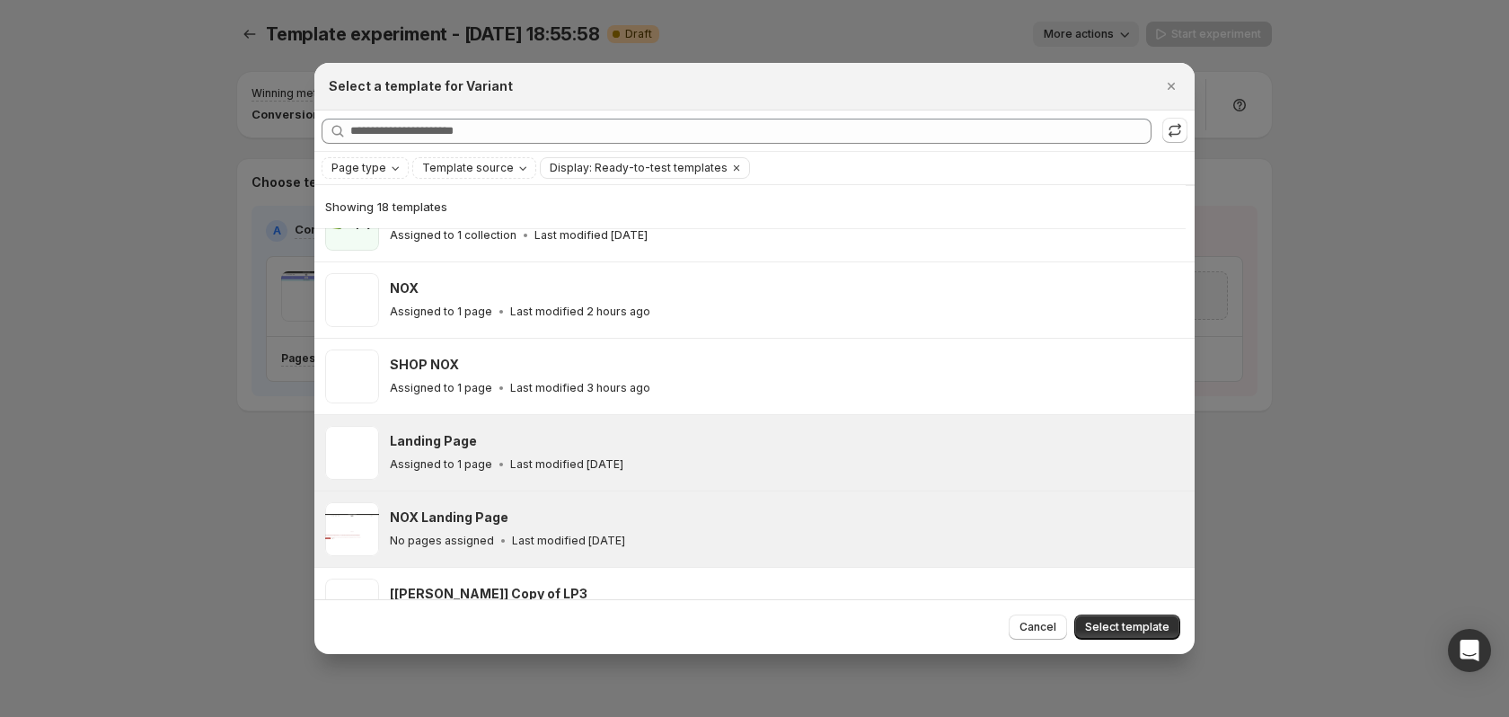
click at [626, 455] on div "Assigned to 1 page Last modified [DATE]" at bounding box center [784, 464] width 789 height 18
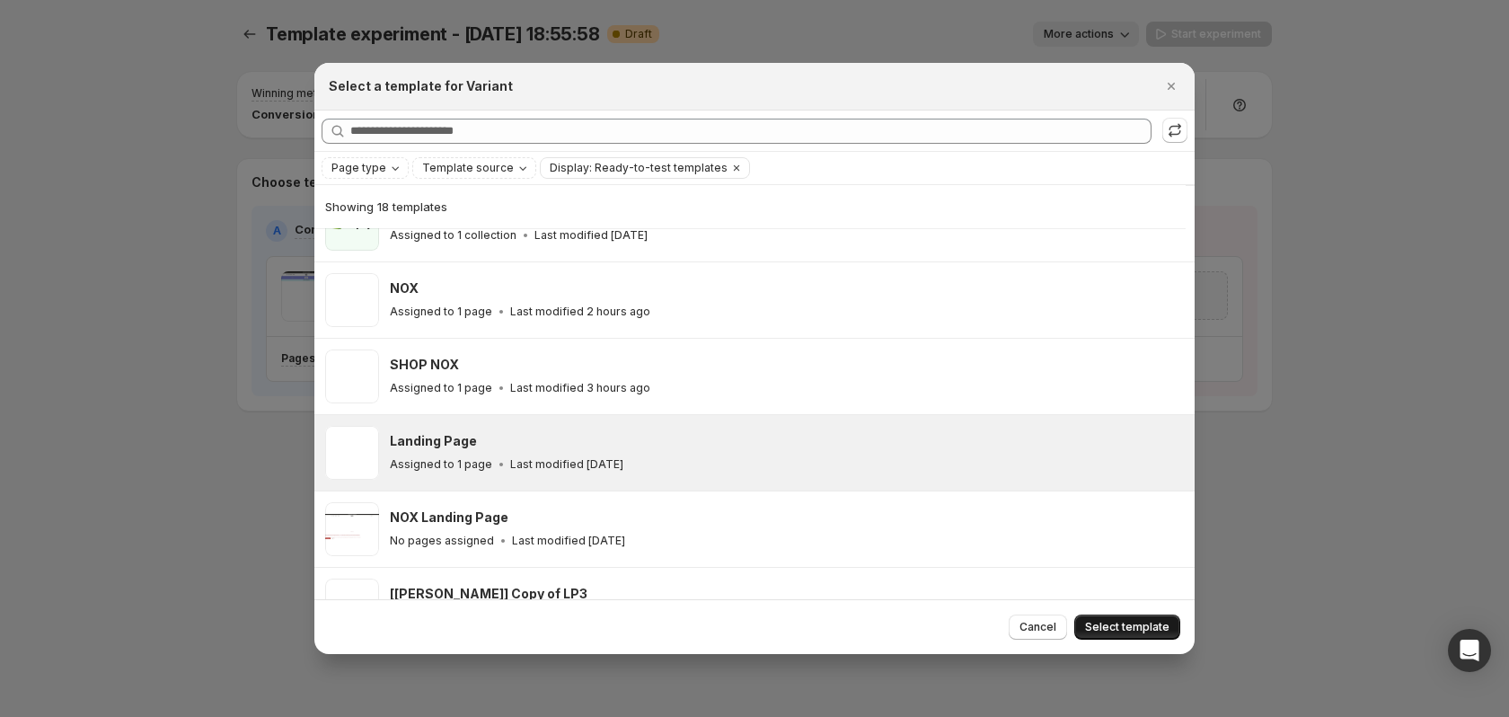
click at [1143, 631] on span "Select template" at bounding box center [1127, 627] width 84 height 14
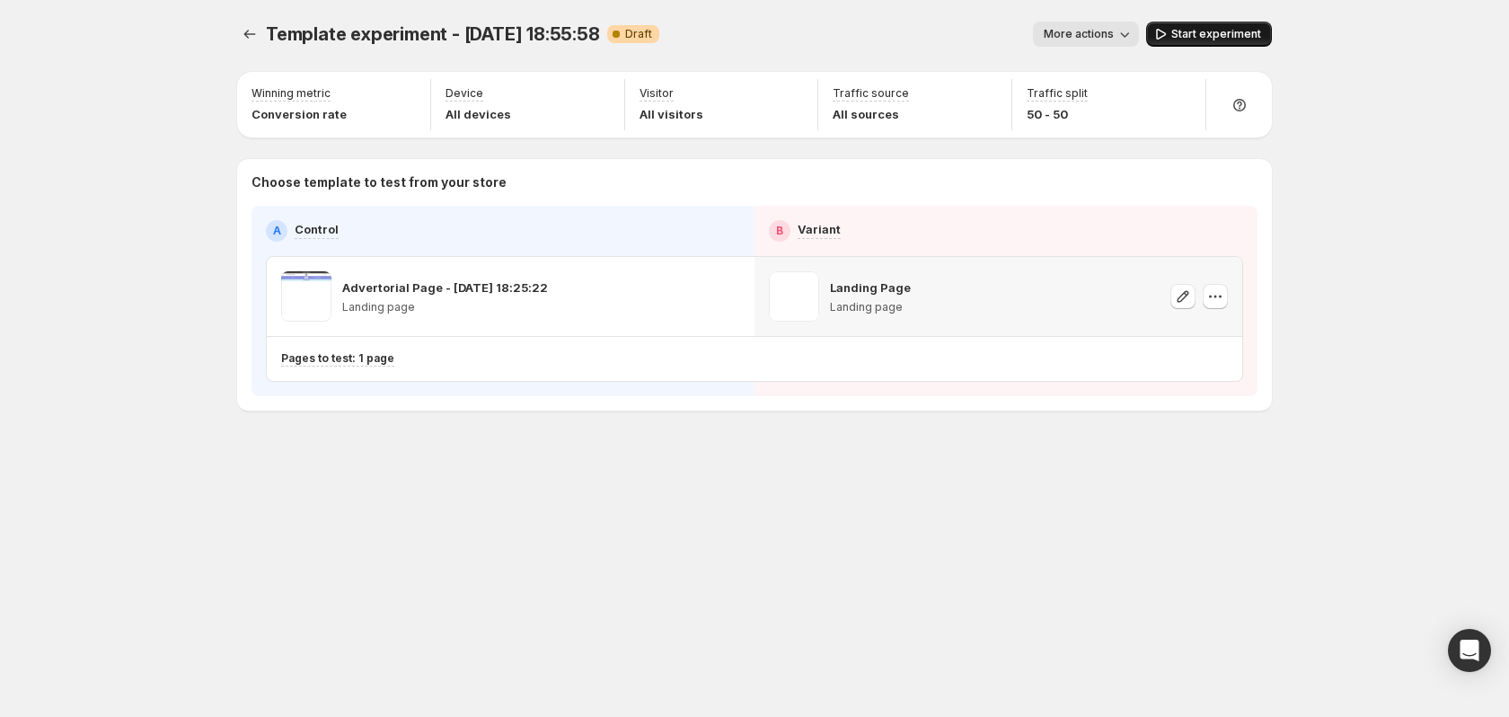
click at [1239, 40] on span "Start experiment" at bounding box center [1216, 34] width 90 height 14
click at [375, 359] on p "Pages to test: 1 page" at bounding box center [337, 358] width 113 height 14
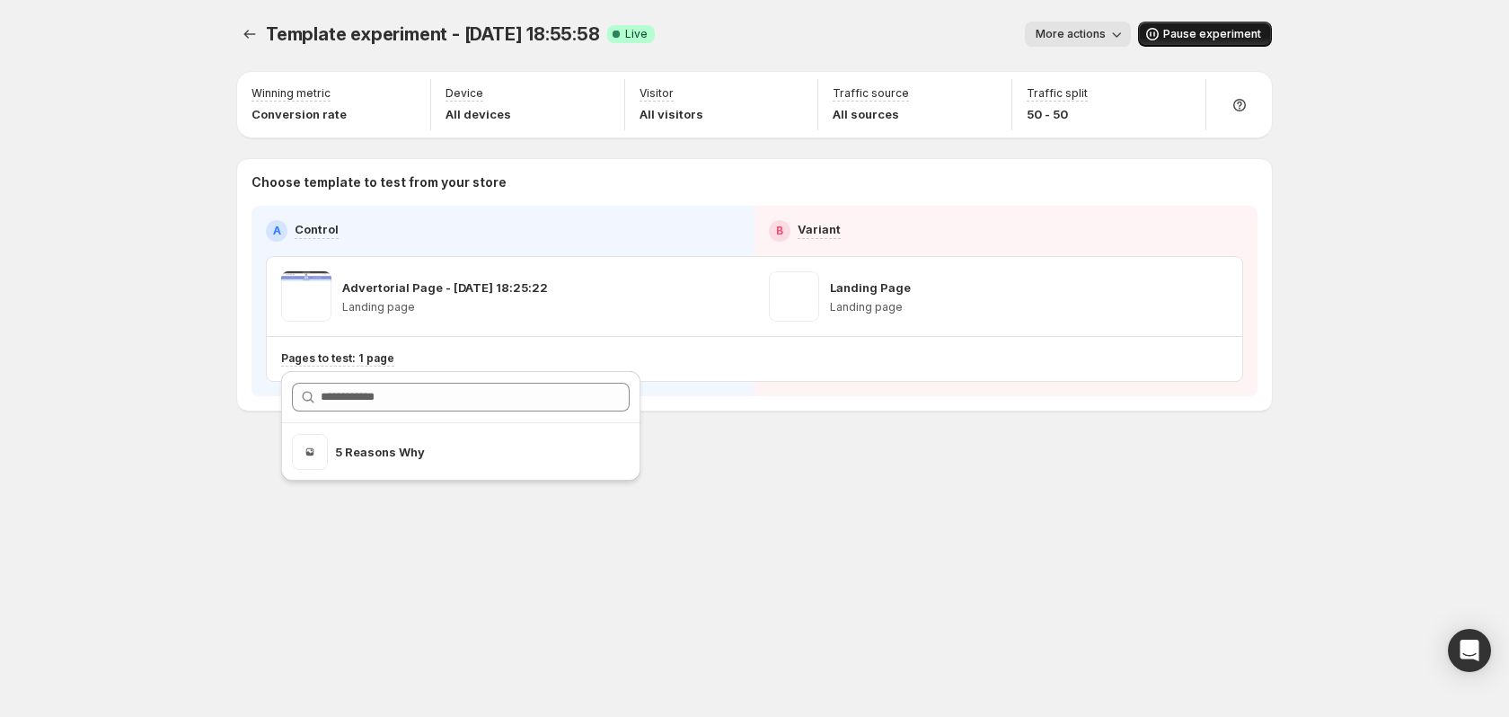
click at [400, 502] on div "Template experiment - [DATE] 18:55:58. This page is ready Template experiment -…" at bounding box center [755, 253] width 1078 height 507
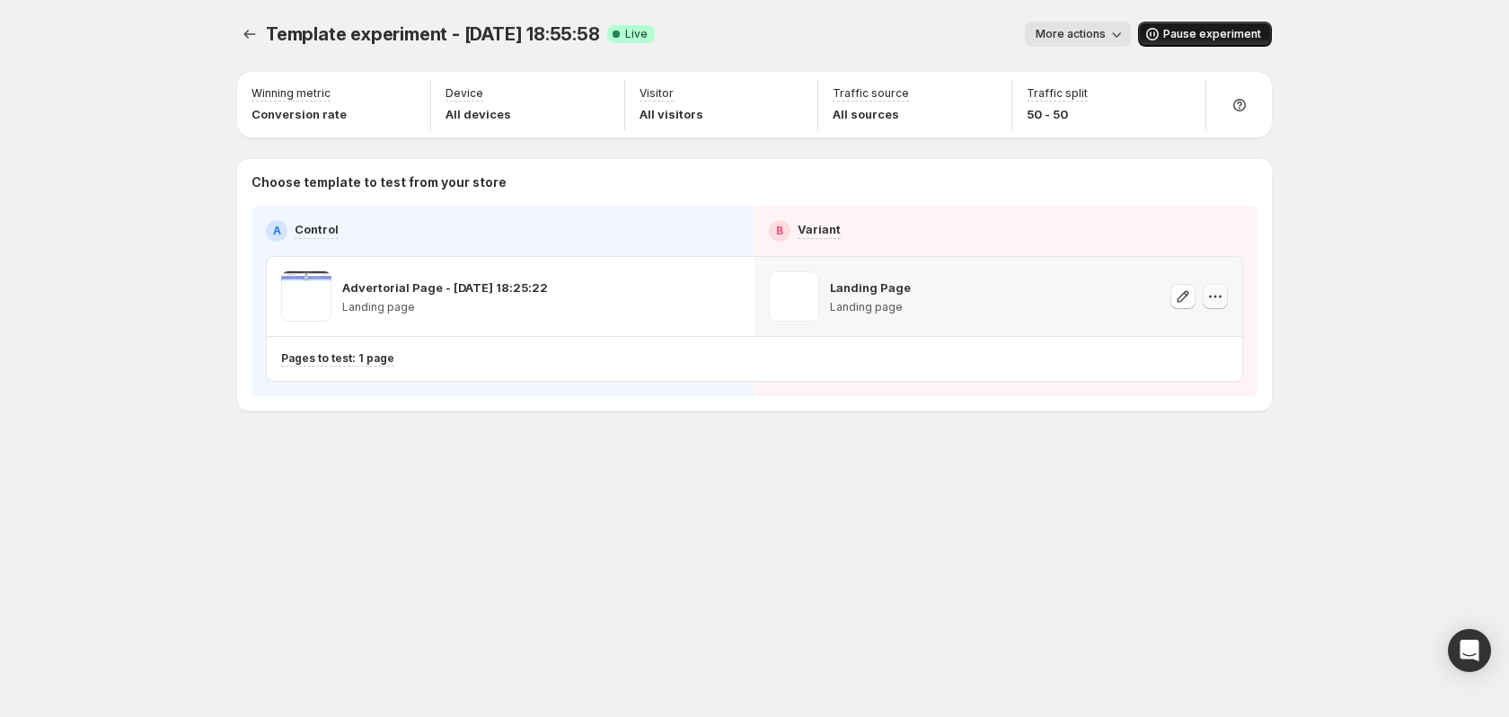
click at [1220, 292] on icon "button" at bounding box center [1215, 296] width 18 height 18
click at [1223, 388] on span "Copy ID 584180913907172079" at bounding box center [1232, 387] width 204 height 36
click at [1247, 33] on span "Pause experiment" at bounding box center [1212, 34] width 98 height 14
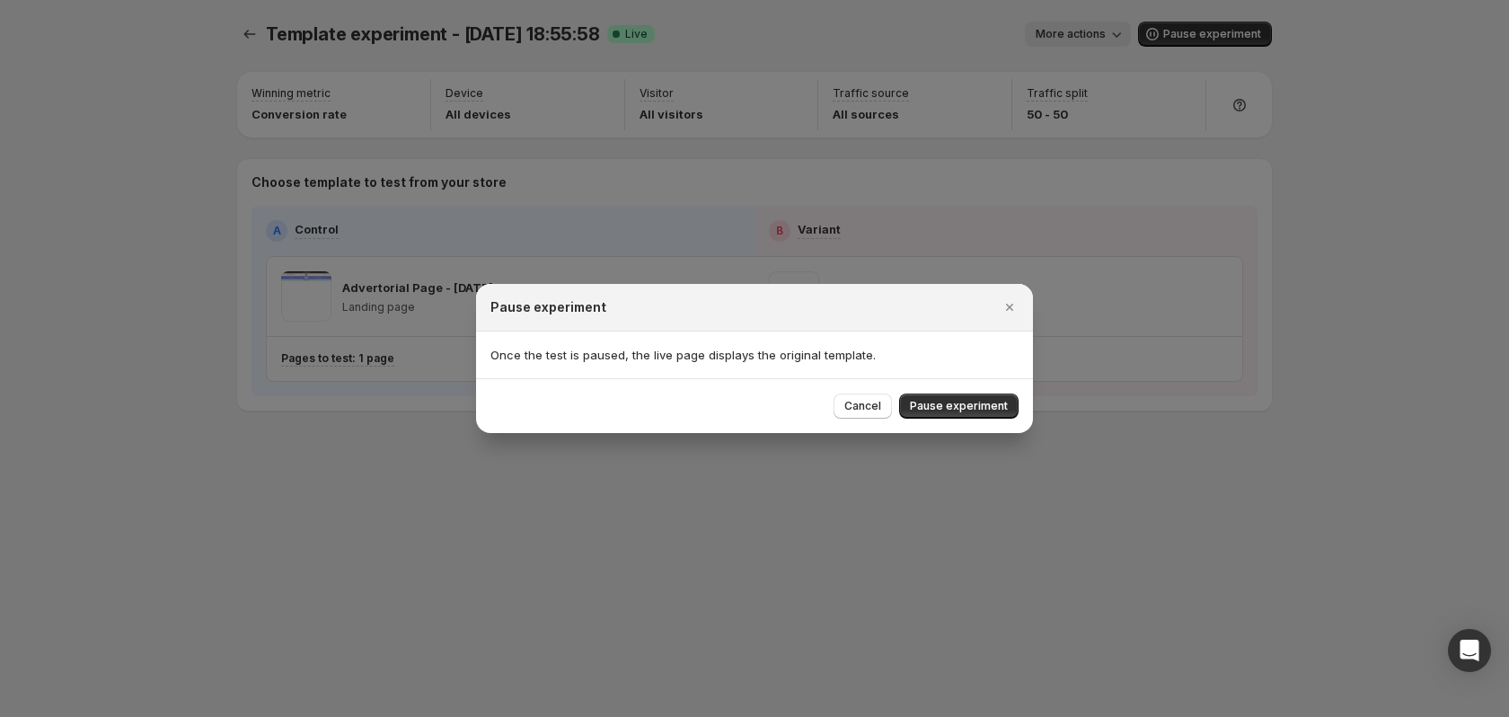
click at [1001, 413] on button "Pause experiment" at bounding box center [958, 405] width 119 height 25
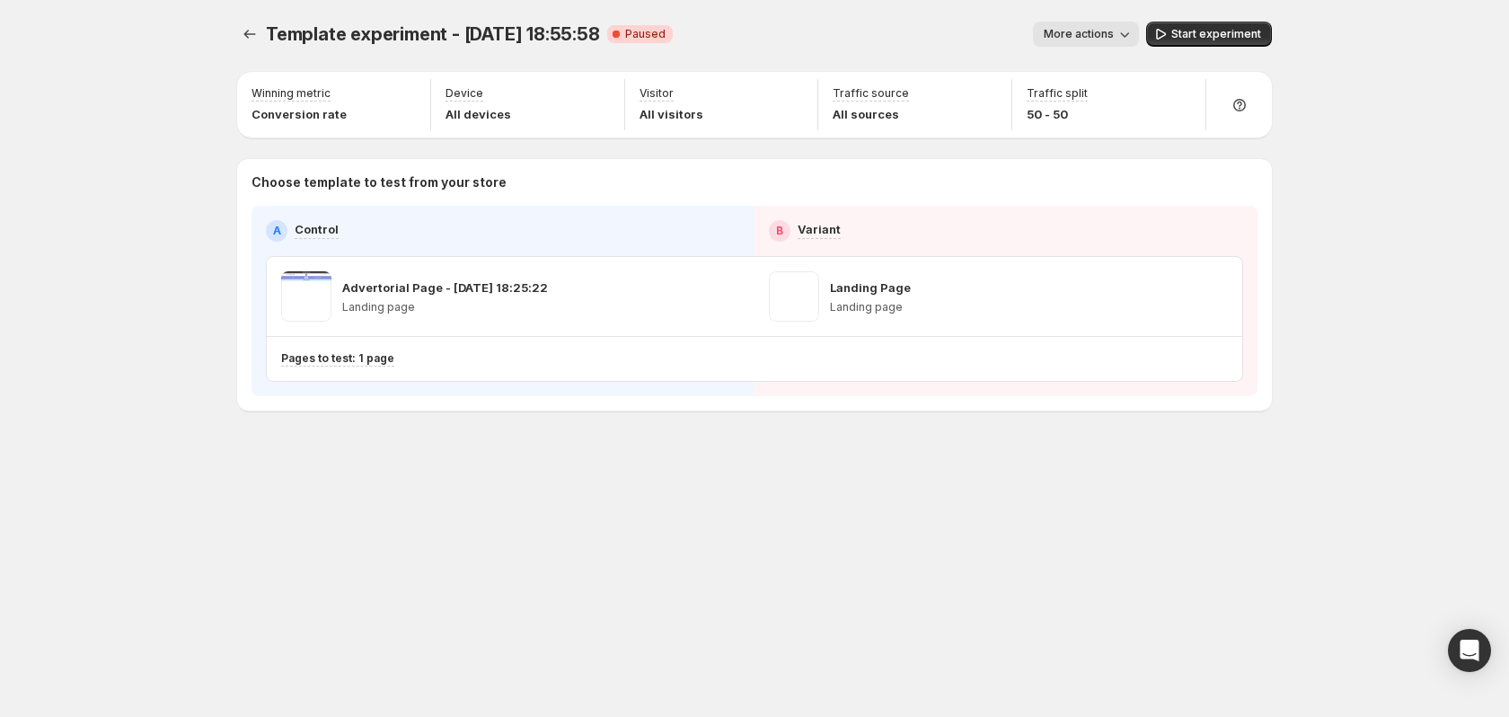
click at [269, 36] on span "Template experiment - [DATE] 18:55:58" at bounding box center [433, 34] width 334 height 22
click at [253, 36] on icon "Experiments" at bounding box center [250, 34] width 18 height 18
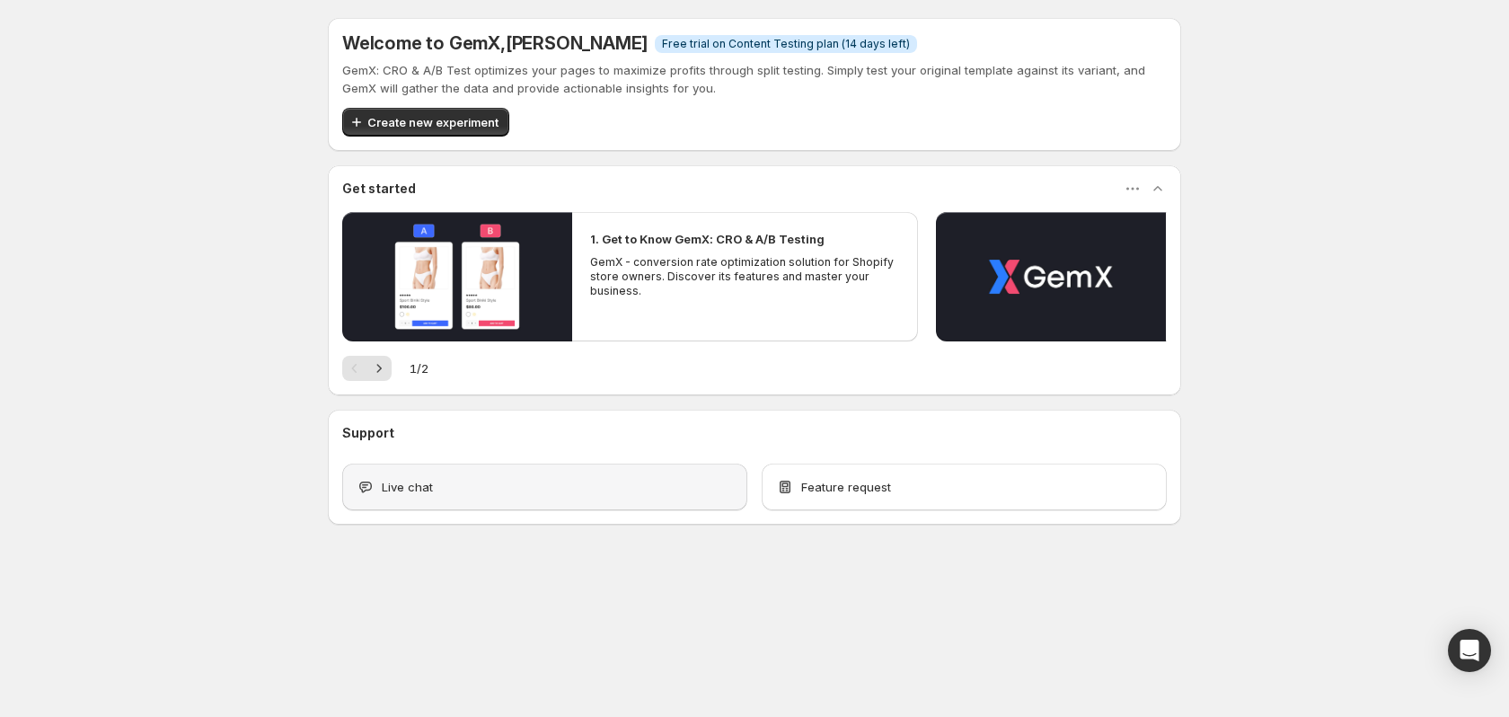
click at [606, 473] on div "Live chat" at bounding box center [544, 486] width 405 height 47
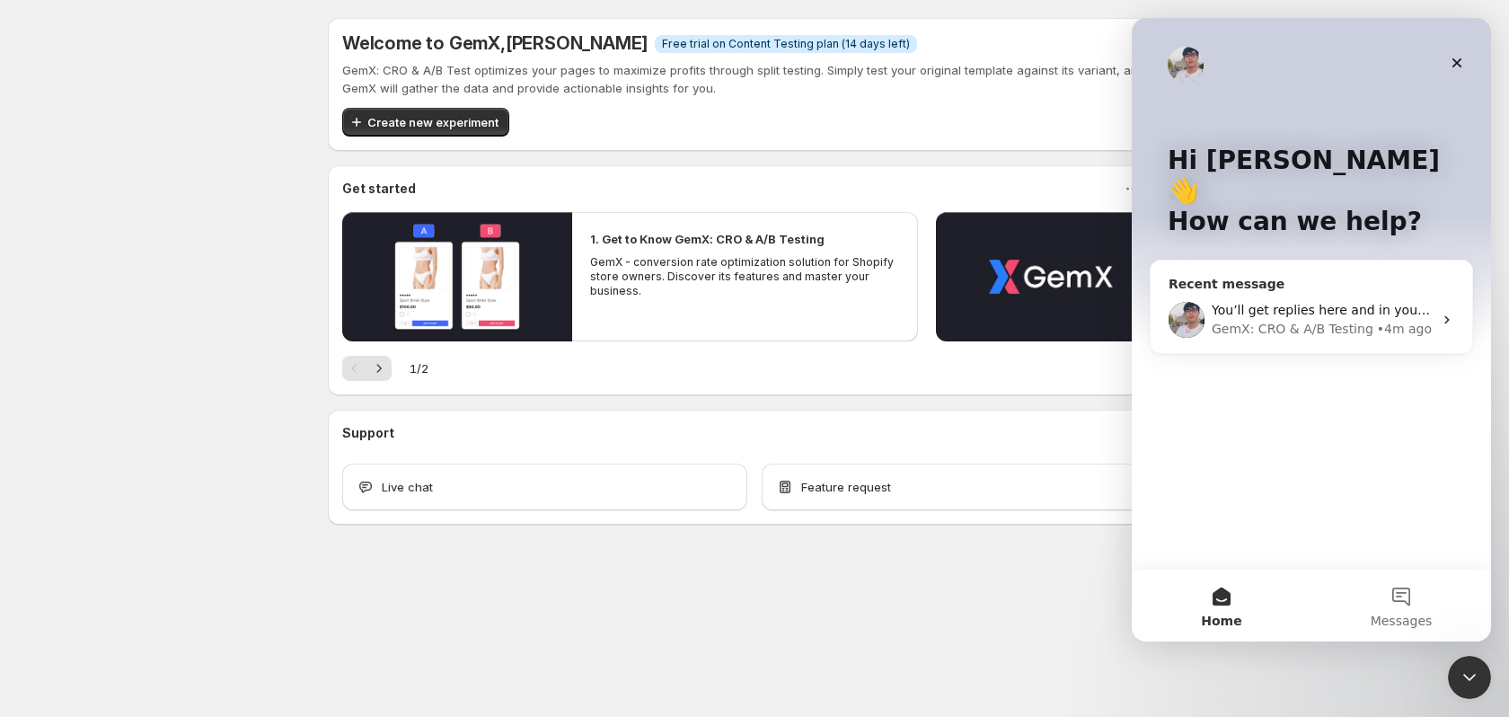
click at [1422, 312] on div "You’ll get replies here and in your email: ✉️ [EMAIL_ADDRESS][DOMAIN_NAME] The …" at bounding box center [1312, 320] width 322 height 66
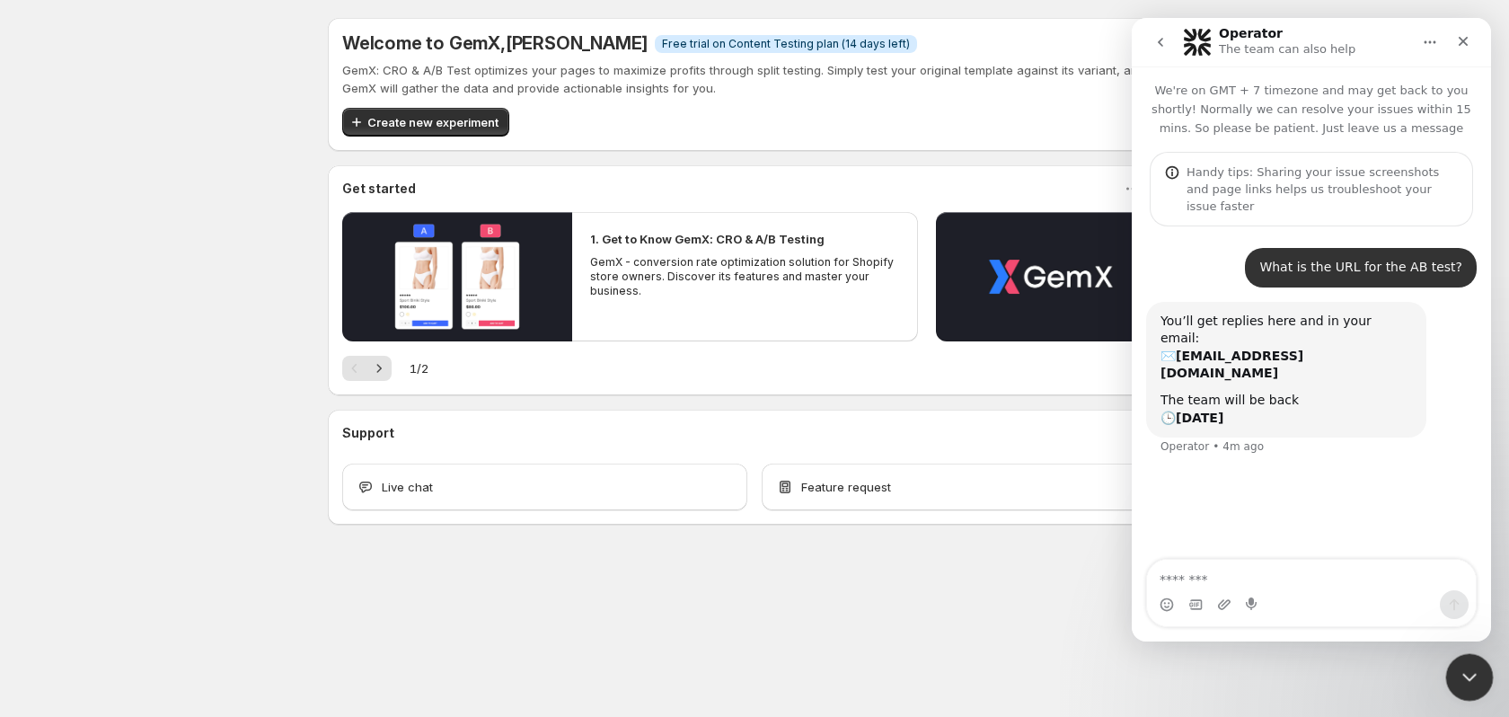
drag, startPoint x: 1471, startPoint y: 692, endPoint x: 1467, endPoint y: 673, distance: 20.3
click at [1473, 691] on div "Close Intercom Messenger" at bounding box center [1466, 674] width 43 height 43
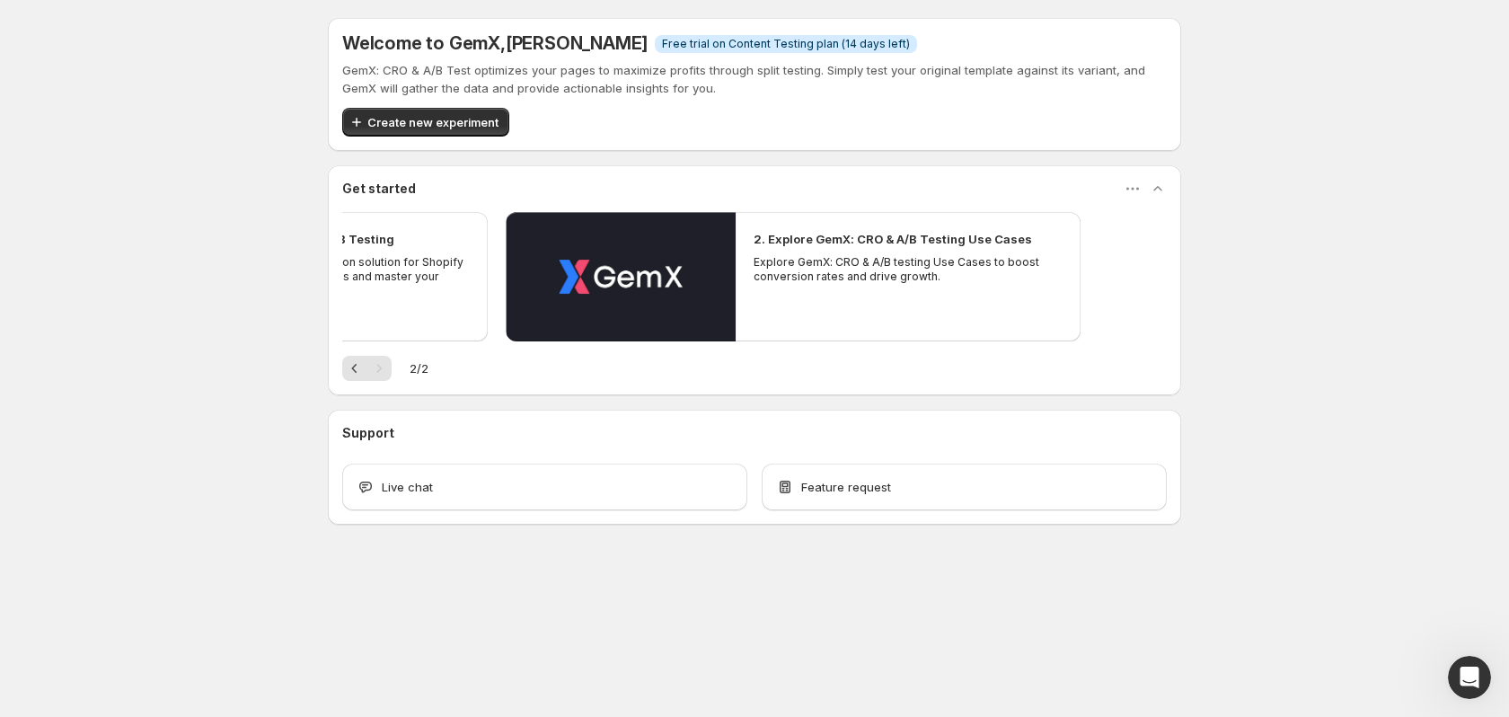
drag, startPoint x: 902, startPoint y: 270, endPoint x: 498, endPoint y: 287, distance: 403.6
click at [468, 295] on div "1. Get to Know GemX: CRO & A/B Testing GemX - conversion rate optimization solu…" at bounding box center [314, 264] width 345 height 104
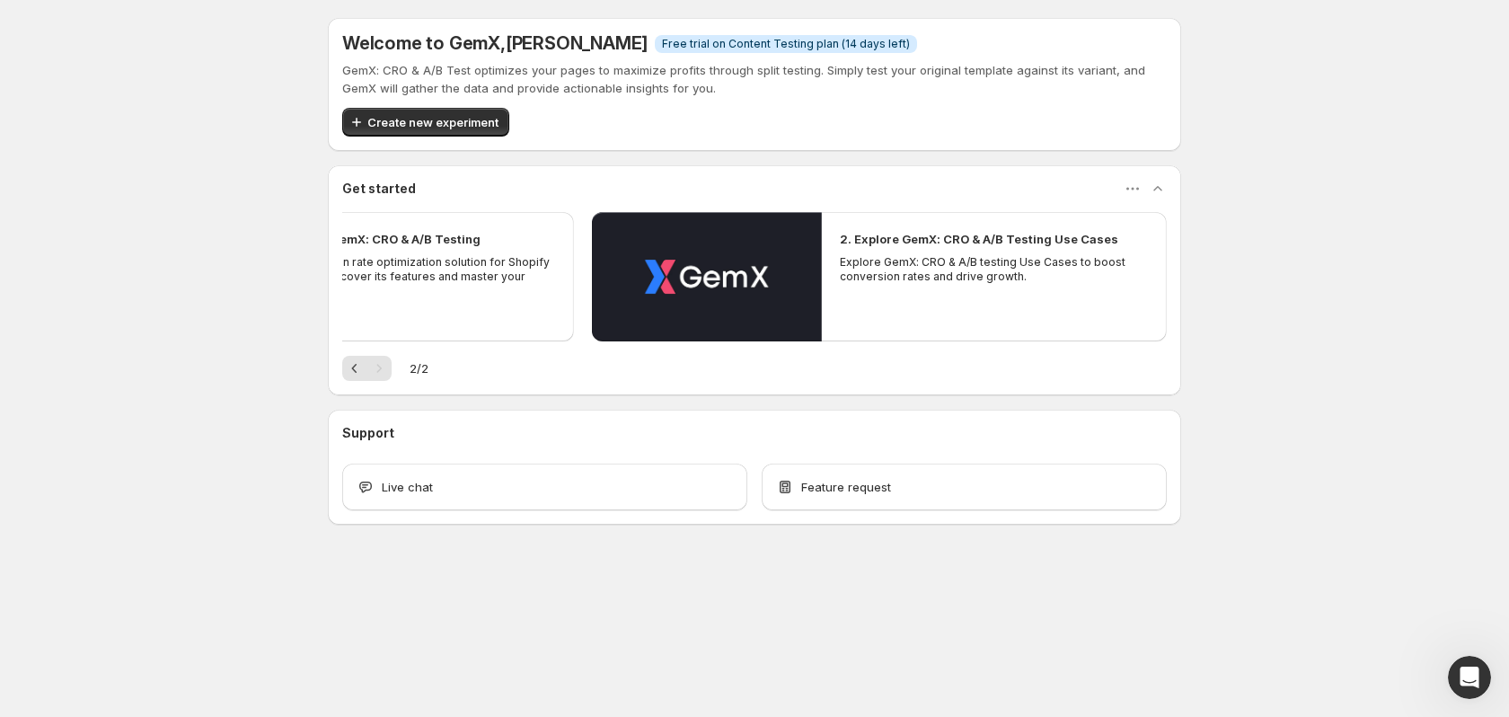
click at [470, 240] on h2 "1. Get to Know GemX: CRO & A/B Testing" at bounding box center [363, 239] width 234 height 18
click at [443, 233] on h2 "1. Get to Know GemX: CRO & A/B Testing" at bounding box center [363, 239] width 234 height 18
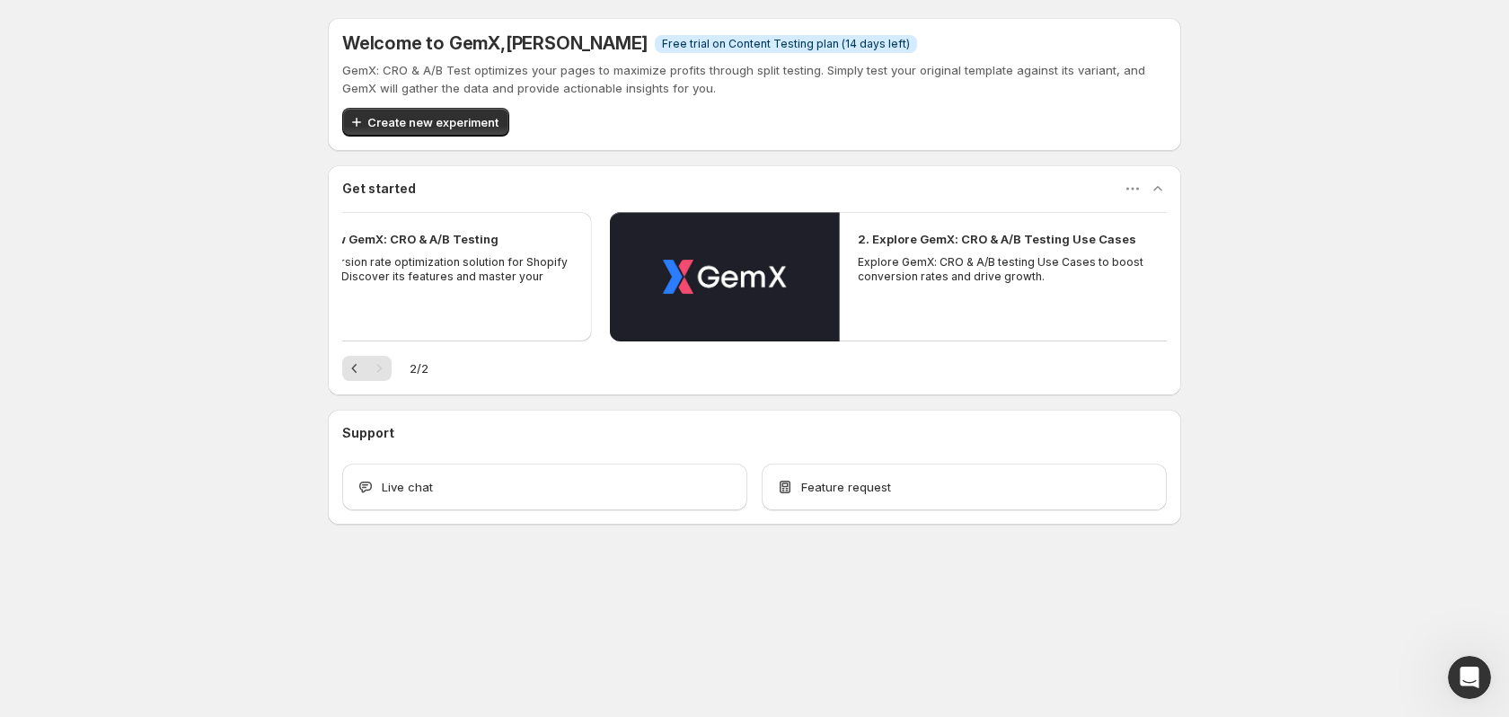
drag, startPoint x: 474, startPoint y: 263, endPoint x: 677, endPoint y: 286, distance: 204.2
click at [573, 291] on p "GemX - conversion rate optimization solution for Shopify store owners. Discover…" at bounding box center [418, 276] width 309 height 43
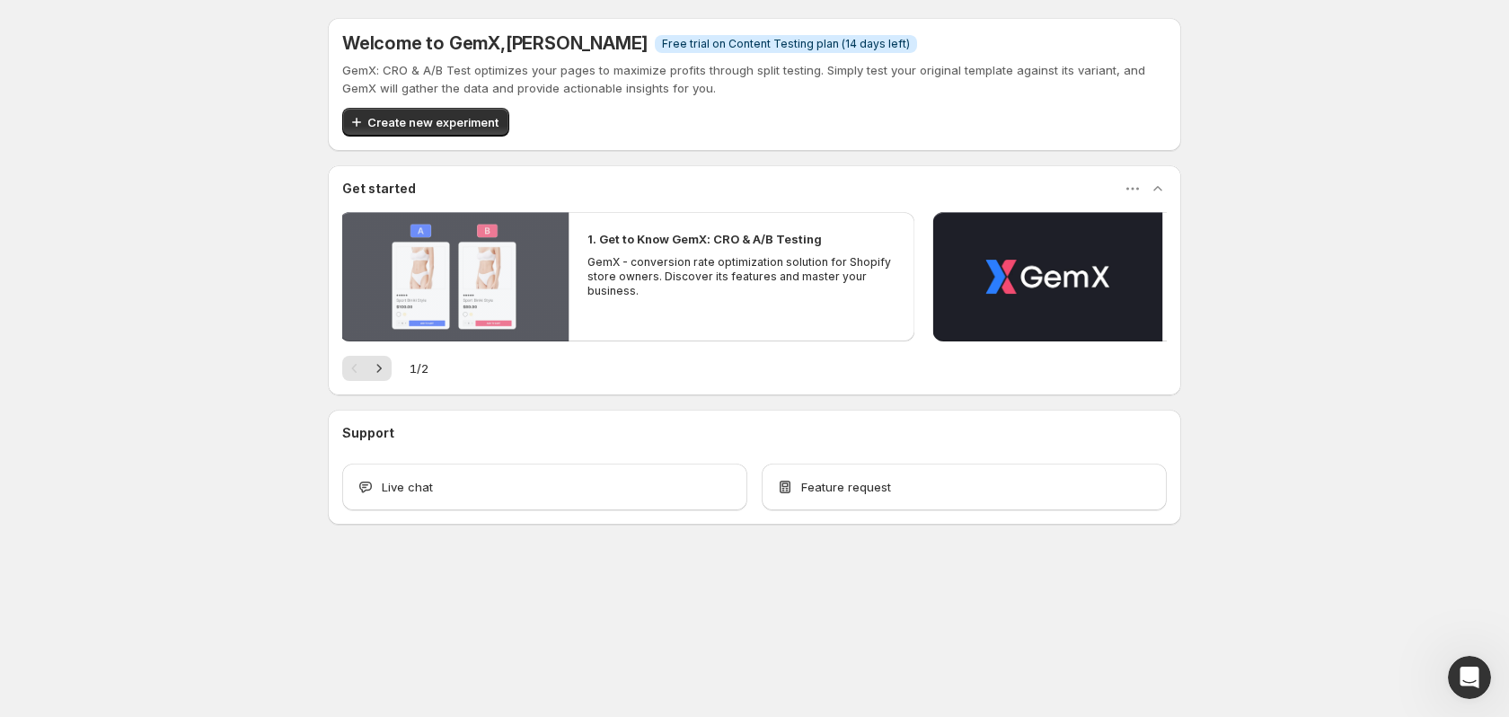
click at [560, 274] on button "Play video" at bounding box center [454, 276] width 230 height 129
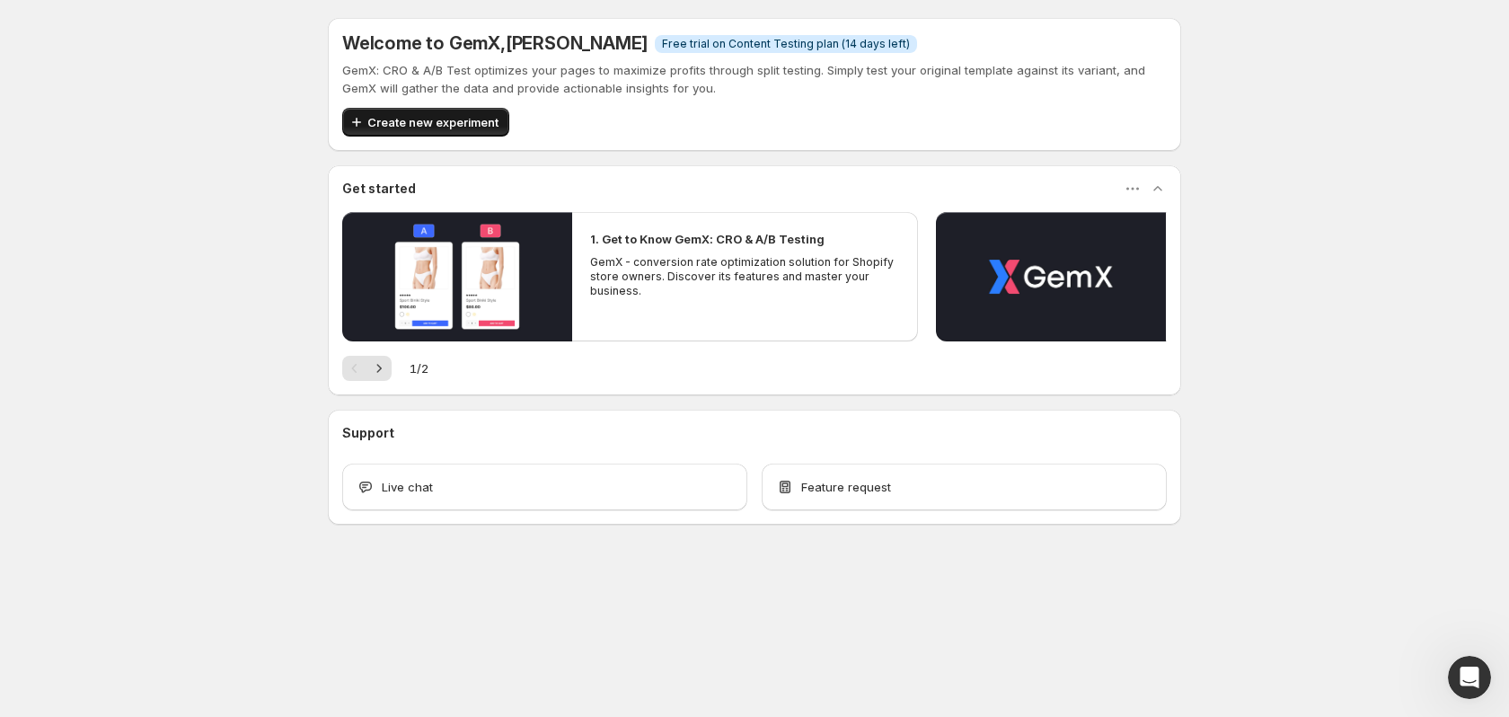
click at [435, 125] on span "Create new experiment" at bounding box center [432, 122] width 131 height 18
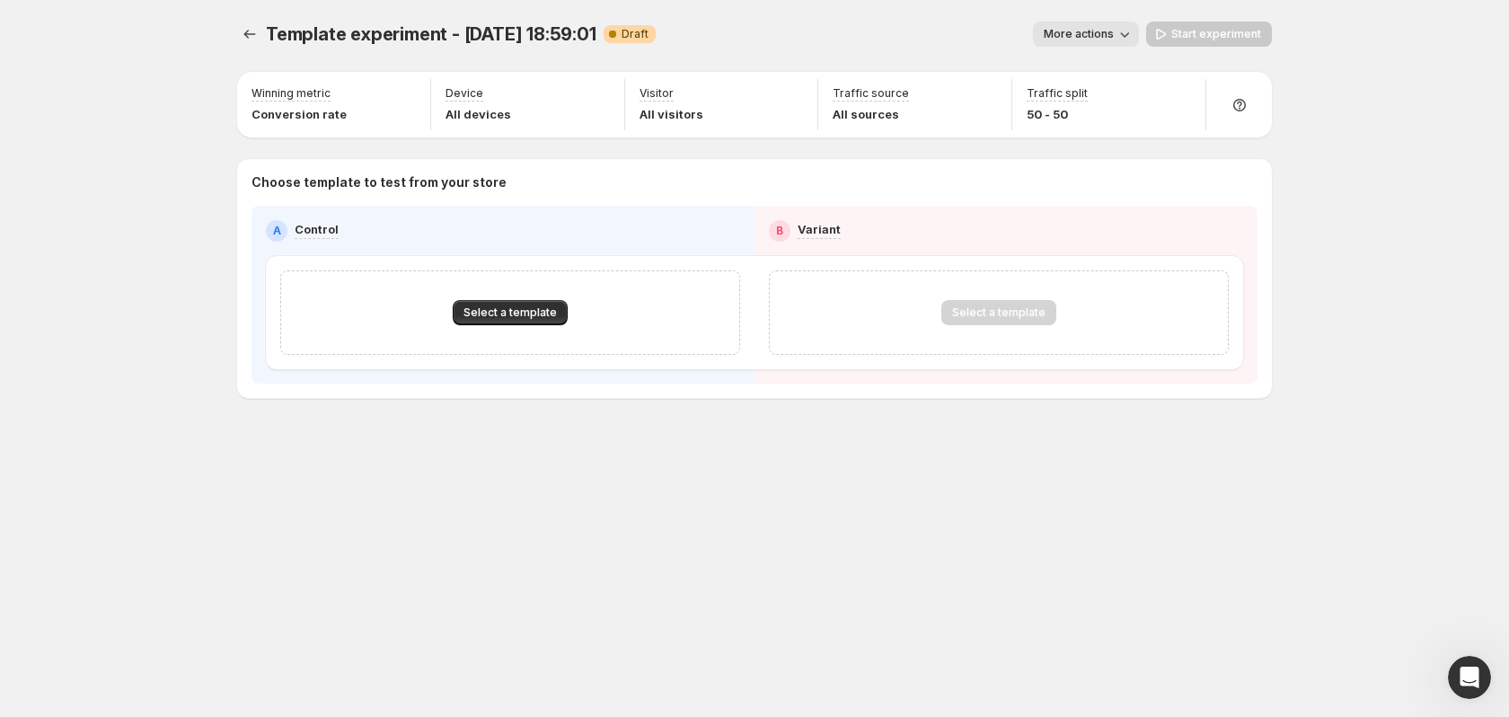
click at [230, 30] on div "Template experiment - Sep 12, 18:59:01. This page is ready Template experiment …" at bounding box center [755, 247] width 1078 height 495
click at [238, 30] on button "Experiments" at bounding box center [249, 34] width 25 height 25
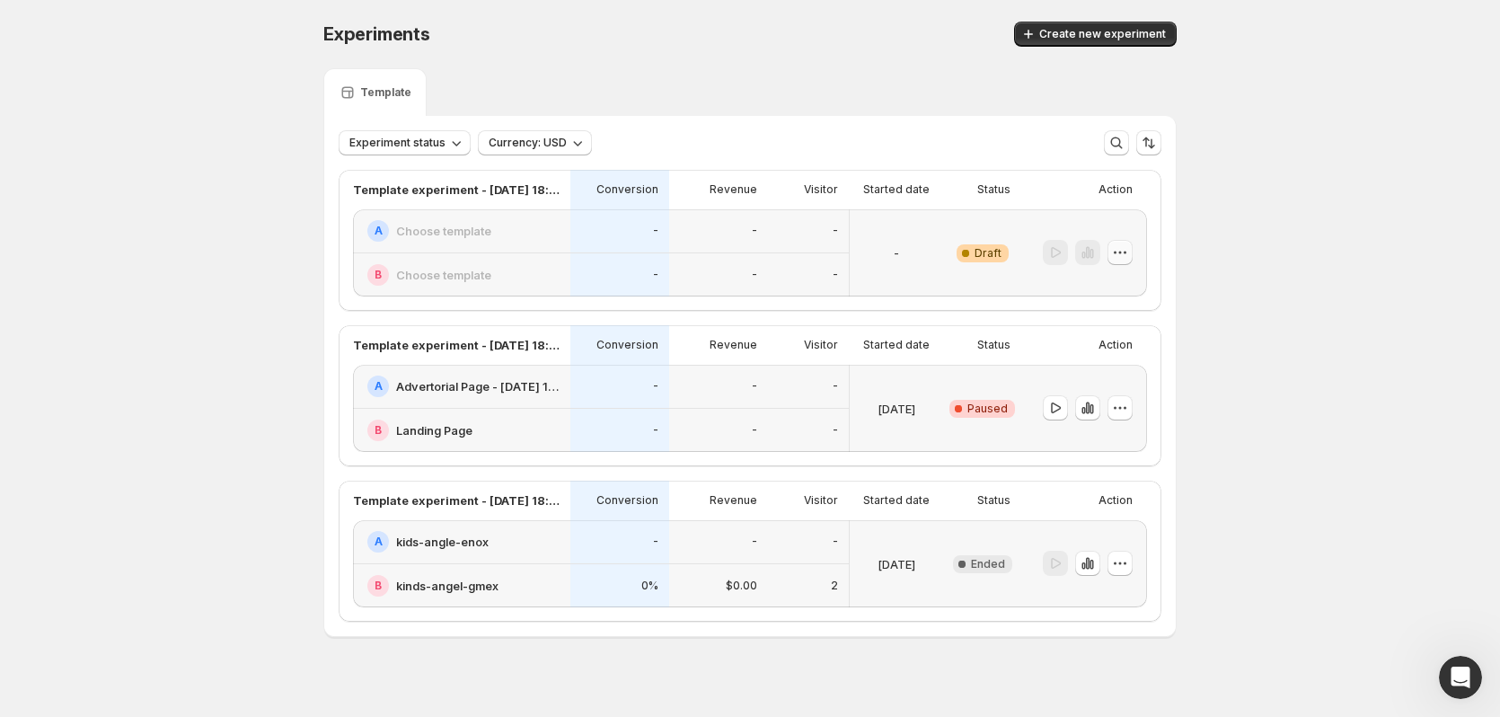
click at [1118, 260] on icon "button" at bounding box center [1120, 252] width 18 height 18
click at [1124, 378] on span "Delete" at bounding box center [1111, 382] width 36 height 14
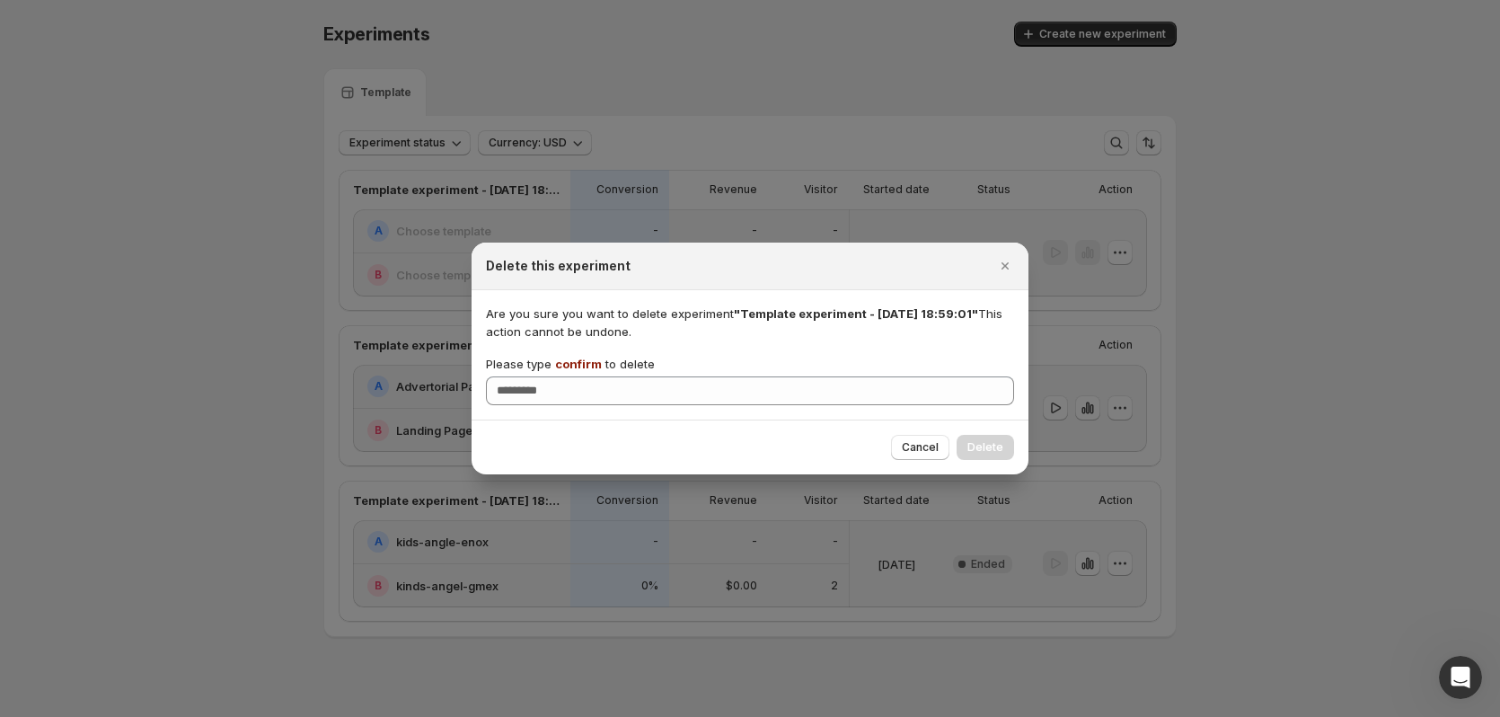
click at [582, 364] on span "confirm" at bounding box center [578, 364] width 47 height 14
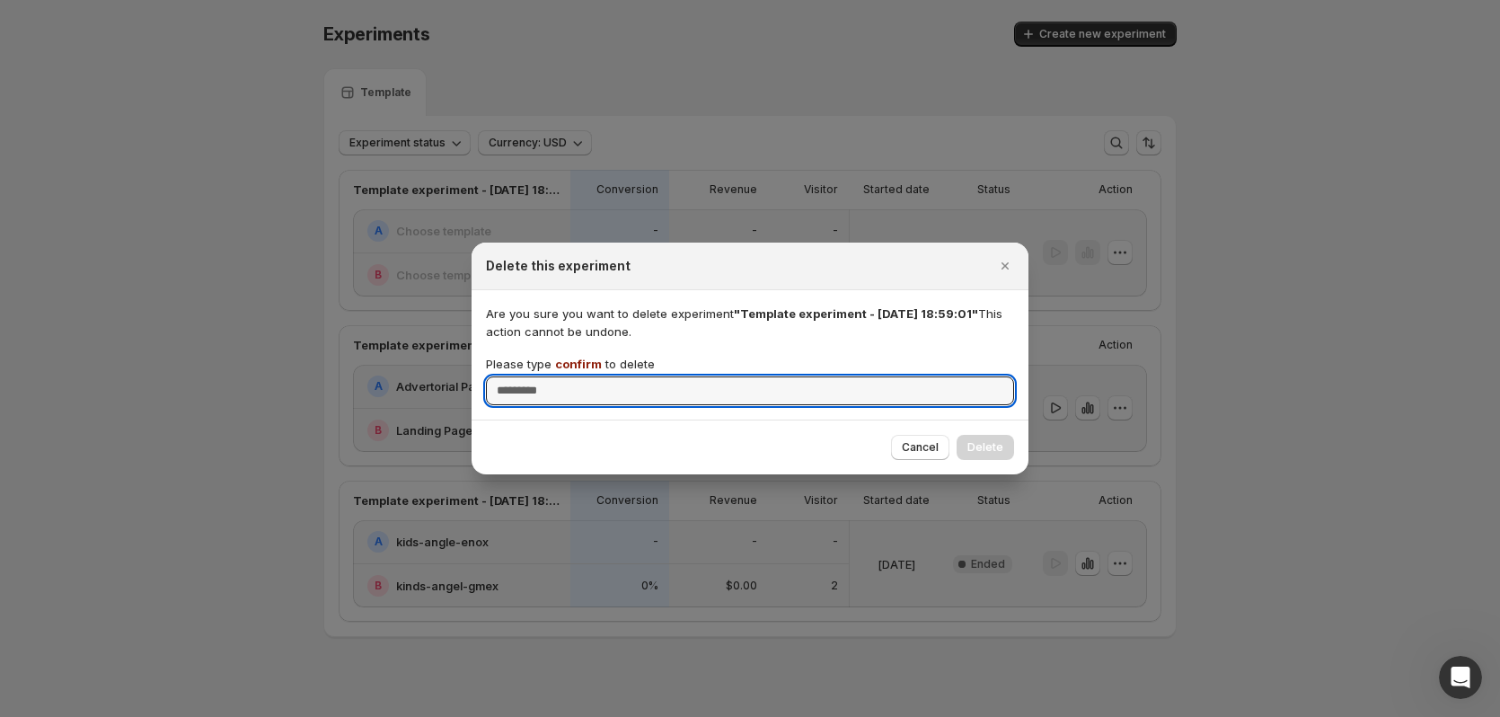
click at [582, 376] on input "Please type confirm to delete" at bounding box center [750, 390] width 528 height 29
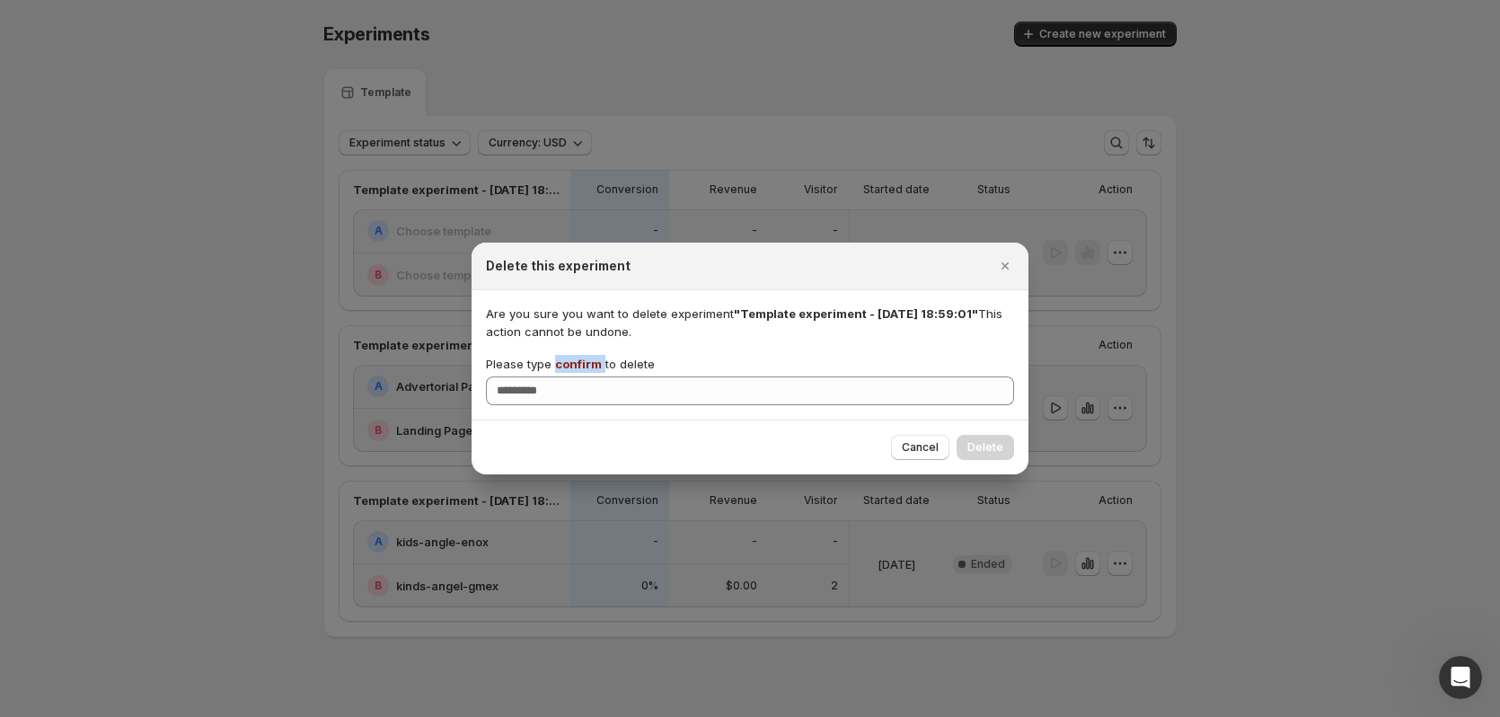
click at [582, 364] on span "confirm" at bounding box center [578, 364] width 47 height 14
click at [582, 376] on input "Please type confirm to delete" at bounding box center [750, 390] width 528 height 29
copy p "confirm"
click at [605, 407] on div "Are you sure you want to delete experiment "Template experiment - Sep 12, 18:59…" at bounding box center [750, 354] width 557 height 129
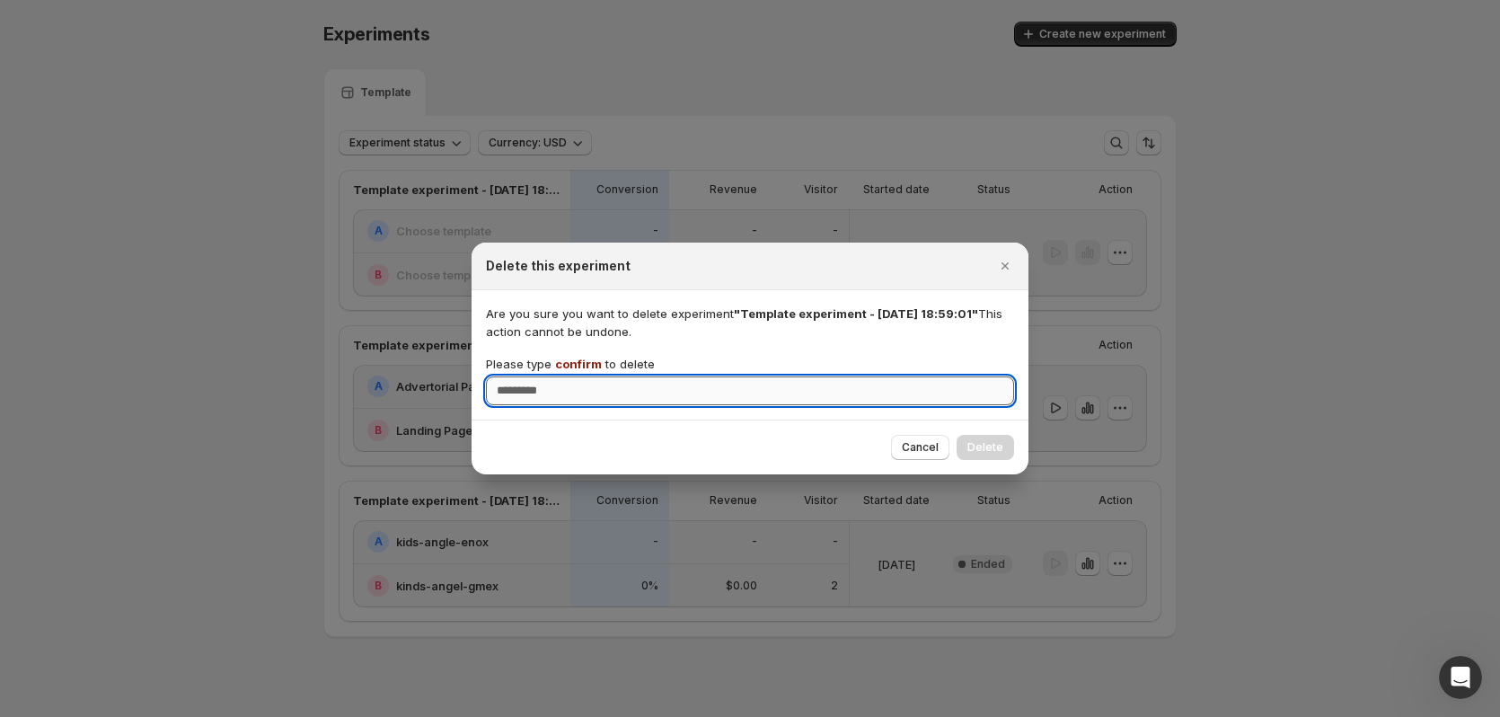
click at [606, 394] on input "Please type confirm to delete" at bounding box center [750, 390] width 528 height 29
paste input "*******"
type input "*******"
click at [965, 464] on div "Cancel Delete" at bounding box center [750, 446] width 557 height 55
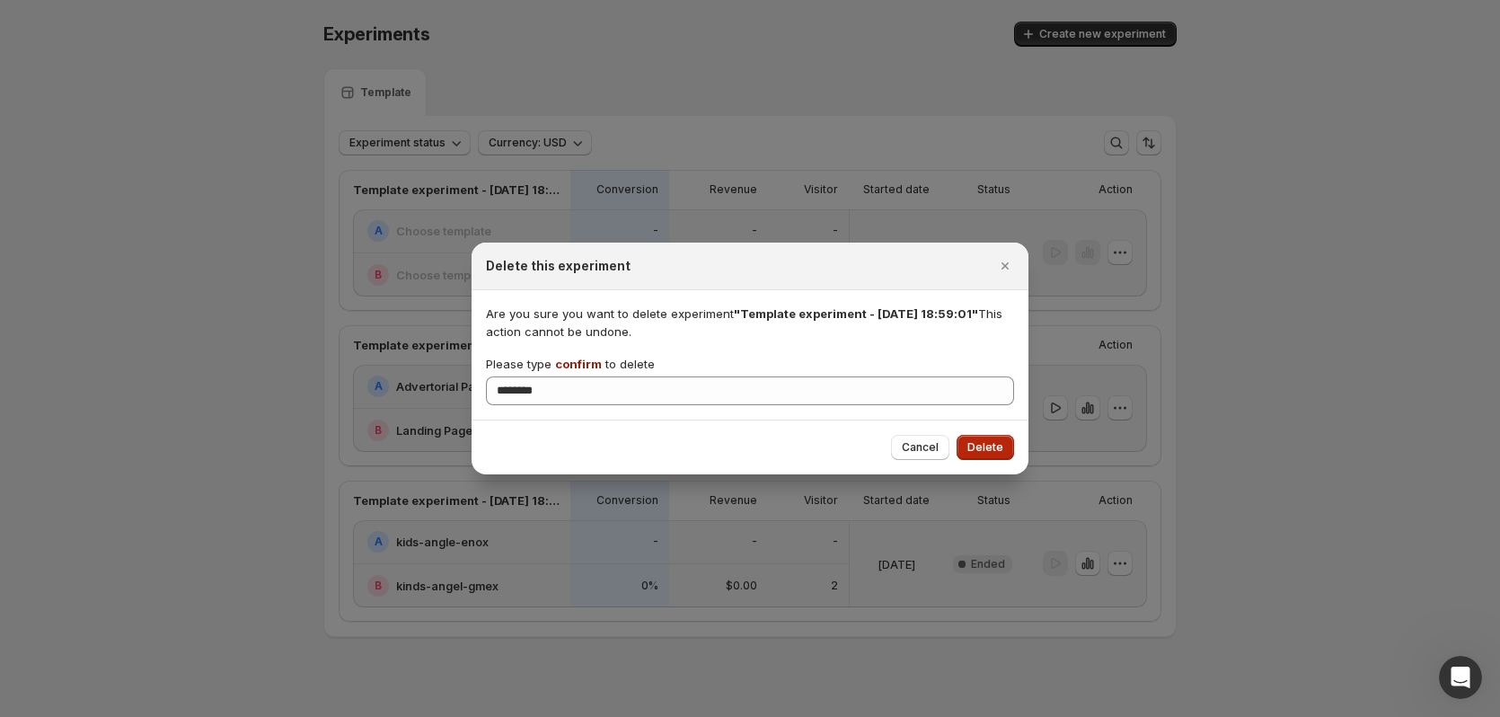
click at [973, 457] on button "Delete" at bounding box center [985, 447] width 57 height 25
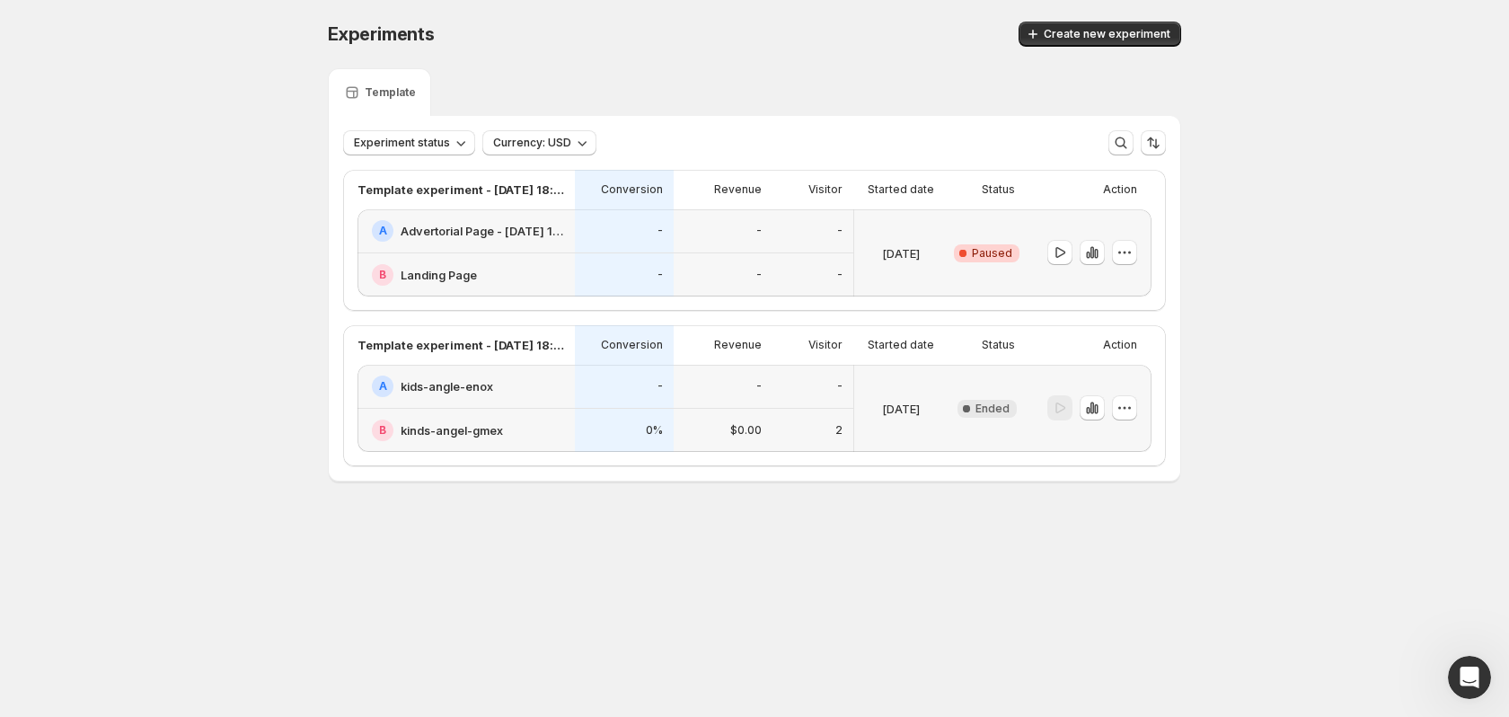
click at [1138, 247] on div at bounding box center [1089, 252] width 126 height 87
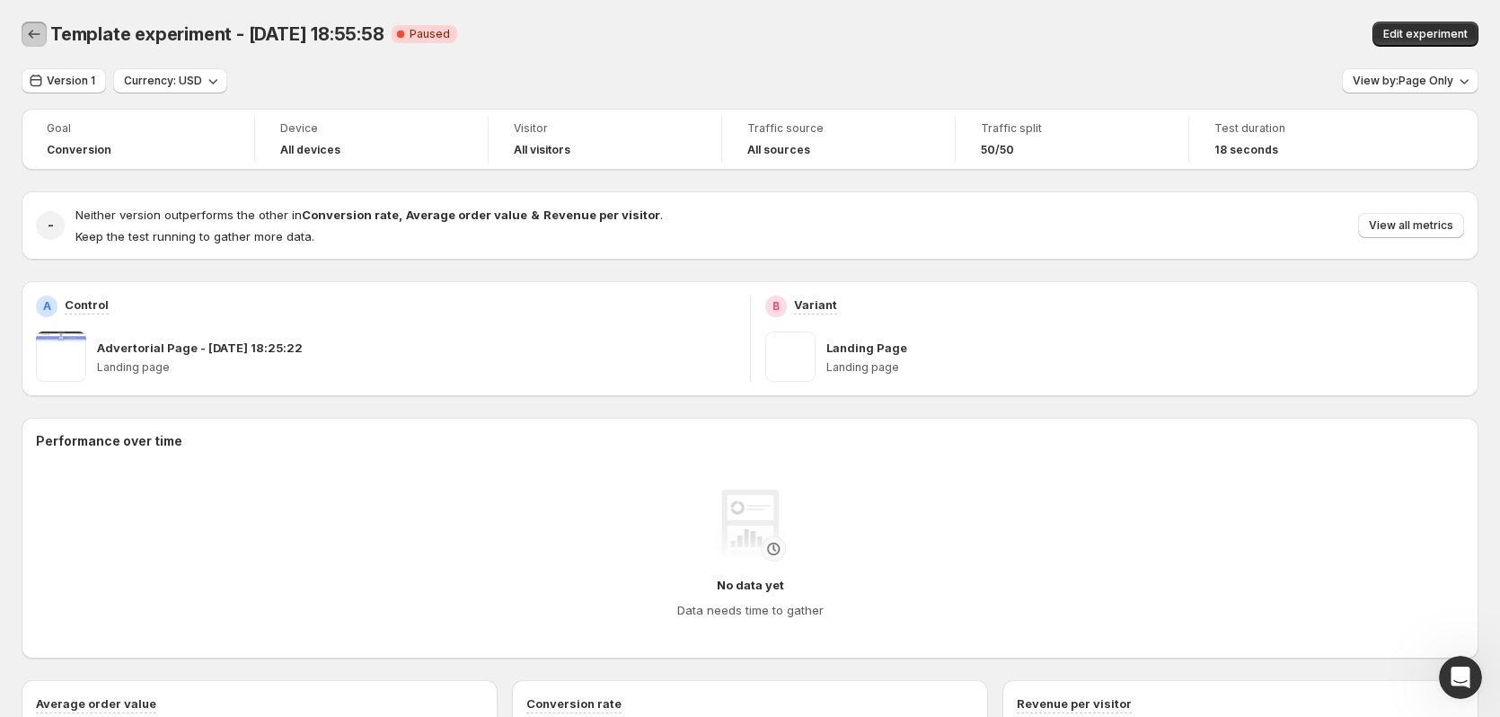
click at [25, 37] on button "Back" at bounding box center [34, 34] width 25 height 25
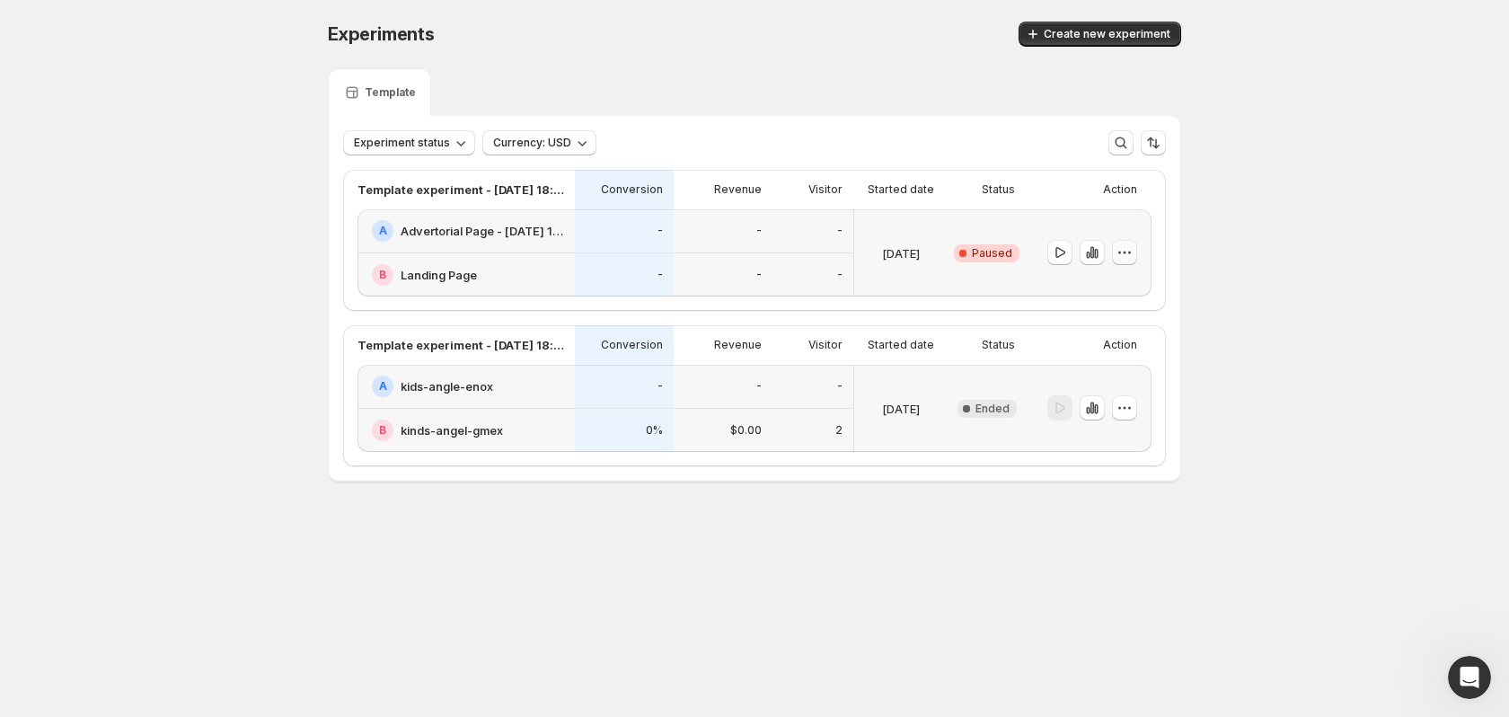
click at [1125, 260] on icon "button" at bounding box center [1125, 252] width 18 height 18
click at [1098, 385] on span "Delete" at bounding box center [1111, 382] width 36 height 14
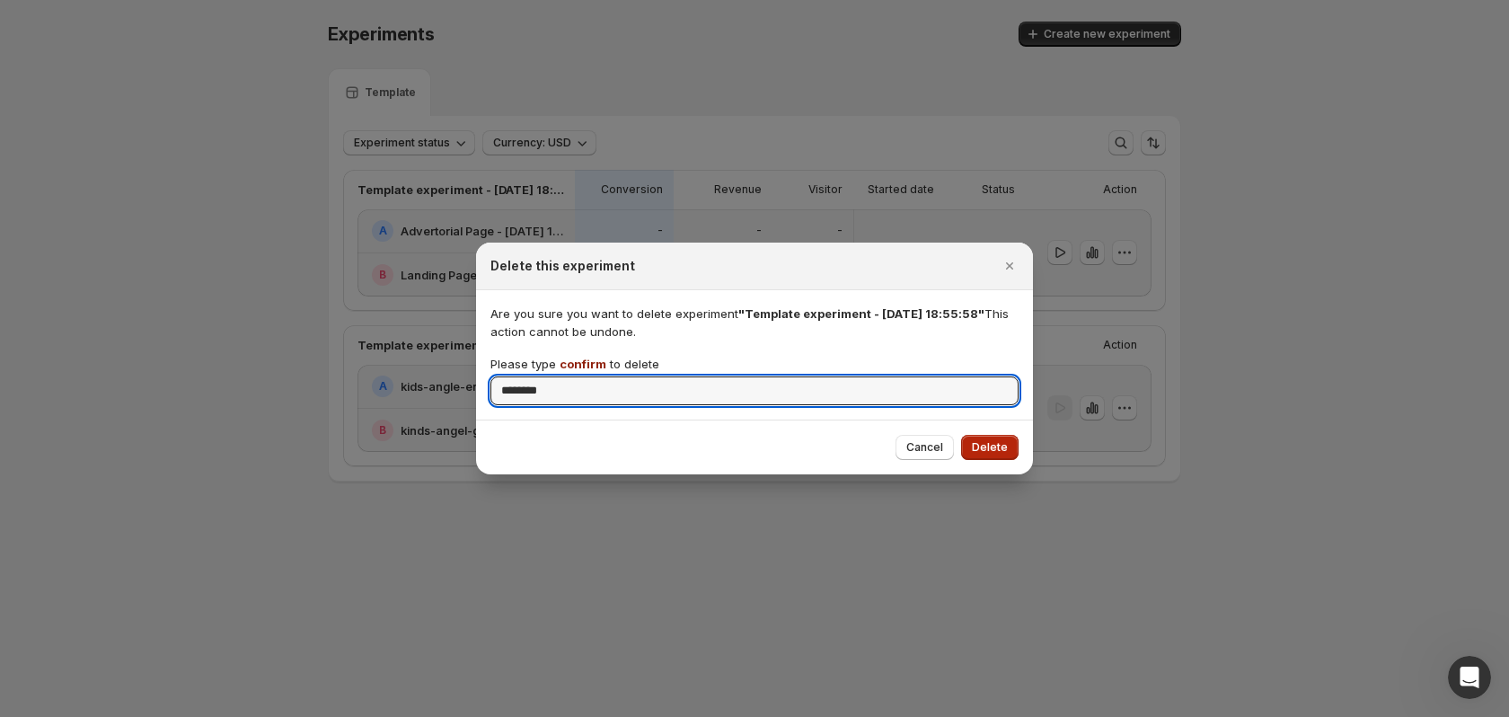
type input "*******"
click at [1016, 445] on button "Delete" at bounding box center [989, 447] width 57 height 25
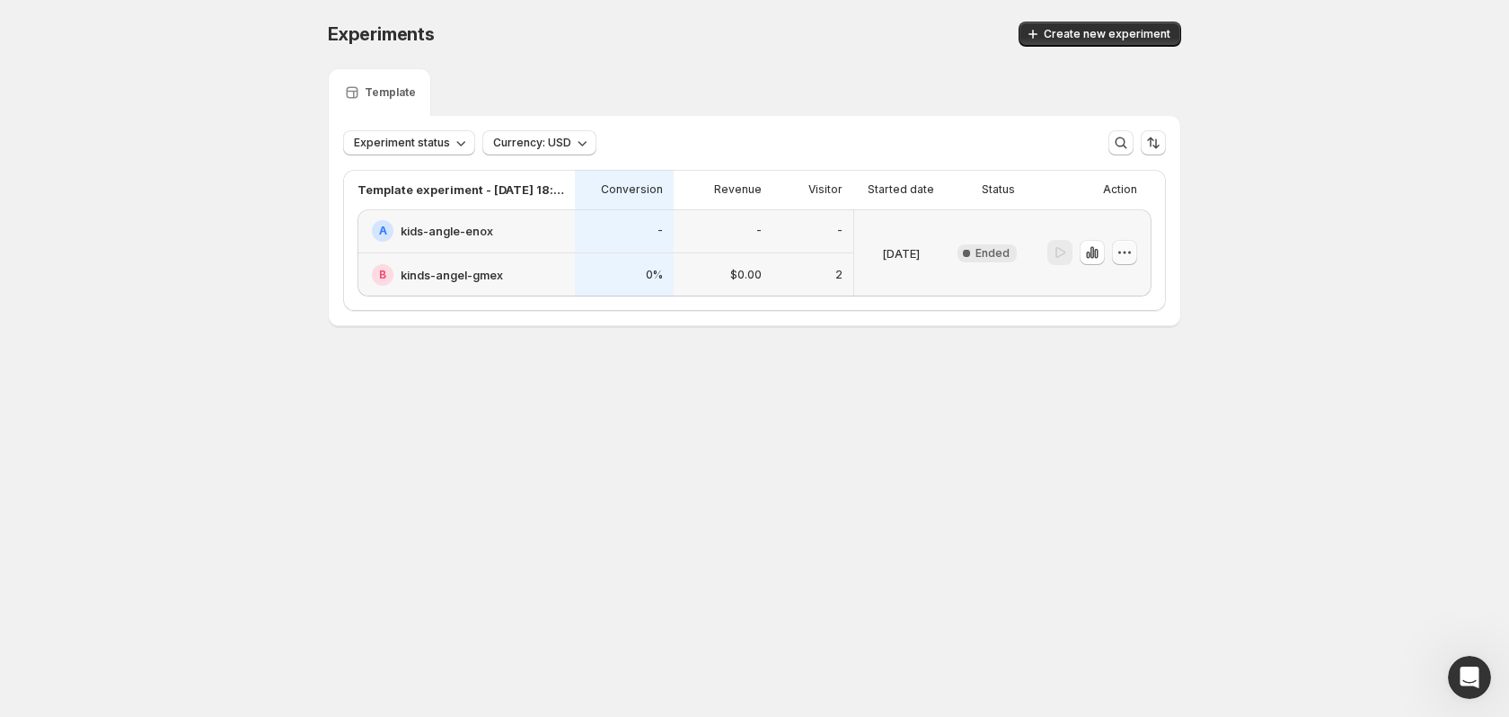
click at [1135, 248] on button "button" at bounding box center [1124, 252] width 25 height 25
click at [1115, 382] on span "Delete" at bounding box center [1111, 382] width 36 height 14
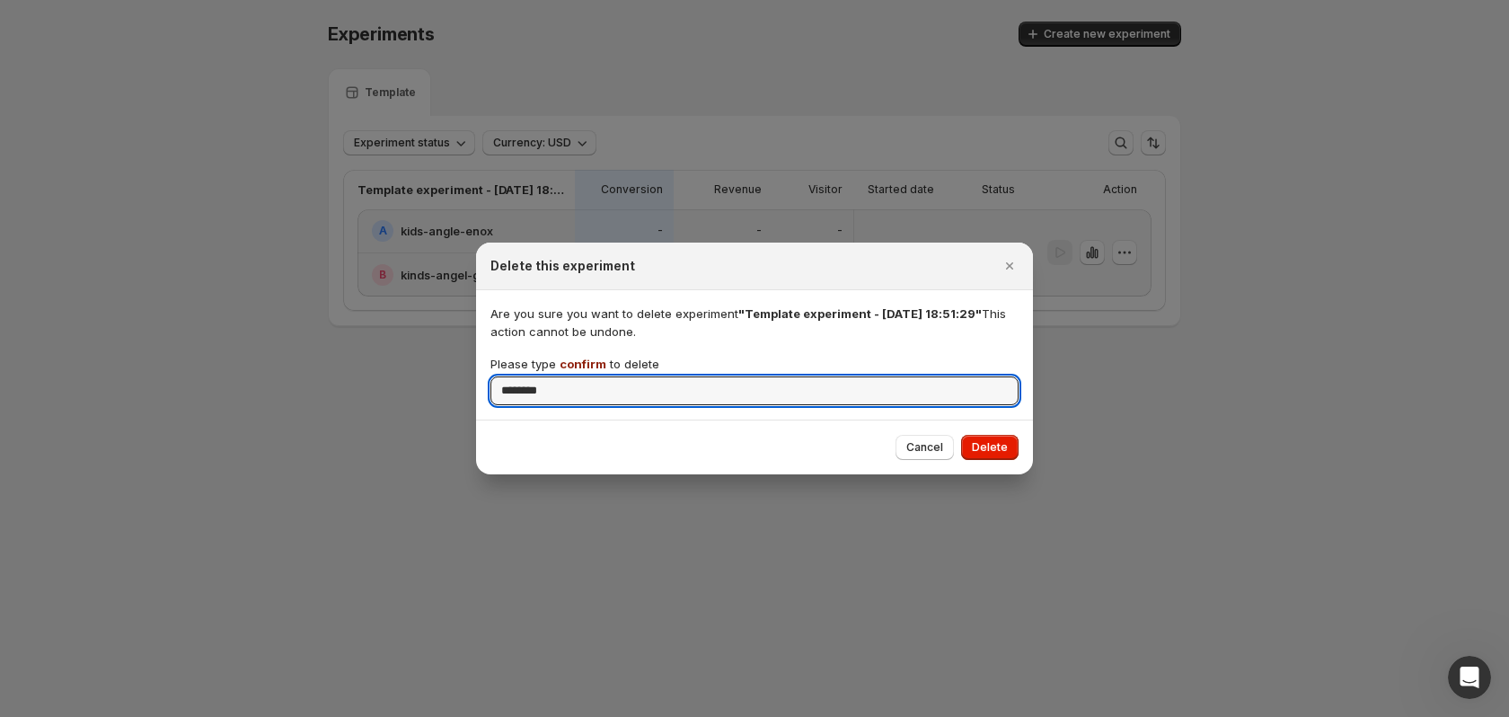
type input "*******"
click at [966, 451] on button "Delete" at bounding box center [989, 447] width 57 height 25
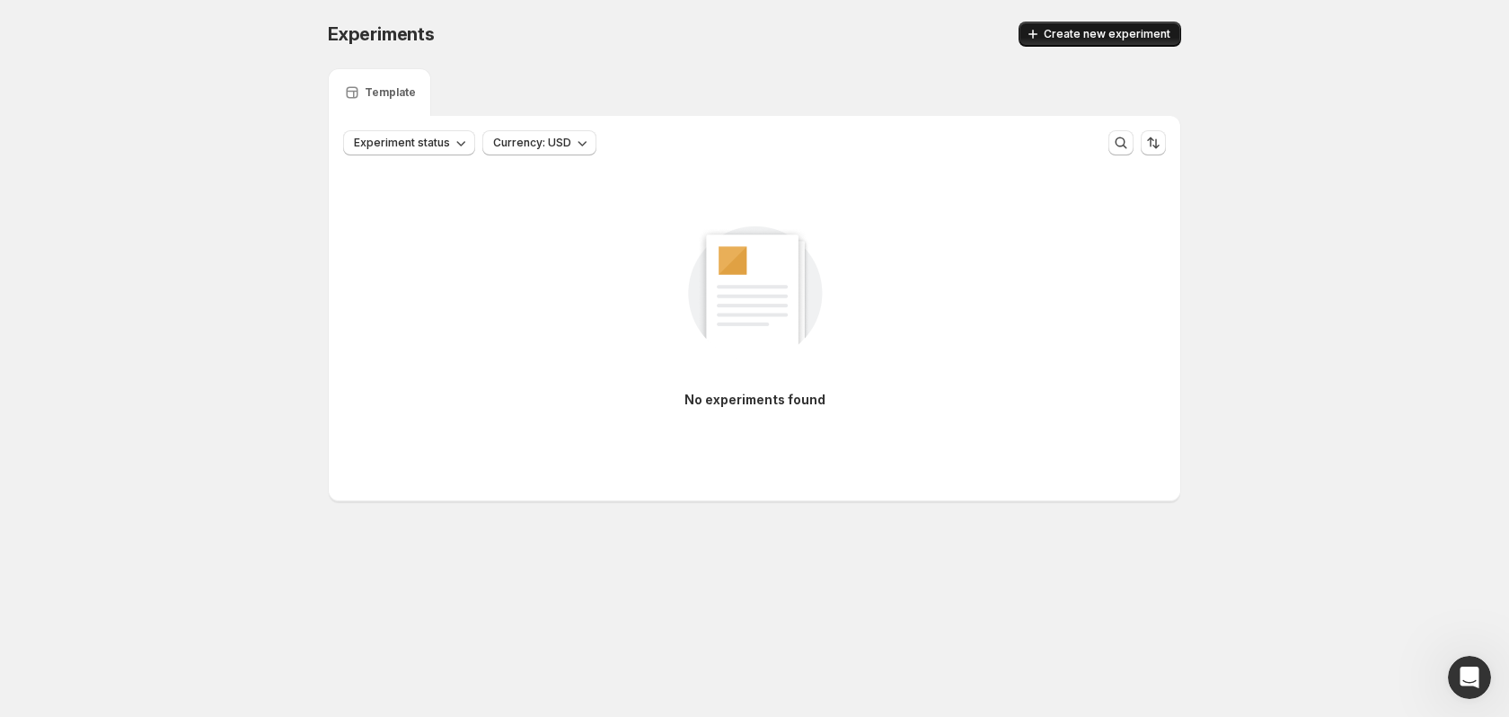
click at [1098, 22] on button "Create new experiment" at bounding box center [1100, 34] width 163 height 25
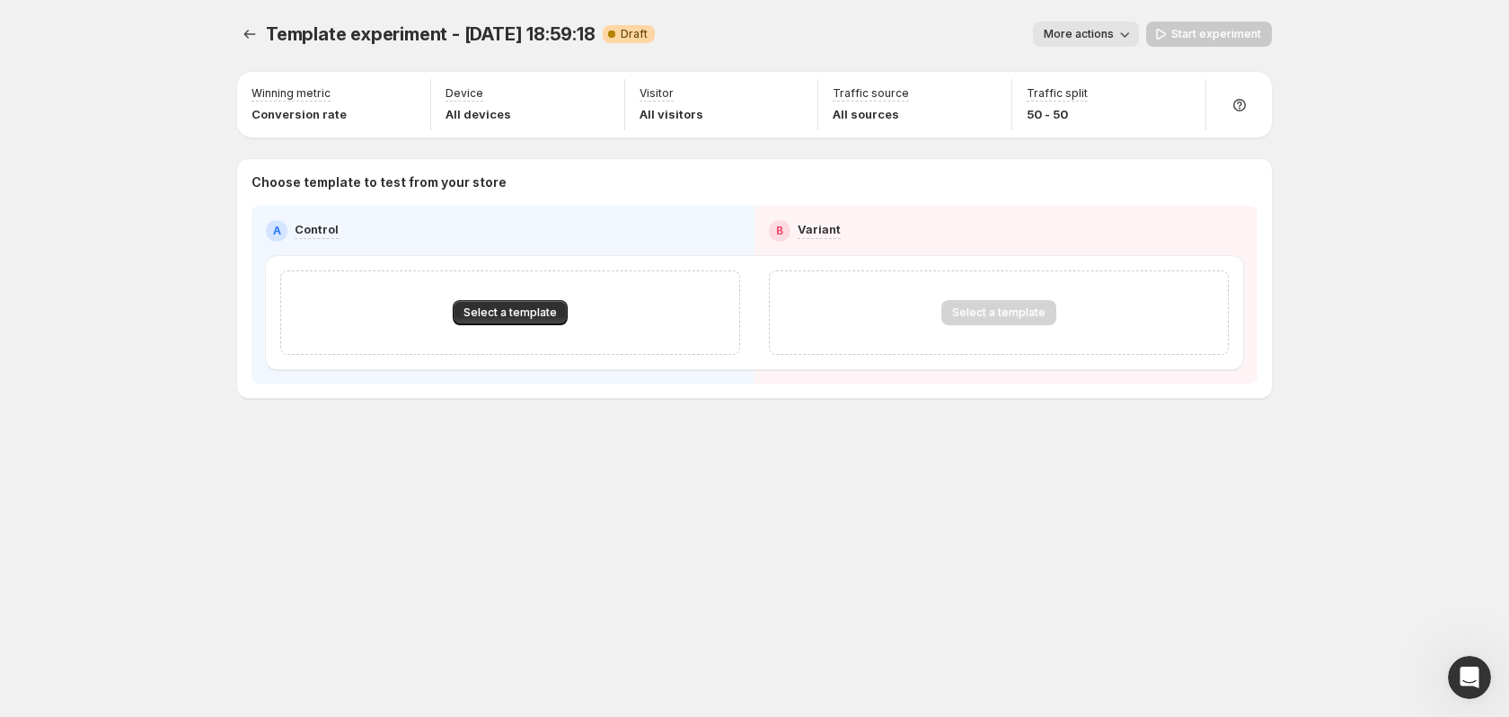
click at [478, 325] on div "Select a template" at bounding box center [510, 312] width 460 height 84
click at [498, 310] on span "Select a template" at bounding box center [509, 312] width 93 height 14
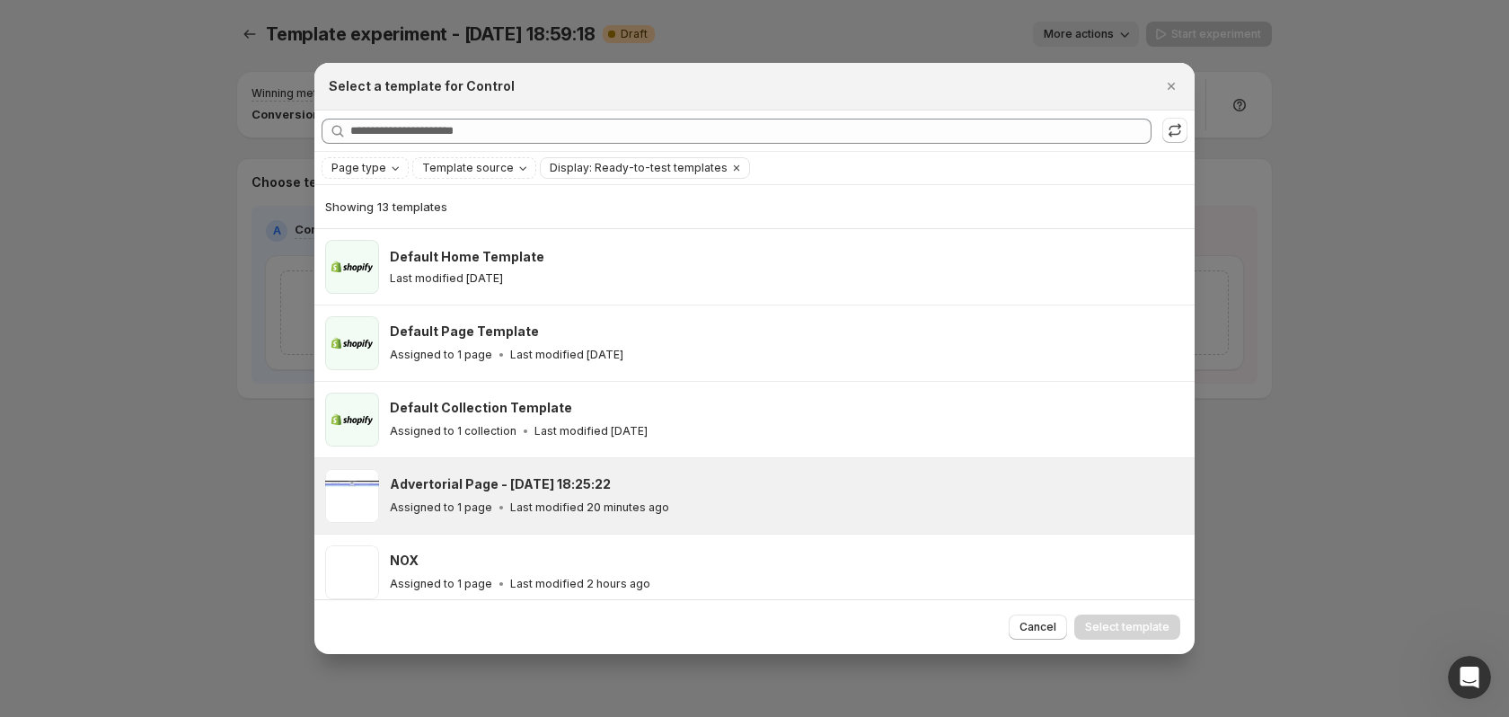
click at [658, 511] on div "Assigned to 1 page Last modified 20 minutes ago" at bounding box center [784, 507] width 789 height 18
click at [1141, 614] on button "Select template" at bounding box center [1127, 626] width 106 height 25
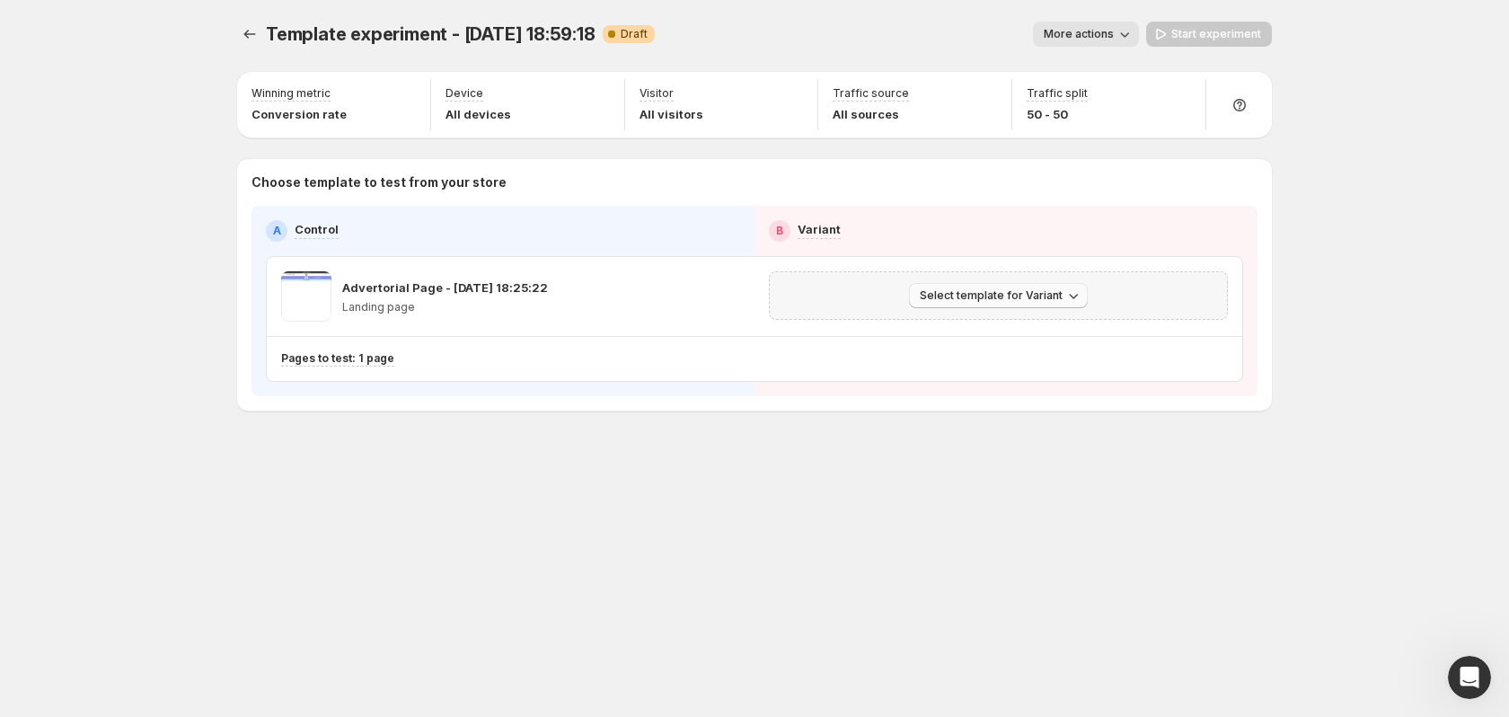
click at [1052, 292] on span "Select template for Variant" at bounding box center [991, 295] width 143 height 14
click at [1030, 370] on span "Create Variant based on Control" at bounding box center [1001, 364] width 183 height 14
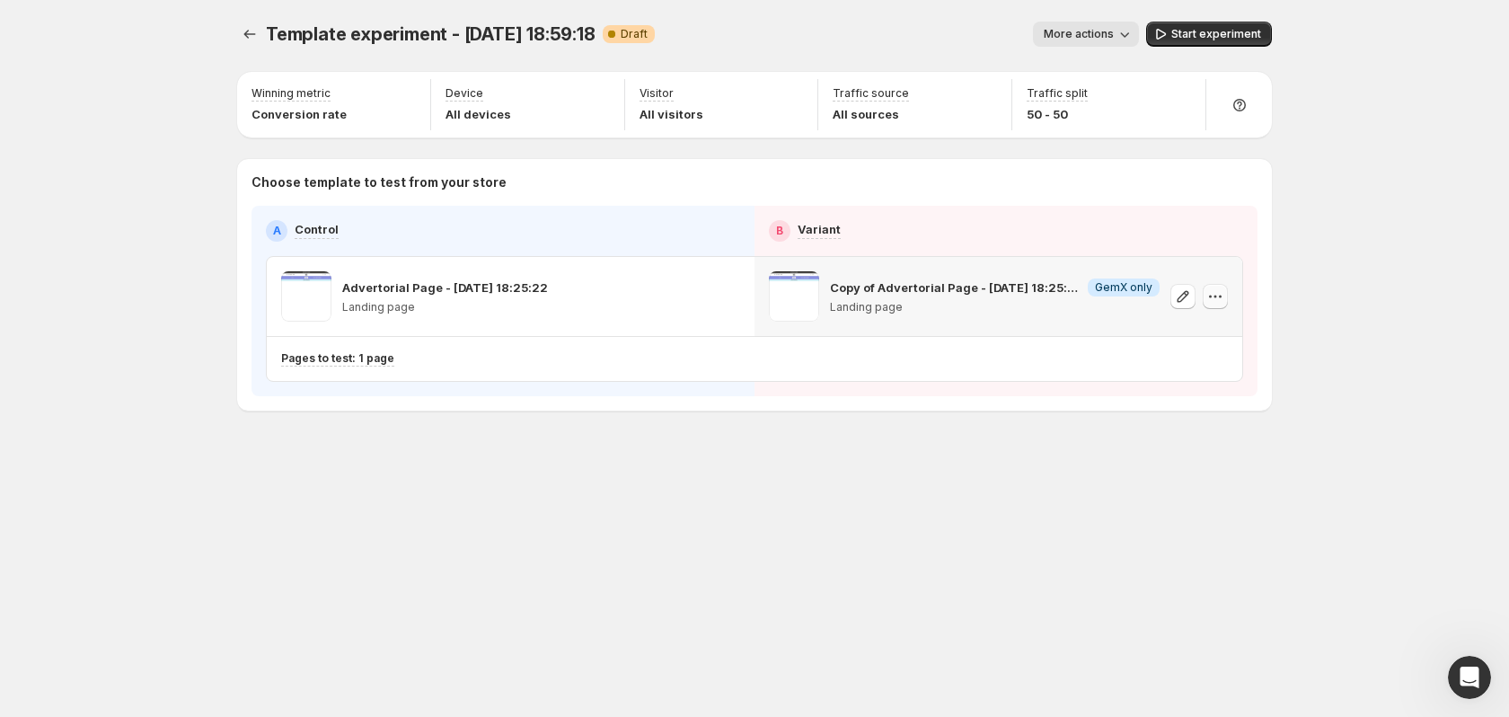
click at [1211, 298] on icon "button" at bounding box center [1215, 296] width 18 height 18
click at [1212, 295] on icon "button" at bounding box center [1215, 296] width 18 height 18
click at [887, 306] on p "Landing page" at bounding box center [995, 307] width 330 height 14
click at [921, 289] on p "Copy of Advertorial Page - [DATE] 18:25:22" at bounding box center [955, 287] width 251 height 18
click at [454, 372] on div "Pages to test: 1 page Change pages to test" at bounding box center [754, 359] width 975 height 44
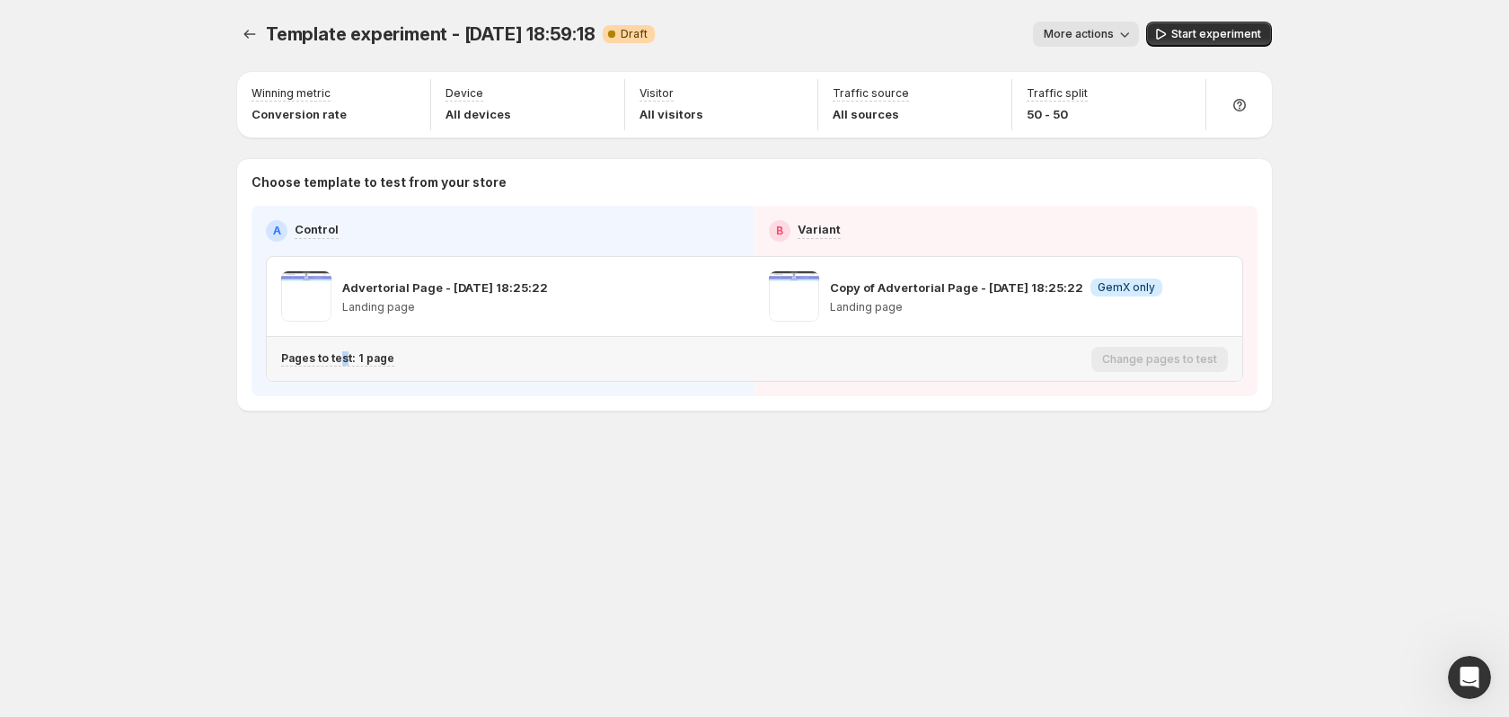
click at [340, 346] on div "Pages to test: 1 page" at bounding box center [682, 359] width 803 height 30
click at [651, 112] on p "All visitors" at bounding box center [671, 114] width 64 height 18
drag, startPoint x: 782, startPoint y: 109, endPoint x: 789, endPoint y: 92, distance: 18.2
click at [783, 102] on div "Visitor All visitors" at bounding box center [721, 104] width 179 height 51
click at [789, 92] on icon "button" at bounding box center [794, 95] width 18 height 18
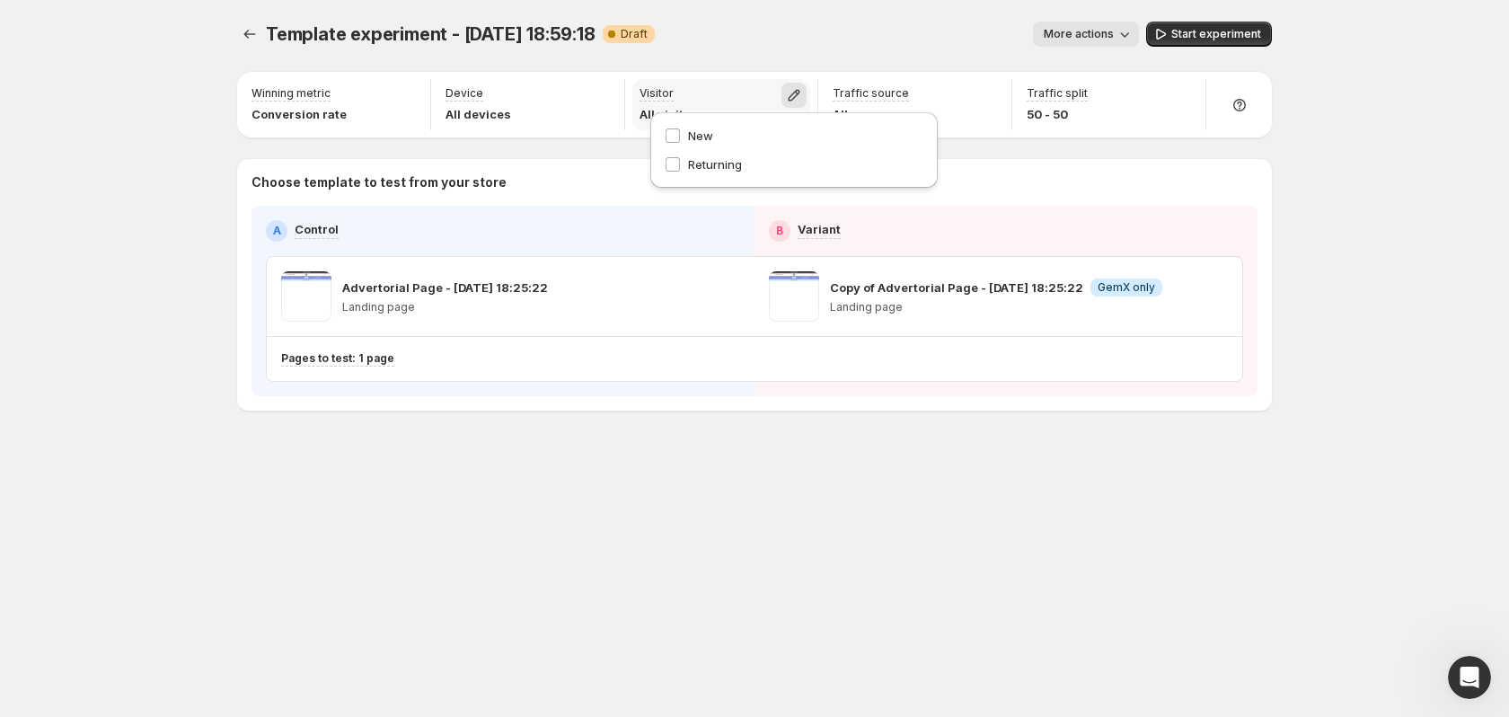
click at [789, 92] on icon "button" at bounding box center [794, 95] width 18 height 18
click at [629, 78] on div "Visitor All visitors" at bounding box center [722, 104] width 194 height 58
click at [583, 92] on div "Device All devices" at bounding box center [527, 104] width 179 height 51
click at [597, 96] on icon "button" at bounding box center [601, 95] width 18 height 18
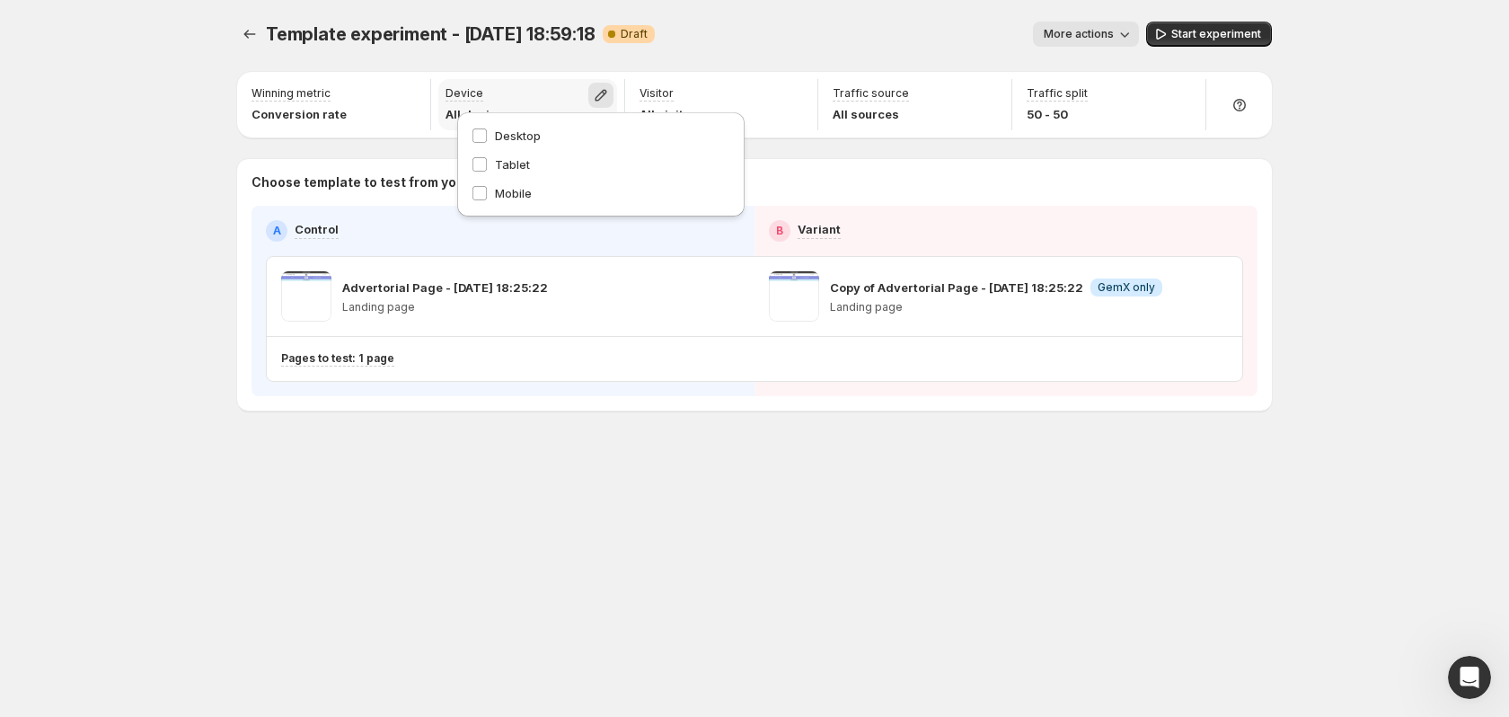
click at [602, 96] on icon "button" at bounding box center [601, 96] width 12 height 12
click at [340, 81] on div "Winning metric Conversion rate" at bounding box center [333, 104] width 179 height 51
click at [436, 94] on div "Device All devices" at bounding box center [528, 104] width 194 height 51
click at [419, 90] on div at bounding box center [410, 97] width 25 height 22
click at [401, 89] on icon "button" at bounding box center [407, 95] width 18 height 18
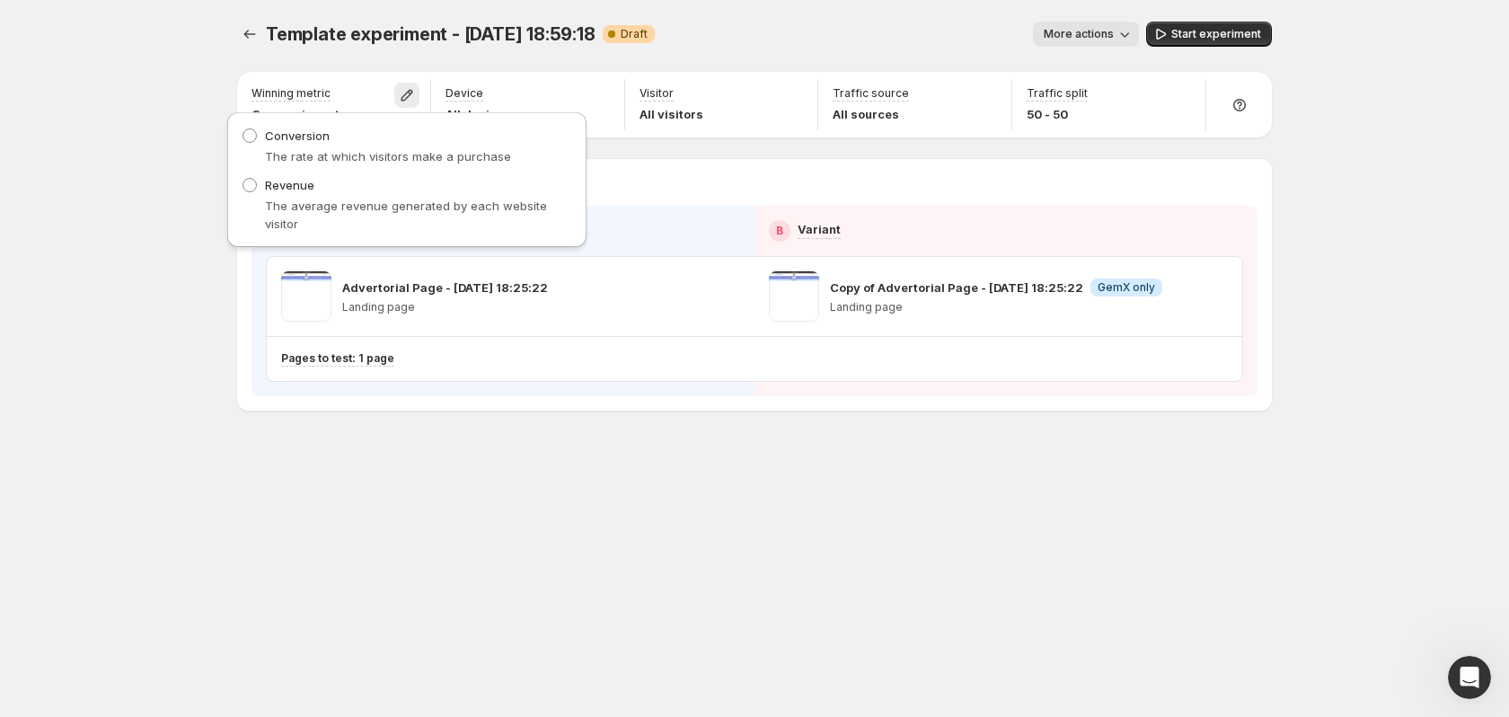
drag, startPoint x: 407, startPoint y: 91, endPoint x: 630, endPoint y: 115, distance: 224.1
click at [408, 91] on icon "button" at bounding box center [407, 95] width 18 height 18
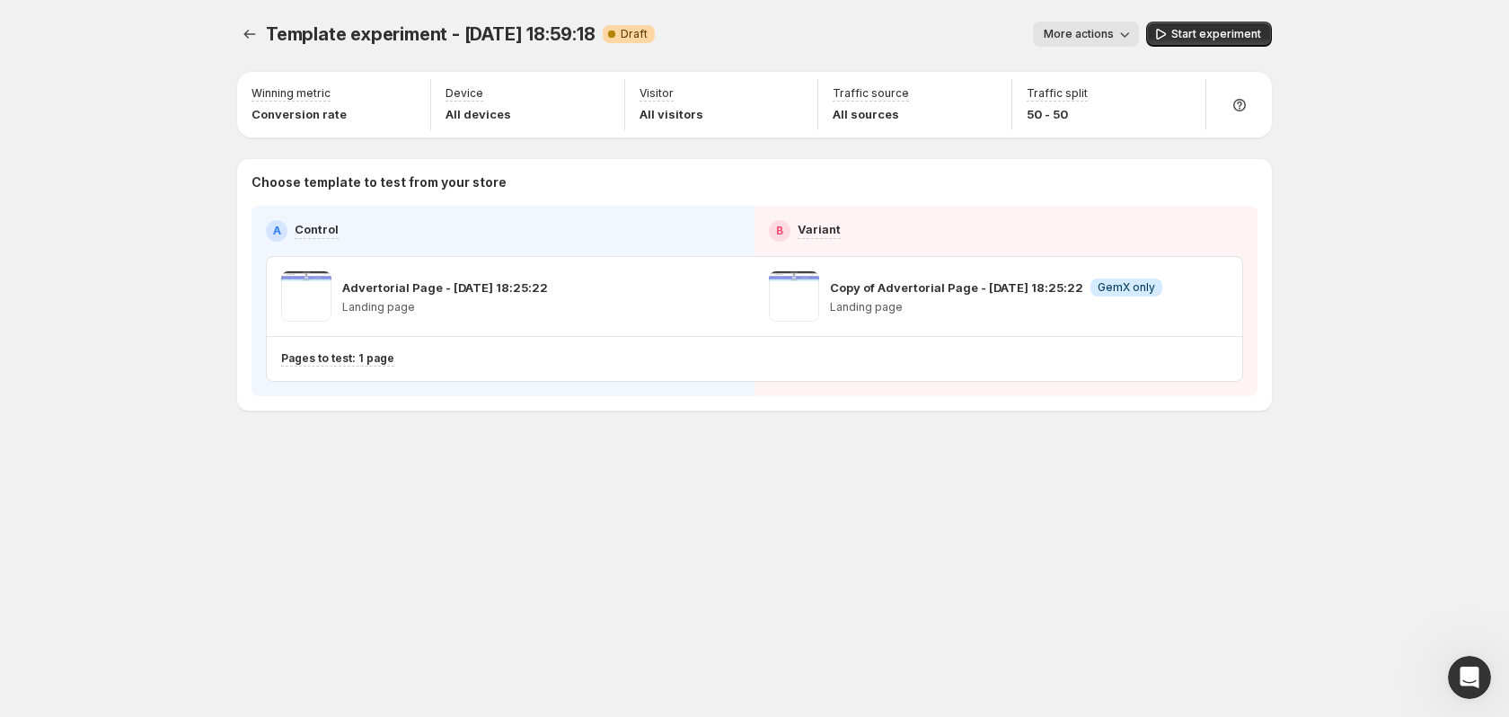
click at [1210, 48] on div "Template experiment - Sep 12, 18:59:18. This page is ready Template experiment …" at bounding box center [754, 34] width 1035 height 68
drag, startPoint x: 1219, startPoint y: 30, endPoint x: 512, endPoint y: 287, distance: 752.1
click at [512, 287] on div "Template experiment - Sep 12, 18:59:18. This page is ready Template experiment …" at bounding box center [755, 253] width 1078 height 507
click at [740, 283] on div "Edit template in GemPages" at bounding box center [696, 264] width 172 height 40
click at [736, 287] on button "button" at bounding box center [727, 296] width 25 height 25
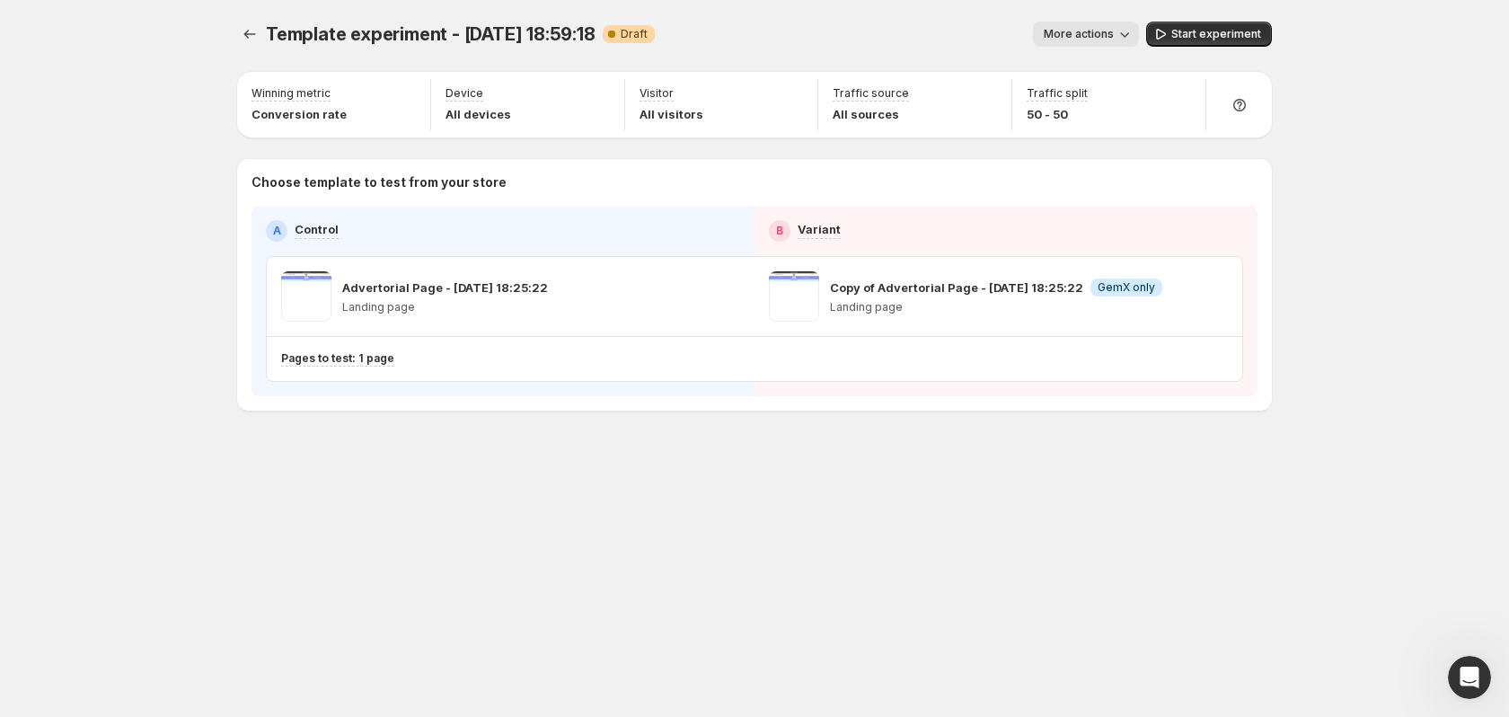
click at [1312, 32] on div "Template experiment - Sep 12, 18:59:18. This page is ready Template experiment …" at bounding box center [754, 358] width 1509 height 717
click at [1274, 35] on div "Template experiment - Sep 12, 18:59:18. This page is ready Template experiment …" at bounding box center [755, 253] width 1078 height 507
click at [1250, 33] on span "Start experiment" at bounding box center [1216, 34] width 90 height 14
click at [726, 294] on icon "button" at bounding box center [728, 296] width 18 height 18
click at [449, 313] on p "Landing page" at bounding box center [445, 307] width 206 height 14
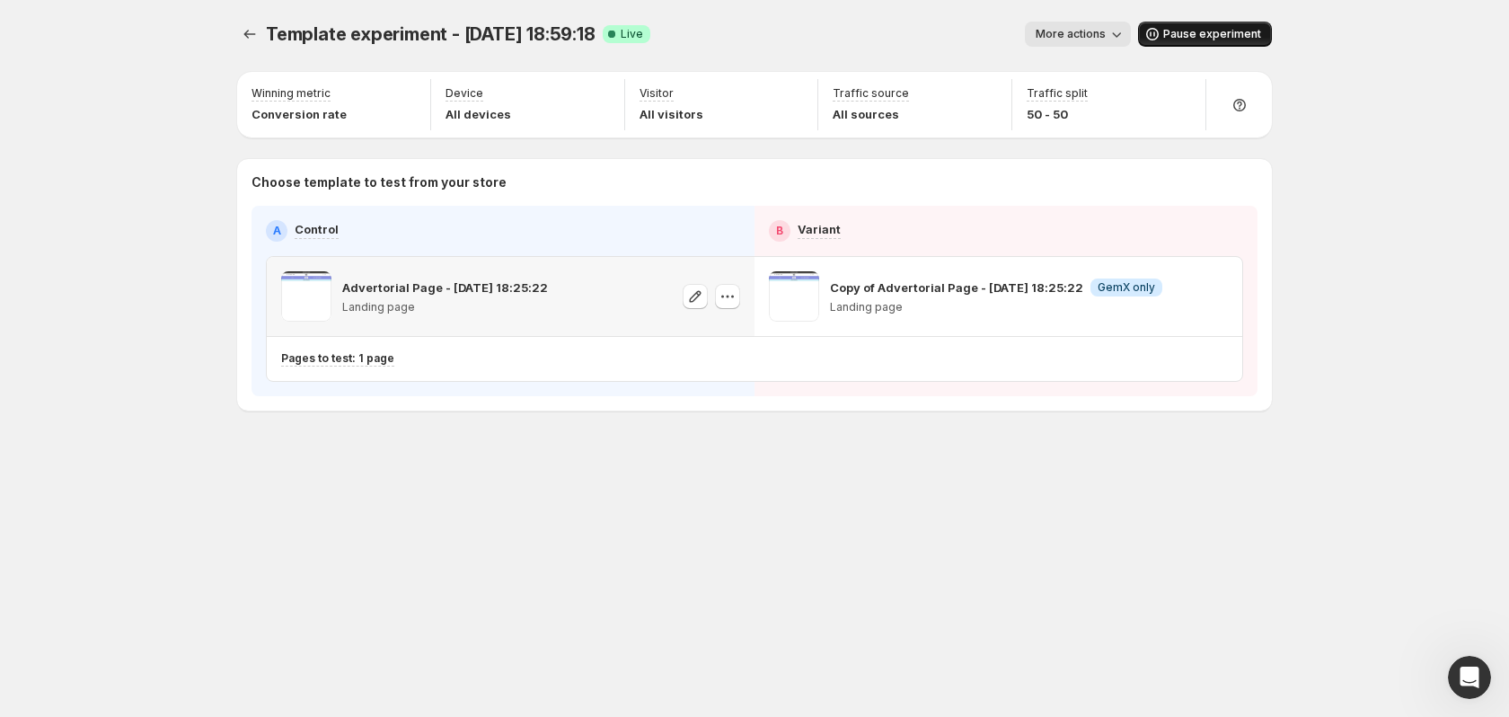
click at [371, 292] on p "Advertorial Page - [DATE] 18:25:22" at bounding box center [445, 287] width 206 height 18
click at [377, 300] on p "Landing page" at bounding box center [445, 307] width 206 height 14
click at [377, 295] on p "Advertorial Page - [DATE] 18:25:22" at bounding box center [445, 287] width 206 height 18
click at [1212, 296] on icon "button" at bounding box center [1215, 296] width 18 height 18
click at [1209, 300] on icon "button" at bounding box center [1215, 296] width 18 height 18
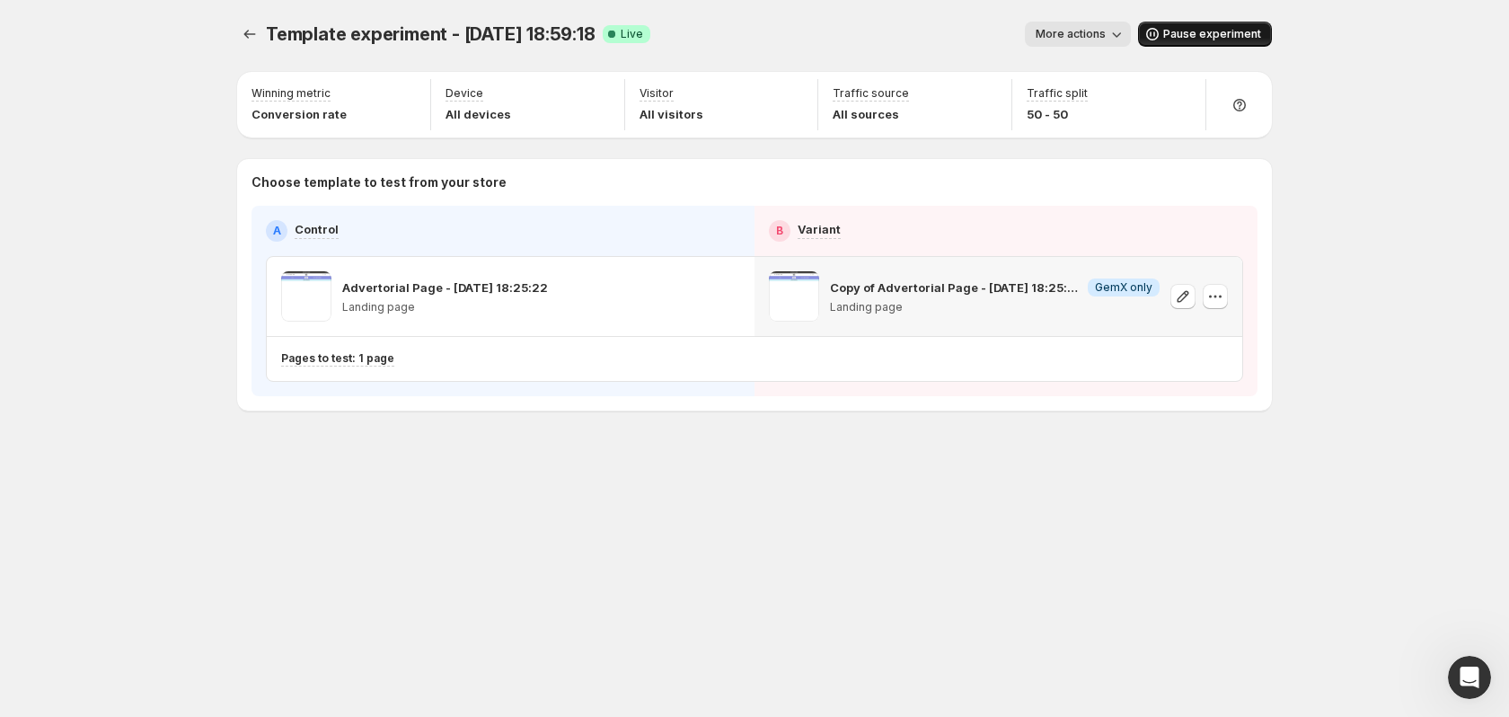
click at [795, 279] on span at bounding box center [794, 296] width 50 height 50
drag, startPoint x: 807, startPoint y: 242, endPoint x: 780, endPoint y: 228, distance: 30.9
click at [805, 239] on div "A Control B Variant Advertorial Page - Sep 12, 18:25:22 Landing page Copy of Ad…" at bounding box center [754, 301] width 977 height 162
click at [780, 228] on h2 "B" at bounding box center [779, 231] width 7 height 14
click at [498, 294] on p "Advertorial Page - [DATE] 18:25:22" at bounding box center [445, 287] width 206 height 18
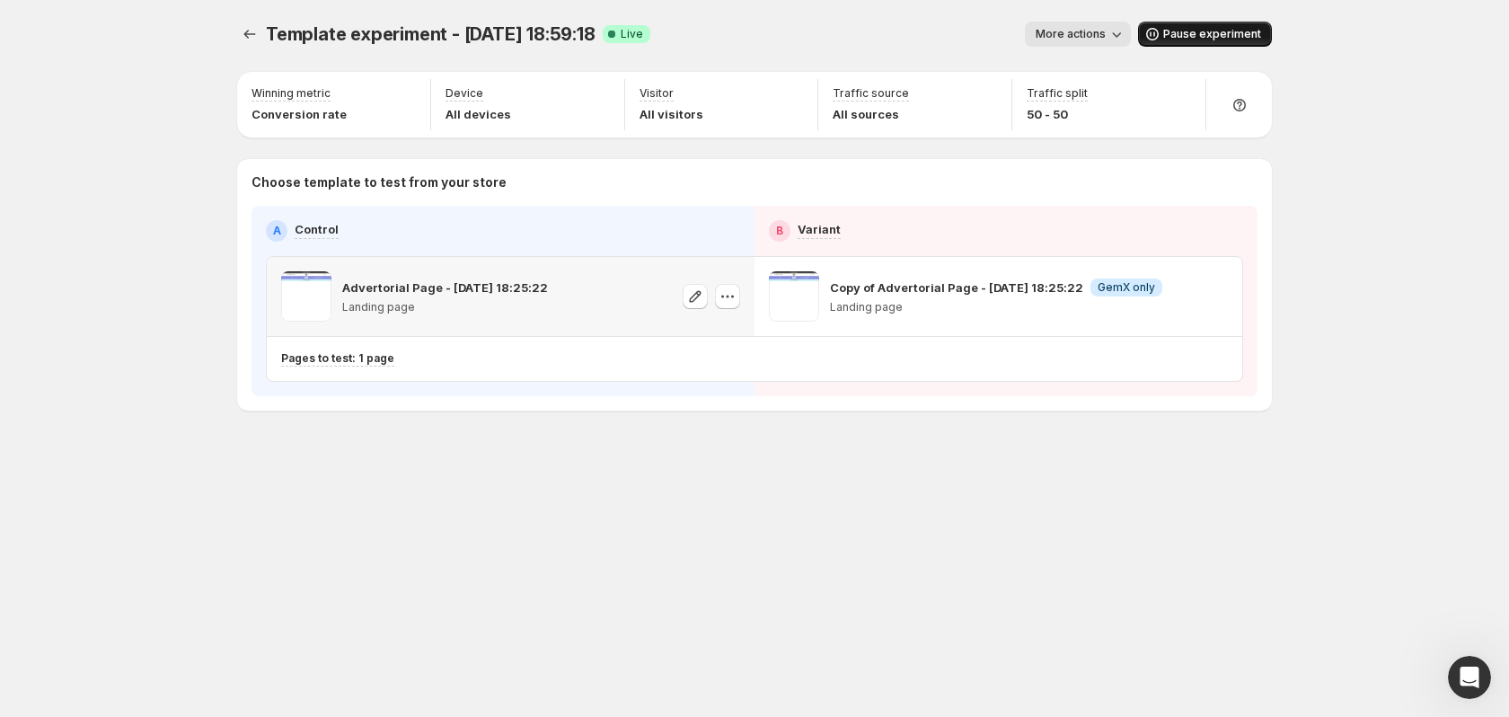
click at [381, 284] on p "Advertorial Page - [DATE] 18:25:22" at bounding box center [445, 287] width 206 height 18
drag, startPoint x: 455, startPoint y: 275, endPoint x: 374, endPoint y: 280, distance: 81.9
click at [374, 280] on p "Advertorial Page - [DATE] 18:25:22" at bounding box center [445, 287] width 206 height 18
click at [304, 287] on span at bounding box center [306, 296] width 50 height 50
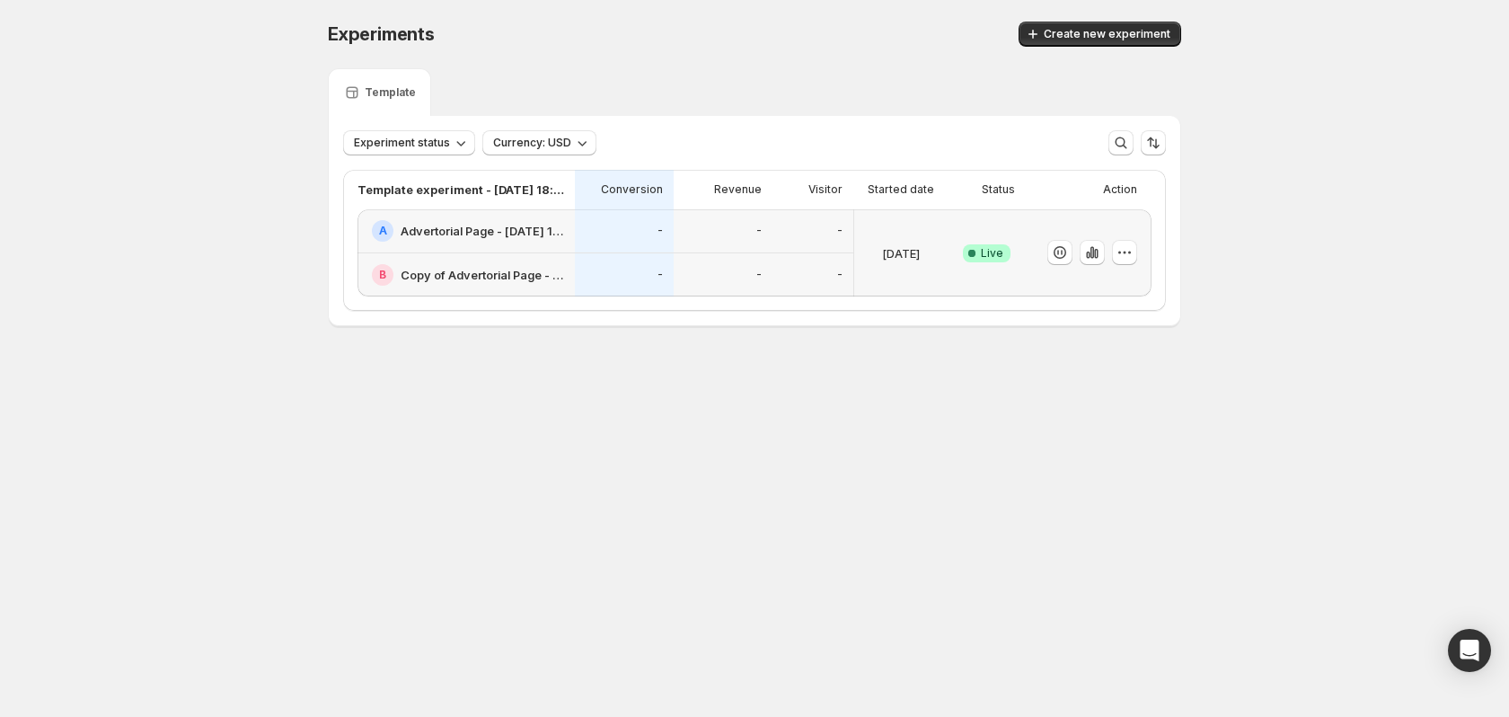
click at [1096, 44] on button "Create new experiment" at bounding box center [1100, 34] width 163 height 25
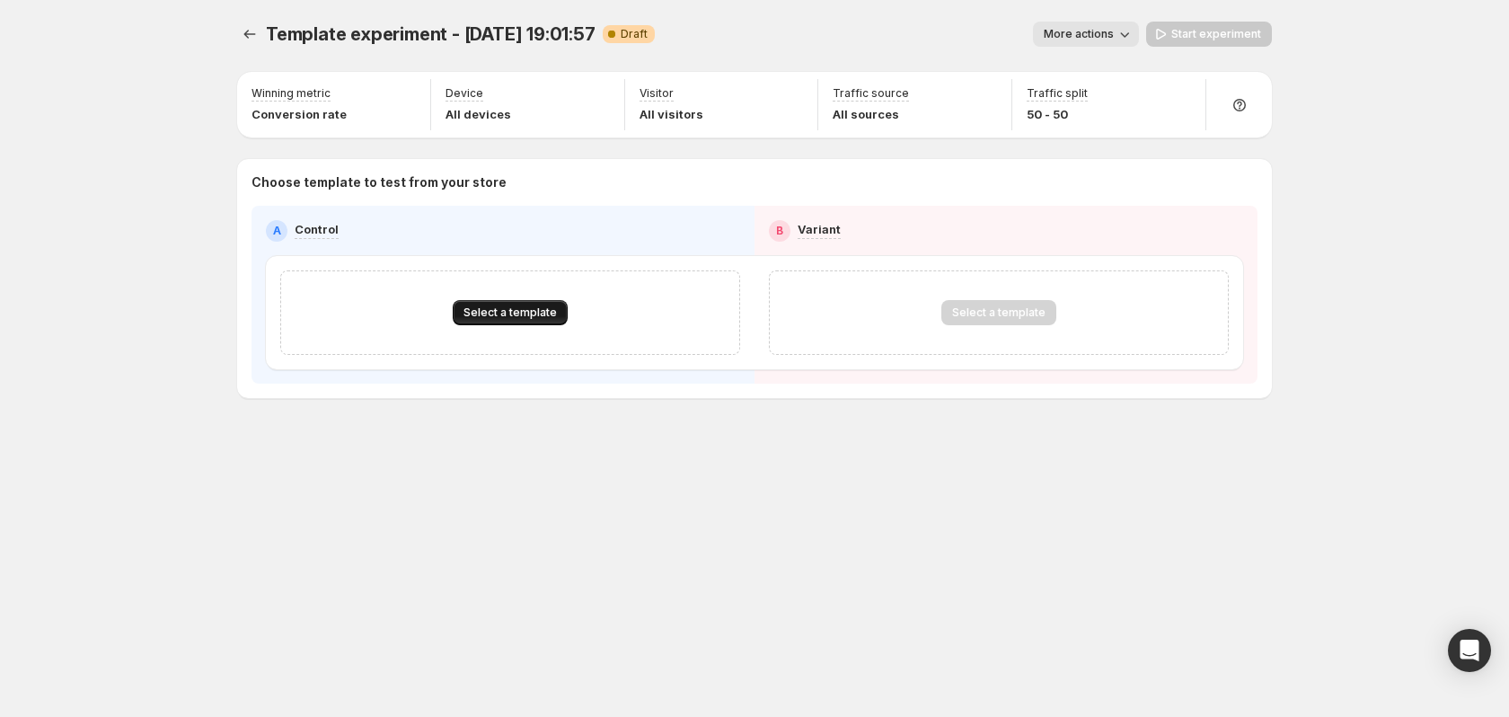
click at [522, 306] on span "Select a template" at bounding box center [509, 312] width 93 height 14
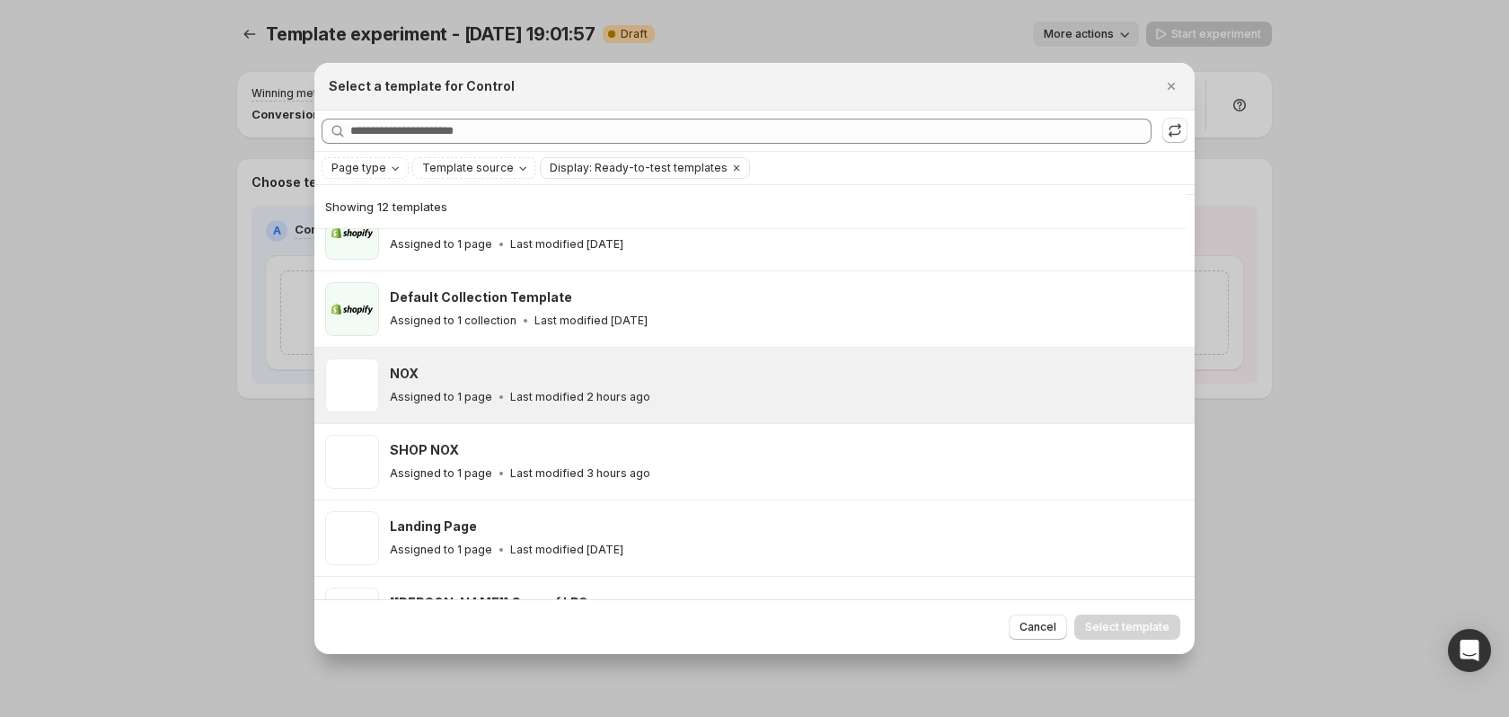
scroll to position [313, 0]
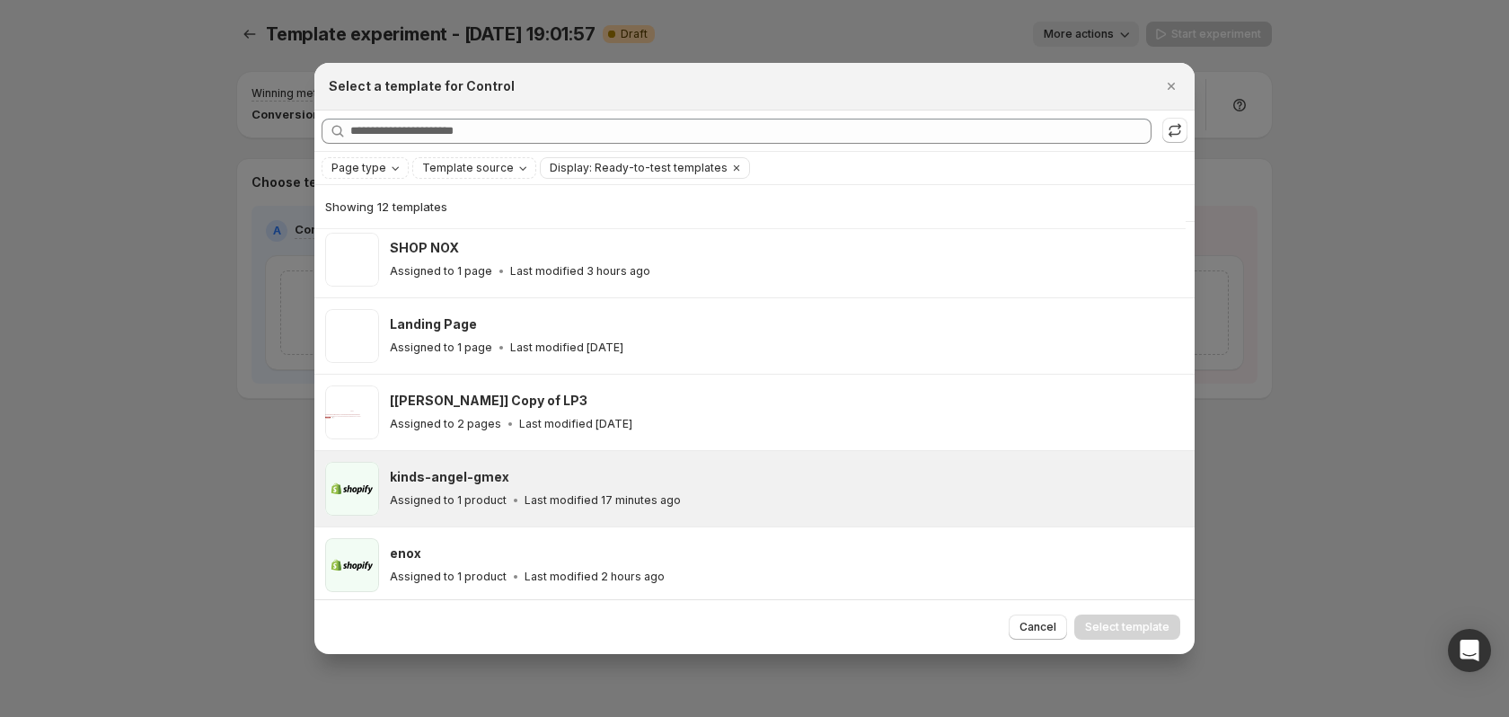
click at [578, 477] on div "kinds-angel-gmex" at bounding box center [784, 477] width 789 height 18
click at [1116, 629] on span "Select template" at bounding box center [1127, 627] width 84 height 14
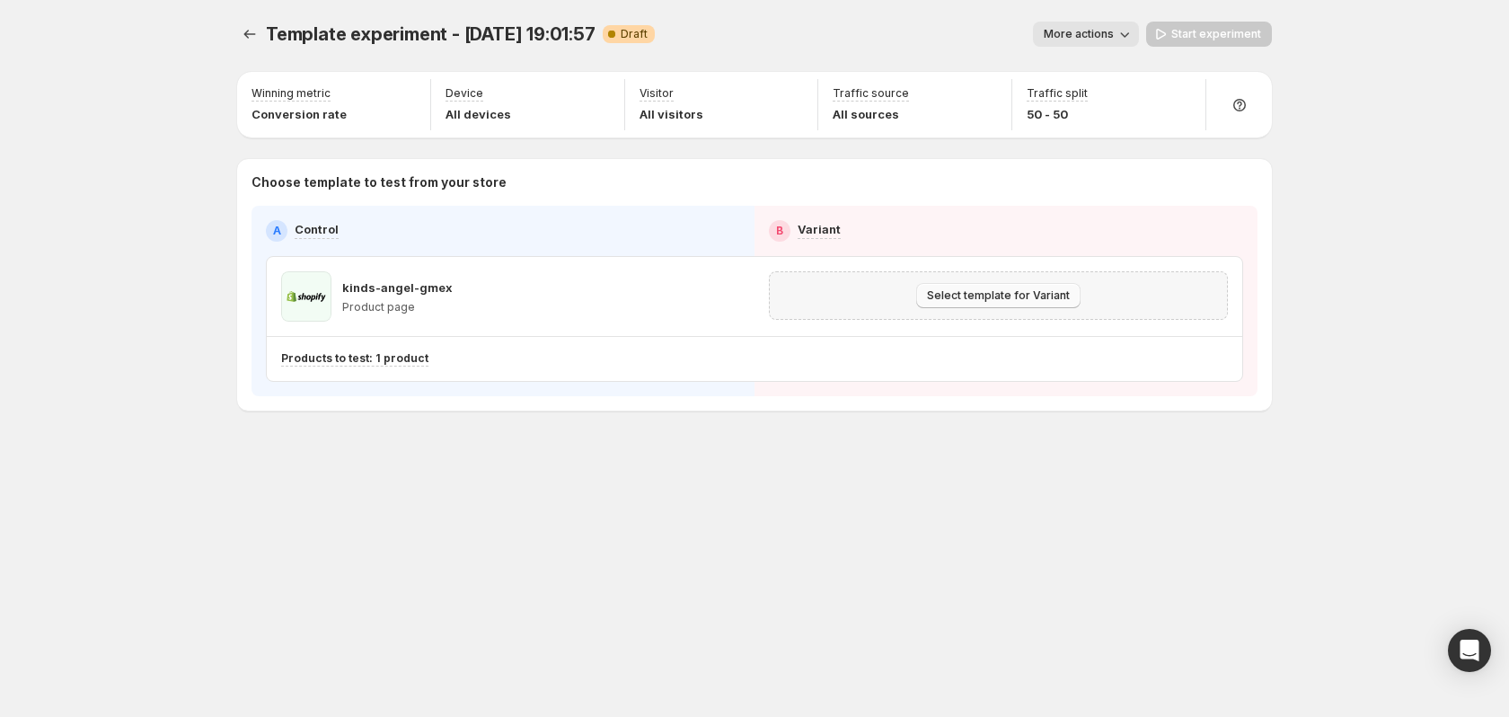
click at [983, 290] on span "Select template for Variant" at bounding box center [998, 295] width 143 height 14
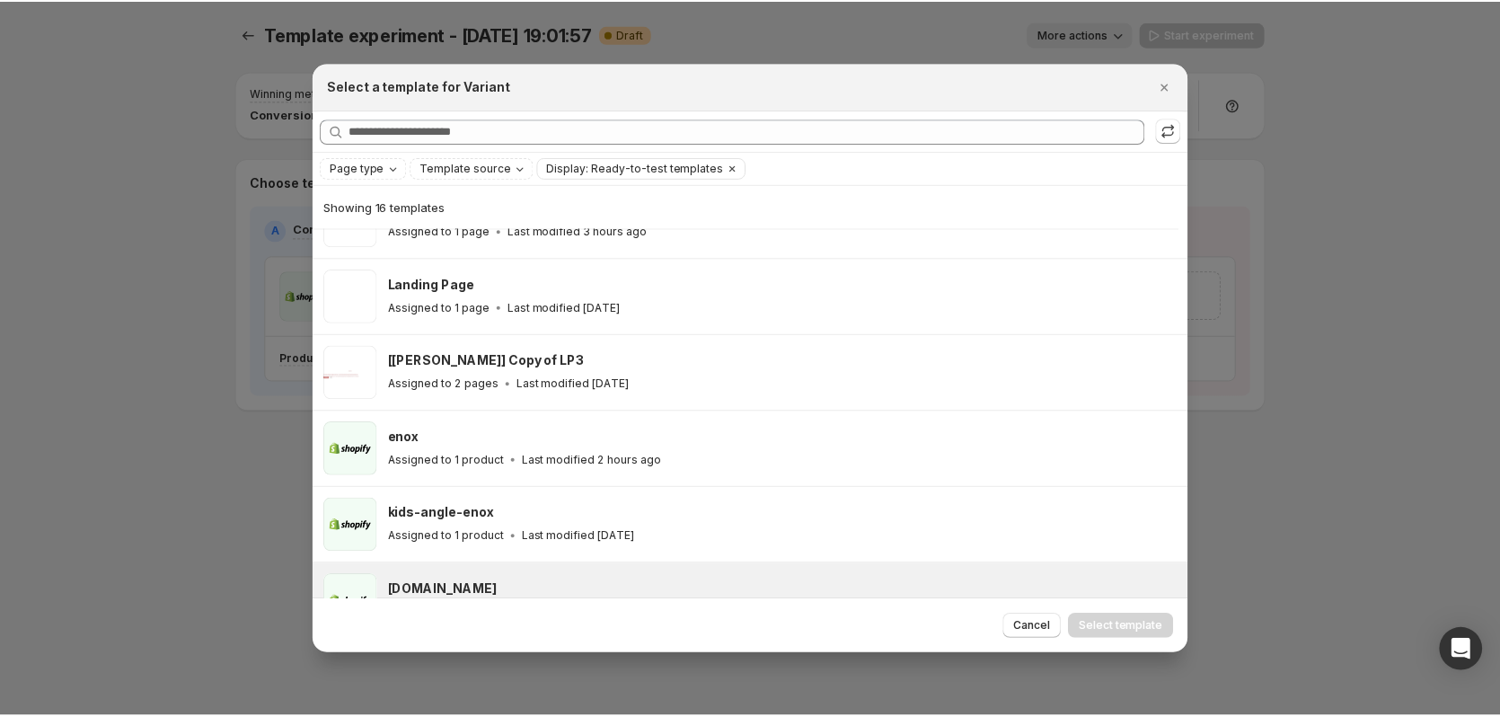
scroll to position [402, 0]
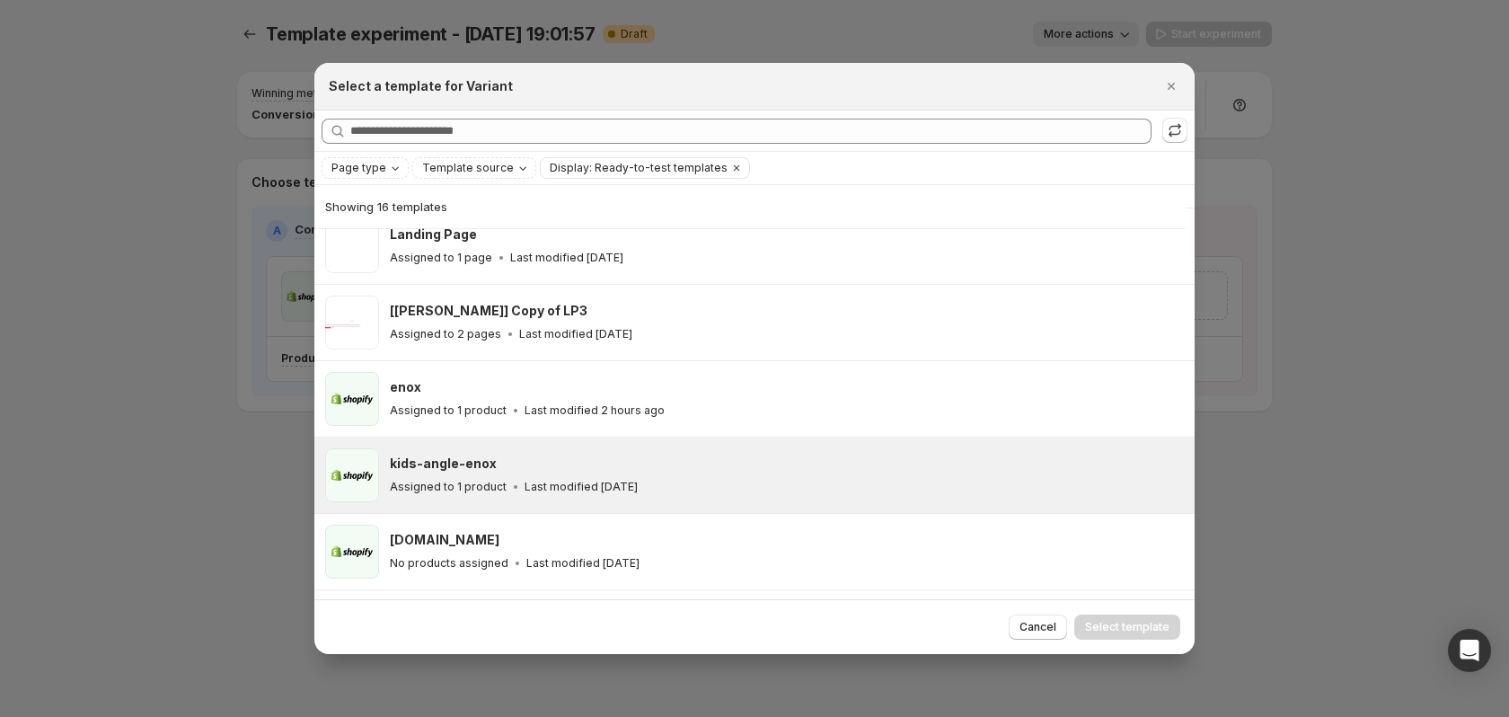
click at [1045, 476] on div "kids-angle-enox Assigned to 1 product Last modified [DATE]" at bounding box center [784, 474] width 789 height 41
click at [1125, 624] on span "Select template" at bounding box center [1127, 627] width 84 height 14
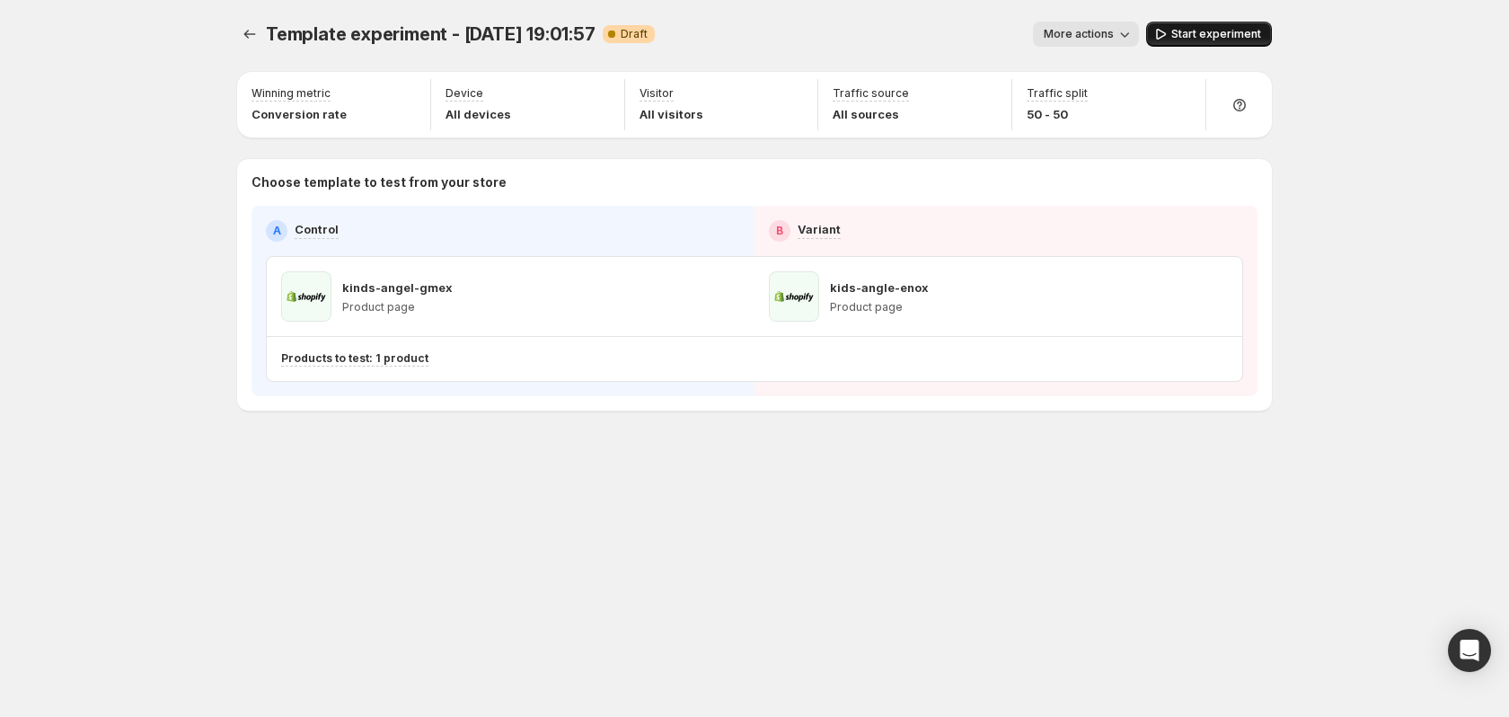
click at [1195, 35] on span "Start experiment" at bounding box center [1216, 34] width 90 height 14
click at [1097, 301] on div "kids-angle-enox Product page" at bounding box center [998, 296] width 459 height 50
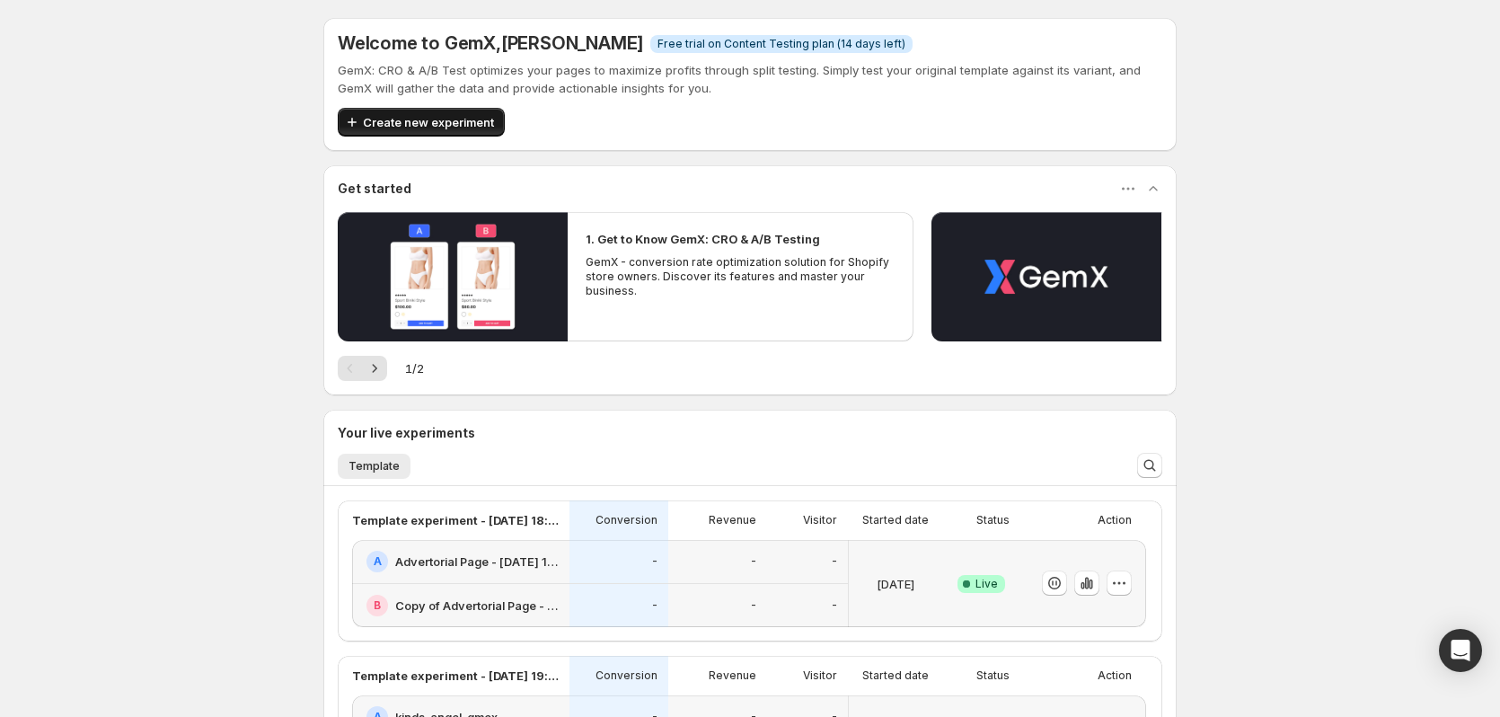
click at [423, 119] on span "Create new experiment" at bounding box center [428, 122] width 131 height 18
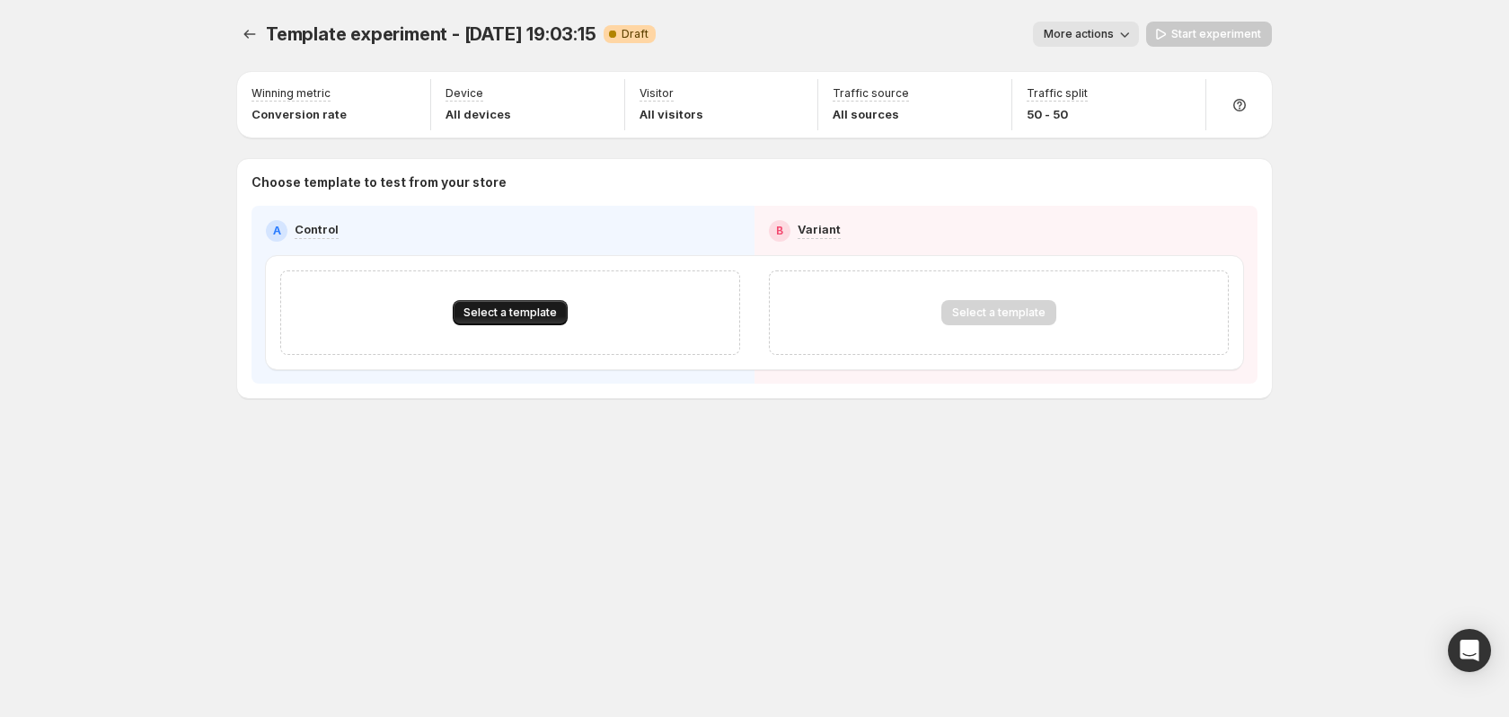
click at [495, 306] on span "Select a template" at bounding box center [509, 312] width 93 height 14
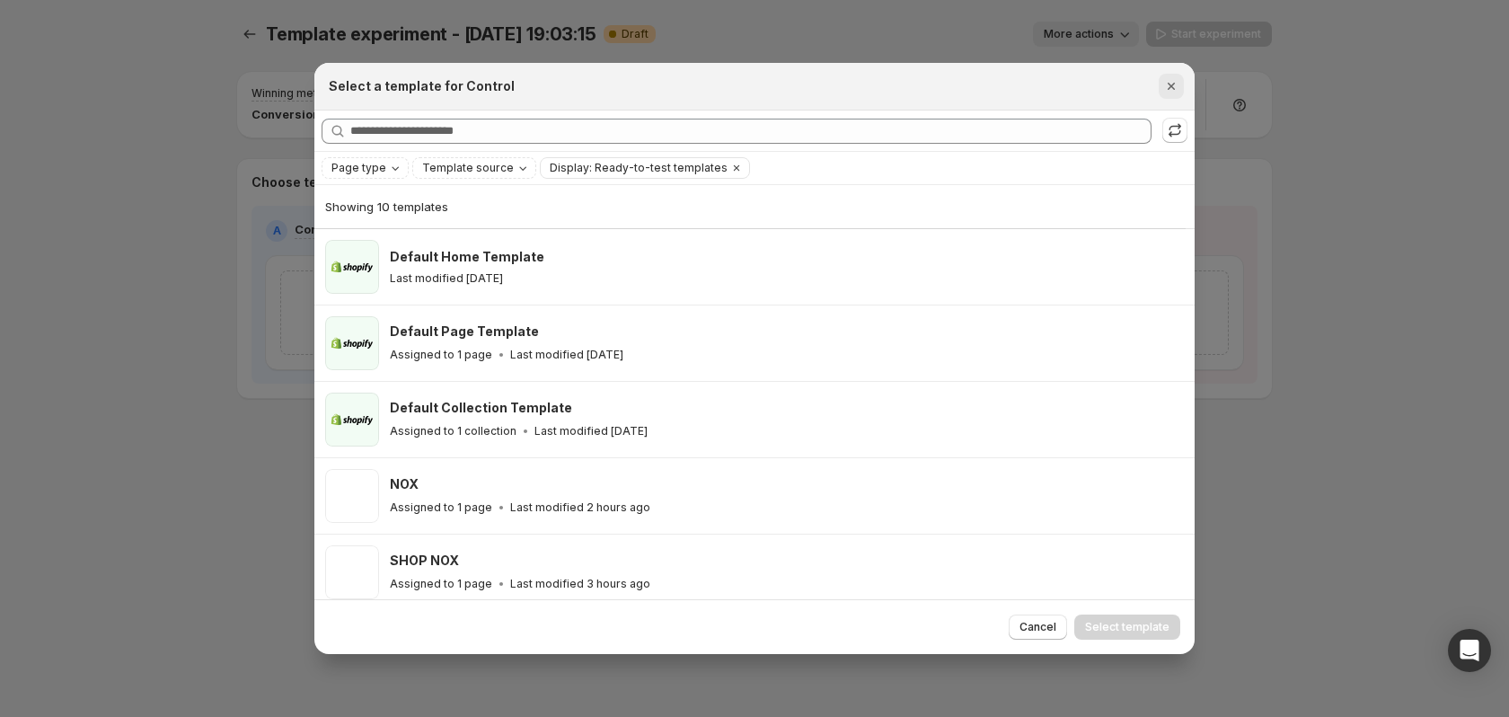
drag, startPoint x: 1151, startPoint y: 91, endPoint x: 1163, endPoint y: 86, distance: 13.4
click at [1157, 90] on div "Select a template for Control" at bounding box center [754, 86] width 851 height 18
click at [1163, 86] on icon "Close" at bounding box center [1171, 86] width 18 height 18
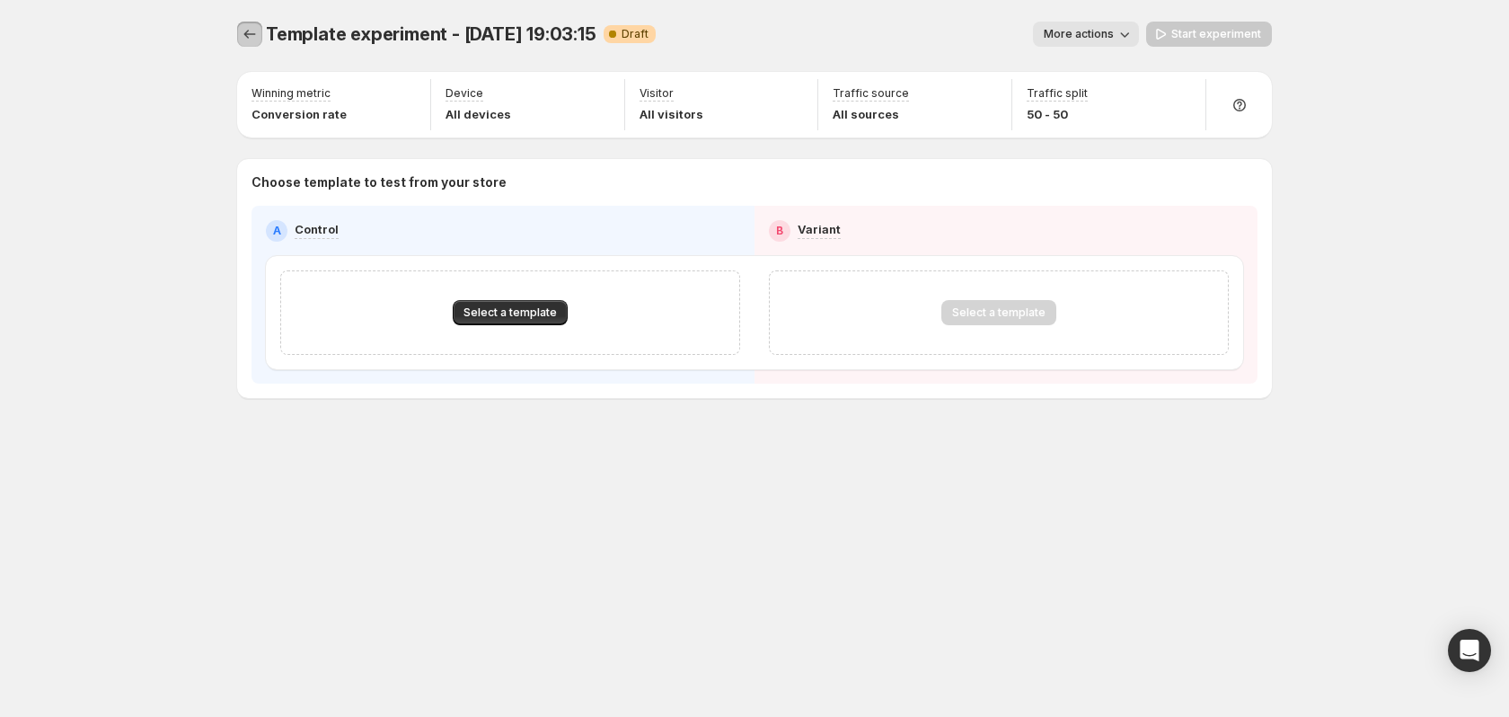
click at [242, 33] on icon "Experiments" at bounding box center [250, 34] width 18 height 18
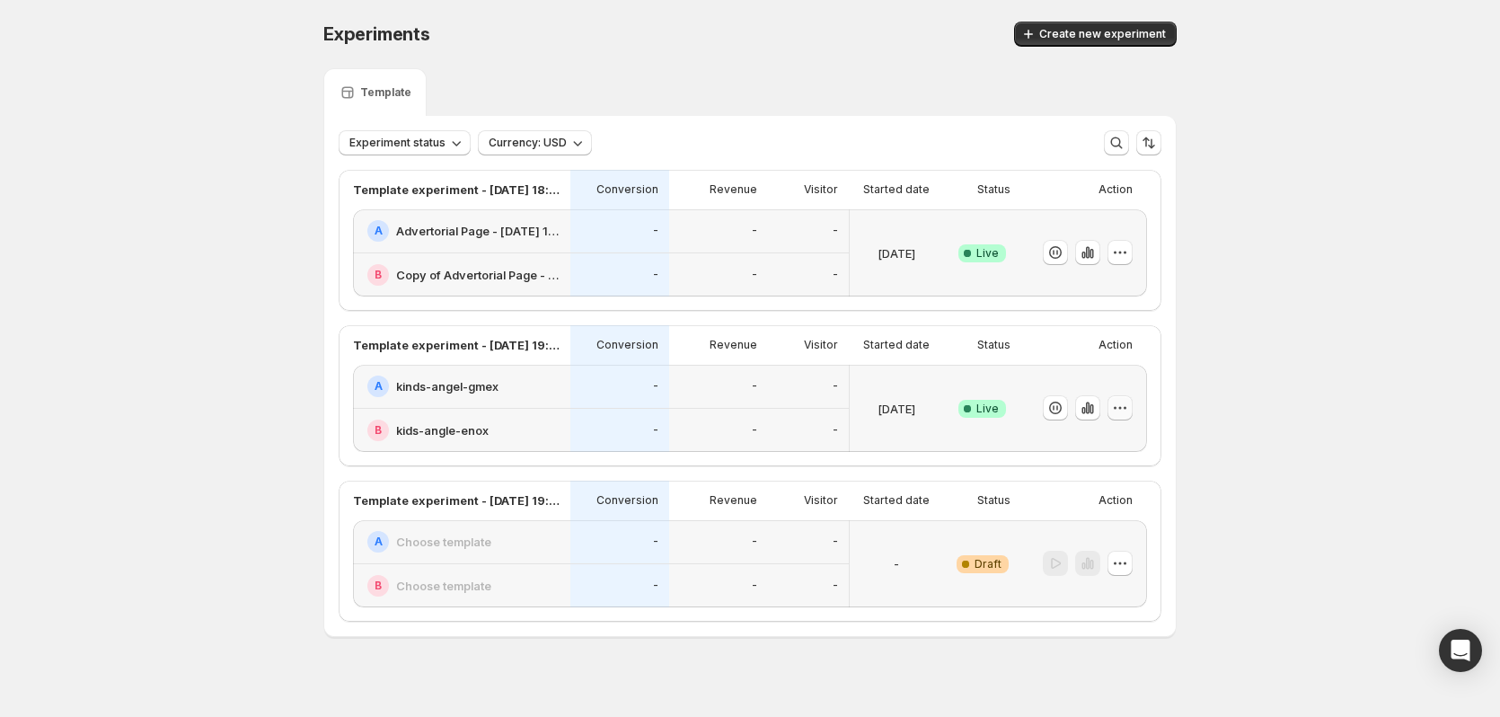
click at [1125, 409] on icon "button" at bounding box center [1120, 408] width 18 height 18
click at [425, 369] on div "A kinds-angel-gmex" at bounding box center [461, 387] width 217 height 44
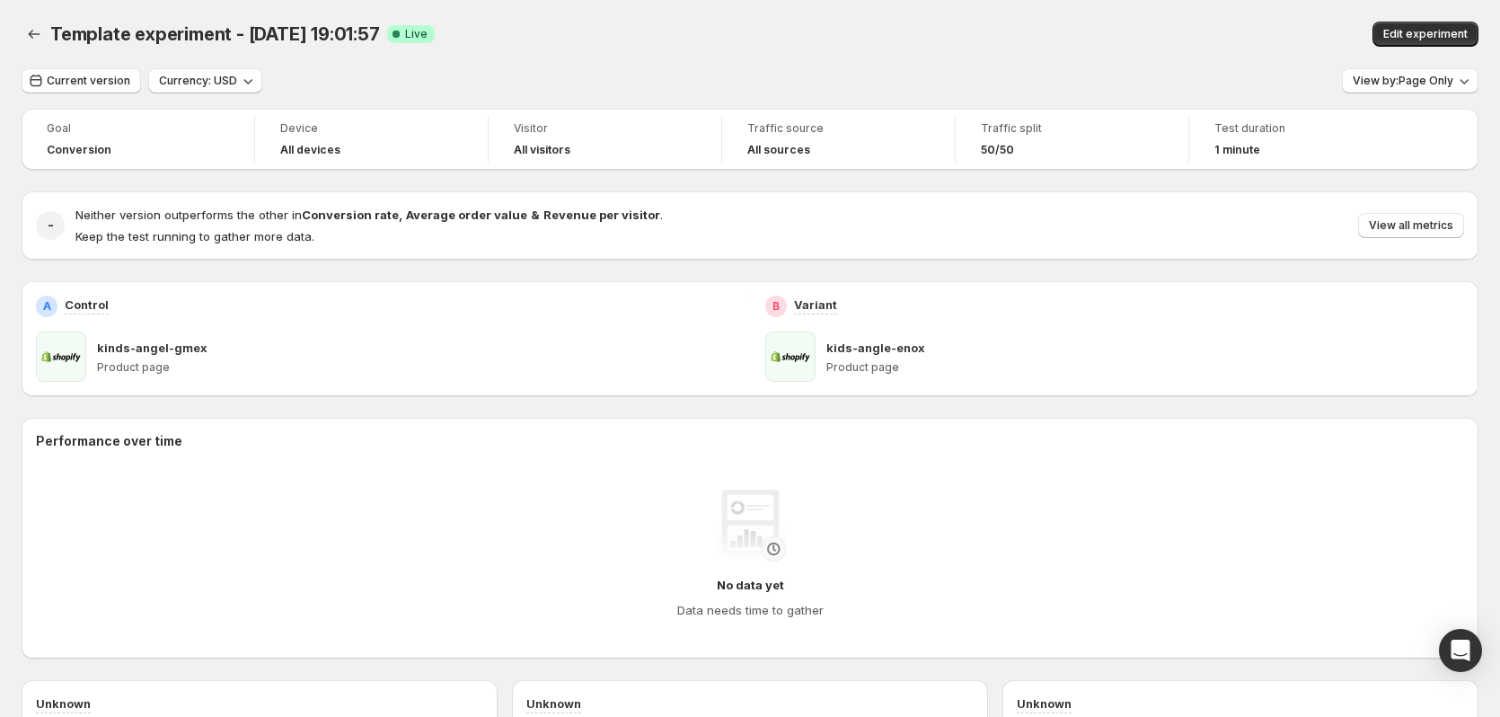
click at [434, 384] on div "A Control kinds-angel-gmex Product page" at bounding box center [386, 338] width 728 height 115
click at [1416, 74] on button "View by: Page Only" at bounding box center [1410, 80] width 137 height 25
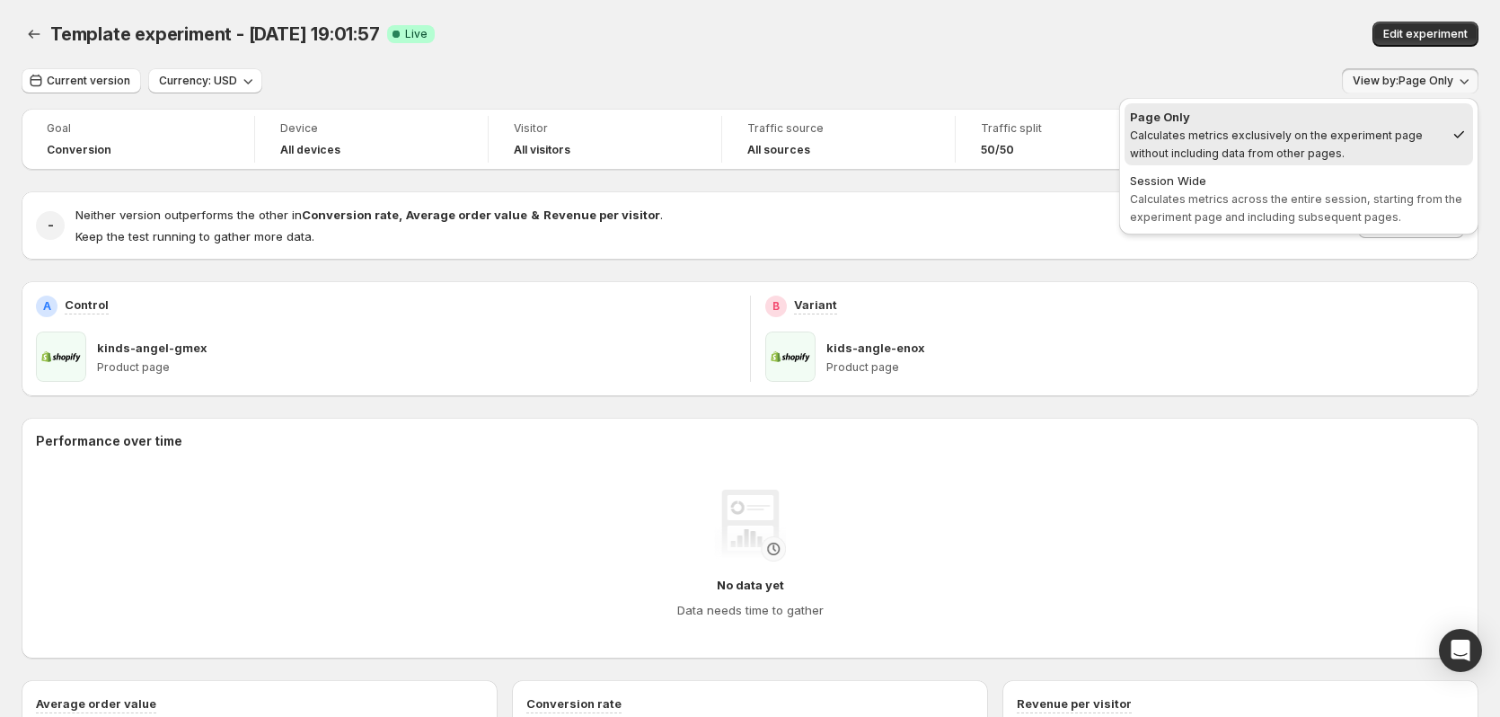
click at [474, 95] on div "Current version Currency: USD View by: Page Only Goal Conversion Device All dev…" at bounding box center [750, 626] width 1457 height 1116
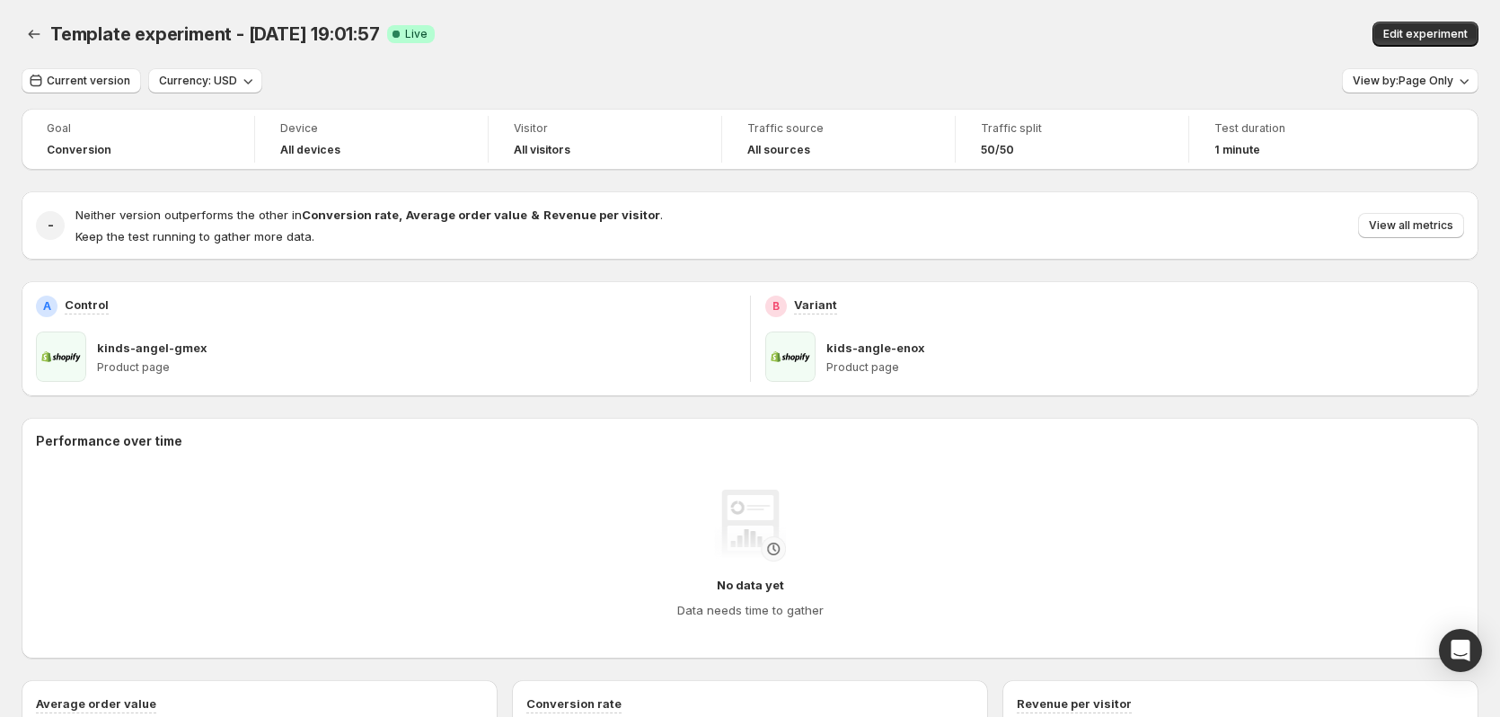
click at [346, 40] on span "Template experiment - [DATE] 19:01:57" at bounding box center [215, 34] width 330 height 22
click at [114, 94] on div "Current version Currency: USD View by: Page Only Goal Conversion Device All dev…" at bounding box center [750, 626] width 1457 height 1116
click at [113, 82] on span "Current version" at bounding box center [89, 81] width 84 height 14
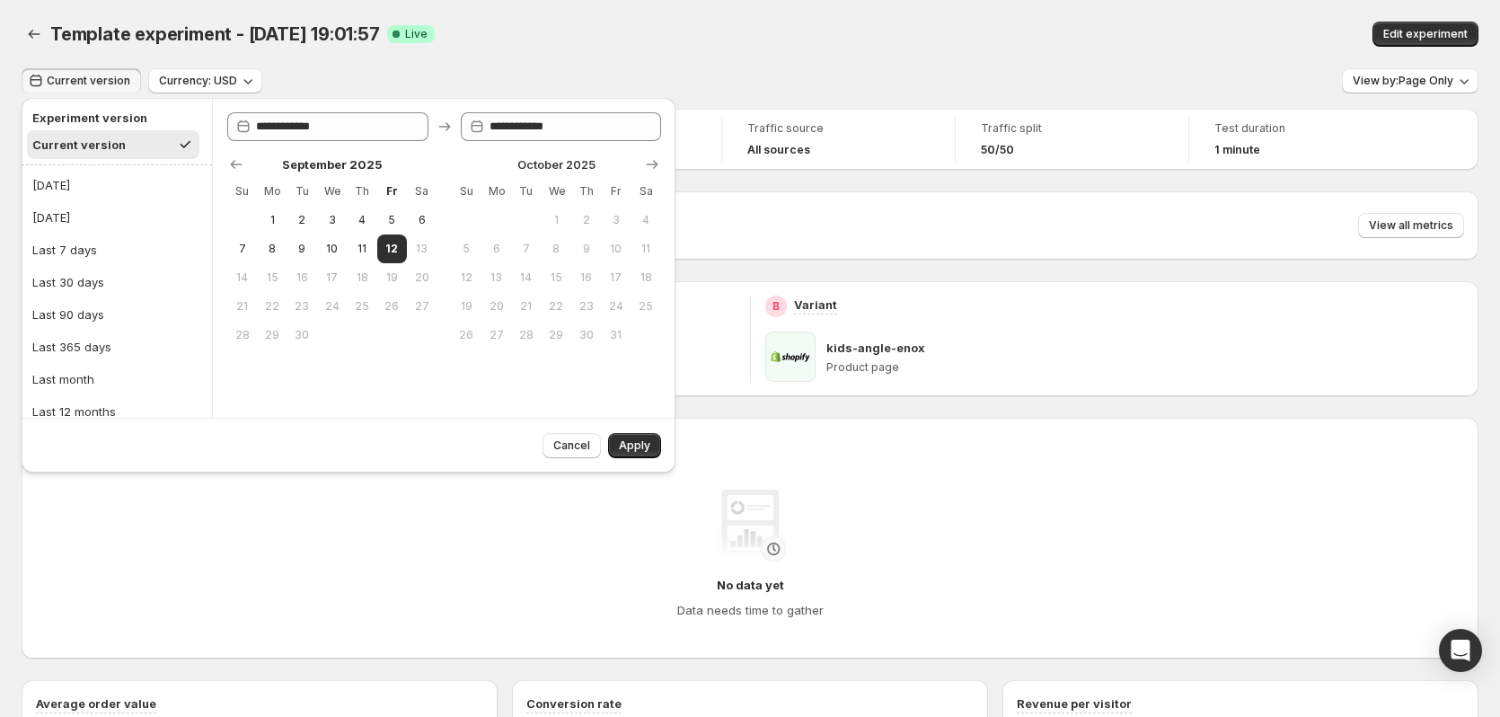
click at [114, 82] on span "Current version" at bounding box center [89, 81] width 84 height 14
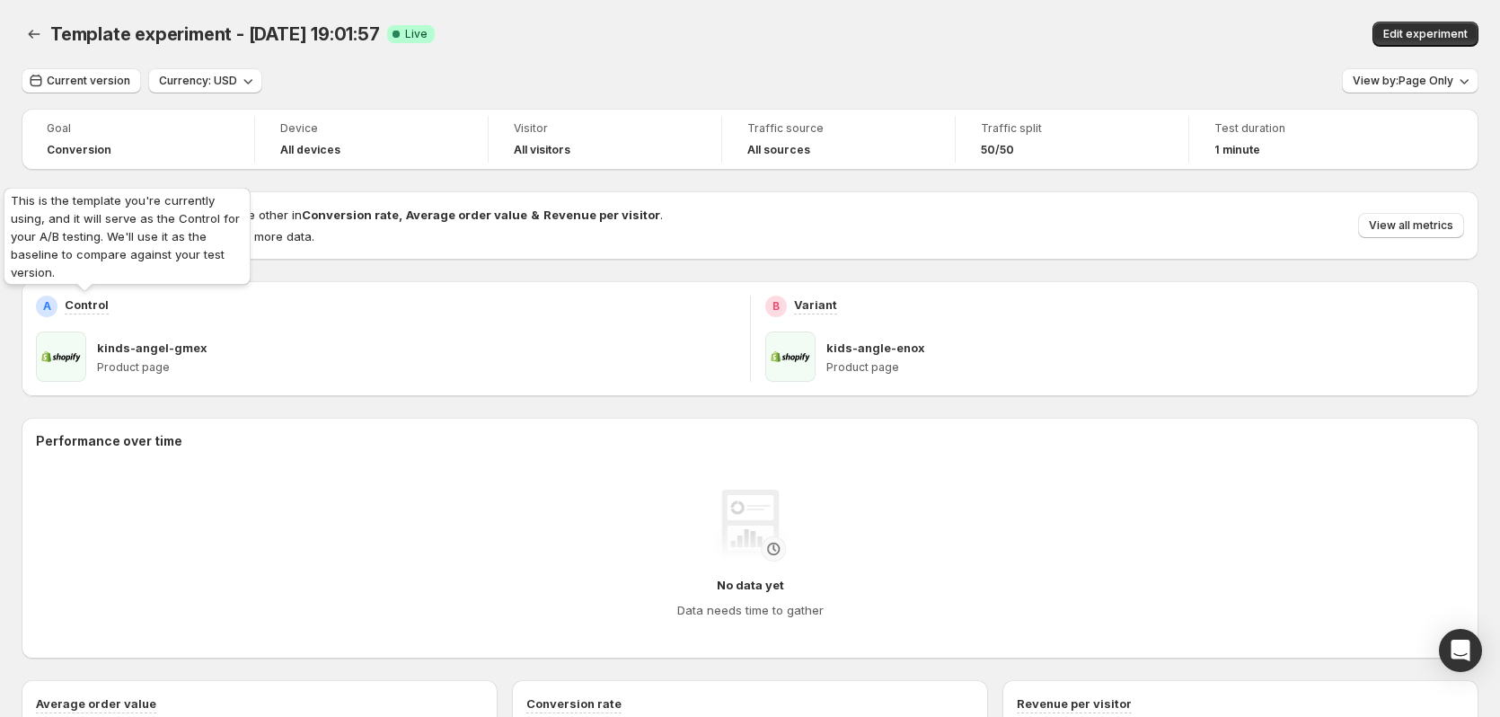
drag, startPoint x: 67, startPoint y: 305, endPoint x: 40, endPoint y: 329, distance: 35.7
click at [67, 306] on p "Control" at bounding box center [87, 304] width 44 height 18
drag, startPoint x: 63, startPoint y: 345, endPoint x: 196, endPoint y: 347, distance: 132.9
click at [63, 348] on span at bounding box center [61, 356] width 50 height 50
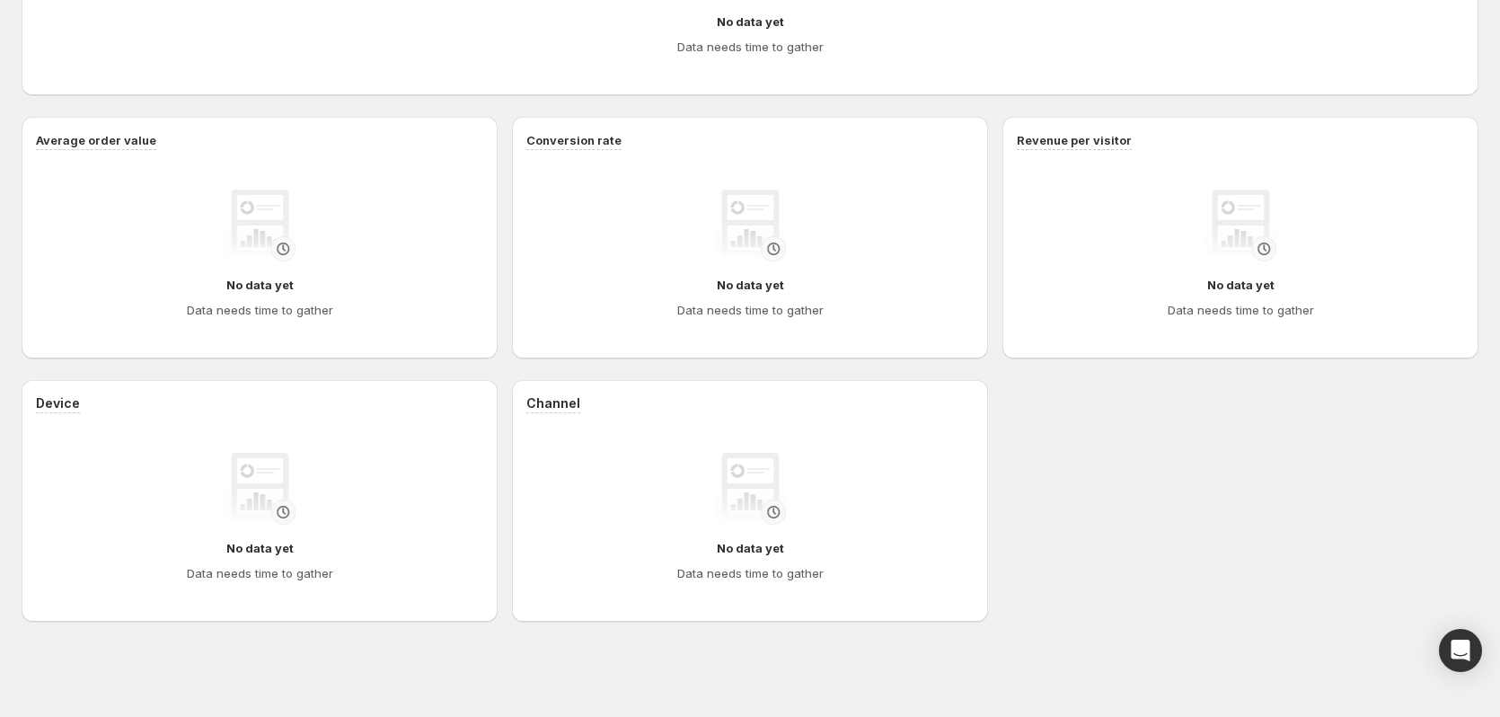
scroll to position [565, 0]
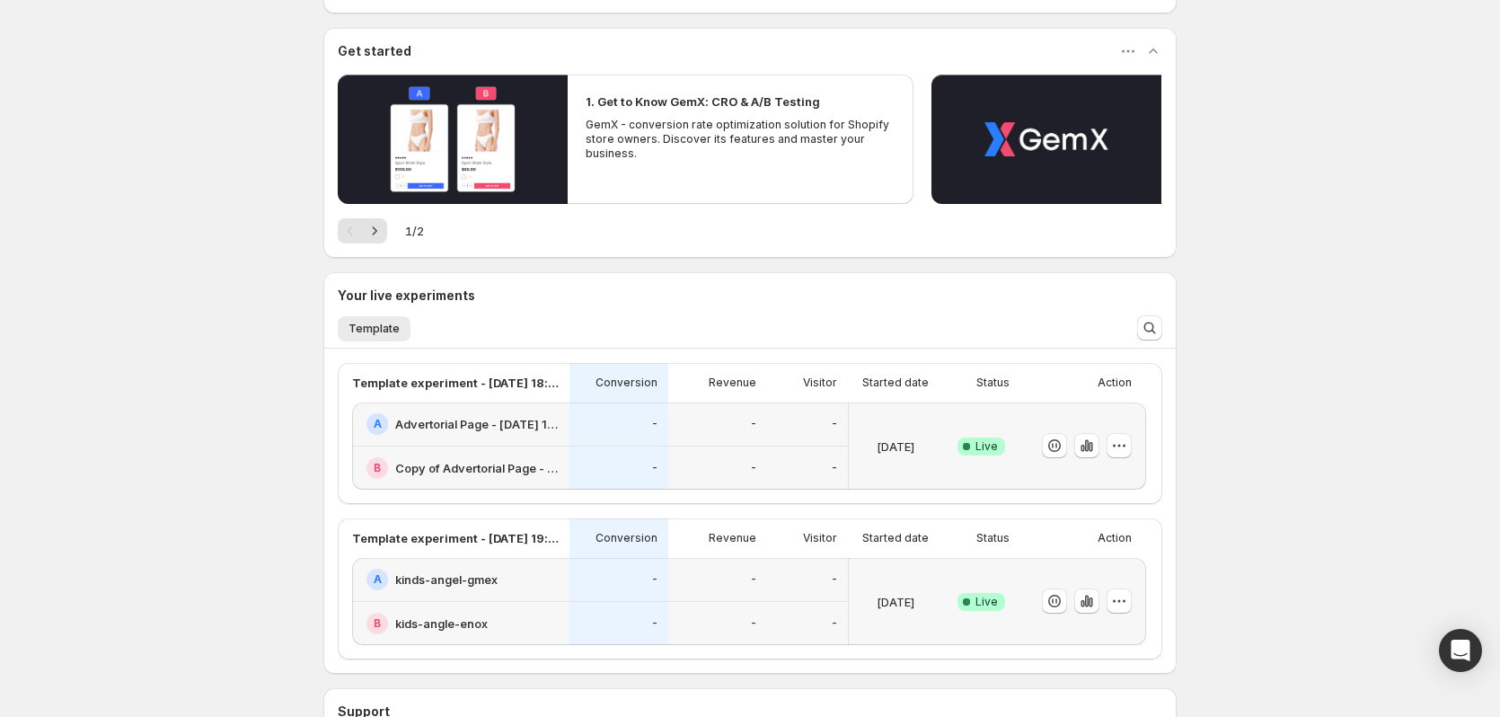
scroll to position [180, 0]
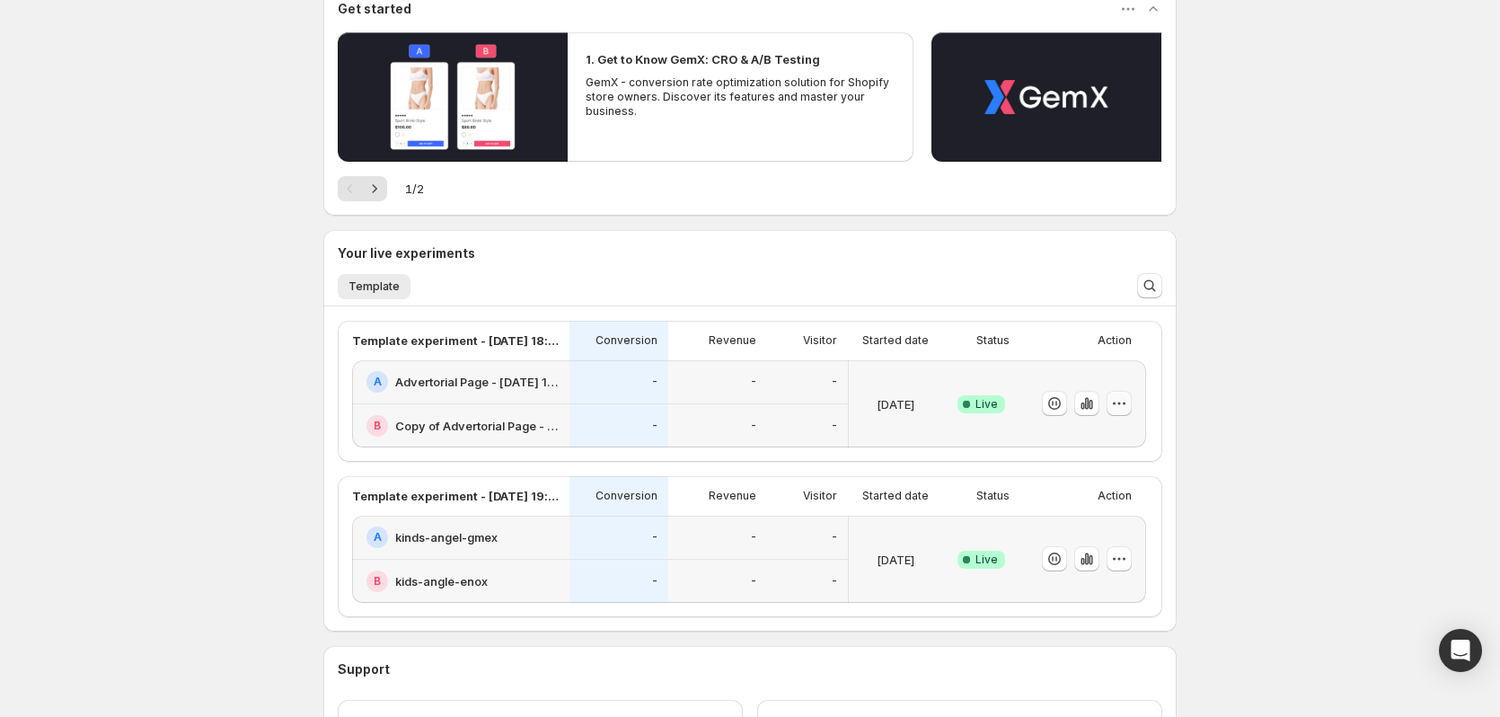
click at [1119, 400] on icon "button" at bounding box center [1119, 403] width 18 height 18
click at [1115, 497] on span "End experiment" at bounding box center [1089, 502] width 87 height 14
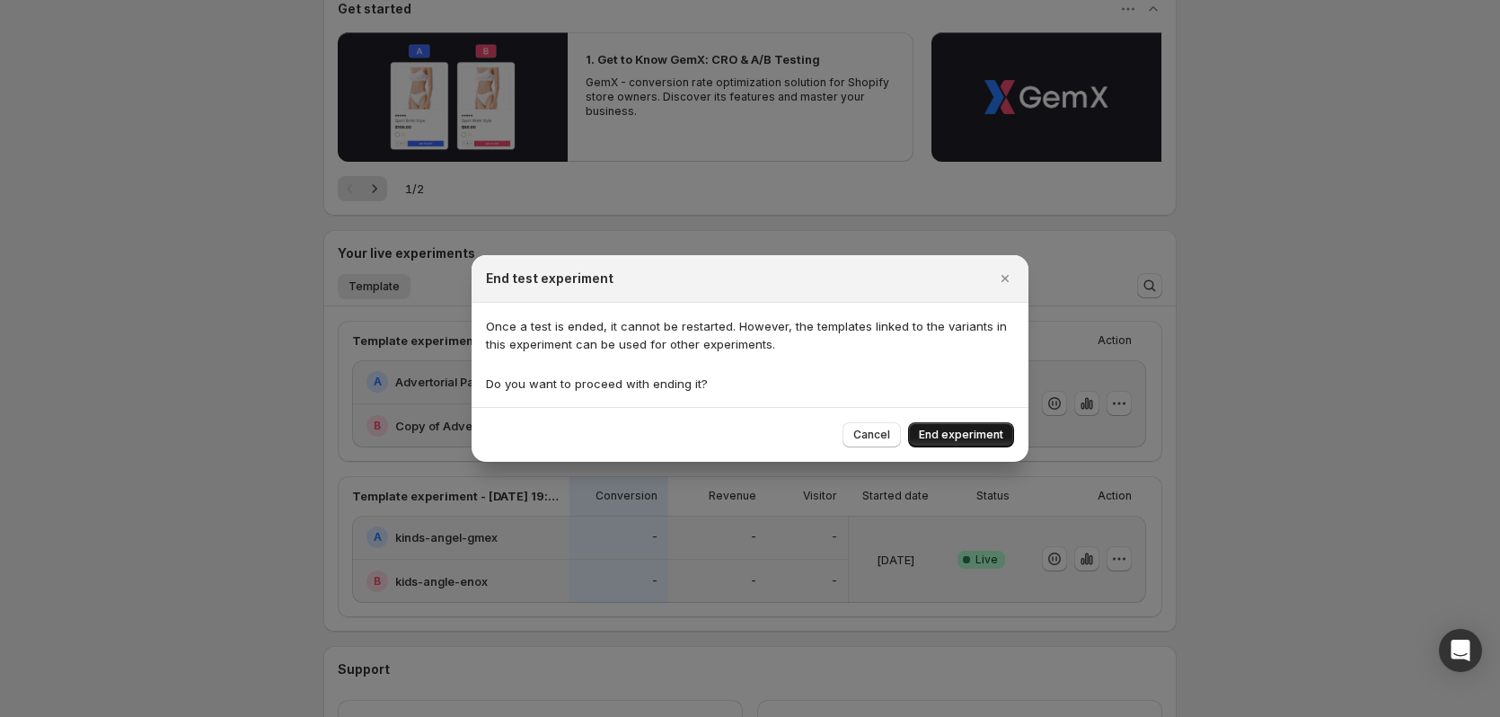
click at [997, 427] on button "End experiment" at bounding box center [961, 434] width 106 height 25
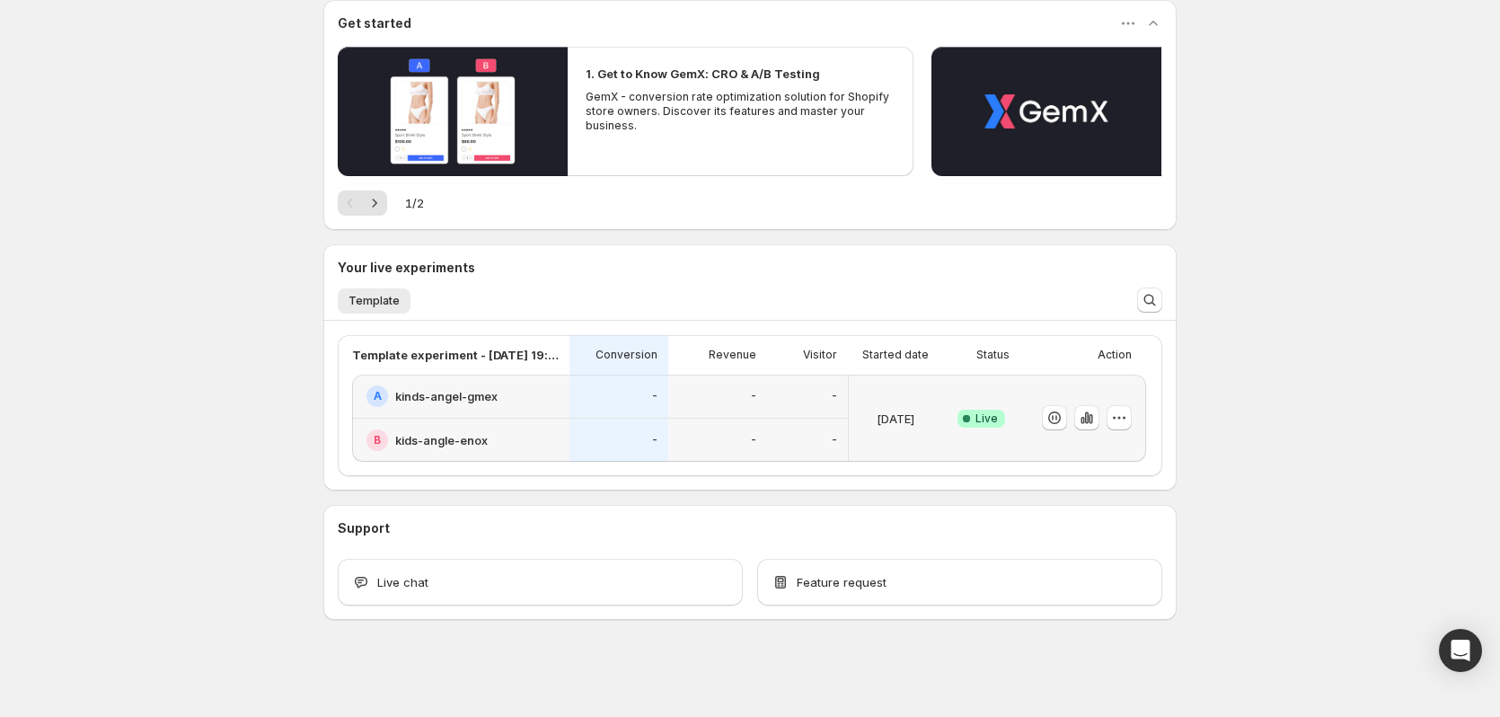
scroll to position [165, 0]
click at [1119, 411] on icon "button" at bounding box center [1119, 418] width 18 height 18
click at [1109, 504] on button "End experiment" at bounding box center [1129, 515] width 222 height 29
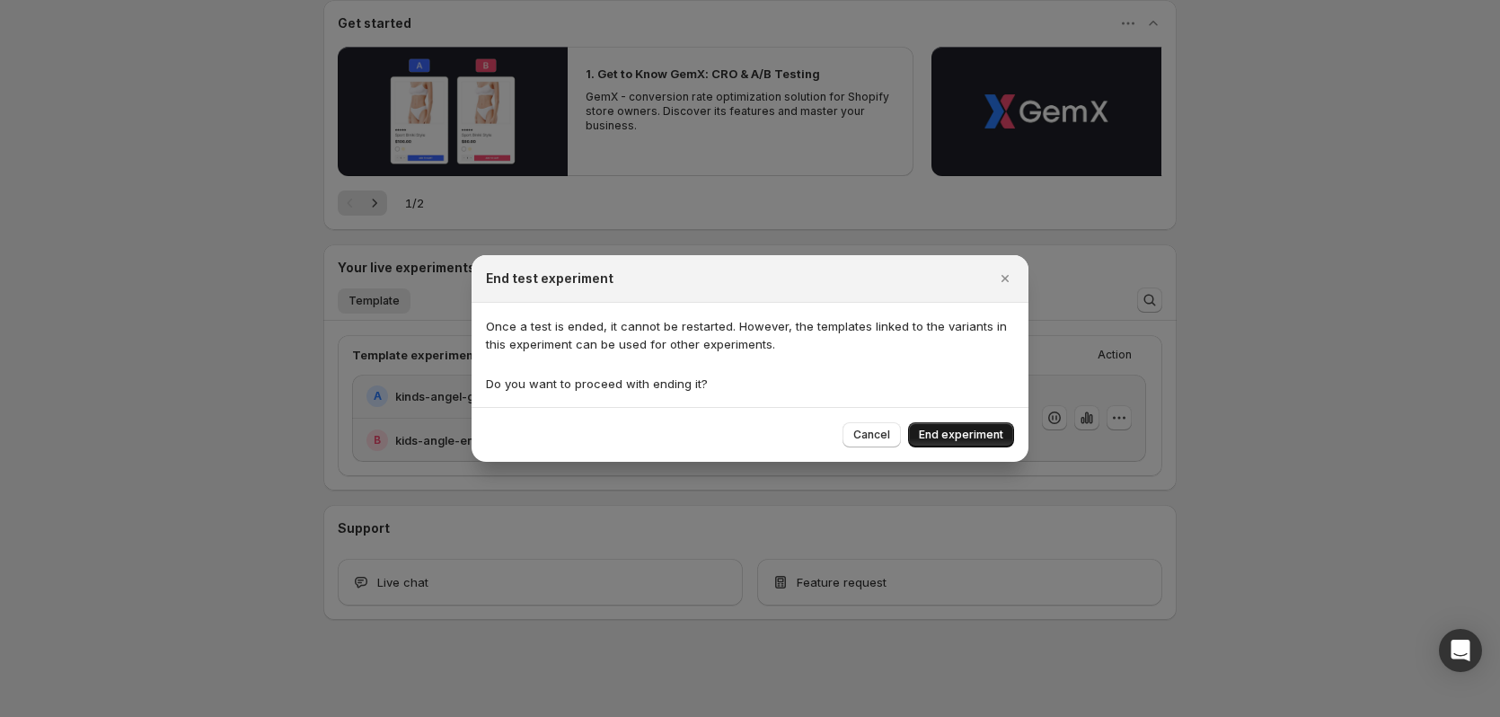
click at [995, 432] on span "End experiment" at bounding box center [961, 435] width 84 height 14
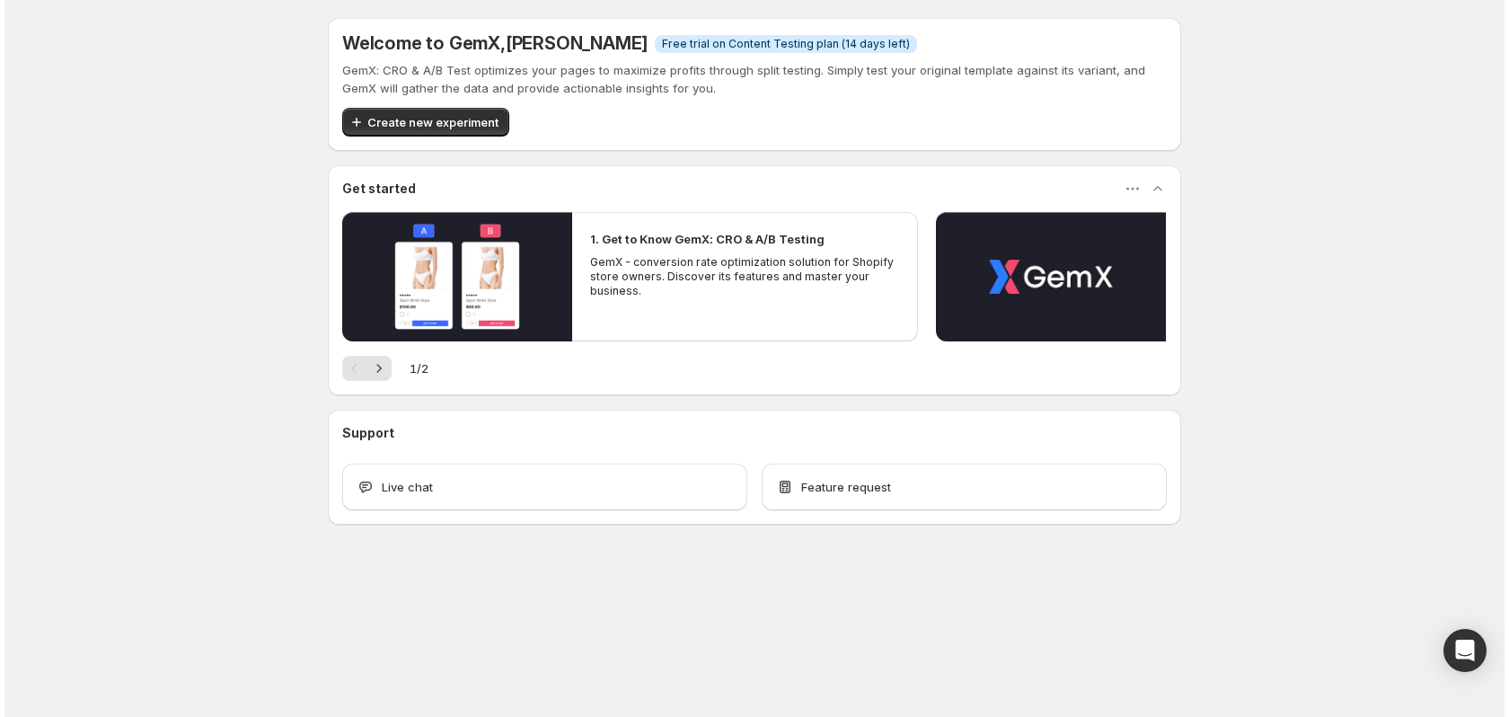
scroll to position [0, 0]
click at [440, 120] on span "Create new experiment" at bounding box center [432, 122] width 131 height 18
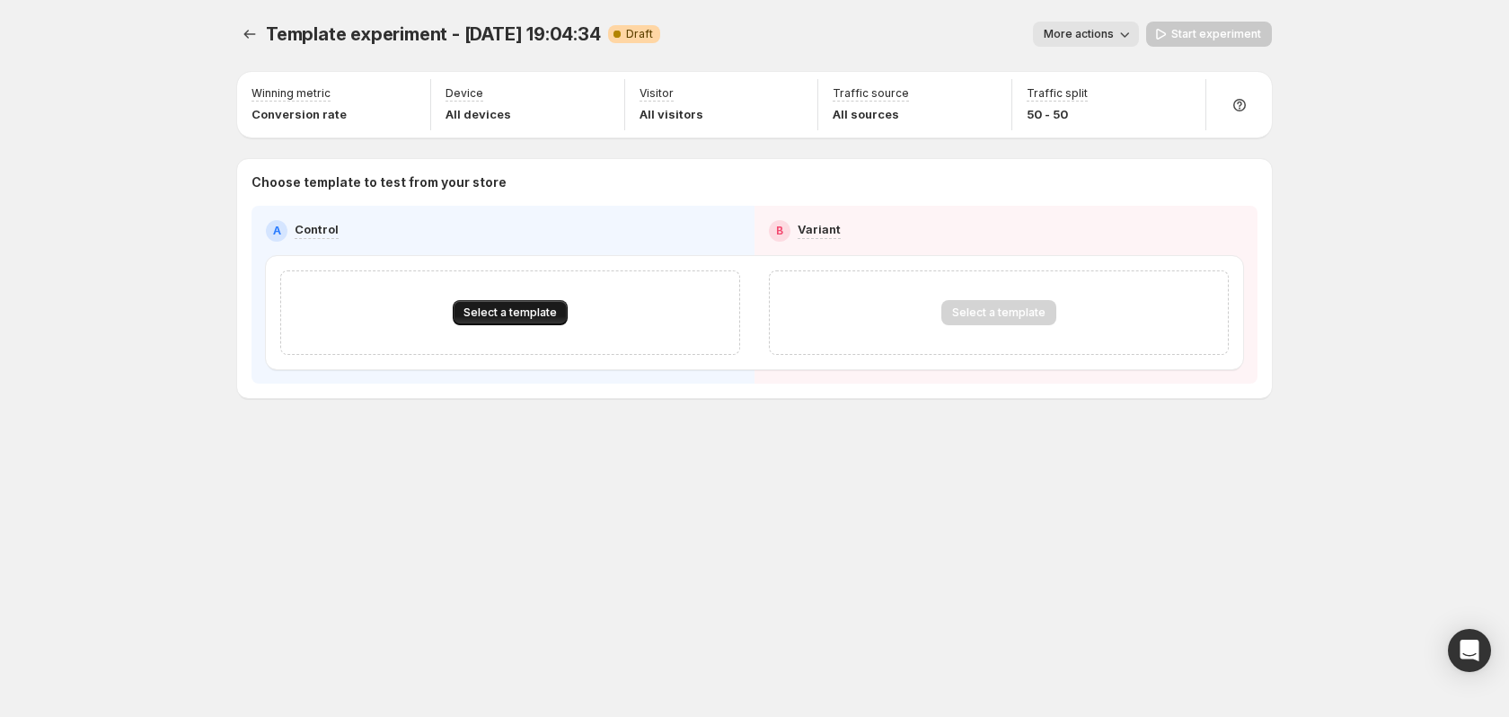
click at [534, 320] on span "Select a template" at bounding box center [509, 312] width 93 height 14
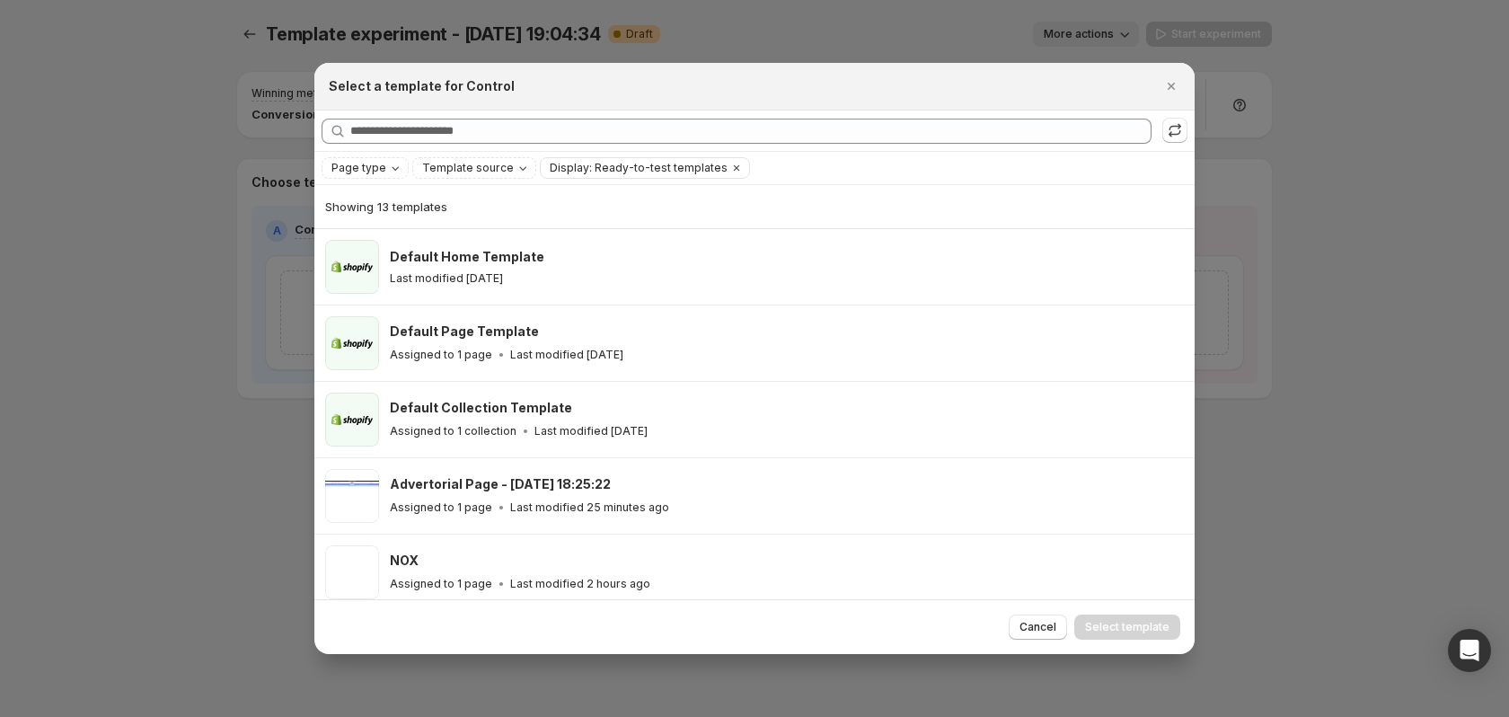
click at [777, 201] on div "Showing 13 templates" at bounding box center [754, 207] width 859 height 18
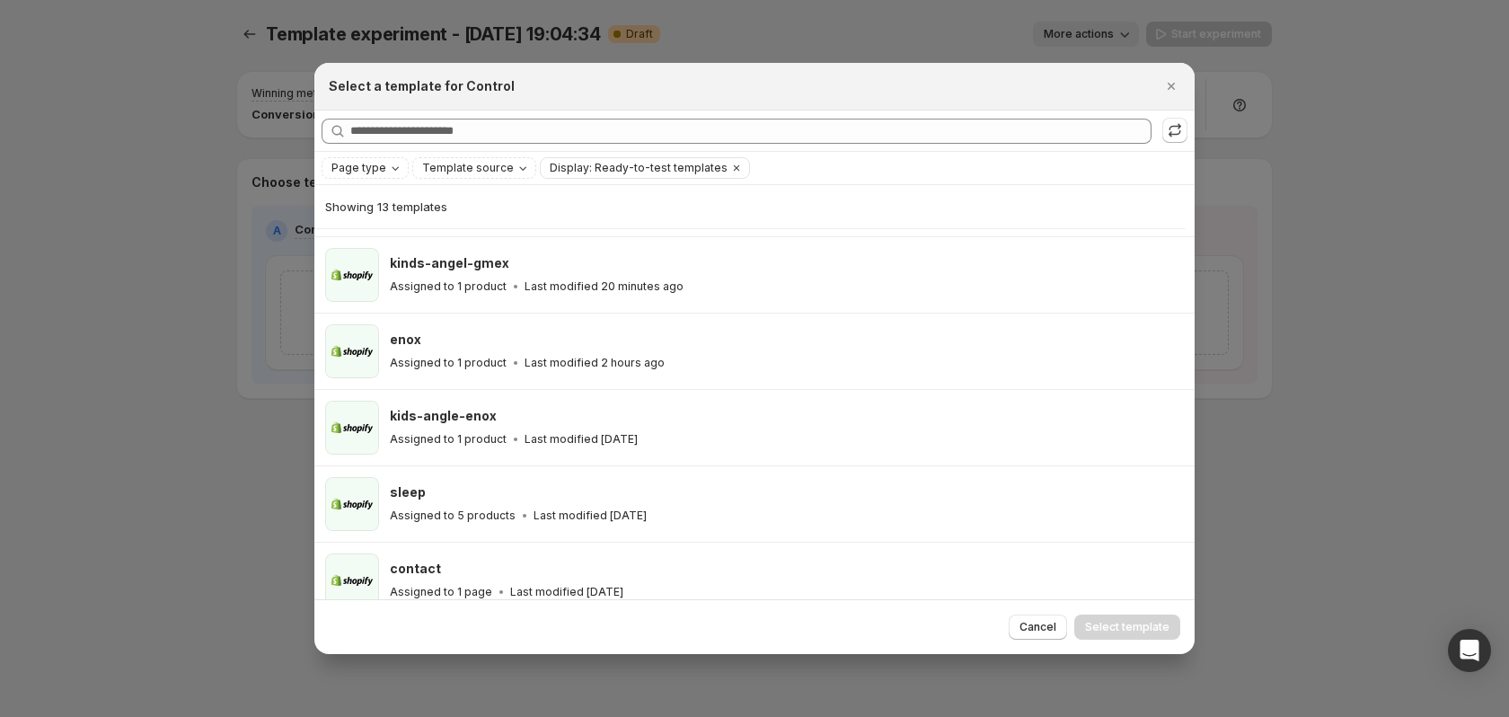
scroll to position [622, 0]
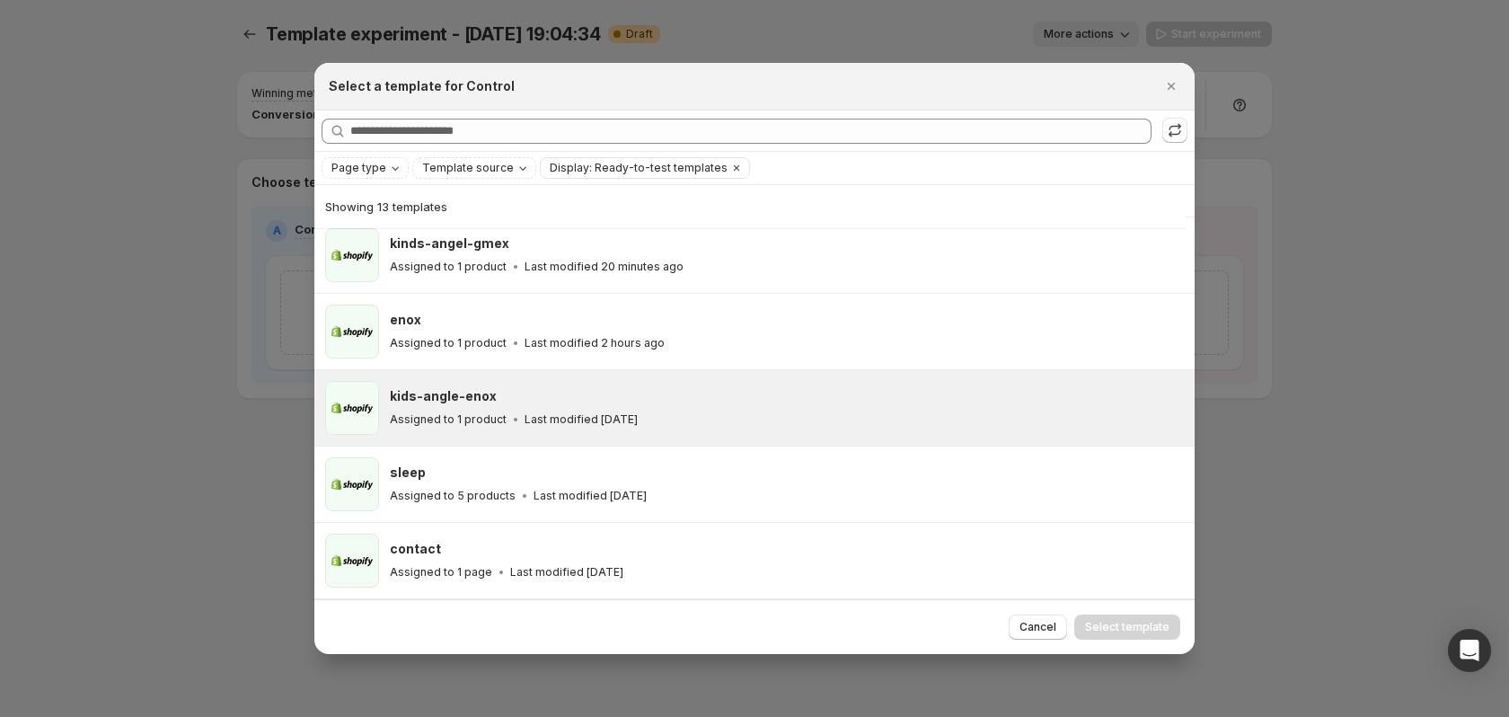
click at [613, 408] on div "kids-angle-enox Assigned to 1 product Last modified [DATE]" at bounding box center [784, 407] width 789 height 41
click at [1151, 639] on div "Cancel Select template" at bounding box center [754, 626] width 880 height 55
click at [1148, 631] on span "Select template" at bounding box center [1127, 627] width 84 height 14
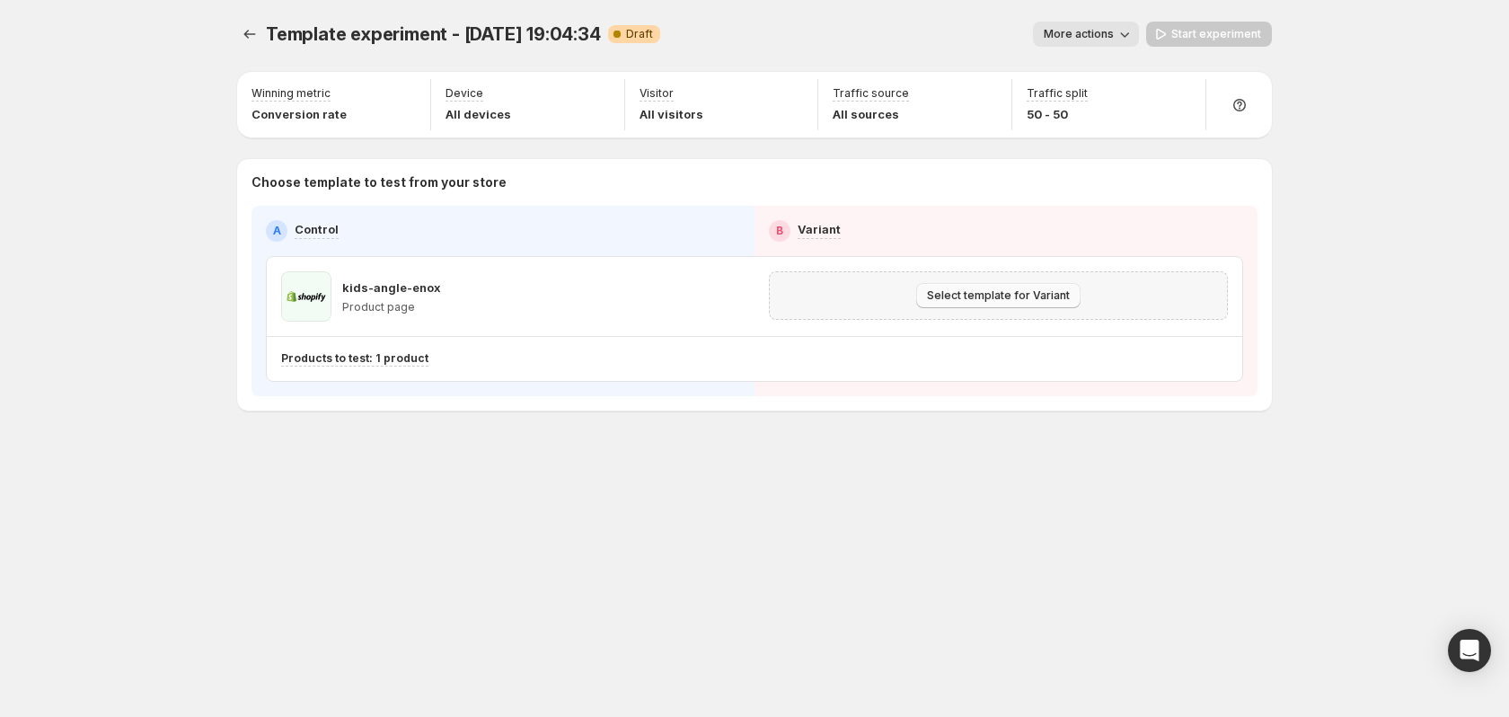
click at [995, 297] on span "Select template for Variant" at bounding box center [998, 295] width 143 height 14
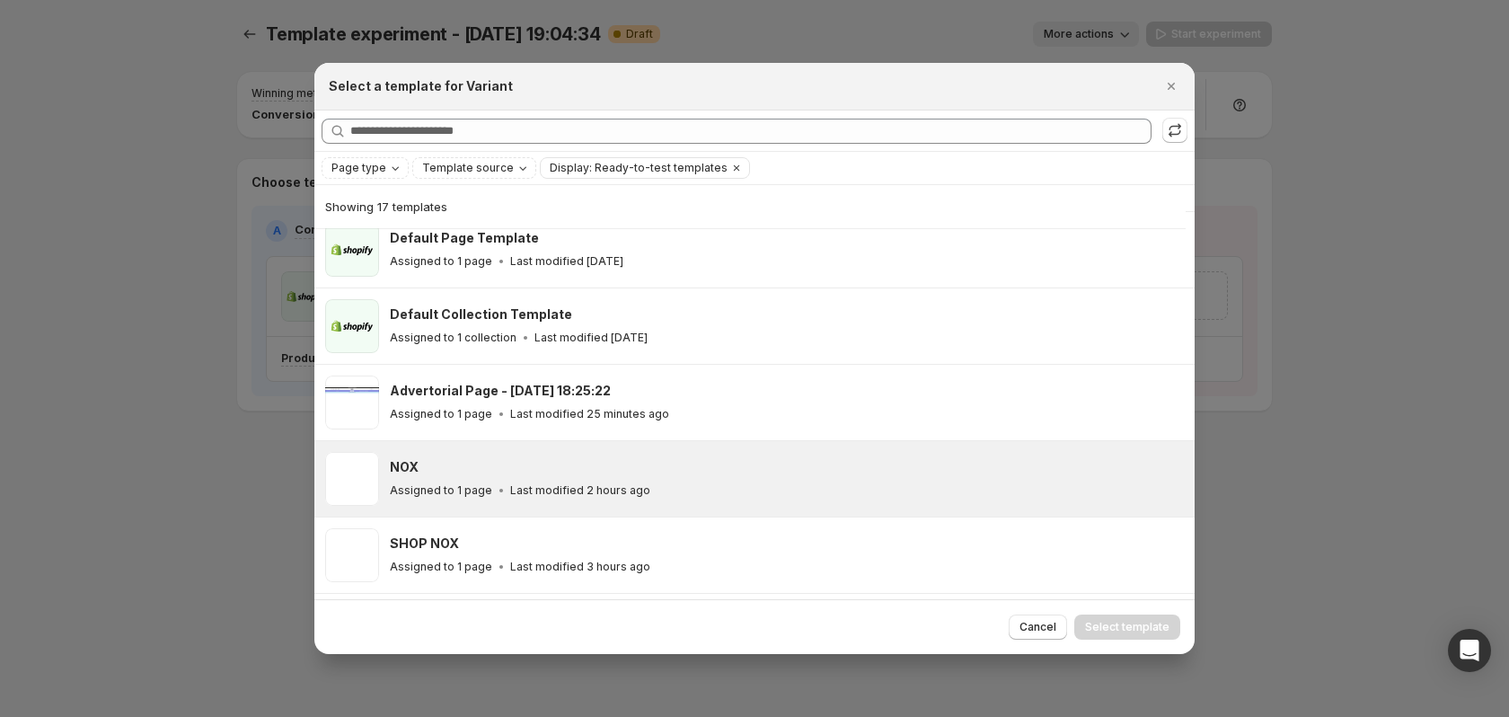
scroll to position [0, 0]
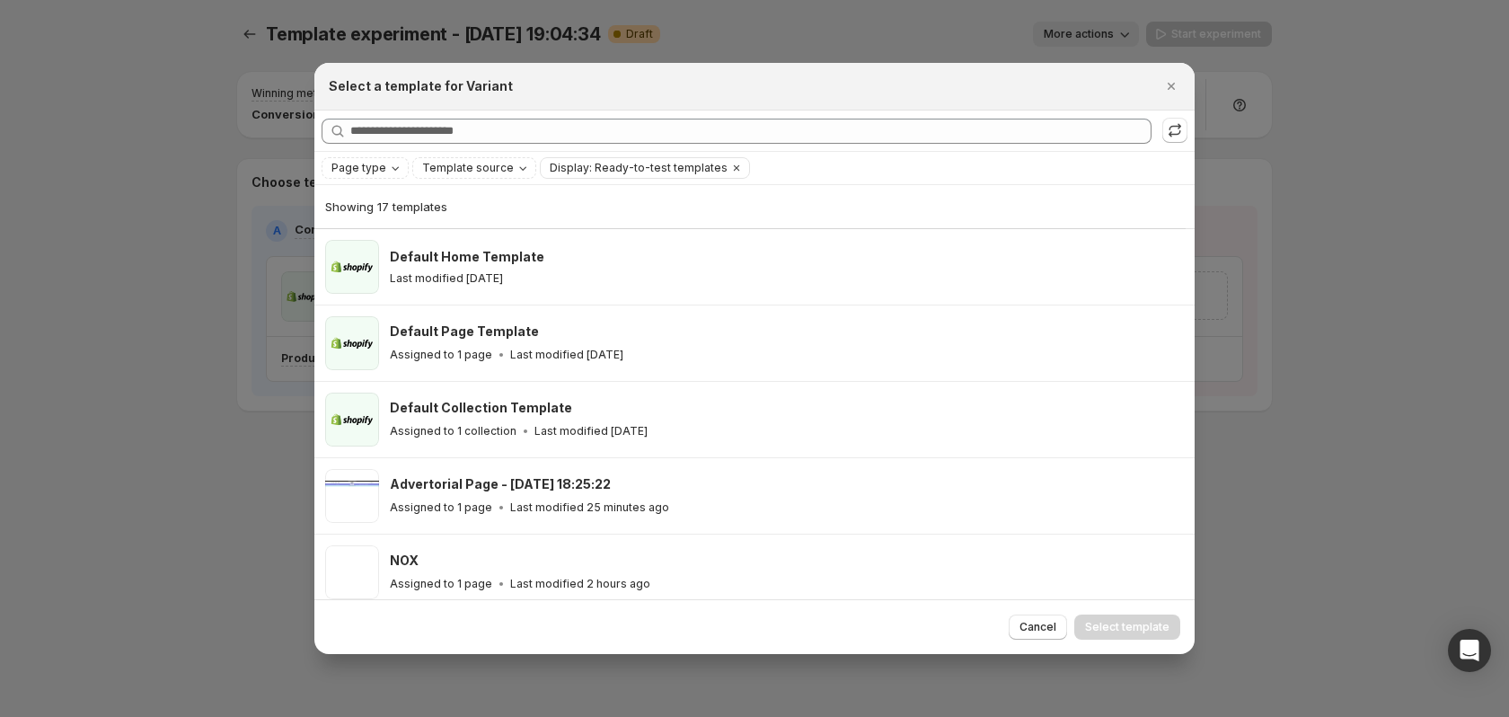
click at [125, 411] on div at bounding box center [754, 358] width 1509 height 717
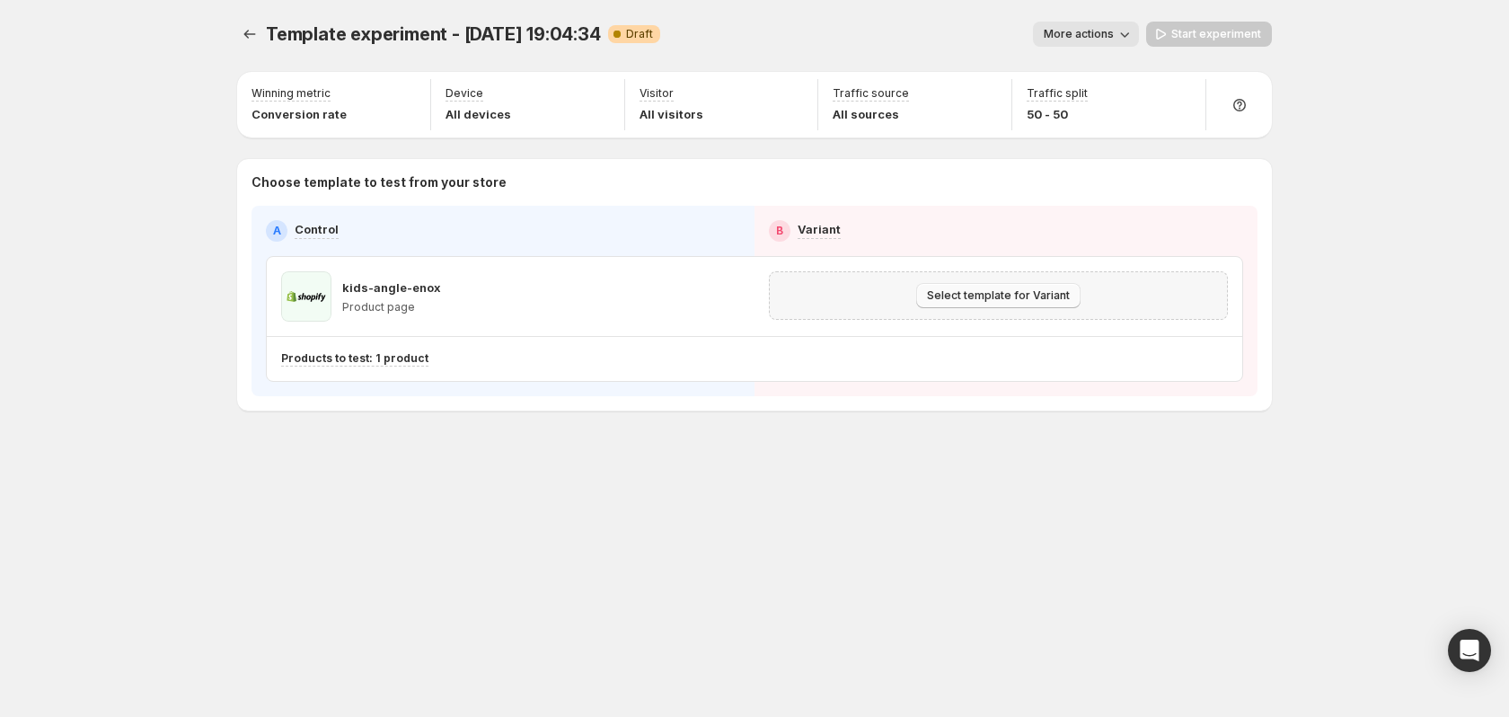
click at [931, 288] on button "Select template for Variant" at bounding box center [998, 295] width 164 height 25
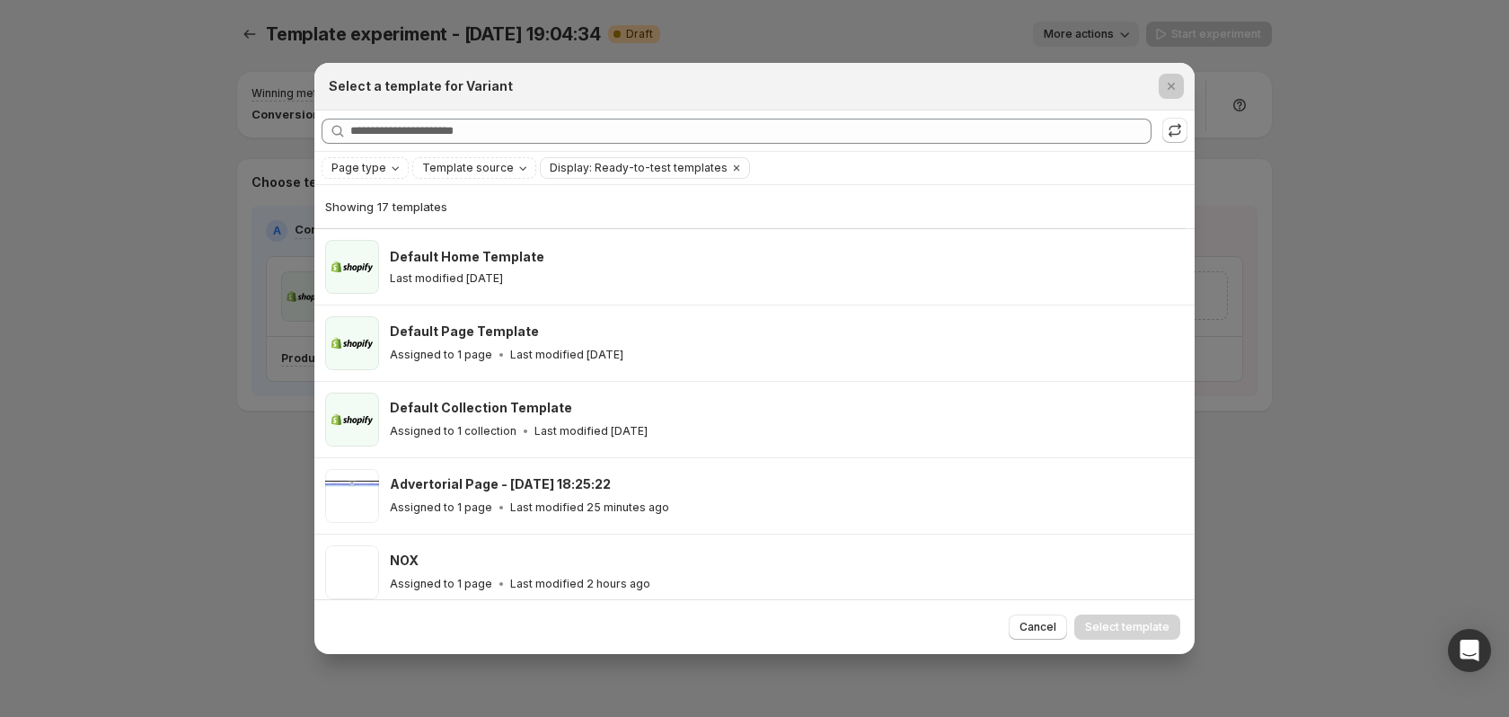
click at [235, 116] on div at bounding box center [754, 358] width 1509 height 717
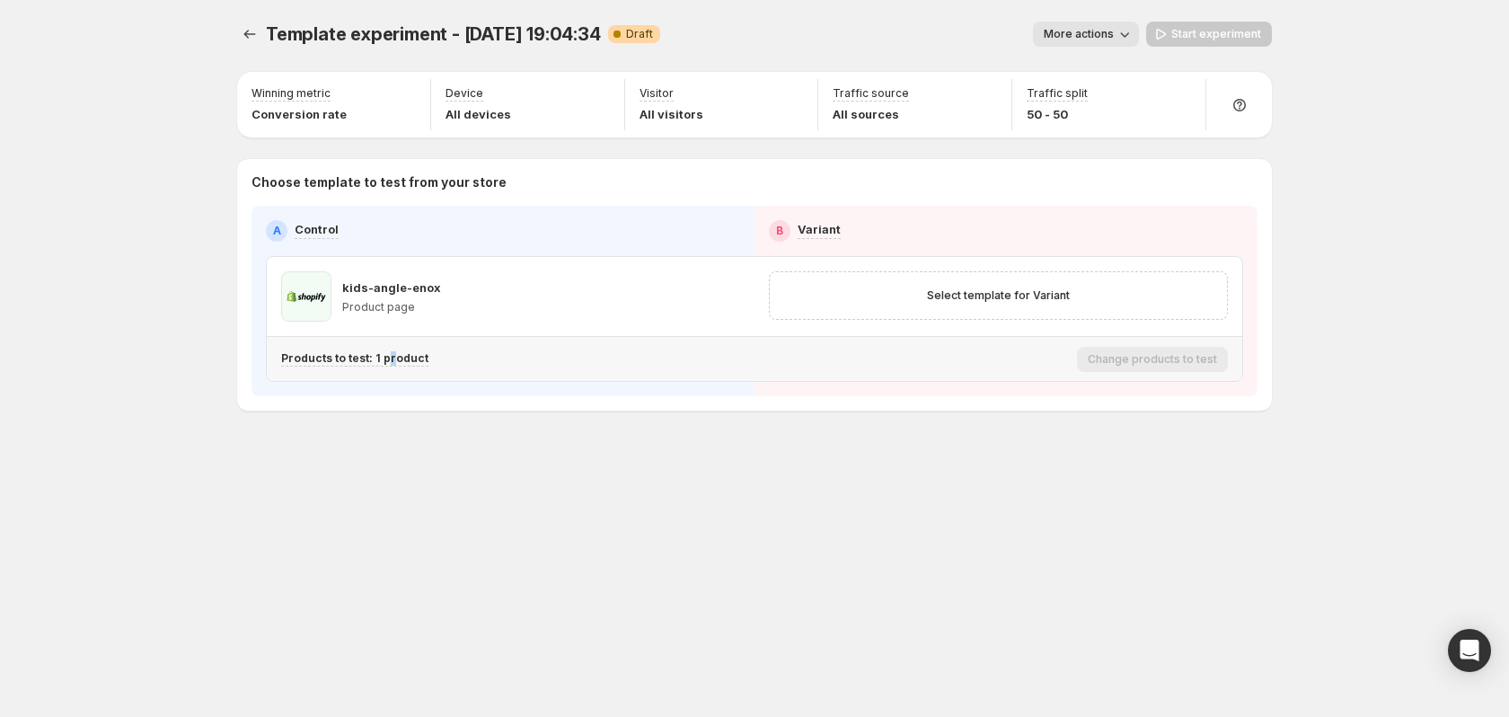
click at [387, 348] on div "Products to test: 1 product" at bounding box center [675, 359] width 789 height 30
click at [731, 299] on icon "button" at bounding box center [728, 296] width 18 height 18
click at [741, 330] on span "Change template" at bounding box center [732, 334] width 97 height 14
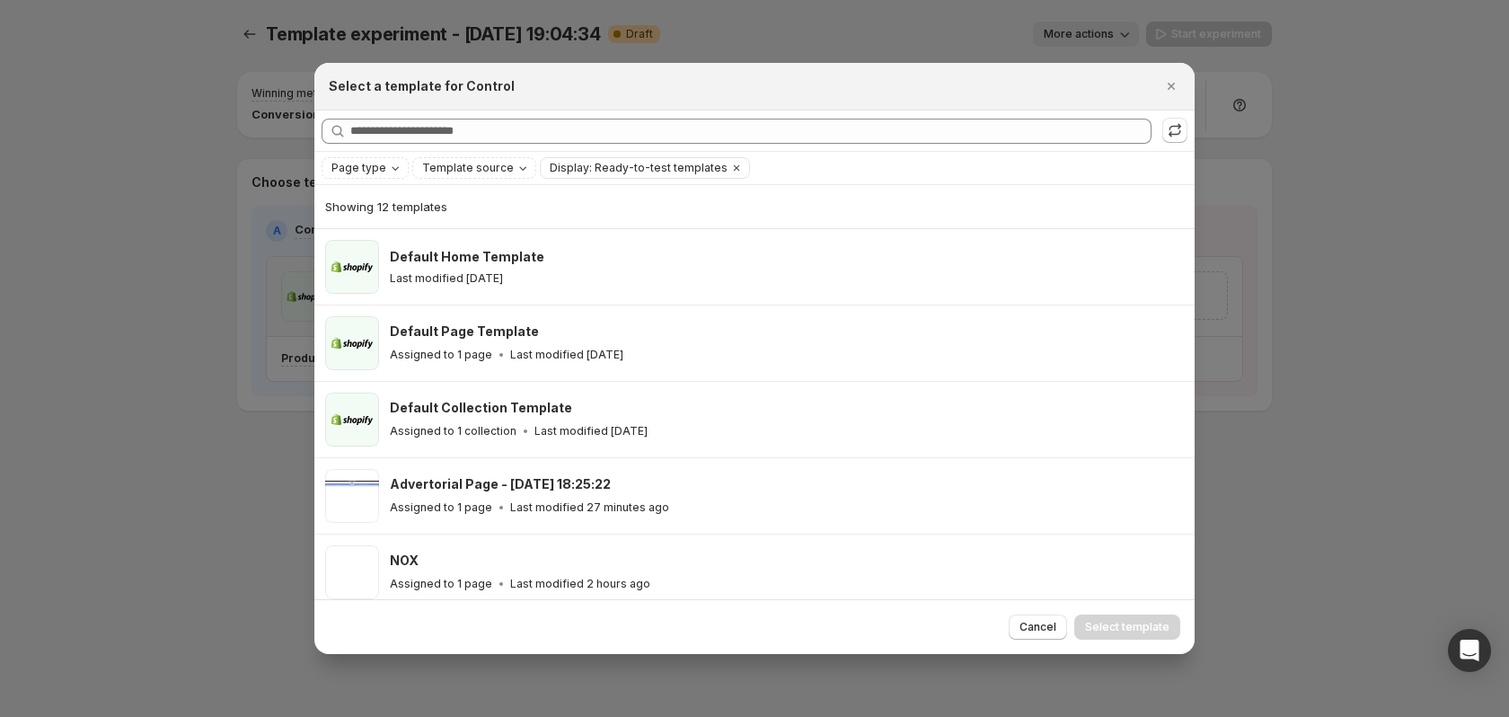
click at [262, 269] on div at bounding box center [754, 358] width 1509 height 717
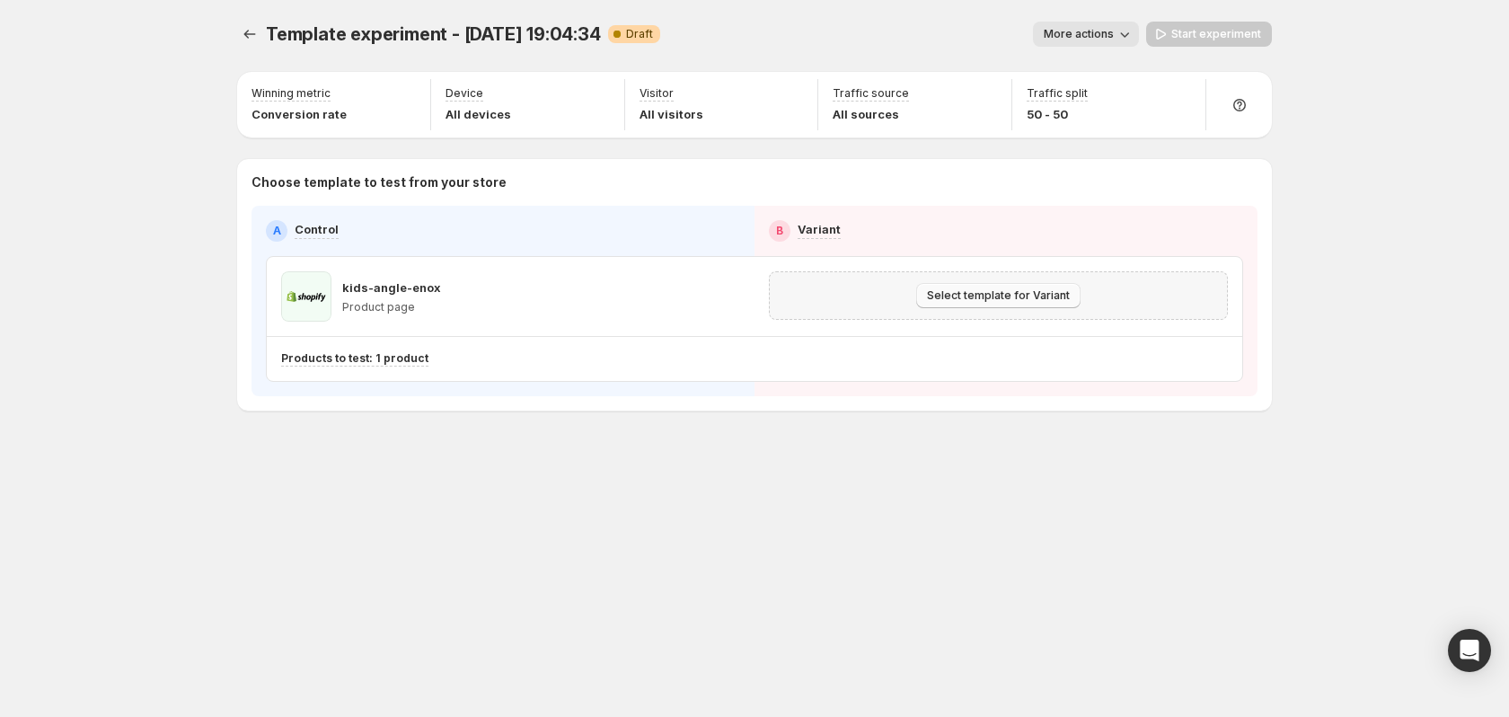
click at [993, 287] on button "Select template for Variant" at bounding box center [998, 295] width 164 height 25
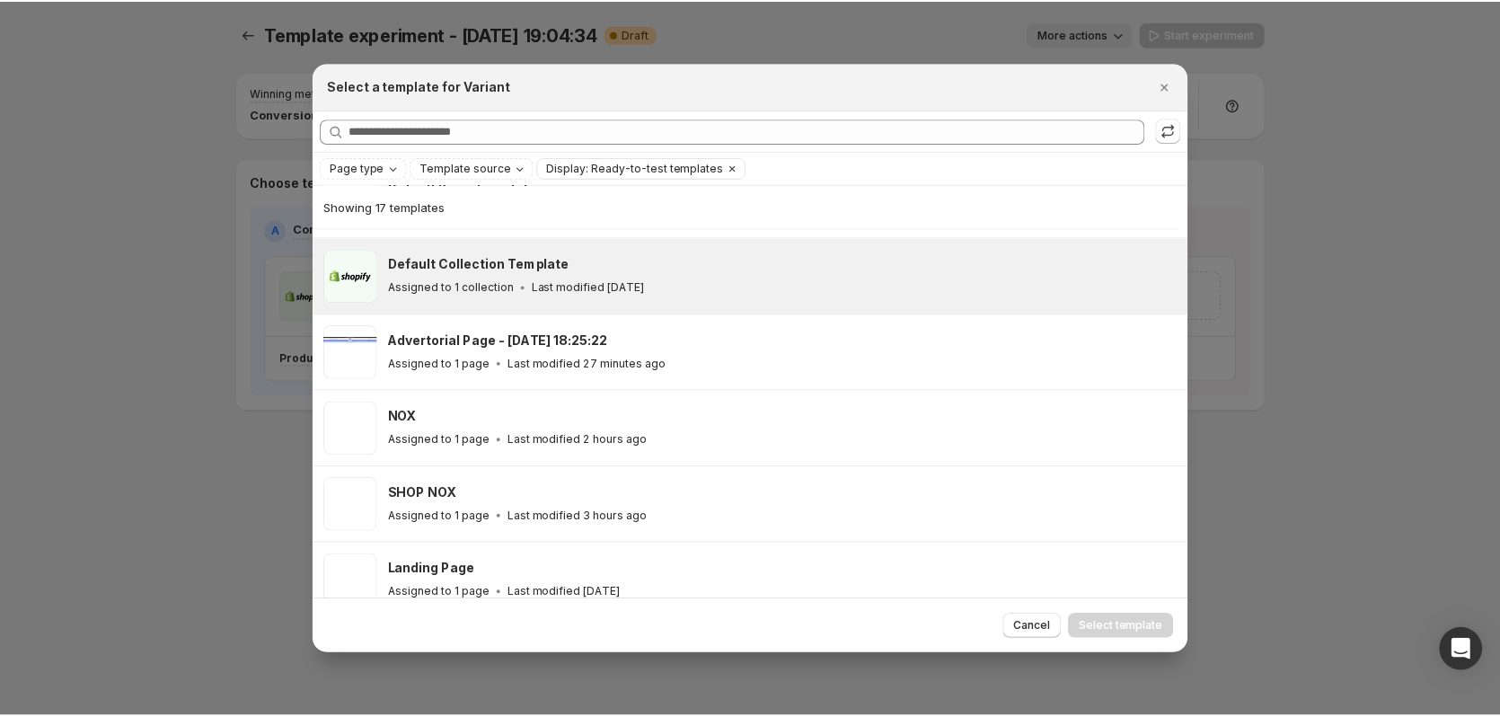
scroll to position [133, 0]
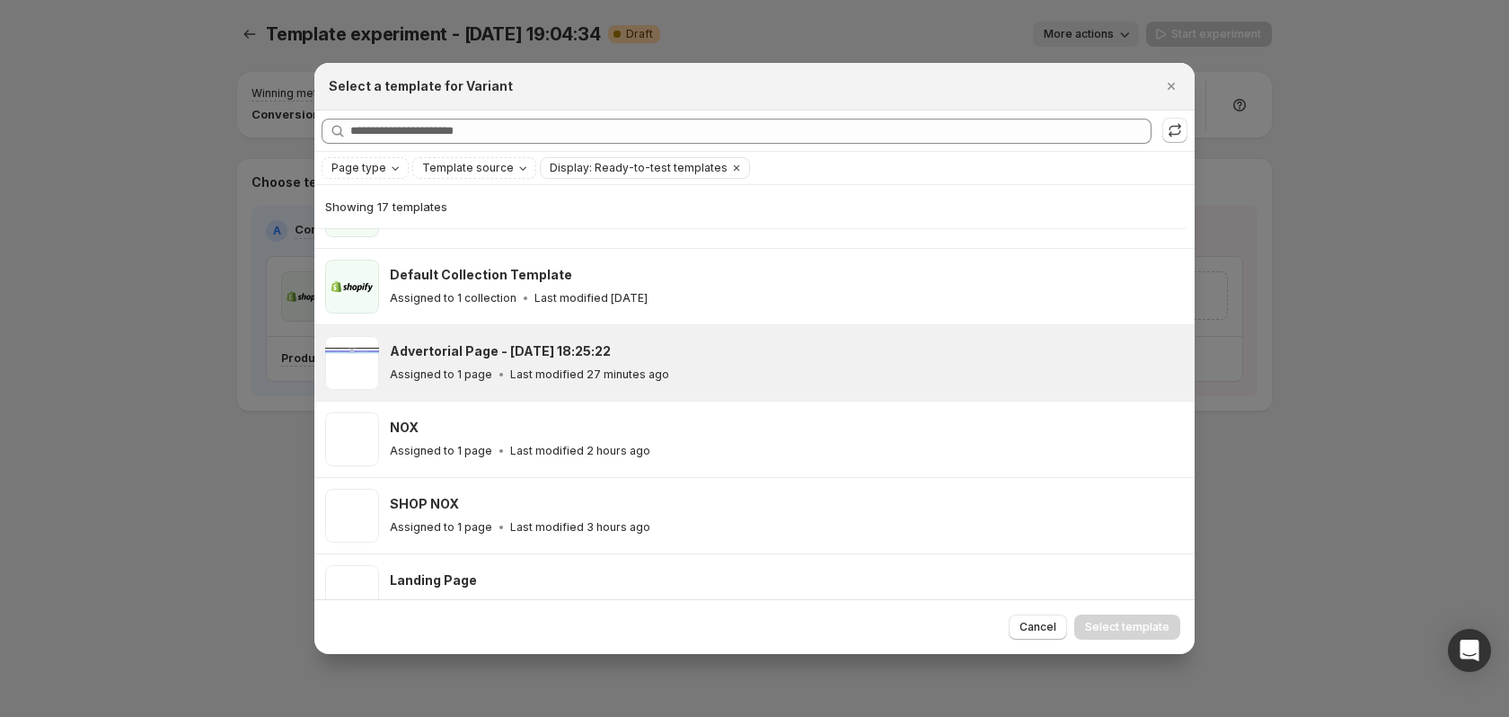
click at [609, 330] on div "Advertorial Page - [DATE] 18:25:22 Assigned to 1 page Last modified 27 minutes …" at bounding box center [754, 362] width 880 height 75
click at [1119, 629] on span "Select template" at bounding box center [1127, 627] width 84 height 14
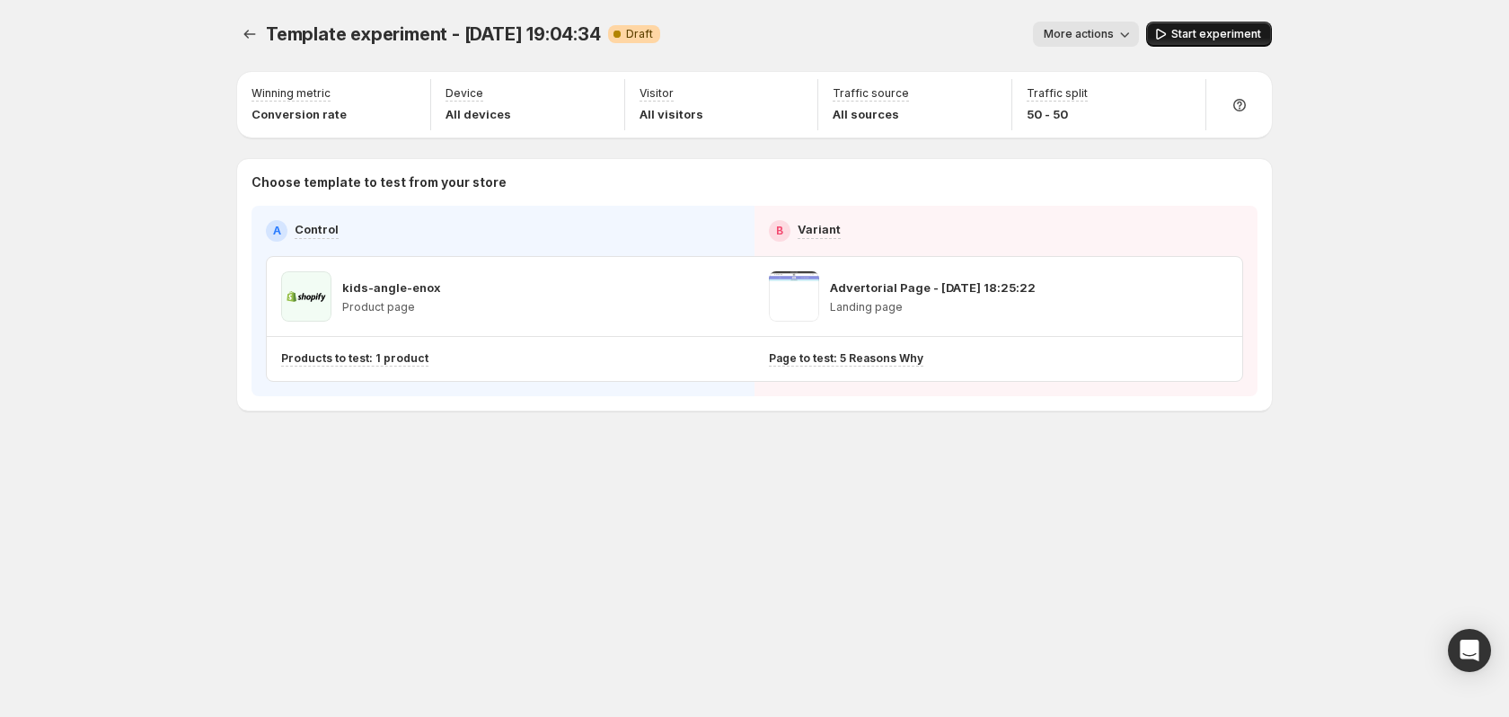
click at [1219, 39] on span "Start experiment" at bounding box center [1216, 34] width 90 height 14
click at [346, 294] on p "kids-angle-enox" at bounding box center [391, 287] width 99 height 18
click at [725, 299] on icon "button" at bounding box center [728, 296] width 18 height 18
click at [353, 278] on div "kids-angle-enox Product page" at bounding box center [391, 296] width 99 height 50
click at [1217, 13] on div "Template experiment - [DATE] 19:04:34. This page is ready Template experiment -…" at bounding box center [754, 34] width 1035 height 68
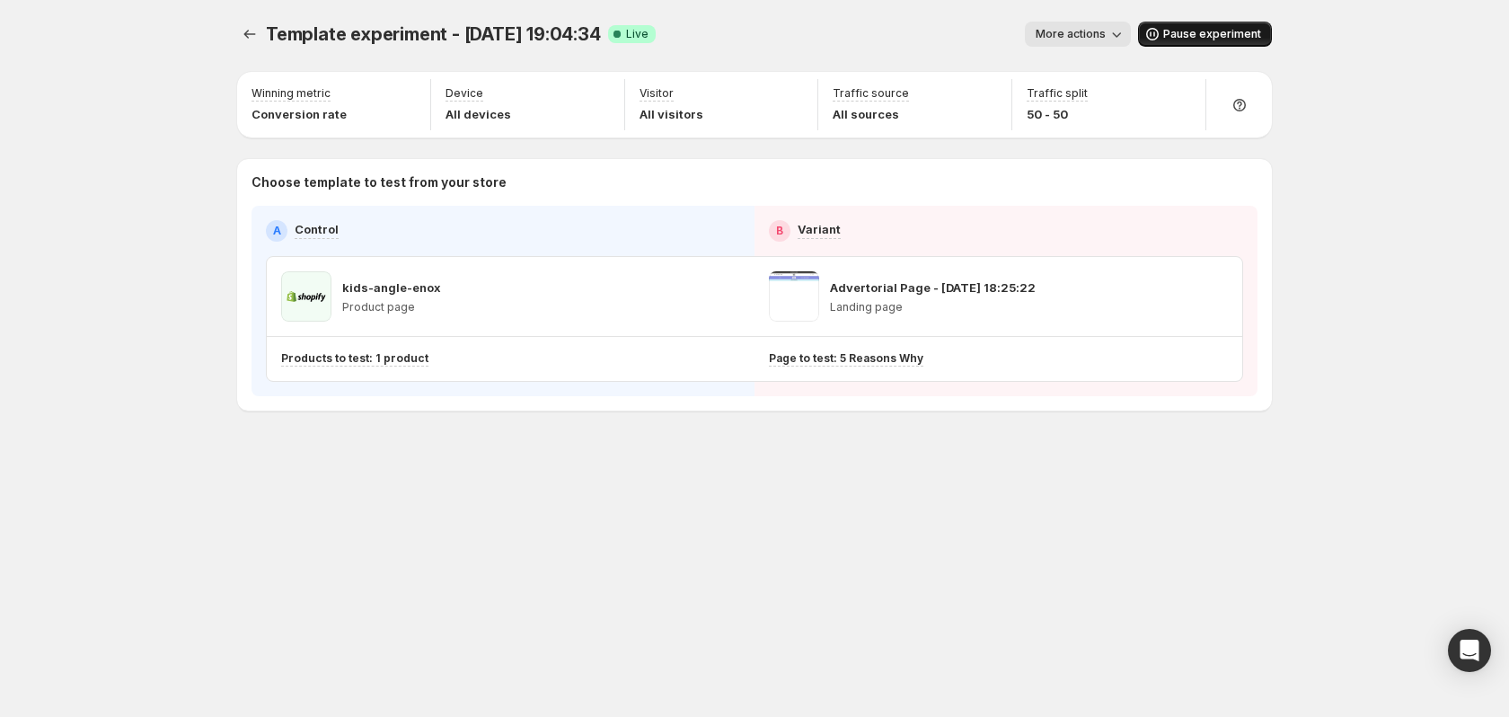
click at [1218, 28] on span "Pause experiment" at bounding box center [1212, 34] width 98 height 14
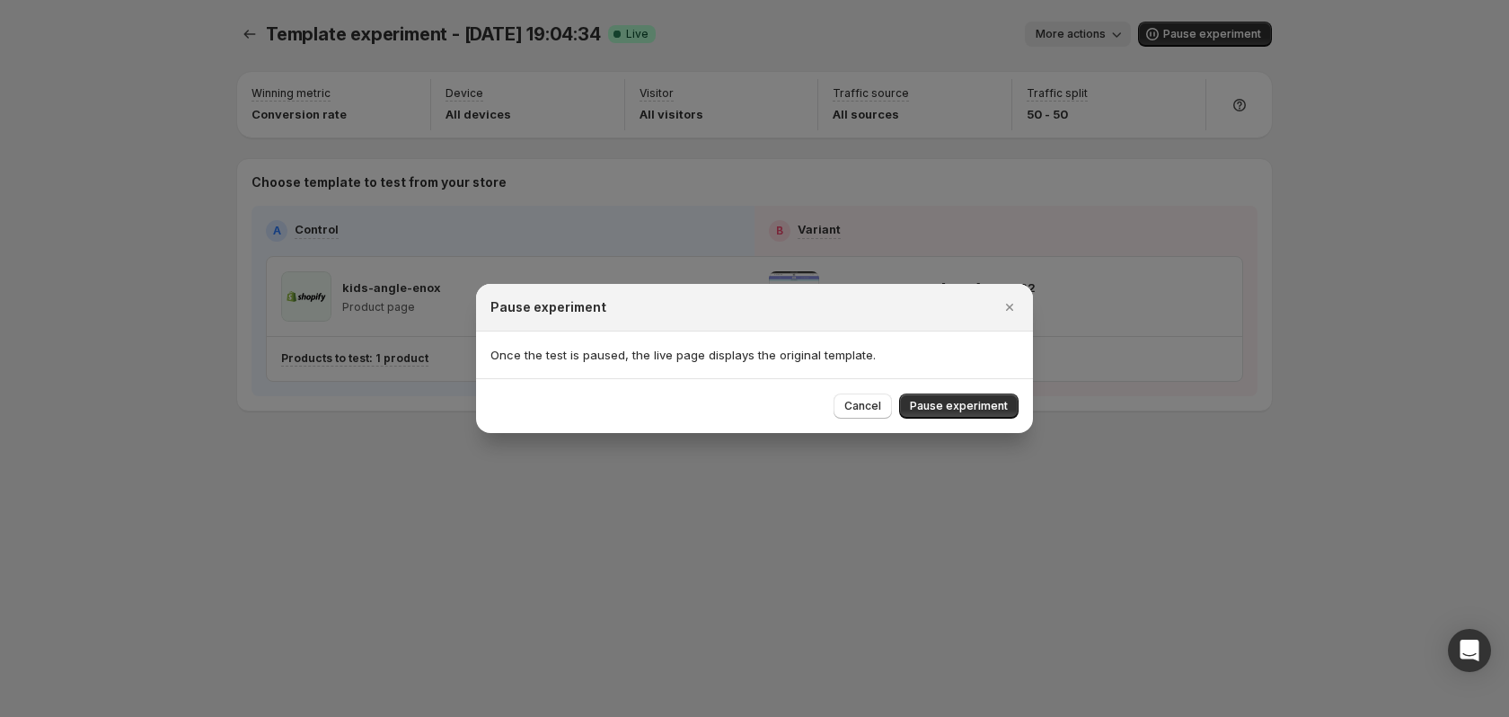
click at [988, 408] on span "Pause experiment" at bounding box center [959, 406] width 98 height 14
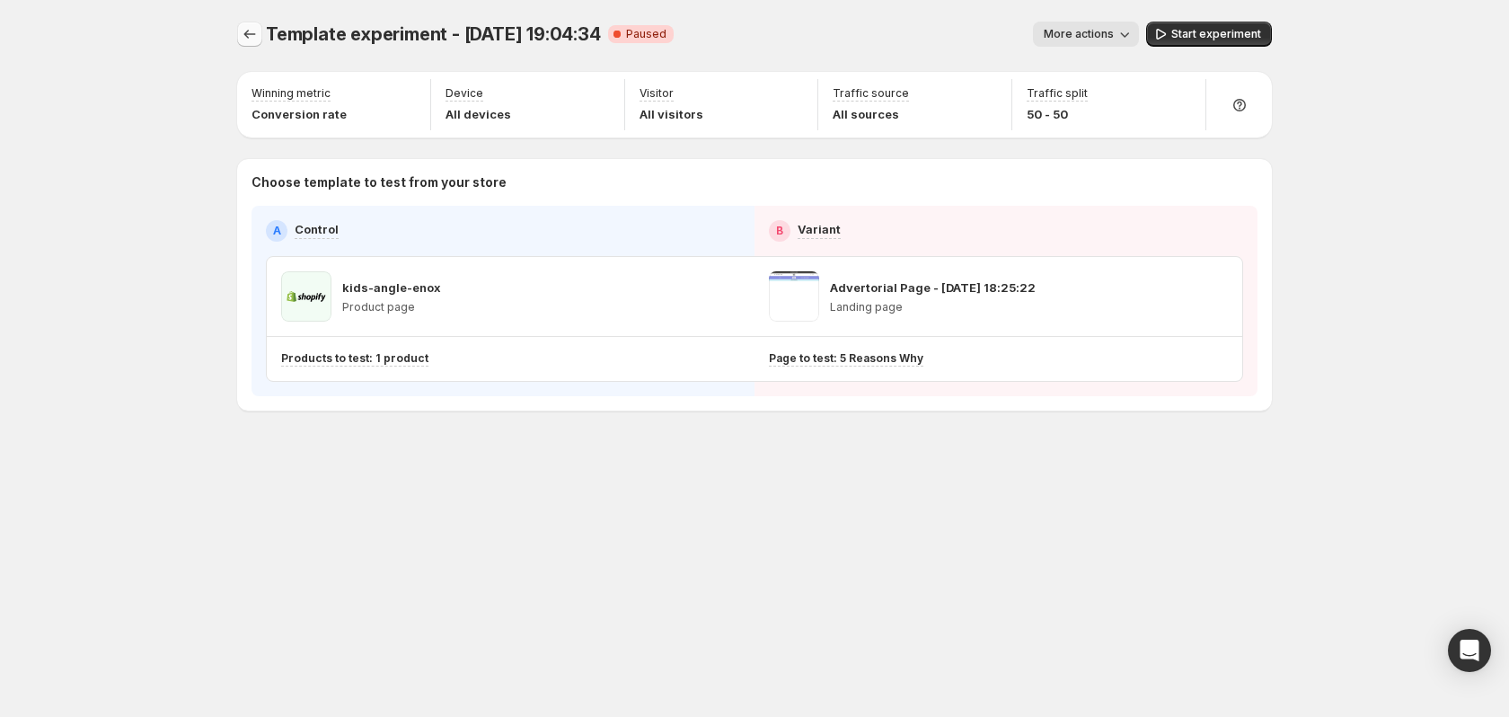
click at [257, 21] on div "Template experiment - [DATE] 19:04:34. This page is ready Template experiment -…" at bounding box center [754, 34] width 1035 height 68
click at [257, 34] on icon "Experiments" at bounding box center [250, 34] width 18 height 18
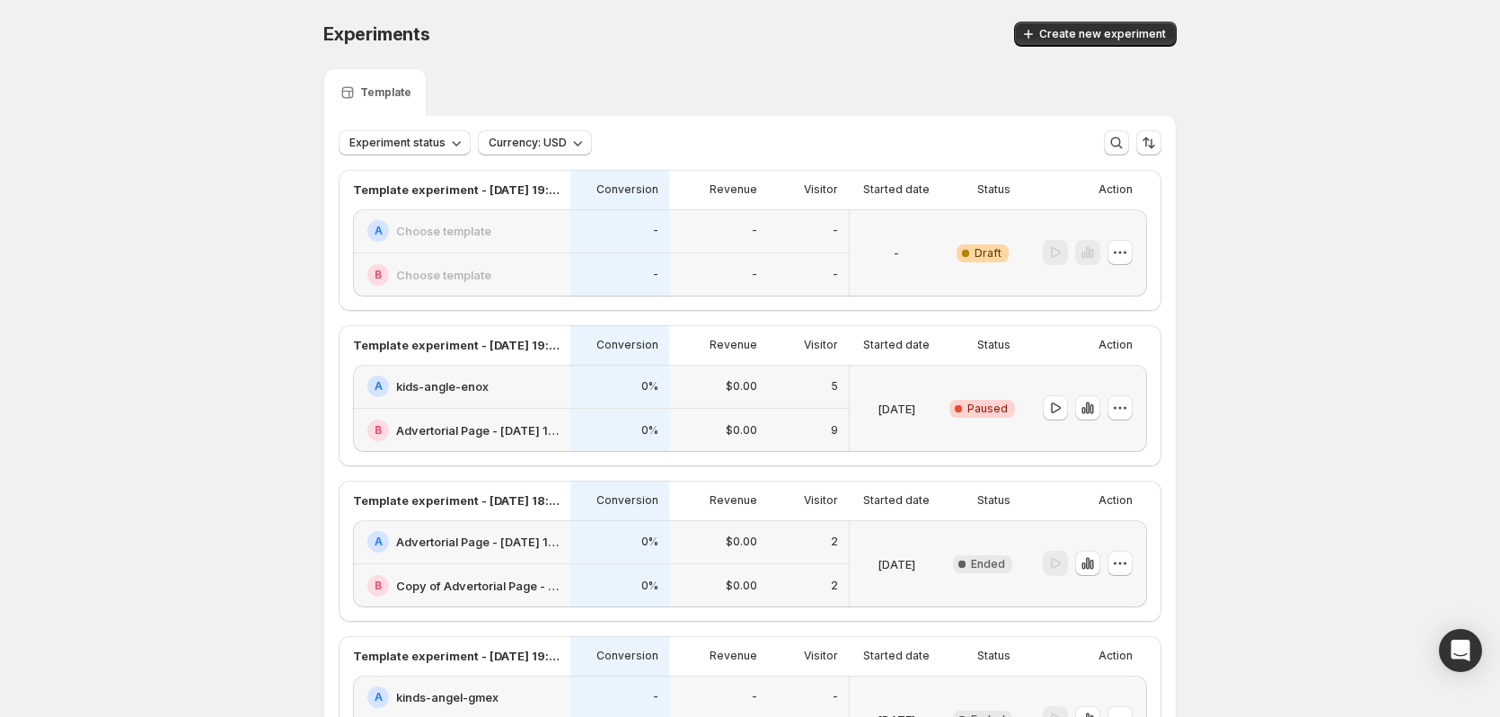
click at [648, 383] on p "0%" at bounding box center [649, 386] width 17 height 14
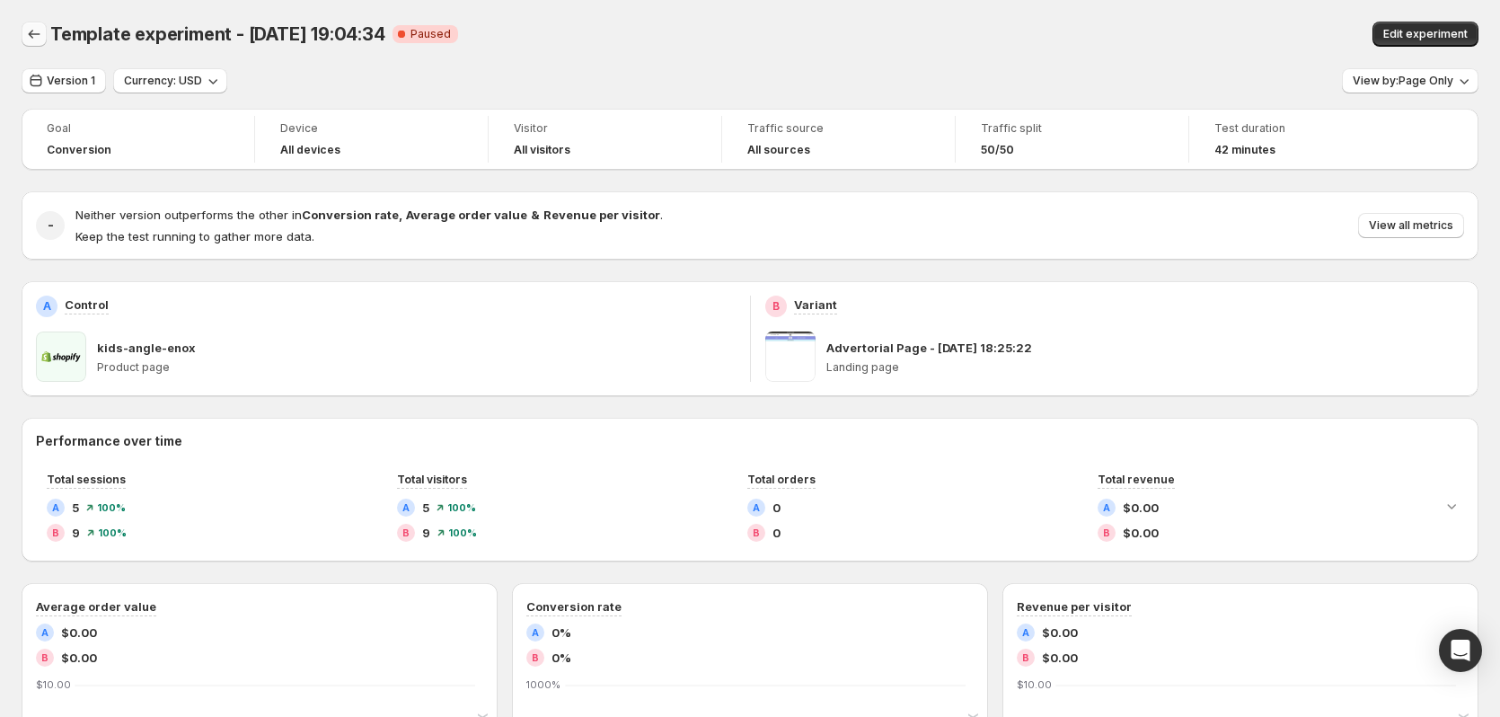
click at [33, 35] on icon "Back" at bounding box center [34, 34] width 18 height 18
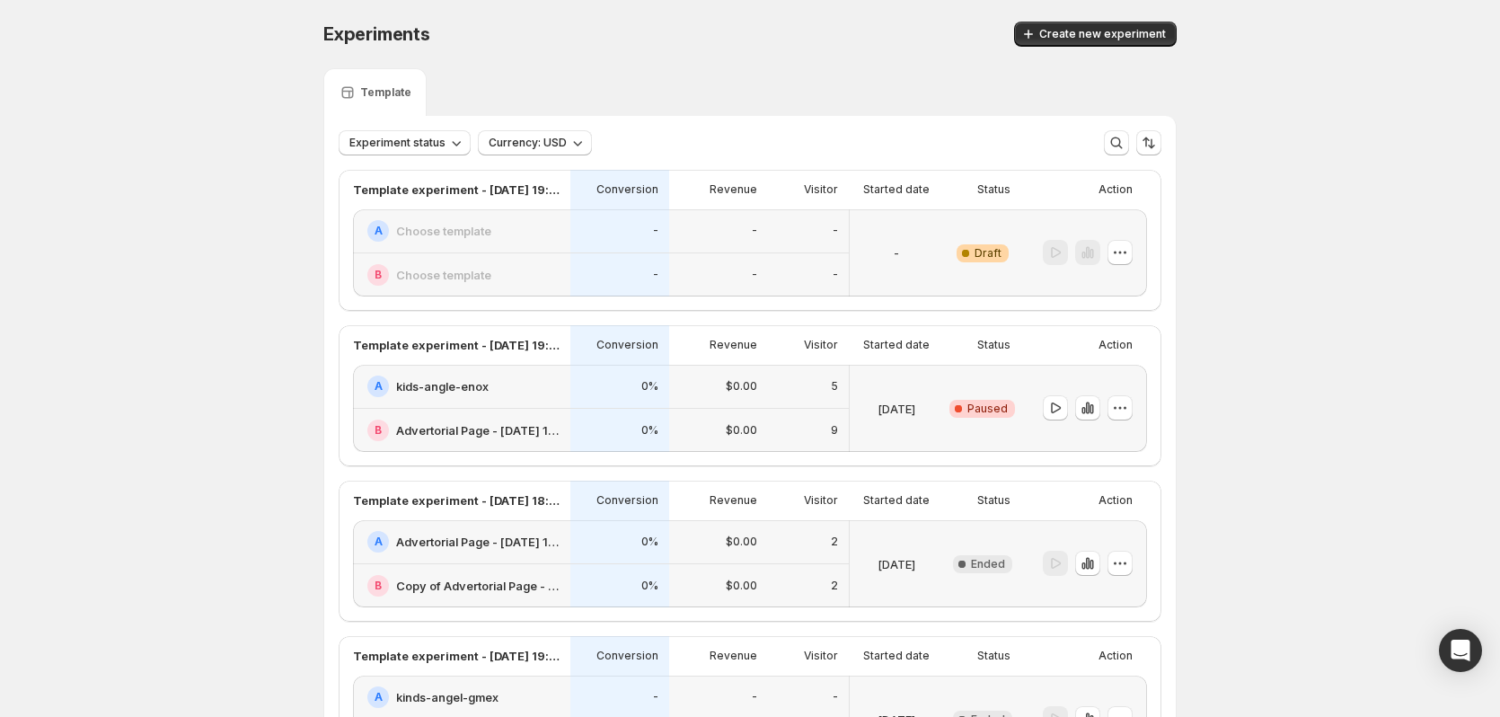
click at [444, 392] on h2 "kids-angle-enox" at bounding box center [442, 386] width 93 height 18
click at [812, 383] on div "5" at bounding box center [808, 386] width 59 height 22
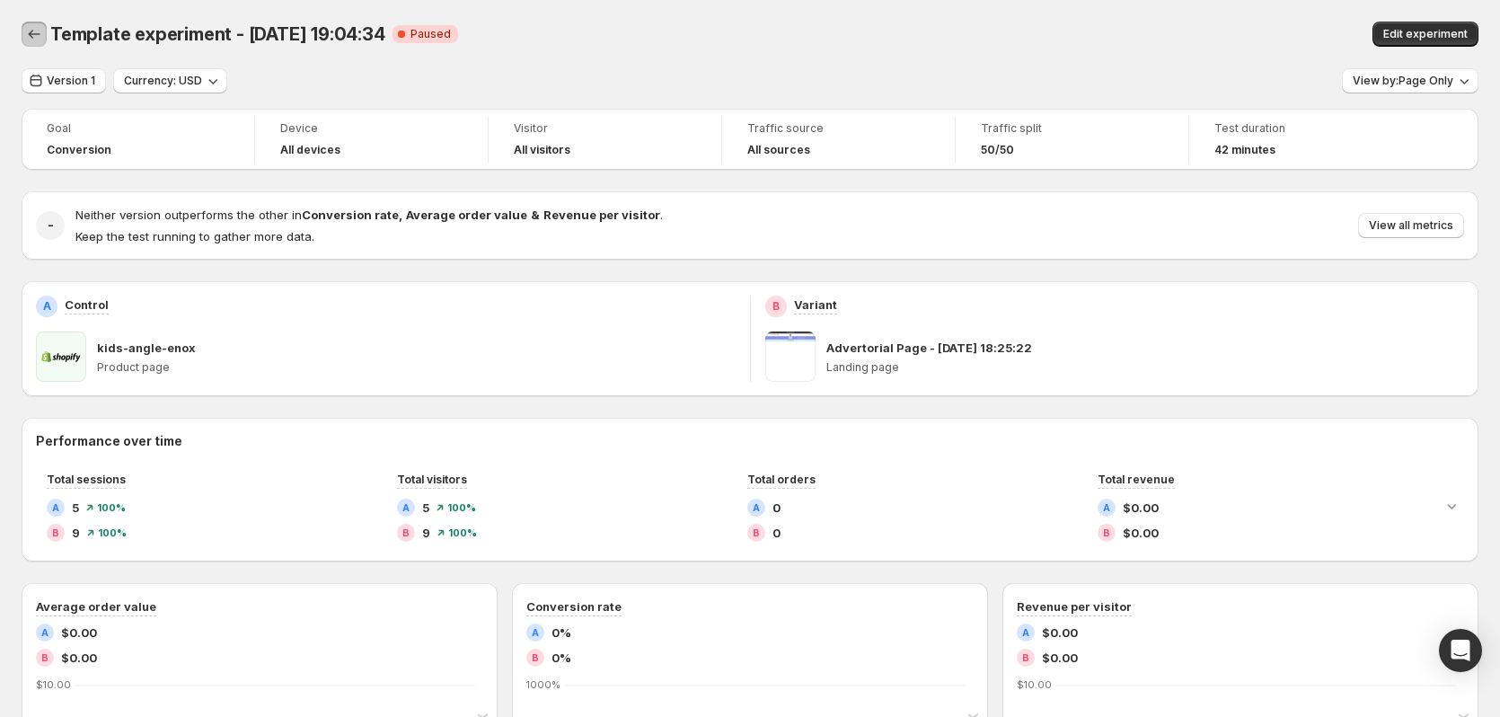
click at [29, 22] on button "Back" at bounding box center [34, 34] width 25 height 25
